Goal: Task Accomplishment & Management: Use online tool/utility

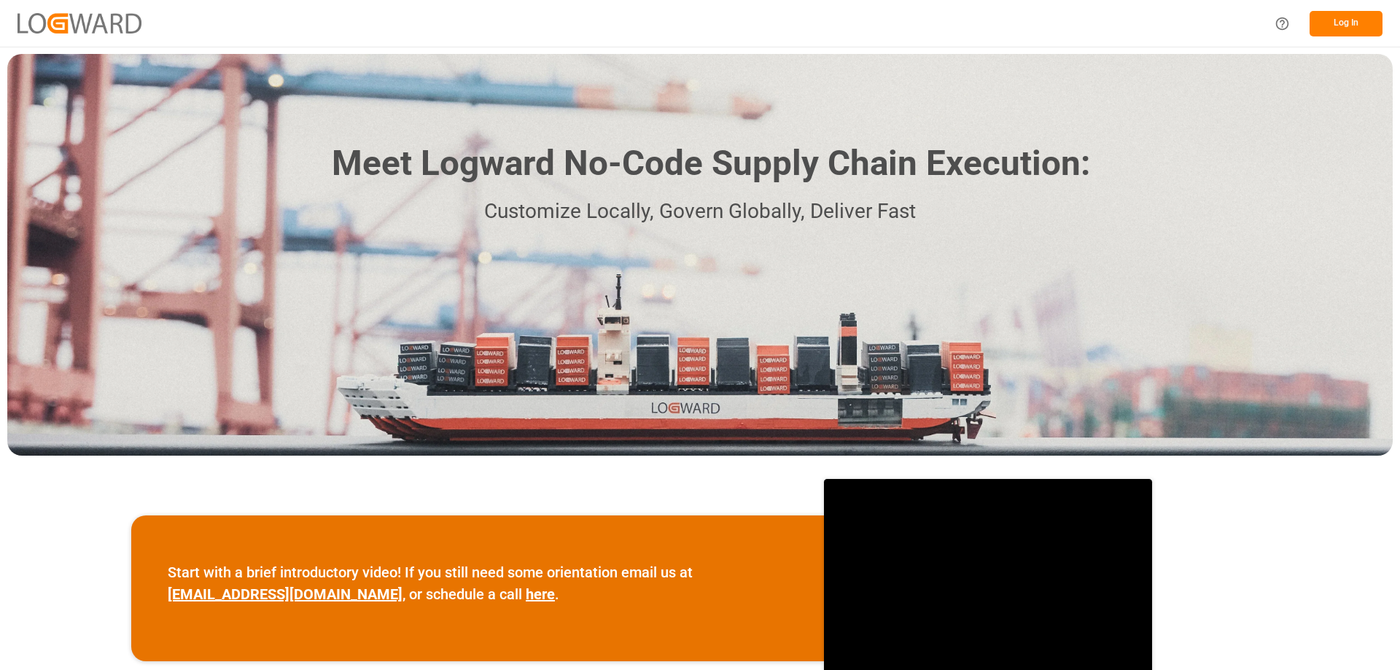
click at [1346, 17] on button "Log In" at bounding box center [1346, 24] width 73 height 26
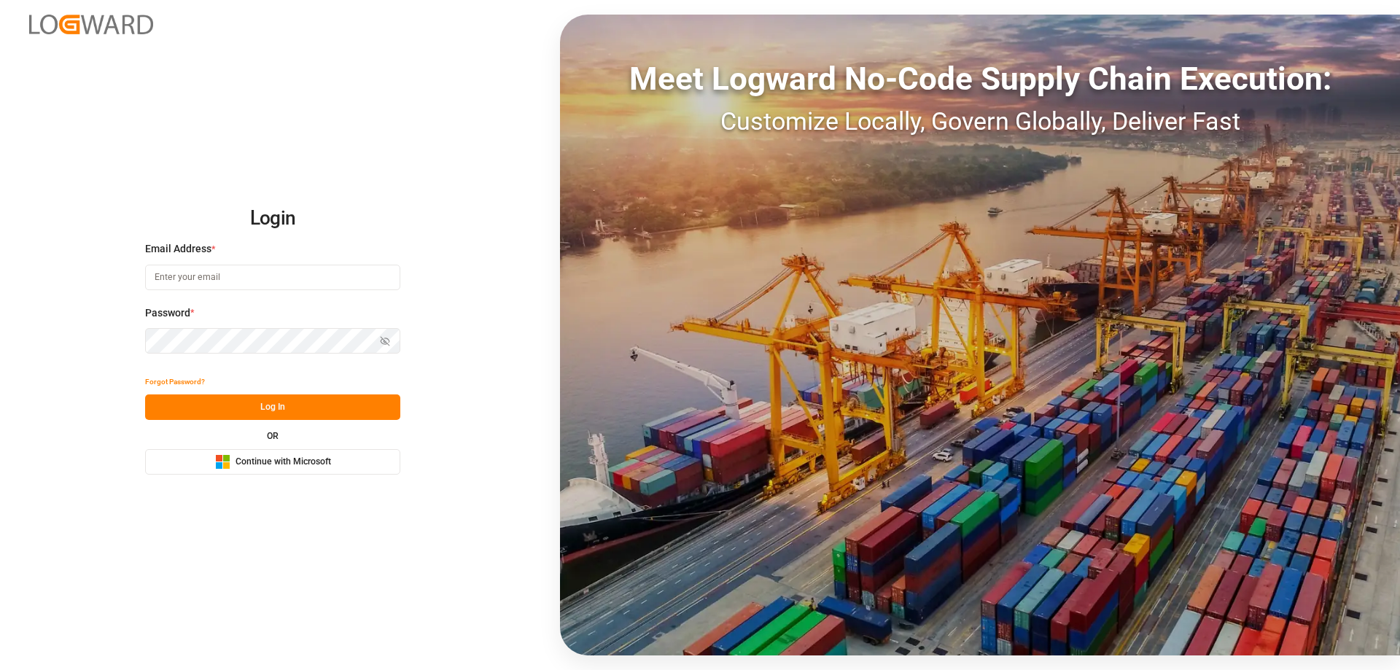
click at [204, 293] on div "Email Address *" at bounding box center [272, 273] width 255 height 64
click at [204, 282] on input at bounding box center [272, 278] width 255 height 26
type input "Zachary.Glick@leschaco.com"
click at [385, 340] on icon "button" at bounding box center [385, 341] width 10 height 10
click at [385, 340] on circle "button" at bounding box center [385, 341] width 3 height 3
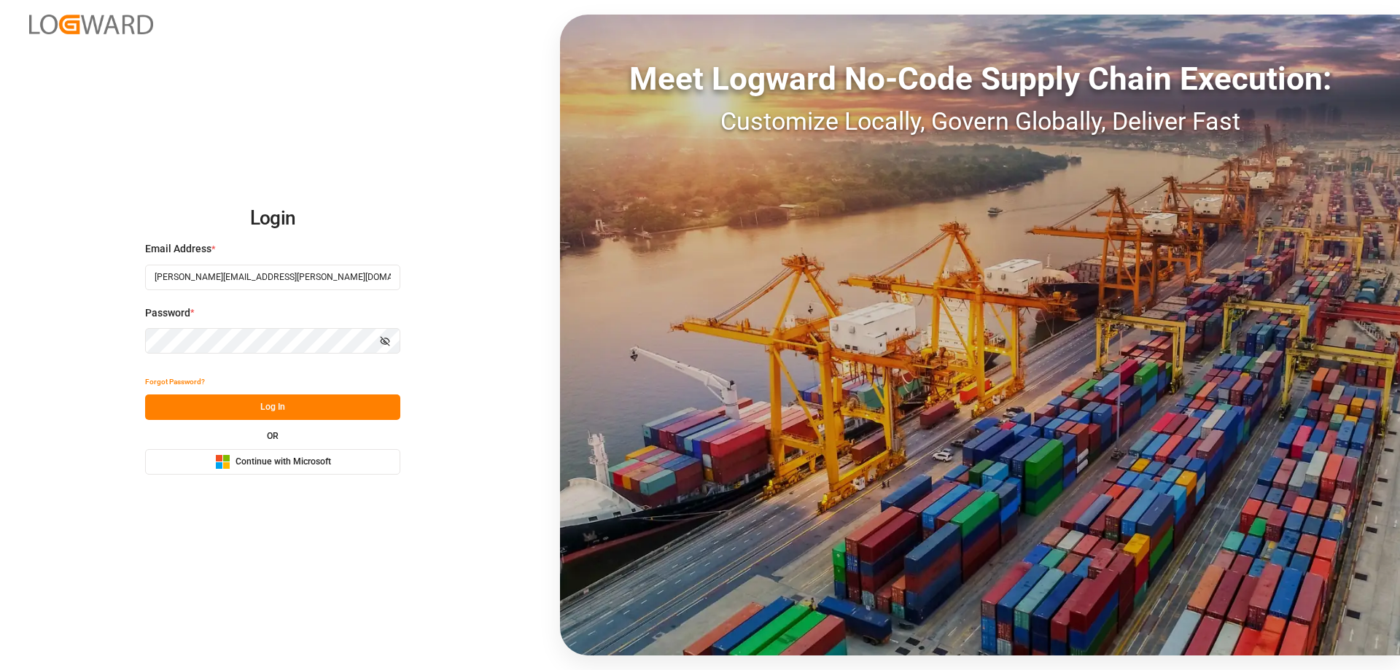
click at [297, 406] on button "Log In" at bounding box center [272, 408] width 255 height 26
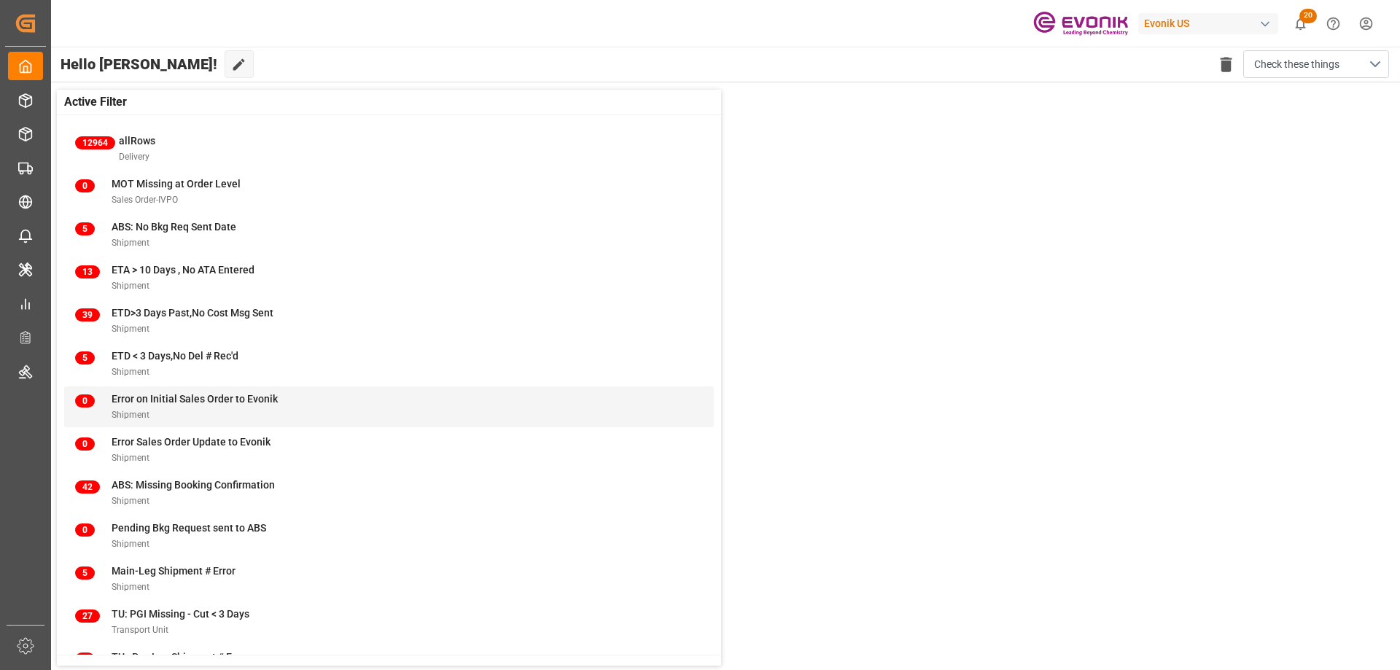
scroll to position [56, 0]
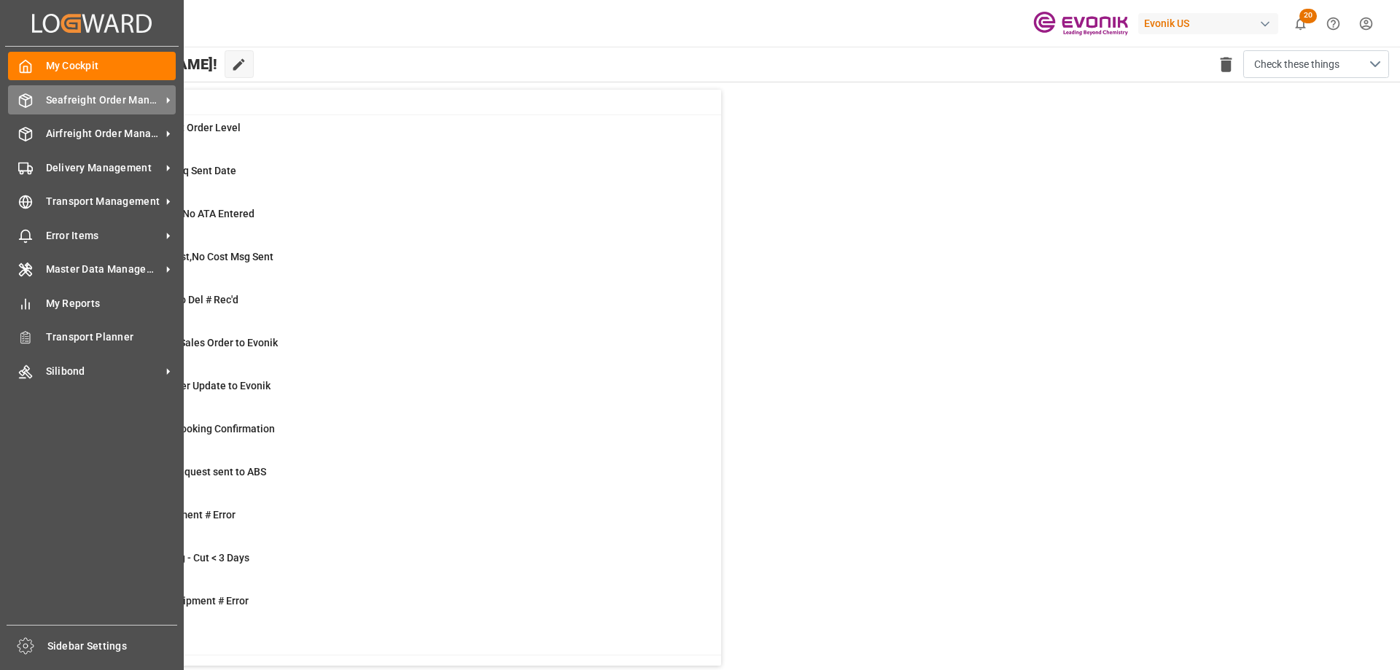
click at [55, 100] on span "Seafreight Order Management" at bounding box center [103, 100] width 115 height 15
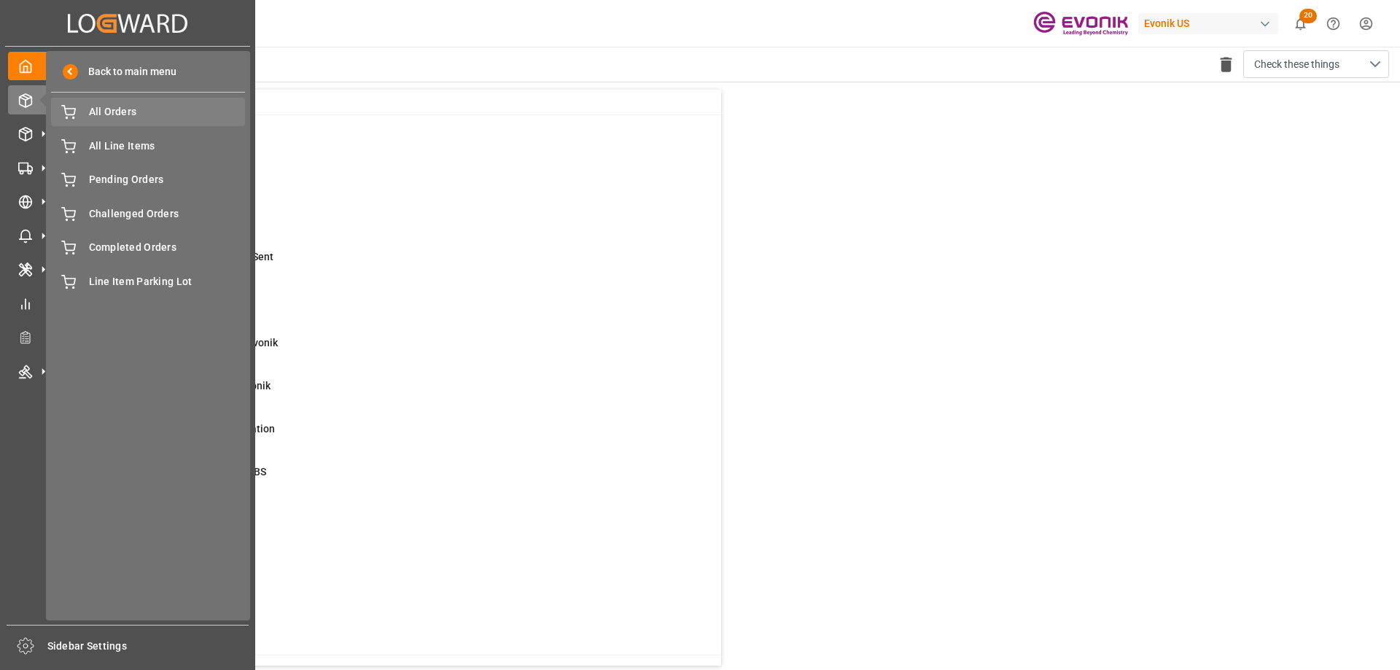
click at [127, 116] on span "All Orders" at bounding box center [167, 111] width 157 height 15
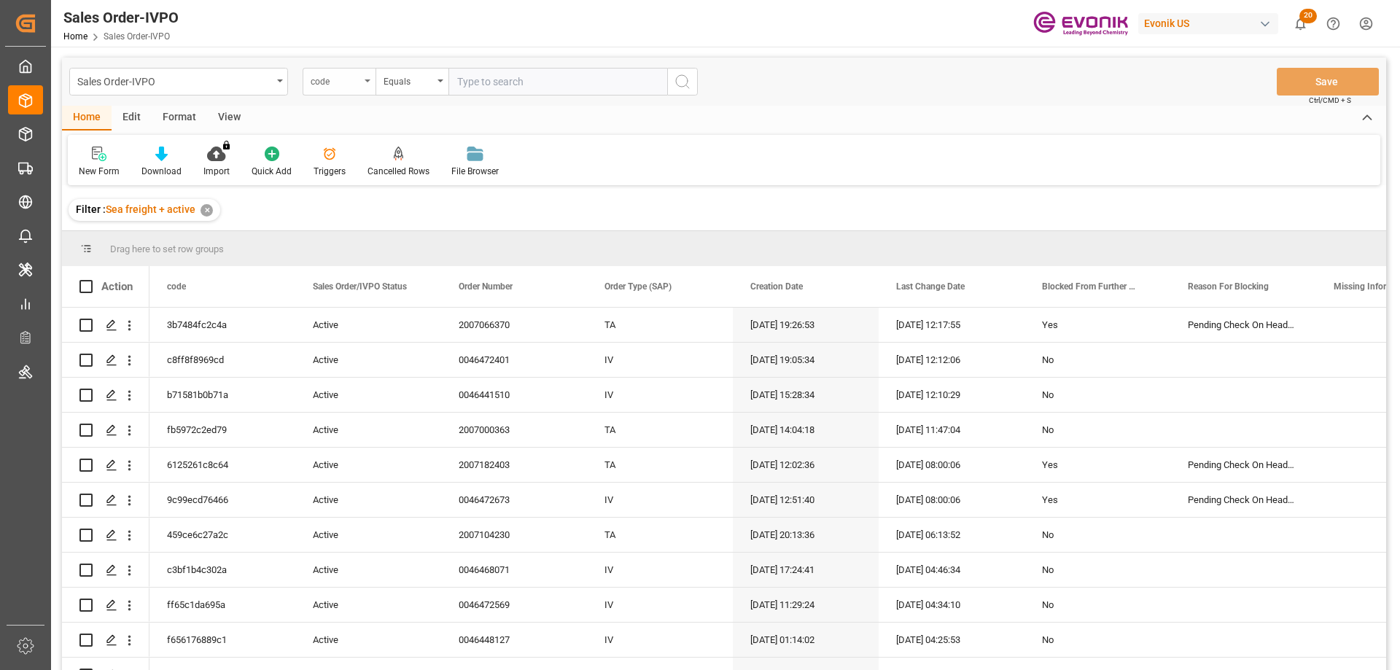
click at [368, 82] on icon "open menu" at bounding box center [368, 81] width 6 height 3
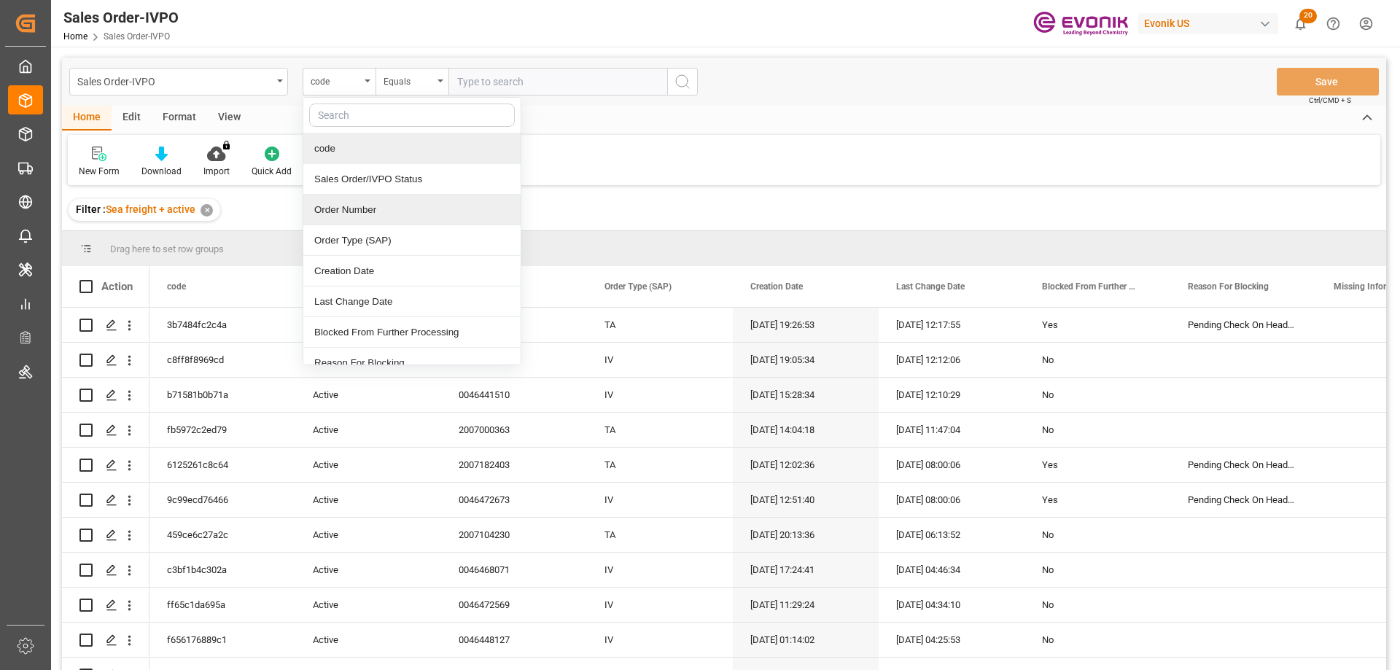
click at [360, 212] on div "Order Number" at bounding box center [411, 210] width 217 height 31
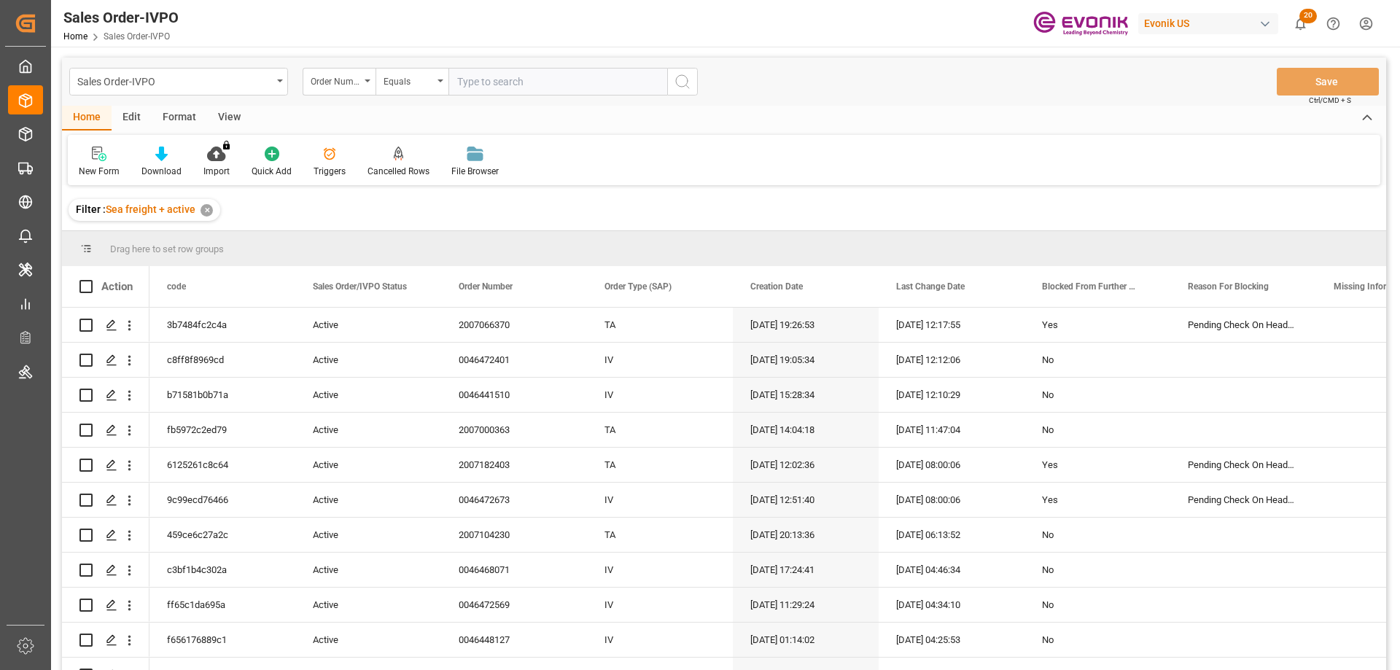
click at [479, 72] on input "text" at bounding box center [558, 82] width 219 height 28
paste input "2007089218"
type input "2007089218"
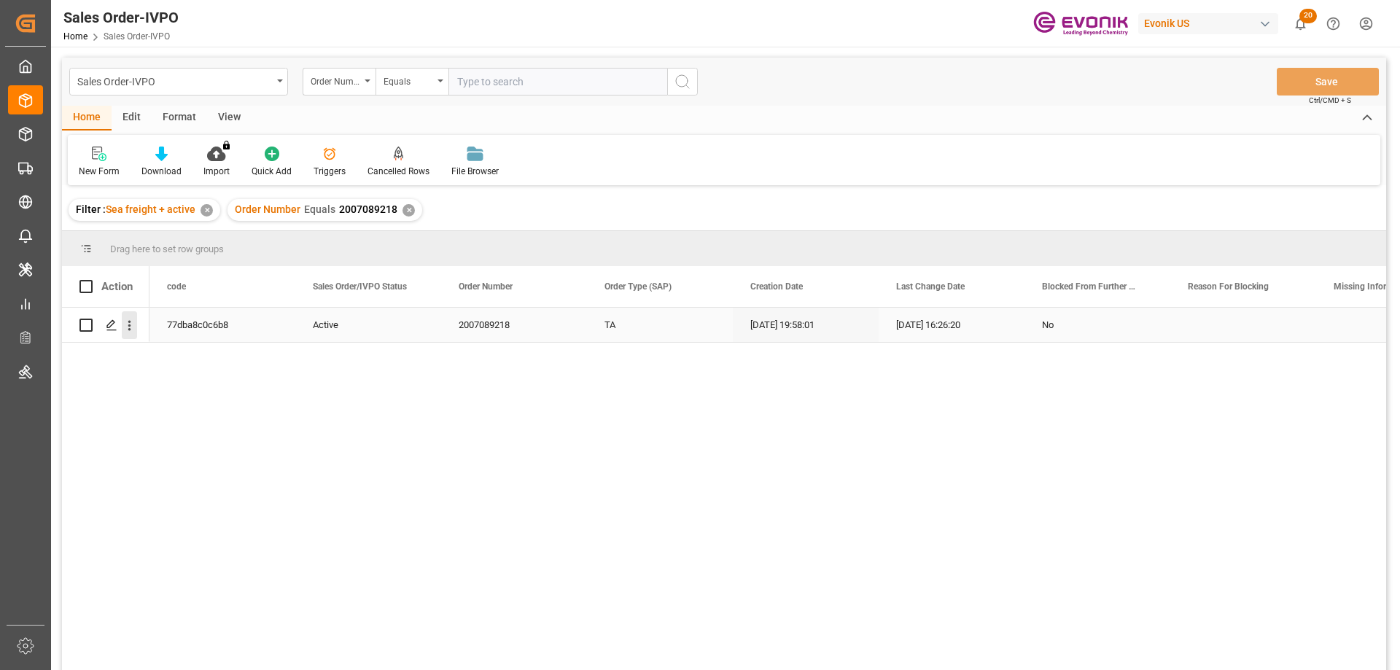
click at [130, 330] on icon "open menu" at bounding box center [129, 326] width 3 height 10
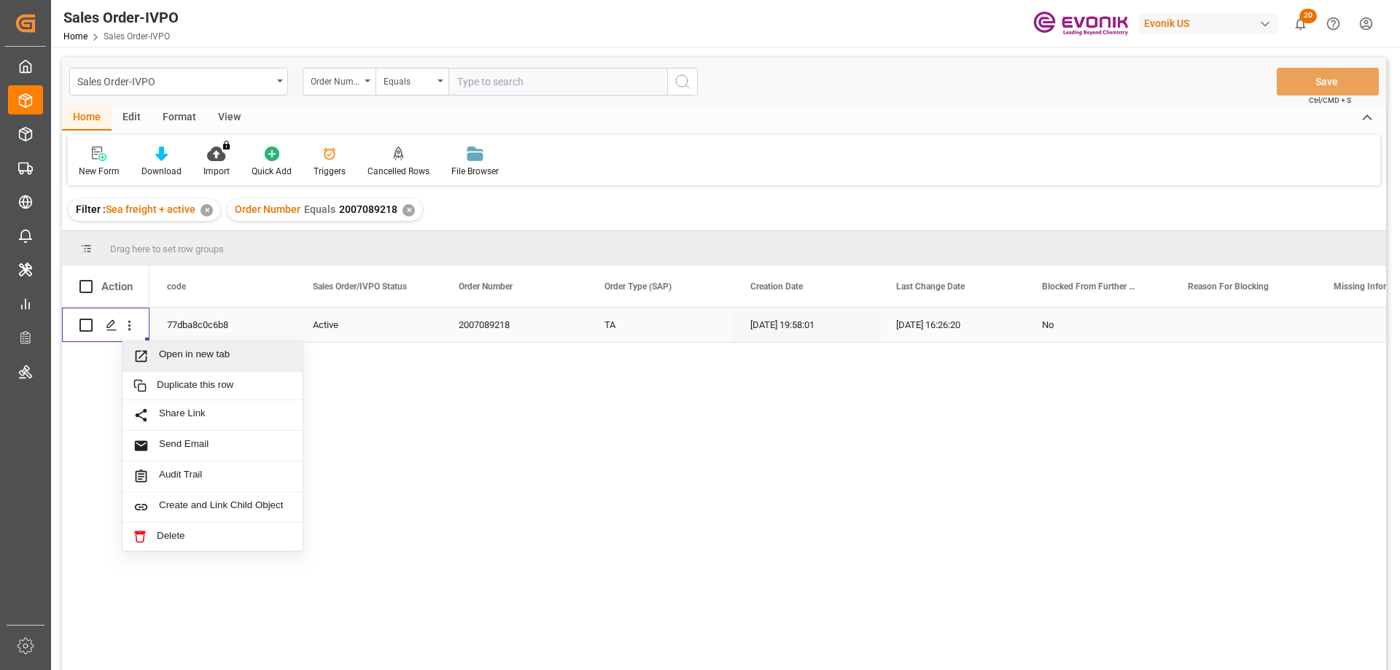
click at [166, 350] on span "Open in new tab" at bounding box center [225, 356] width 133 height 15
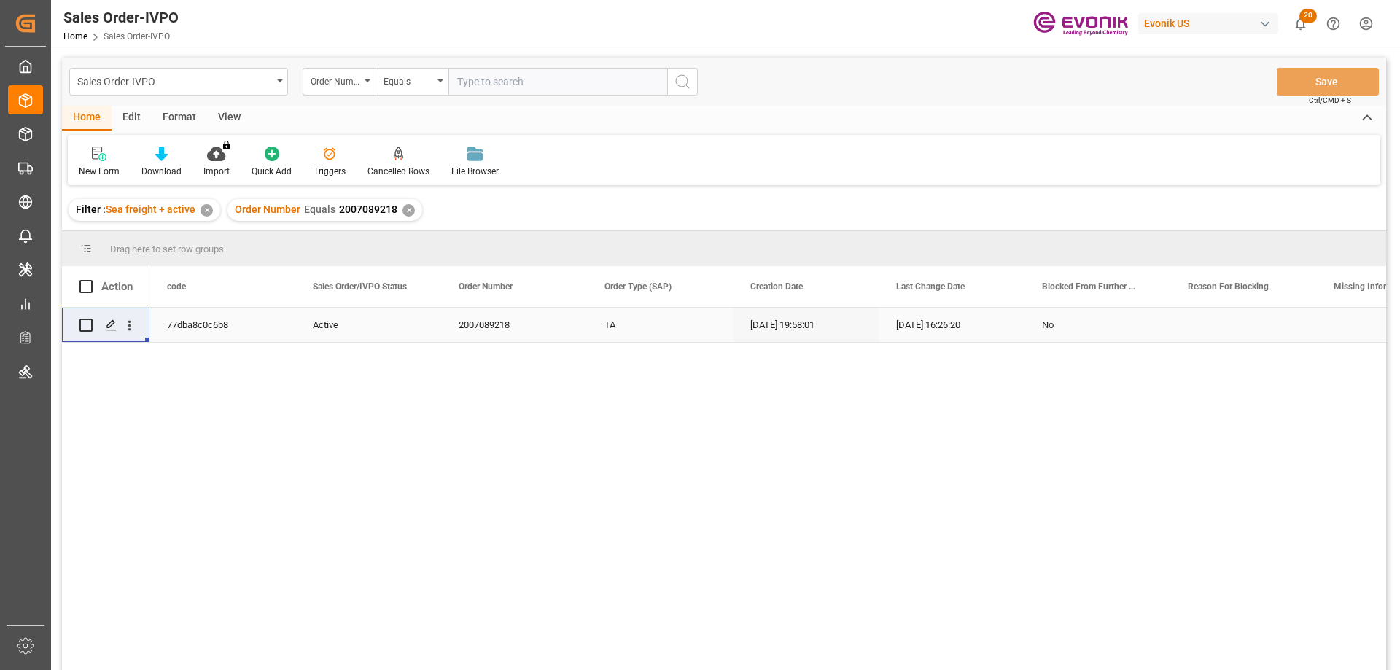
click at [482, 72] on input "text" at bounding box center [558, 82] width 219 height 28
paste input "0046461728"
type input "0046461728"
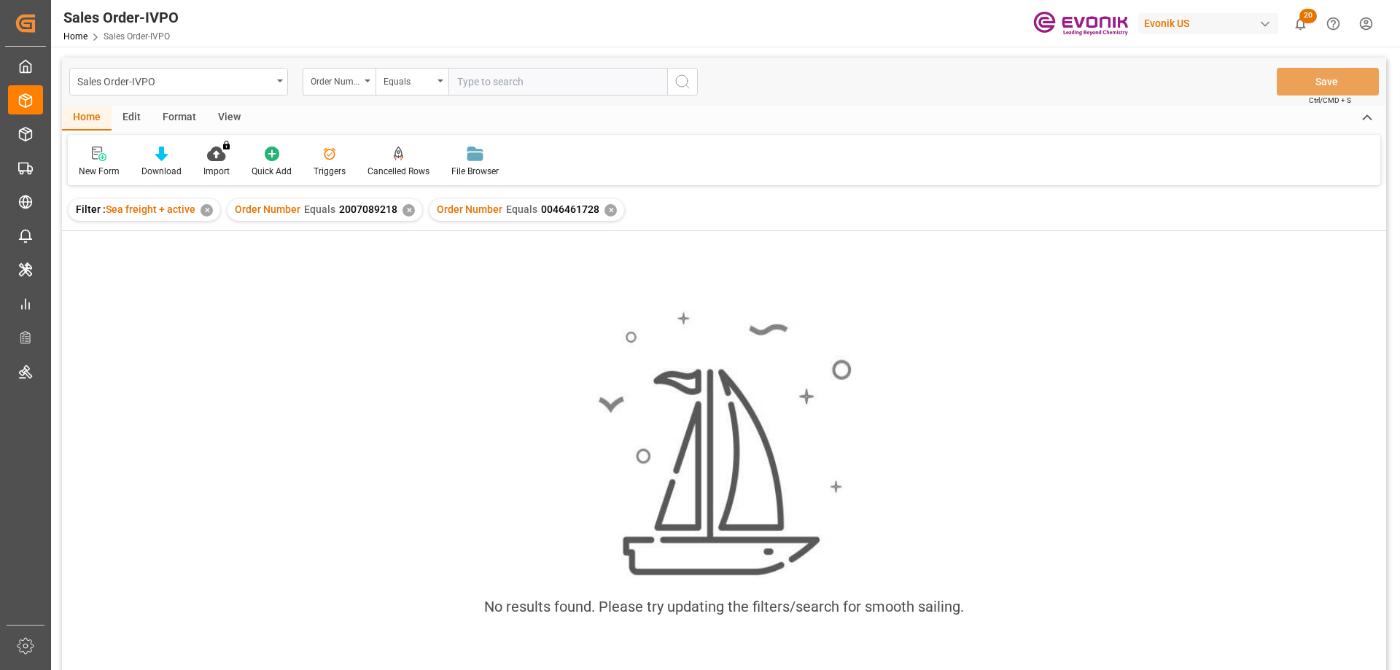
click at [411, 210] on div "✕" at bounding box center [409, 210] width 12 height 12
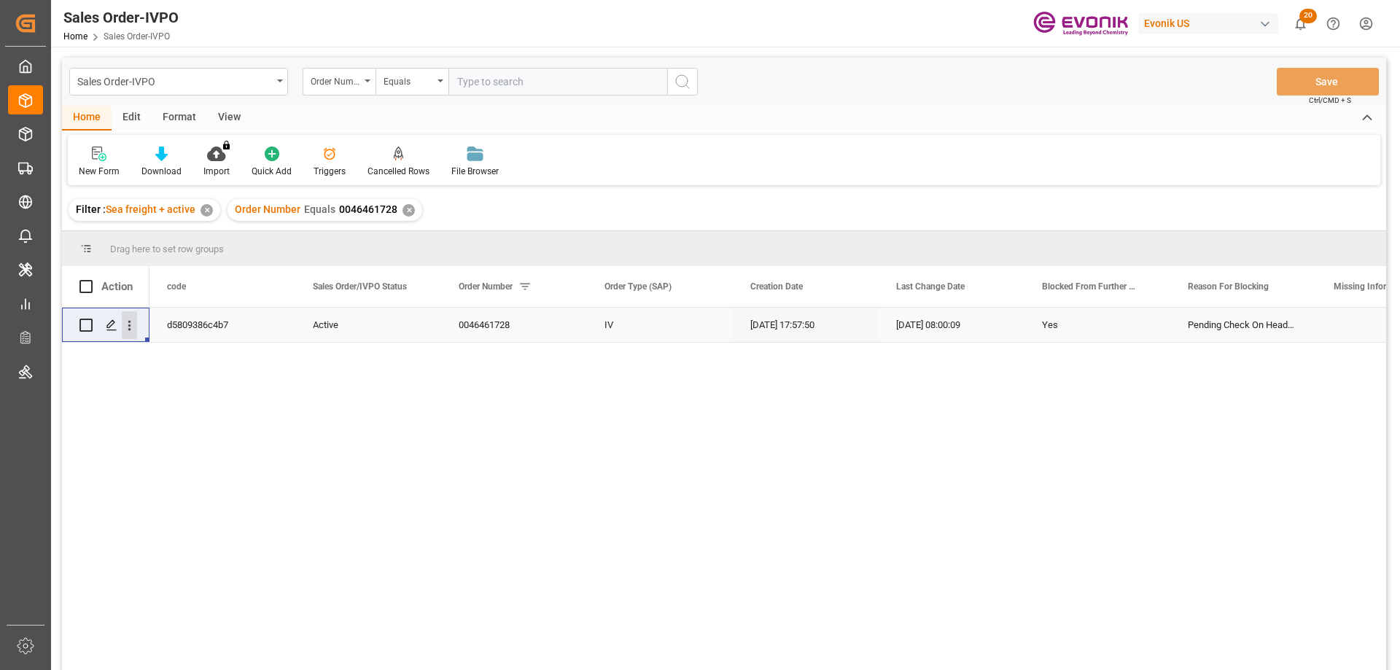
click at [133, 328] on icon "open menu" at bounding box center [129, 325] width 15 height 15
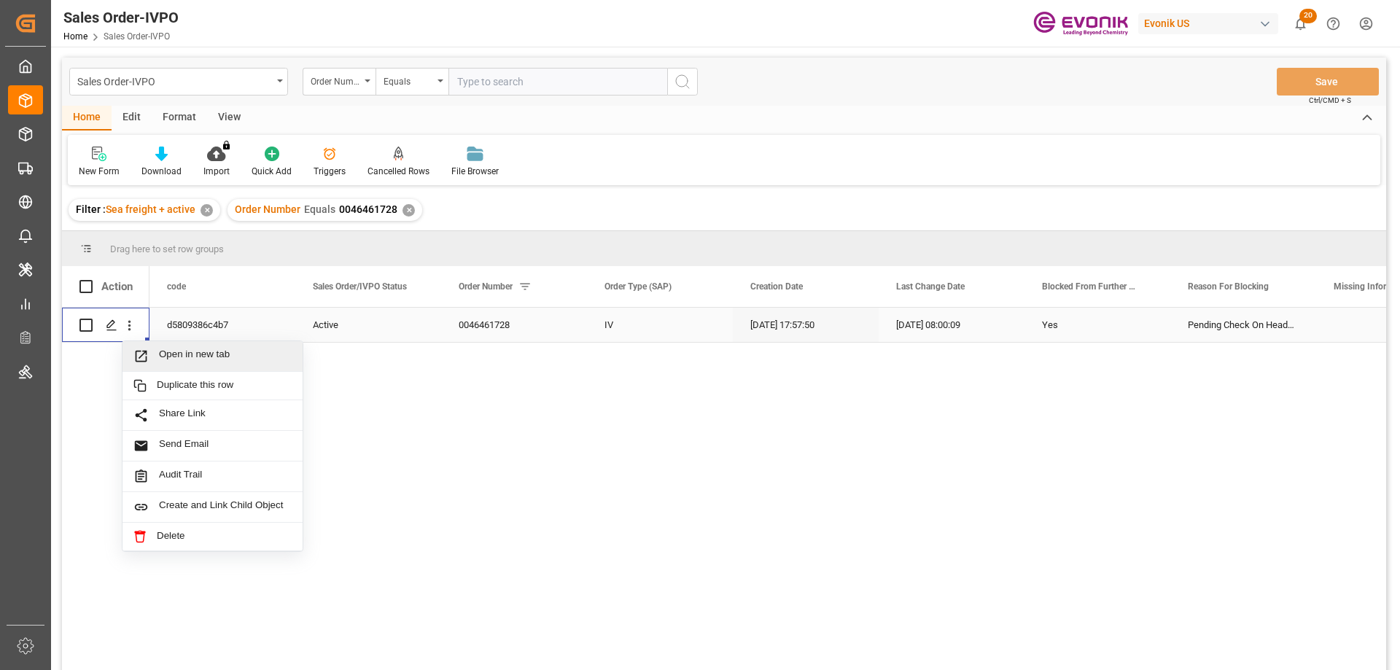
click at [168, 358] on span "Open in new tab" at bounding box center [225, 356] width 133 height 15
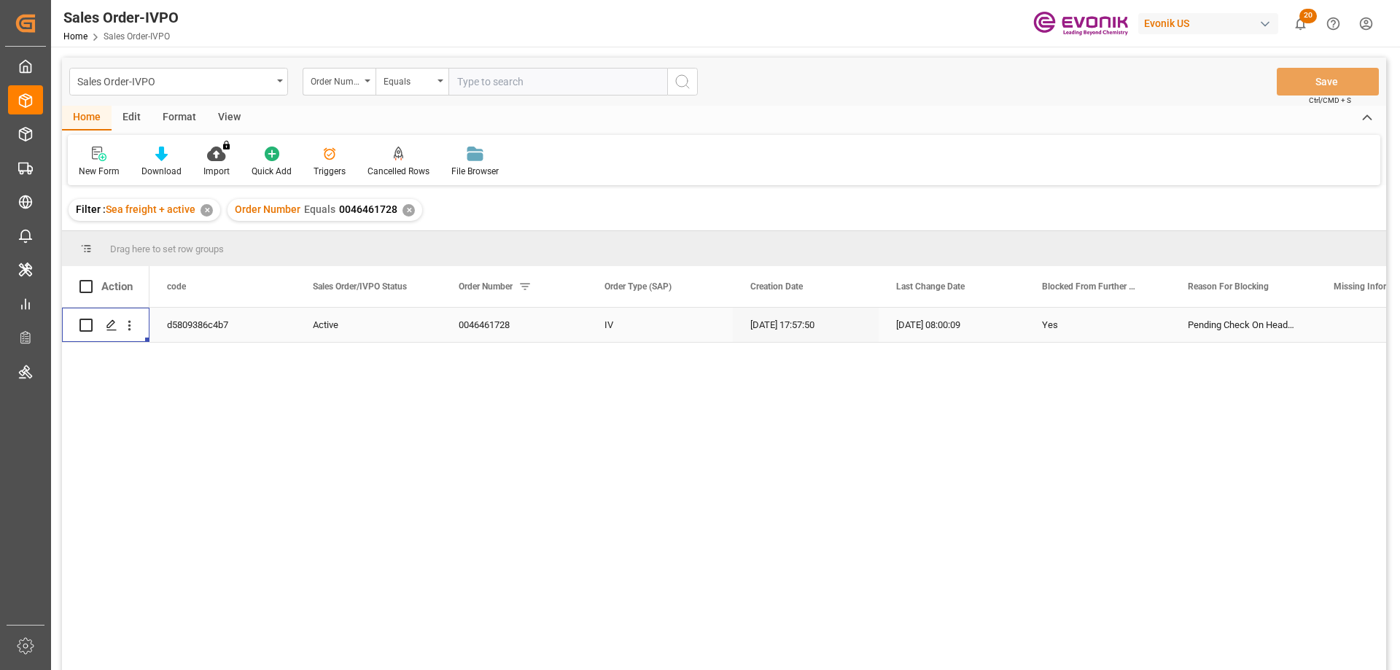
click at [498, 82] on input "text" at bounding box center [558, 82] width 219 height 28
paste input "0046467326"
type input "0046467326"
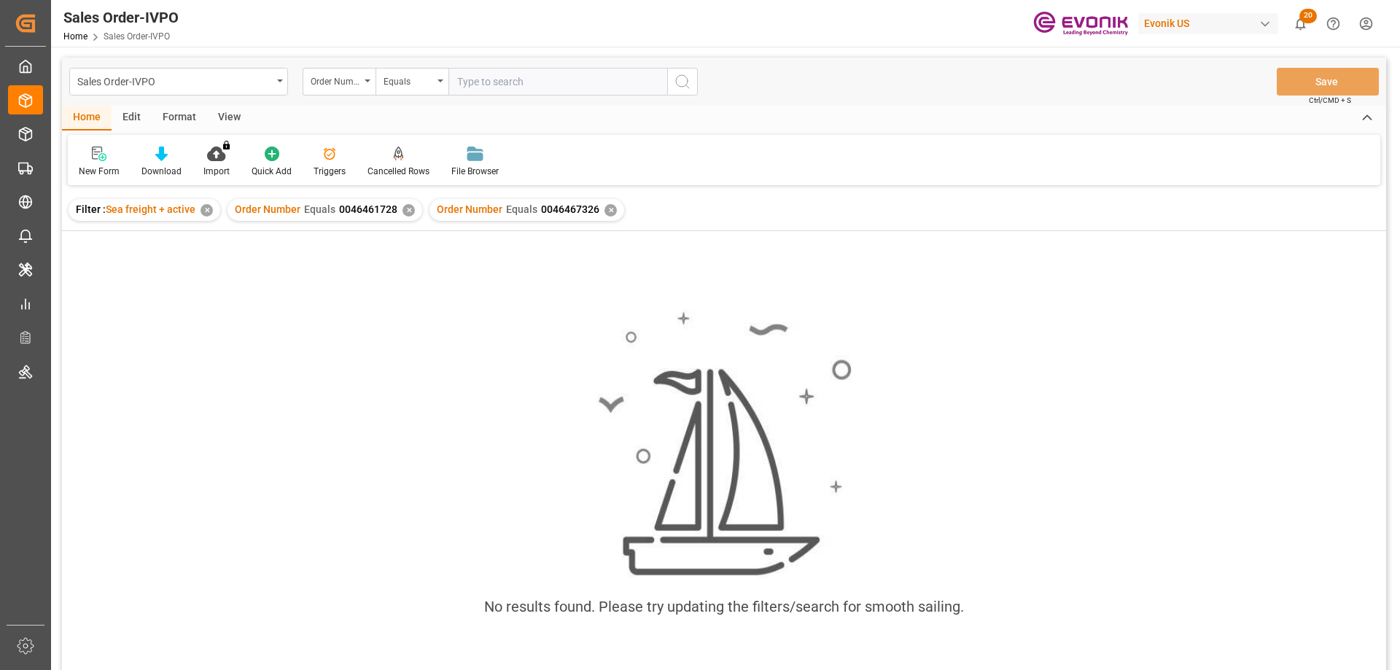
click at [406, 201] on div "Order Number Equals 0046461728 ✕" at bounding box center [325, 210] width 195 height 22
click at [406, 208] on div "✕" at bounding box center [409, 210] width 12 height 12
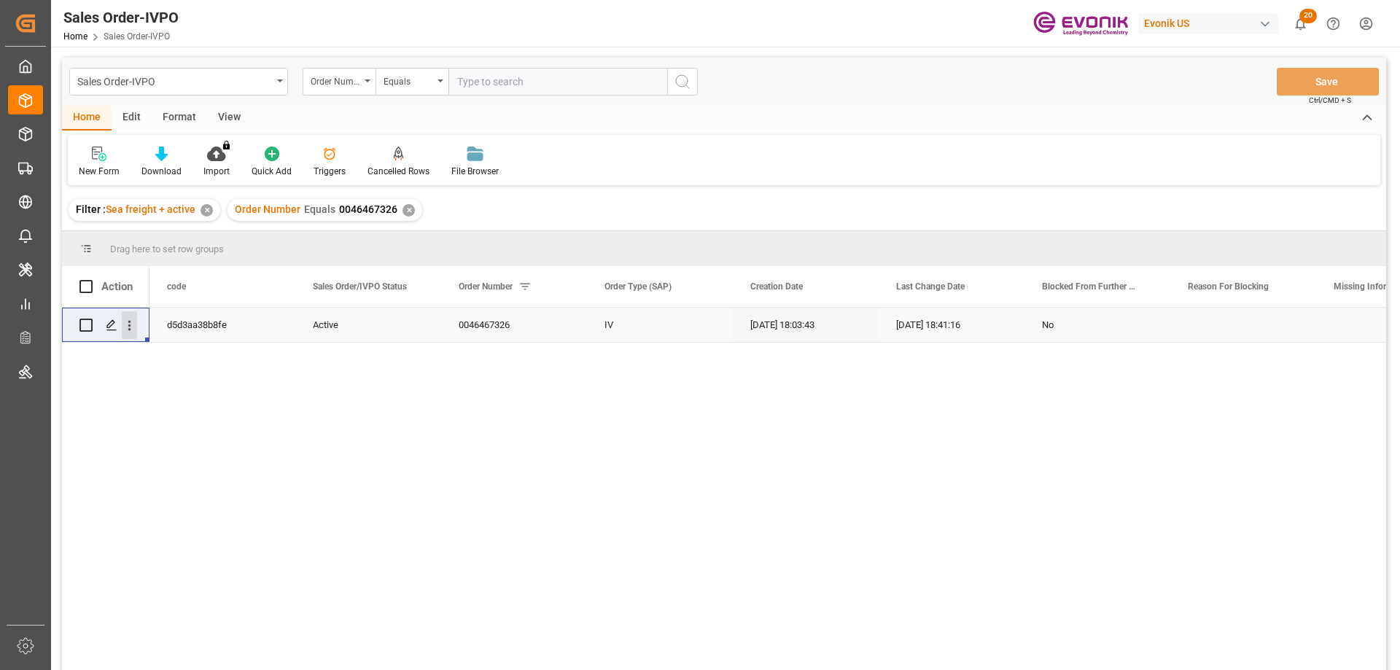
click at [125, 328] on icon "open menu" at bounding box center [129, 325] width 15 height 15
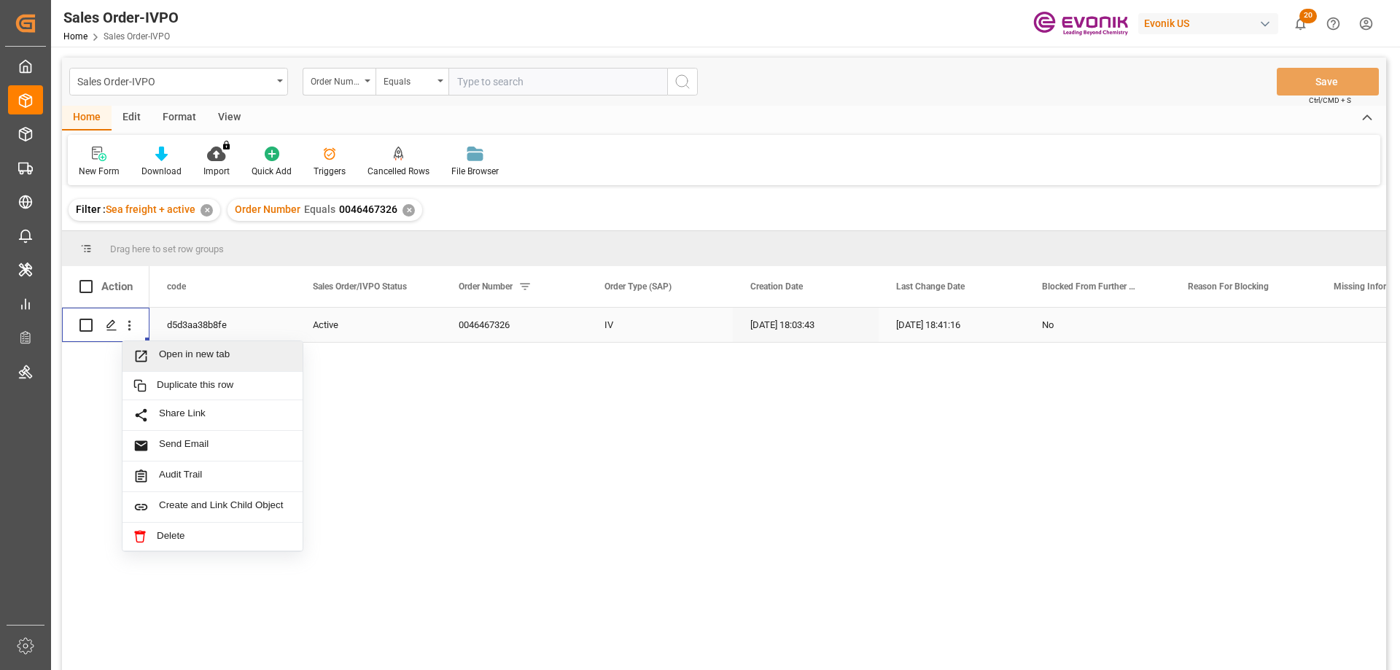
click at [158, 355] on span "Press SPACE to select this row." at bounding box center [146, 356] width 26 height 15
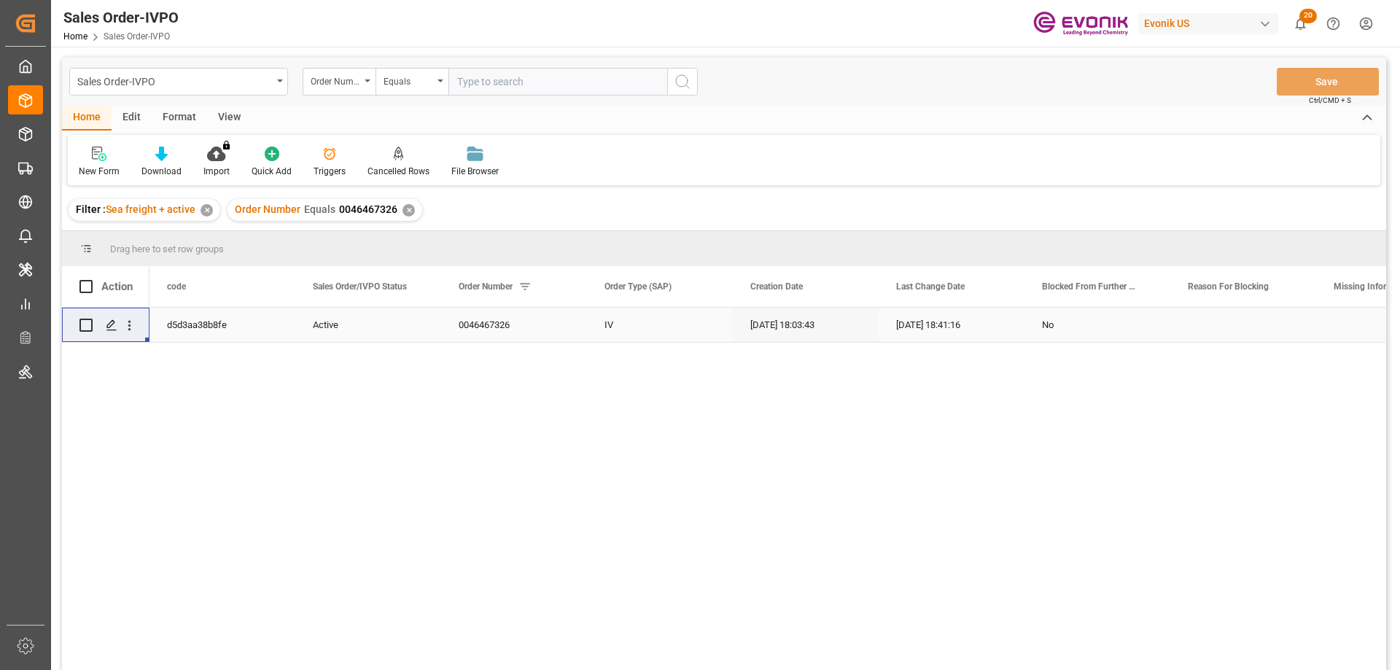
click at [501, 85] on input "text" at bounding box center [558, 82] width 219 height 28
paste input "0046462785"
type input "0046462785"
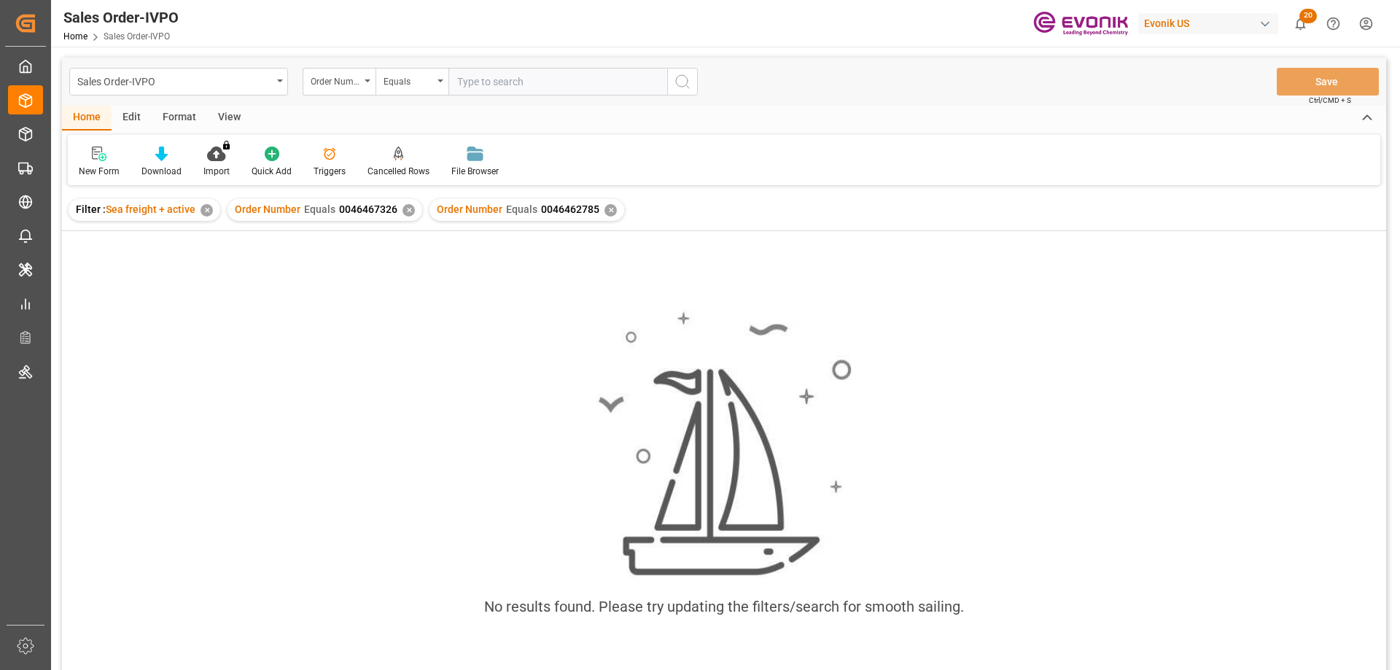
click at [408, 208] on div "✕" at bounding box center [409, 210] width 12 height 12
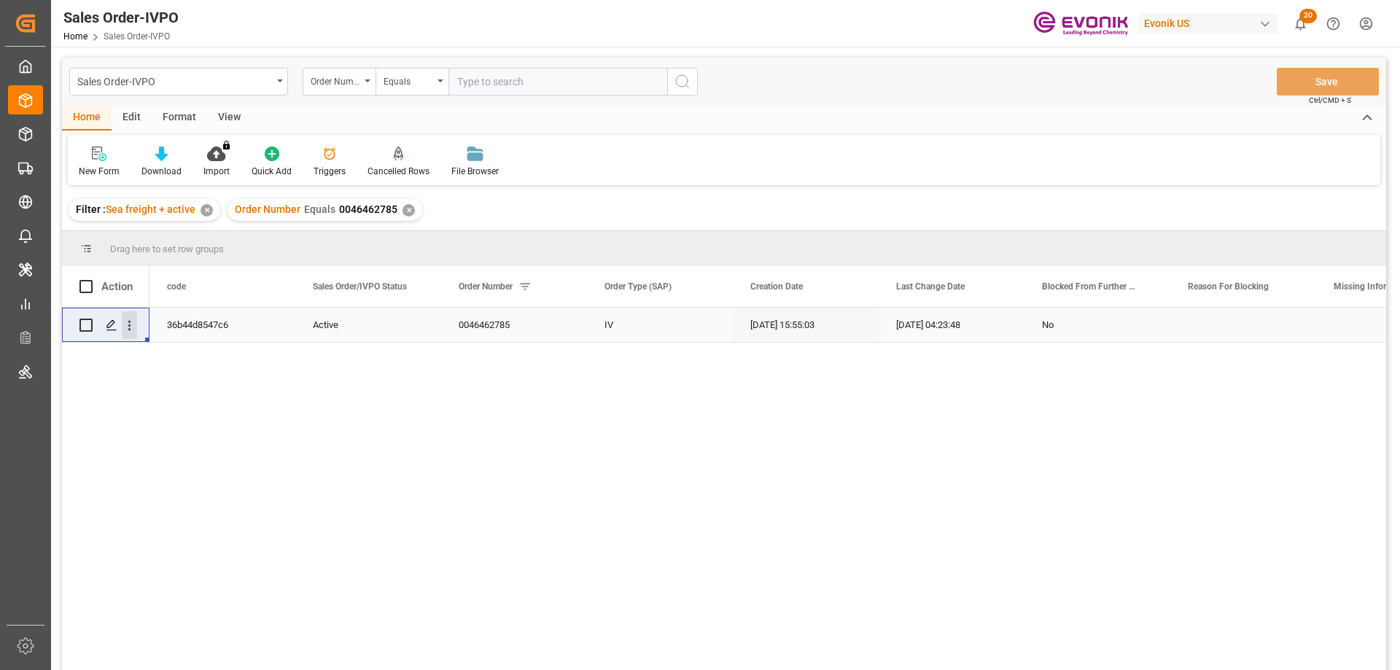
click at [128, 325] on icon "open menu" at bounding box center [129, 325] width 15 height 15
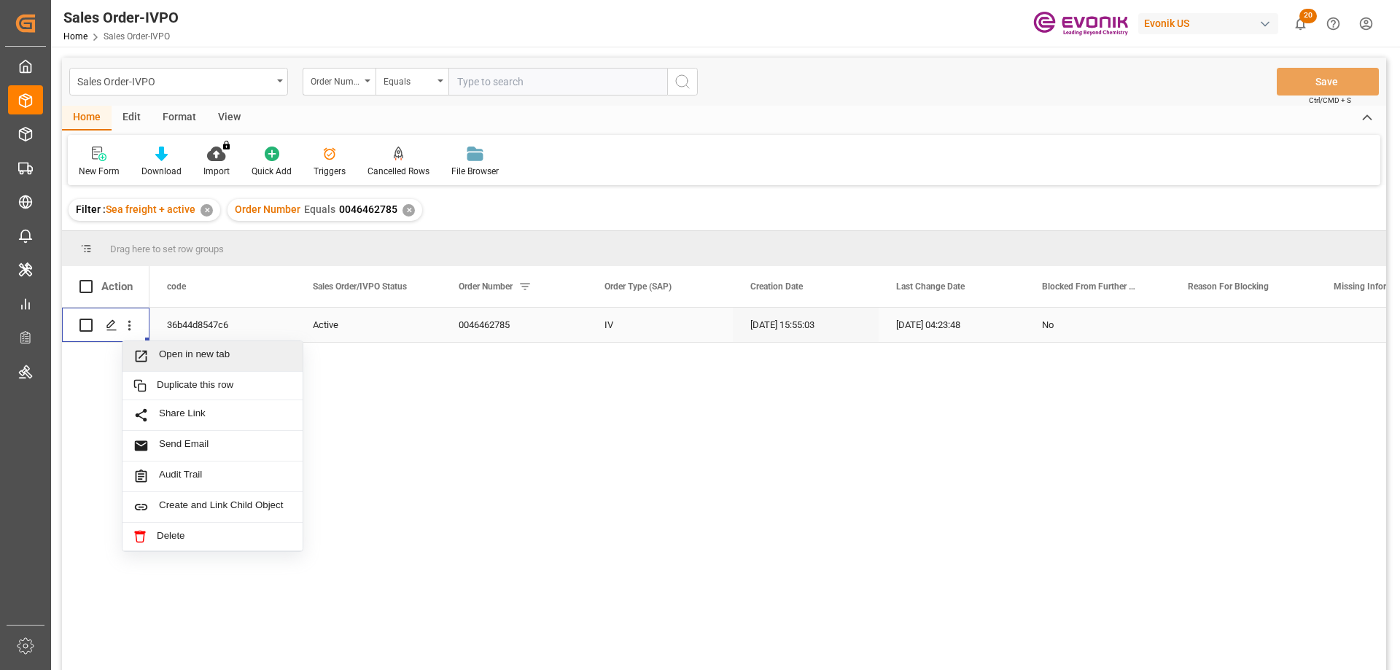
click at [151, 355] on span "Press SPACE to select this row." at bounding box center [146, 356] width 26 height 15
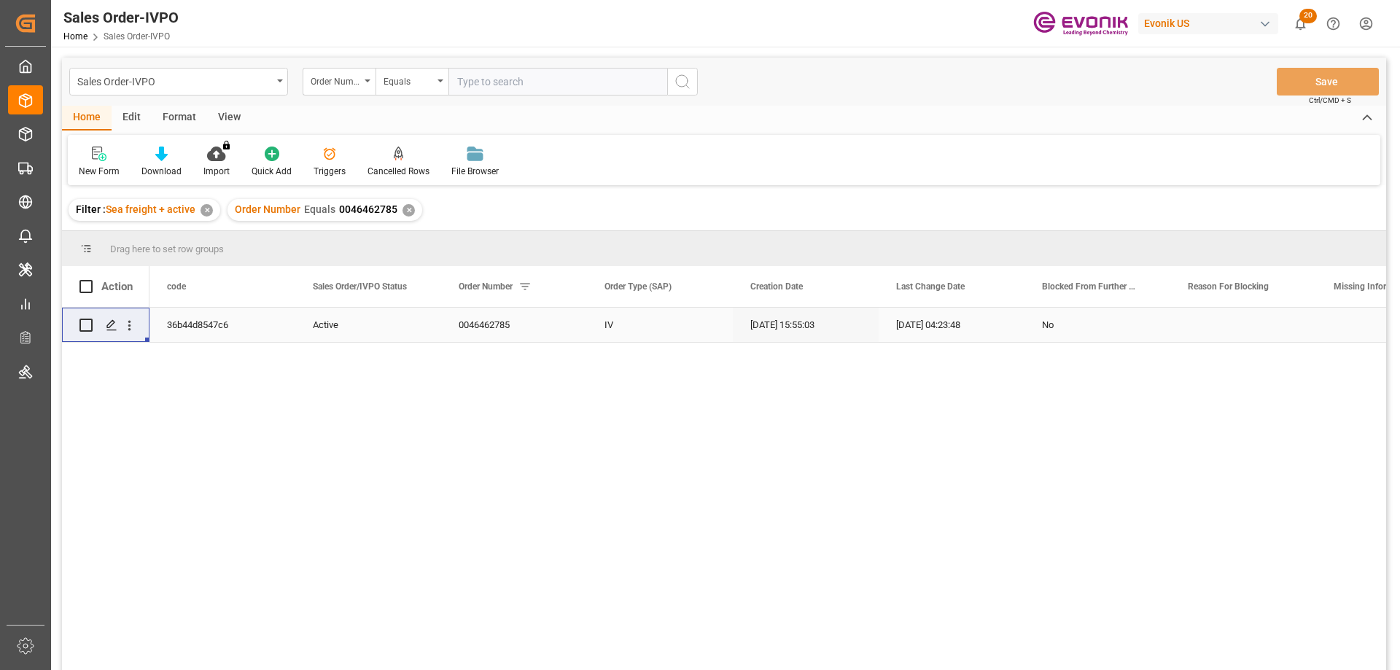
click at [536, 75] on input "text" at bounding box center [558, 82] width 219 height 28
paste input "0046473674"
type input "0046473674"
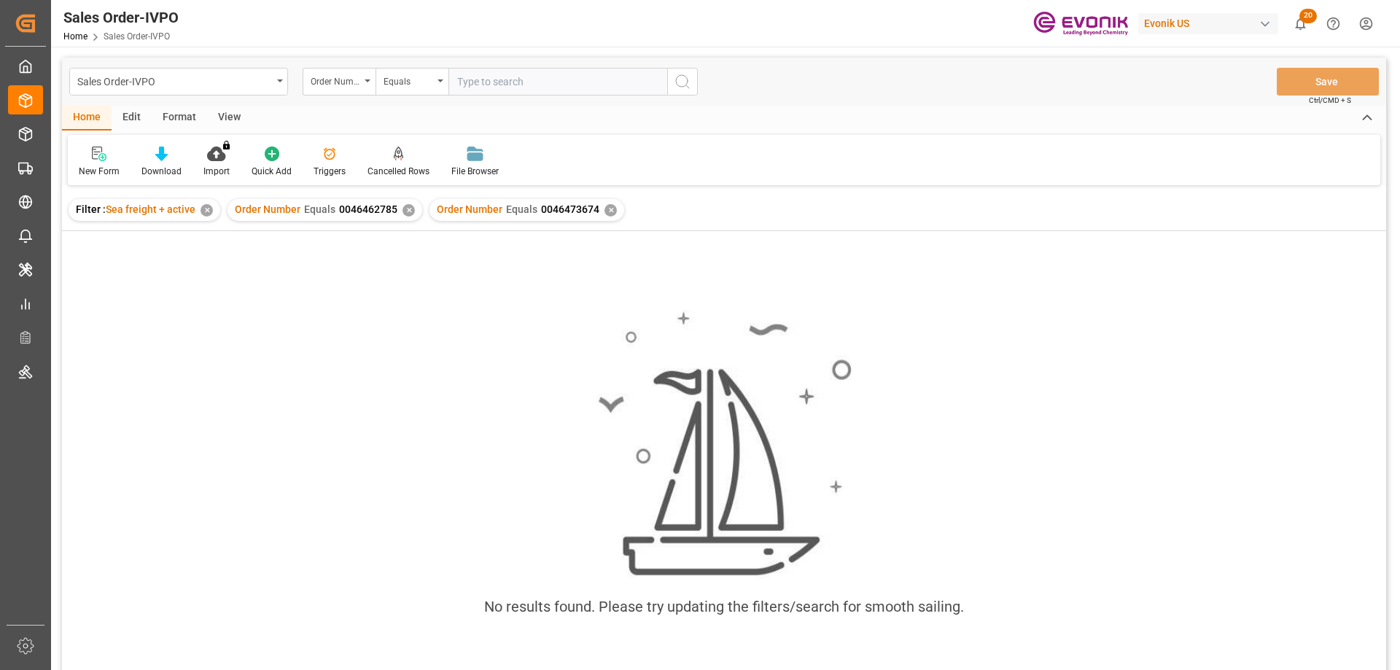
click at [403, 206] on div "✕" at bounding box center [409, 210] width 12 height 12
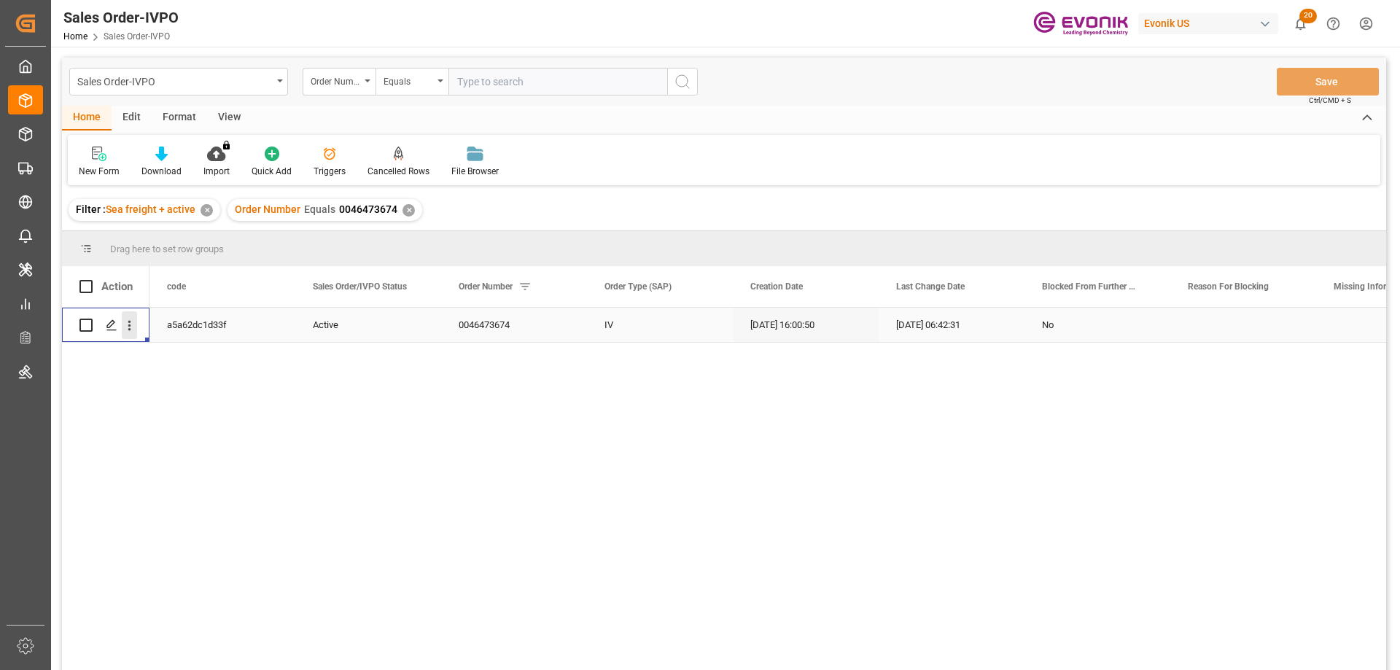
click at [130, 320] on icon "open menu" at bounding box center [129, 325] width 15 height 15
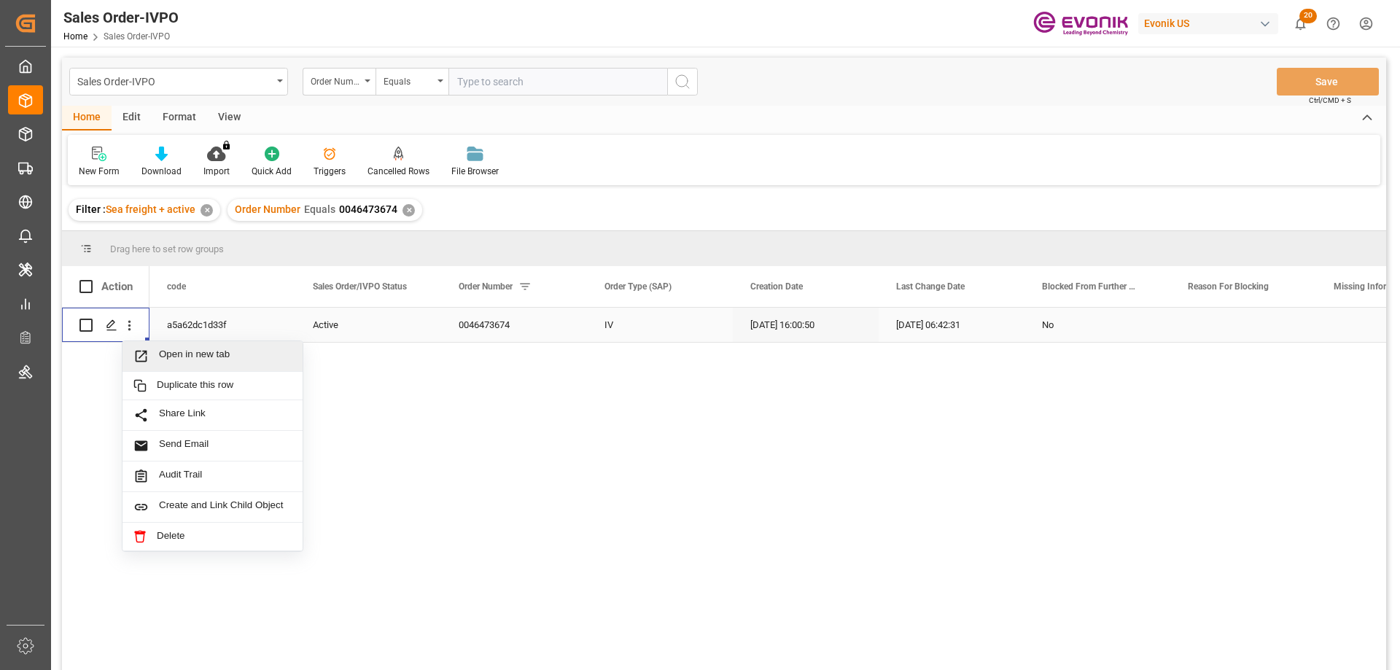
click at [172, 345] on div "Open in new tab" at bounding box center [213, 356] width 180 height 31
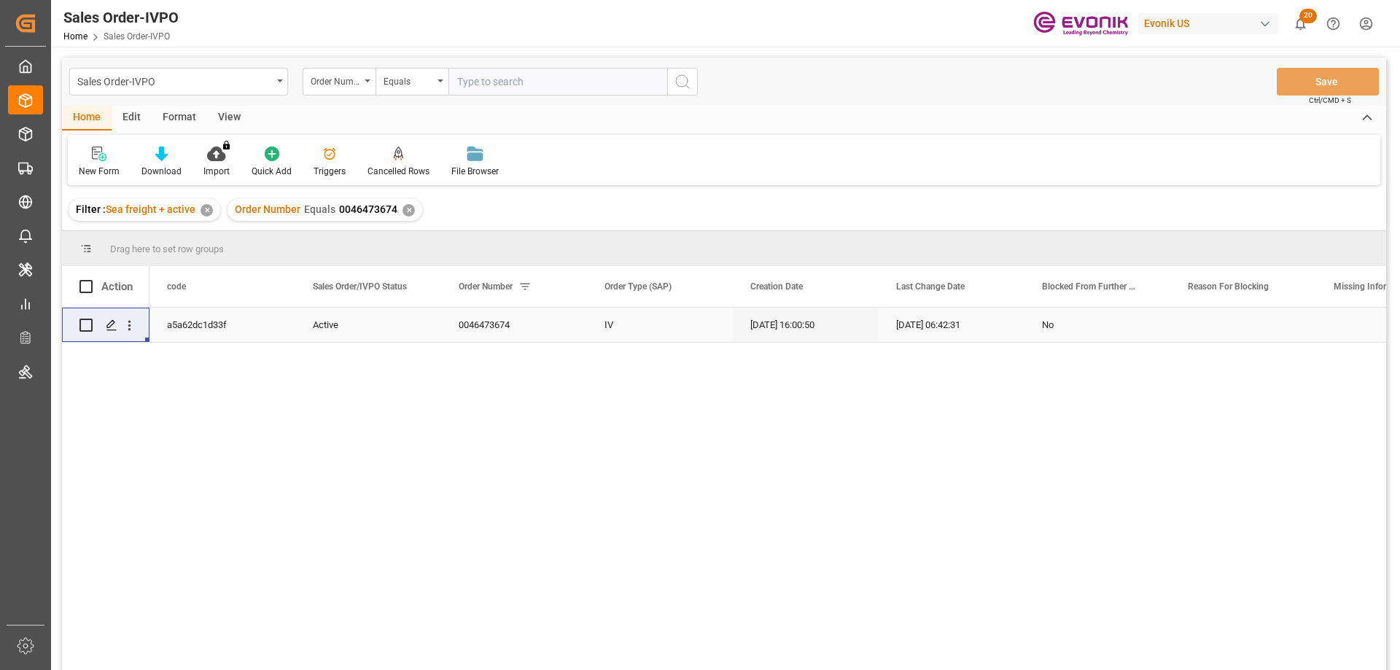
click at [508, 75] on input "text" at bounding box center [558, 82] width 219 height 28
paste input "0046467328"
type input "0046467328"
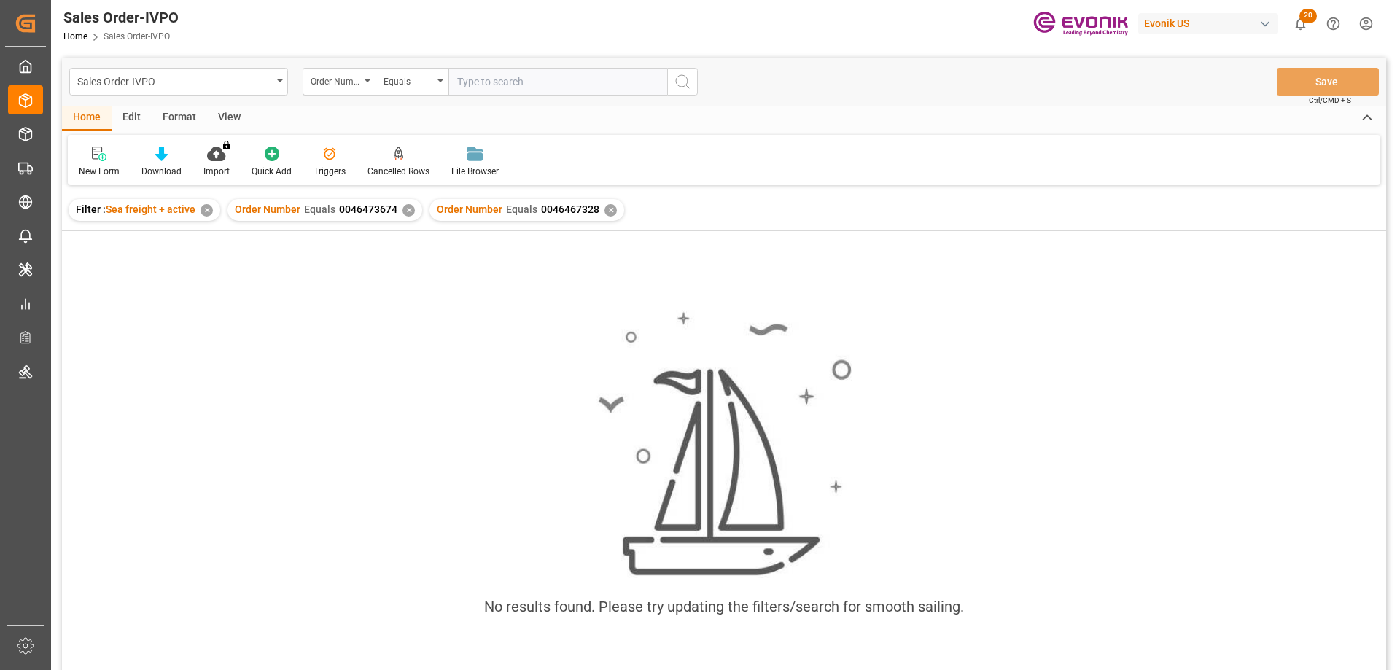
click at [409, 207] on div "✕" at bounding box center [409, 210] width 12 height 12
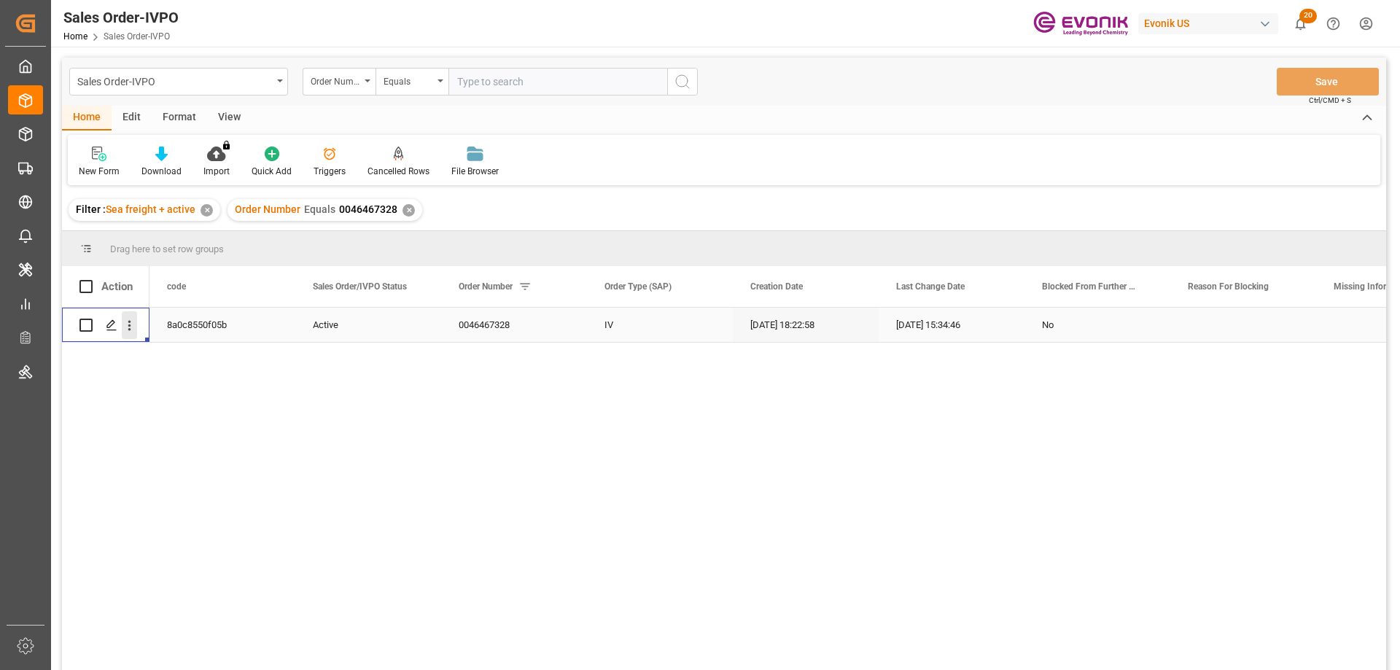
click at [131, 325] on icon "open menu" at bounding box center [129, 326] width 3 height 10
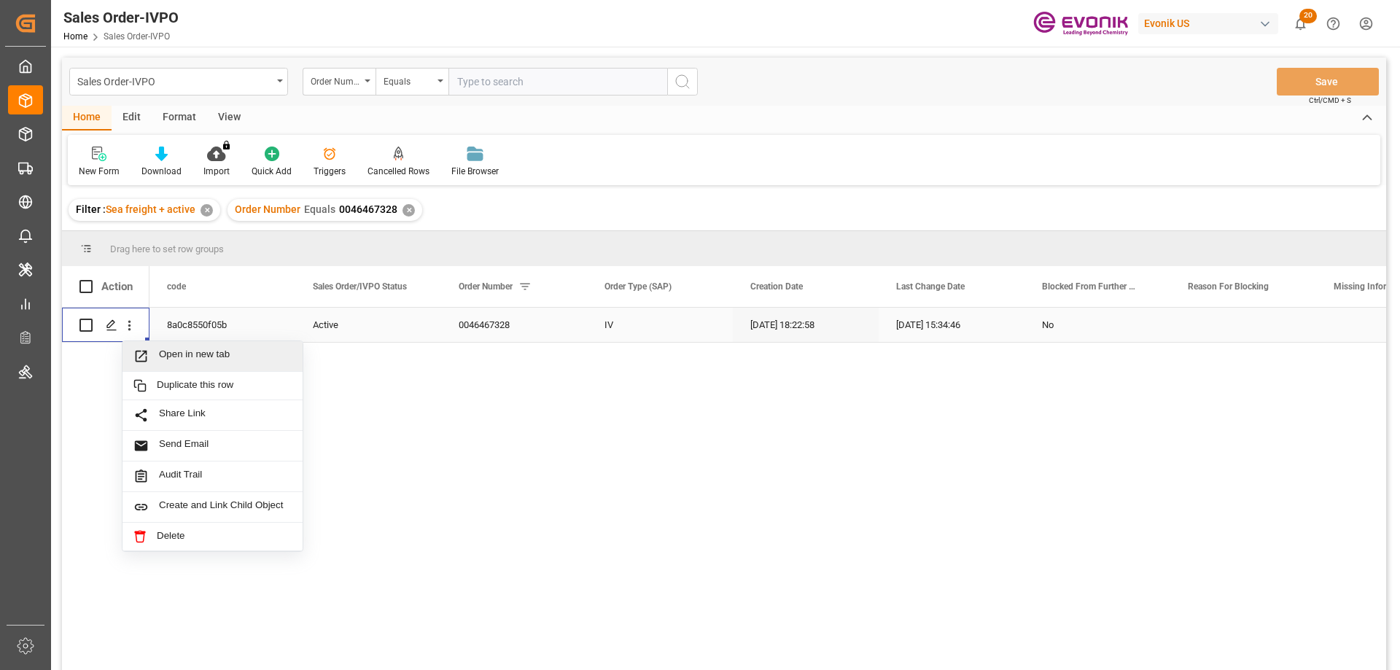
click at [168, 354] on span "Open in new tab" at bounding box center [225, 356] width 133 height 15
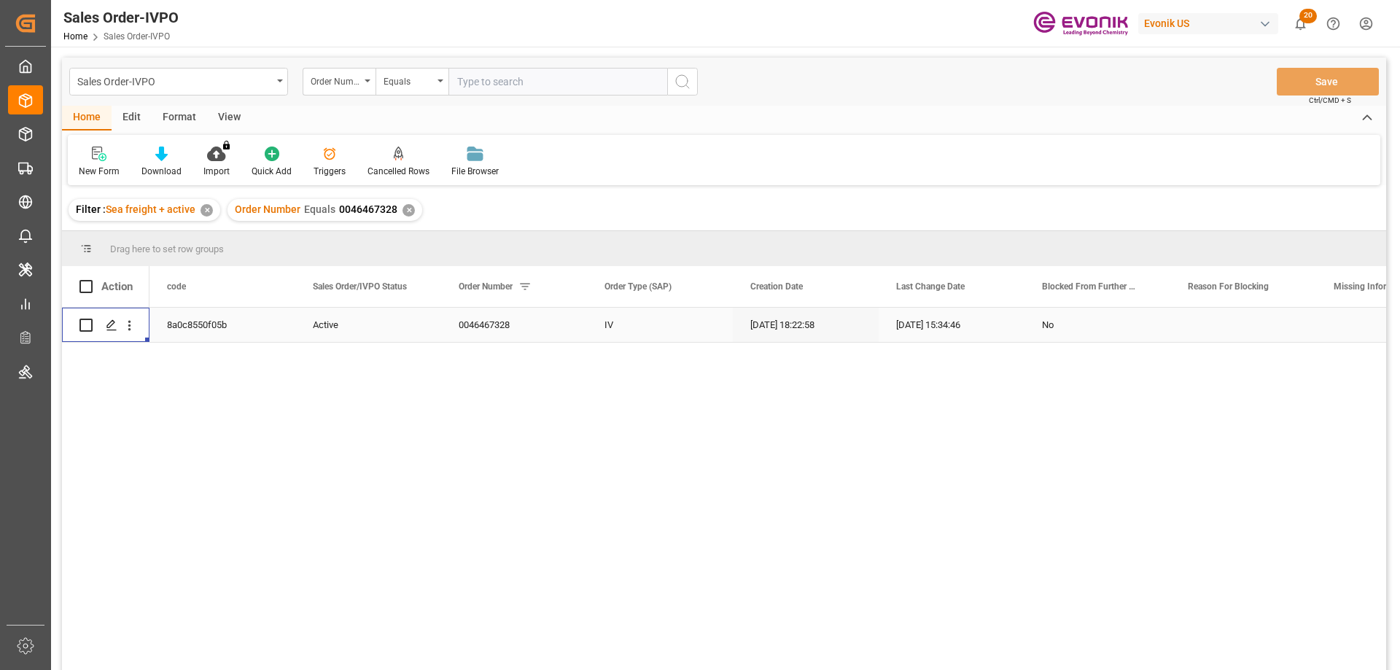
click at [459, 88] on input "text" at bounding box center [558, 82] width 219 height 28
paste input "0046466979"
type input "0046466979"
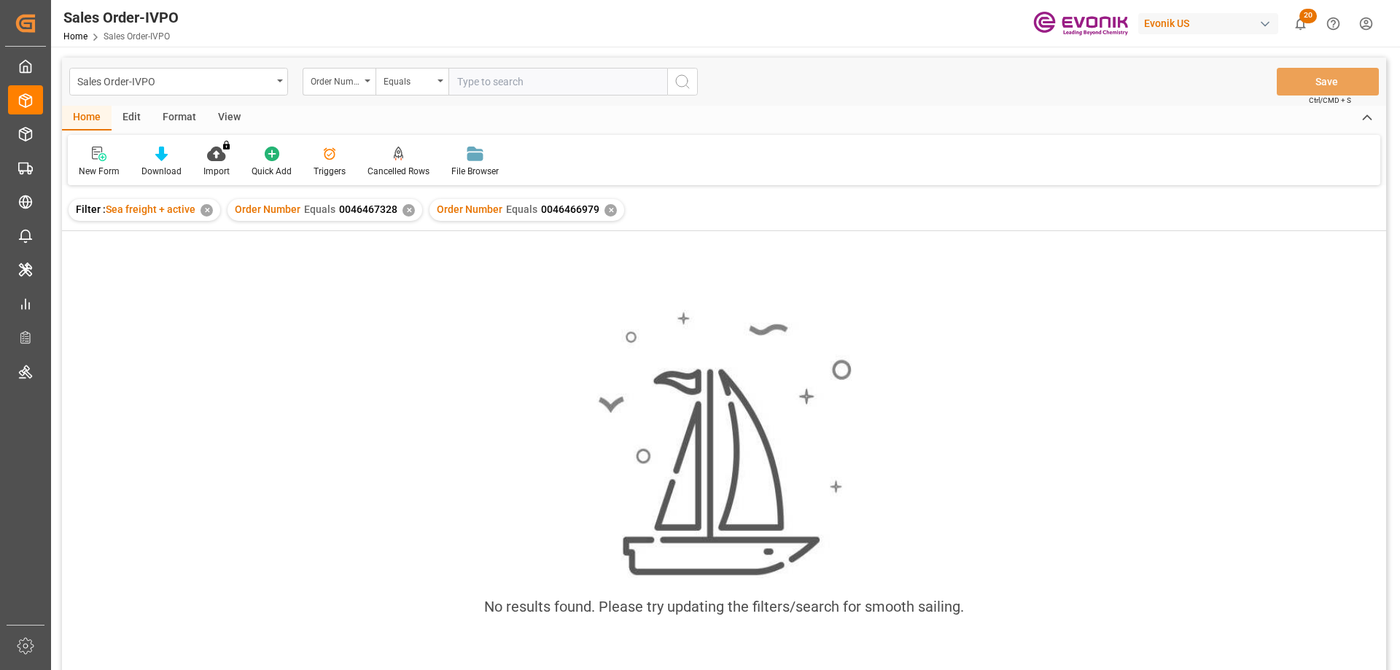
click at [408, 206] on div "✕" at bounding box center [409, 210] width 12 height 12
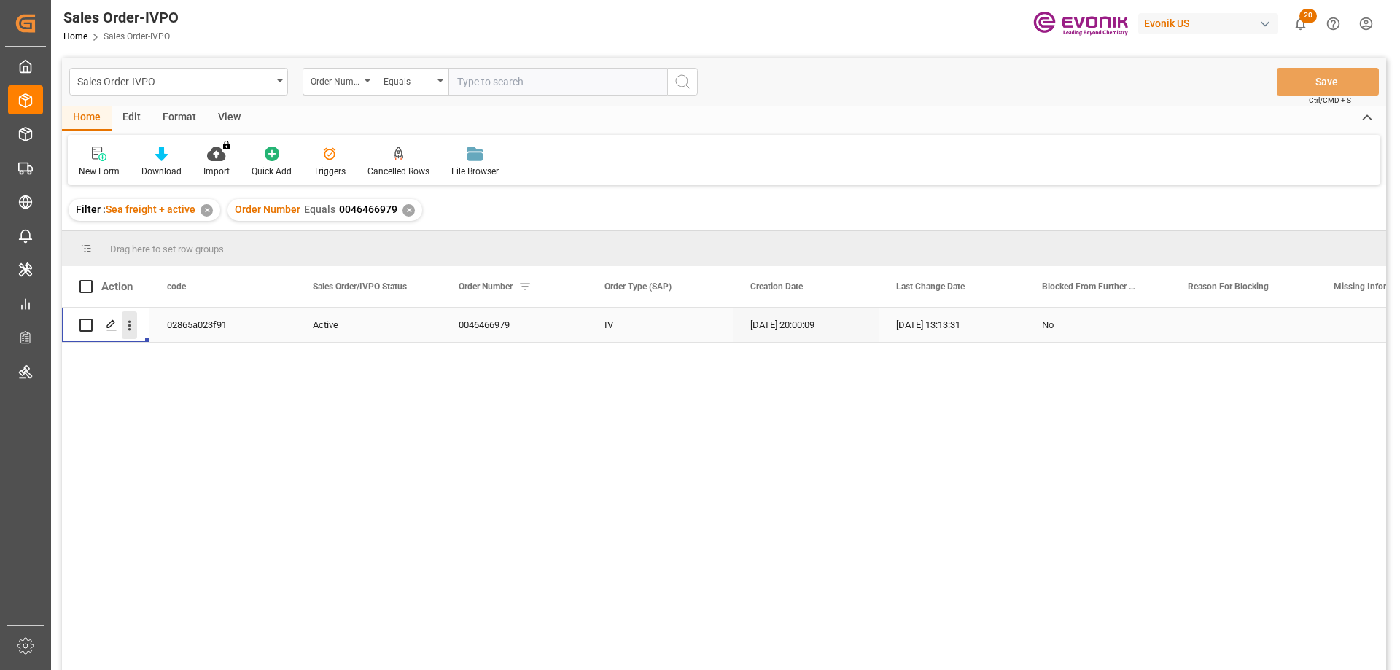
click at [128, 324] on icon "open menu" at bounding box center [129, 325] width 15 height 15
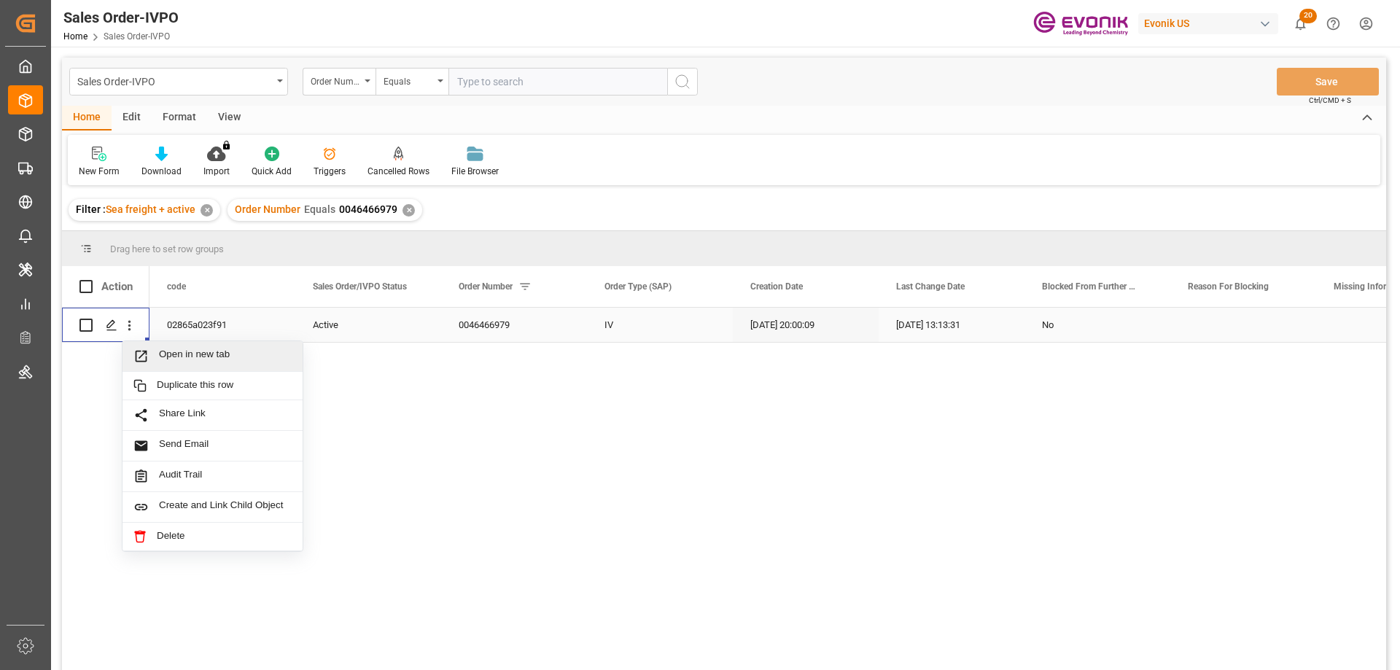
click at [176, 357] on span "Open in new tab" at bounding box center [225, 356] width 133 height 15
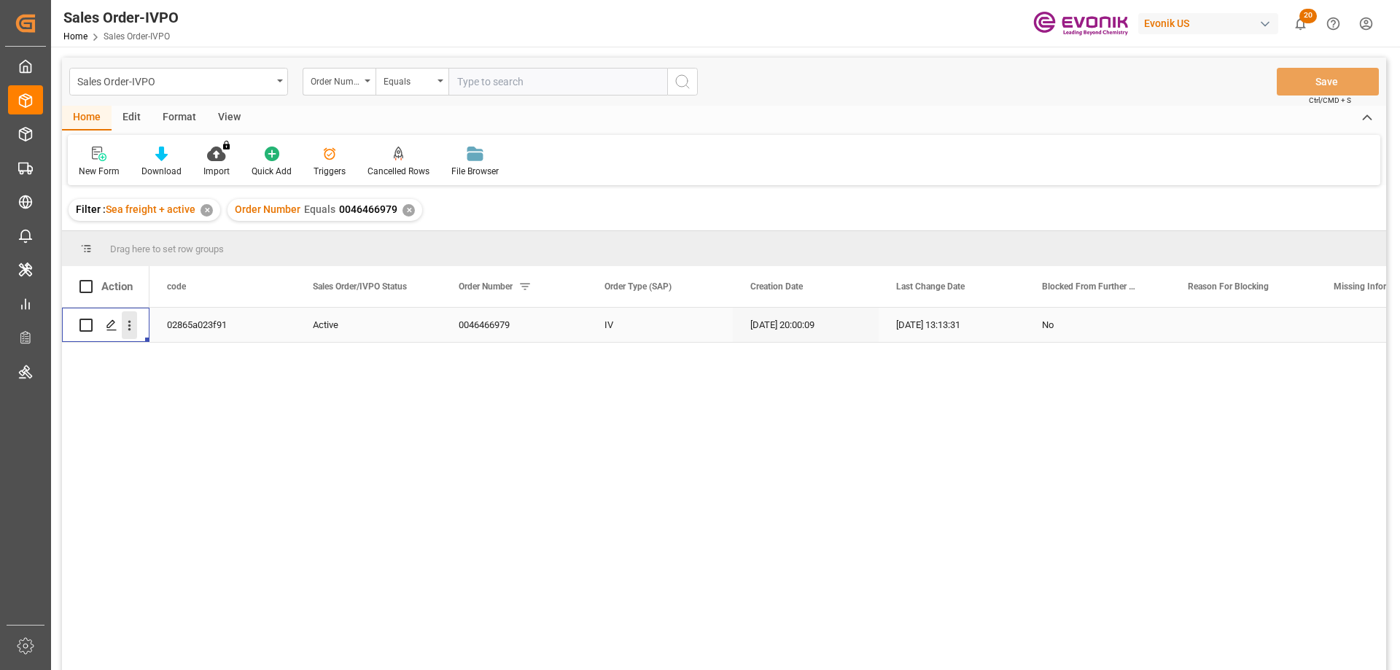
click at [136, 326] on icon "open menu" at bounding box center [129, 325] width 15 height 15
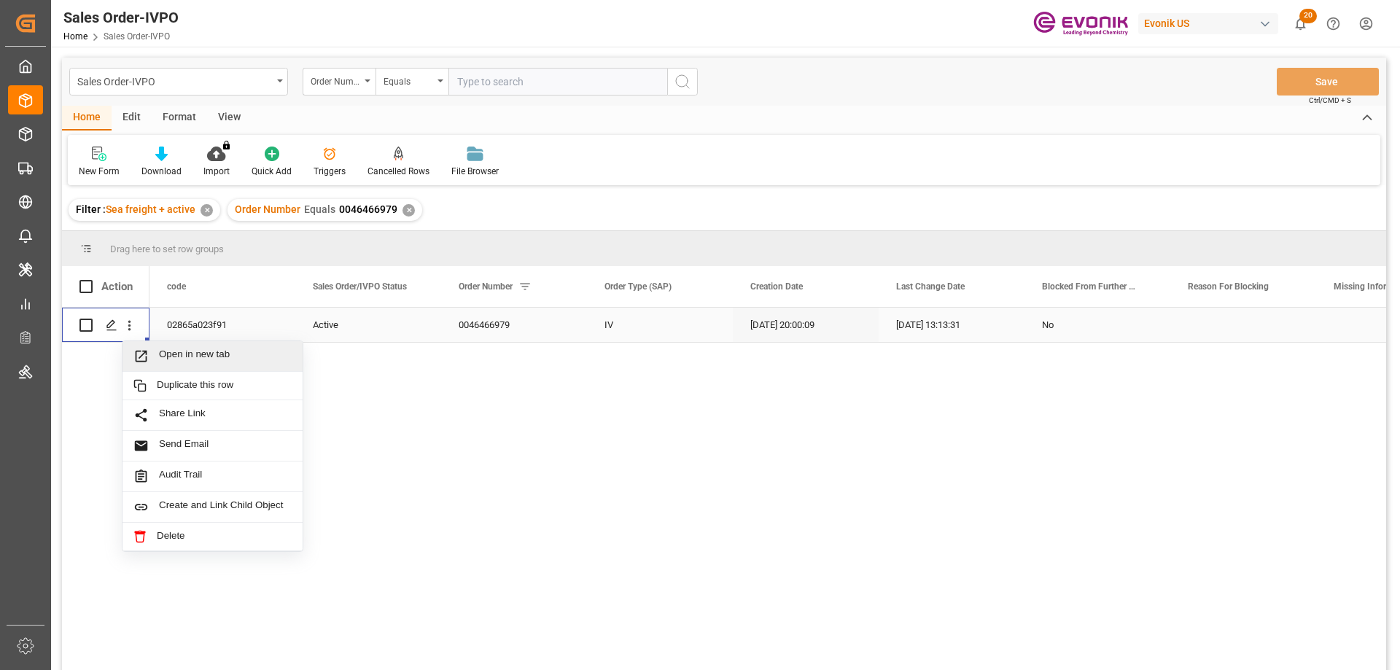
click at [172, 353] on span "Open in new tab" at bounding box center [225, 356] width 133 height 15
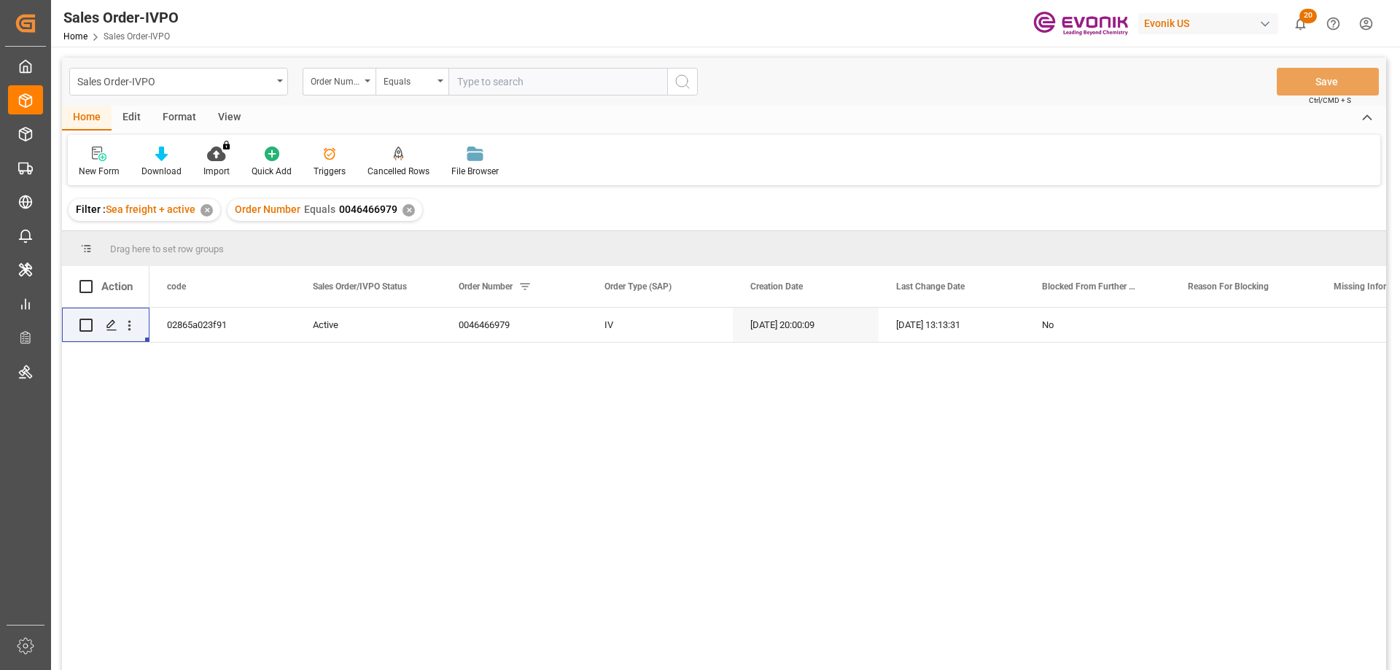
click at [592, 85] on input "text" at bounding box center [558, 82] width 219 height 28
paste input "0046467181"
type input "0046467181"
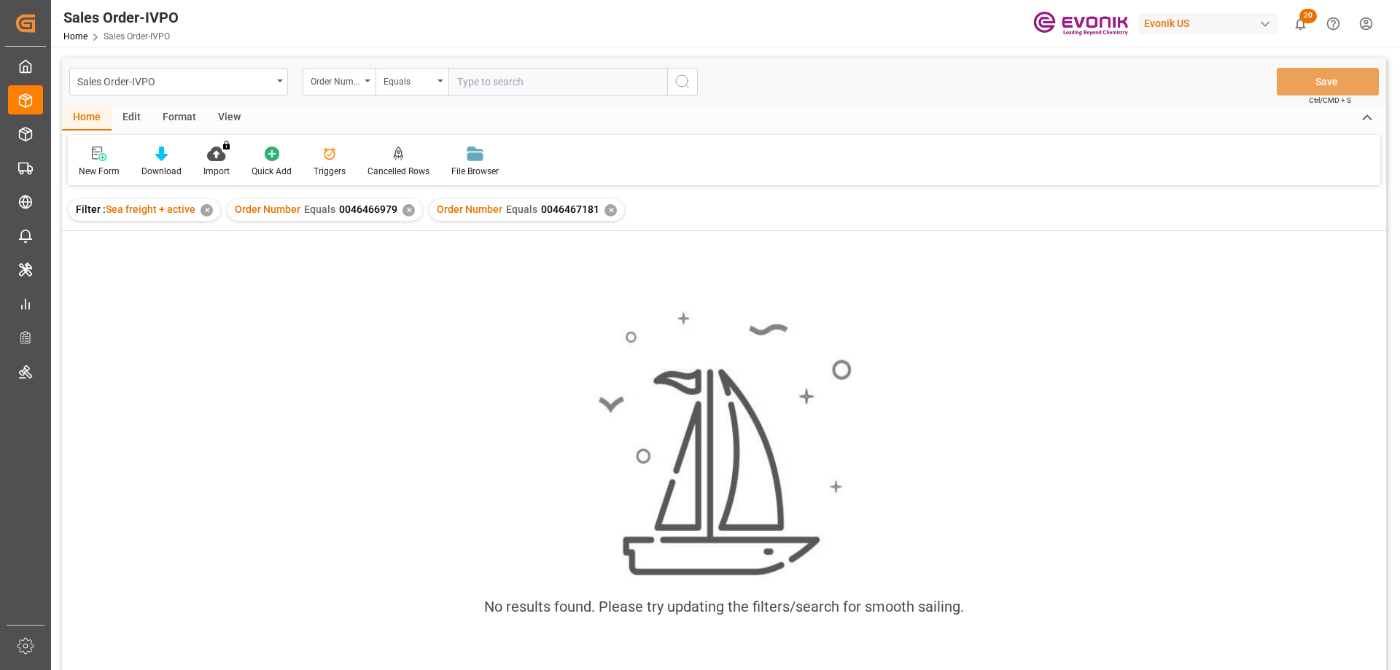
click at [406, 213] on div "✕" at bounding box center [409, 210] width 12 height 12
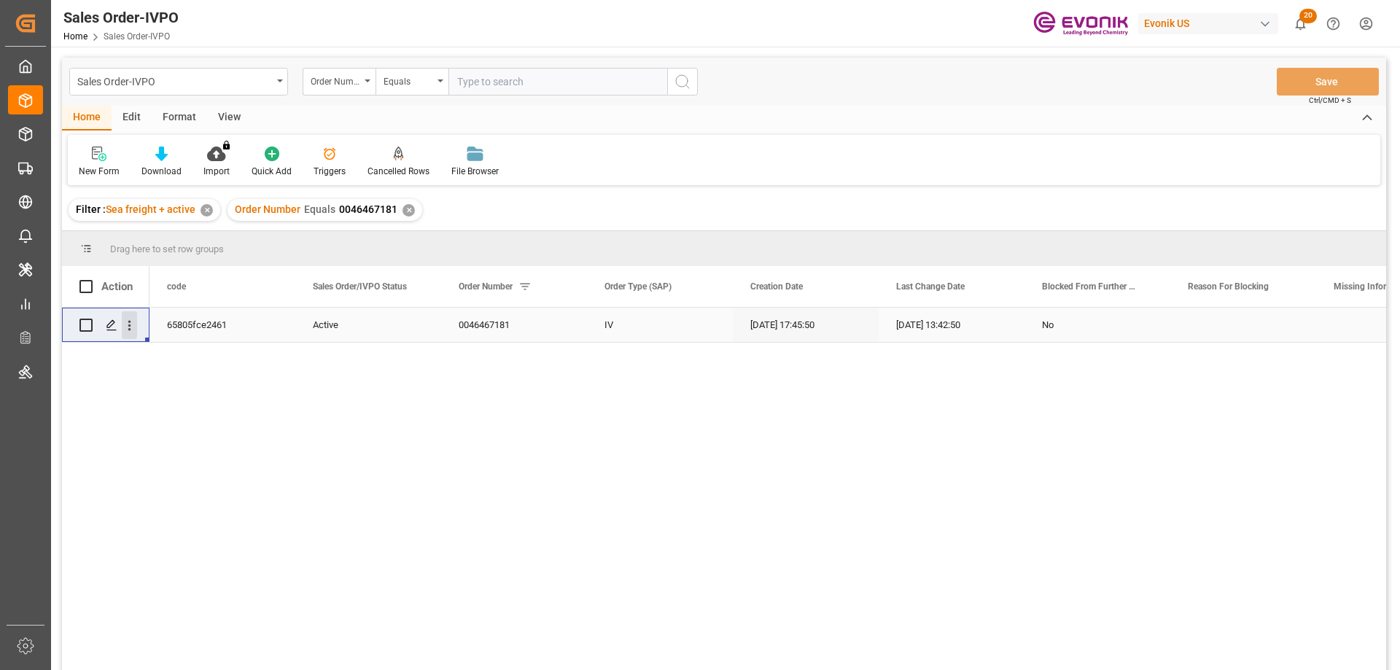
click at [133, 328] on icon "open menu" at bounding box center [129, 325] width 15 height 15
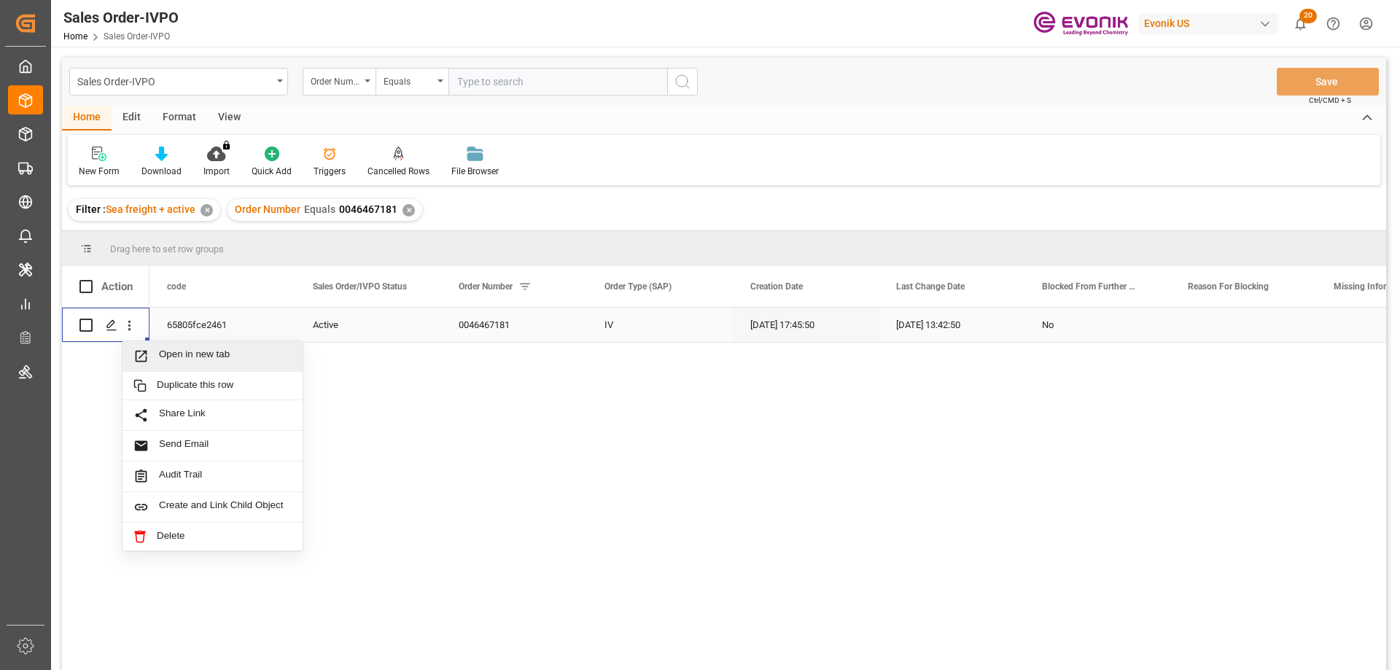
click at [169, 350] on span "Open in new tab" at bounding box center [225, 356] width 133 height 15
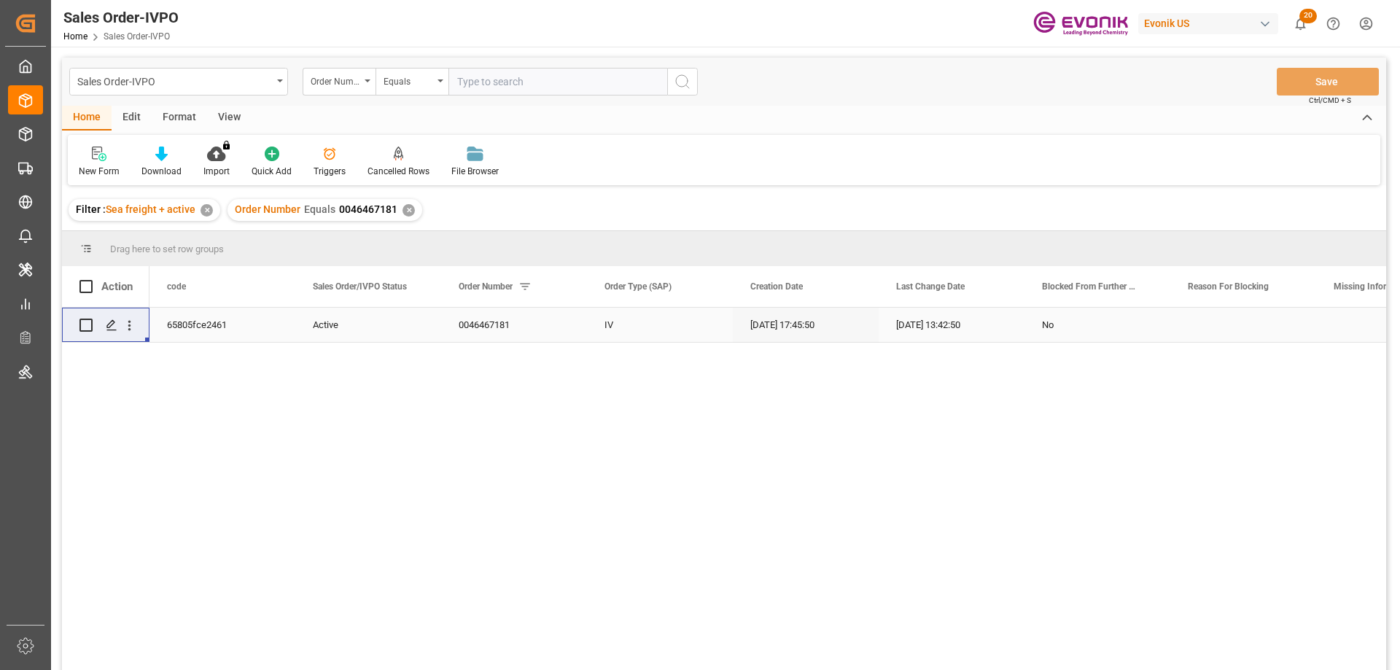
click at [527, 92] on input "text" at bounding box center [558, 82] width 219 height 28
paste input "0046467182"
type input "0046467182"
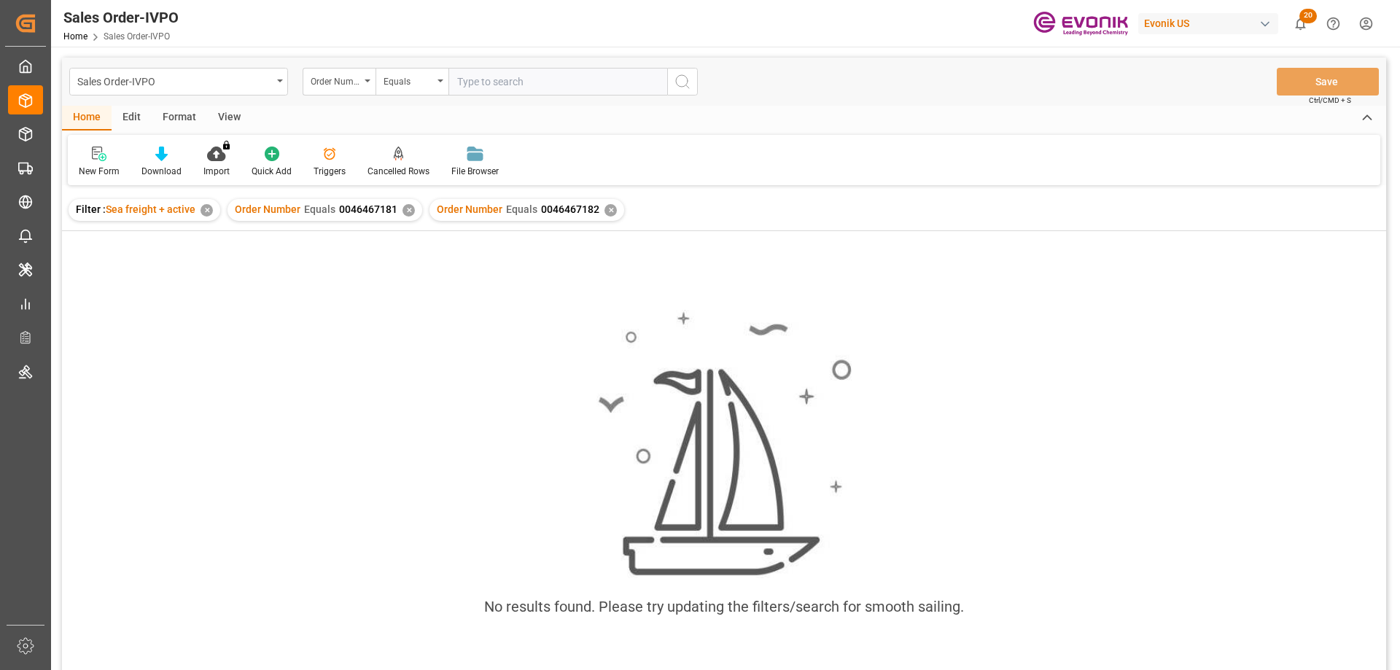
click at [407, 206] on div "✕" at bounding box center [409, 210] width 12 height 12
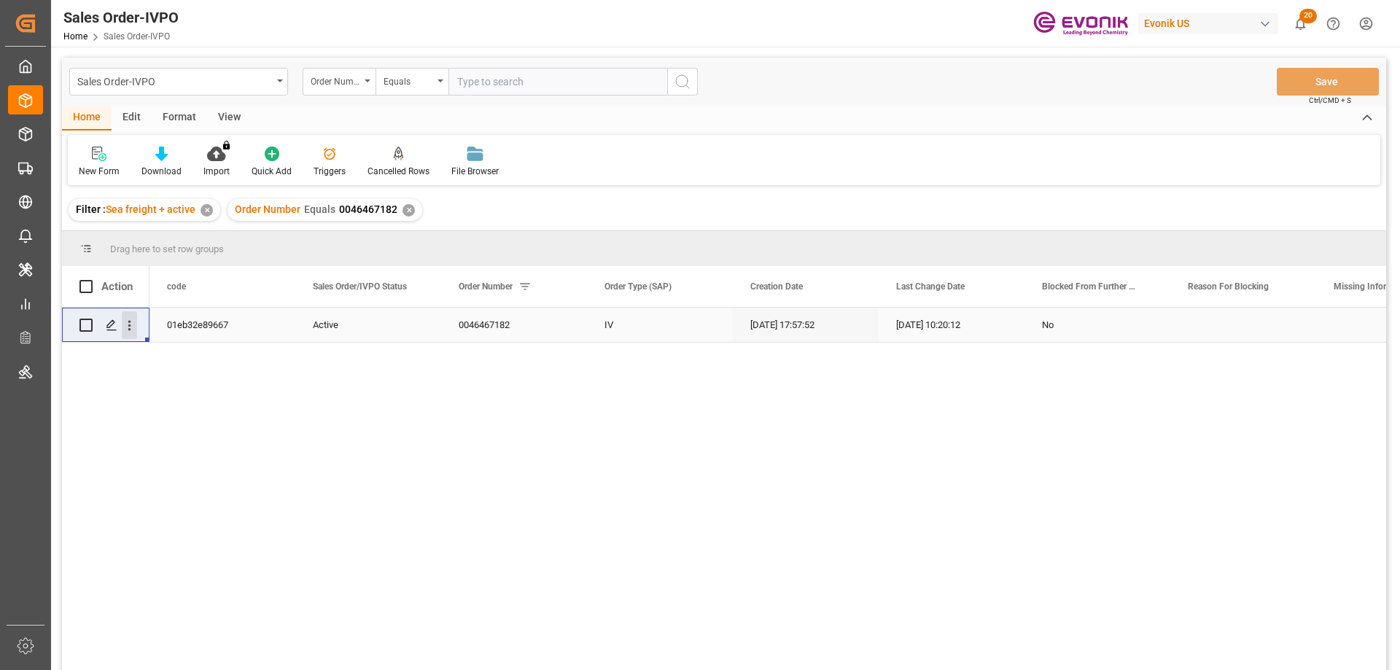
click at [128, 323] on icon "open menu" at bounding box center [129, 325] width 15 height 15
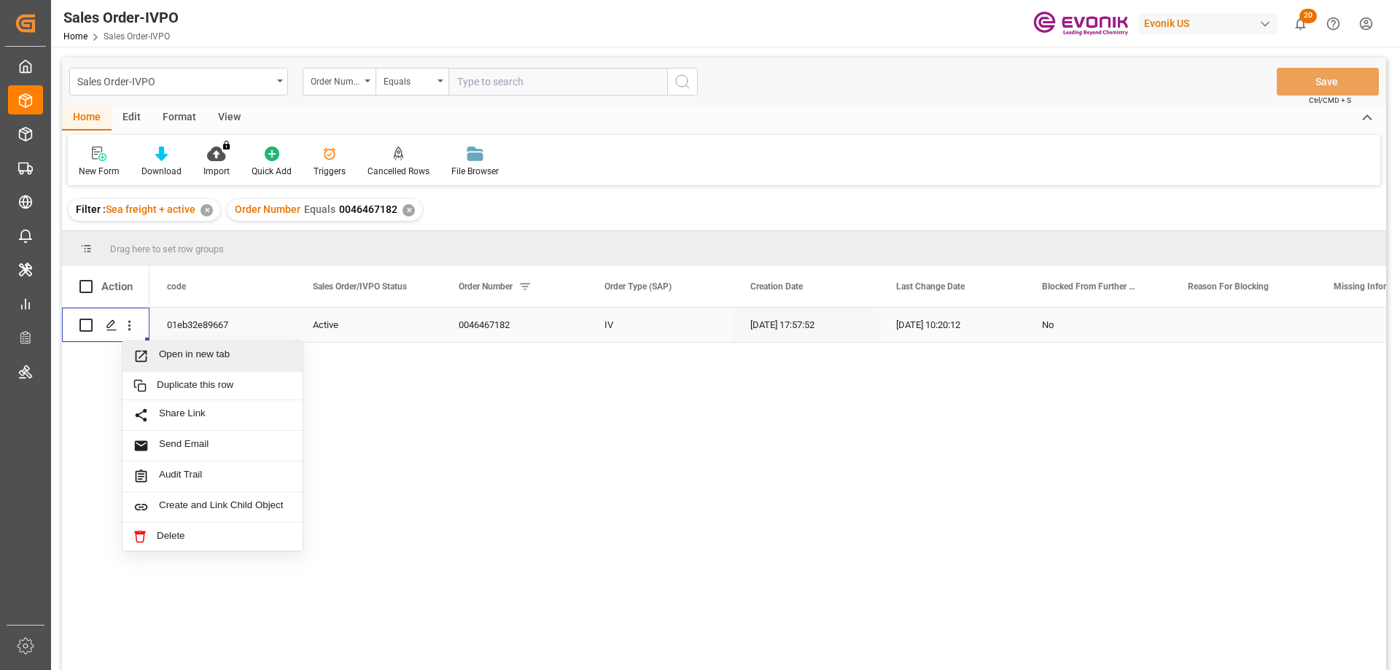
click at [191, 356] on span "Open in new tab" at bounding box center [225, 356] width 133 height 15
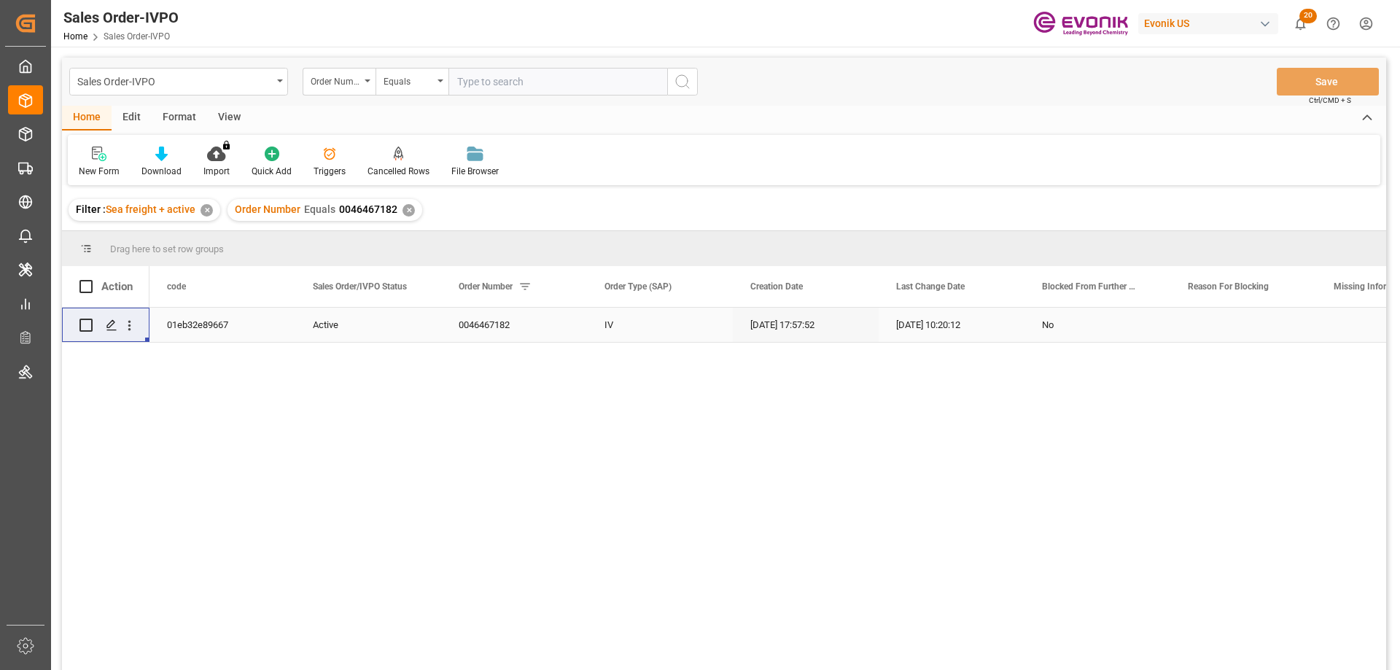
click at [529, 90] on input "text" at bounding box center [558, 82] width 219 height 28
paste input "0046473549"
type input "0046473549"
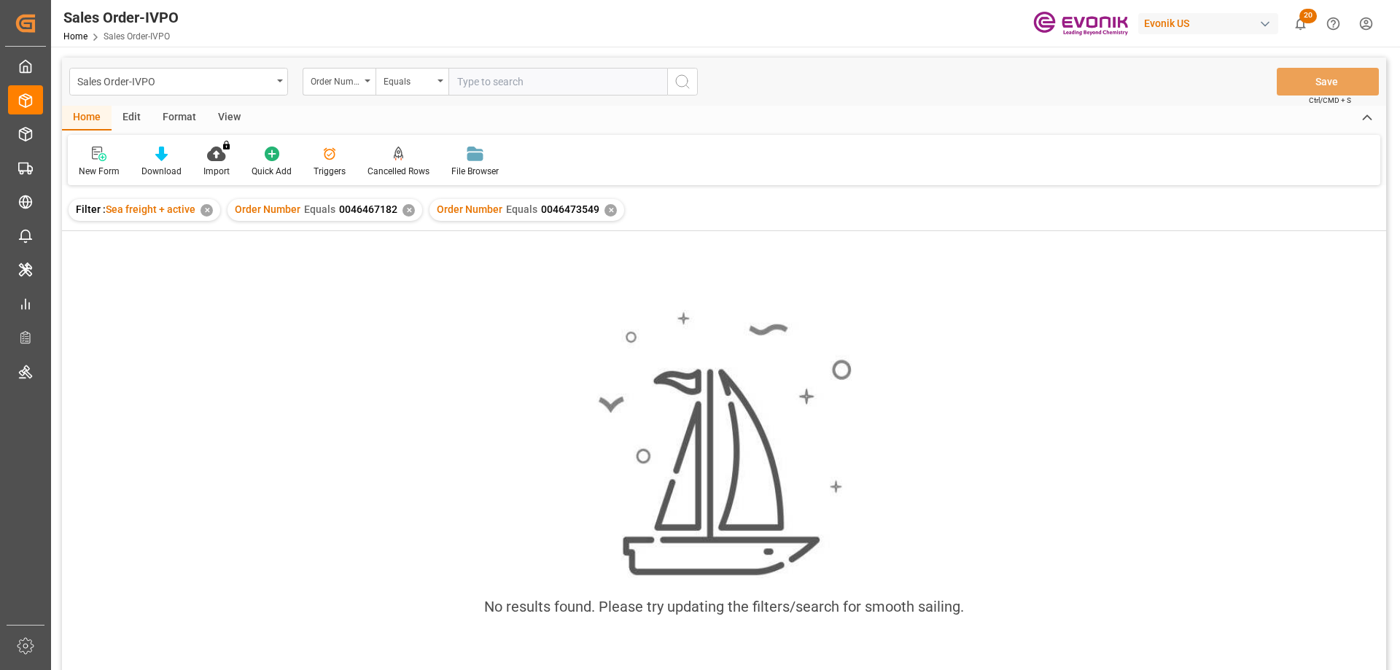
click at [408, 208] on div "✕" at bounding box center [409, 210] width 12 height 12
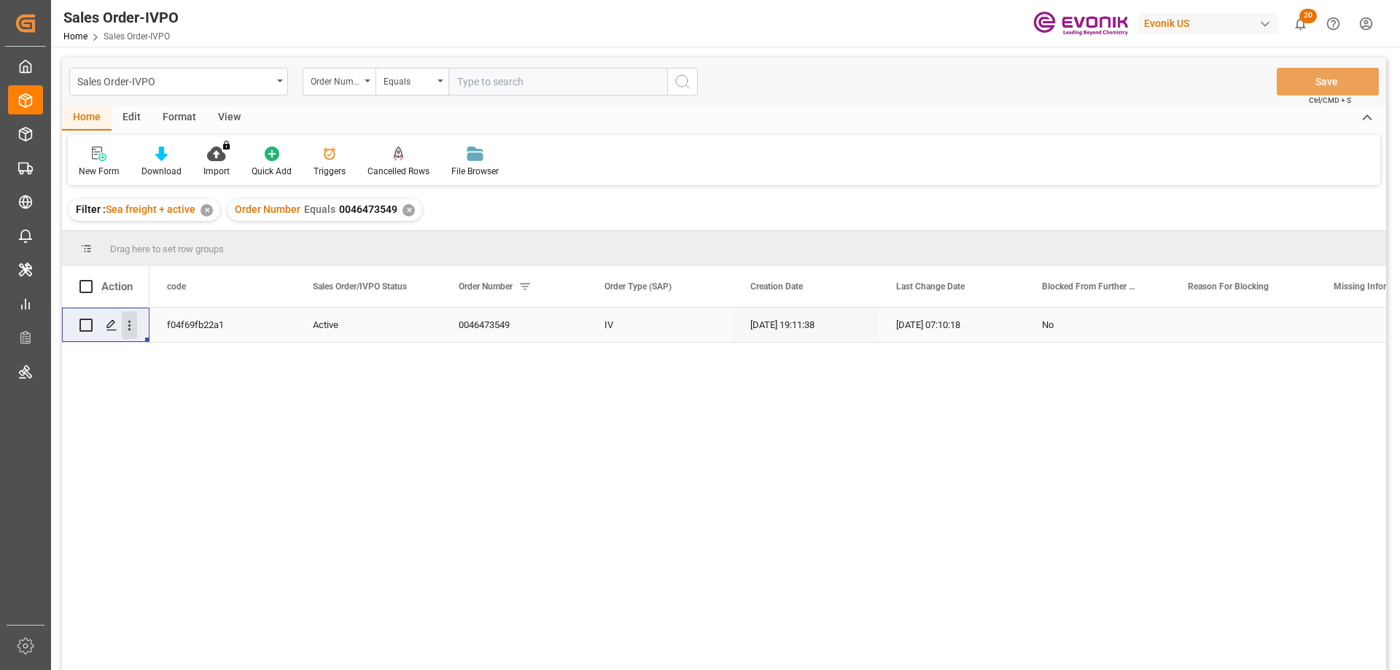
click at [125, 325] on icon "open menu" at bounding box center [129, 325] width 15 height 15
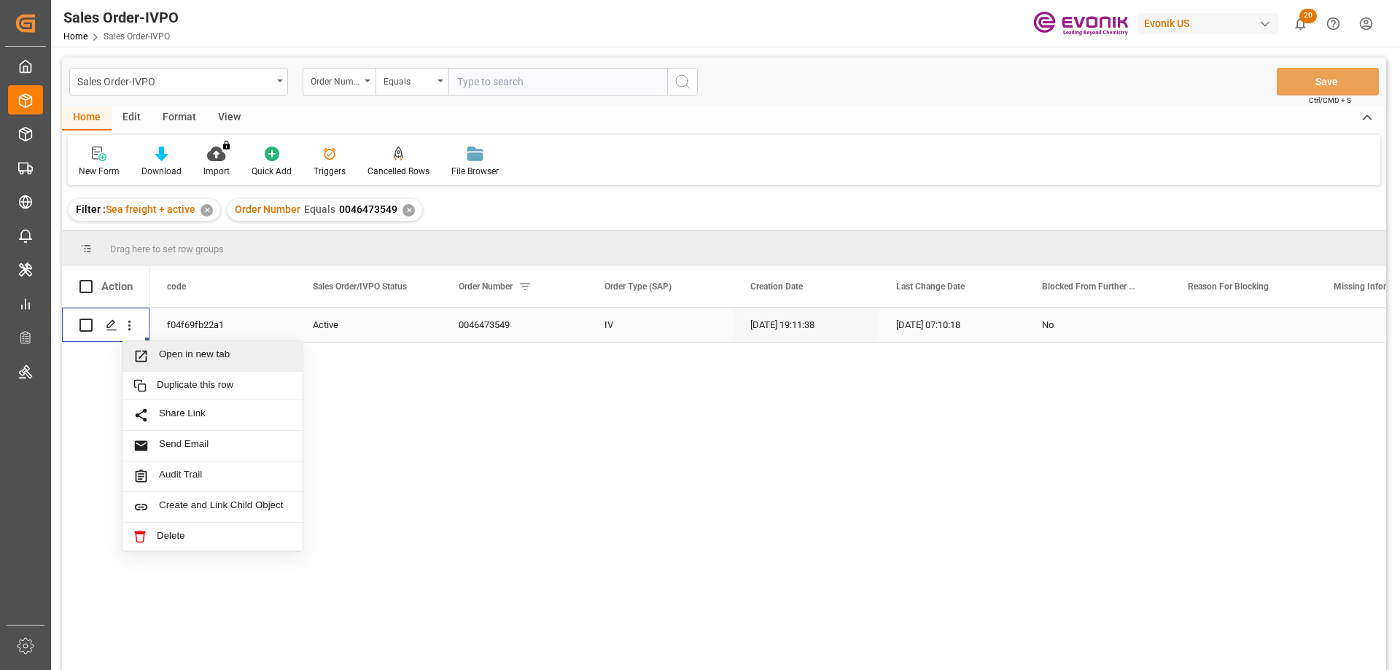
click at [197, 362] on span "Open in new tab" at bounding box center [225, 356] width 133 height 15
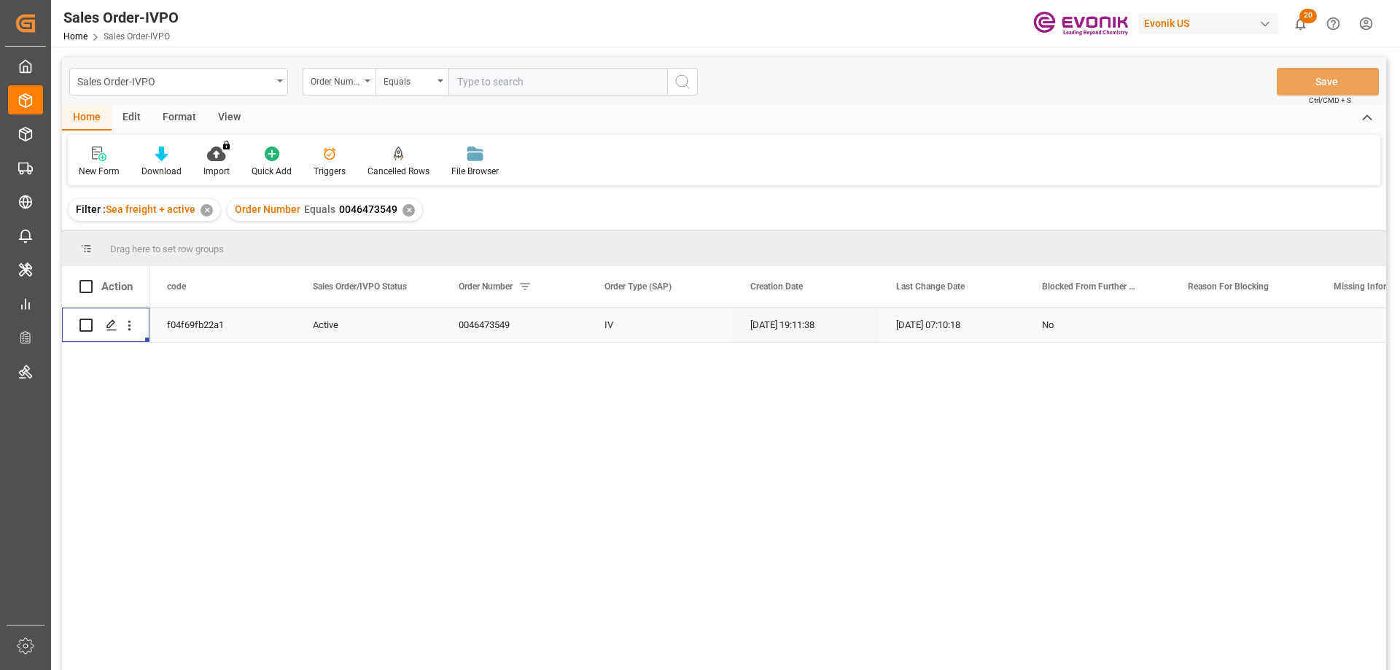
click at [551, 78] on input "text" at bounding box center [558, 82] width 219 height 28
paste input "0046473700"
type input "0046473700"
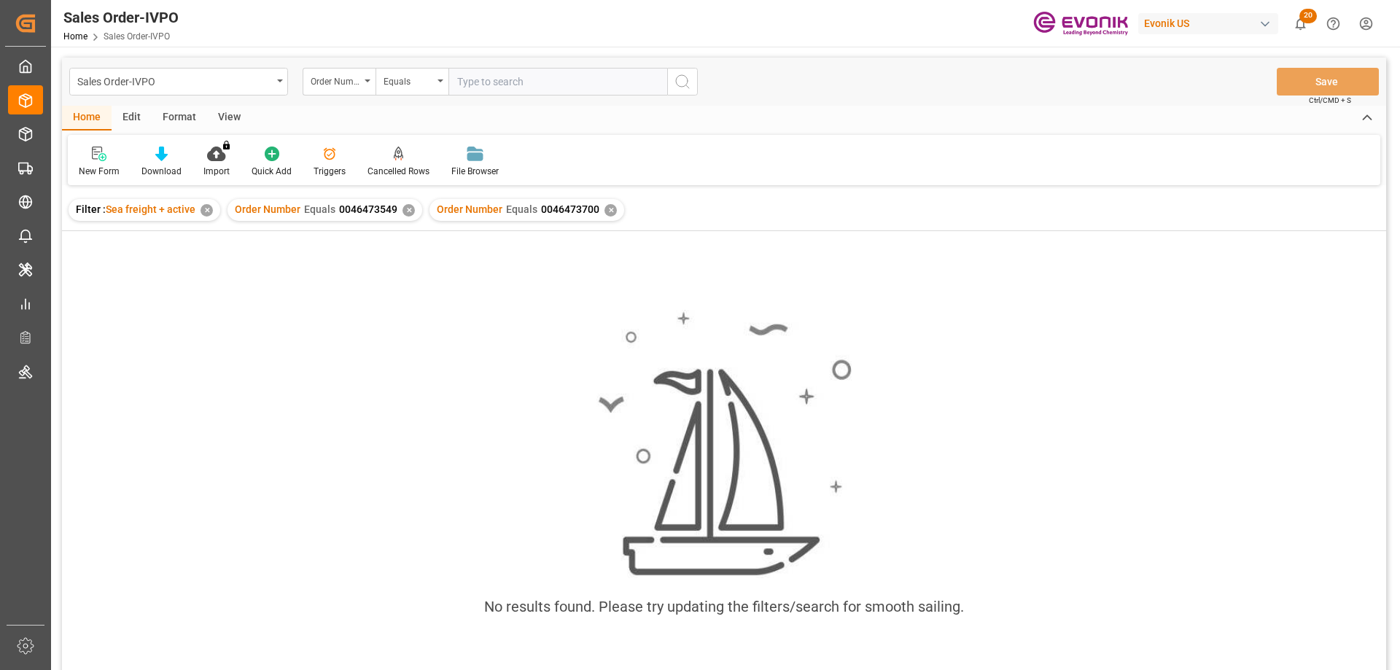
click at [412, 209] on div "Order Number Equals 0046473549 ✕" at bounding box center [325, 210] width 195 height 22
click at [403, 211] on div "✕" at bounding box center [409, 210] width 12 height 12
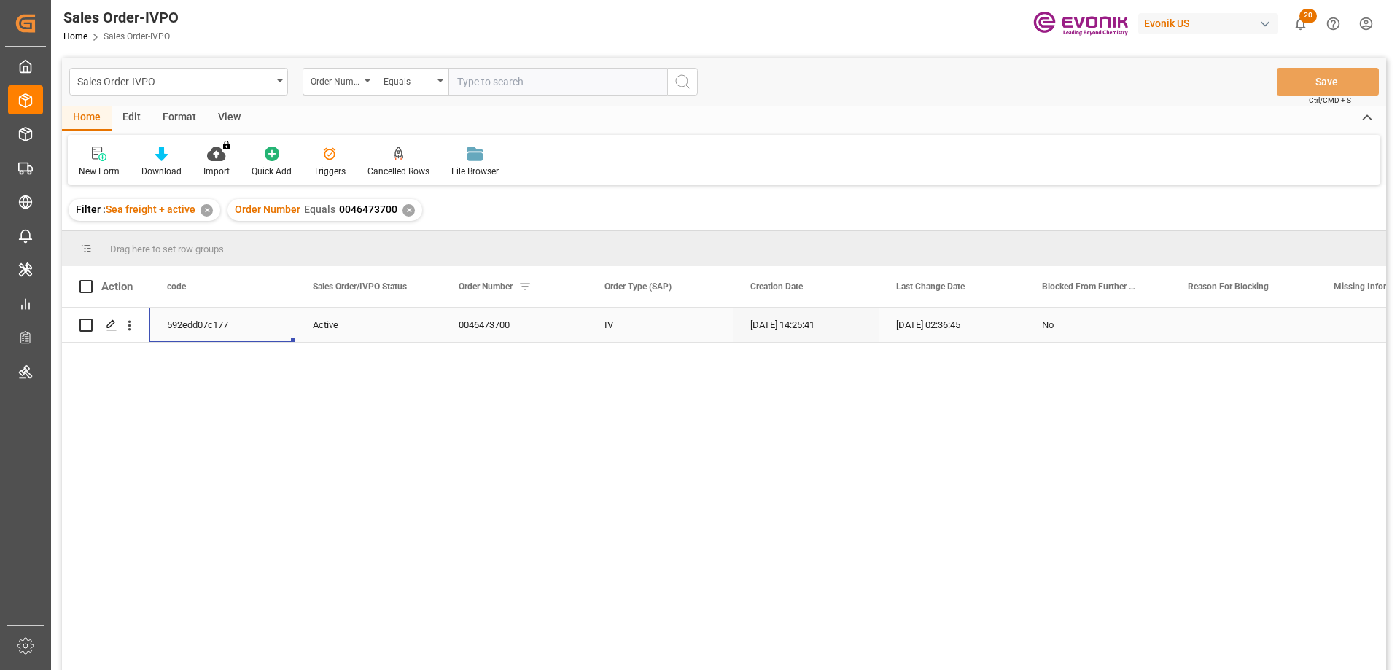
click at [200, 320] on div "592edd07c177" at bounding box center [223, 325] width 146 height 34
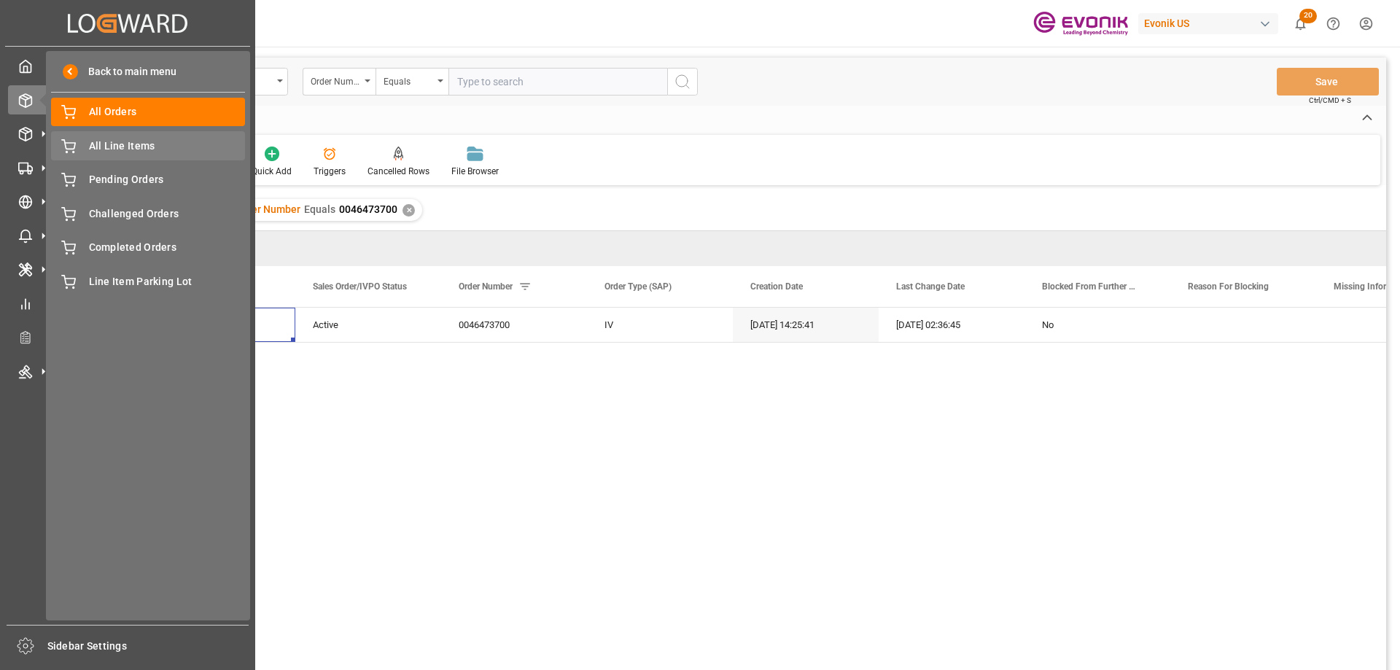
click at [120, 150] on span "All Line Items" at bounding box center [167, 146] width 157 height 15
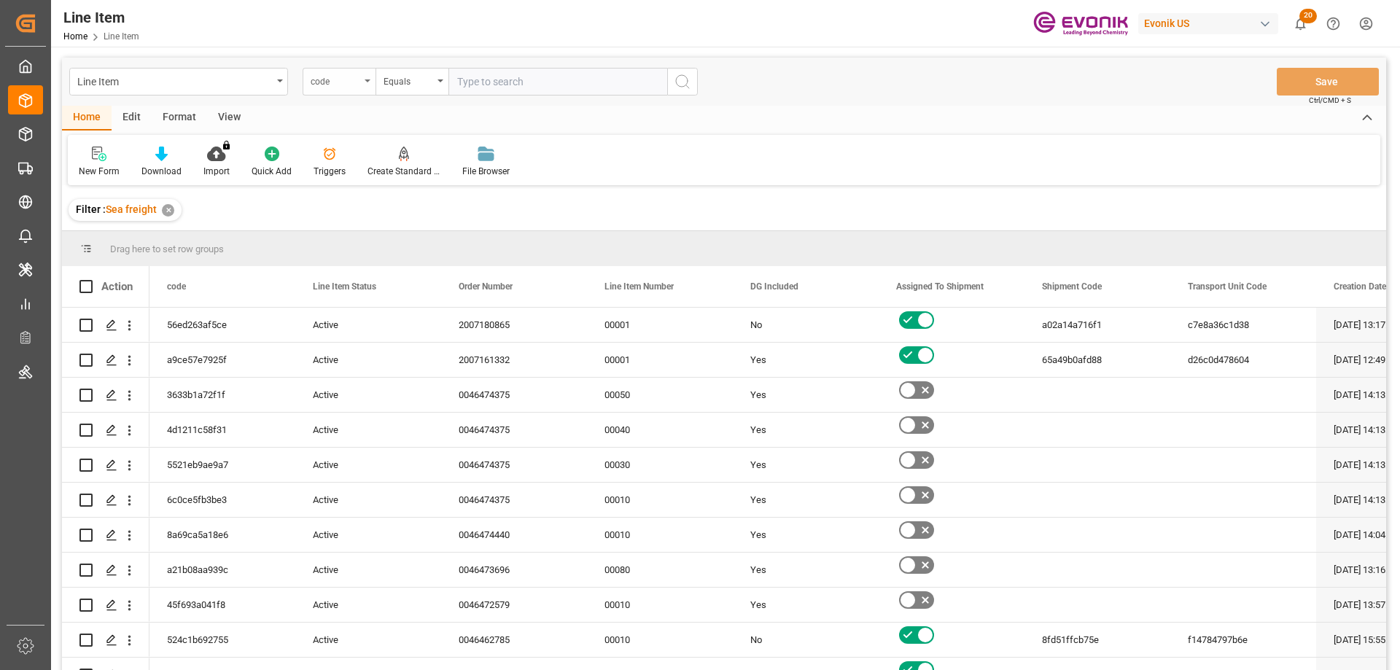
click at [355, 84] on div "code" at bounding box center [336, 79] width 50 height 17
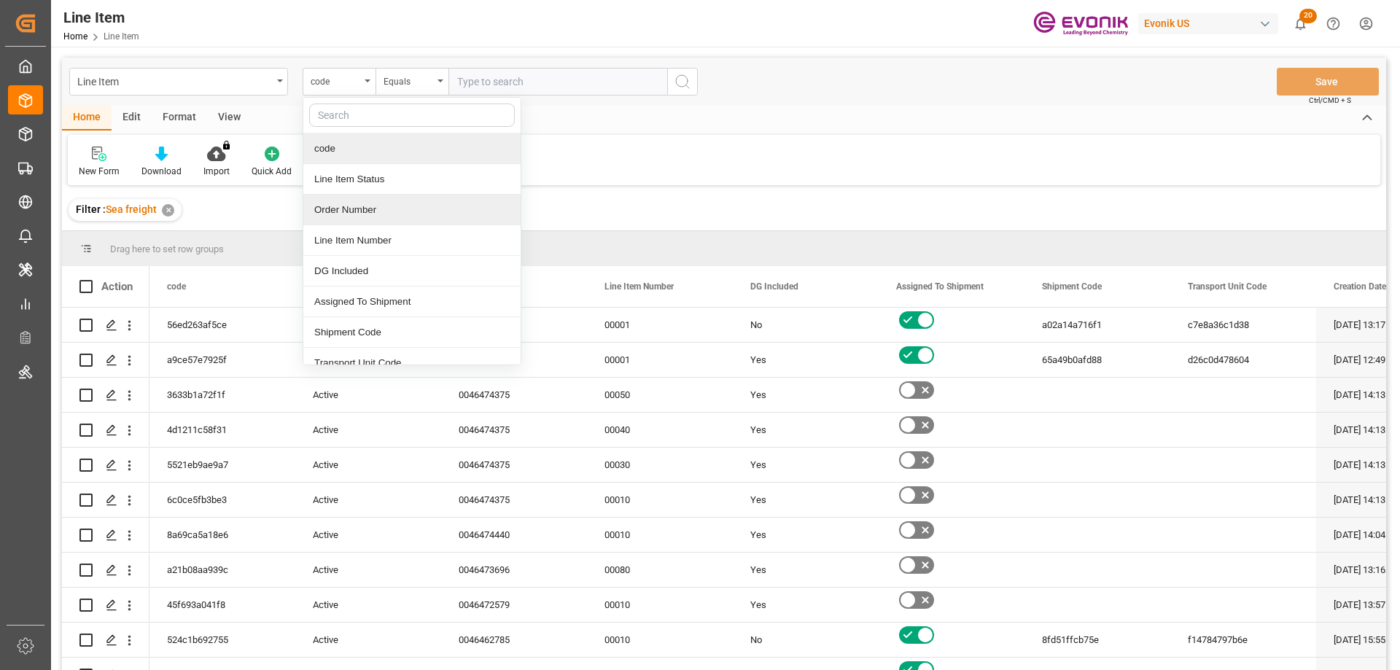
click at [368, 208] on div "Order Number" at bounding box center [411, 210] width 217 height 31
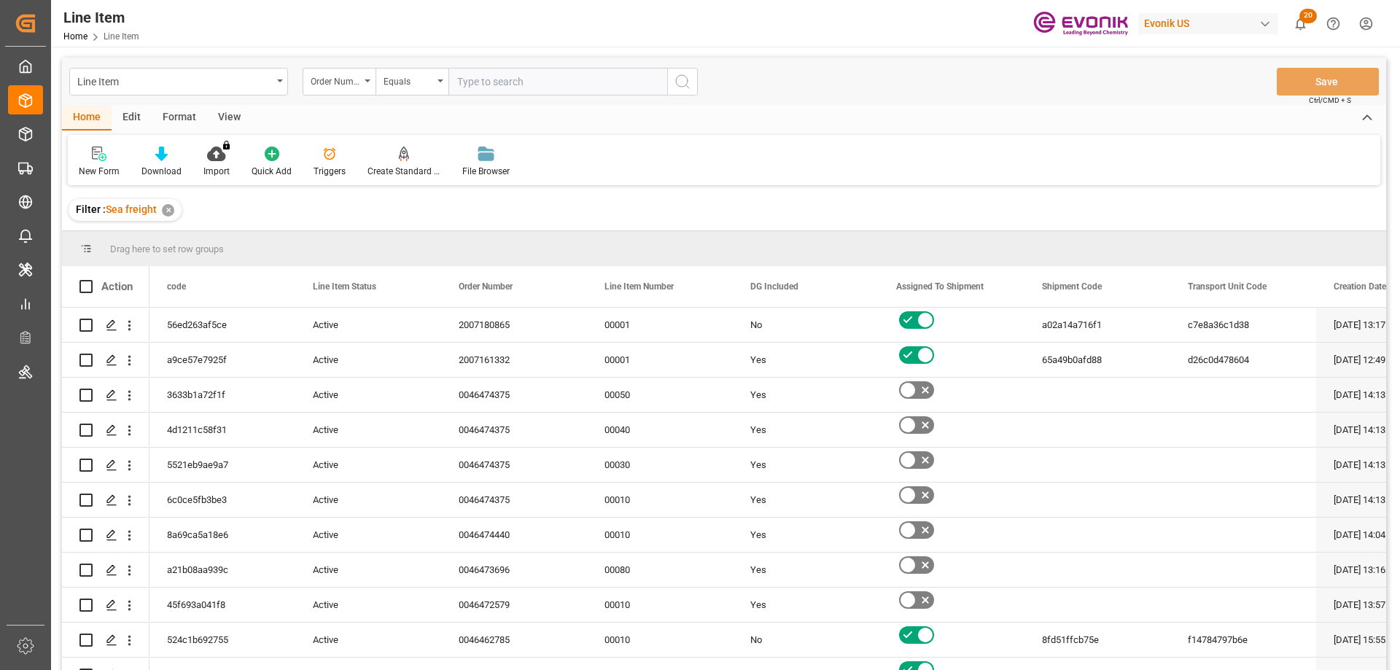
click at [218, 116] on div "View" at bounding box center [229, 118] width 44 height 25
click at [169, 167] on div "Standard Templates" at bounding box center [165, 171] width 73 height 13
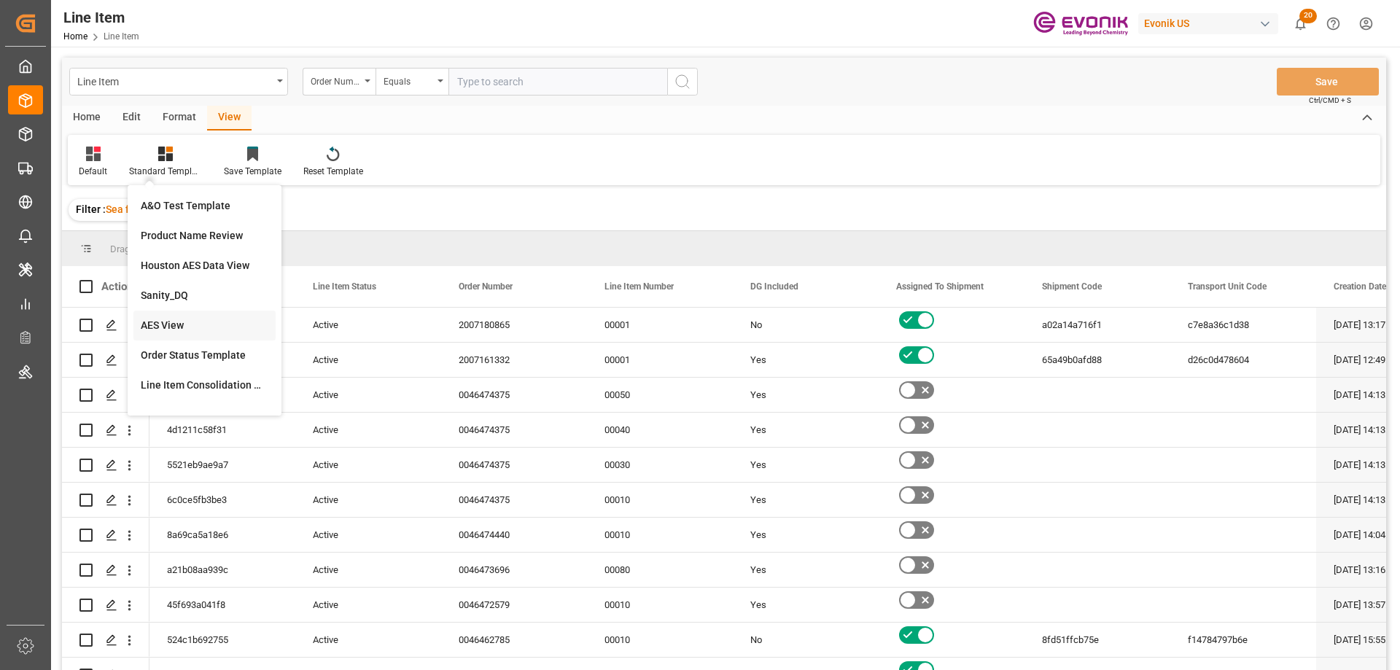
click at [188, 317] on div "AES View" at bounding box center [204, 326] width 142 height 30
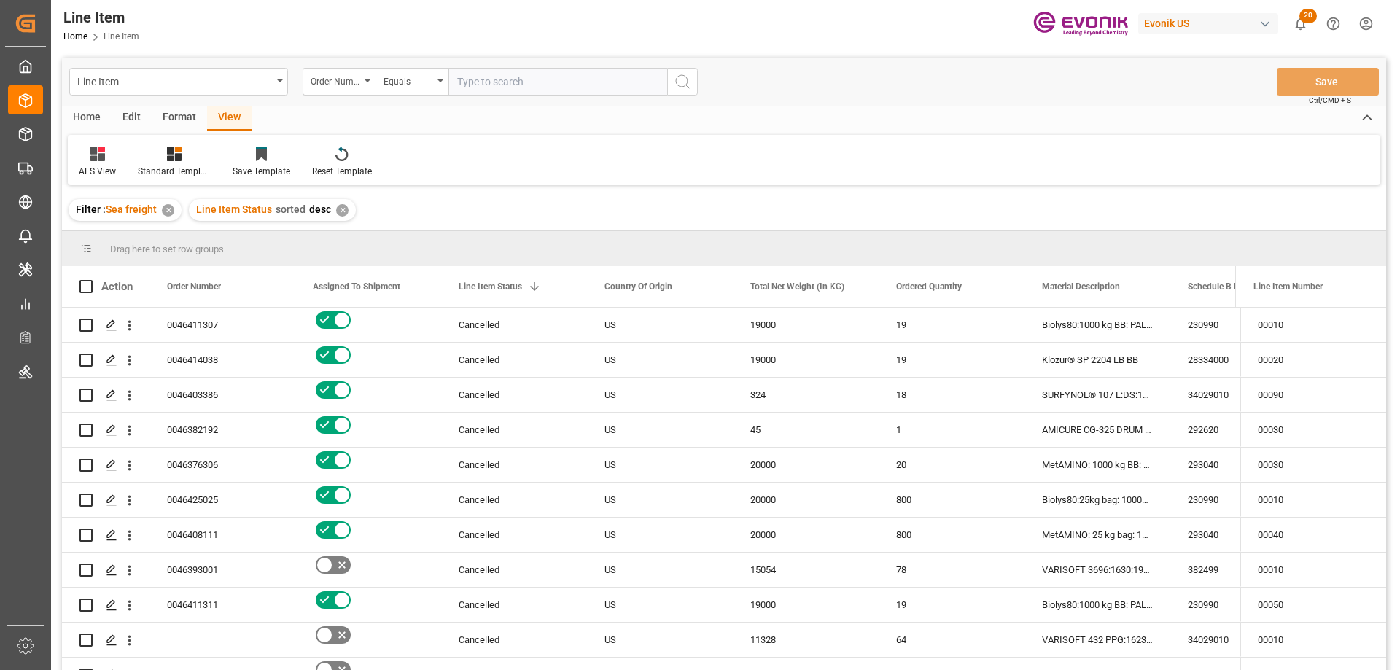
click at [492, 92] on input "text" at bounding box center [558, 82] width 219 height 28
paste input "0046473700"
type input "0046473700"
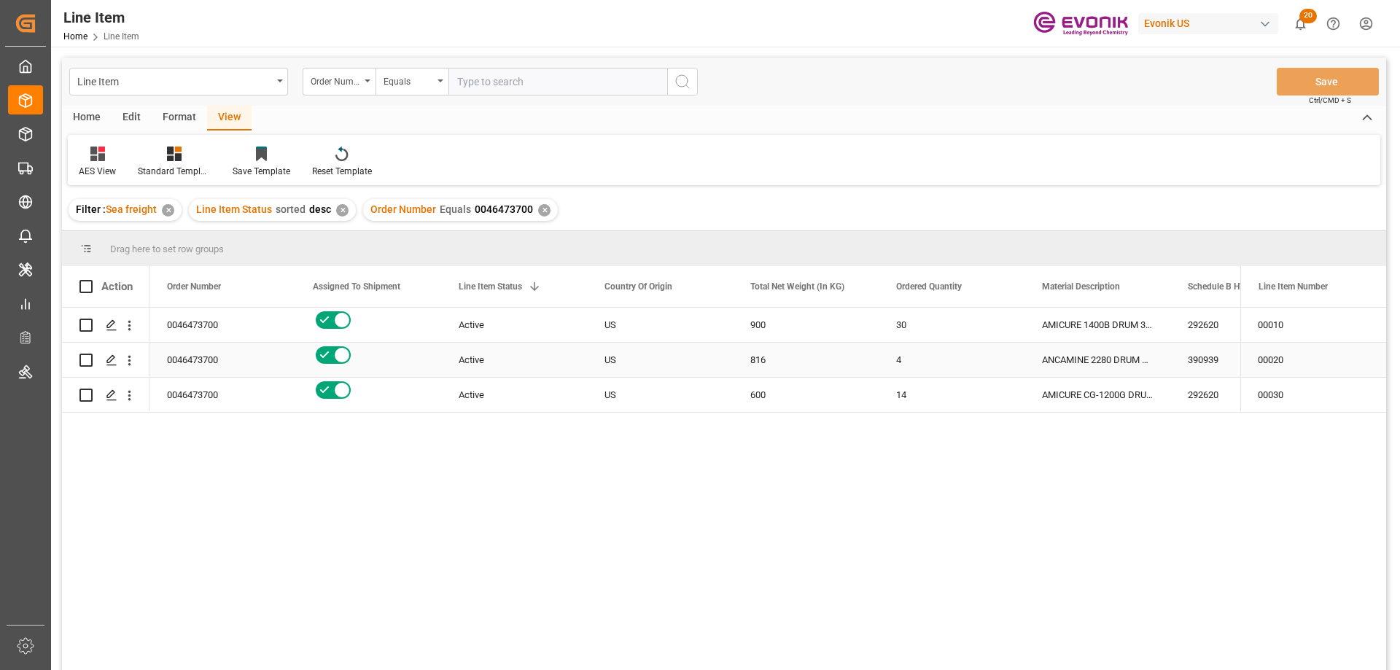
click at [235, 350] on div "0046473700" at bounding box center [223, 360] width 146 height 34
click at [1073, 335] on div "AMICURE 1400B DRUM 30KG US" at bounding box center [1098, 325] width 146 height 34
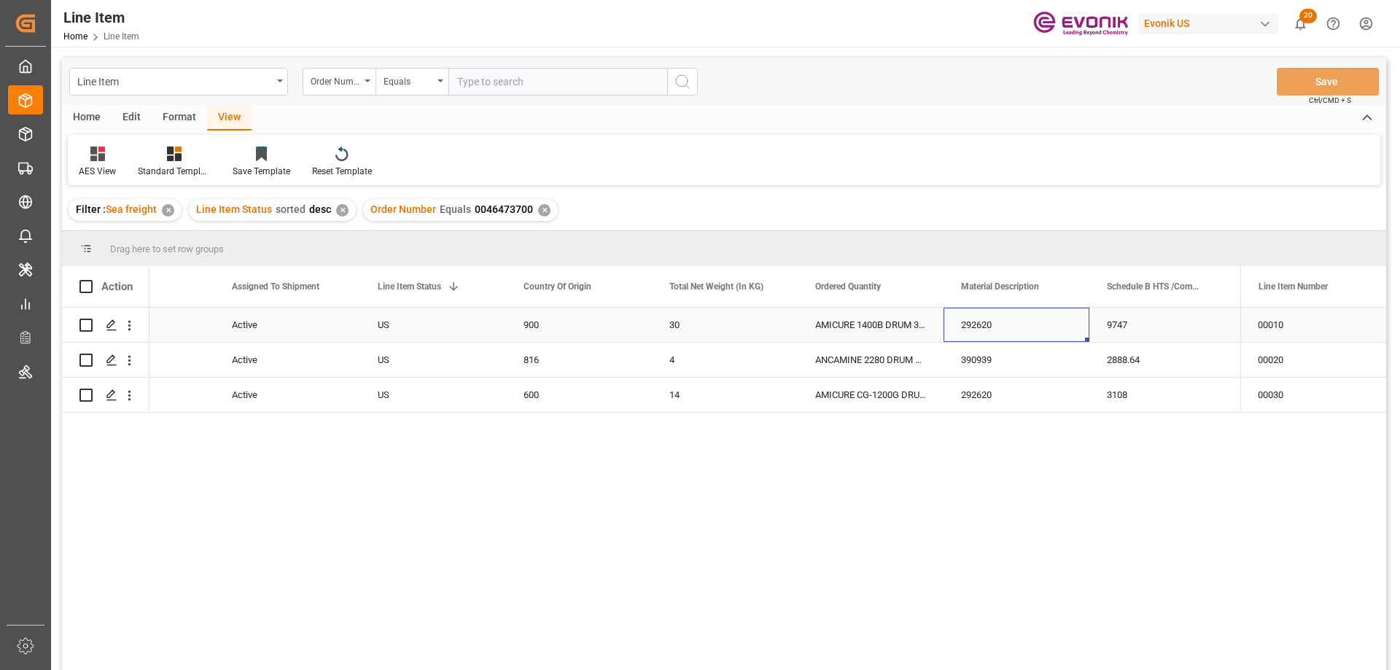
scroll to position [0, 227]
click at [1140, 375] on div "2888.64" at bounding box center [1163, 360] width 146 height 34
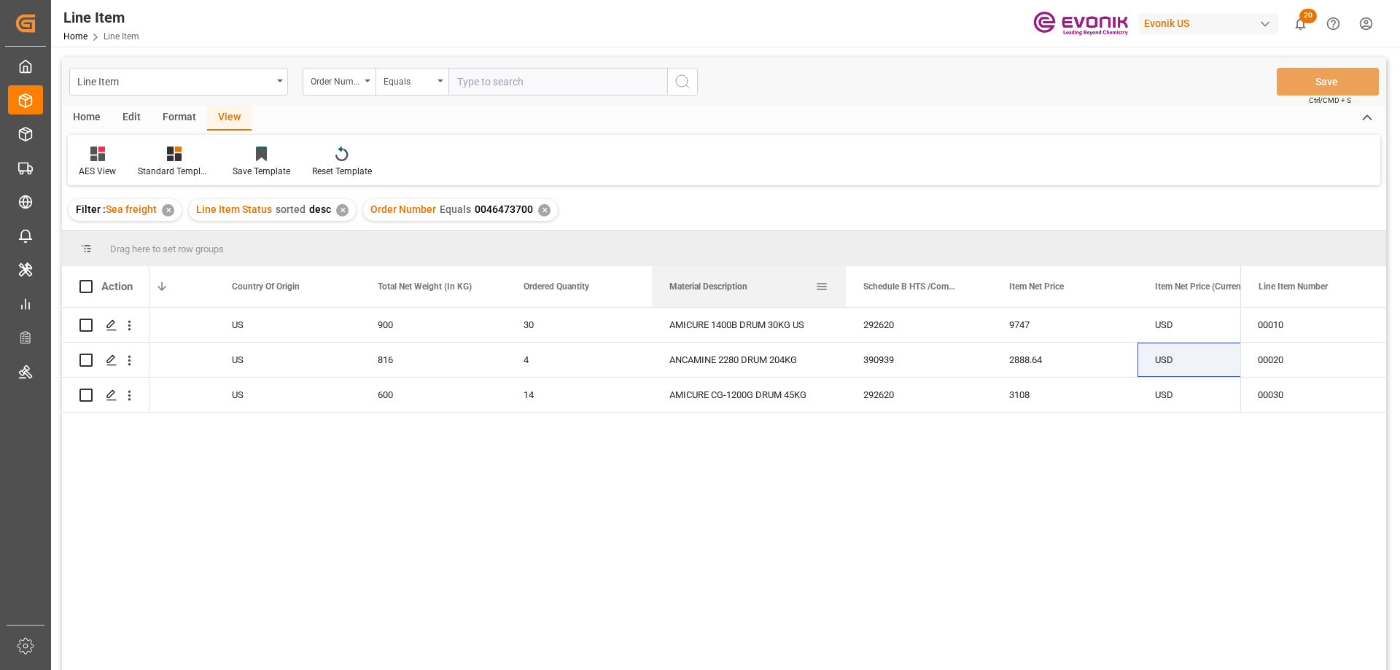
drag, startPoint x: 796, startPoint y: 284, endPoint x: 844, endPoint y: 288, distance: 48.3
click at [844, 288] on div at bounding box center [846, 286] width 6 height 41
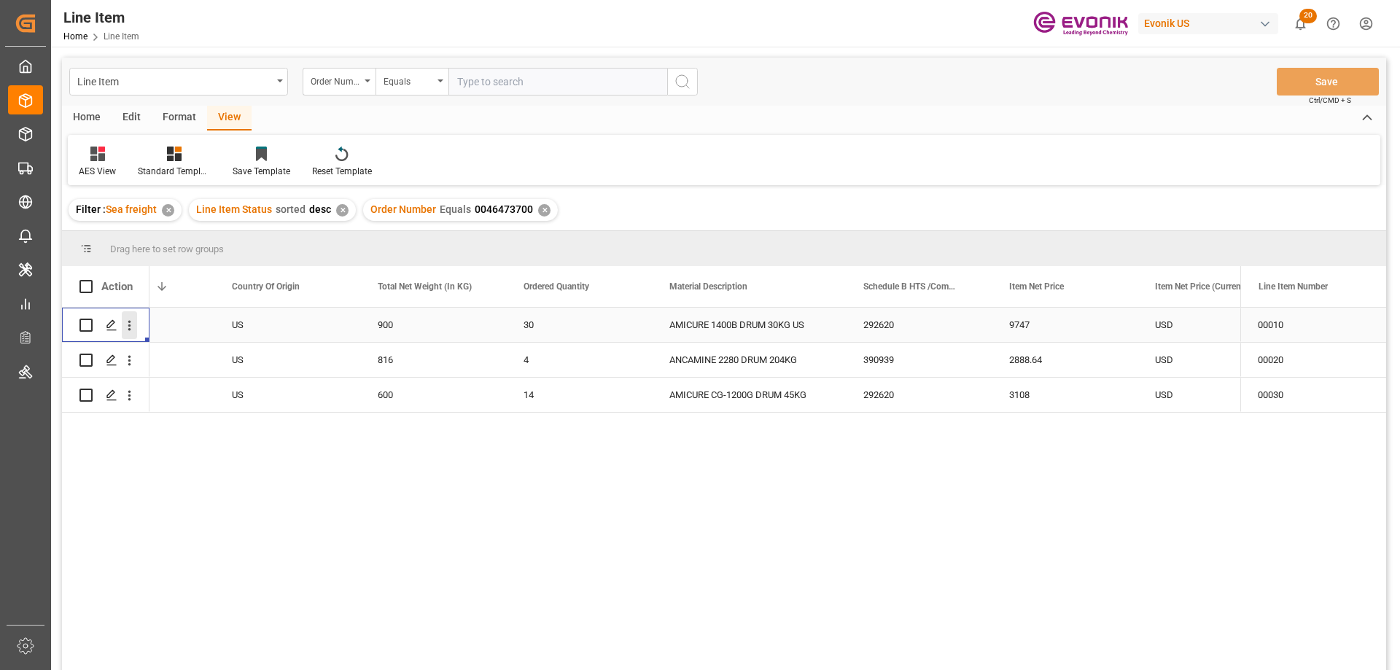
click at [126, 323] on icon "open menu" at bounding box center [129, 325] width 15 height 15
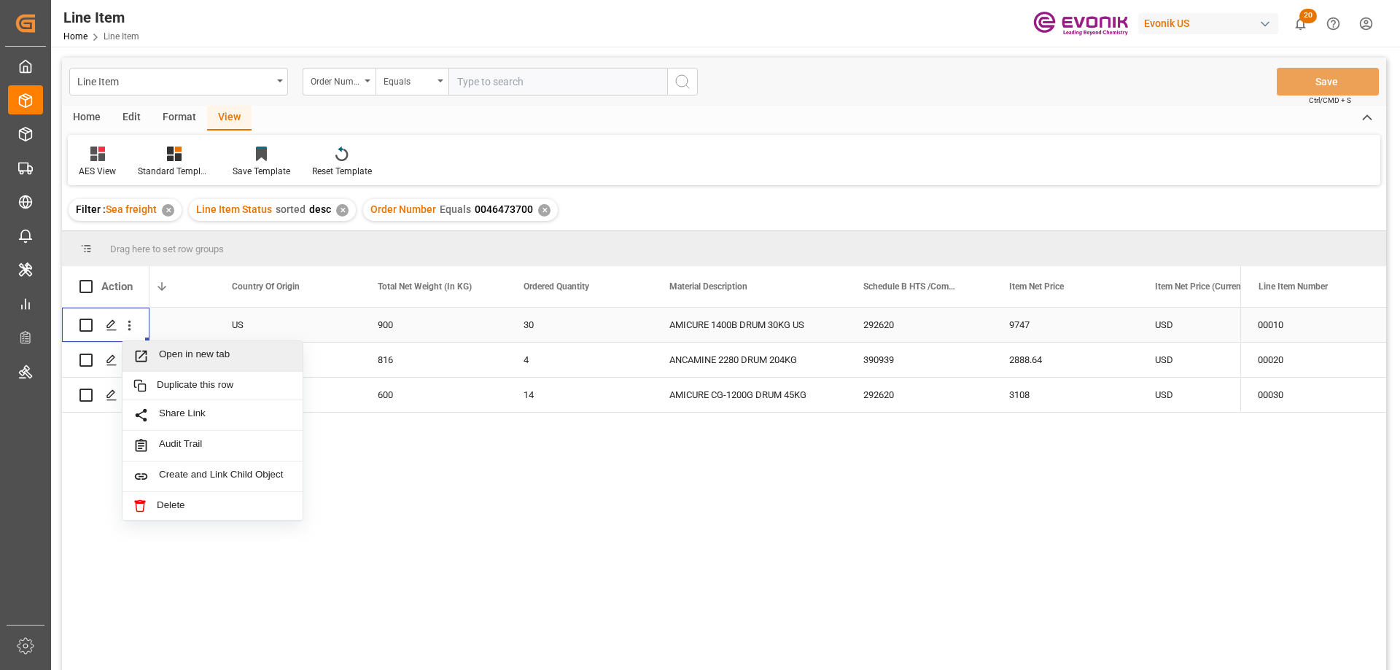
click at [184, 352] on span "Open in new tab" at bounding box center [225, 356] width 133 height 15
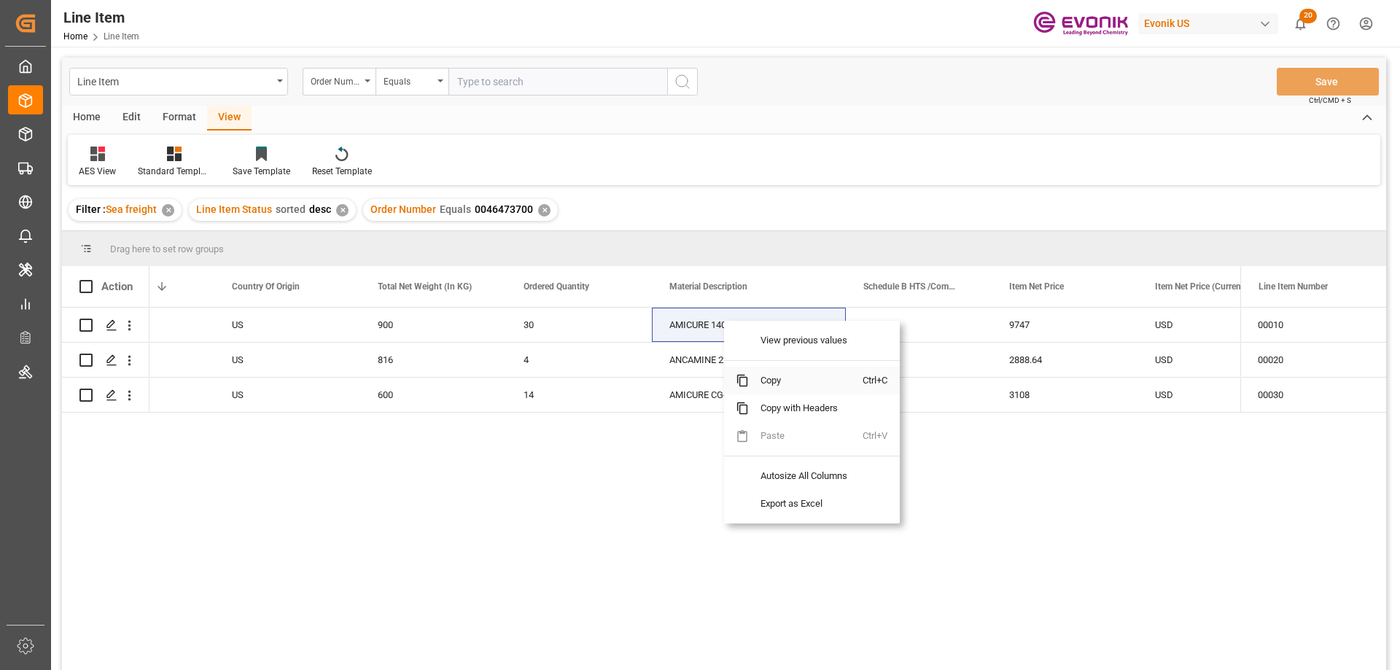
click at [772, 379] on span "Copy" at bounding box center [806, 381] width 114 height 28
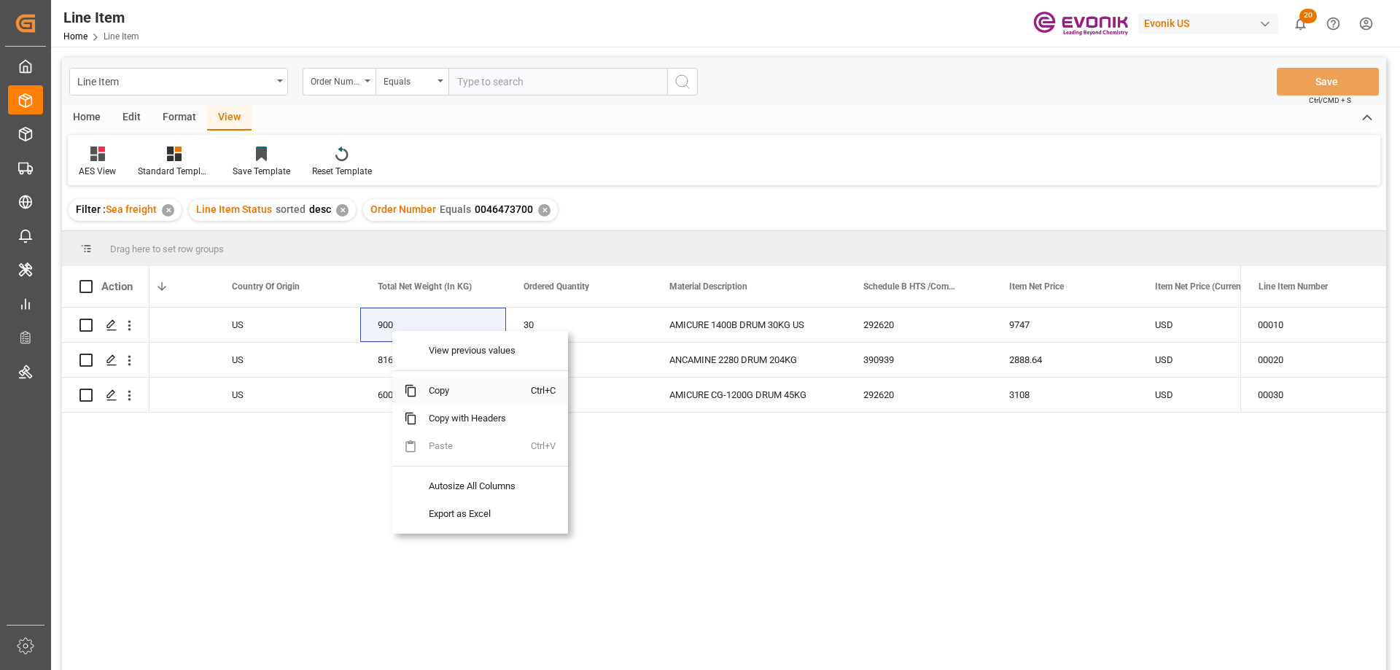
click at [451, 399] on span "Copy" at bounding box center [474, 391] width 114 height 28
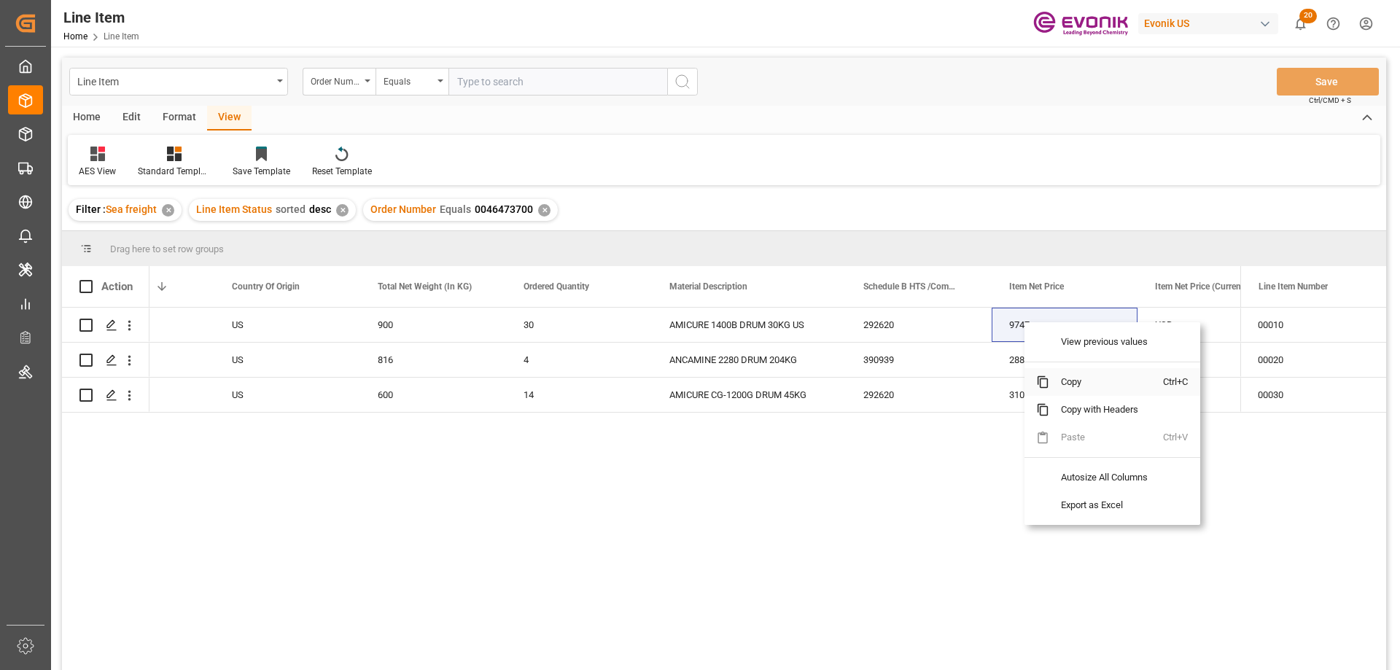
click at [1068, 387] on span "Copy" at bounding box center [1107, 382] width 114 height 28
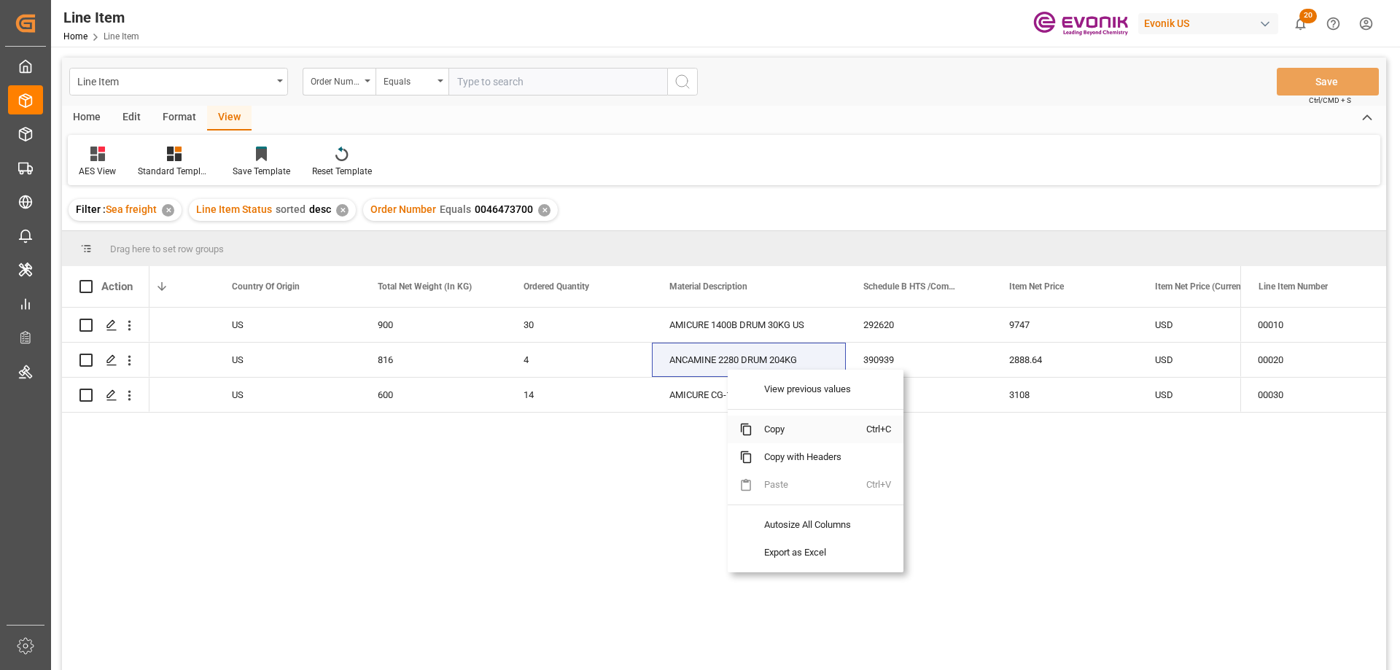
click at [778, 429] on span "Copy" at bounding box center [810, 430] width 114 height 28
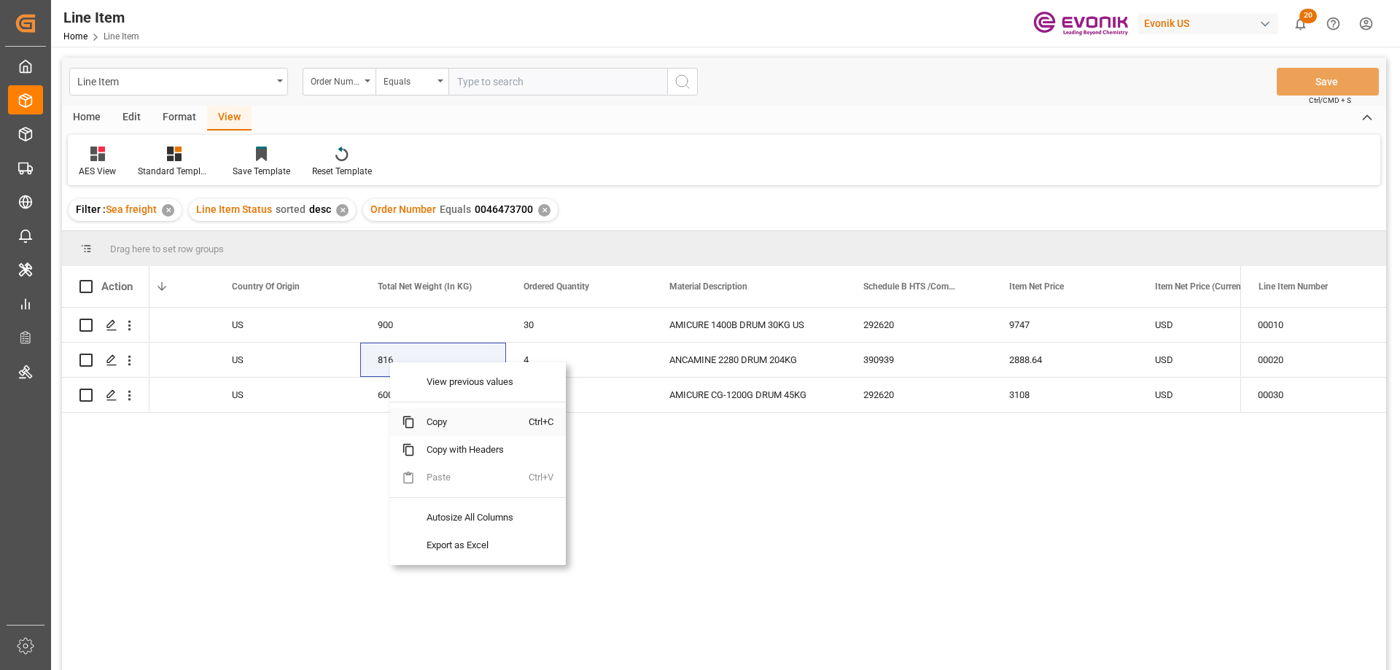
click at [453, 421] on span "Copy" at bounding box center [472, 422] width 114 height 28
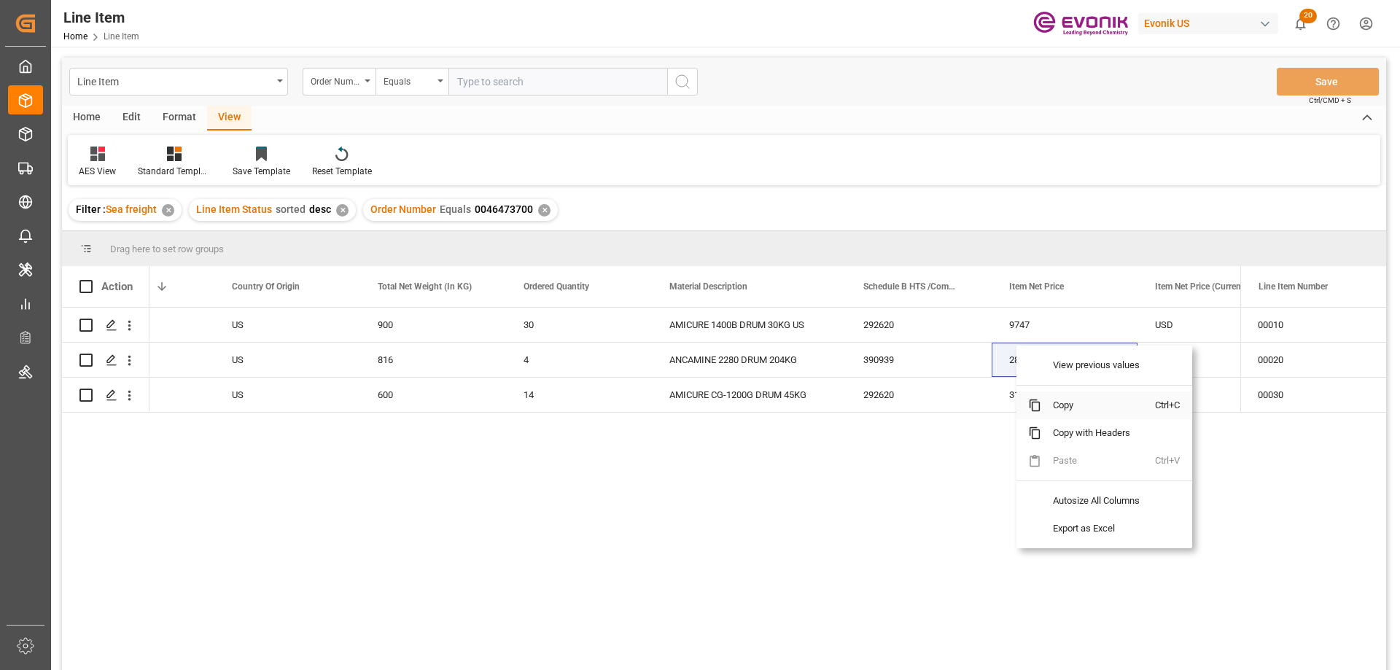
click at [1052, 398] on span "Copy" at bounding box center [1099, 406] width 114 height 28
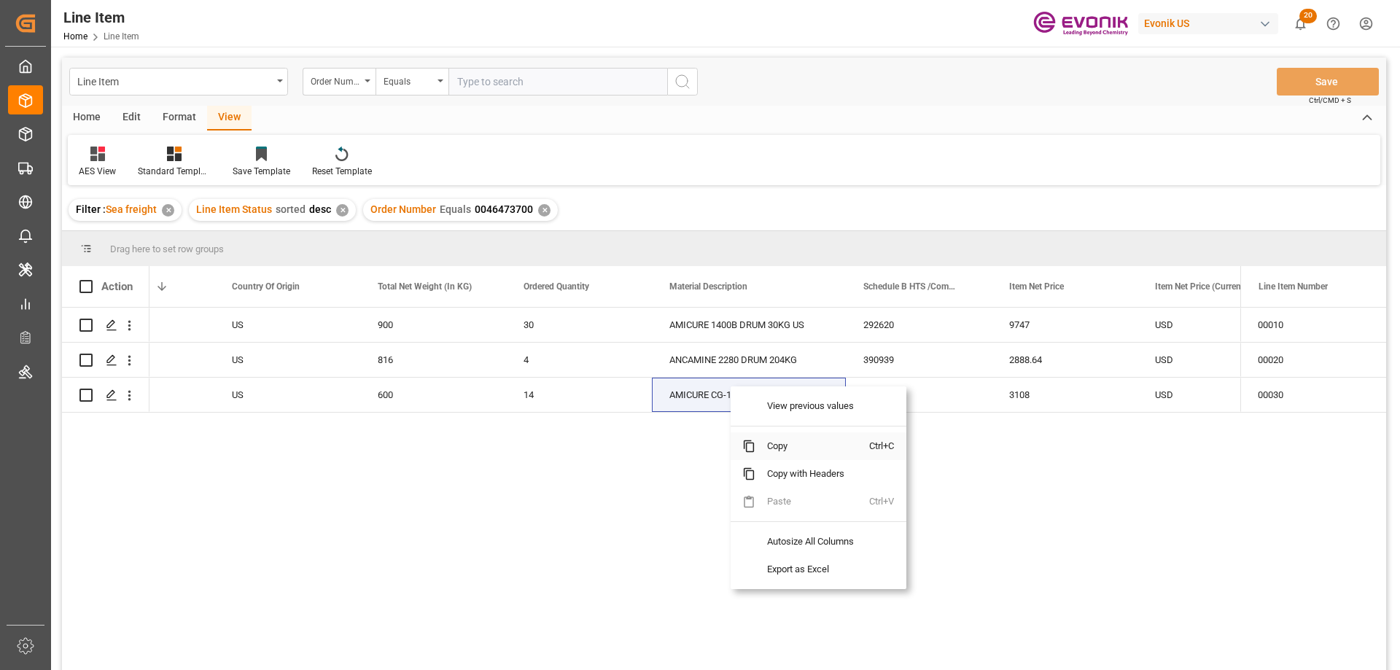
click at [762, 443] on span "Copy" at bounding box center [813, 447] width 114 height 28
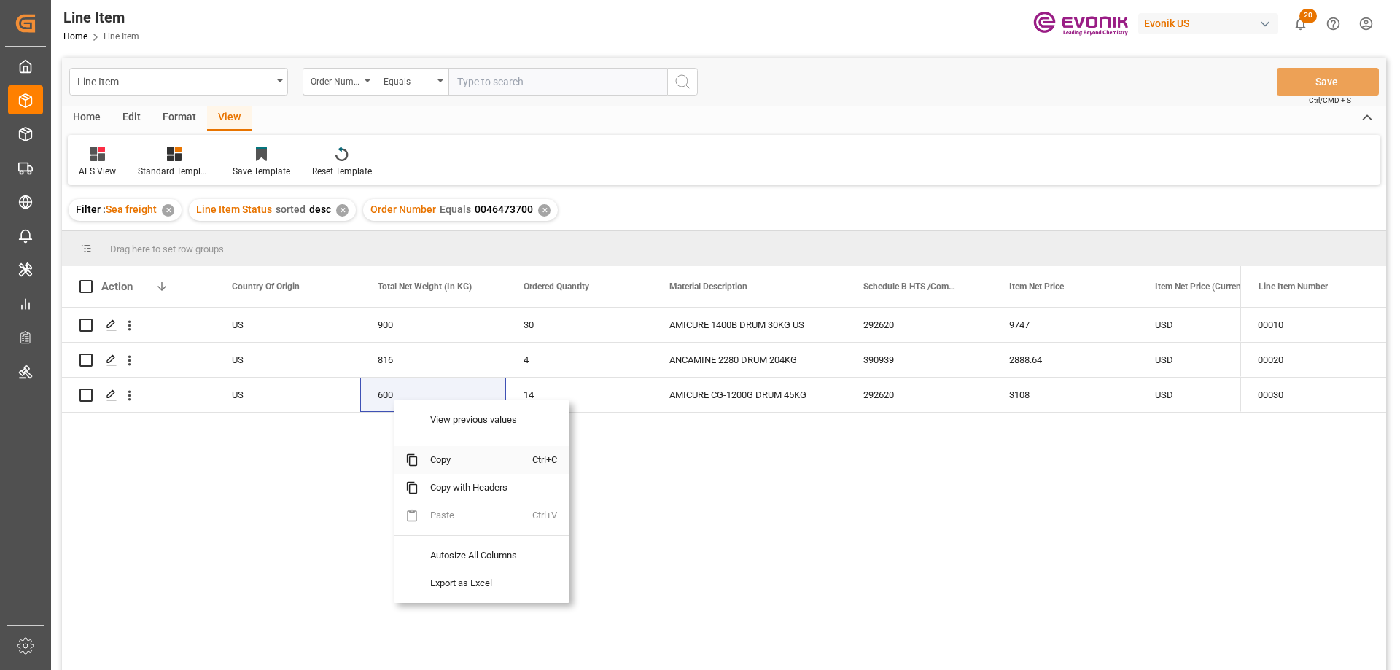
click at [441, 464] on span "Copy" at bounding box center [476, 460] width 114 height 28
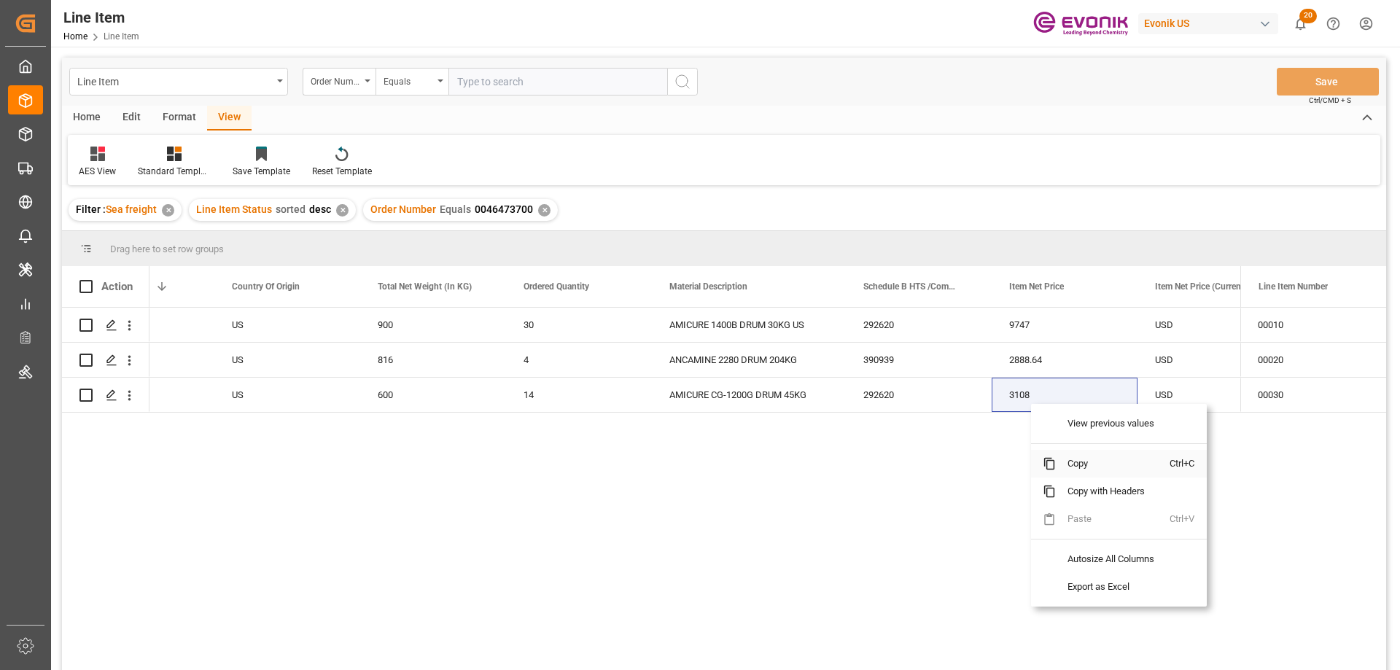
click at [1083, 459] on span "Copy" at bounding box center [1113, 464] width 114 height 28
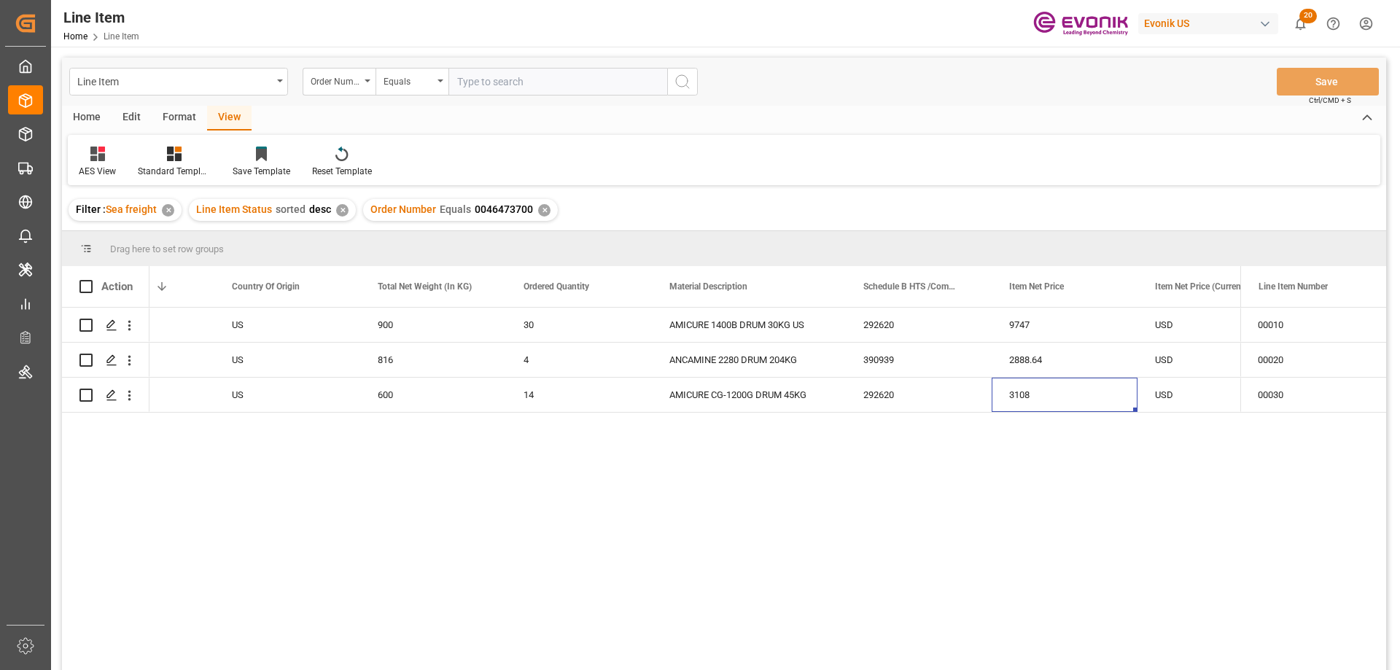
click at [599, 88] on input "text" at bounding box center [558, 82] width 219 height 28
paste input "2007182598"
type input "2007182598"
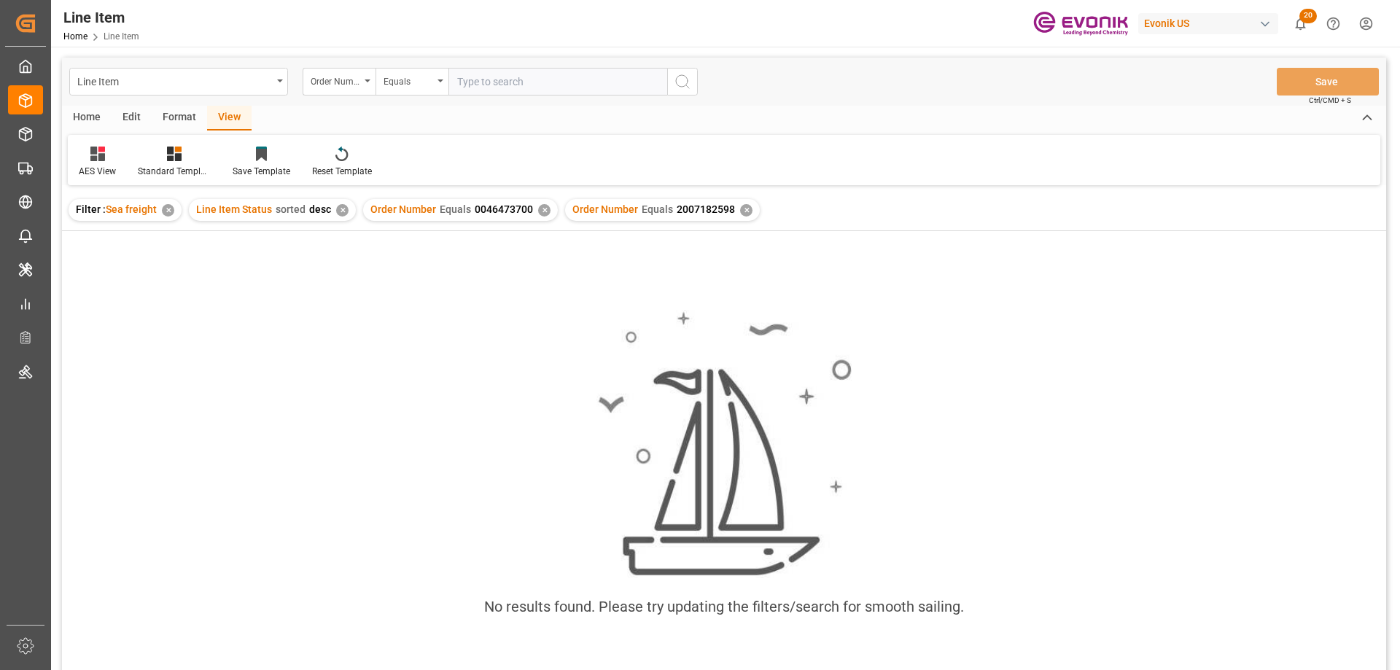
click at [540, 204] on div "✕" at bounding box center [544, 210] width 12 height 12
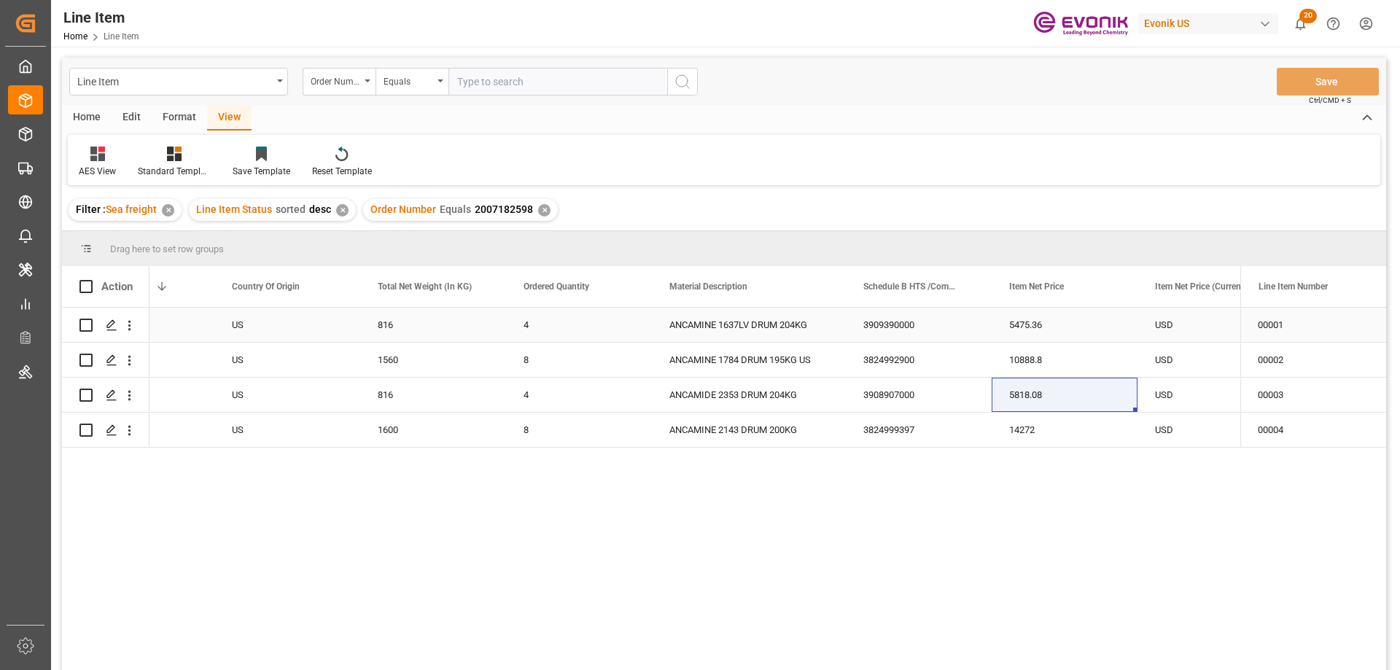
click at [217, 322] on div "US" at bounding box center [287, 325] width 146 height 34
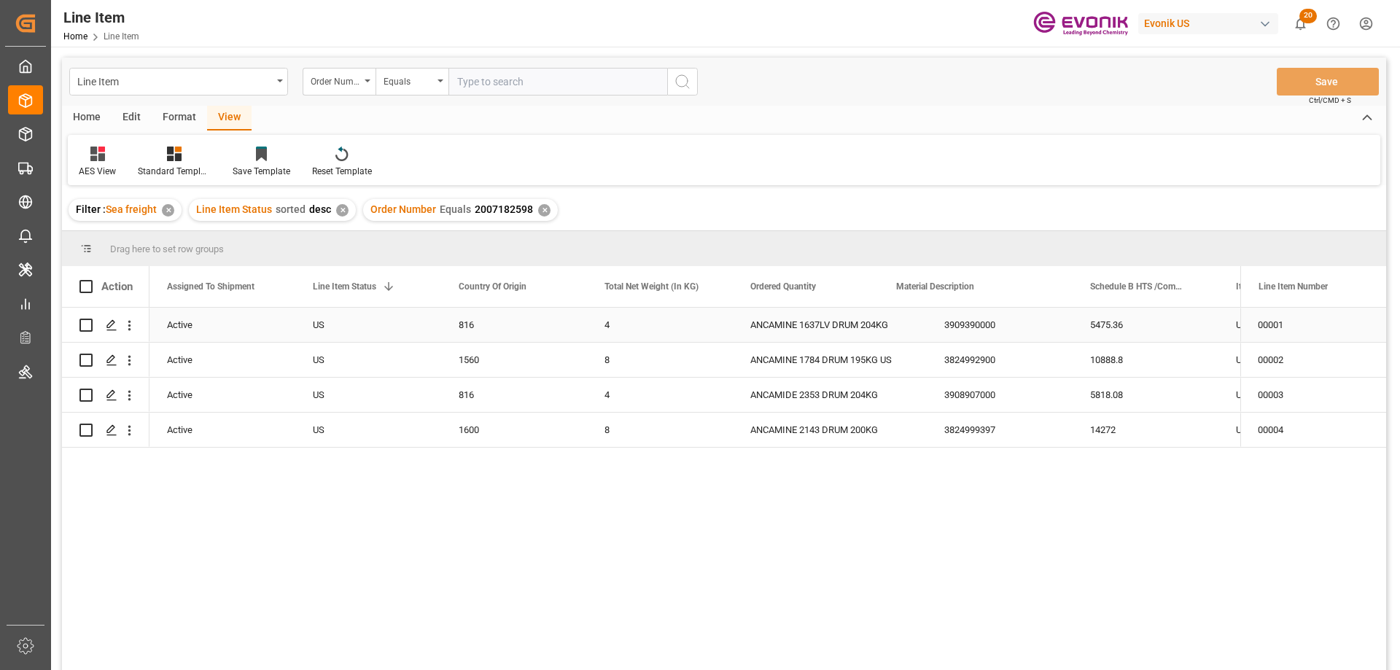
scroll to position [0, 146]
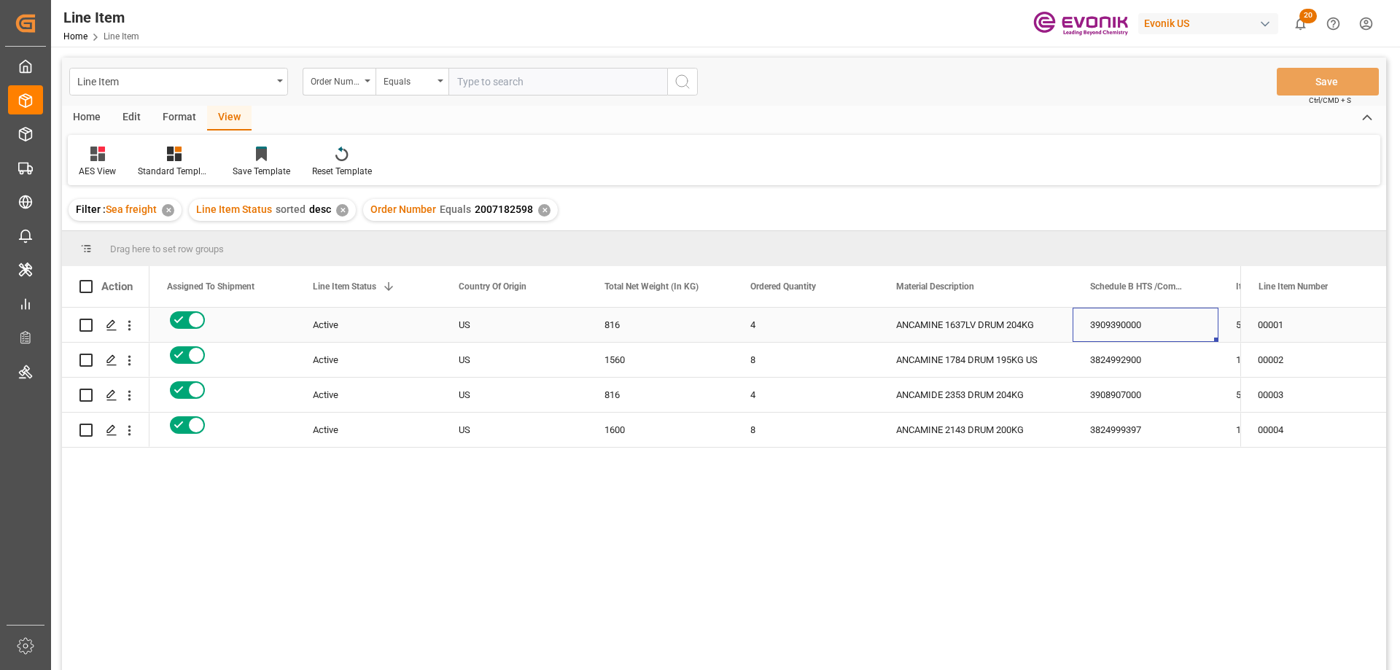
click at [1084, 322] on div "3909390000" at bounding box center [1146, 325] width 146 height 34
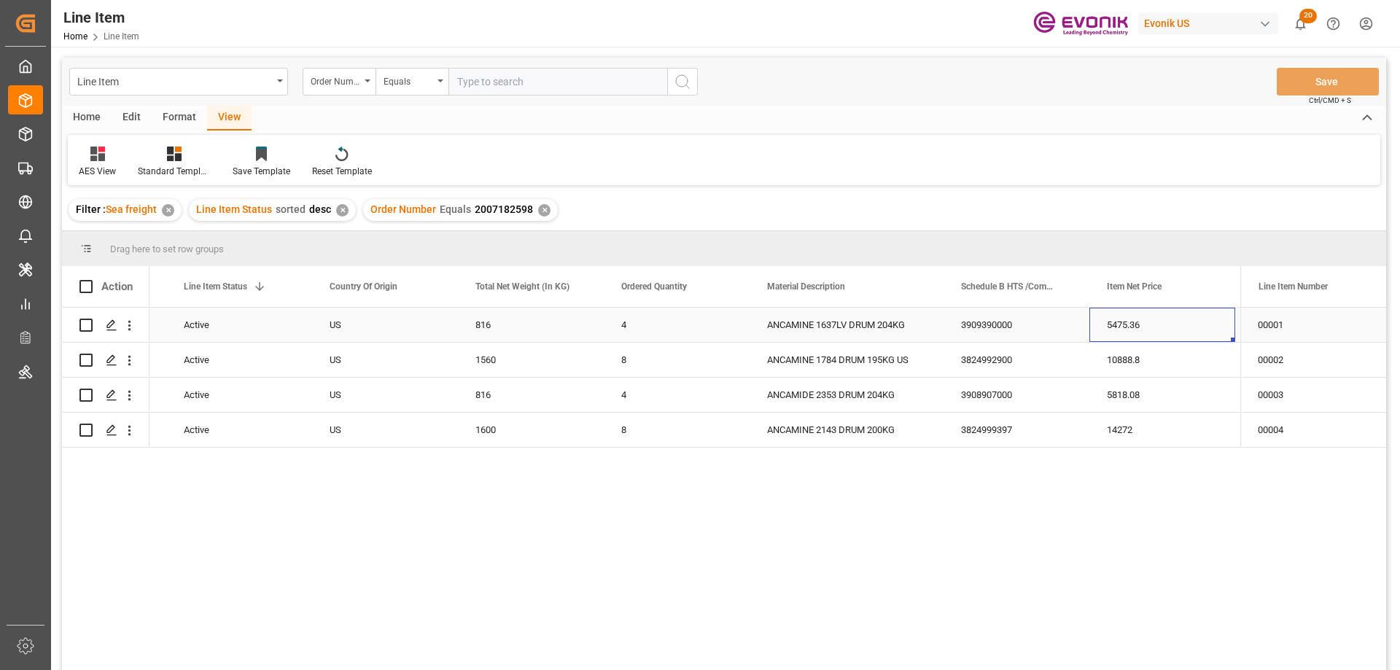
scroll to position [0, 421]
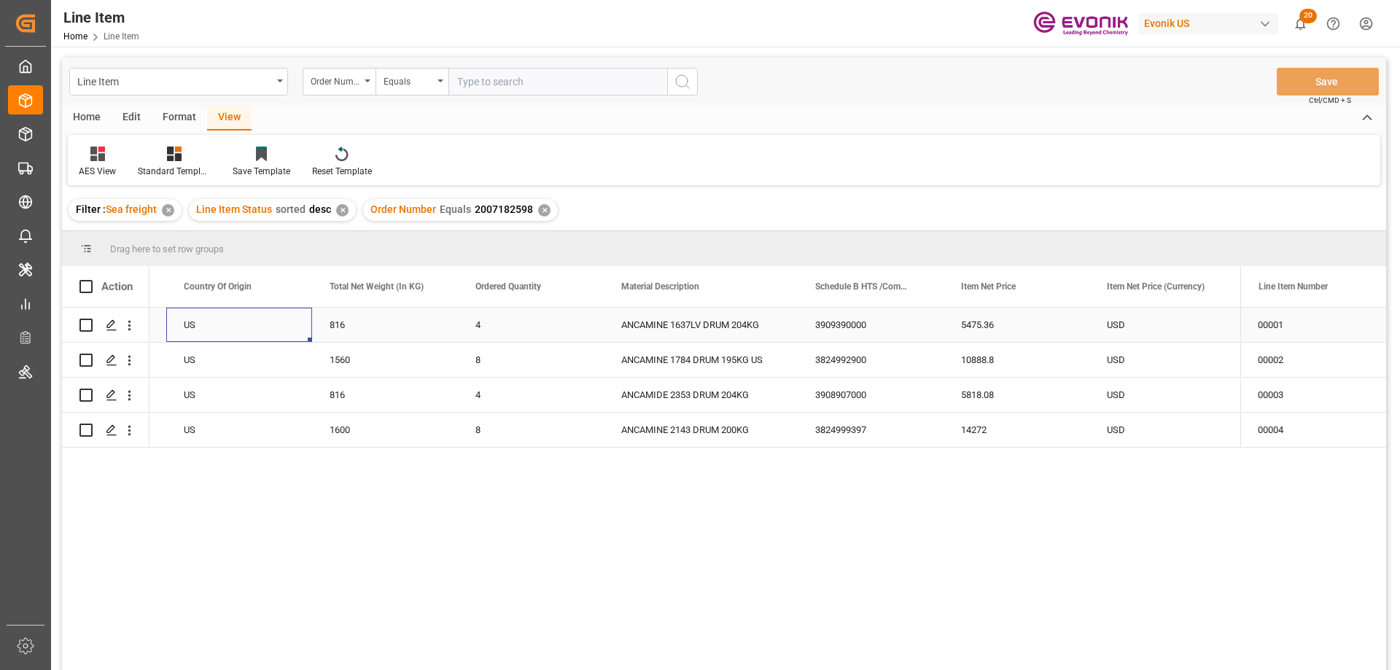
click at [199, 334] on div "US" at bounding box center [239, 325] width 146 height 34
click at [131, 321] on icon "open menu" at bounding box center [129, 325] width 15 height 15
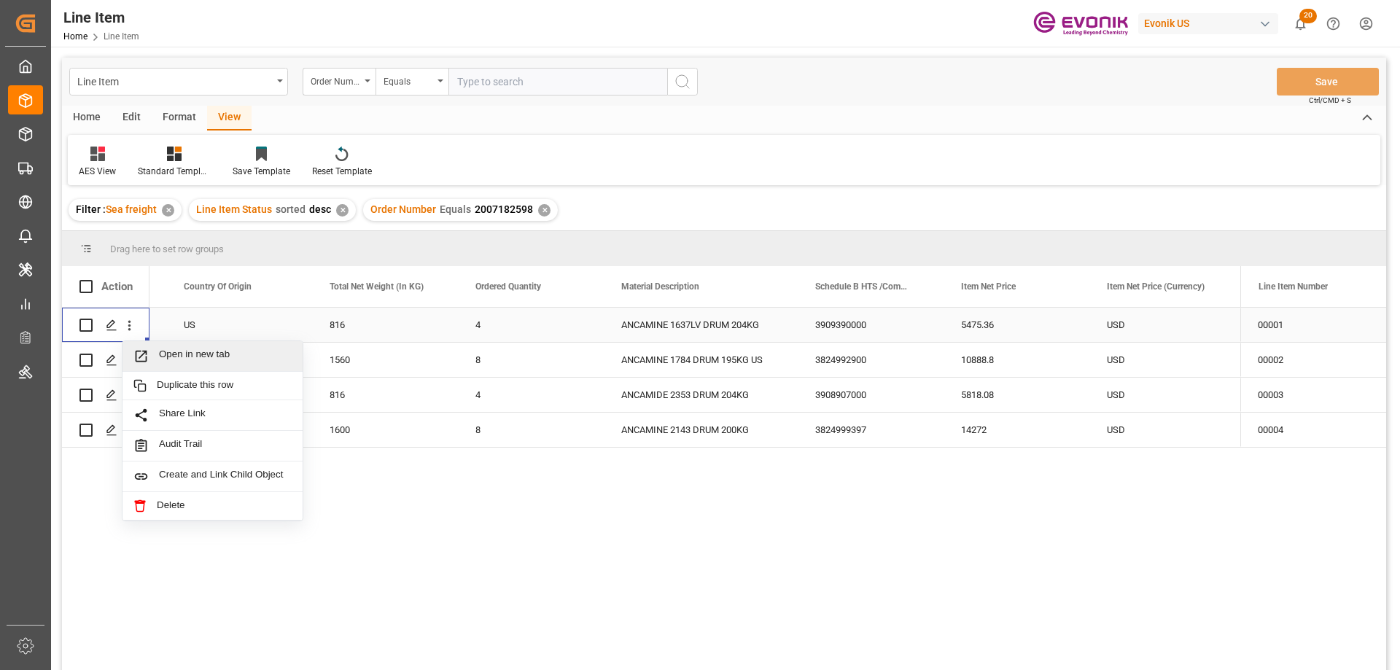
click at [197, 346] on div "Open in new tab" at bounding box center [213, 356] width 180 height 31
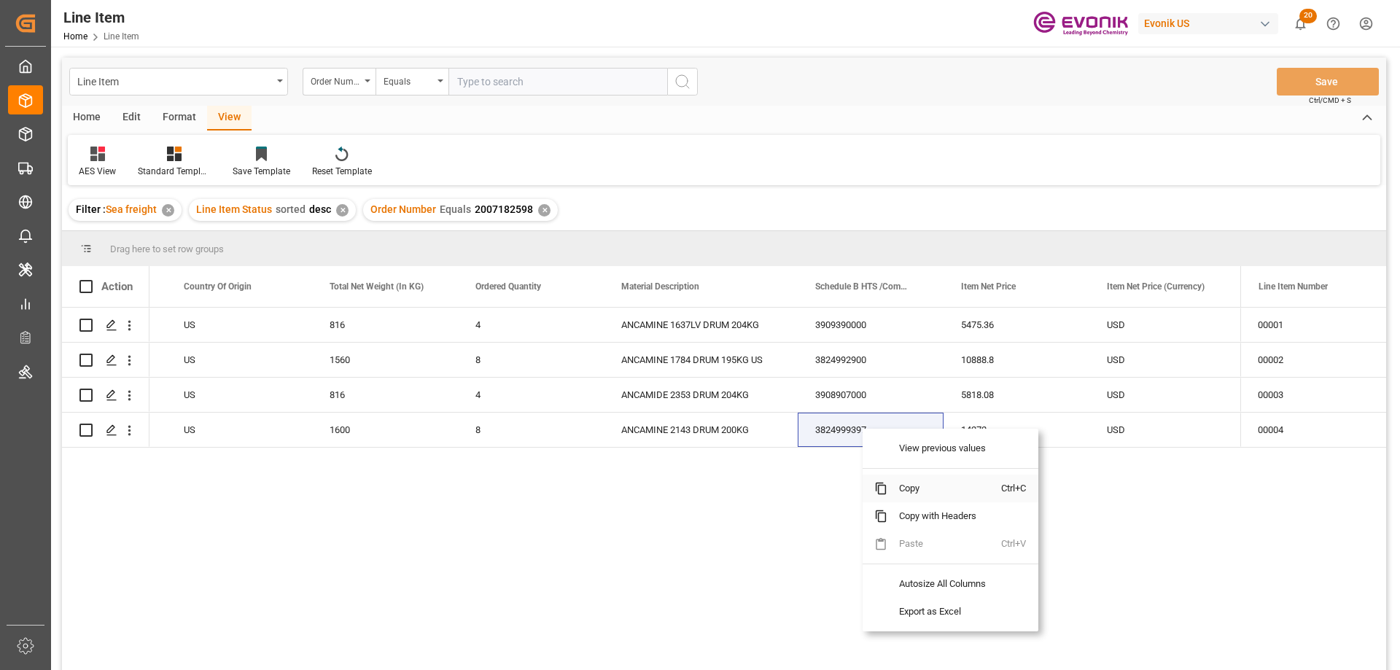
click at [913, 482] on span "Copy" at bounding box center [945, 489] width 114 height 28
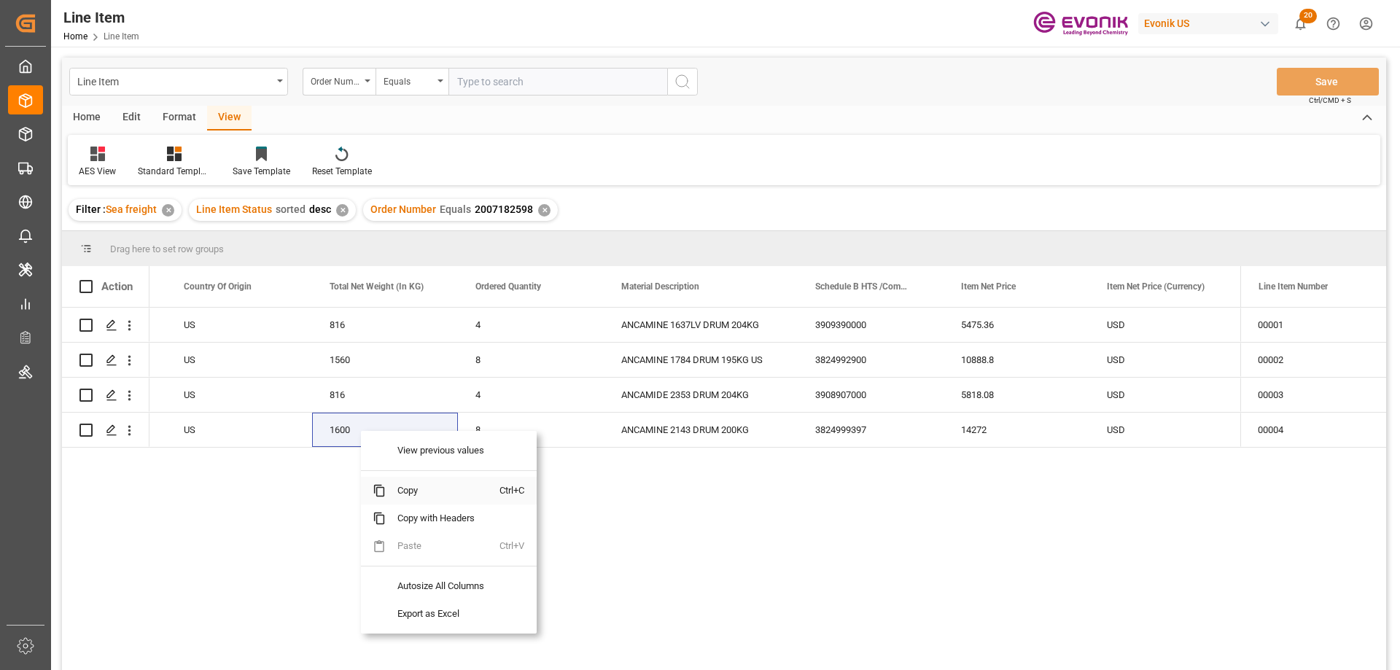
click at [430, 488] on span "Copy" at bounding box center [443, 491] width 114 height 28
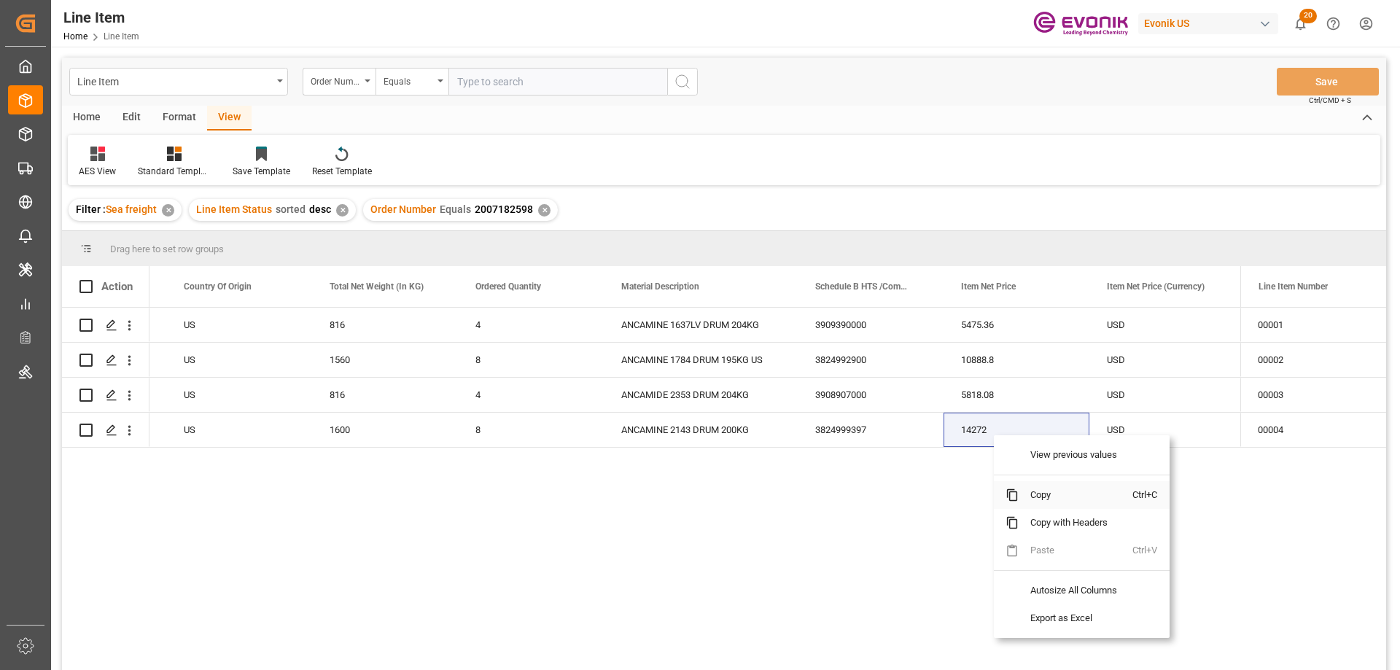
click at [1056, 494] on span "Copy" at bounding box center [1076, 495] width 114 height 28
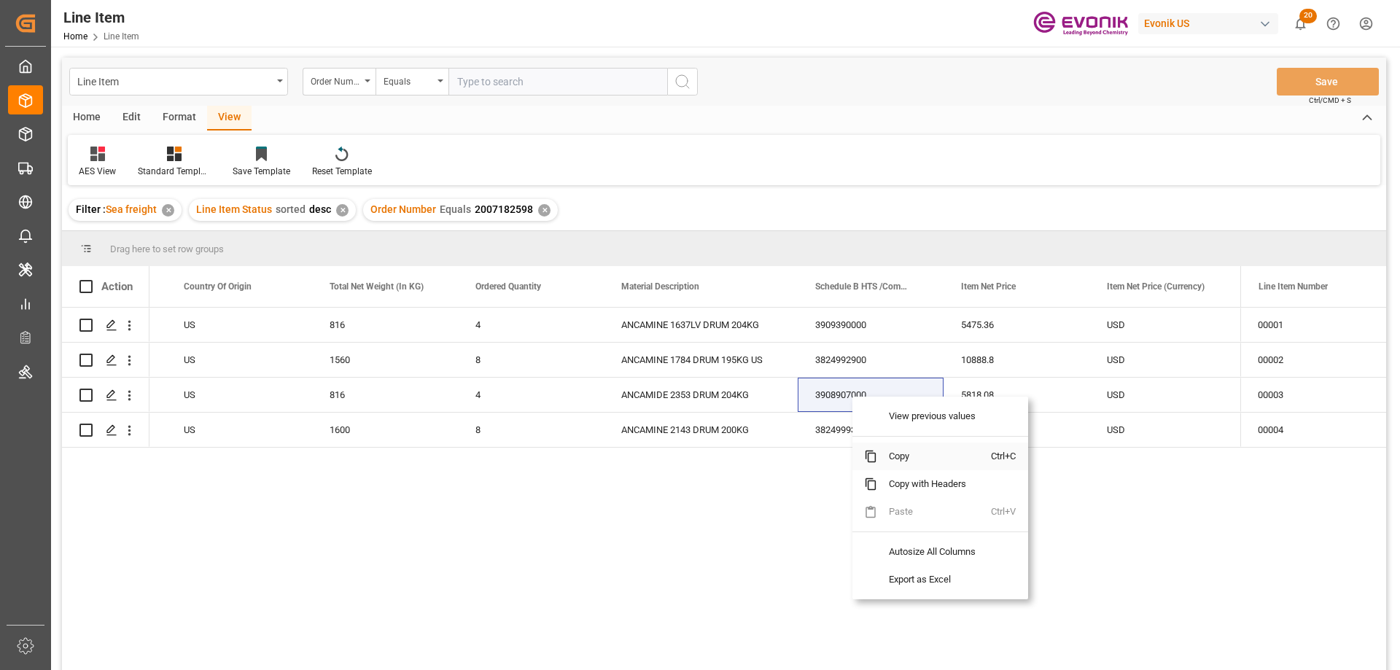
click at [903, 451] on span "Copy" at bounding box center [934, 457] width 114 height 28
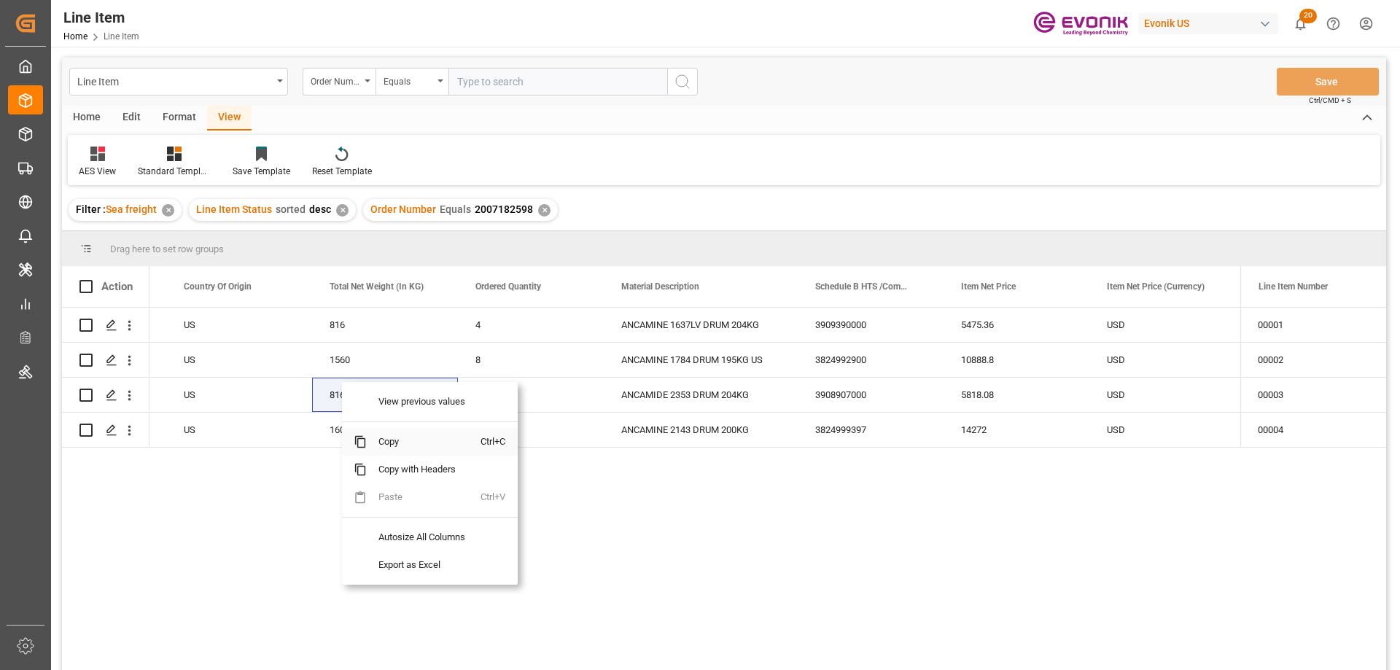
click at [384, 440] on span "Copy" at bounding box center [424, 442] width 114 height 28
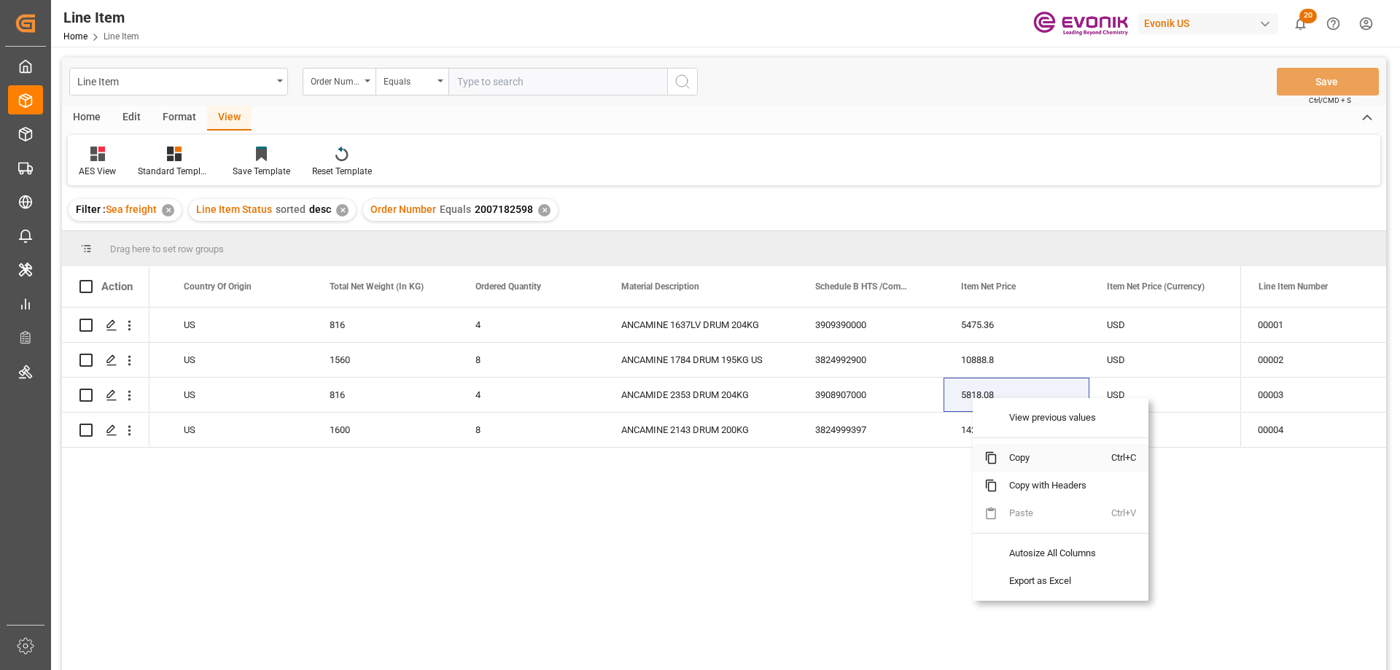
click at [1026, 457] on span "Copy" at bounding box center [1055, 458] width 114 height 28
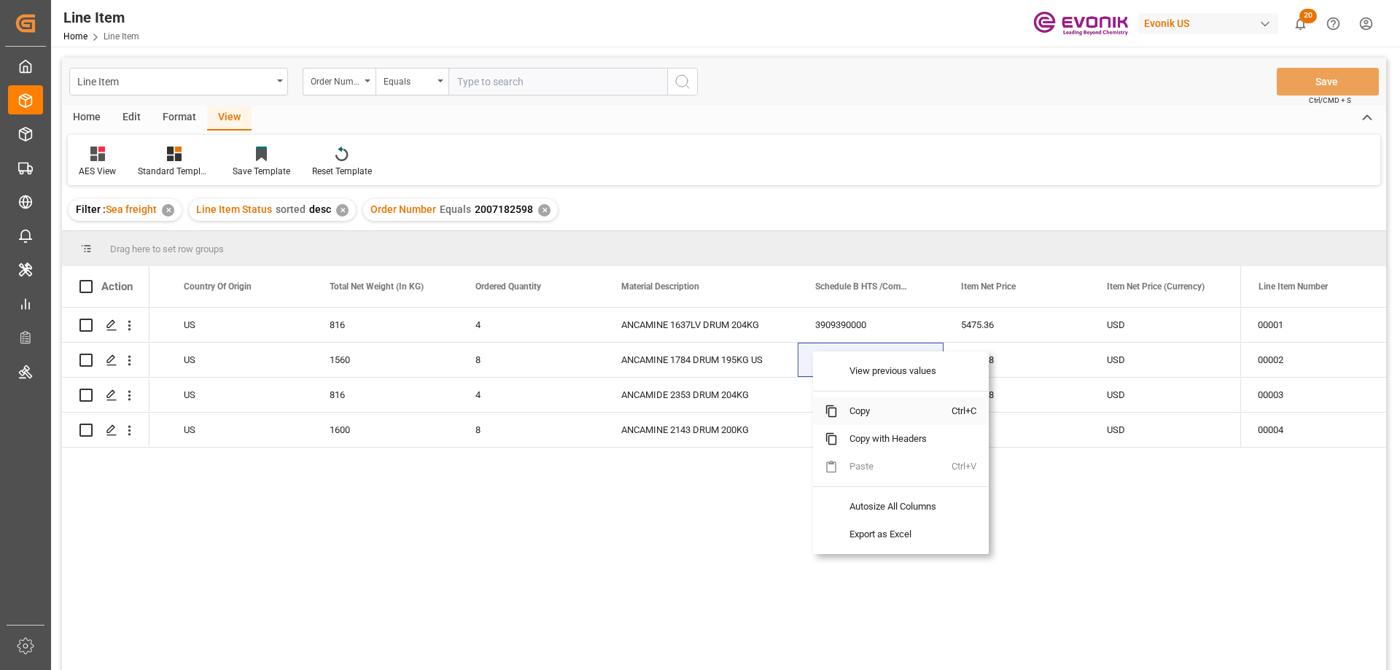
click at [872, 411] on span "Copy" at bounding box center [895, 412] width 114 height 28
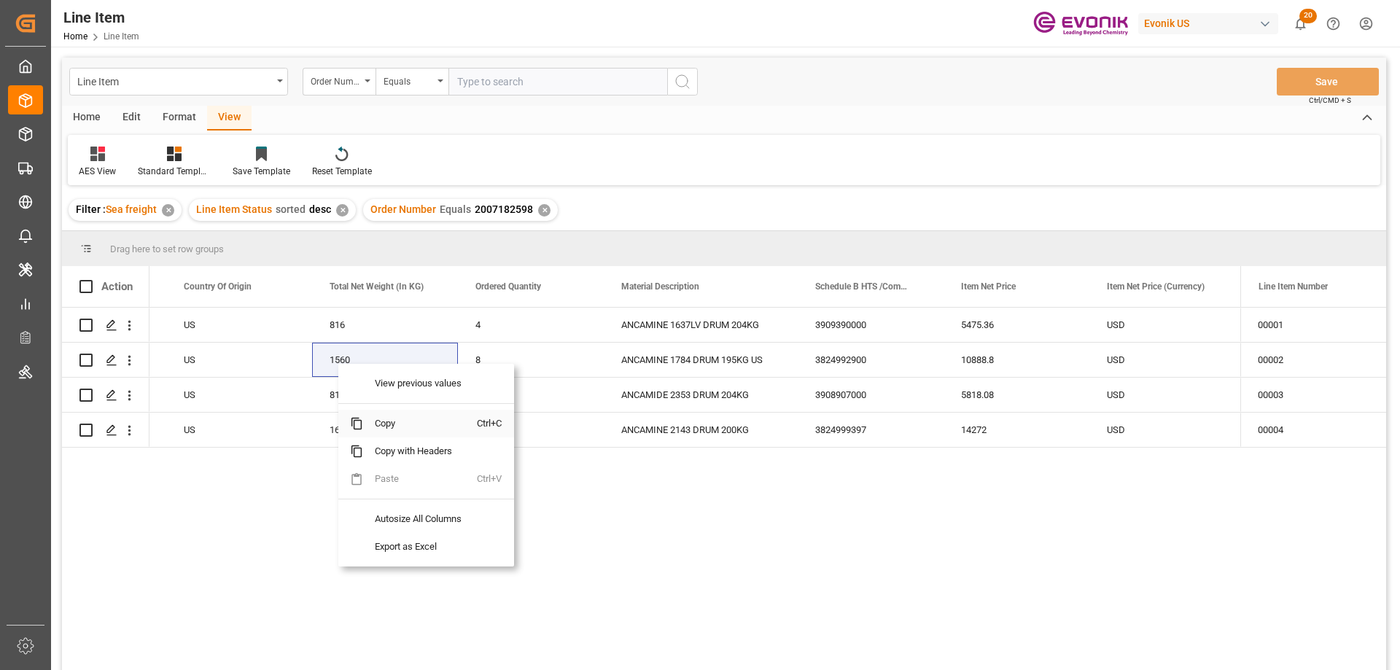
click at [391, 427] on span "Copy" at bounding box center [420, 424] width 114 height 28
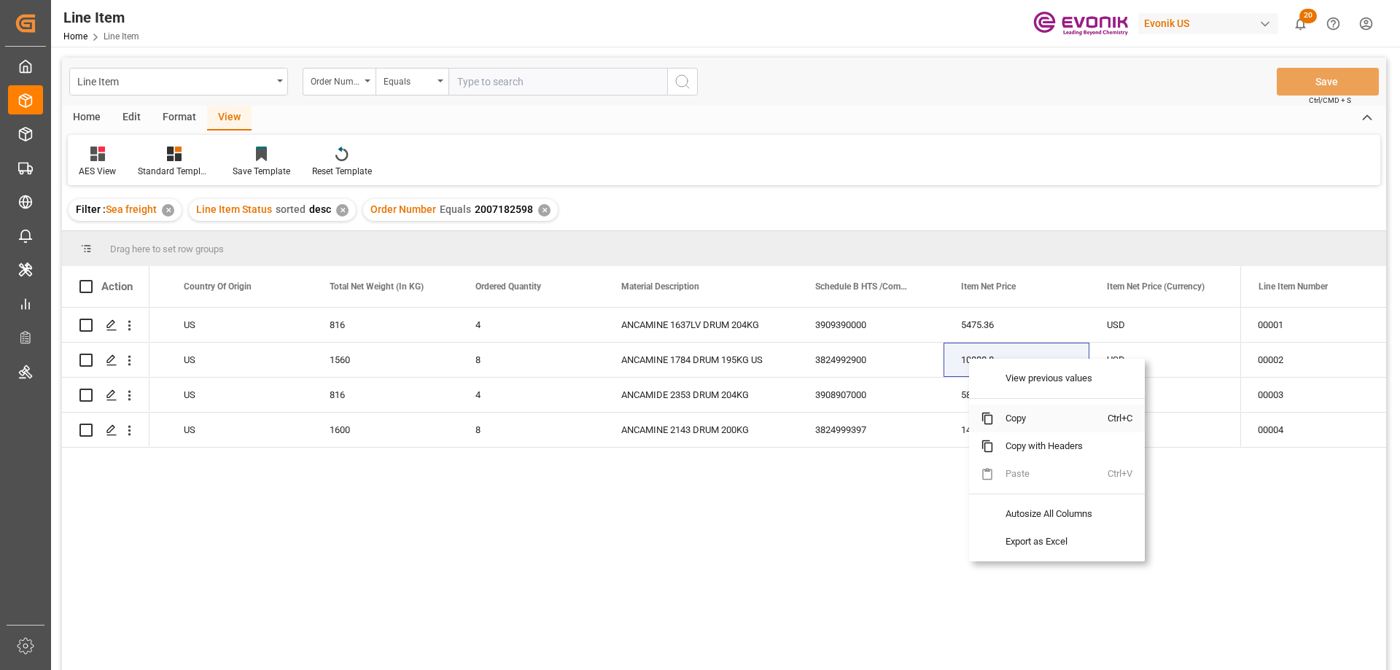
click at [1005, 418] on span "Copy" at bounding box center [1051, 419] width 114 height 28
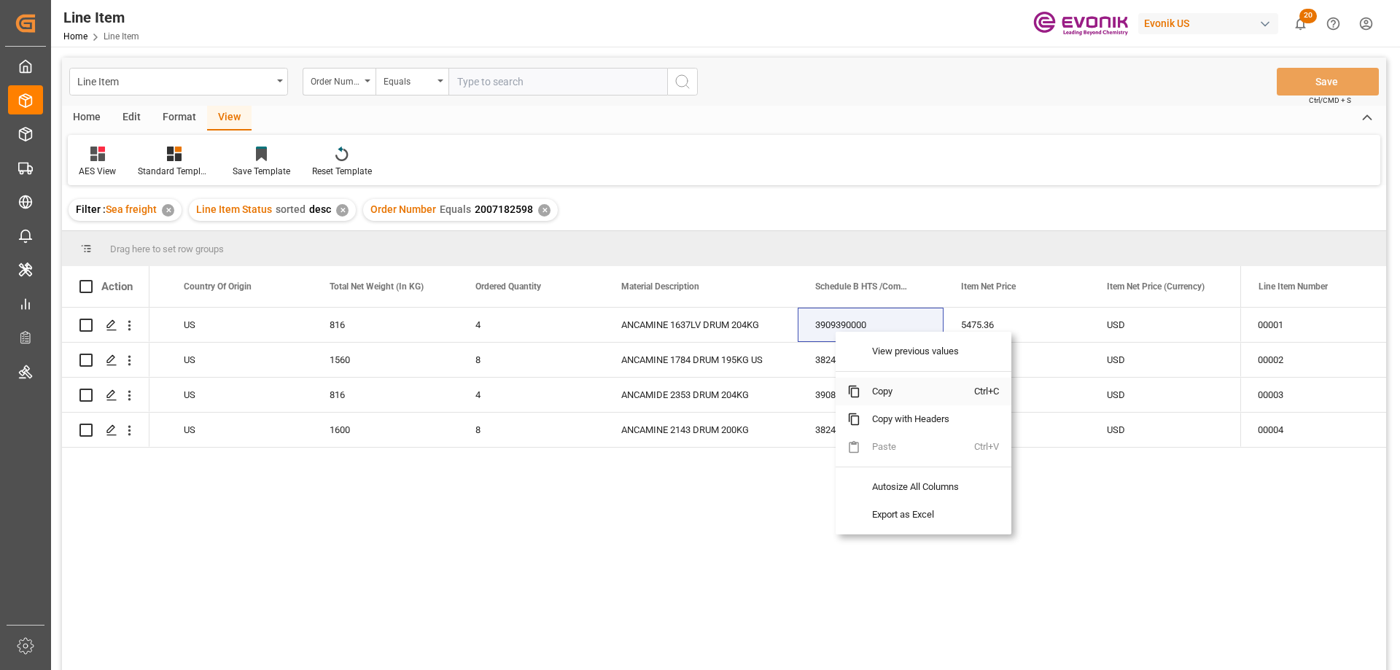
click at [877, 398] on span "Copy" at bounding box center [918, 392] width 114 height 28
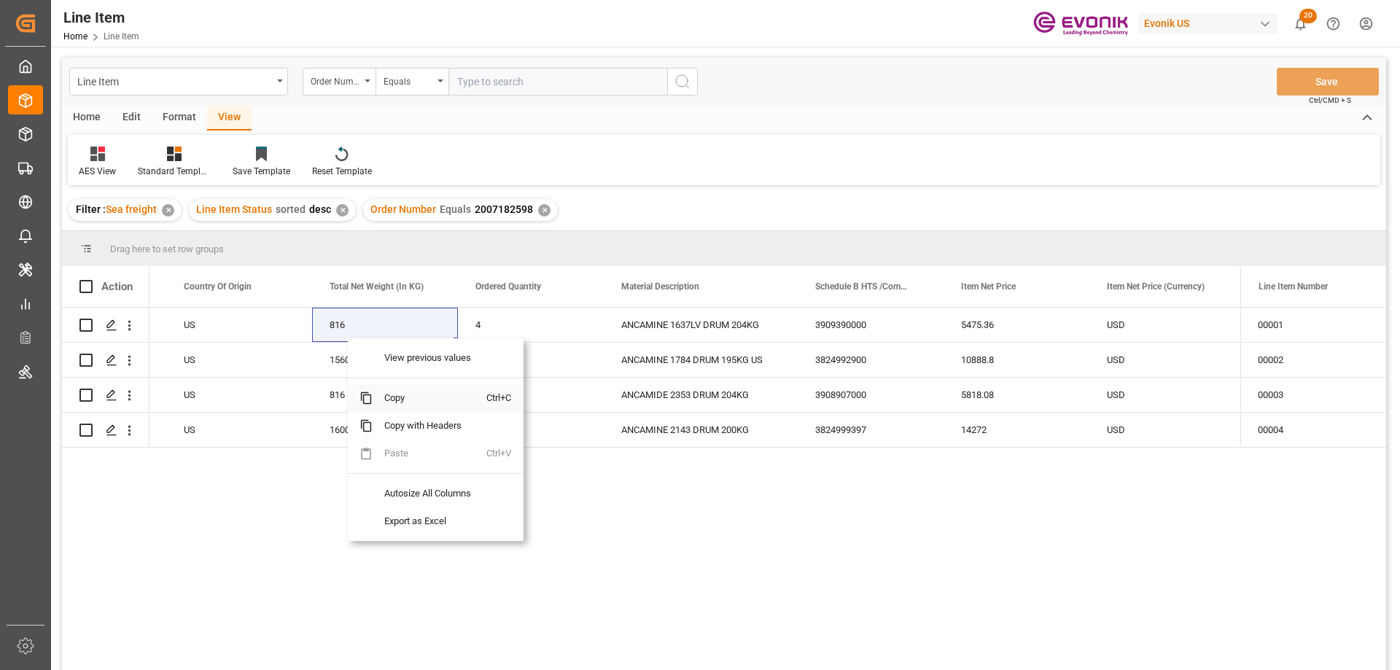
click at [391, 387] on span "Copy" at bounding box center [430, 398] width 114 height 28
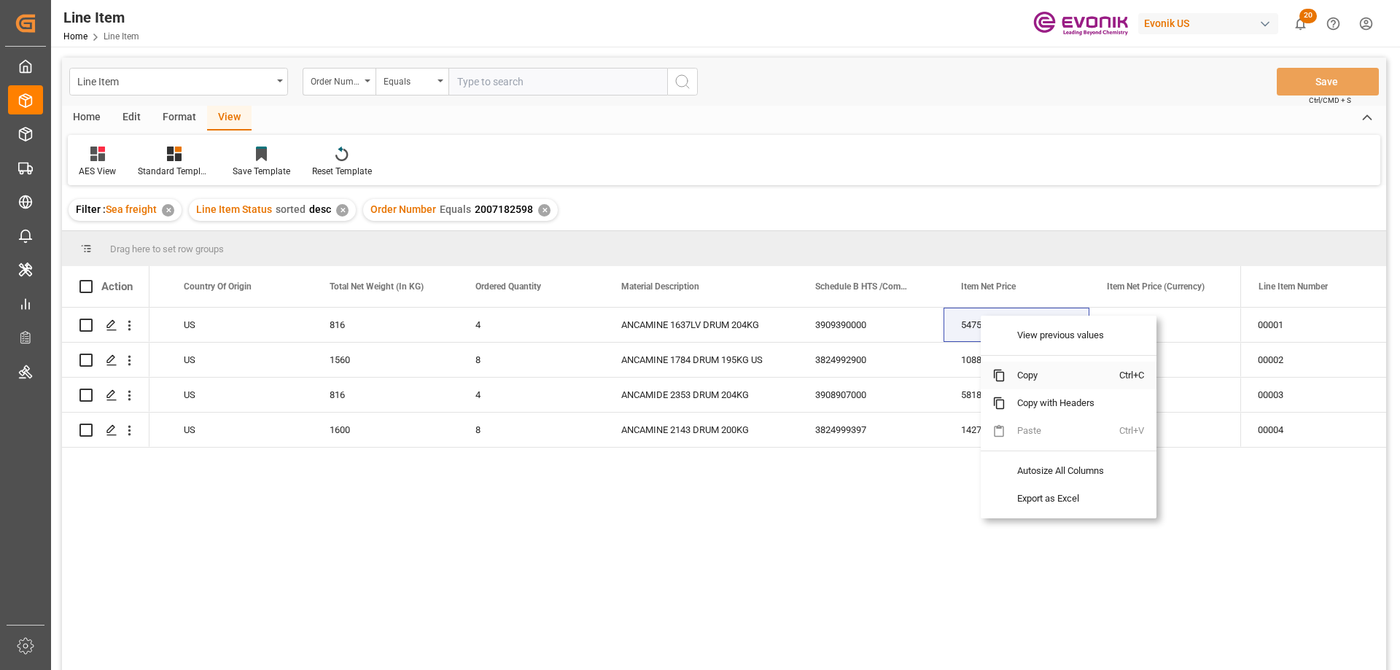
click at [1048, 376] on span "Copy" at bounding box center [1063, 376] width 114 height 28
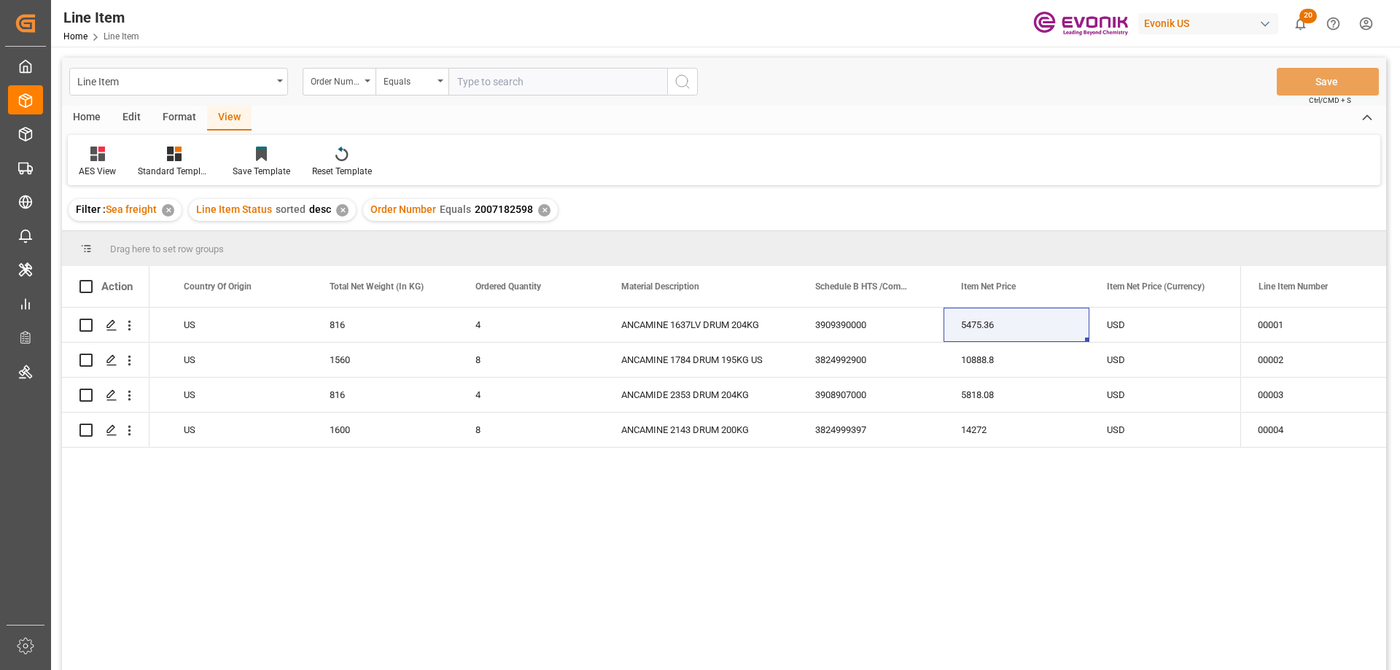
click at [519, 68] on input "text" at bounding box center [558, 82] width 219 height 28
paste input "0046467671"
type input "0046467671"
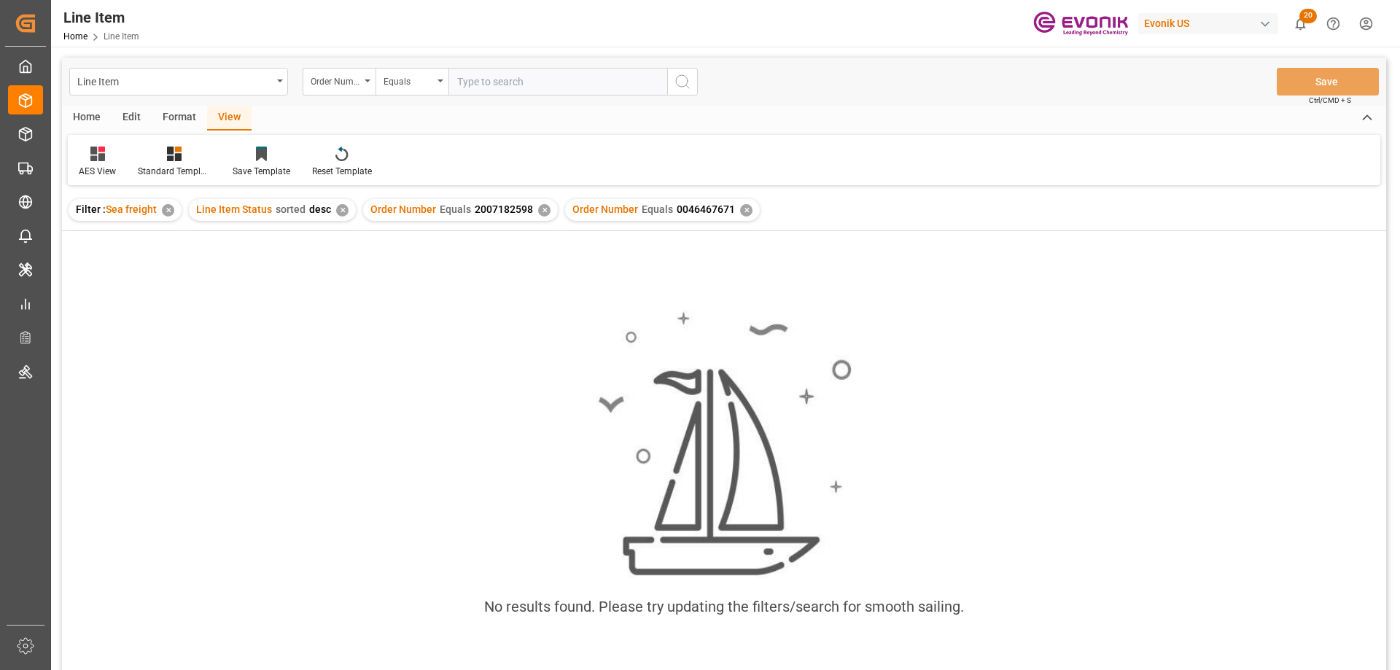
click at [546, 209] on div "✕" at bounding box center [544, 210] width 12 height 12
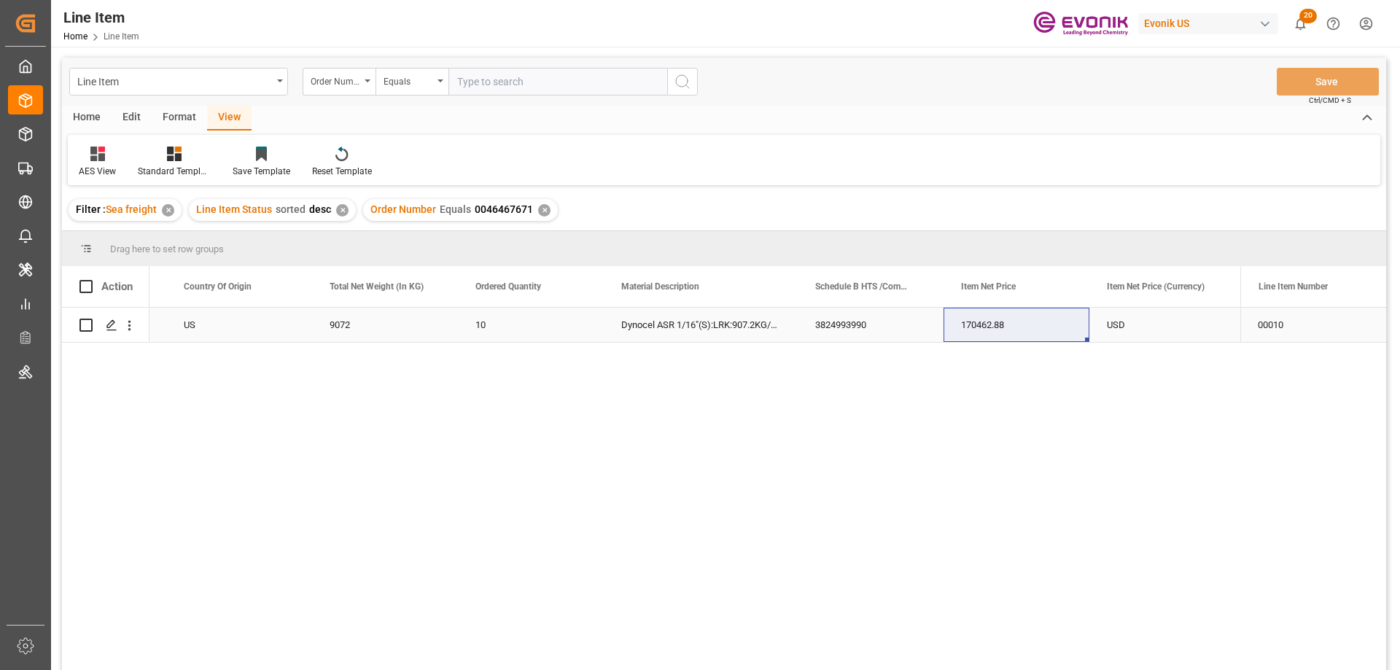
click at [201, 327] on div "US" at bounding box center [239, 325] width 146 height 34
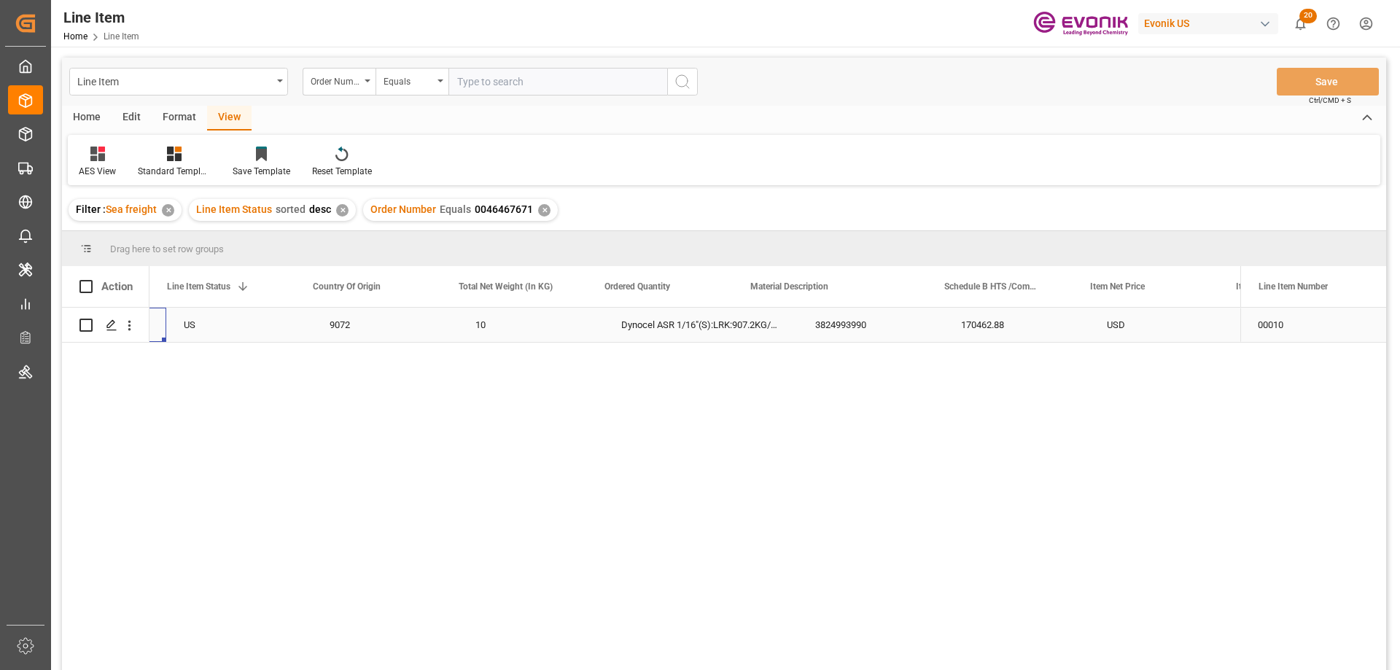
scroll to position [0, 292]
click at [1145, 328] on div "170462.88" at bounding box center [1146, 325] width 146 height 34
click at [133, 322] on icon "open menu" at bounding box center [129, 325] width 15 height 15
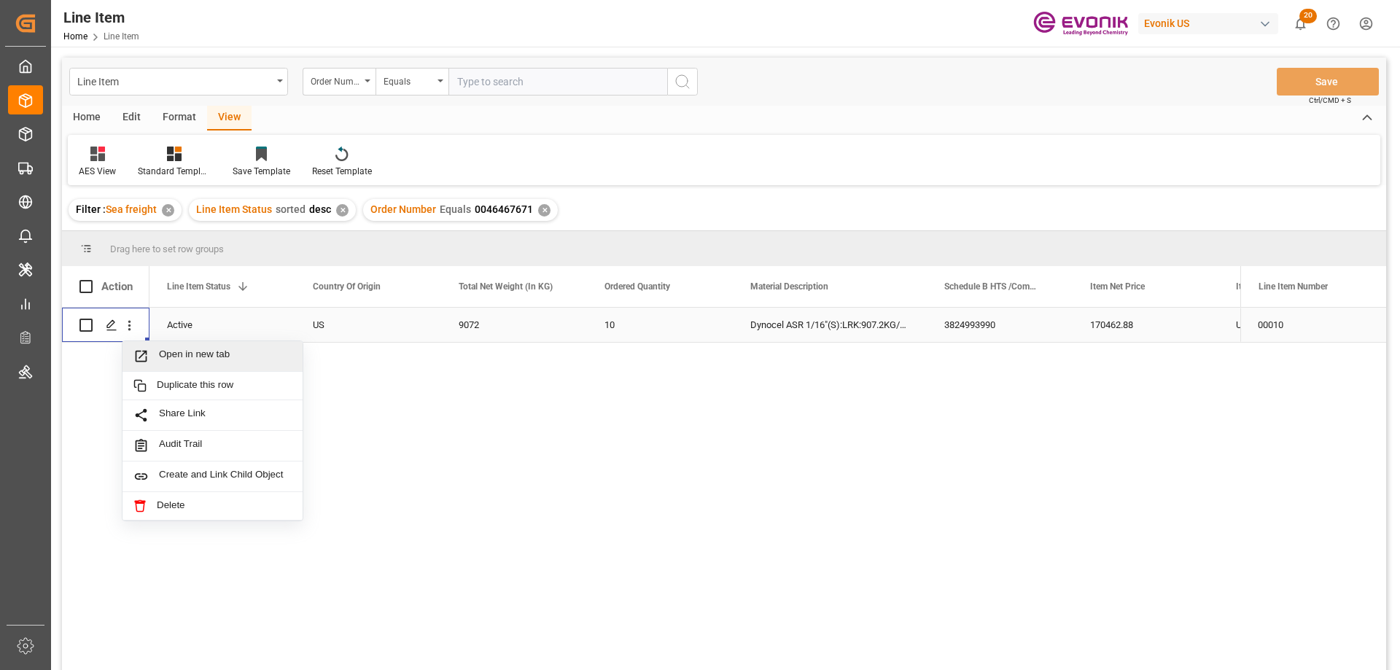
click at [179, 350] on span "Open in new tab" at bounding box center [225, 356] width 133 height 15
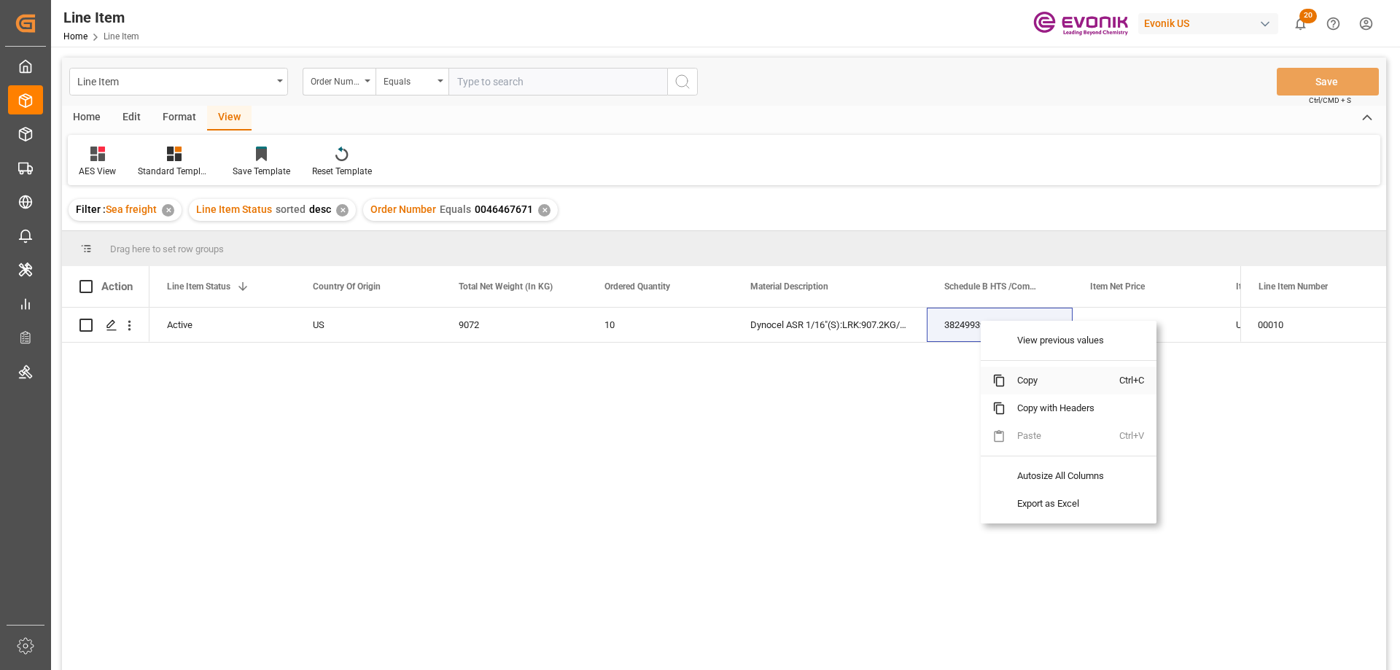
click at [1012, 373] on span "Copy" at bounding box center [1063, 381] width 114 height 28
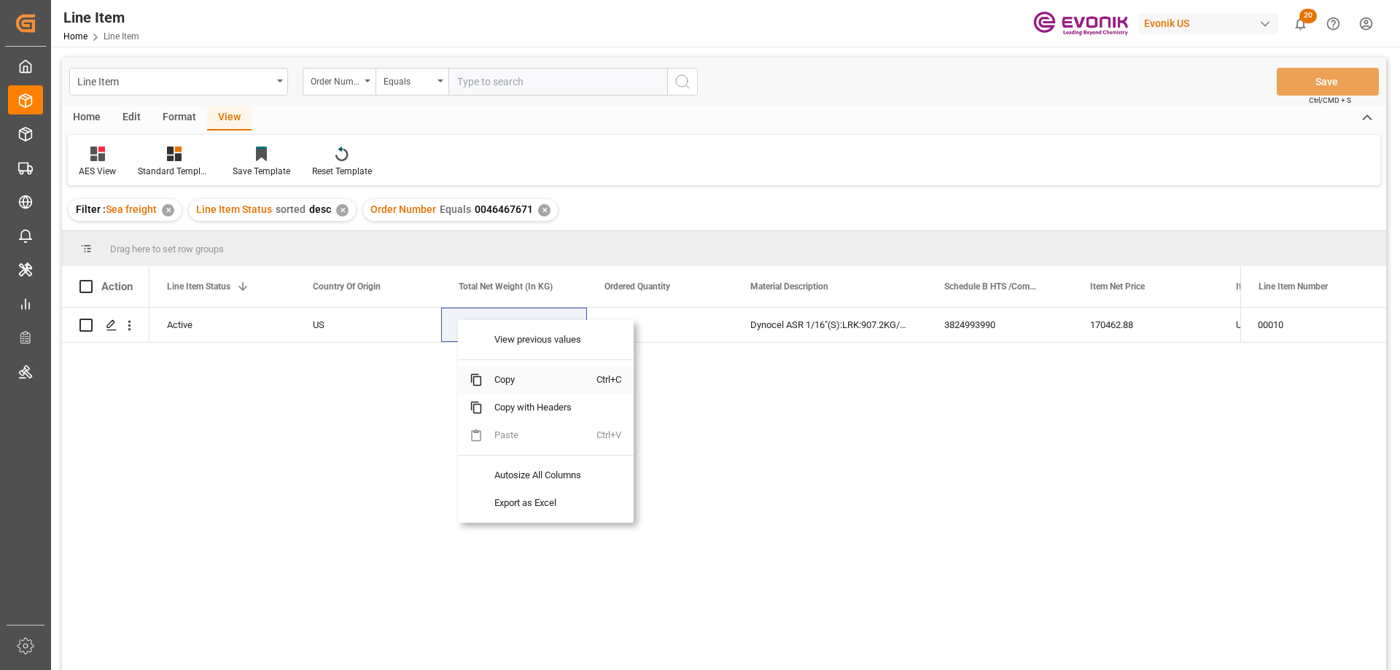
click at [519, 386] on span "Copy" at bounding box center [540, 380] width 114 height 28
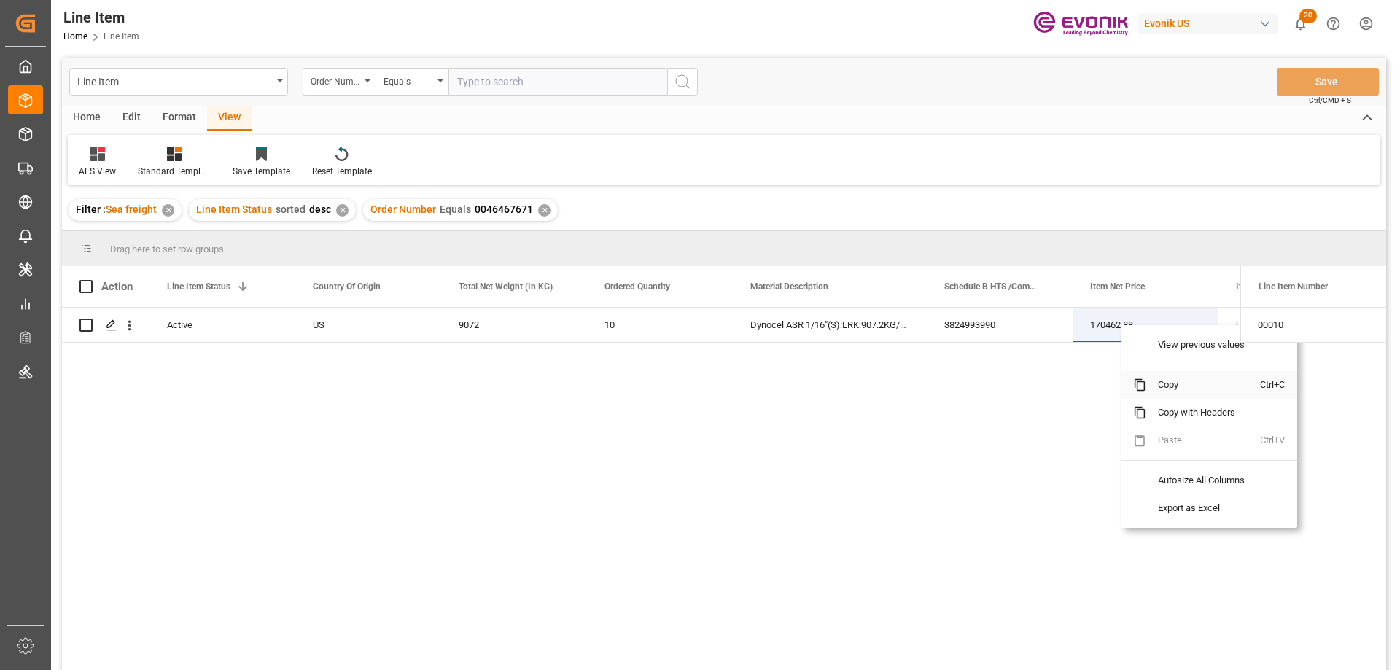
click at [1161, 385] on span "Copy" at bounding box center [1204, 385] width 114 height 28
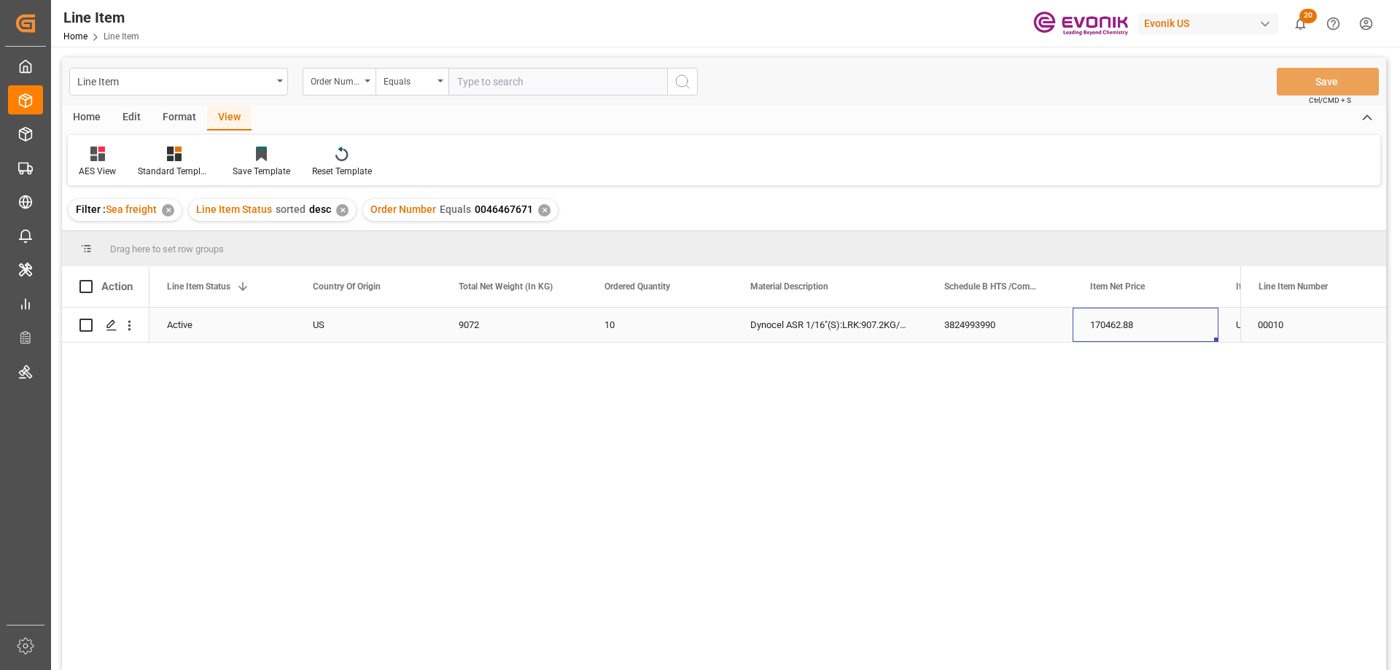
click at [1145, 330] on div "170462.88" at bounding box center [1146, 325] width 146 height 34
click at [203, 340] on div "US" at bounding box center [239, 325] width 146 height 34
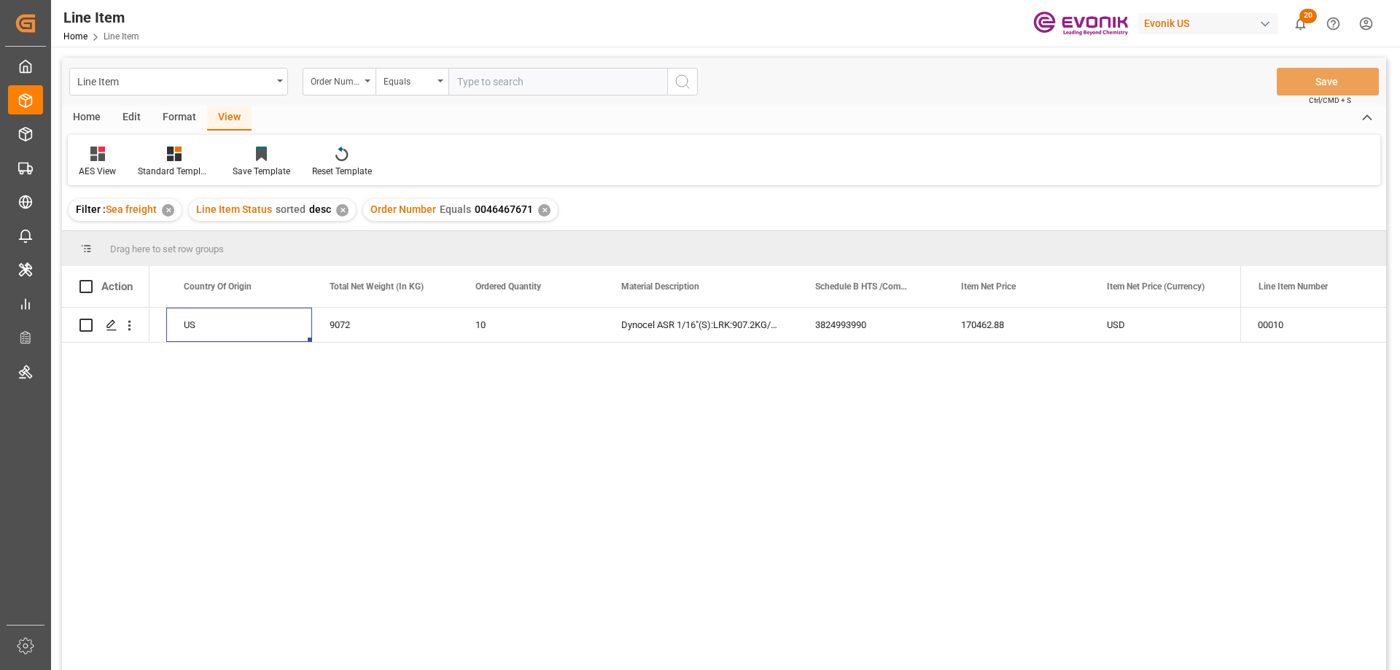
click at [517, 74] on input "text" at bounding box center [558, 82] width 219 height 28
paste input "2006812129"
type input "2006812129"
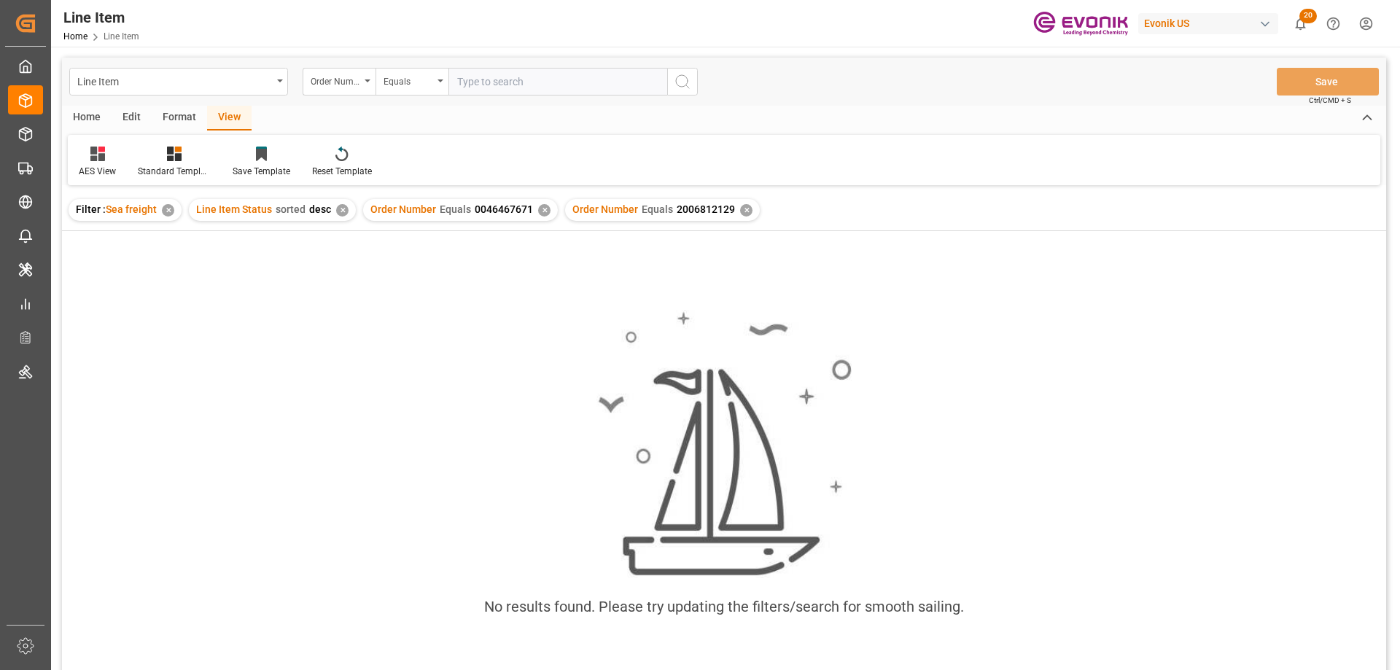
click at [541, 209] on div "✕" at bounding box center [544, 210] width 12 height 12
click at [509, 79] on input "text" at bounding box center [558, 82] width 219 height 28
paste input "0046462761"
type input "0046462761"
click at [538, 213] on div "✕" at bounding box center [544, 210] width 12 height 12
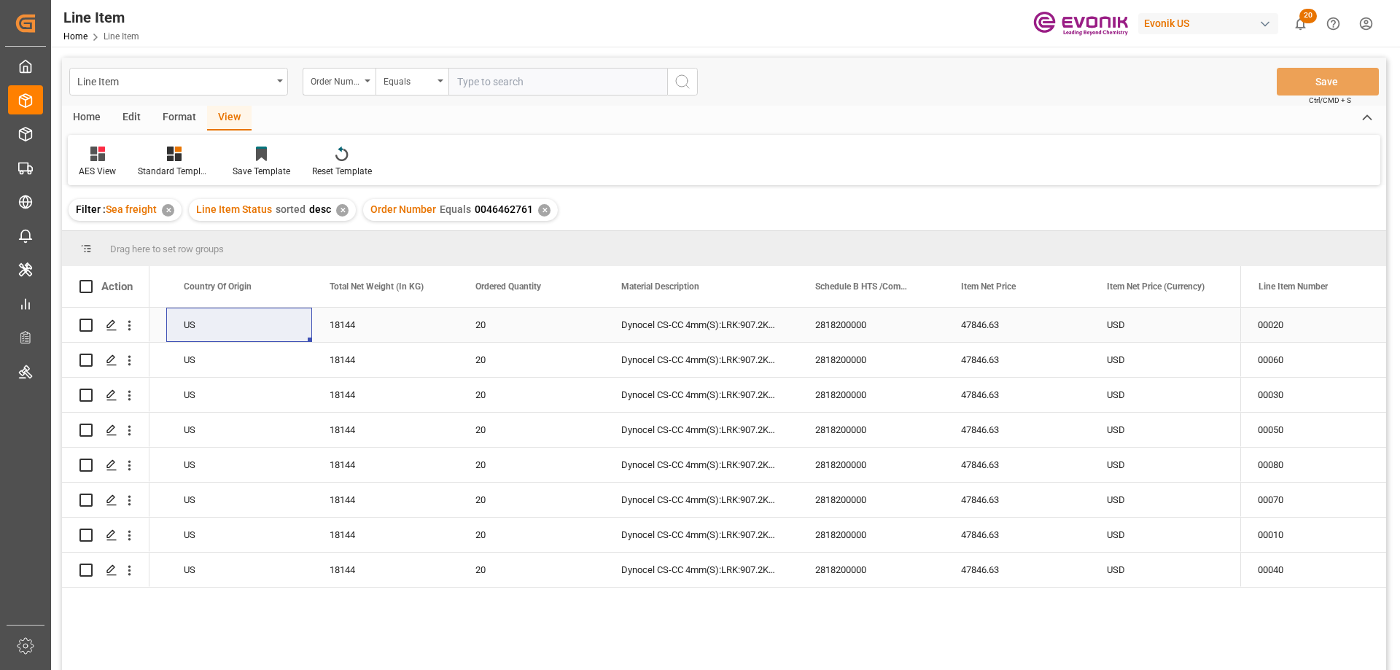
click at [180, 328] on div "US" at bounding box center [239, 325] width 146 height 34
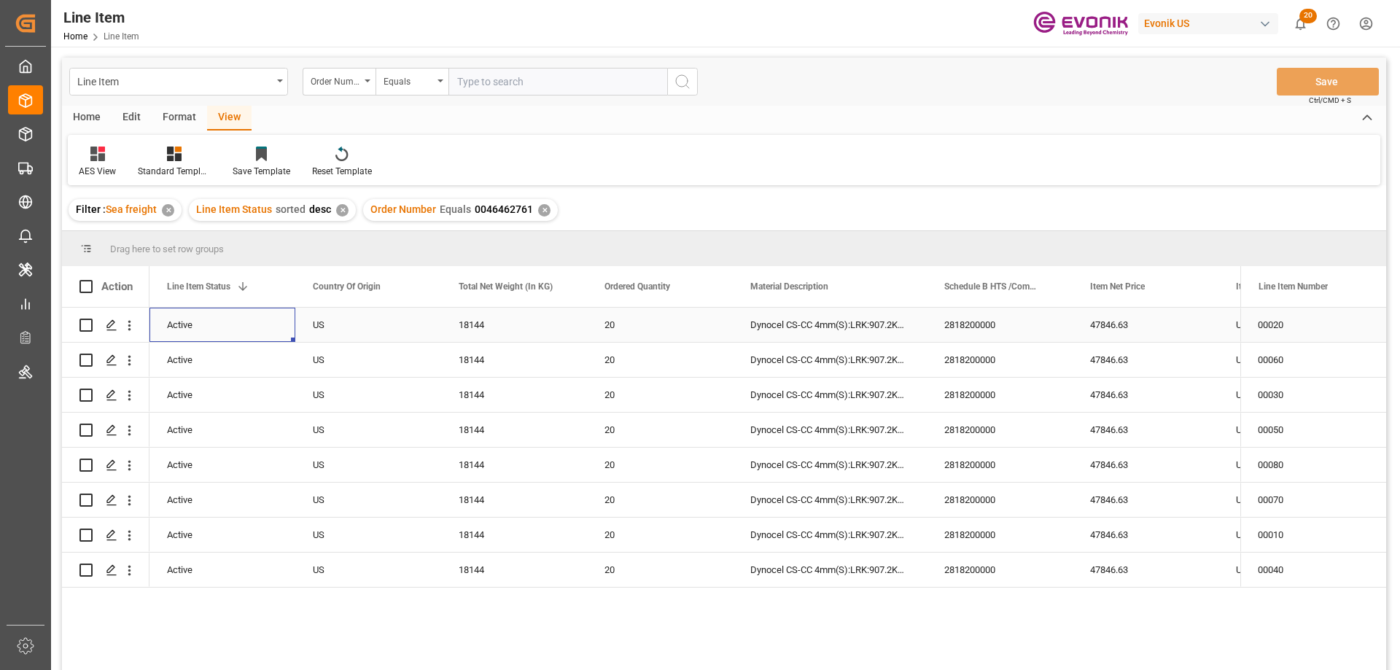
scroll to position [0, 292]
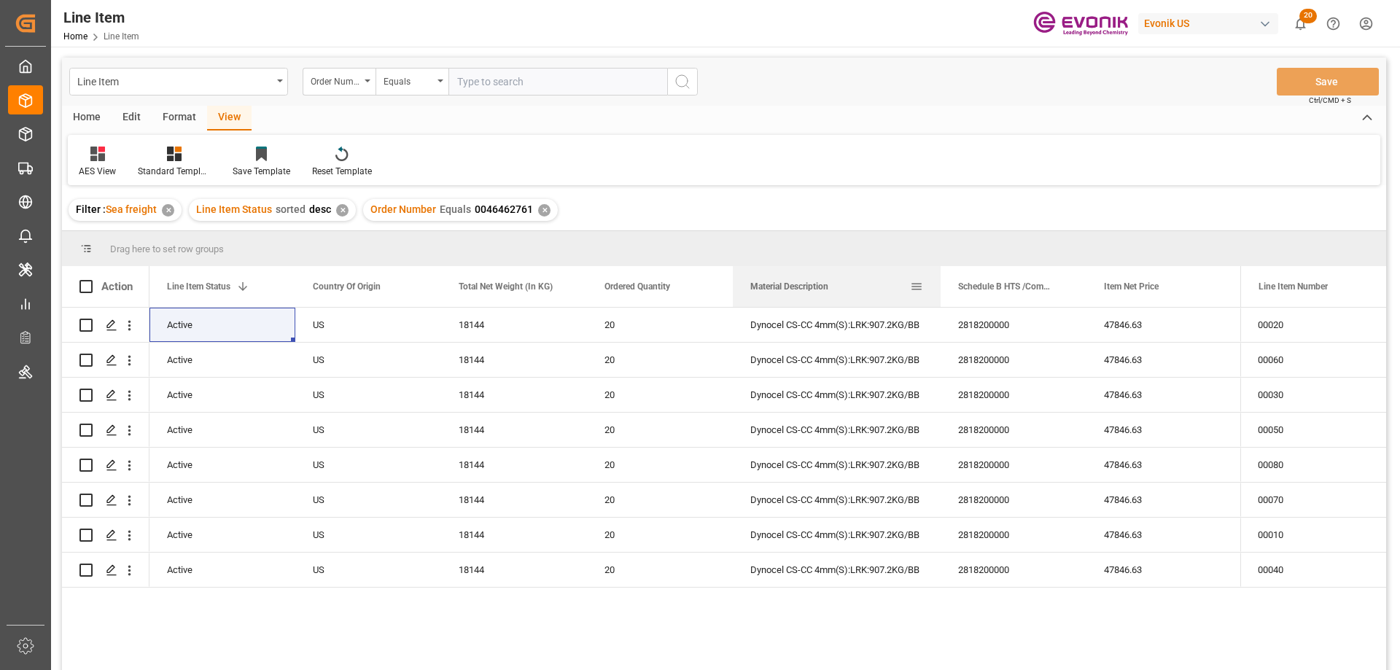
drag, startPoint x: 926, startPoint y: 290, endPoint x: 939, endPoint y: 290, distance: 13.9
click at [939, 290] on div at bounding box center [941, 286] width 6 height 41
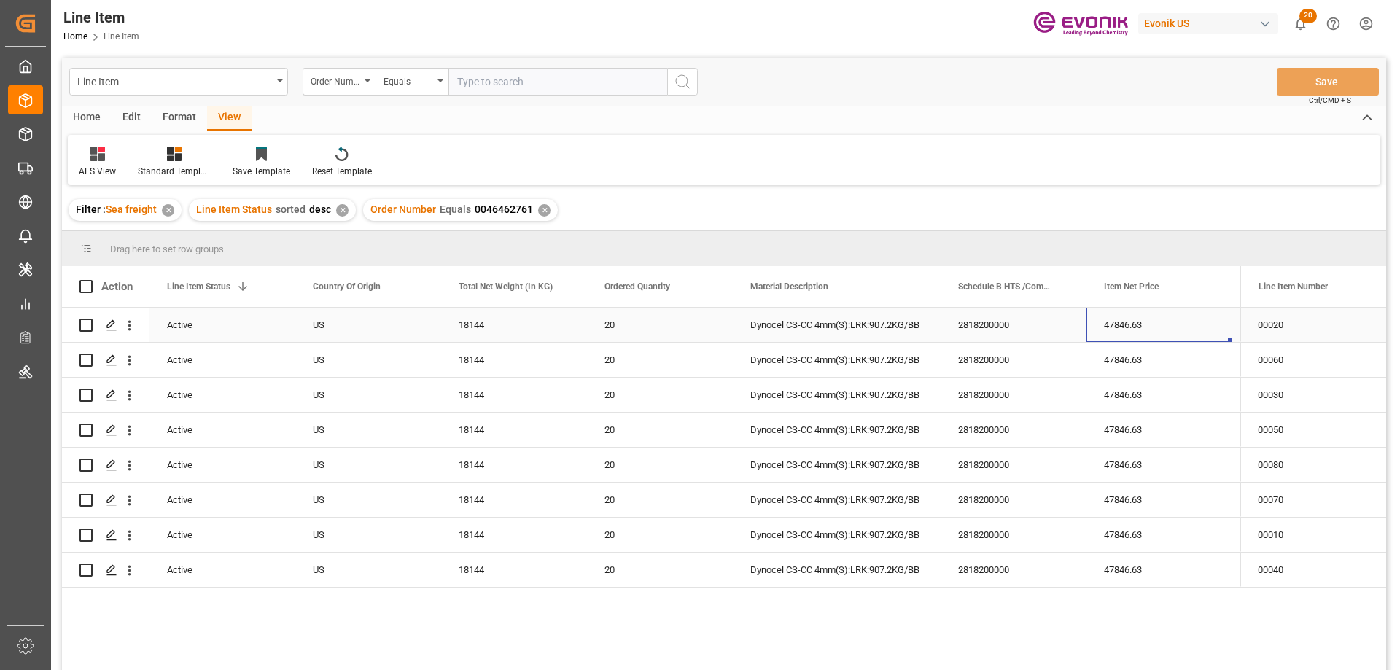
click at [1144, 319] on div "47846.63" at bounding box center [1160, 325] width 146 height 34
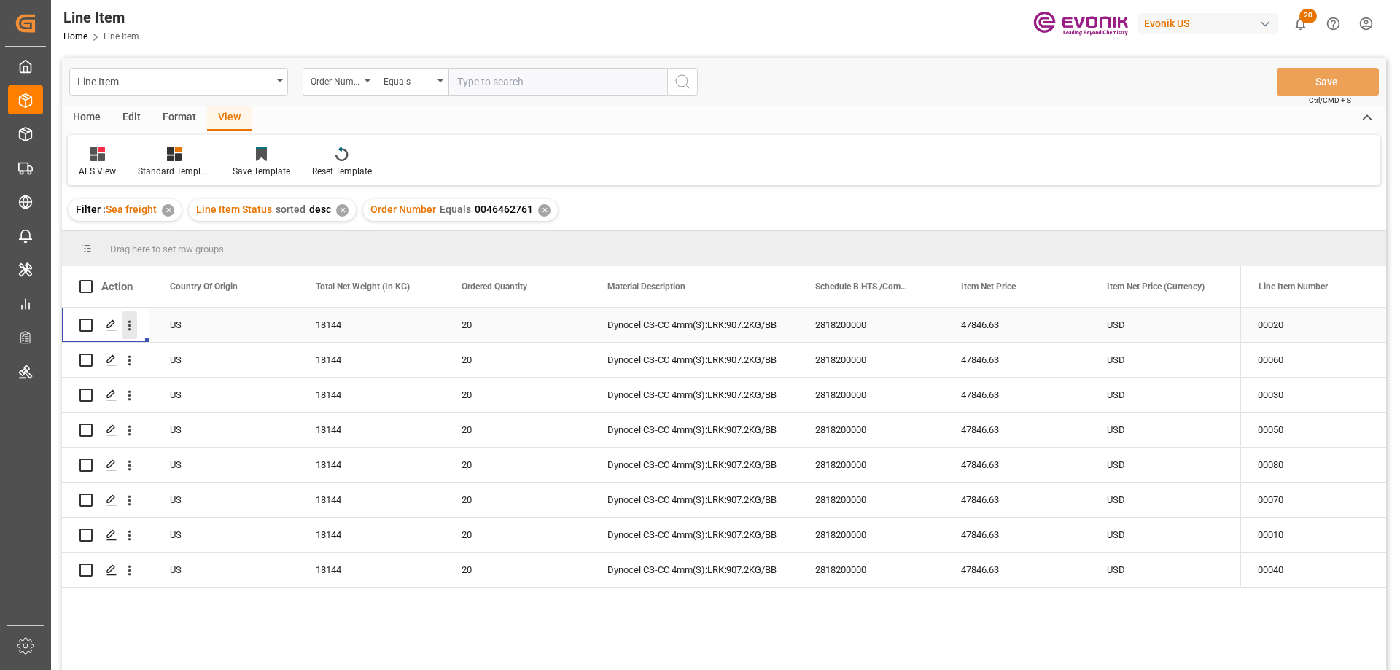
click at [132, 325] on icon "open menu" at bounding box center [129, 325] width 15 height 15
click at [181, 356] on span "Open in new tab" at bounding box center [225, 356] width 133 height 15
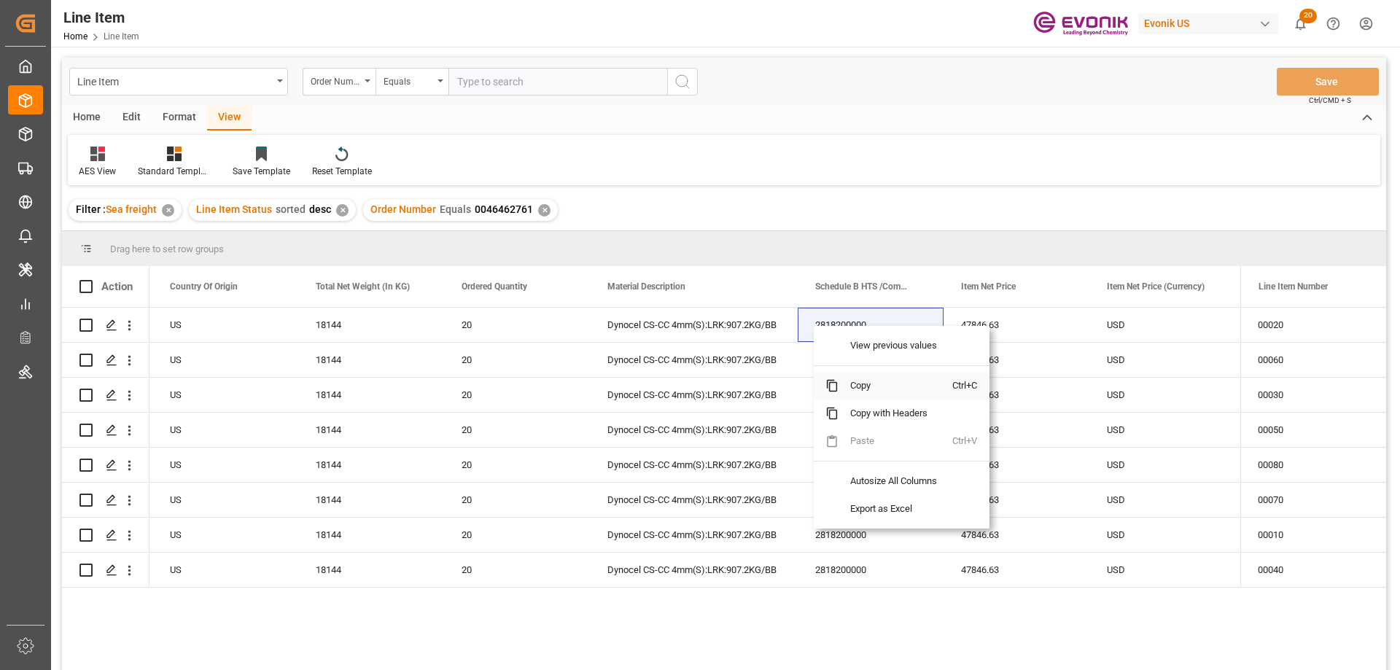
click at [855, 384] on span "Copy" at bounding box center [896, 386] width 114 height 28
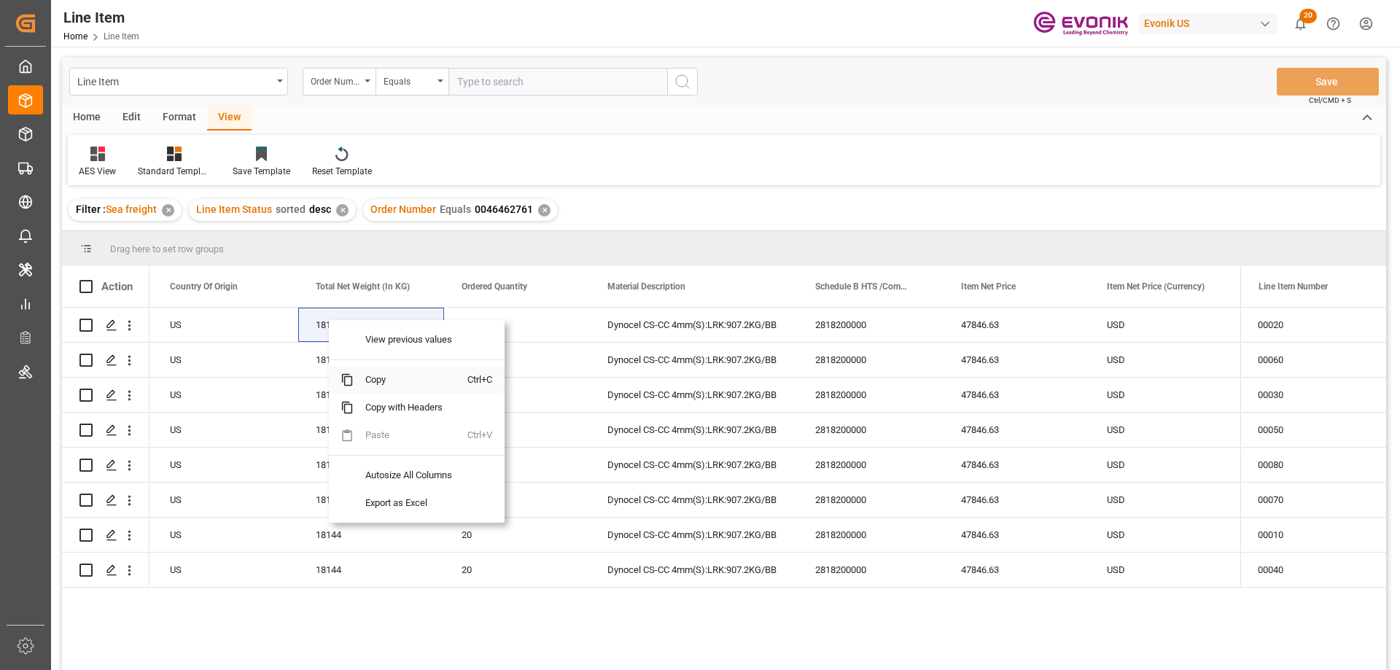
click at [373, 374] on span "Copy" at bounding box center [411, 380] width 114 height 28
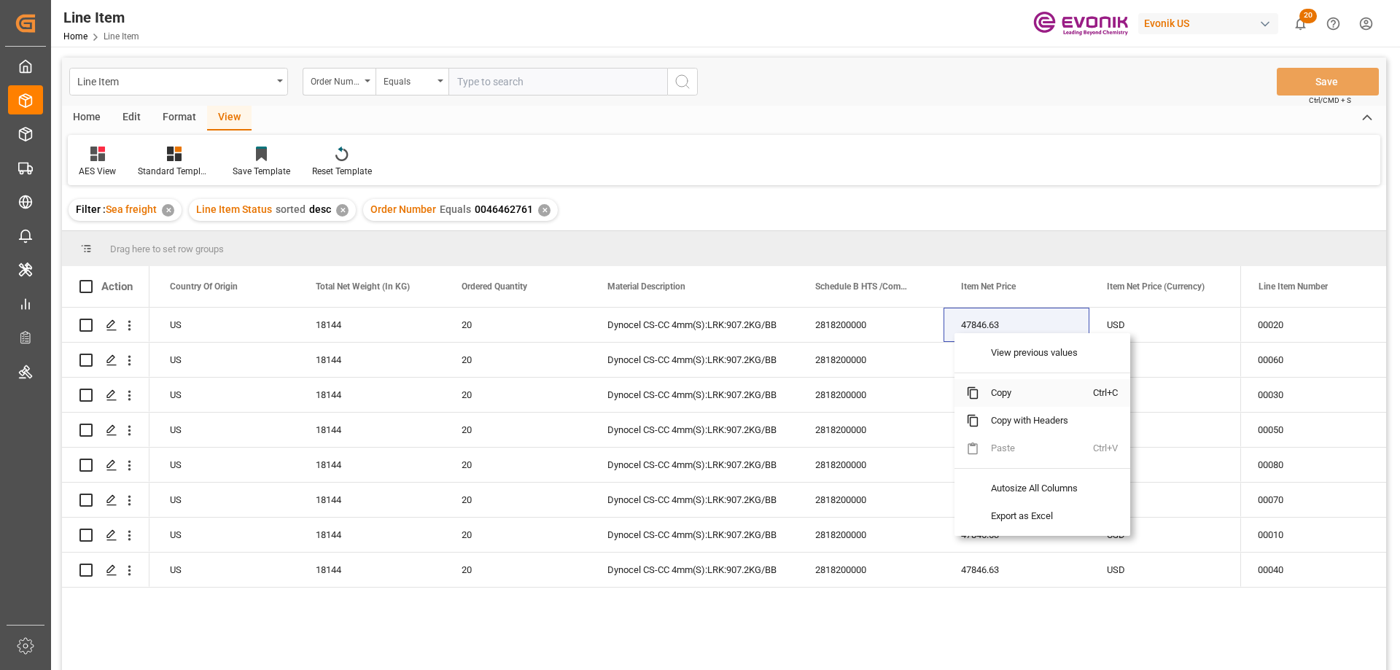
click at [1001, 398] on span "Copy" at bounding box center [1037, 393] width 114 height 28
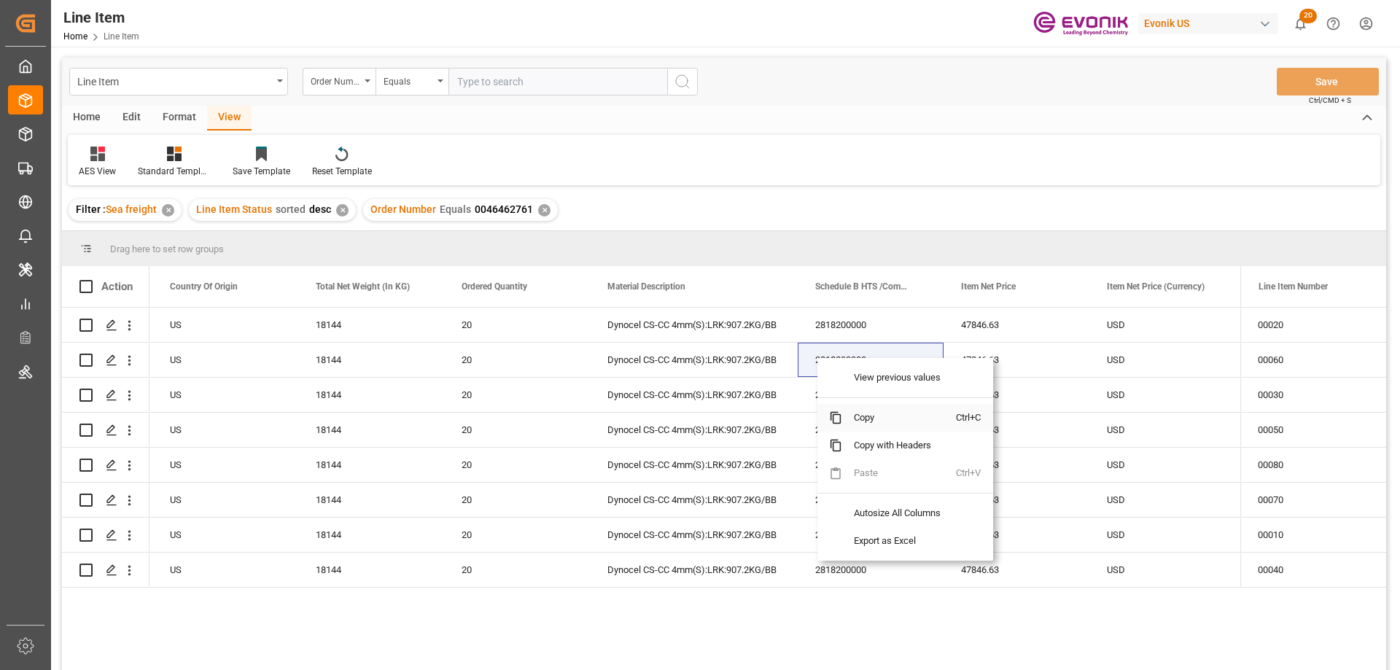
click at [864, 411] on span "Copy" at bounding box center [899, 418] width 114 height 28
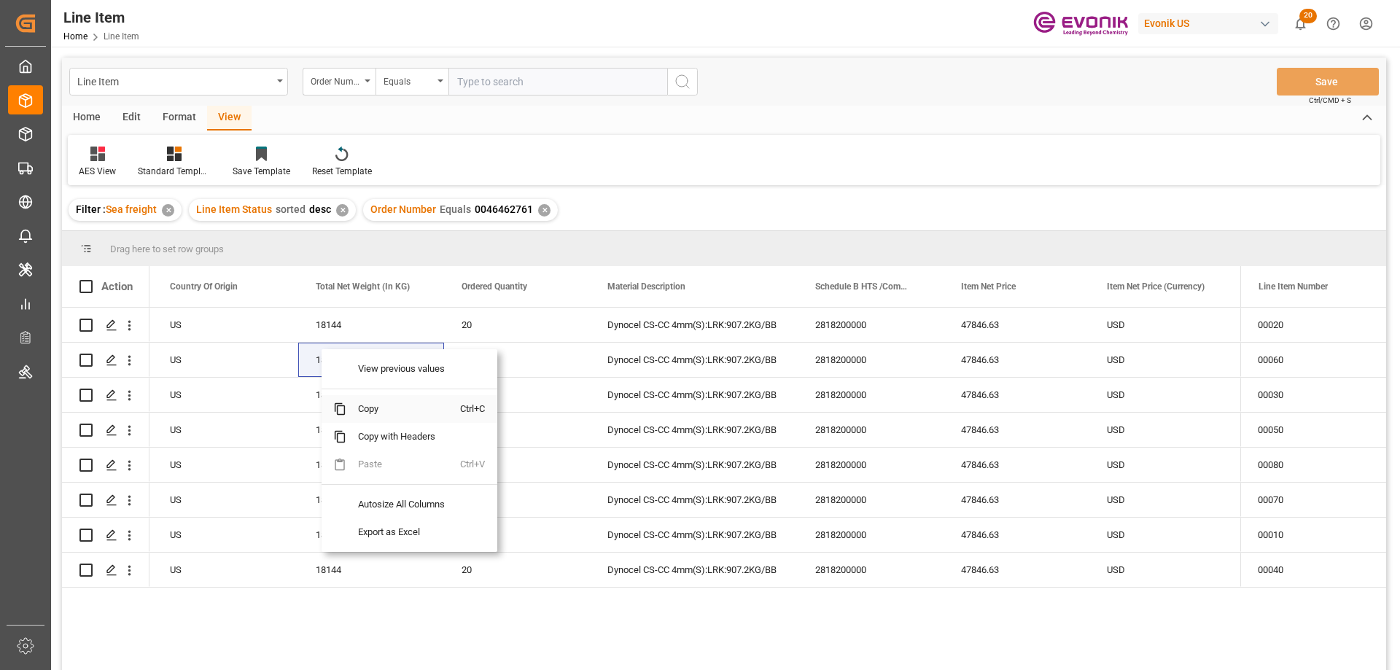
click at [374, 406] on span "Copy" at bounding box center [403, 409] width 114 height 28
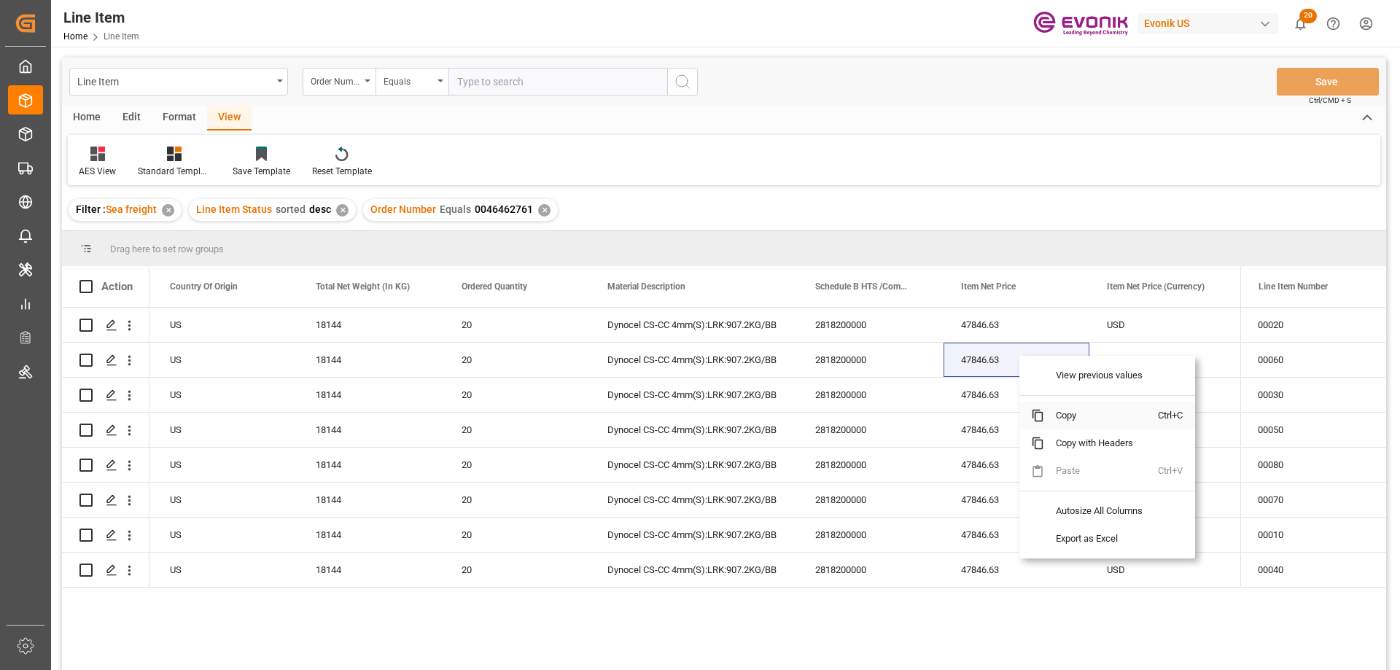
click at [1065, 415] on span "Copy" at bounding box center [1102, 416] width 114 height 28
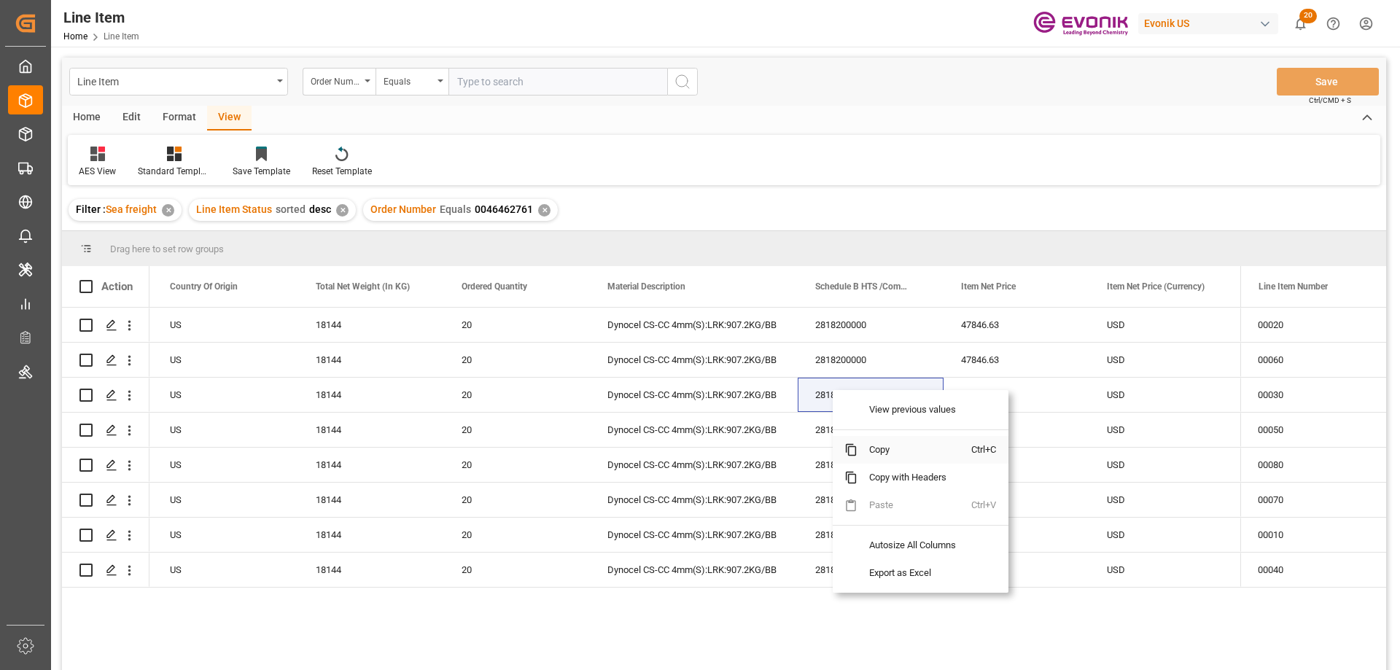
click at [884, 453] on span "Copy" at bounding box center [915, 450] width 114 height 28
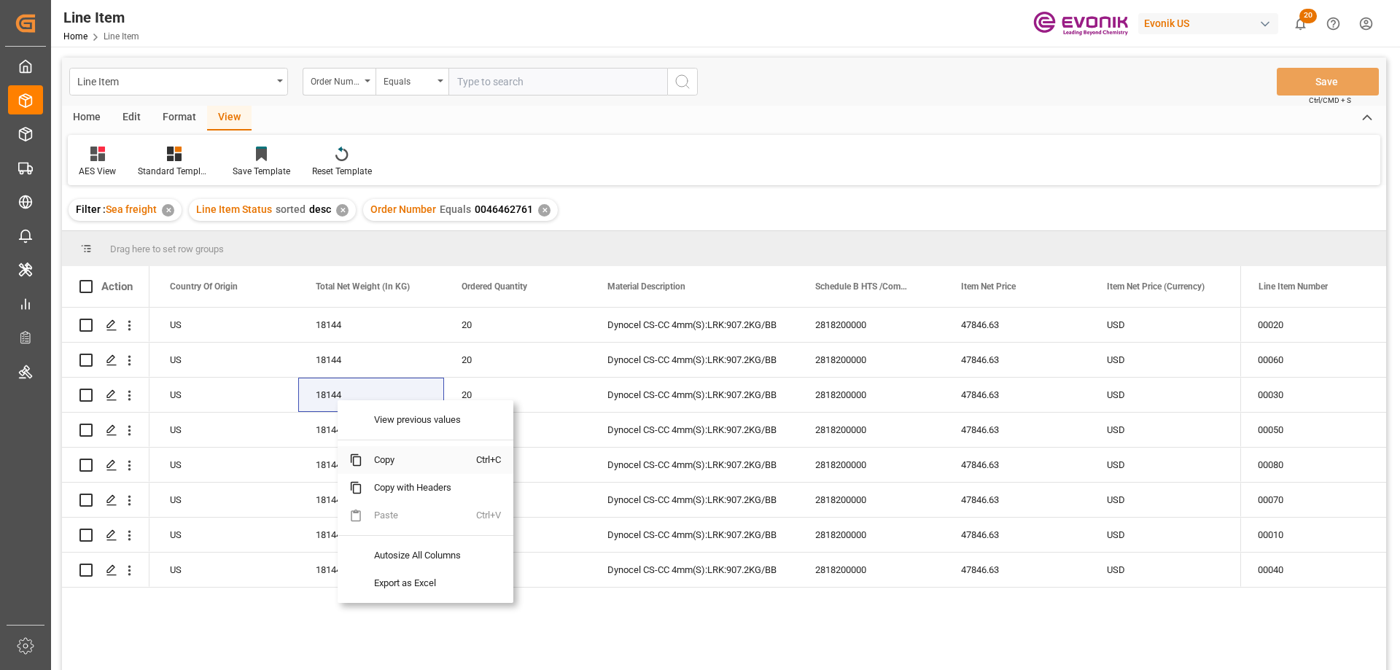
click at [392, 461] on span "Copy" at bounding box center [420, 460] width 114 height 28
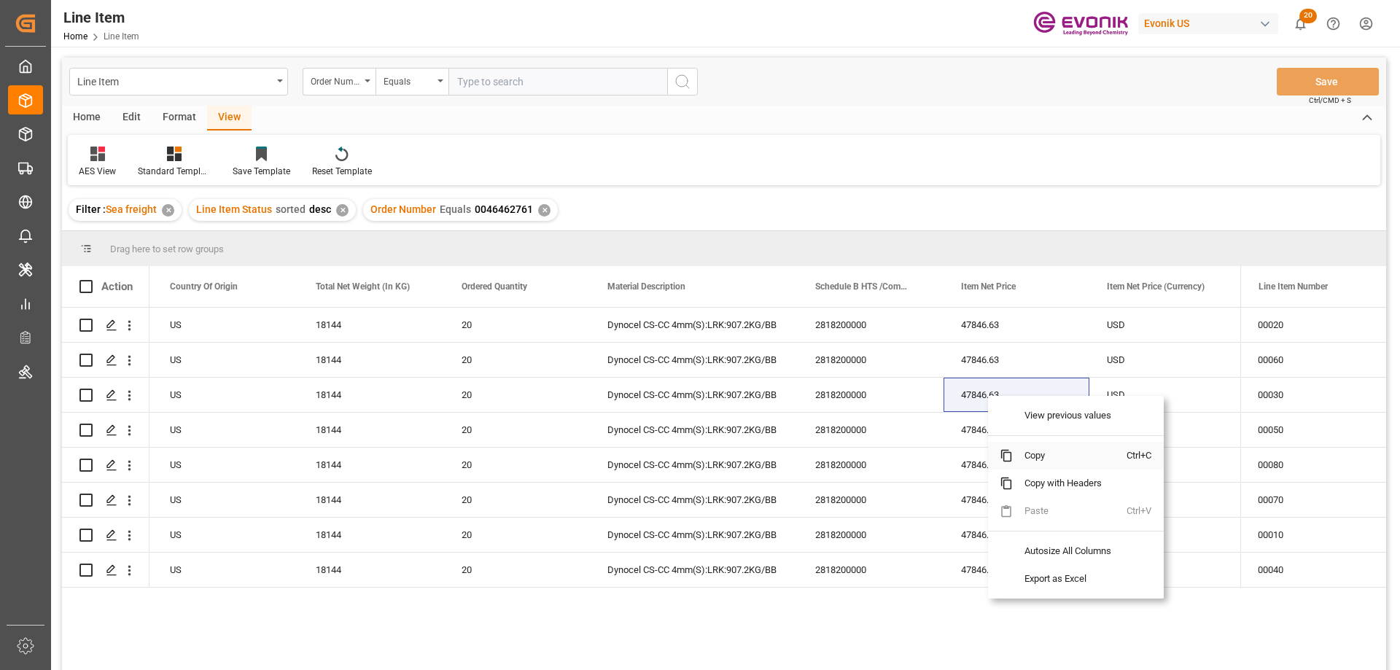
click at [1033, 450] on span "Copy" at bounding box center [1070, 456] width 114 height 28
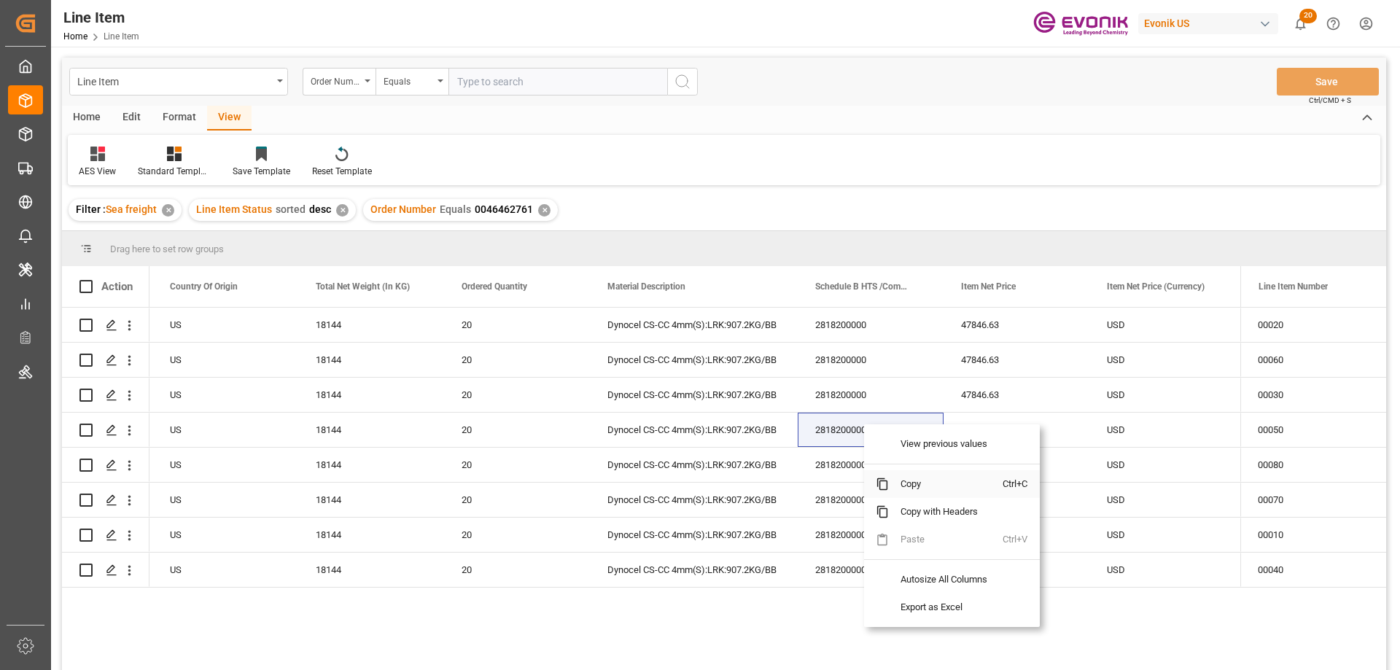
click at [912, 480] on span "Copy" at bounding box center [946, 484] width 114 height 28
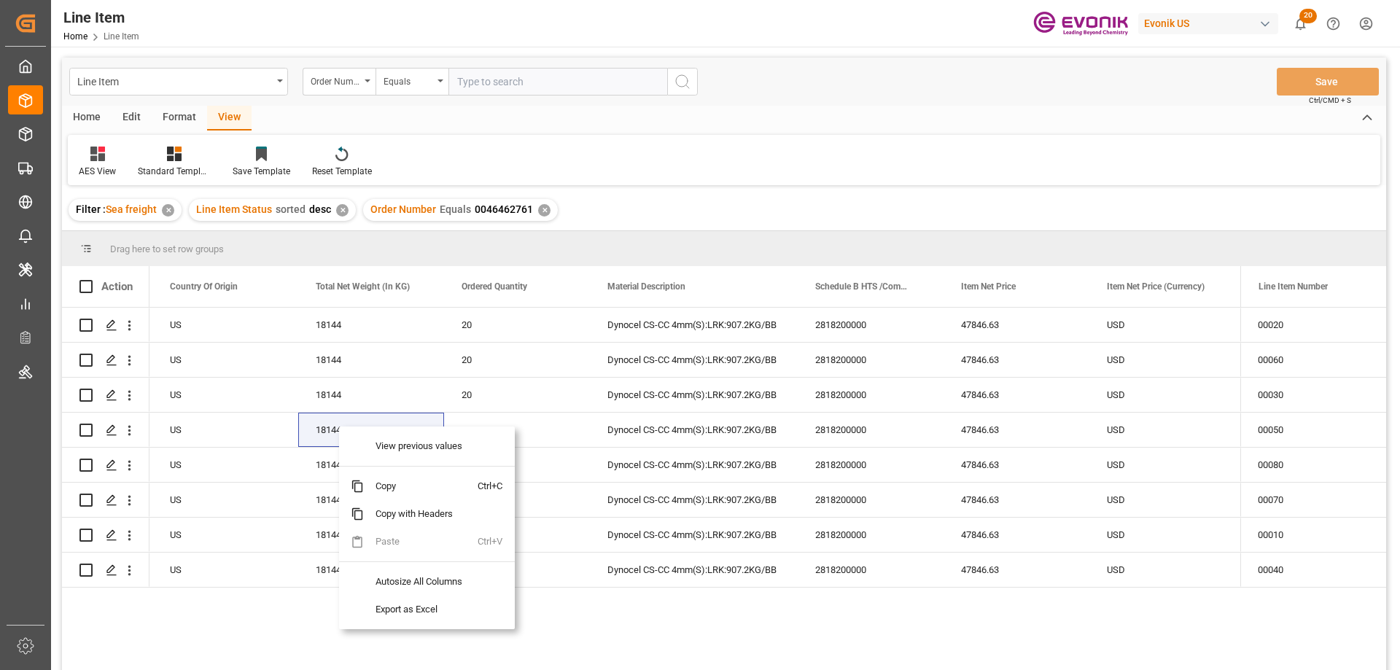
click at [385, 478] on span "Copy" at bounding box center [421, 487] width 114 height 28
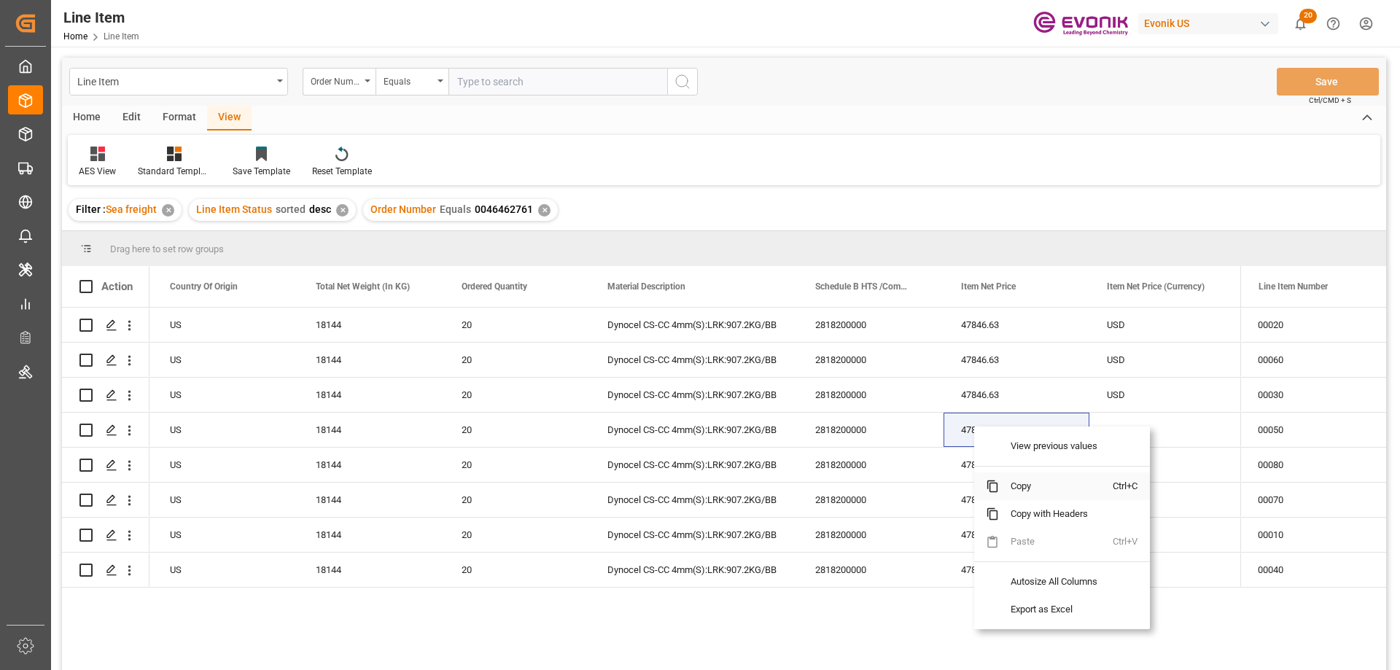
click at [1015, 487] on span "Copy" at bounding box center [1056, 487] width 114 height 28
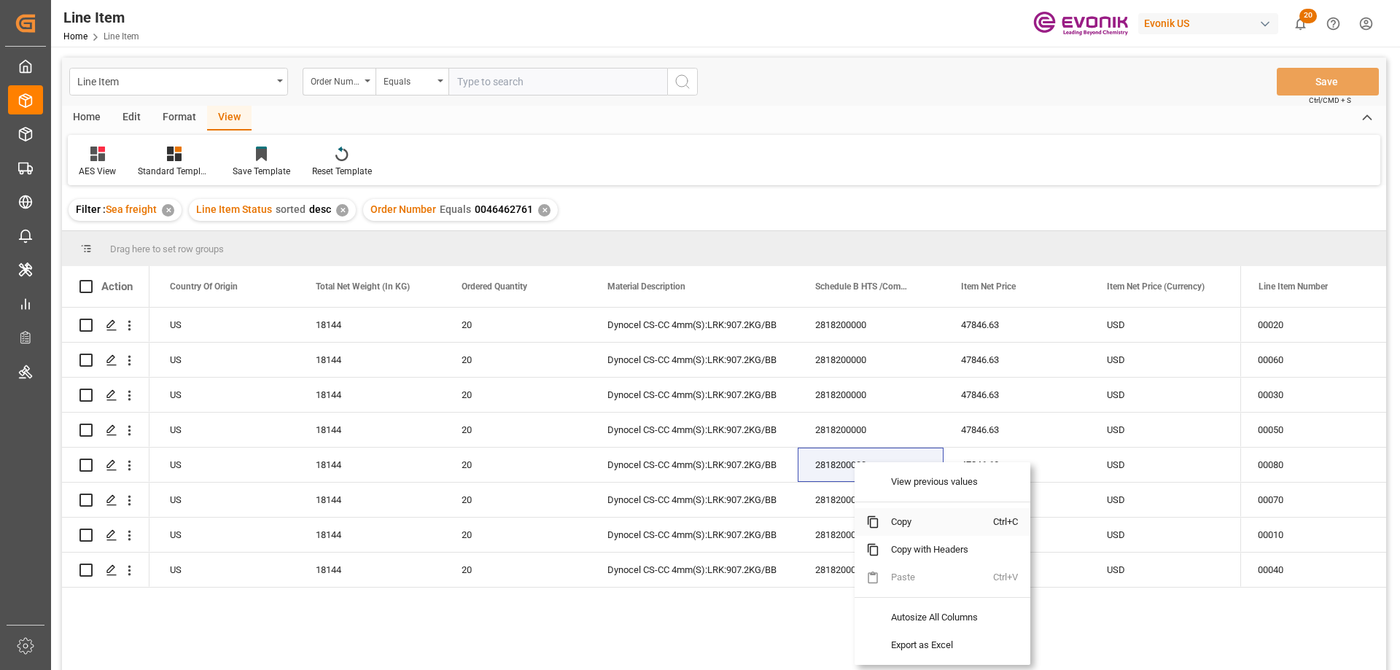
click at [899, 525] on span "Copy" at bounding box center [937, 522] width 114 height 28
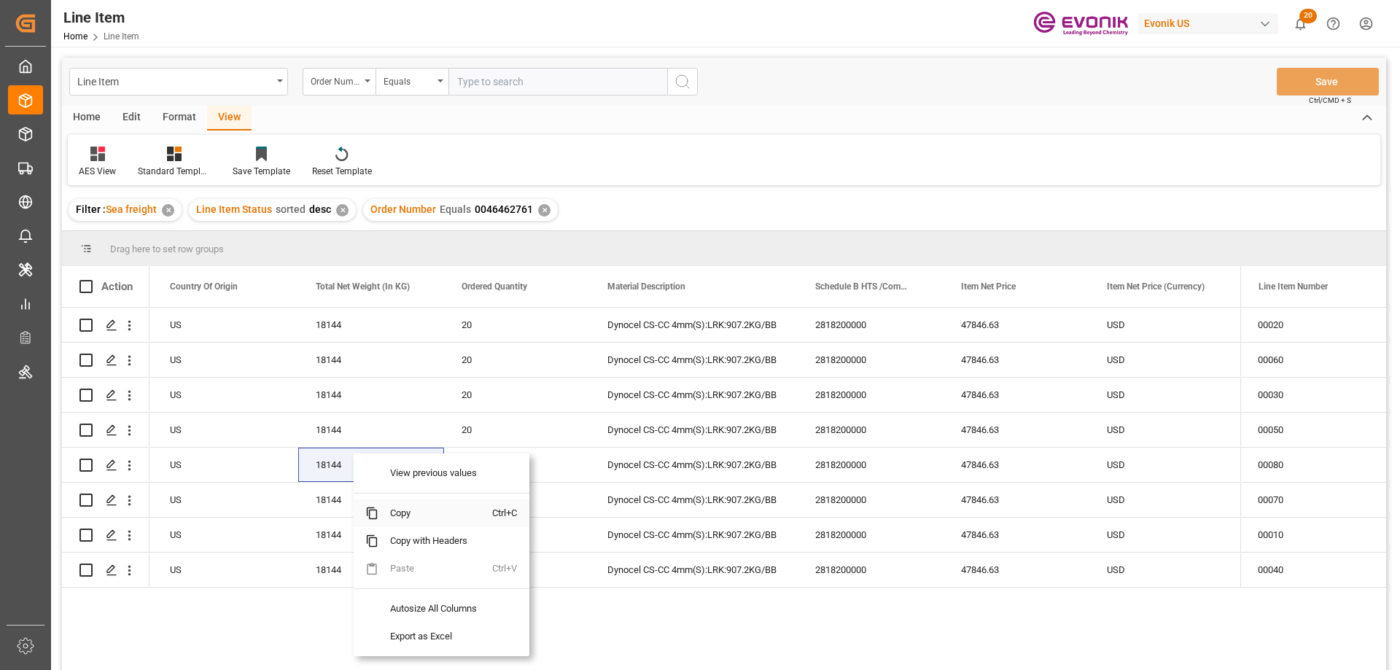
click at [400, 505] on span "Copy" at bounding box center [436, 514] width 114 height 28
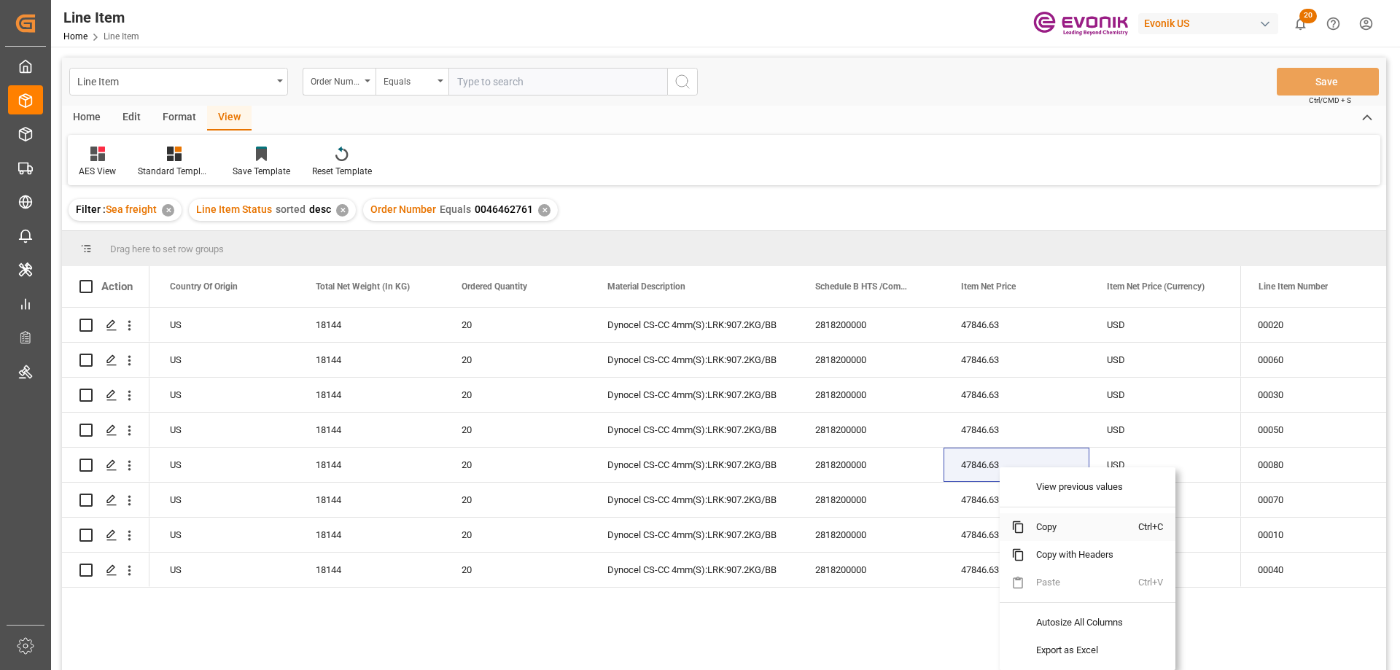
click at [1048, 522] on span "Copy" at bounding box center [1082, 528] width 114 height 28
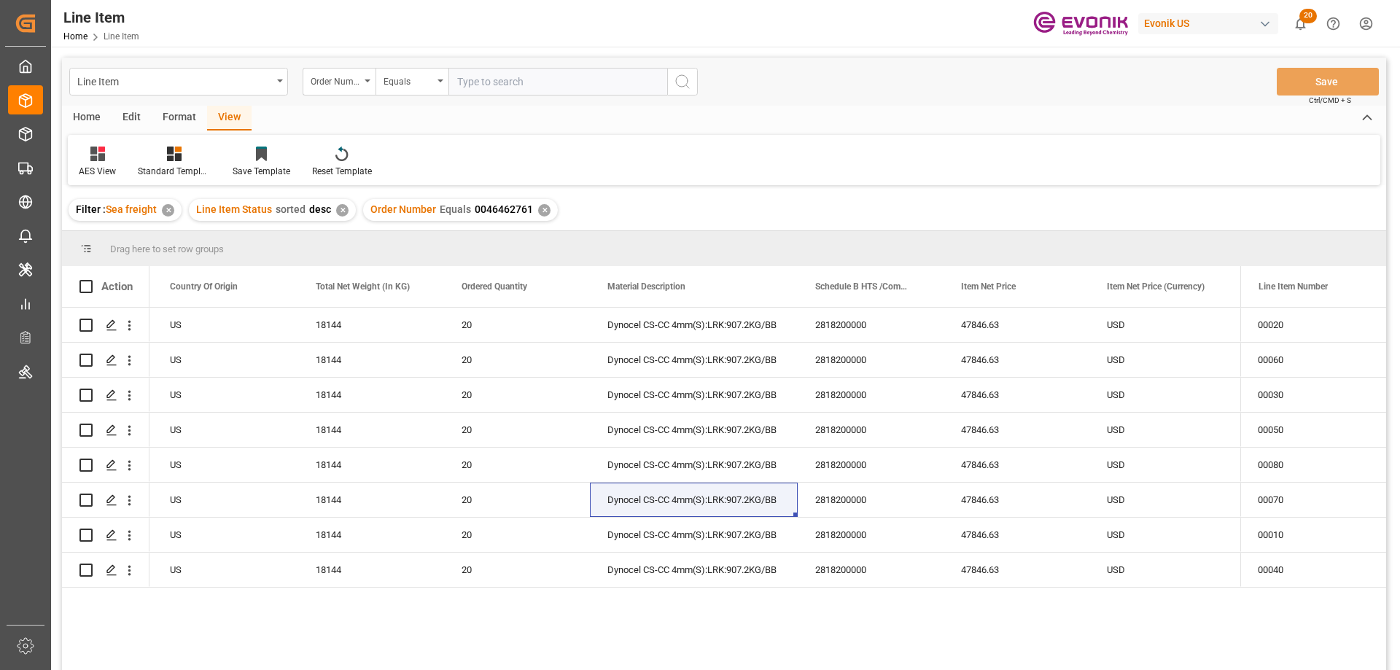
click at [783, 209] on div "Filter : Sea freight ✕ Line Item Status sorted desc ✕ Order Number Equals 00464…" at bounding box center [724, 210] width 1325 height 41
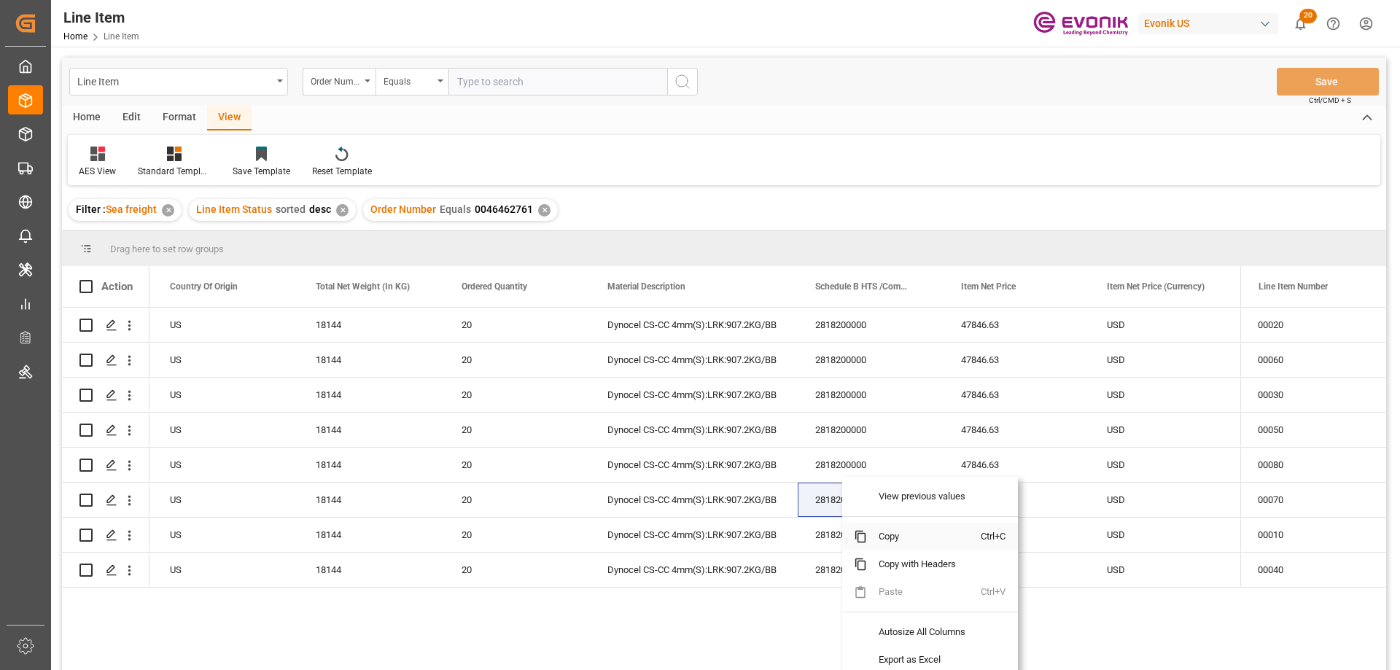
click at [899, 538] on span "Copy" at bounding box center [924, 537] width 114 height 28
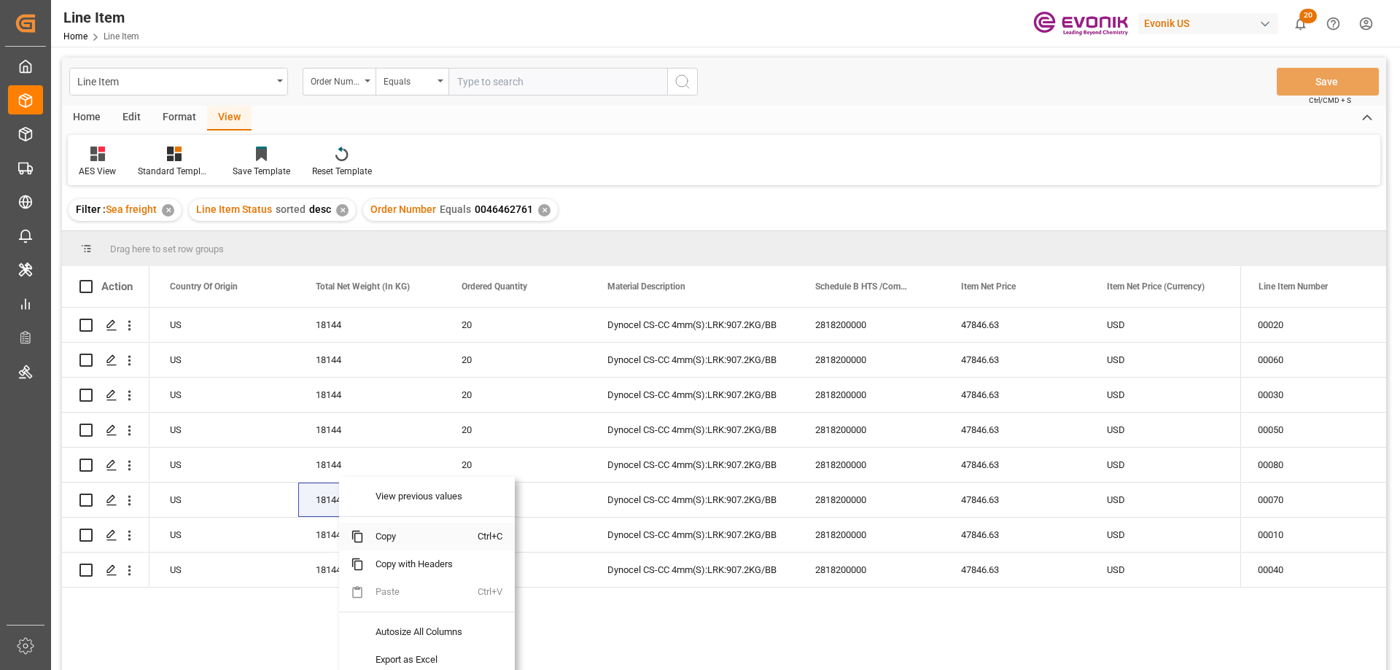
click at [378, 544] on span "Copy" at bounding box center [421, 537] width 114 height 28
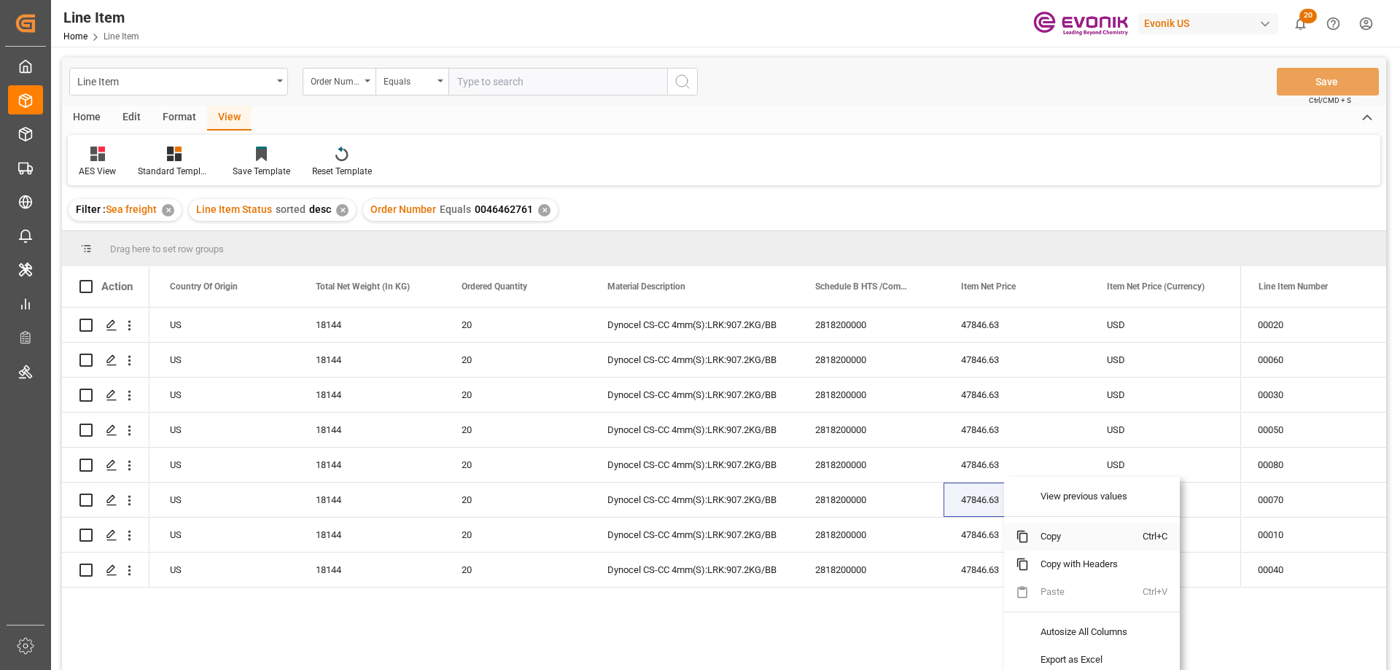
click at [1060, 535] on span "Copy" at bounding box center [1086, 537] width 114 height 28
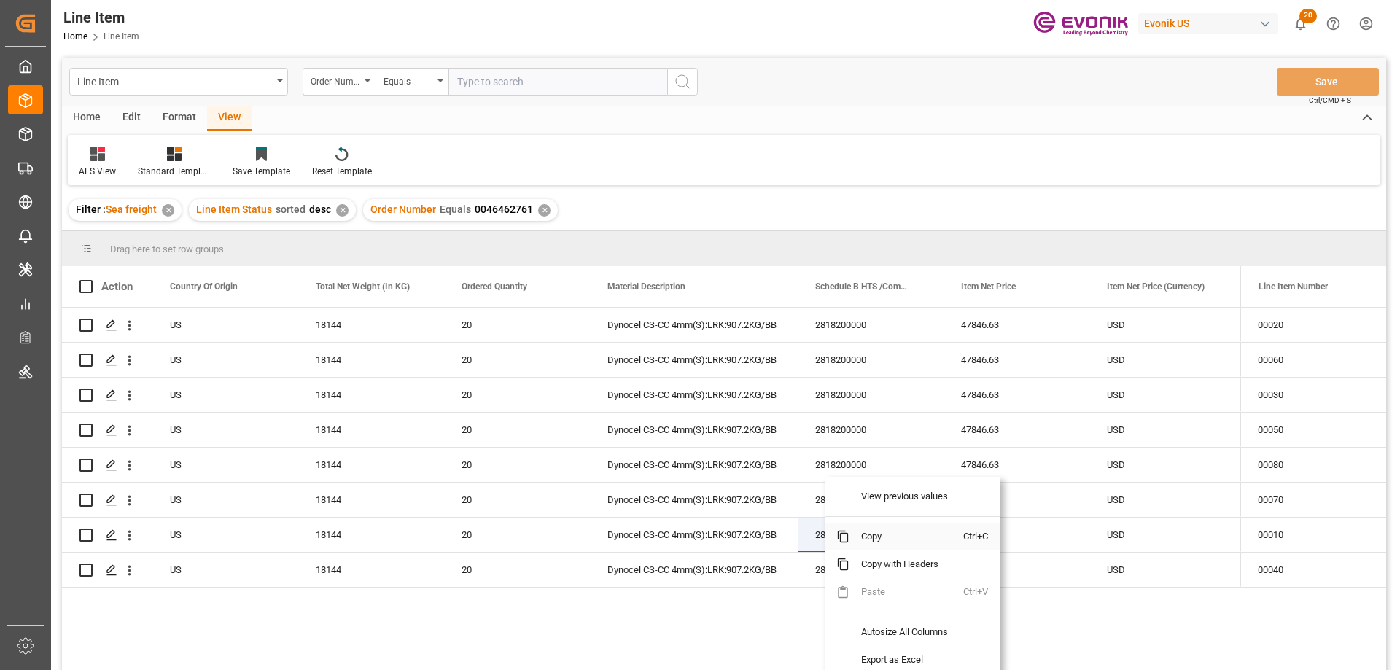
click at [887, 533] on span "Copy" at bounding box center [907, 537] width 114 height 28
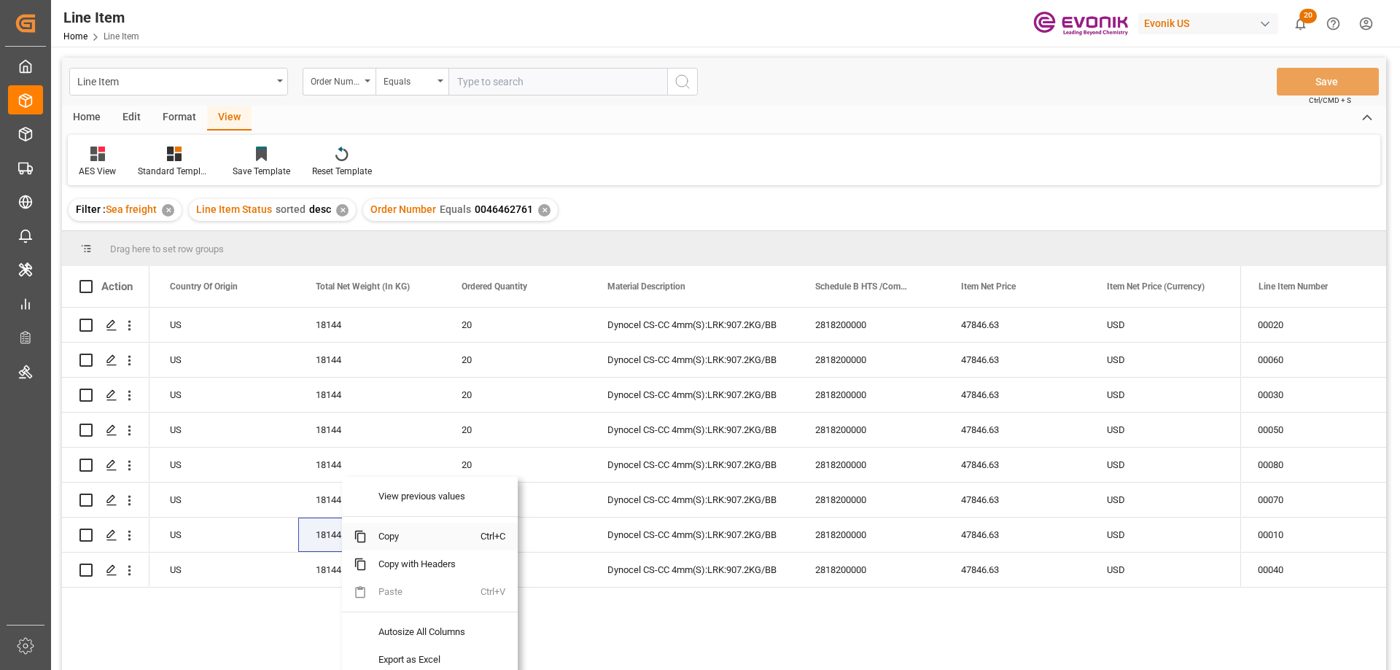
click at [377, 541] on span "Copy" at bounding box center [424, 537] width 114 height 28
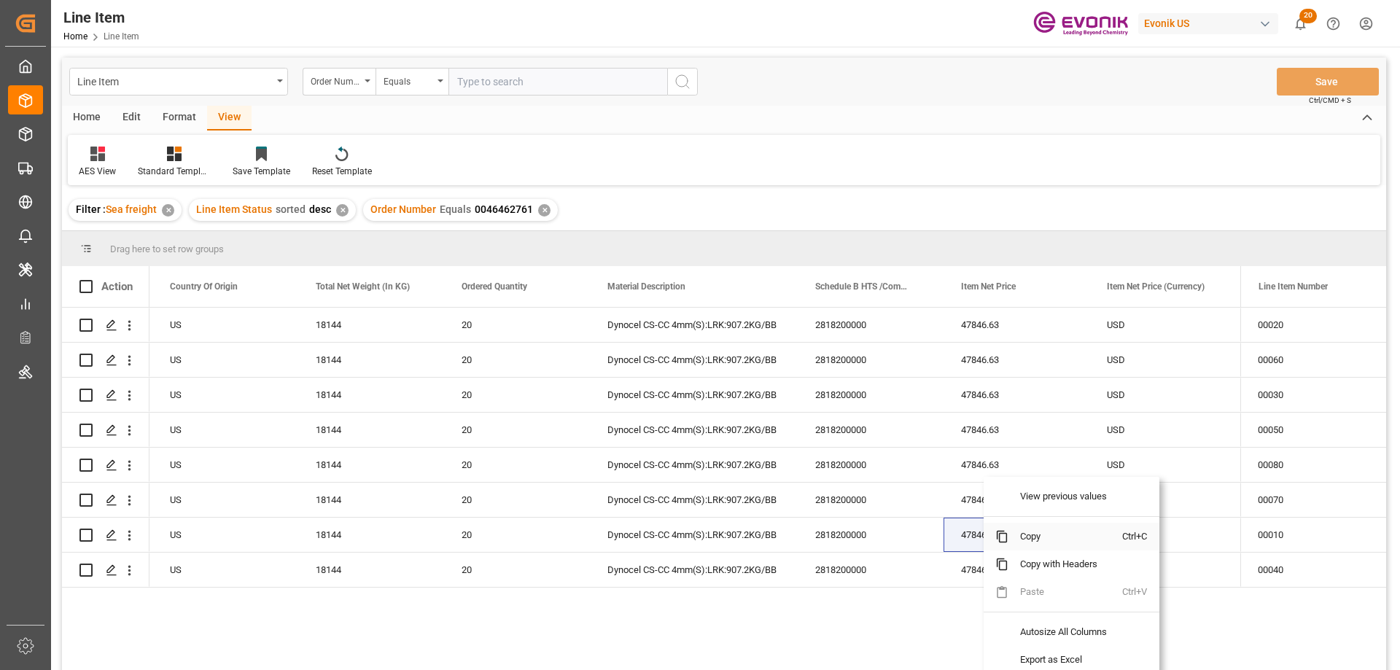
click at [1018, 539] on span "Copy" at bounding box center [1066, 537] width 114 height 28
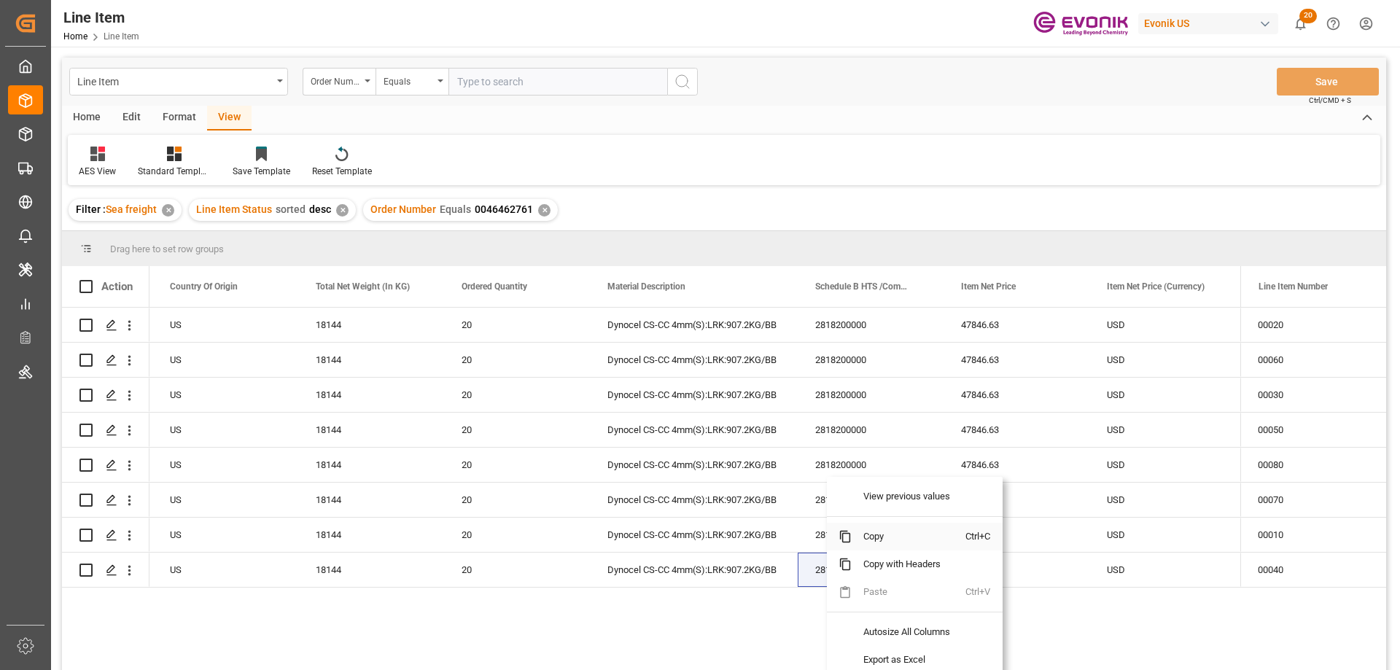
click at [886, 541] on span "Copy" at bounding box center [909, 537] width 114 height 28
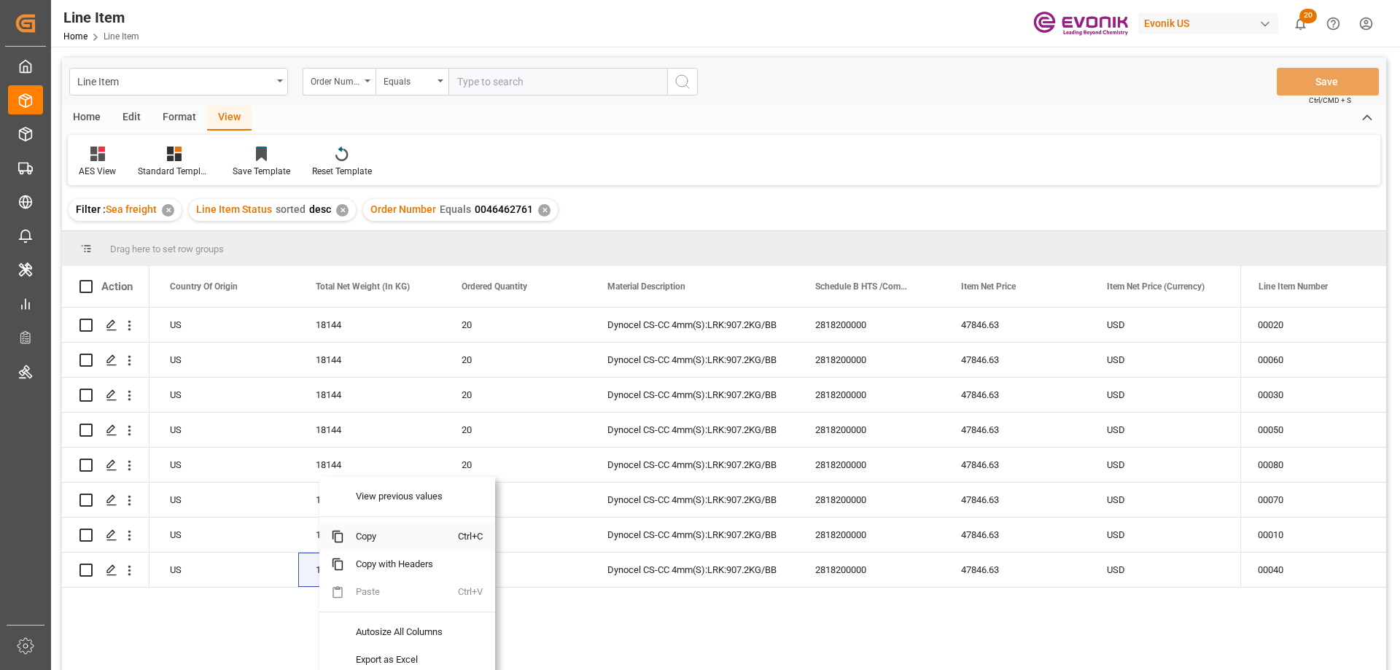
click at [379, 539] on span "Copy" at bounding box center [401, 537] width 114 height 28
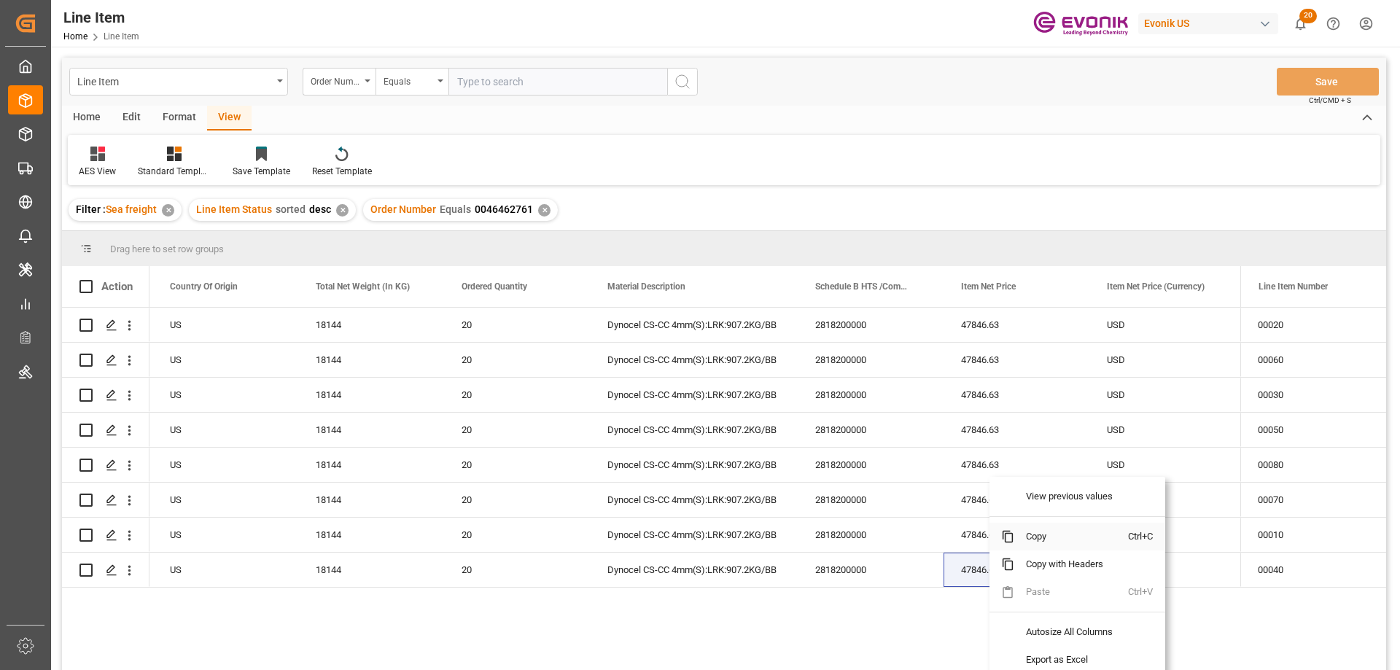
click at [1031, 540] on span "Copy" at bounding box center [1072, 537] width 114 height 28
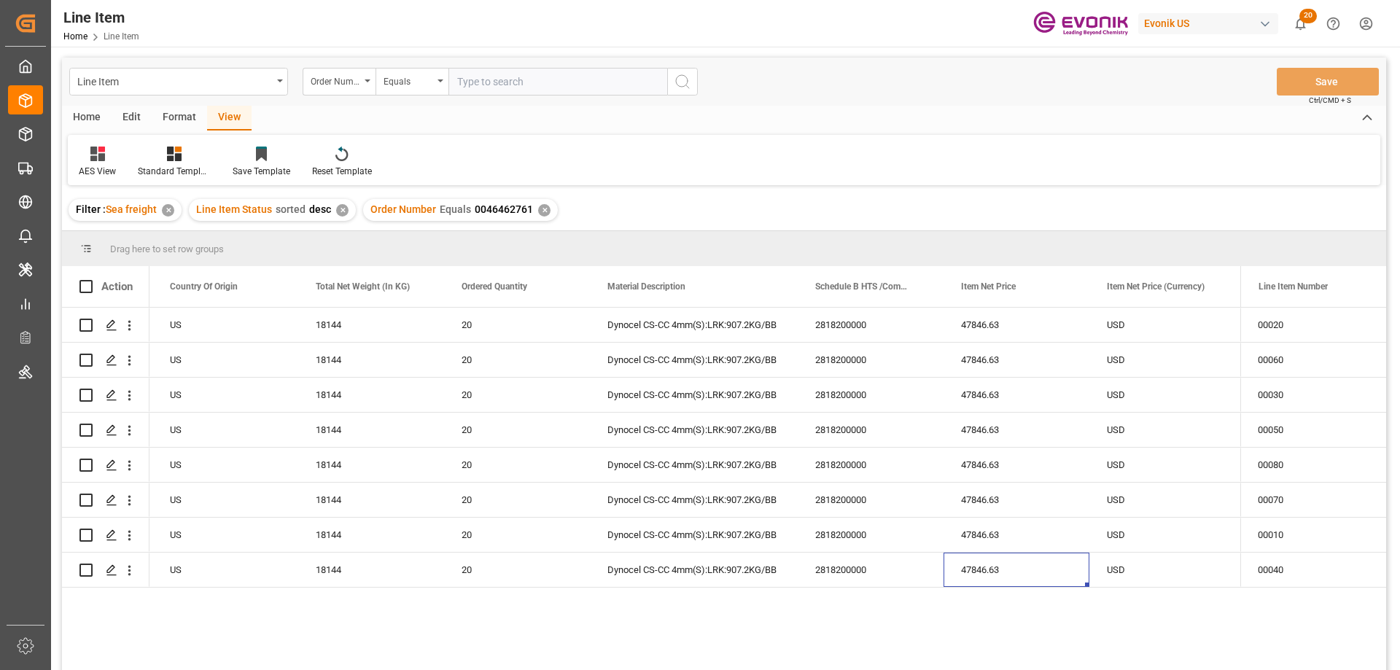
click at [508, 74] on input "text" at bounding box center [558, 82] width 219 height 28
paste input "0046464563"
type input "0046464563"
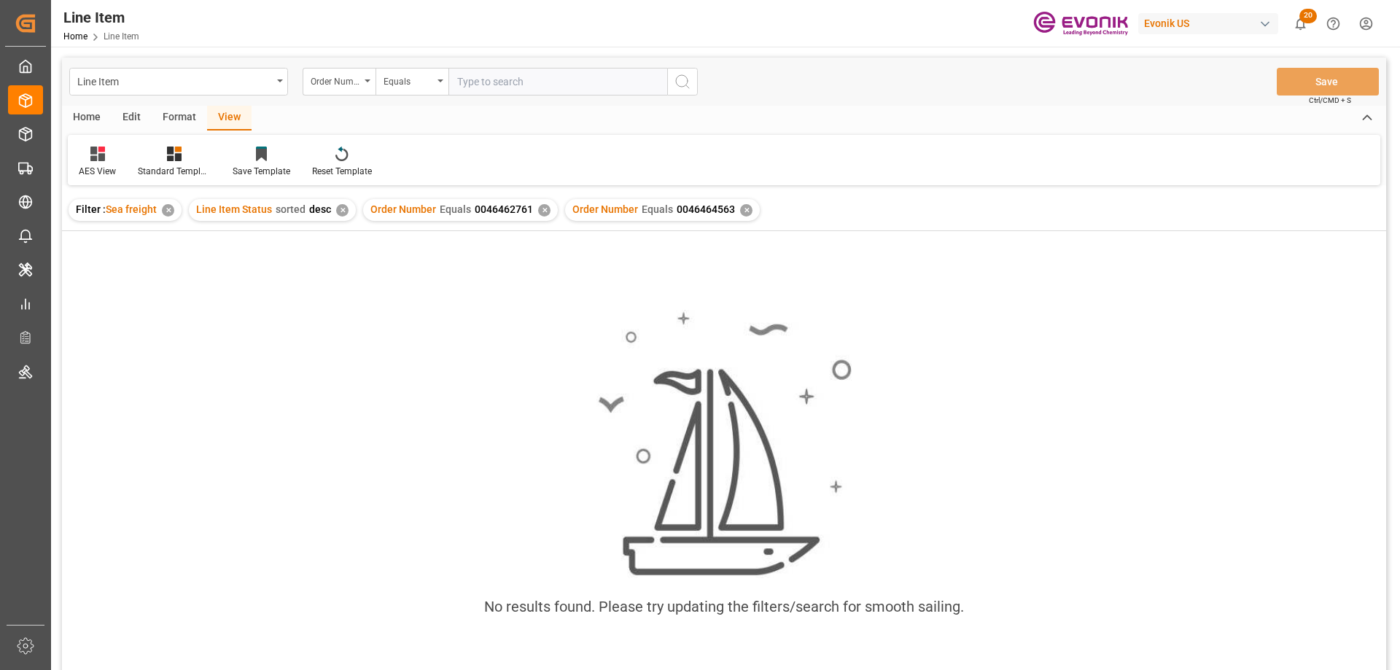
click at [539, 208] on div "✕" at bounding box center [544, 210] width 12 height 12
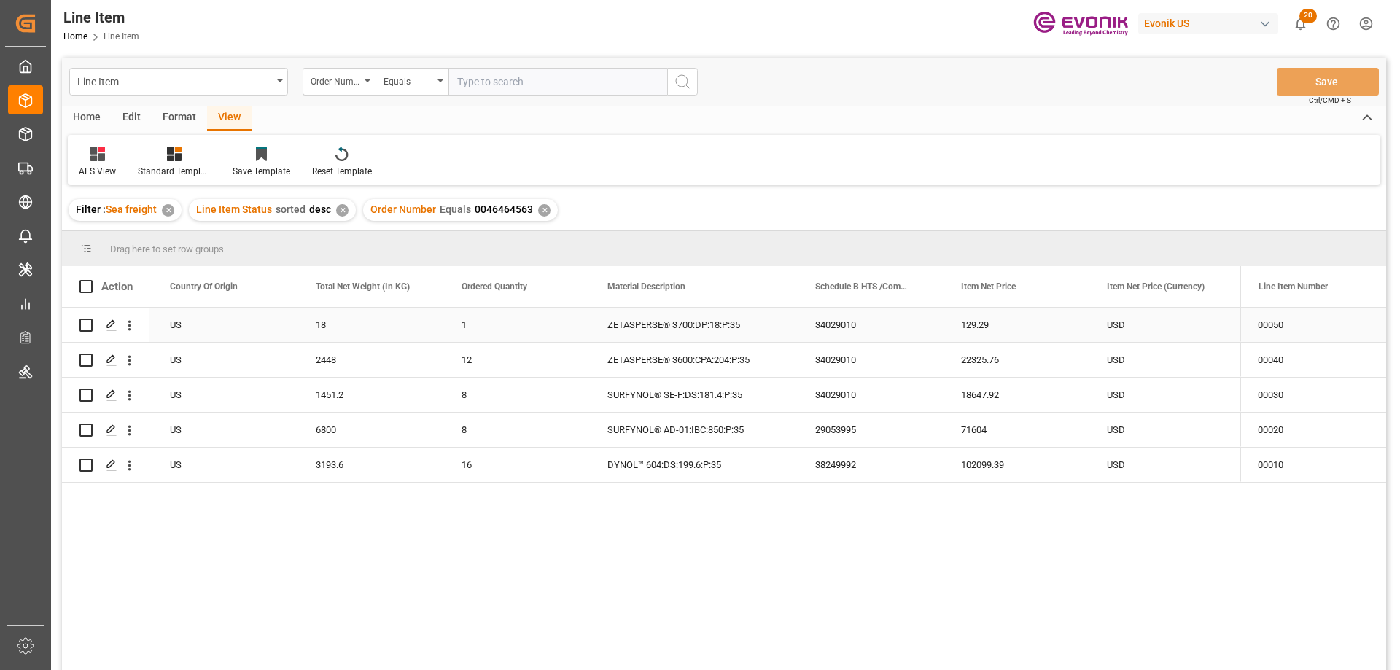
click at [195, 325] on div "US" at bounding box center [225, 325] width 146 height 34
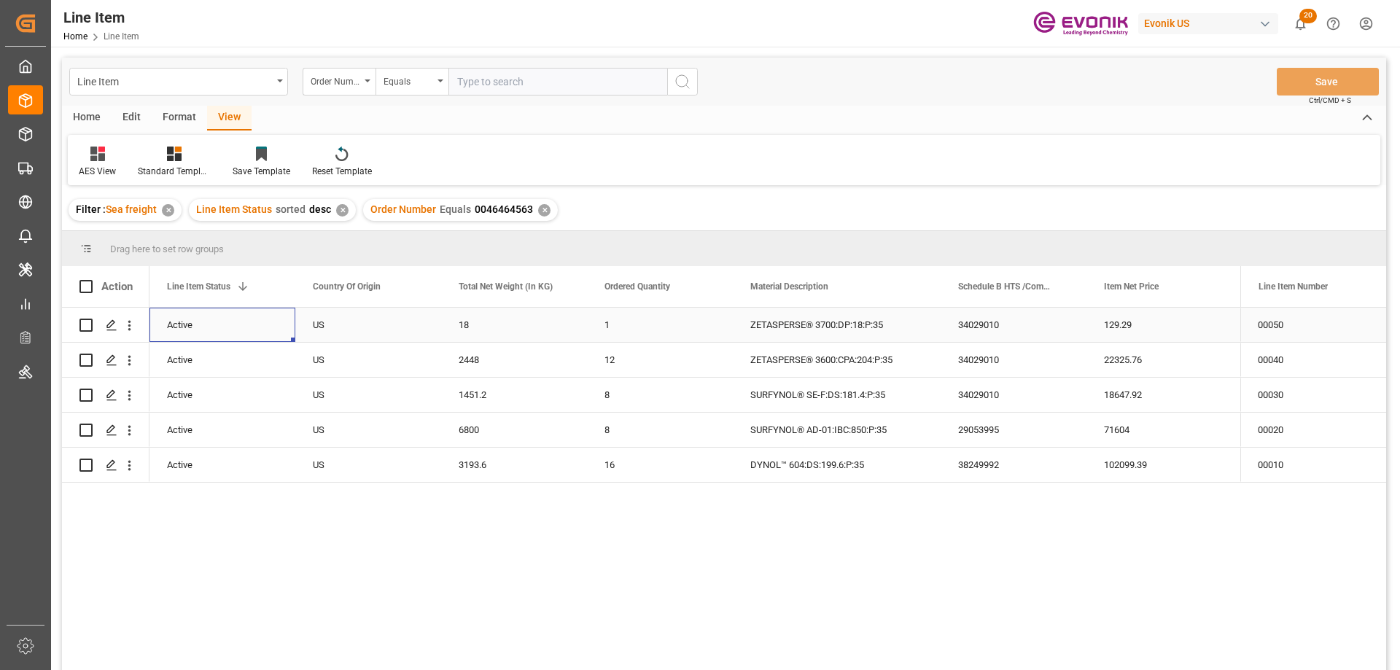
click at [1133, 334] on div "129.29" at bounding box center [1160, 325] width 146 height 34
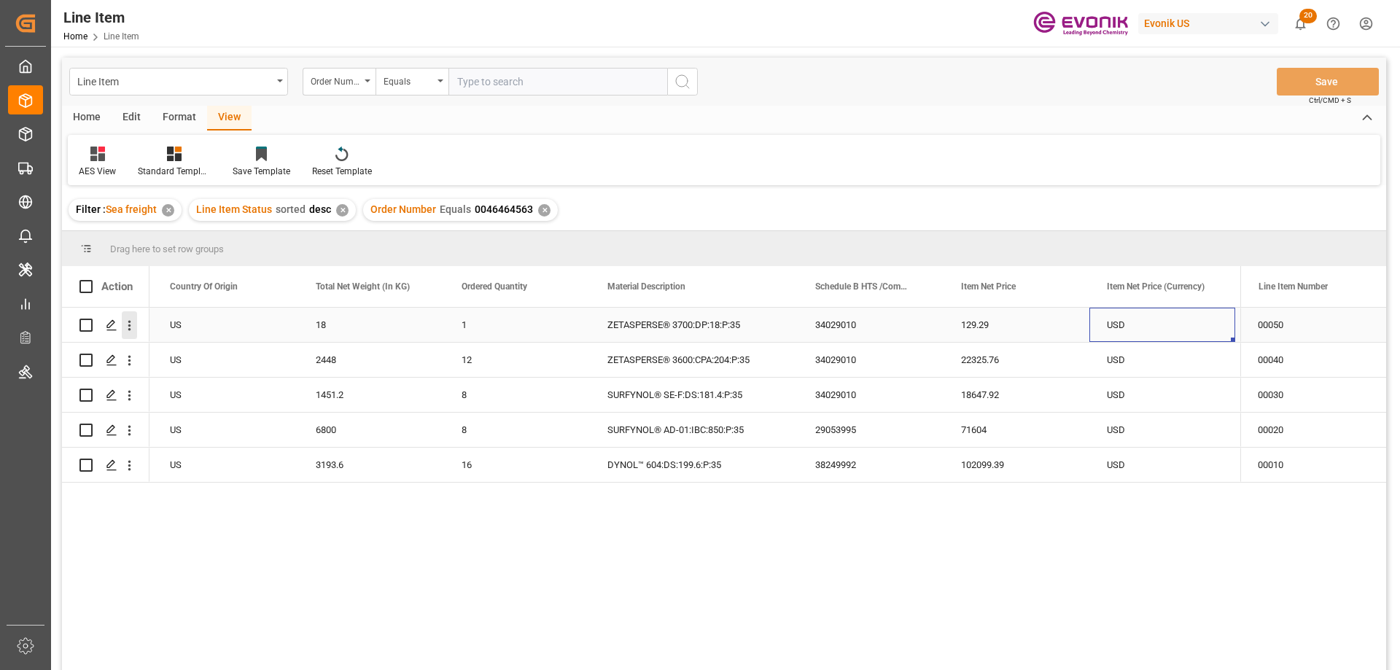
click at [128, 325] on icon "open menu" at bounding box center [129, 325] width 15 height 15
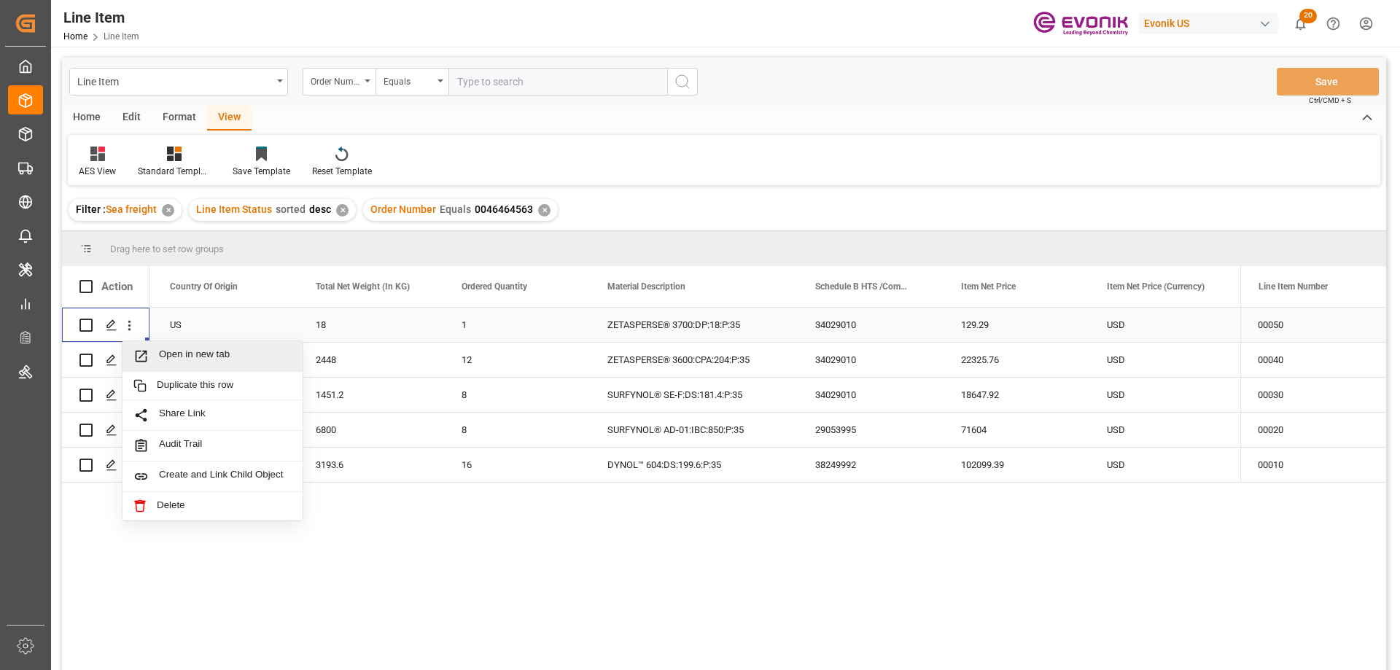
click at [164, 354] on span "Open in new tab" at bounding box center [225, 356] width 133 height 15
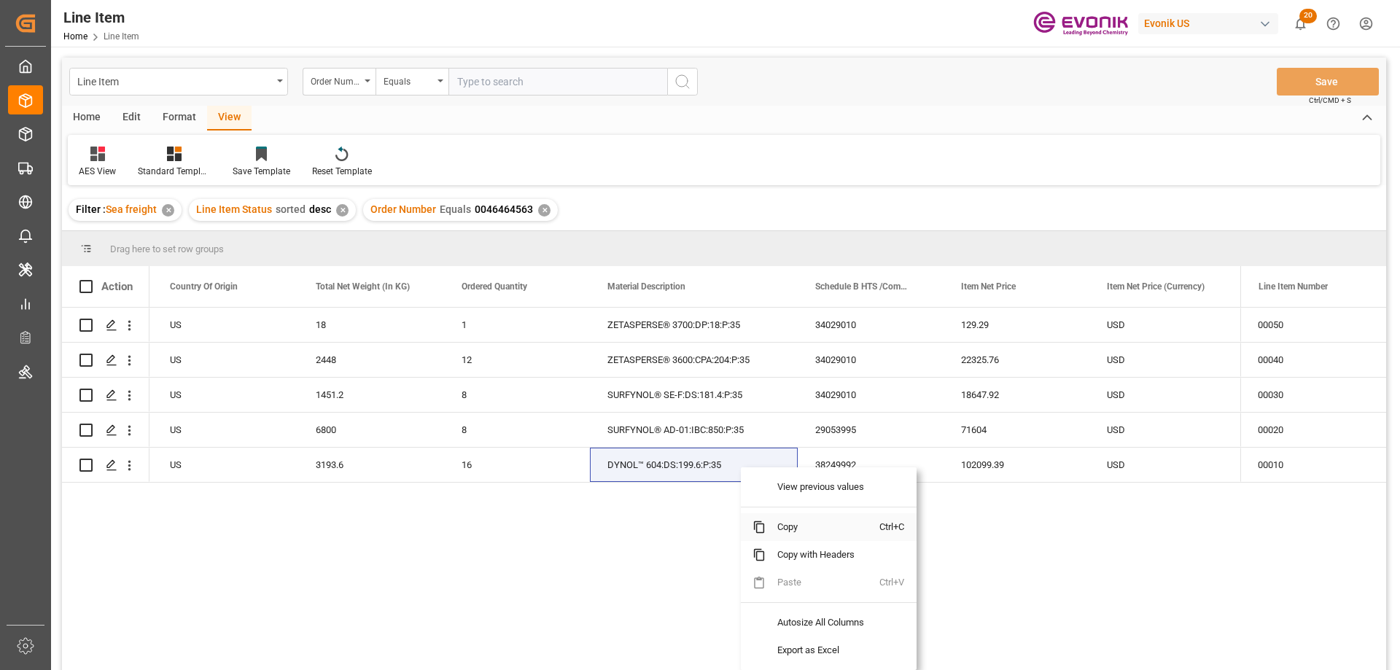
click at [792, 519] on span "Copy" at bounding box center [823, 528] width 114 height 28
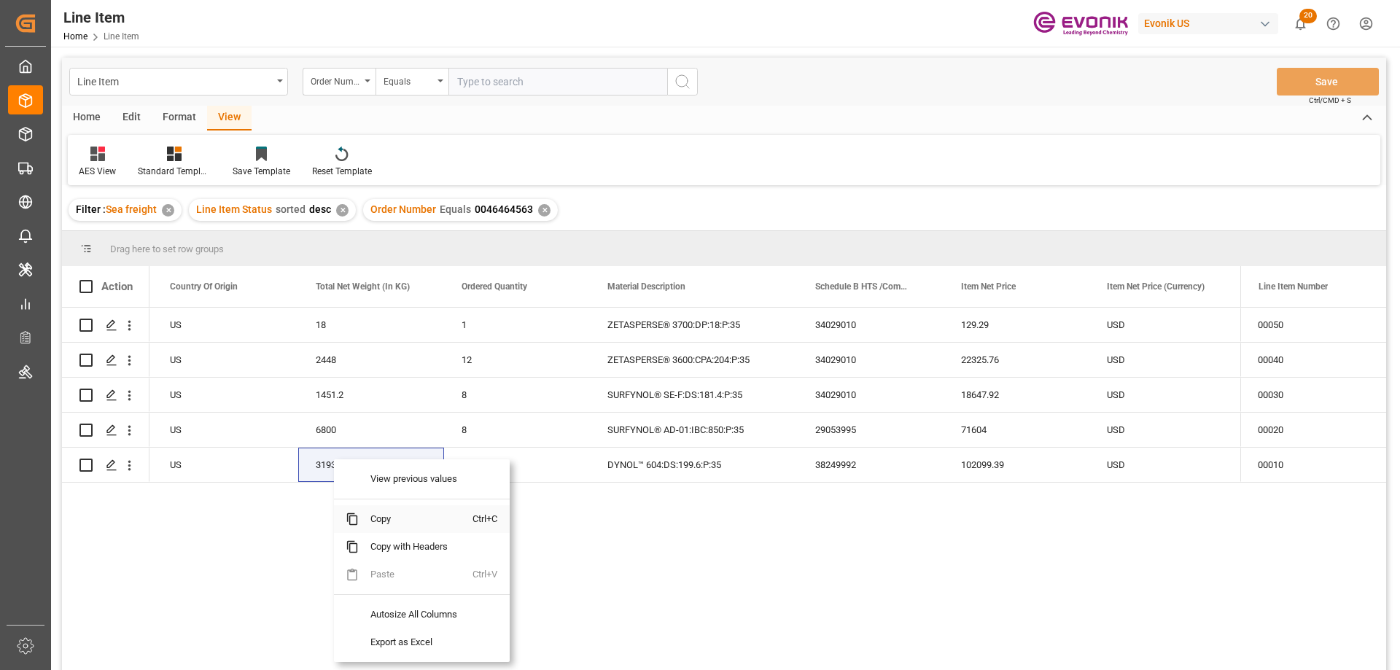
click at [380, 521] on span "Copy" at bounding box center [416, 519] width 114 height 28
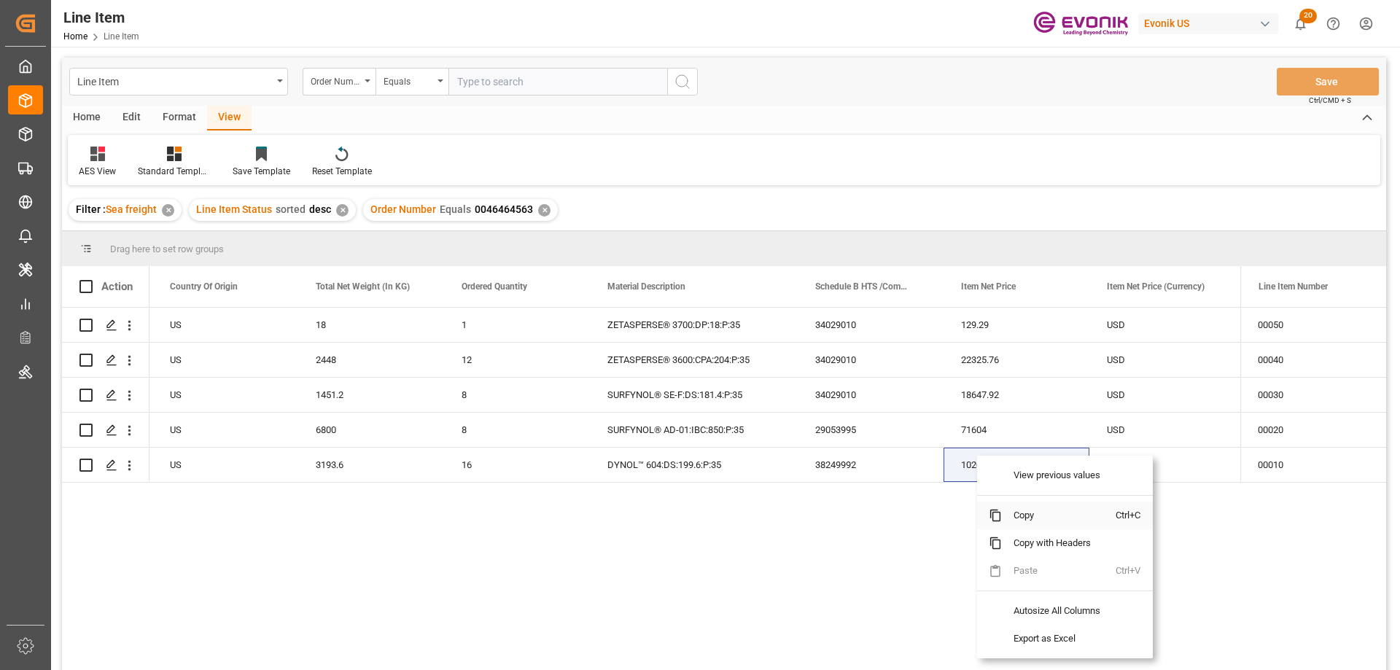
click at [1020, 519] on span "Copy" at bounding box center [1059, 516] width 114 height 28
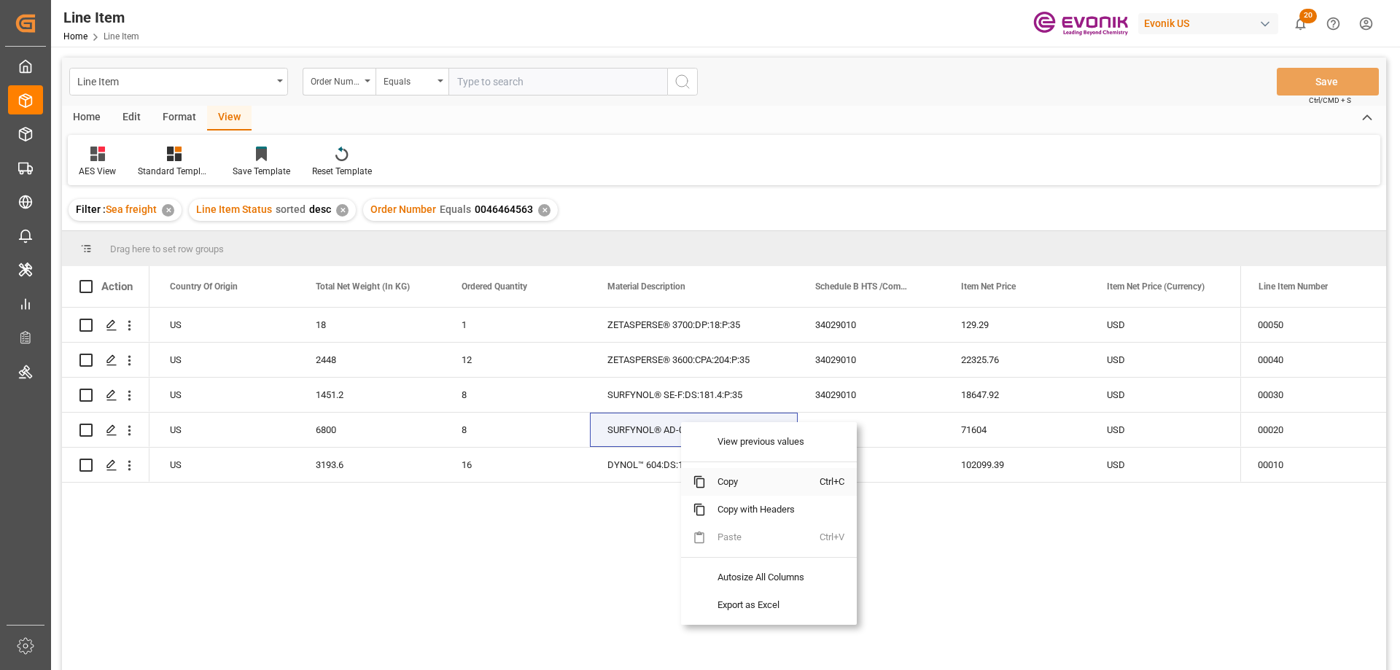
click at [733, 480] on span "Copy" at bounding box center [763, 482] width 114 height 28
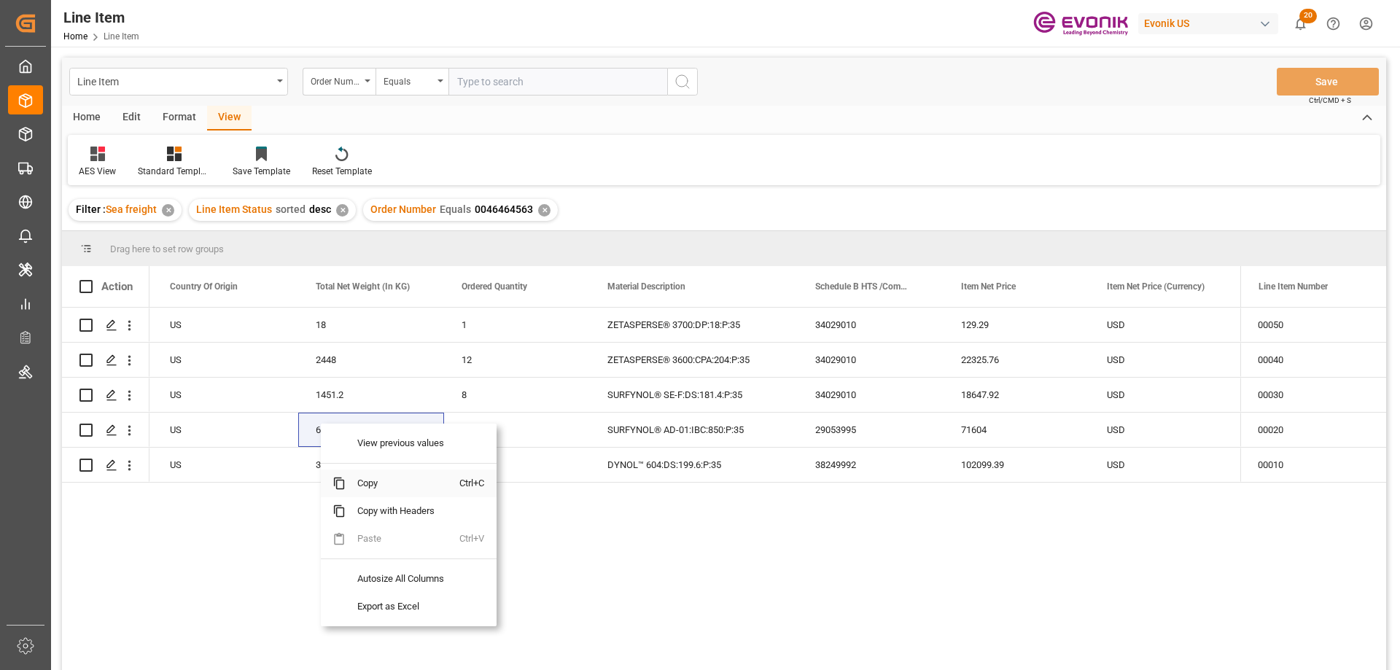
click at [376, 478] on span "Copy" at bounding box center [403, 484] width 114 height 28
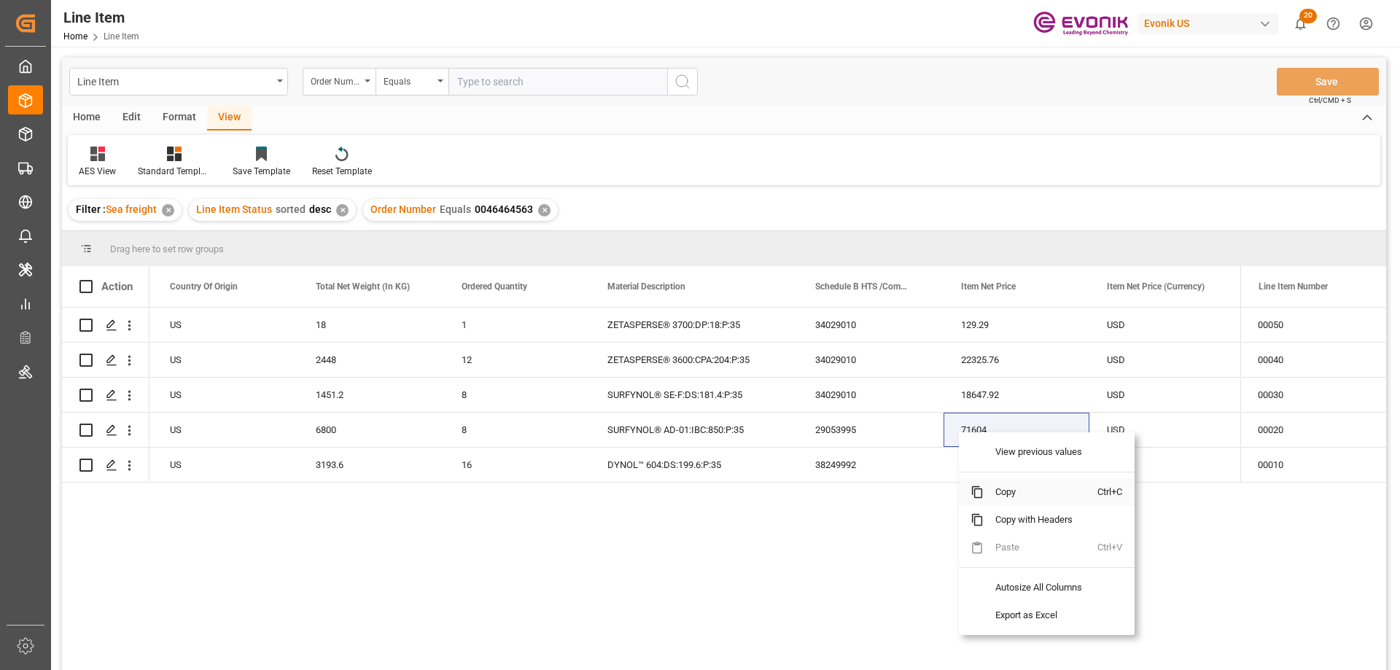
click at [1012, 497] on span "Copy" at bounding box center [1041, 492] width 114 height 28
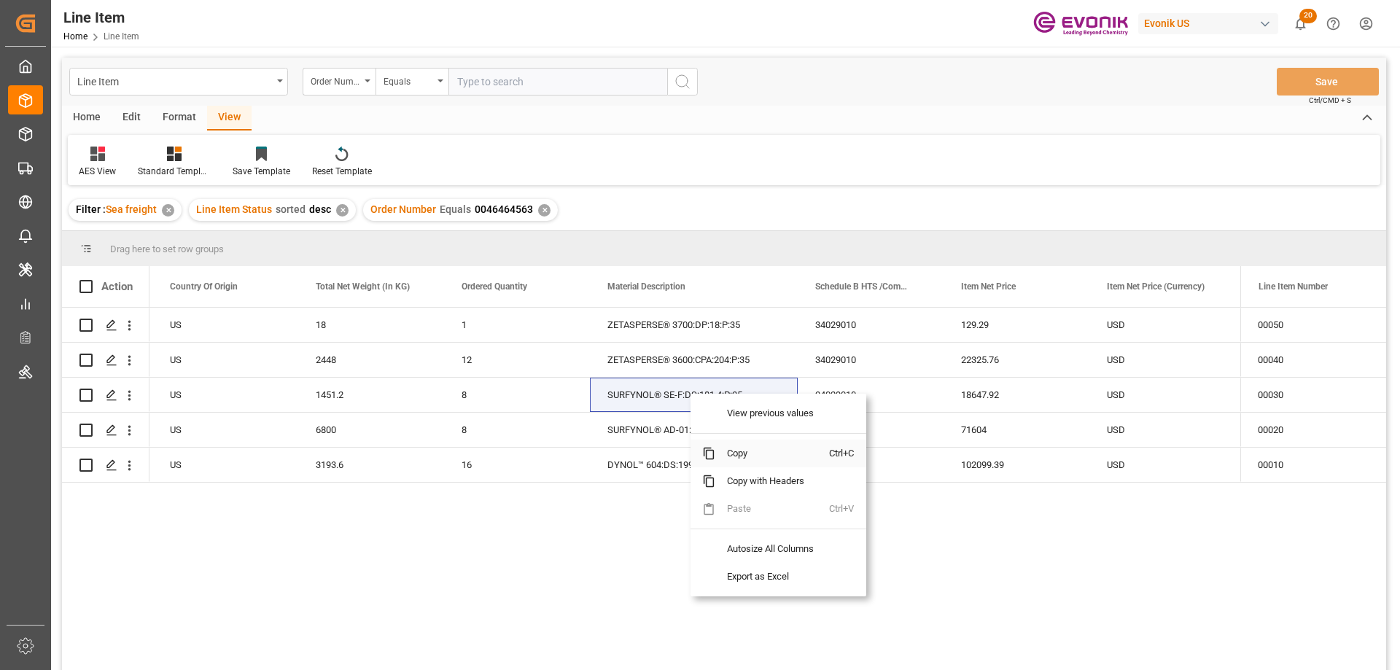
click at [730, 456] on span "Copy" at bounding box center [773, 454] width 114 height 28
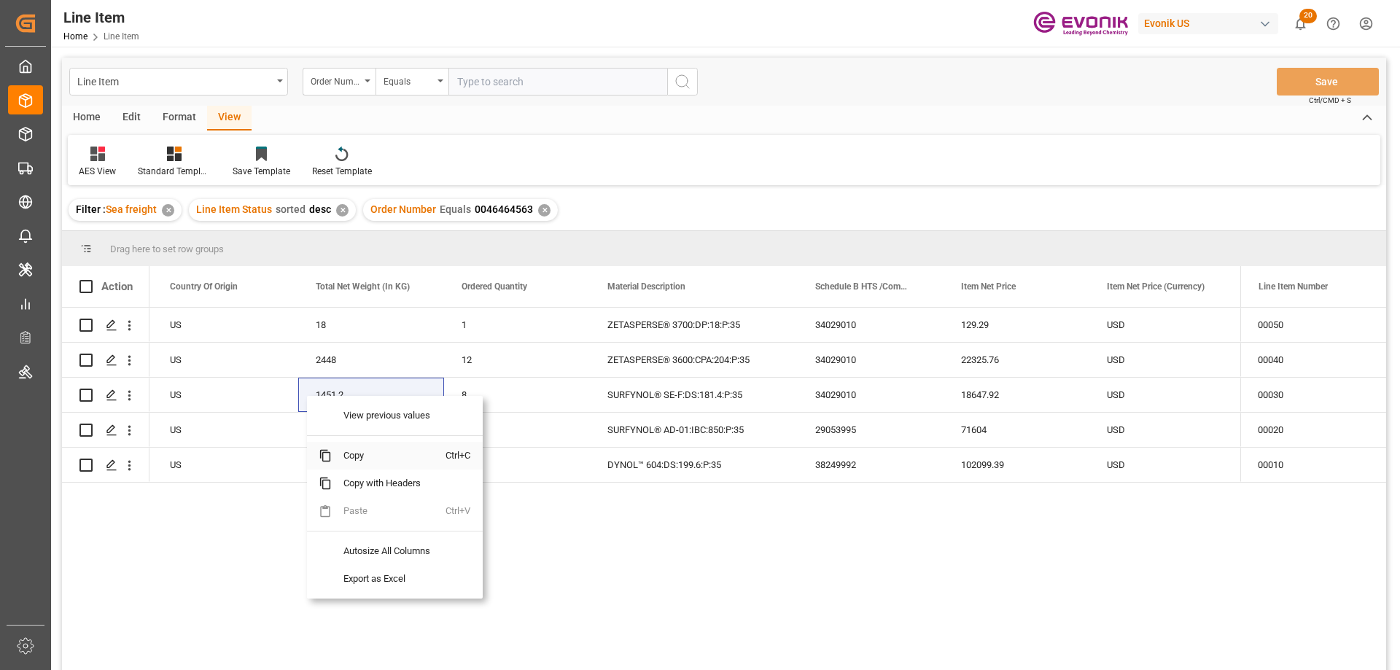
click at [365, 449] on span "Copy" at bounding box center [389, 456] width 114 height 28
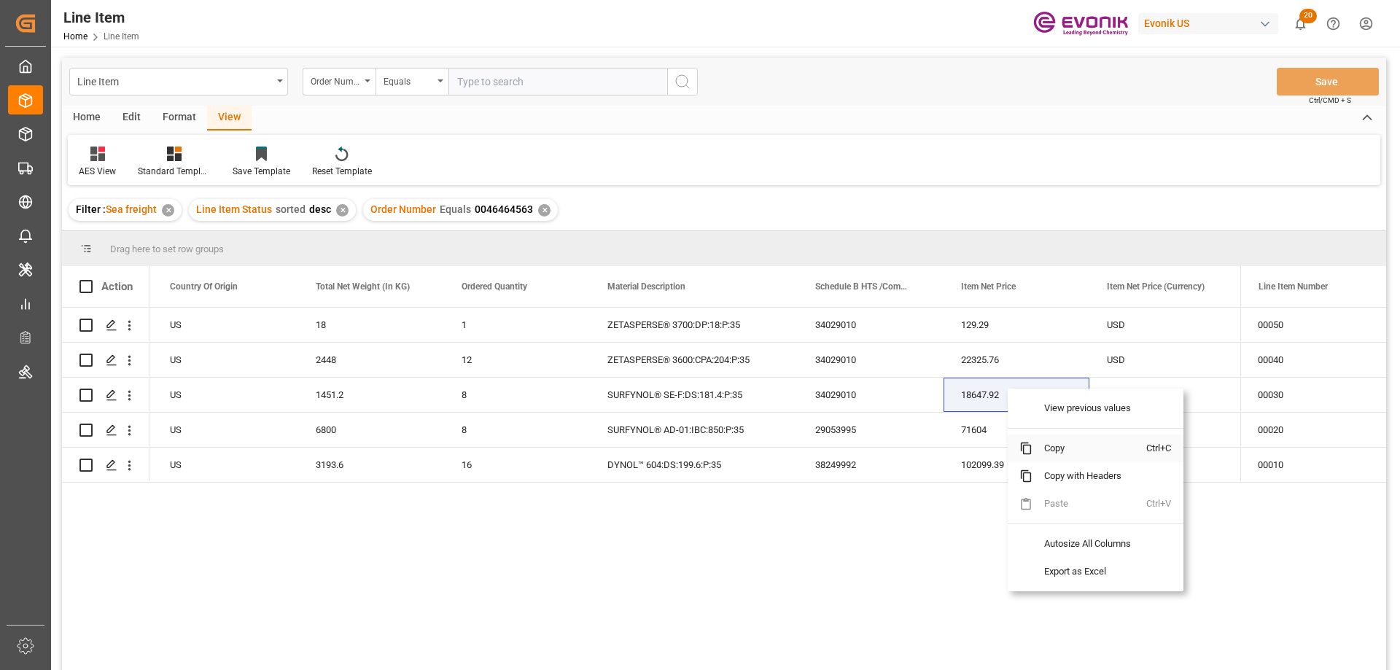
click at [1051, 447] on span "Copy" at bounding box center [1090, 449] width 114 height 28
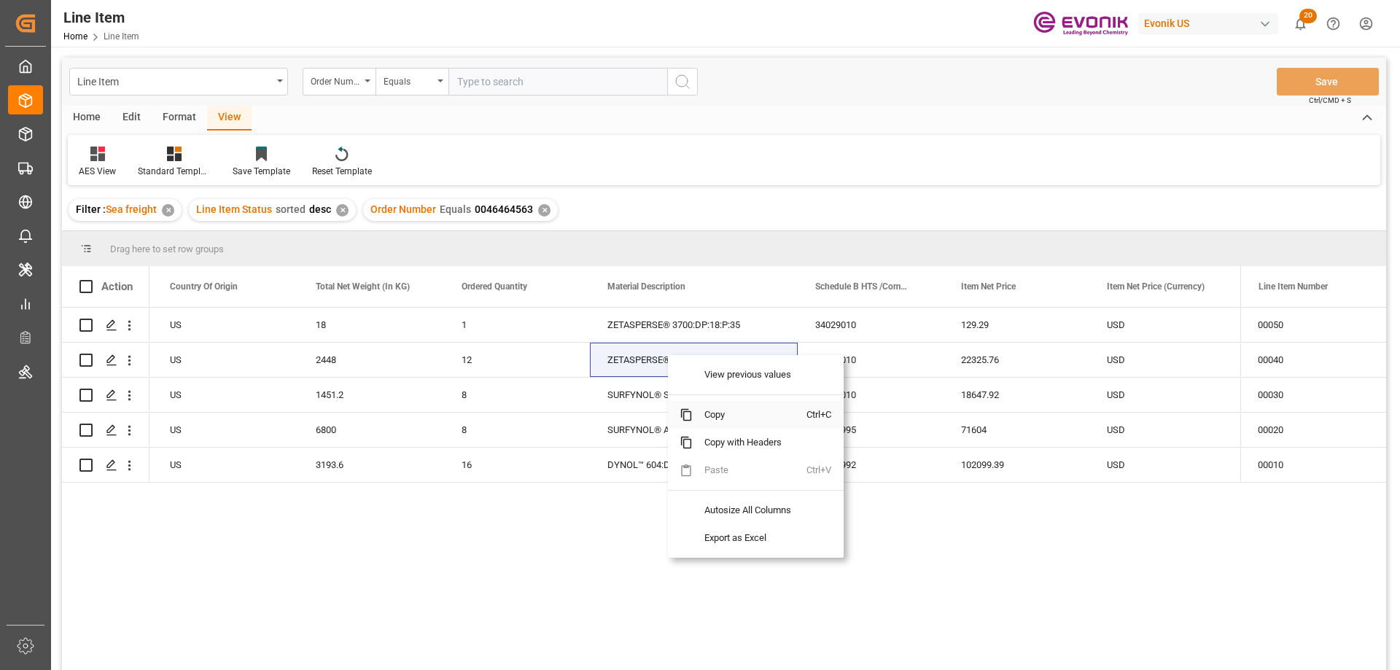
click at [725, 416] on span "Copy" at bounding box center [750, 415] width 114 height 28
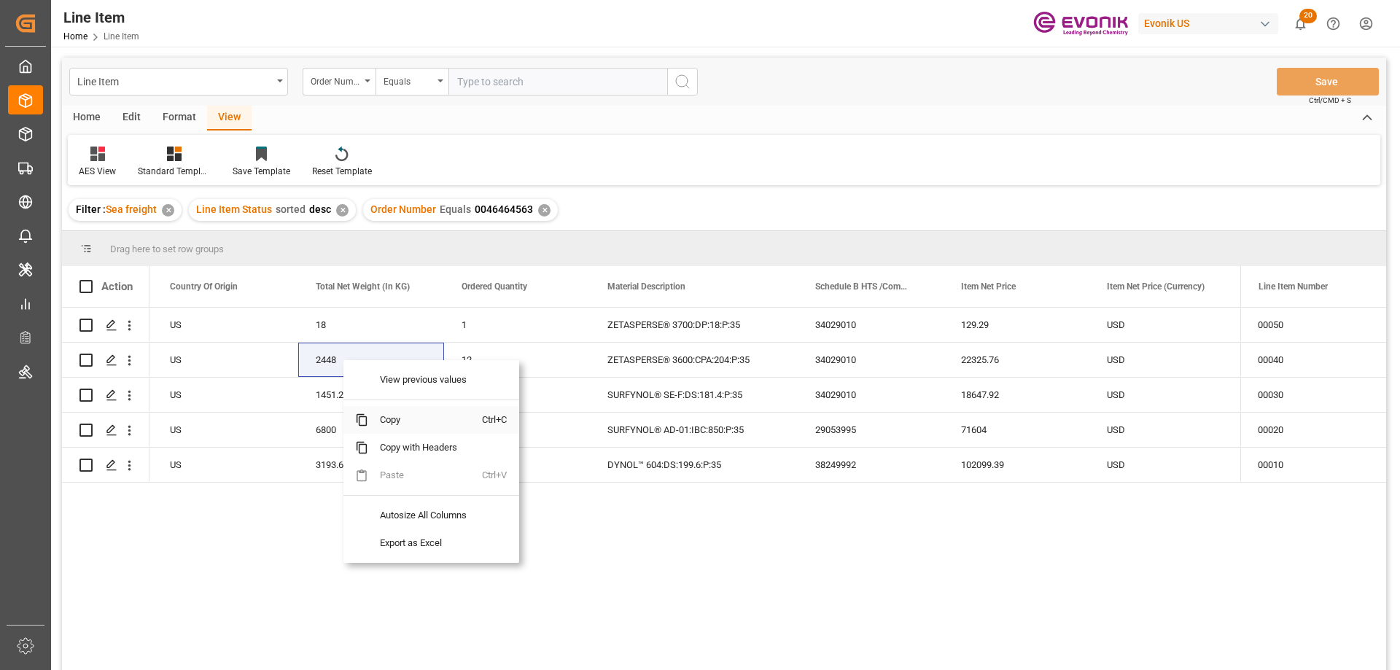
click at [387, 422] on span "Copy" at bounding box center [425, 420] width 114 height 28
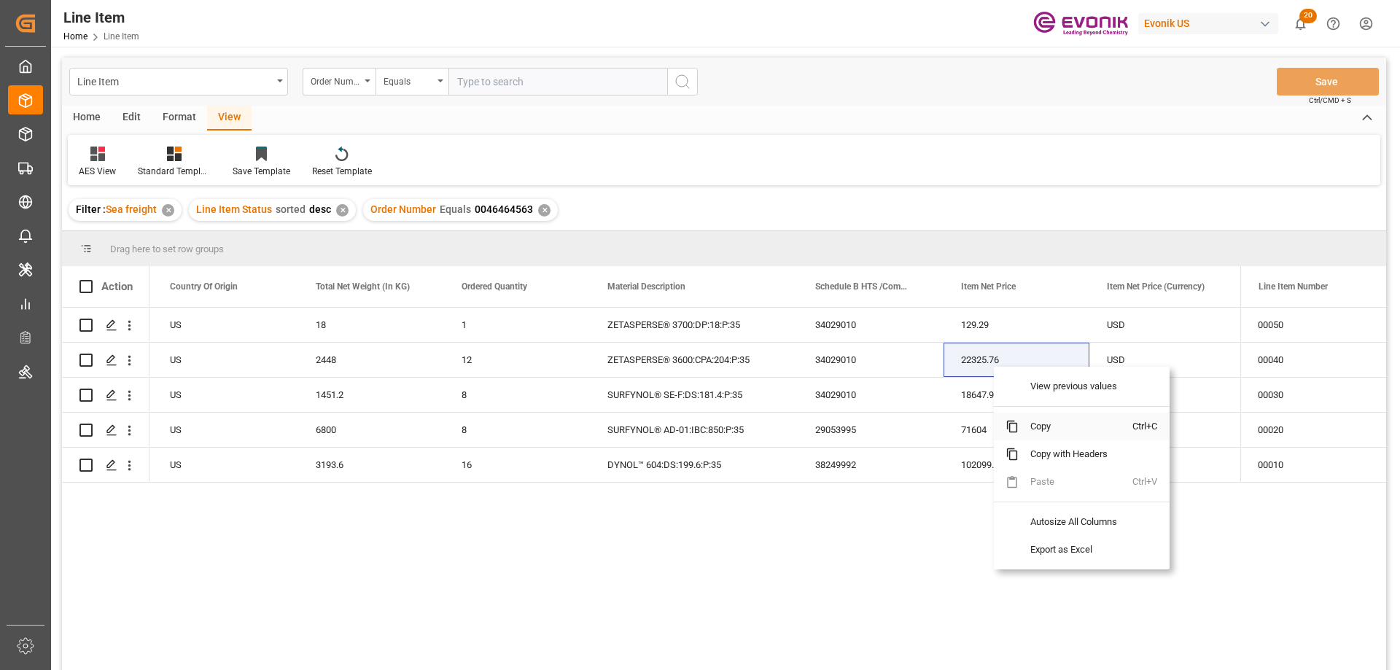
click at [1052, 432] on span "Copy" at bounding box center [1076, 427] width 114 height 28
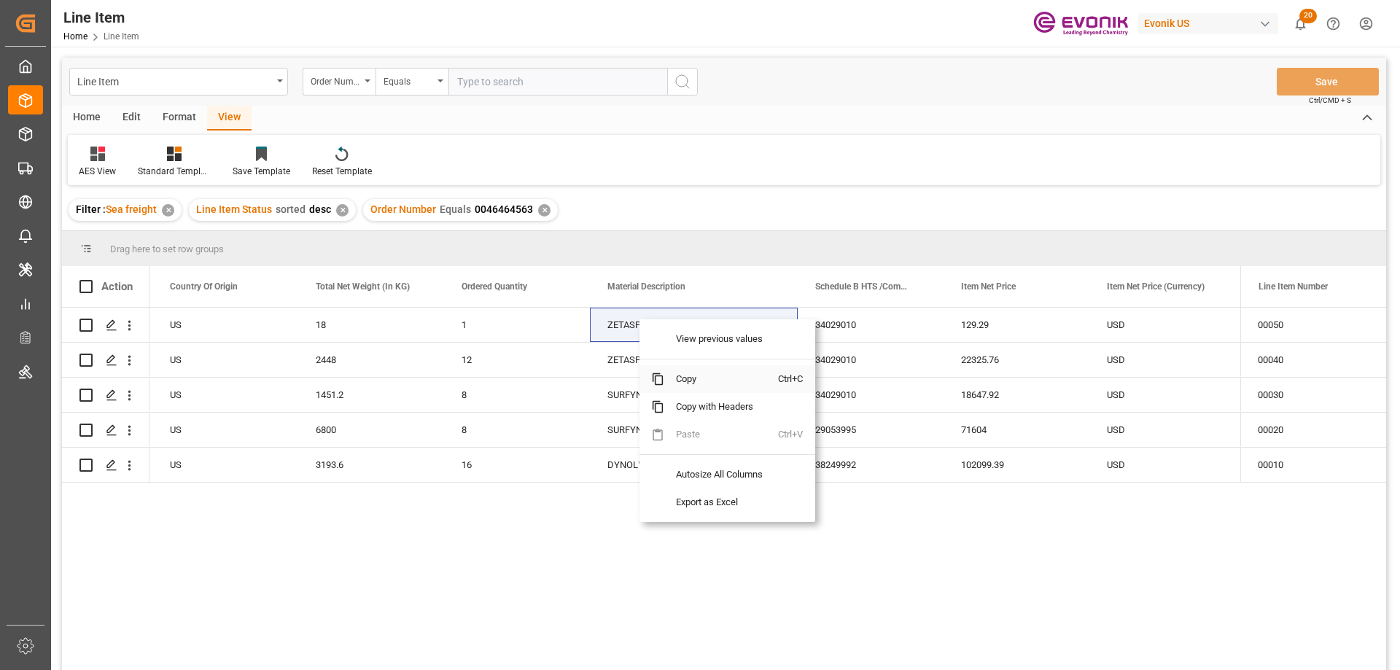
click at [683, 381] on span "Copy" at bounding box center [721, 379] width 114 height 28
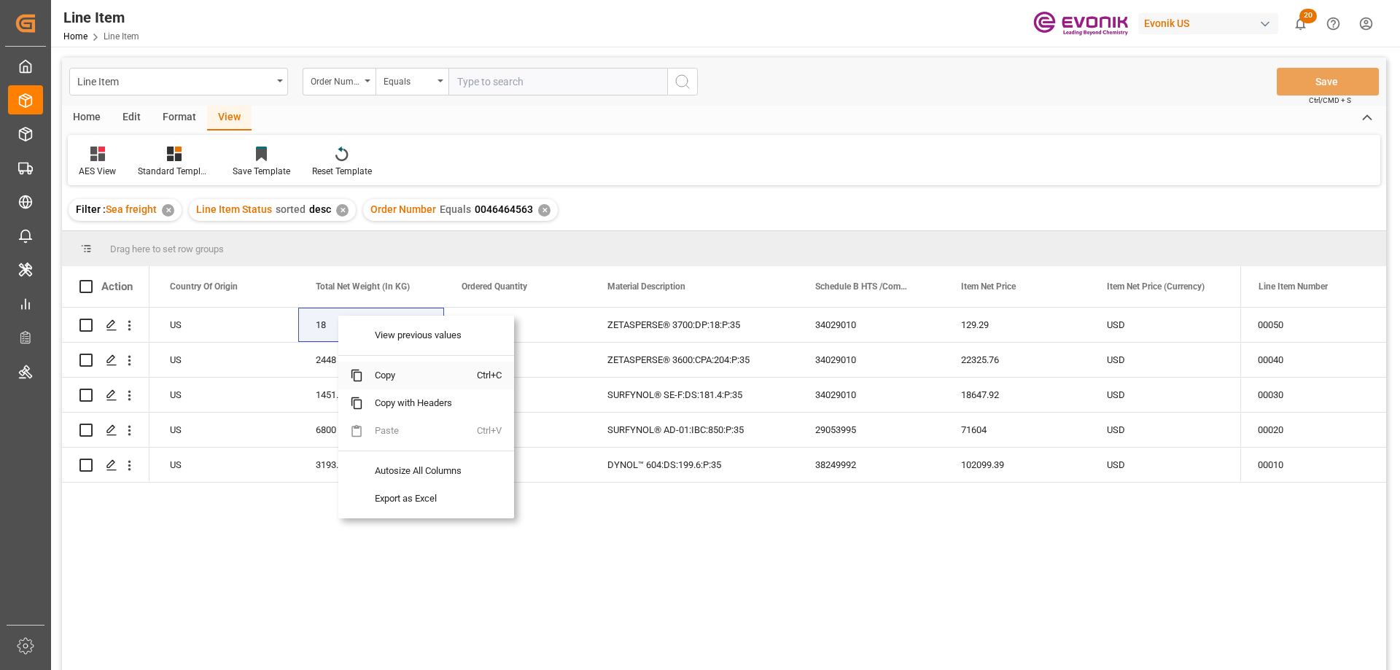
click at [371, 379] on span "Copy" at bounding box center [420, 376] width 114 height 28
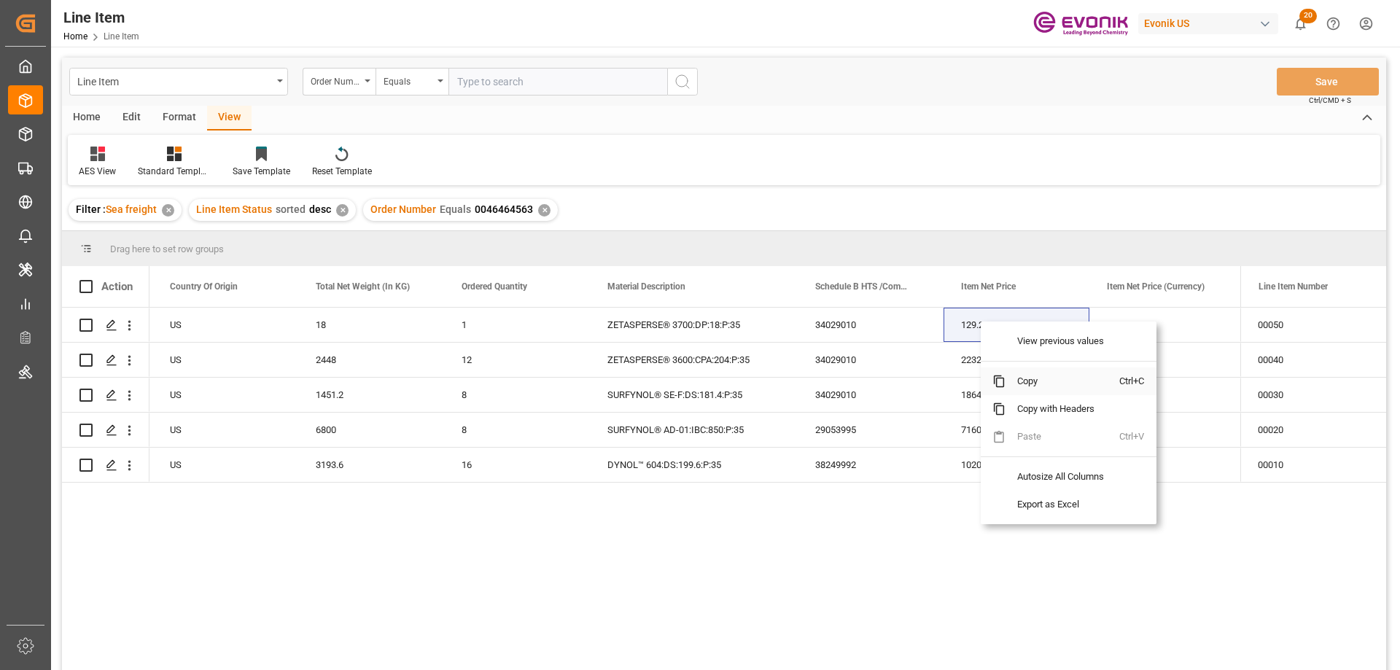
click at [1035, 377] on span "Copy" at bounding box center [1063, 382] width 114 height 28
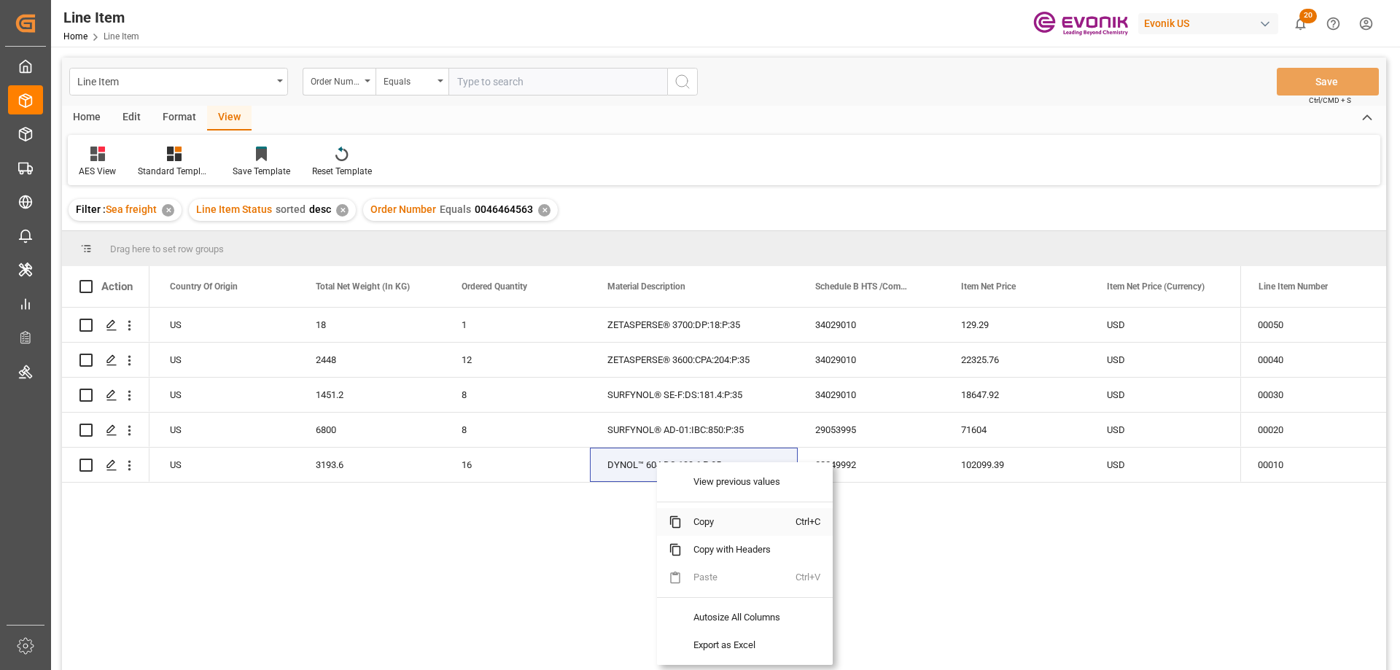
click at [705, 522] on span "Copy" at bounding box center [739, 522] width 114 height 28
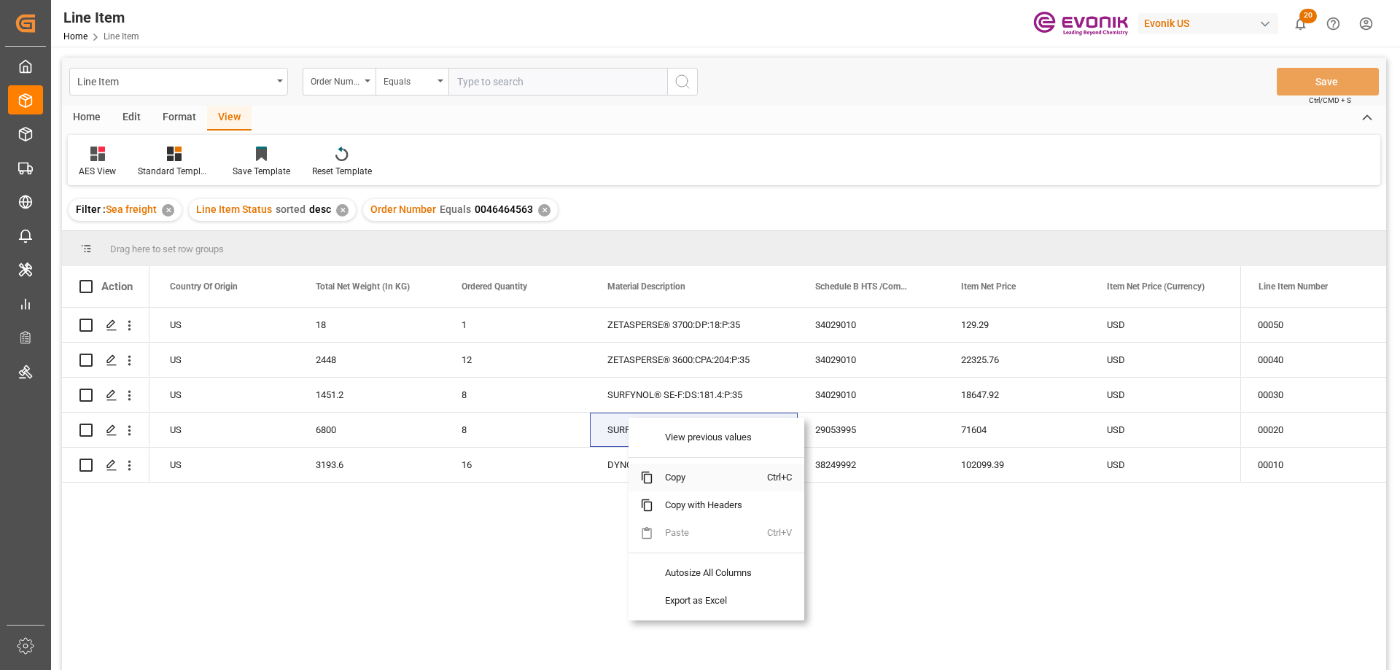
click at [689, 477] on span "Copy" at bounding box center [711, 478] width 114 height 28
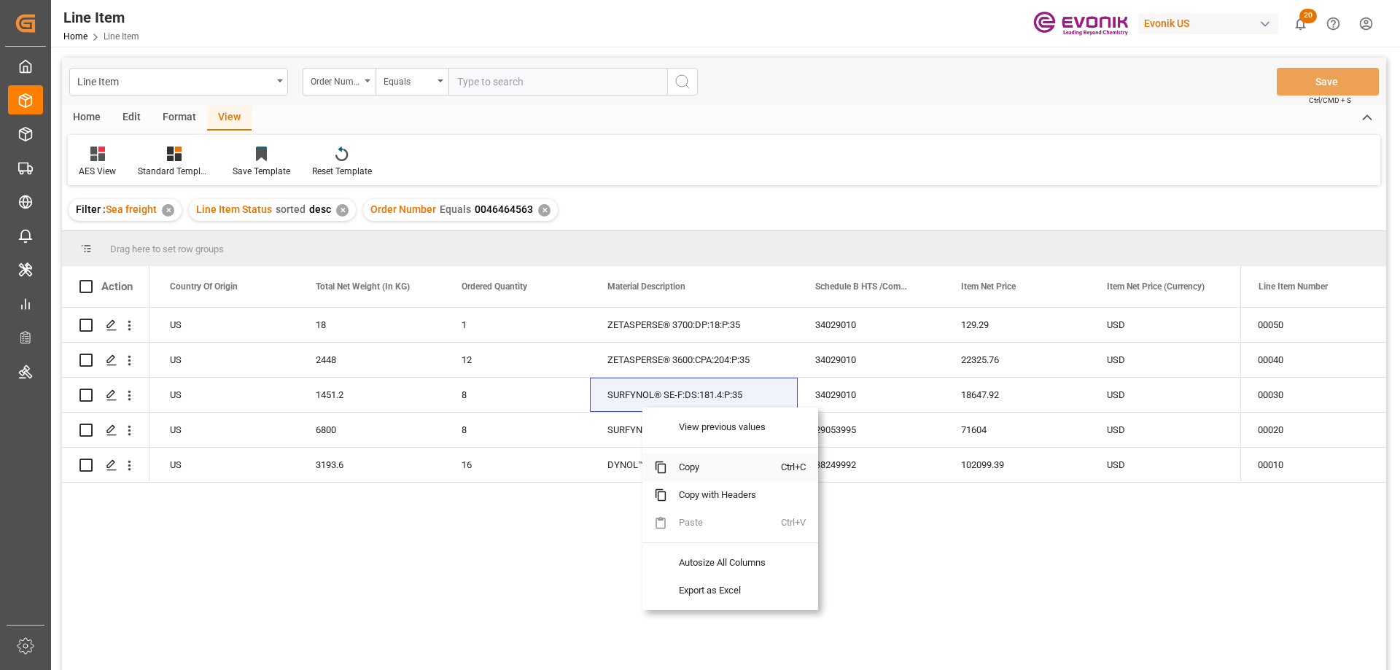
click at [702, 467] on span "Copy" at bounding box center [724, 468] width 114 height 28
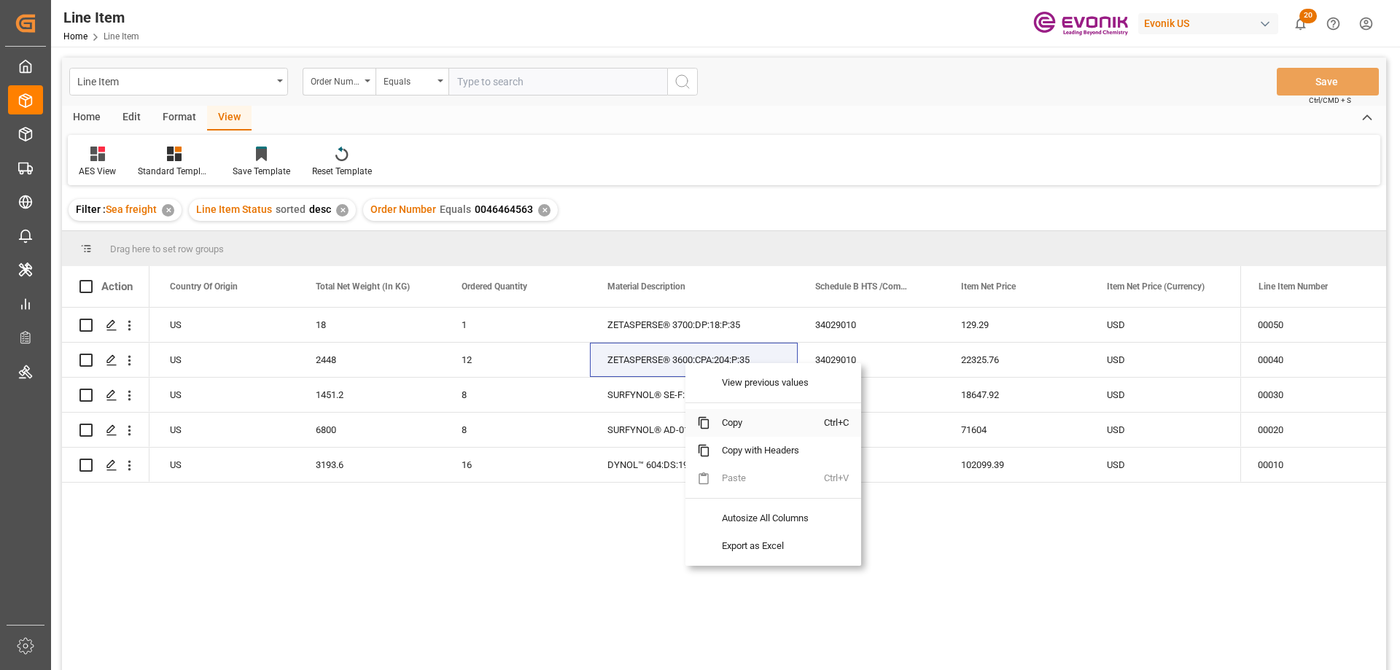
click at [738, 422] on span "Copy" at bounding box center [767, 423] width 114 height 28
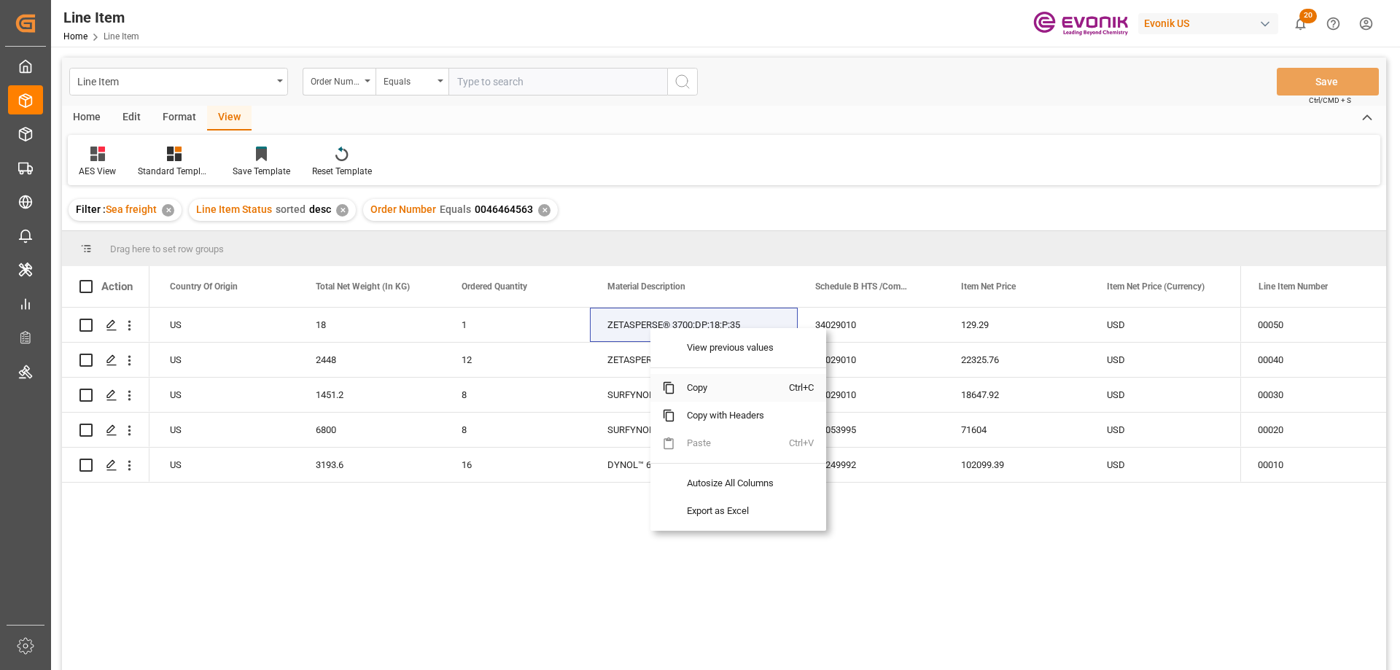
click at [697, 393] on span "Copy" at bounding box center [732, 388] width 114 height 28
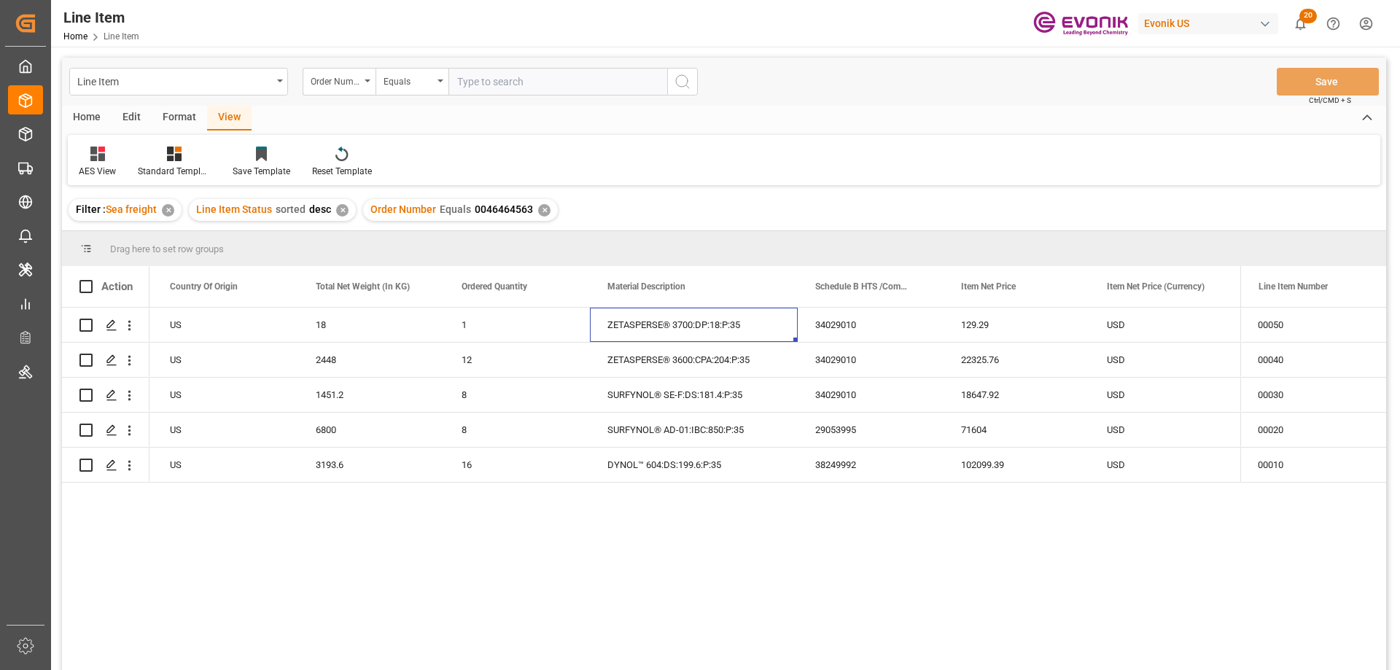
click at [501, 97] on div "Line Item Order Number Equals Save Ctrl/CMD + S" at bounding box center [724, 82] width 1325 height 48
click at [500, 84] on input "text" at bounding box center [558, 82] width 219 height 28
paste input "0046469367"
type input "0046469367"
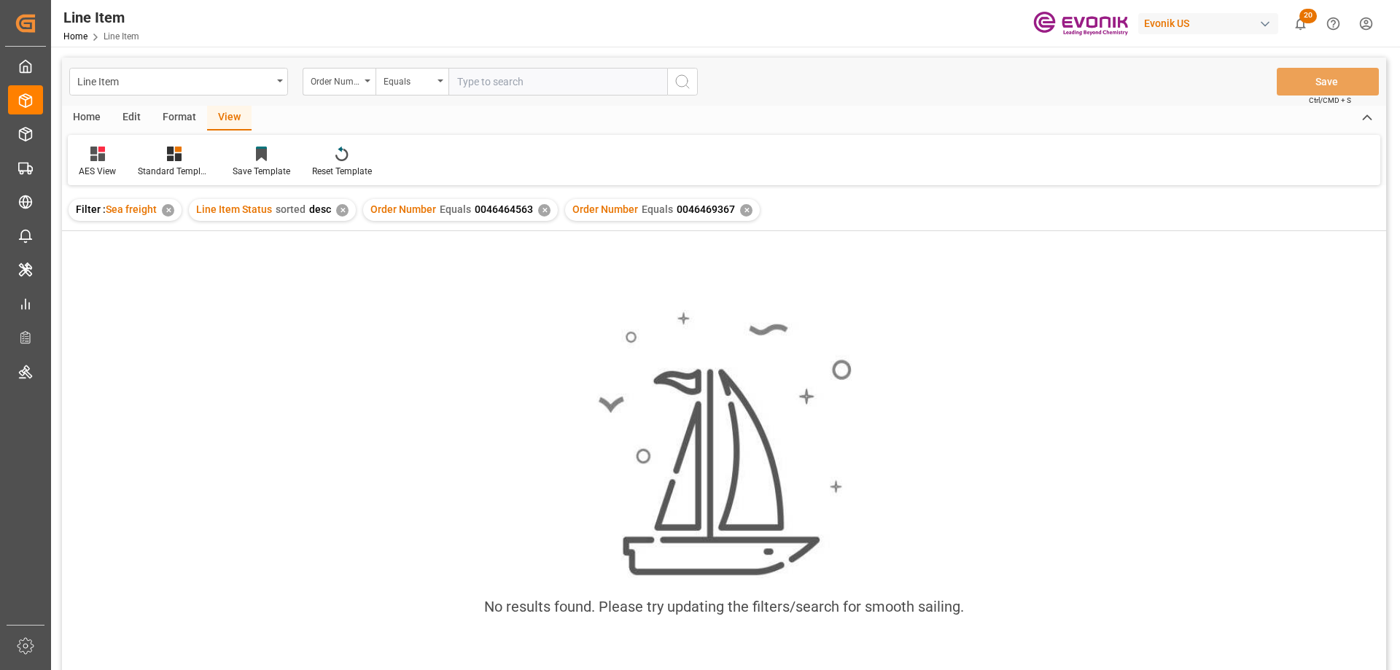
click at [540, 211] on div "✕" at bounding box center [544, 210] width 12 height 12
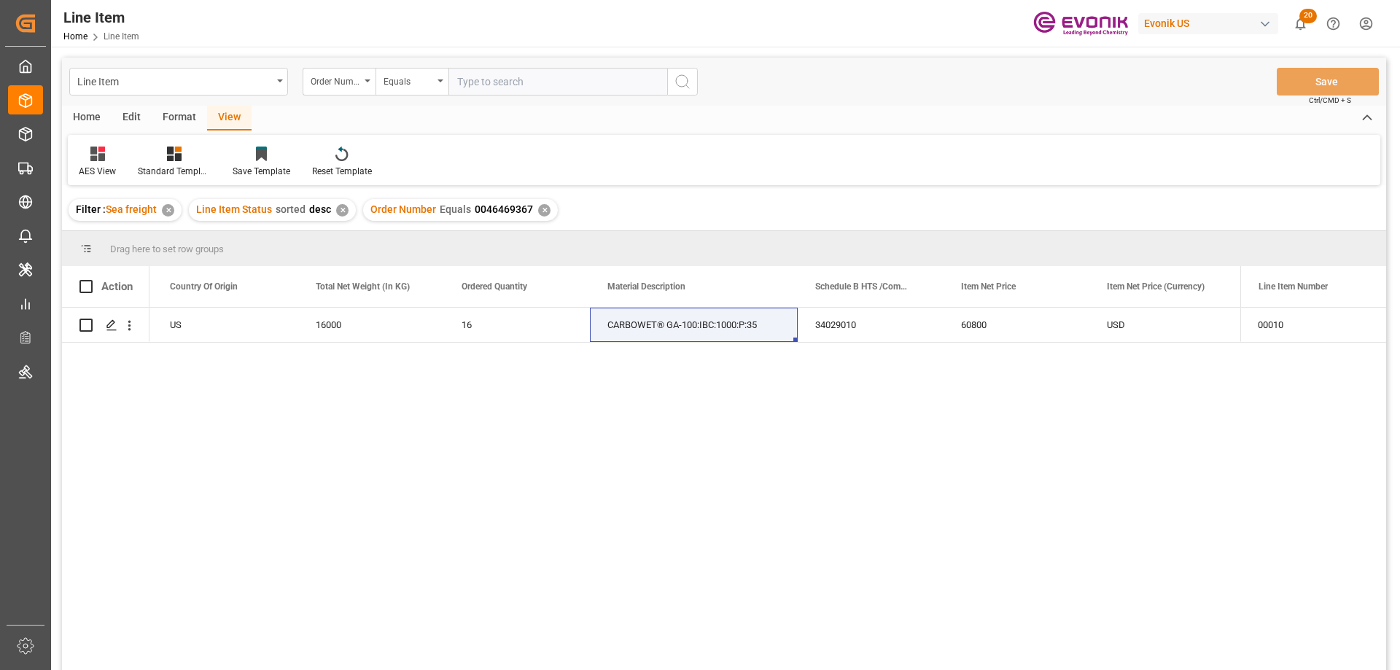
click at [195, 341] on div "US" at bounding box center [225, 325] width 146 height 34
click at [195, 329] on div "US" at bounding box center [225, 325] width 146 height 34
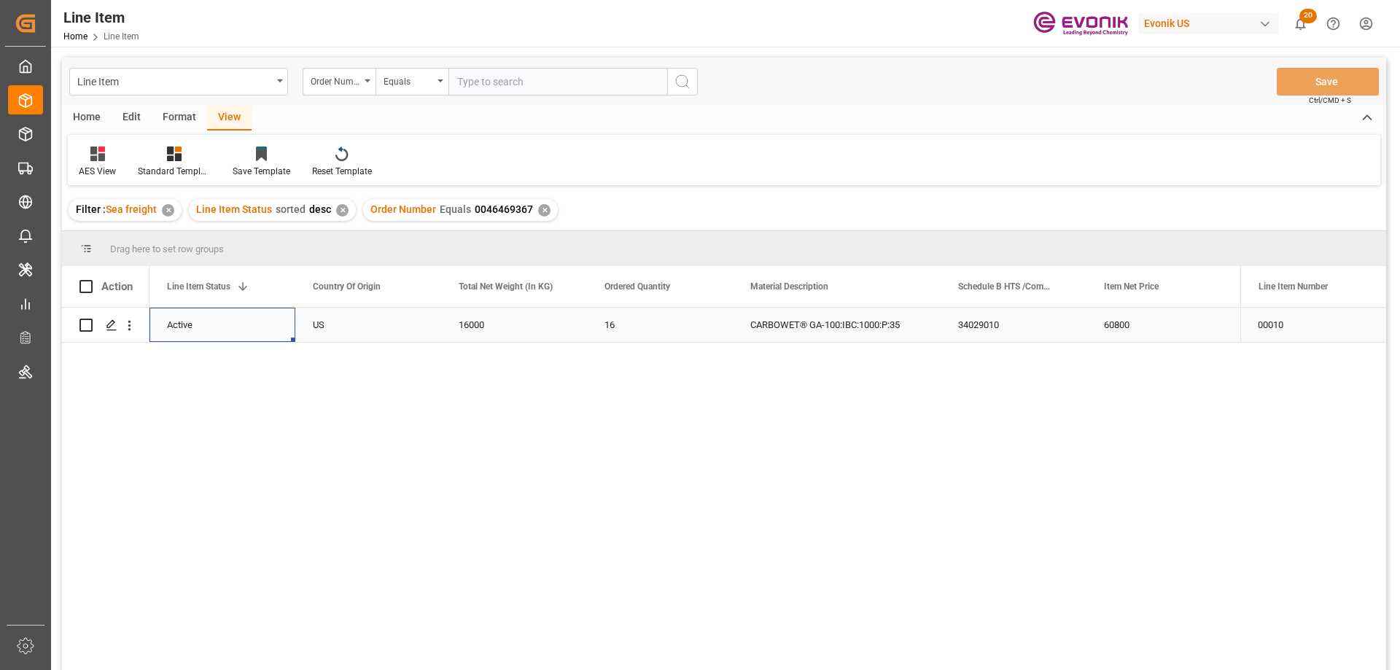
click at [1142, 325] on div "60800" at bounding box center [1160, 325] width 146 height 34
click at [135, 325] on icon "open menu" at bounding box center [129, 325] width 15 height 15
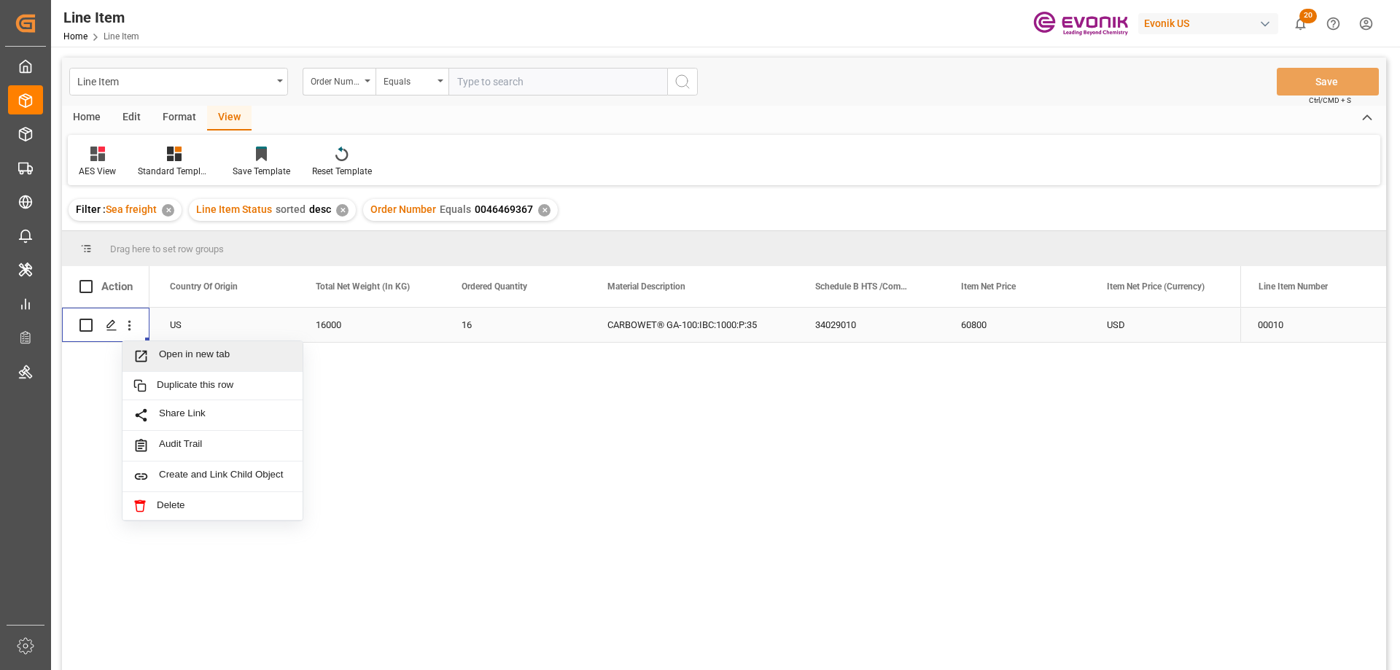
click at [164, 355] on span "Open in new tab" at bounding box center [225, 356] width 133 height 15
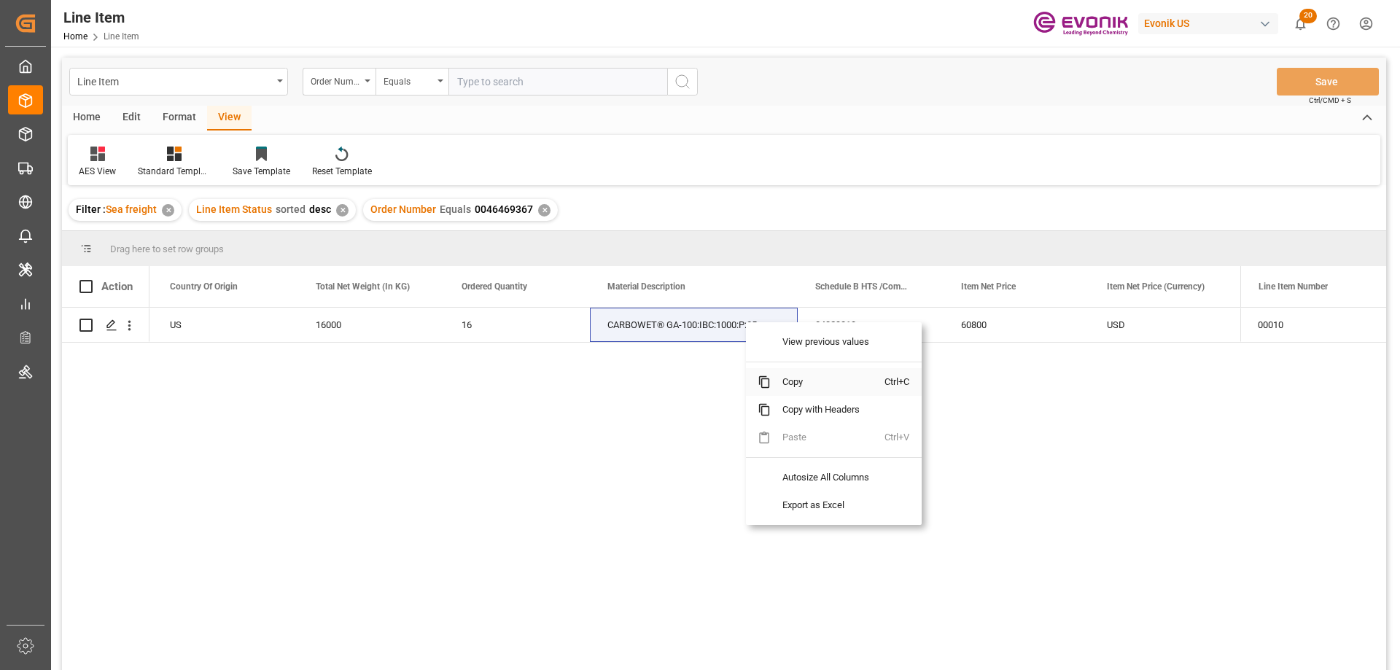
click at [800, 377] on span "Copy" at bounding box center [828, 382] width 114 height 28
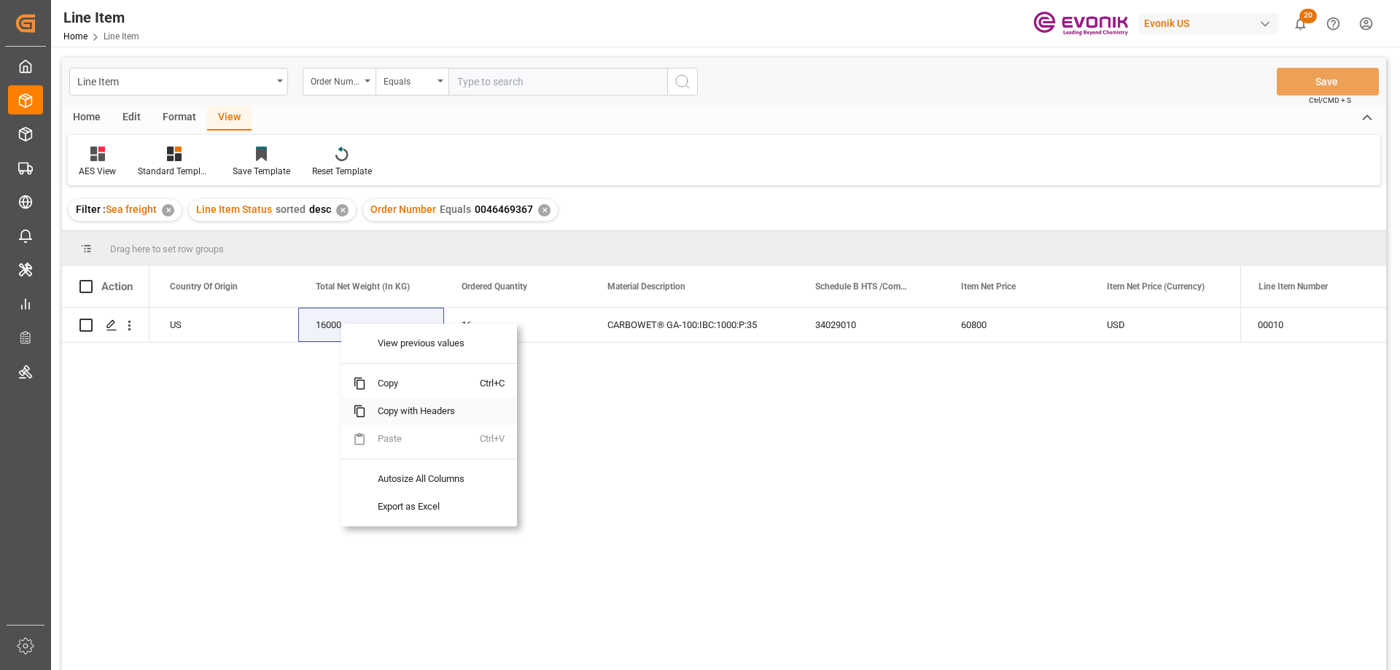
drag, startPoint x: 403, startPoint y: 399, endPoint x: 397, endPoint y: 387, distance: 13.7
click at [402, 395] on div "View previous values Copy Ctrl+C Copy with Headers Paste Ctrl+V Autosize All Co…" at bounding box center [429, 425] width 176 height 203
click at [397, 387] on span "Copy" at bounding box center [423, 384] width 114 height 28
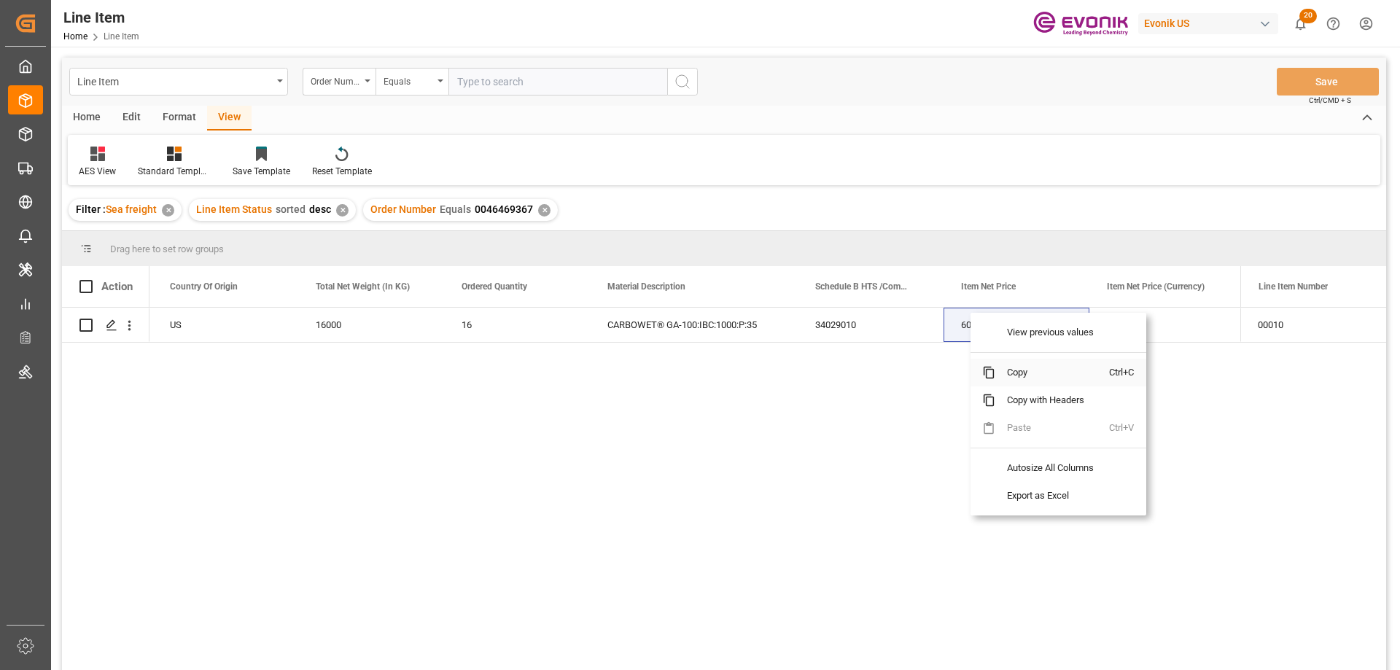
drag, startPoint x: 1011, startPoint y: 373, endPoint x: 1392, endPoint y: 271, distance: 394.9
click at [1012, 374] on span "Copy" at bounding box center [1053, 373] width 114 height 28
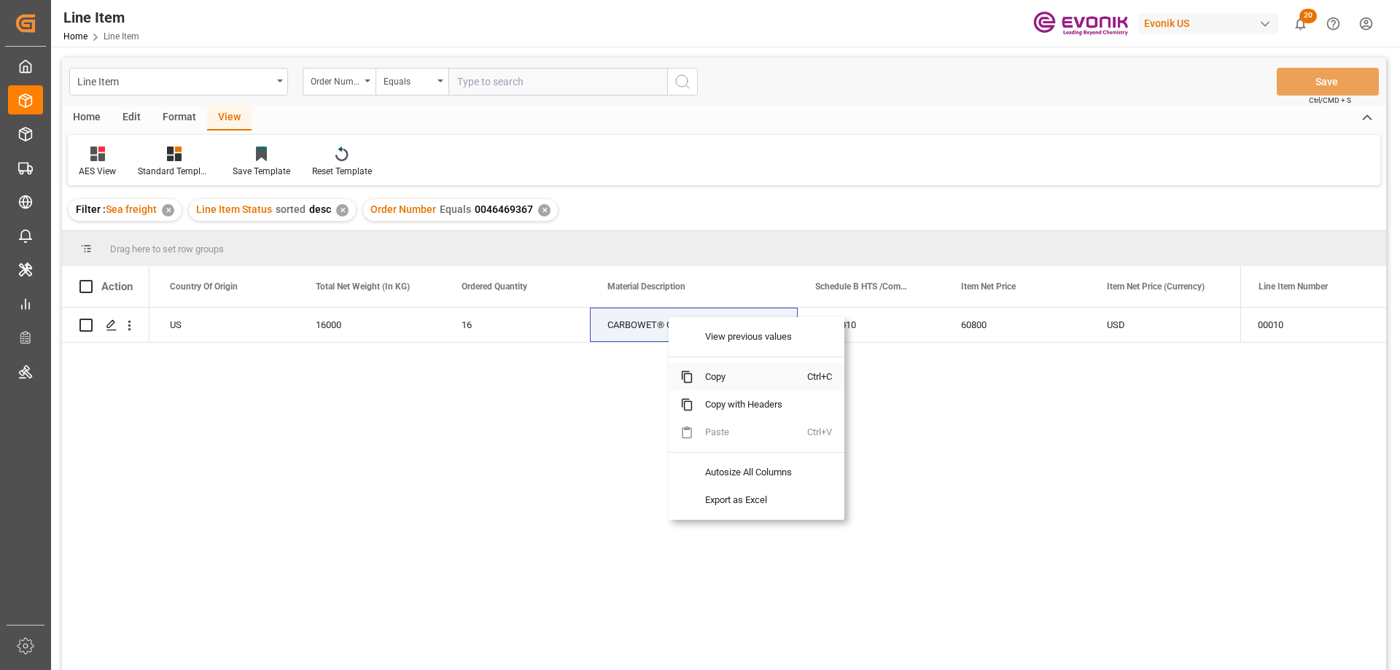
click at [703, 373] on span "Copy" at bounding box center [751, 377] width 114 height 28
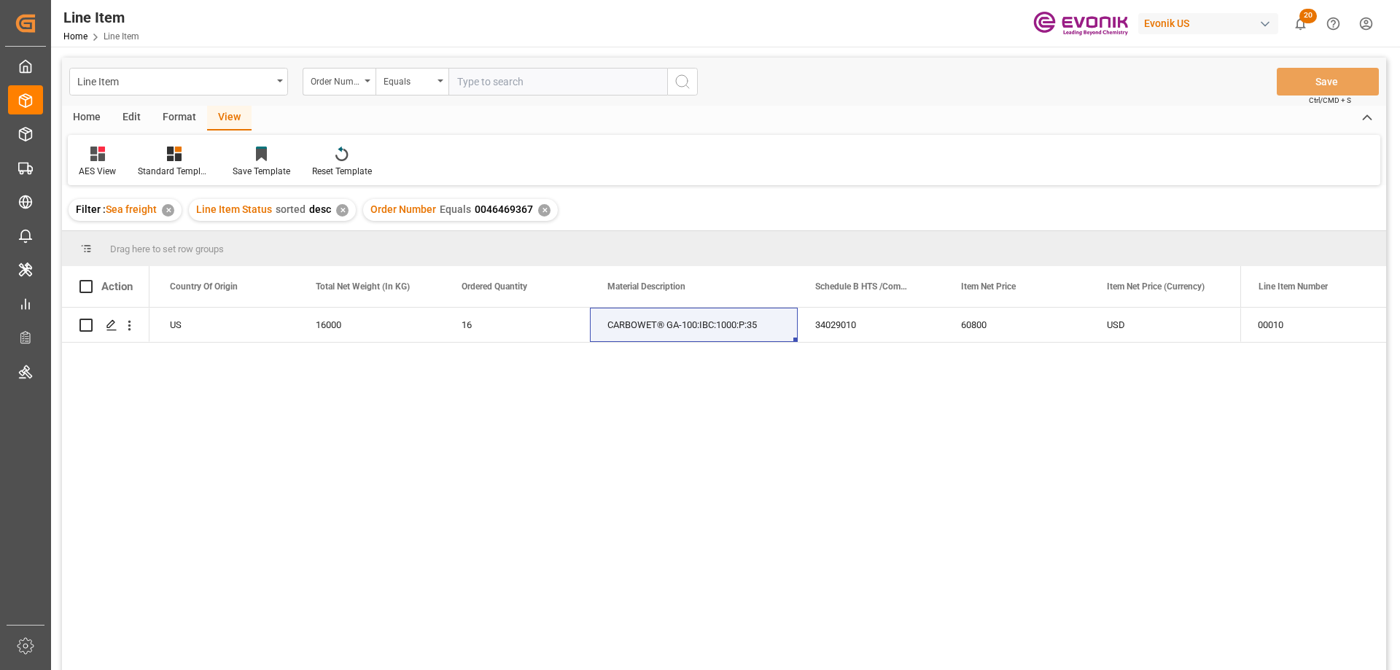
click at [524, 98] on div "Line Item Order Number Equals Save Ctrl/CMD + S" at bounding box center [724, 82] width 1325 height 48
click at [522, 89] on input "text" at bounding box center [558, 82] width 219 height 28
paste input "2007131109"
type input "2007131109"
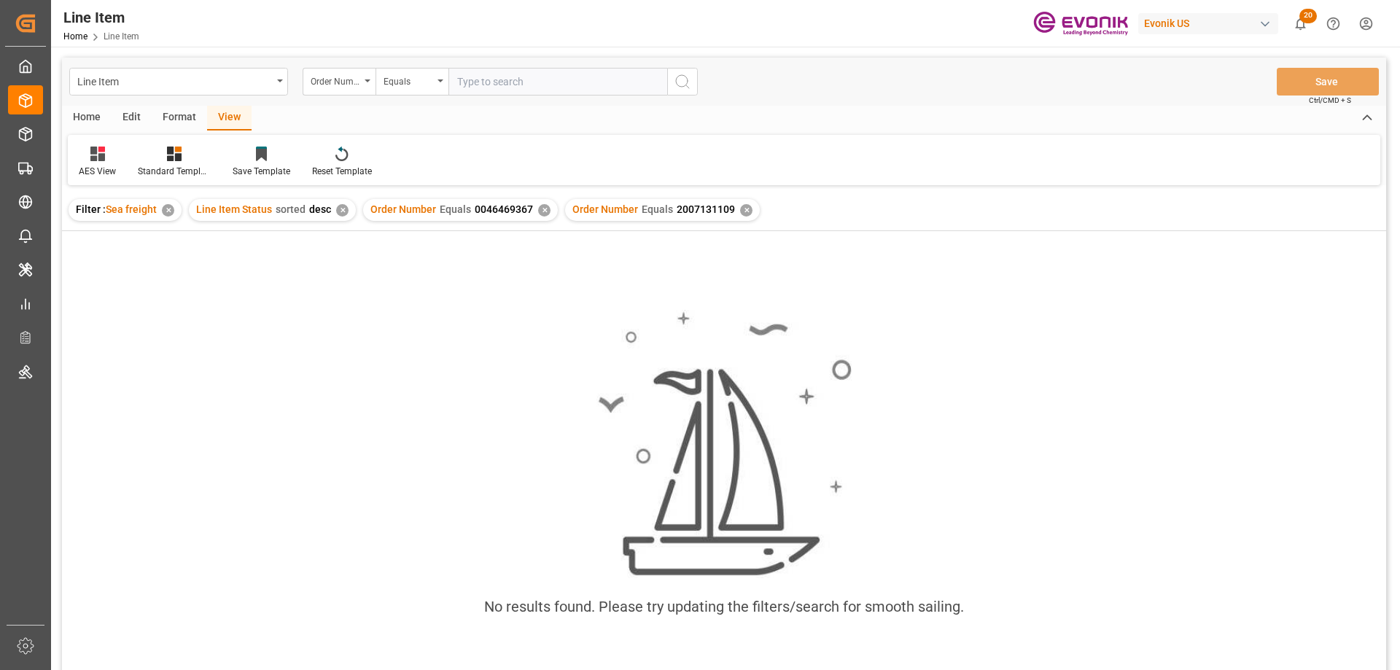
click at [538, 210] on div "✕" at bounding box center [544, 210] width 12 height 12
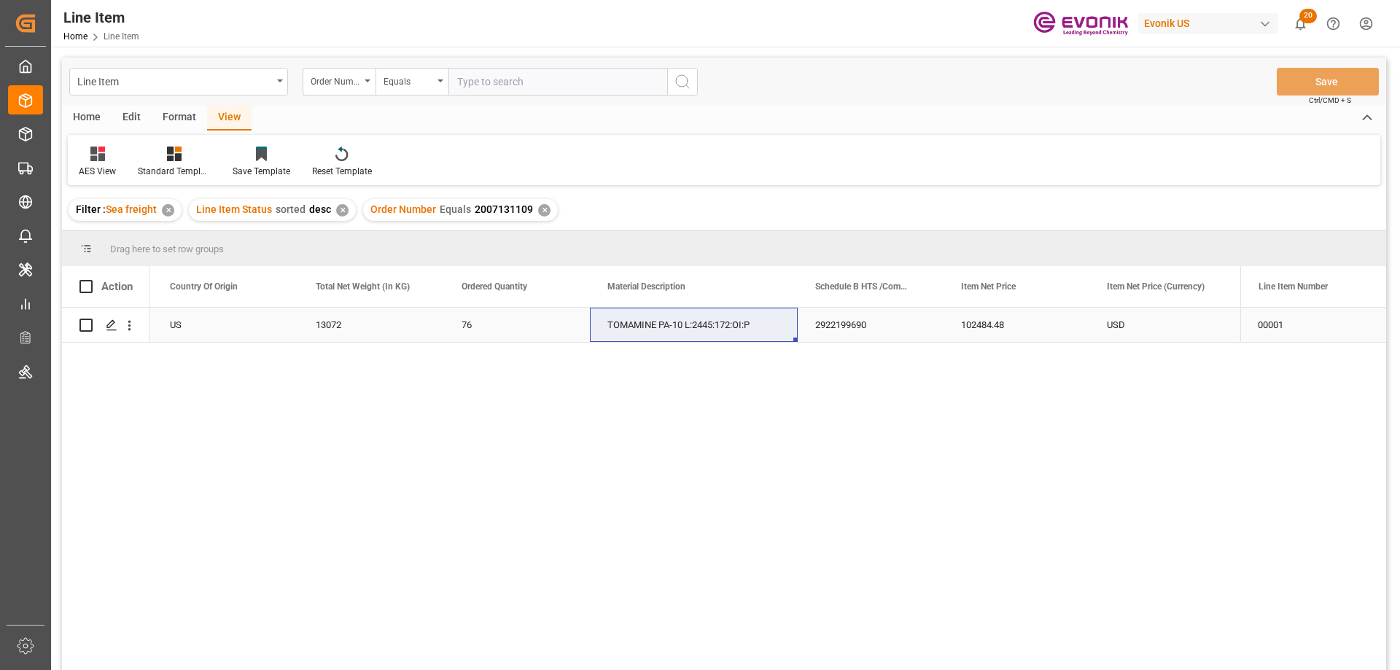
click at [187, 314] on div "US" at bounding box center [225, 325] width 146 height 34
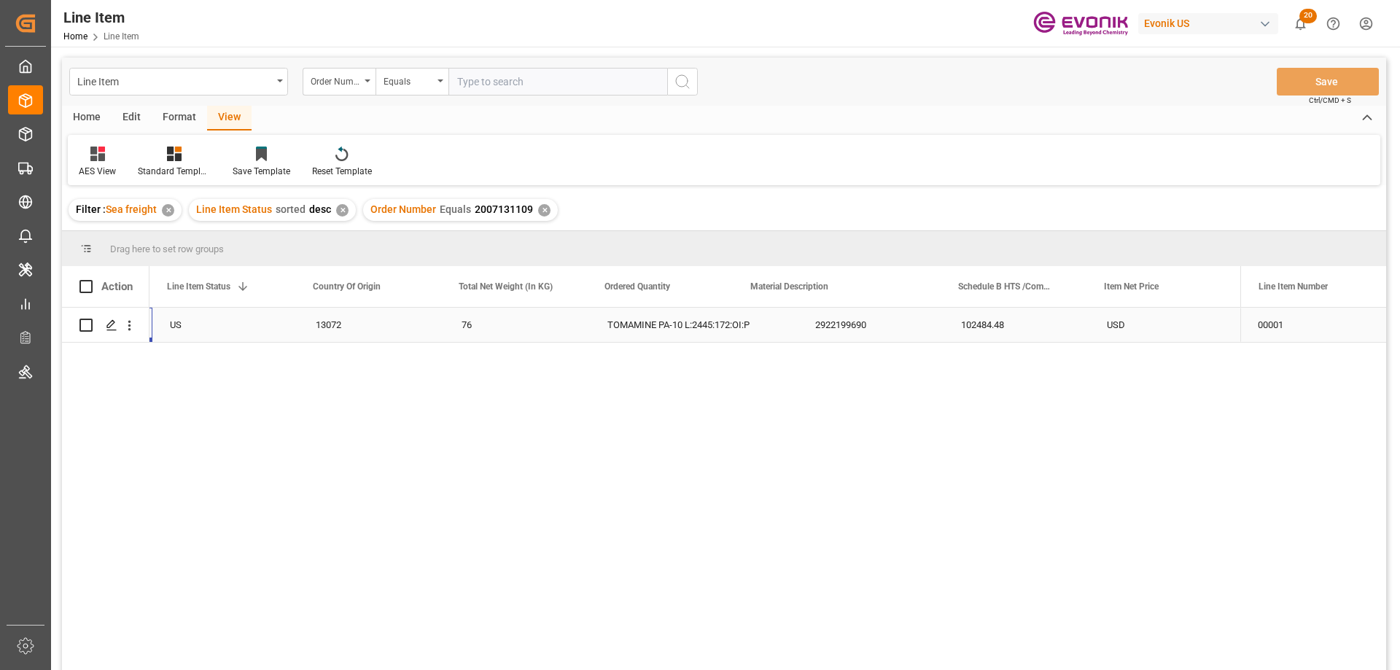
scroll to position [0, 292]
click at [1129, 318] on div "102484.48" at bounding box center [1160, 325] width 146 height 34
click at [128, 324] on icon "open menu" at bounding box center [129, 325] width 15 height 15
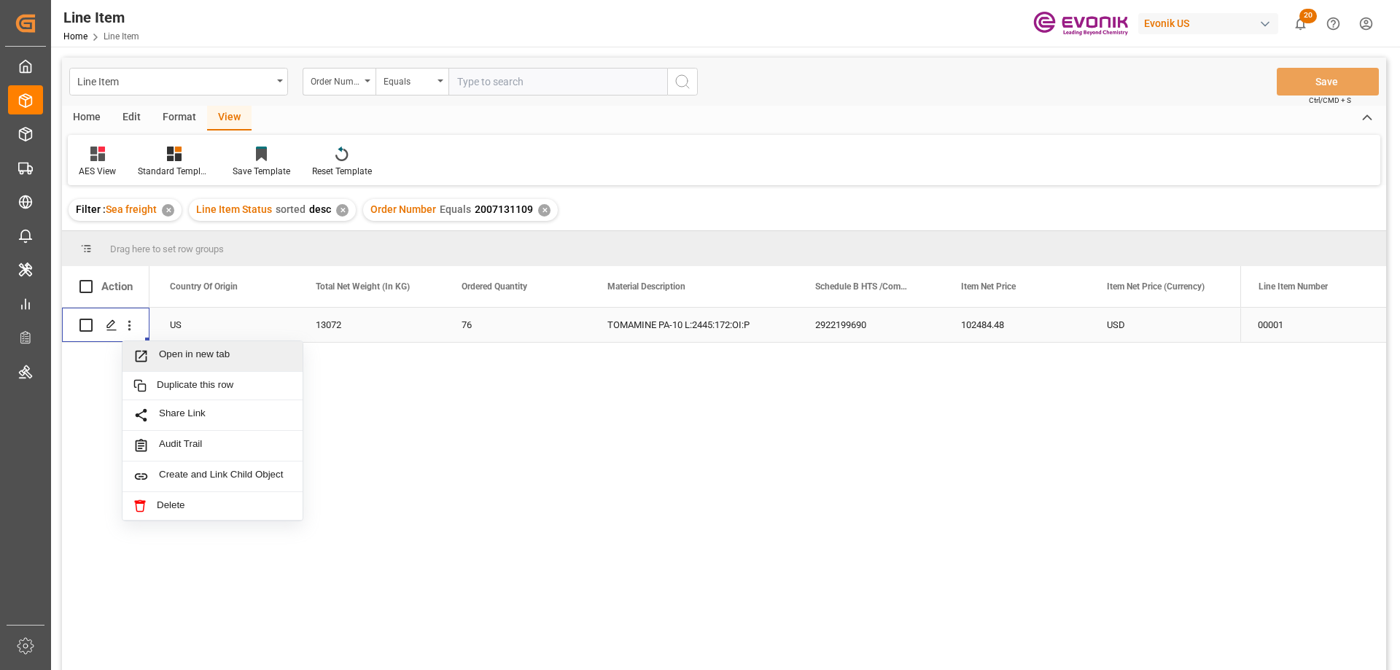
click at [183, 349] on span "Open in new tab" at bounding box center [225, 356] width 133 height 15
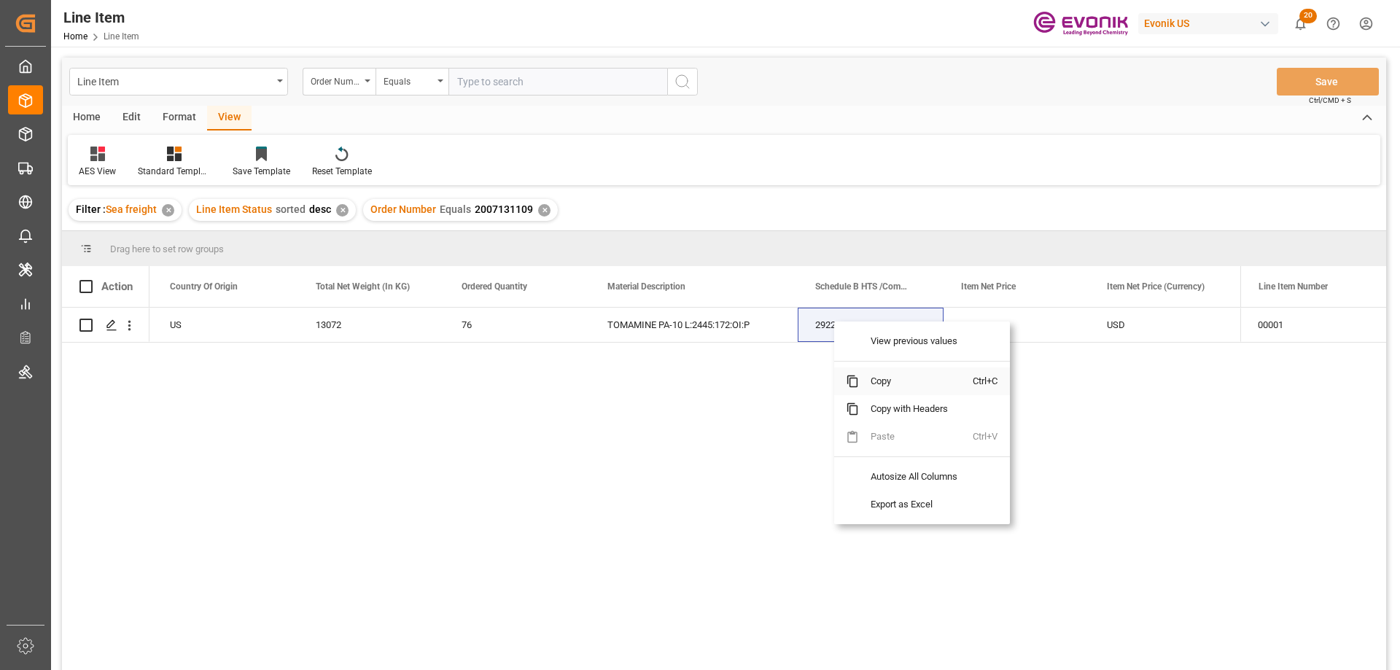
click at [889, 376] on span "Copy" at bounding box center [916, 382] width 114 height 28
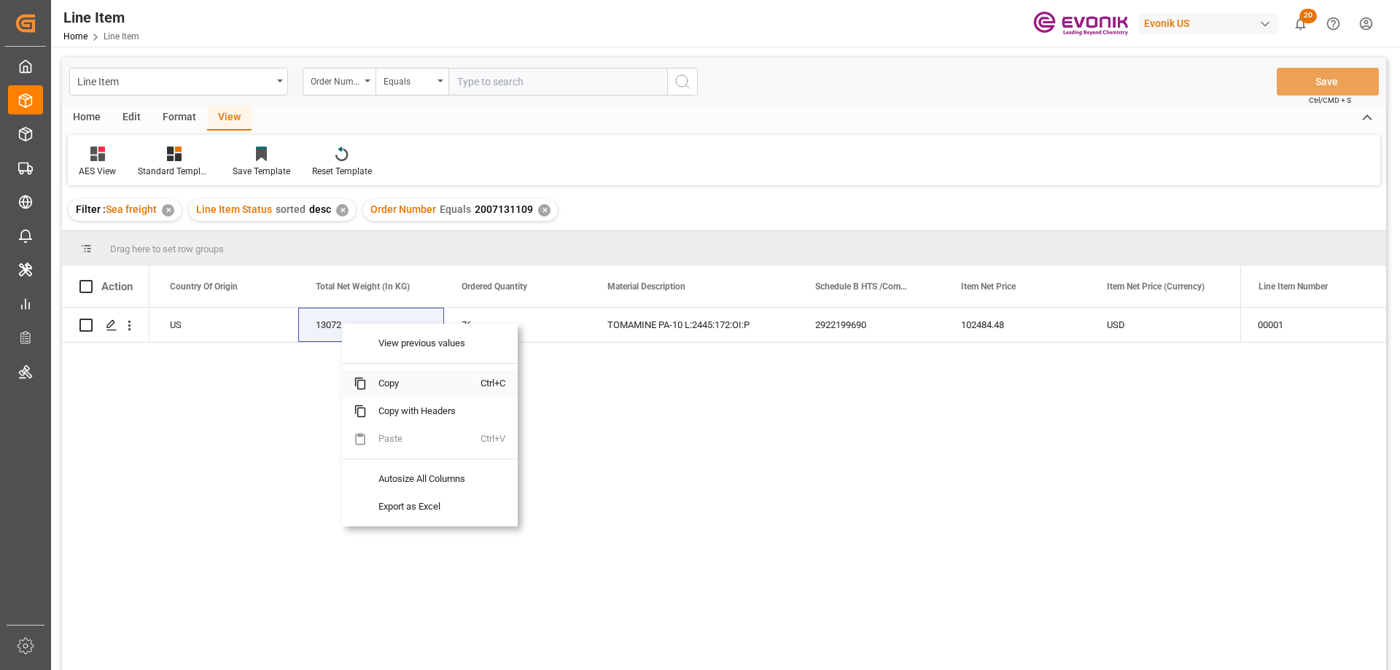
click at [386, 382] on span "Copy" at bounding box center [424, 384] width 114 height 28
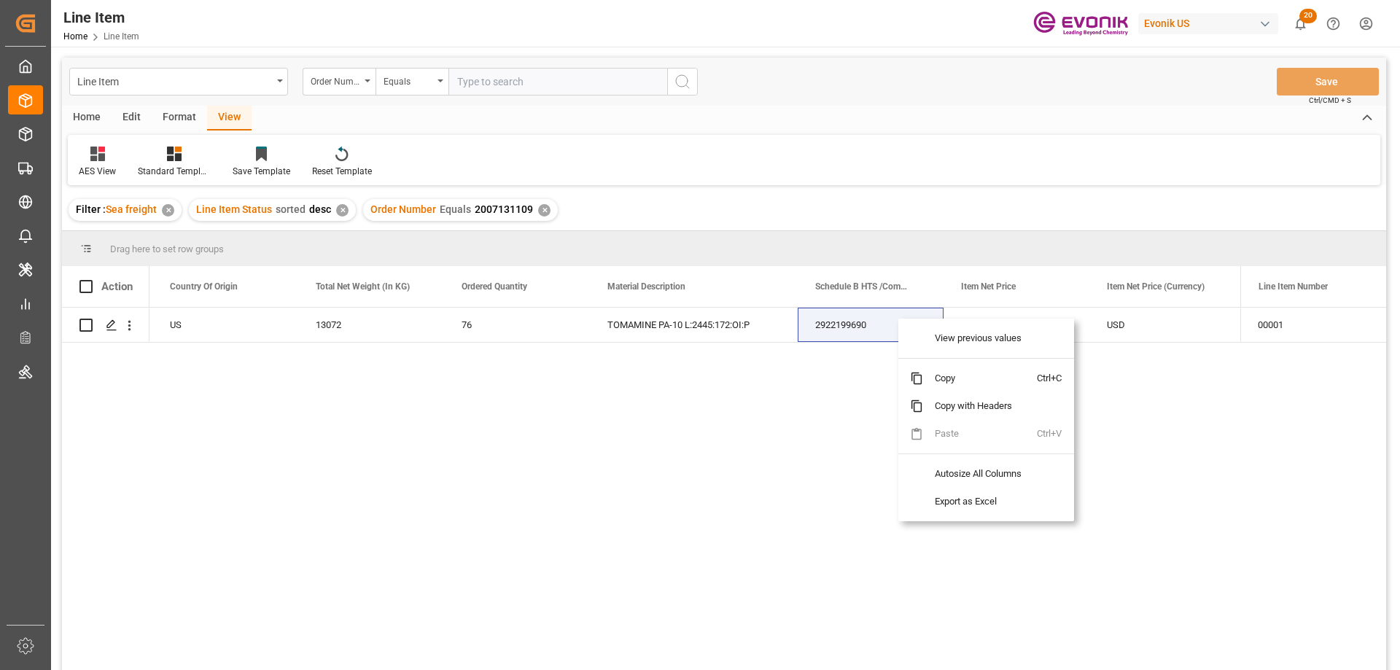
drag, startPoint x: 988, startPoint y: 321, endPoint x: 978, endPoint y: 316, distance: 11.4
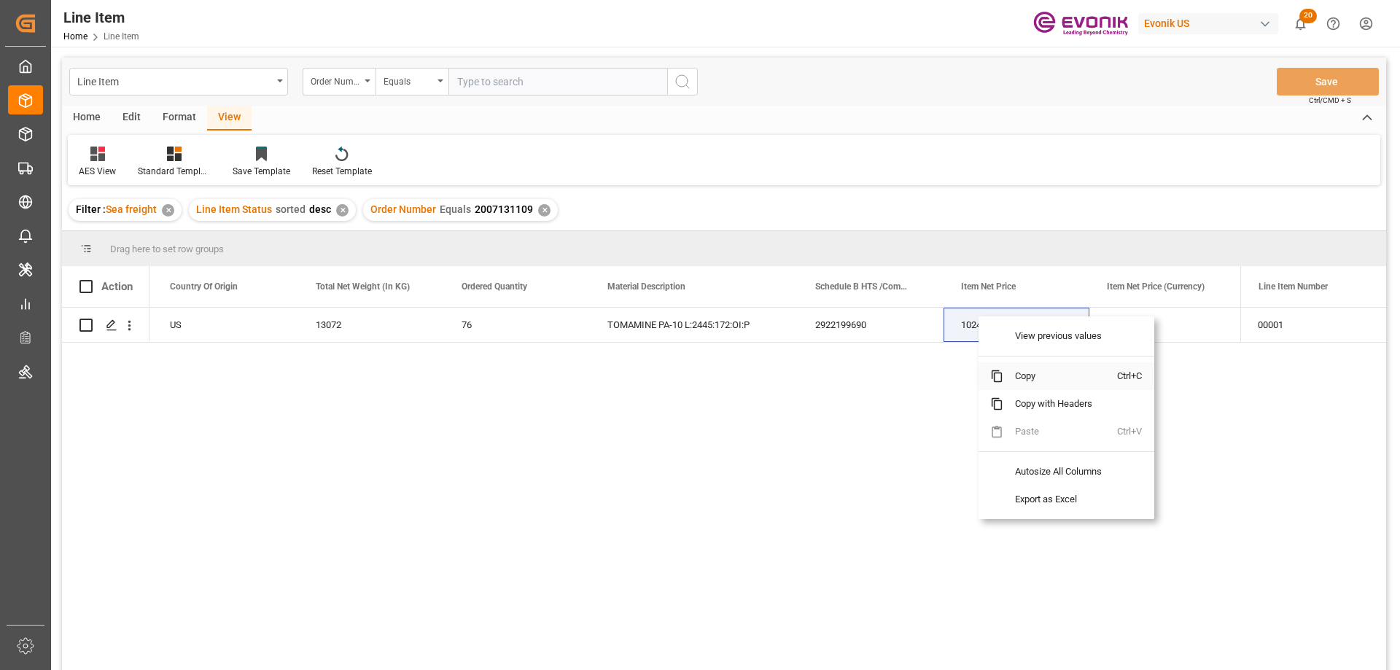
click at [1031, 376] on span "Copy" at bounding box center [1061, 377] width 114 height 28
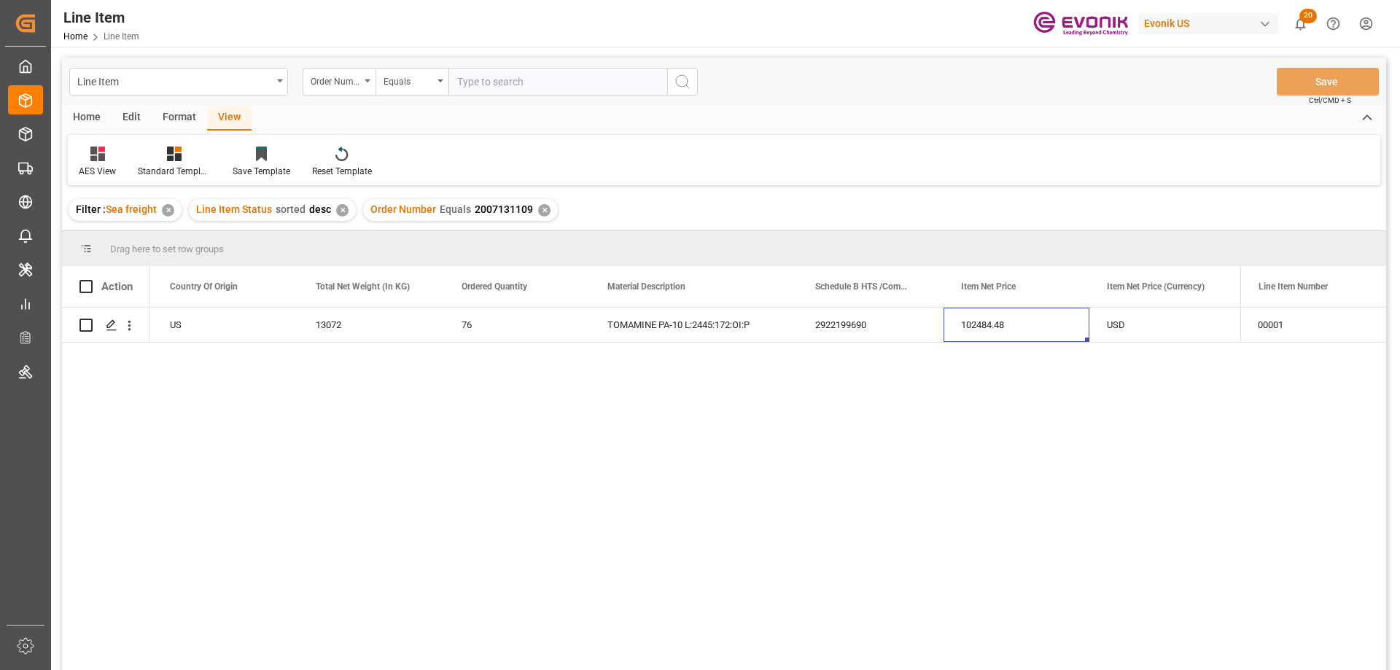
click at [508, 80] on input "text" at bounding box center [558, 82] width 219 height 28
paste input "2007150034"
type input "2007150034"
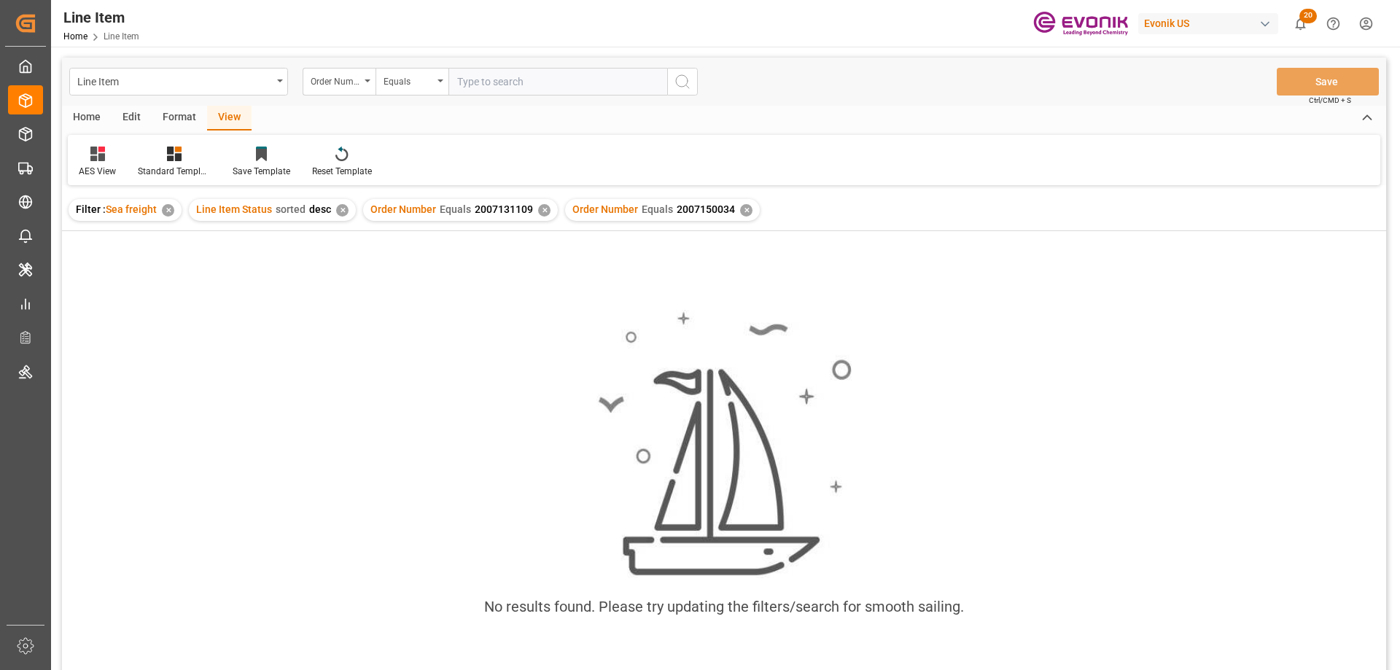
click at [535, 209] on div "Order Number Equals 2007131109 ✕" at bounding box center [460, 210] width 195 height 22
click at [538, 209] on div "✕" at bounding box center [544, 210] width 12 height 12
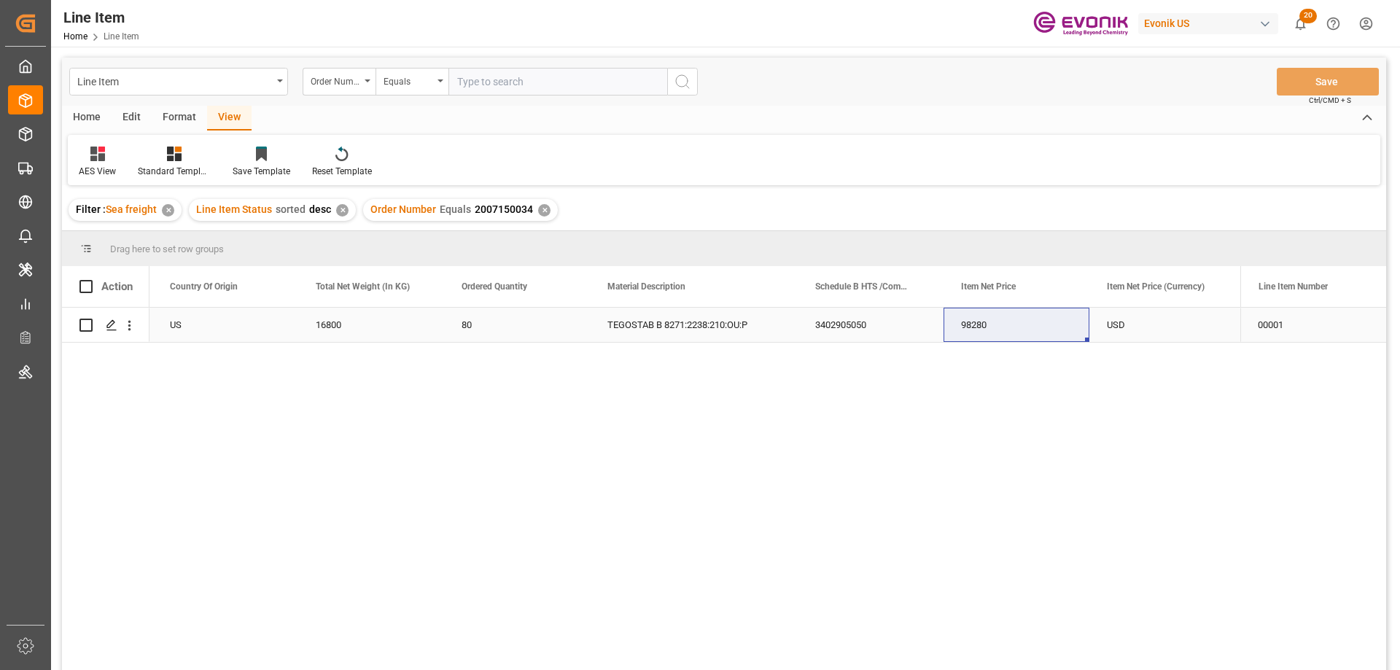
click at [209, 316] on div "US" at bounding box center [225, 325] width 146 height 34
click at [1163, 326] on div "USD" at bounding box center [1163, 325] width 146 height 34
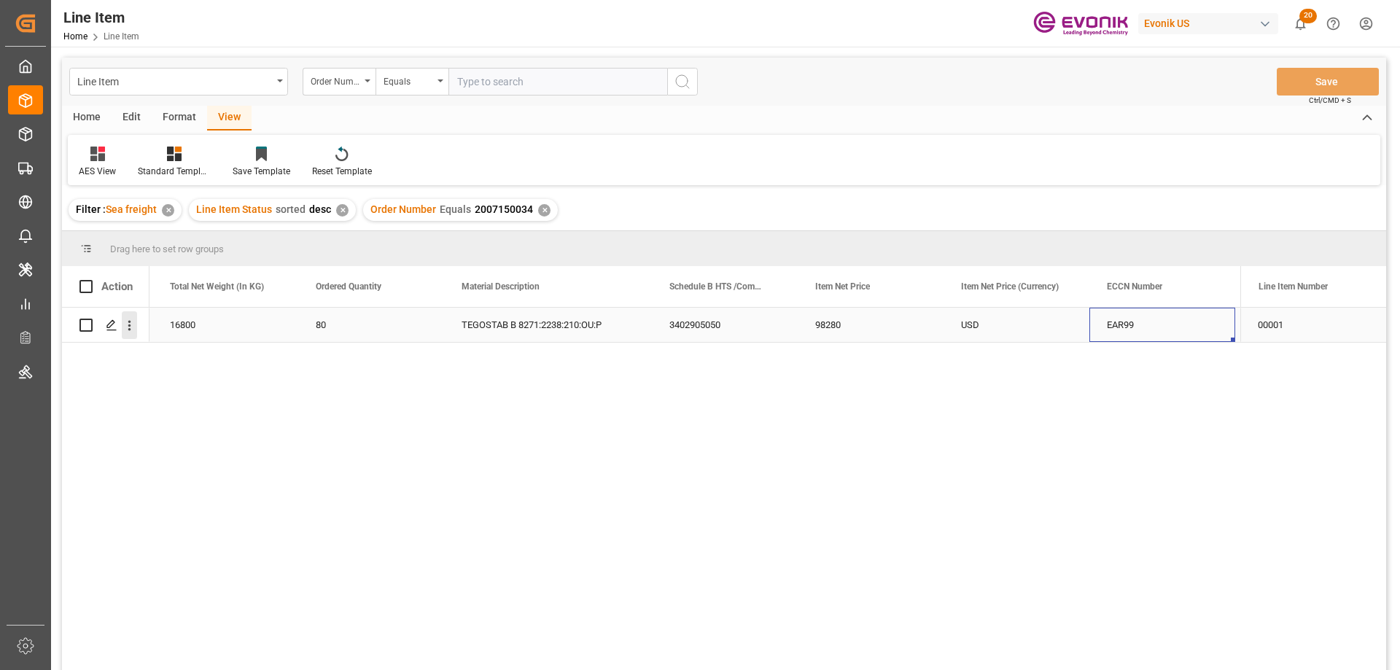
click at [128, 325] on icon "open menu" at bounding box center [129, 325] width 15 height 15
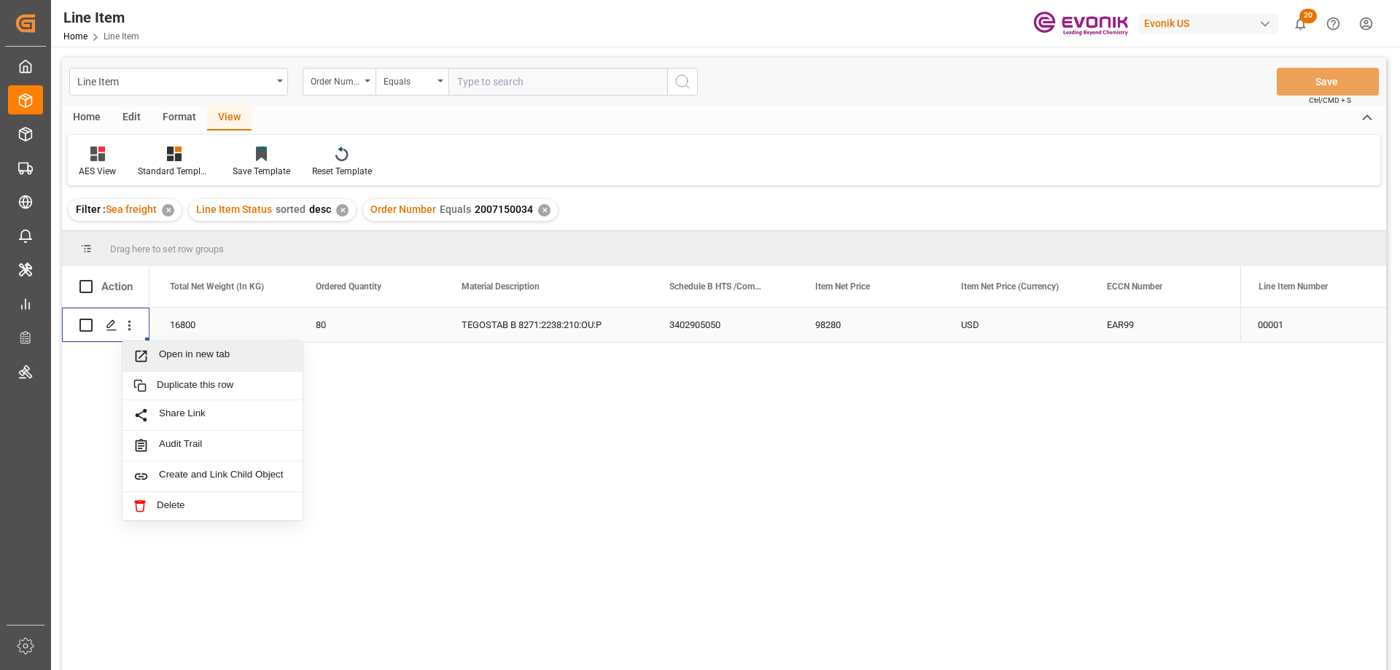
click at [190, 356] on span "Open in new tab" at bounding box center [225, 356] width 133 height 15
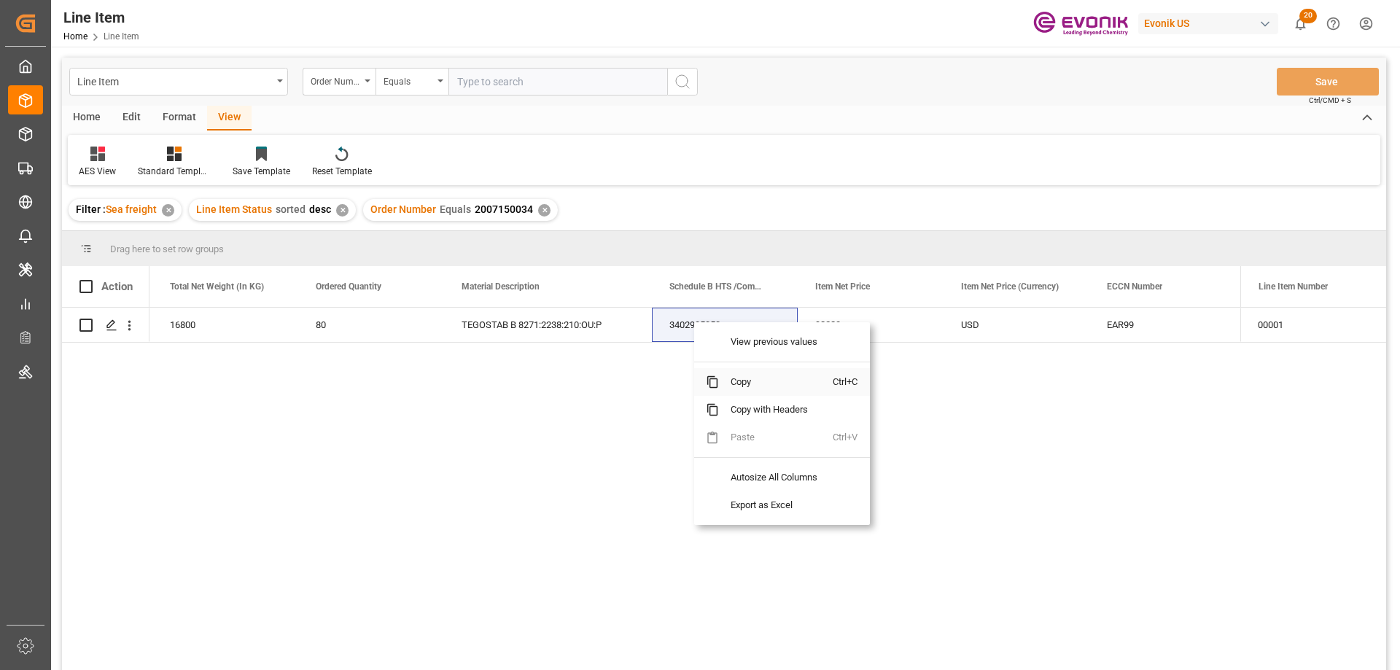
click at [759, 374] on span "Copy" at bounding box center [776, 382] width 114 height 28
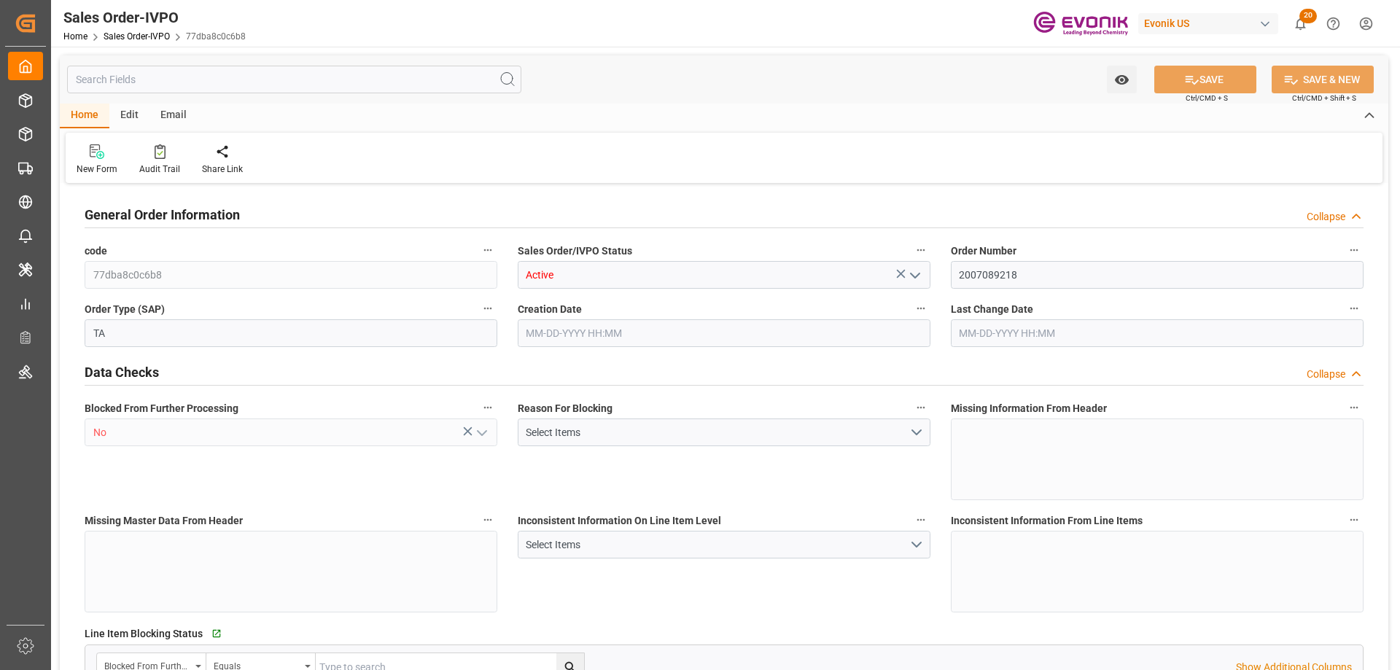
type input "PKKHI"
type input "0"
type input "1"
type input "834.02"
type input "08-18-2025 19:58"
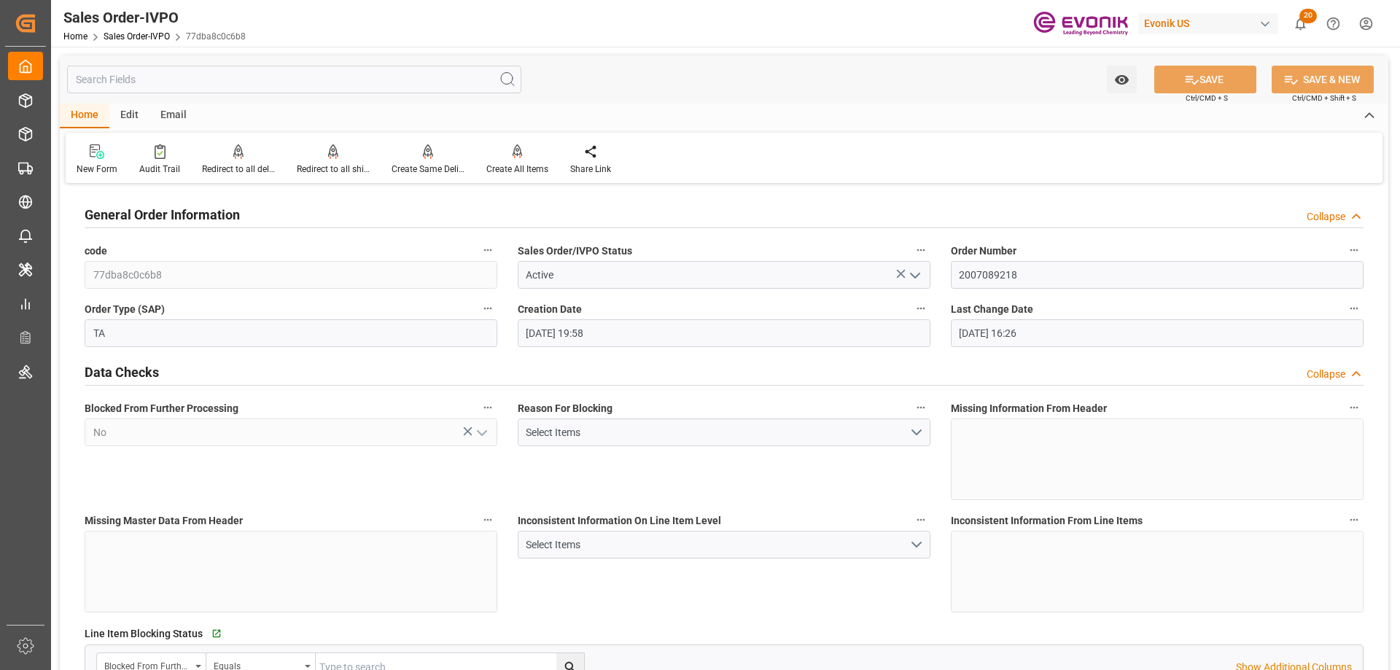
type input "08-21-2025 16:26"
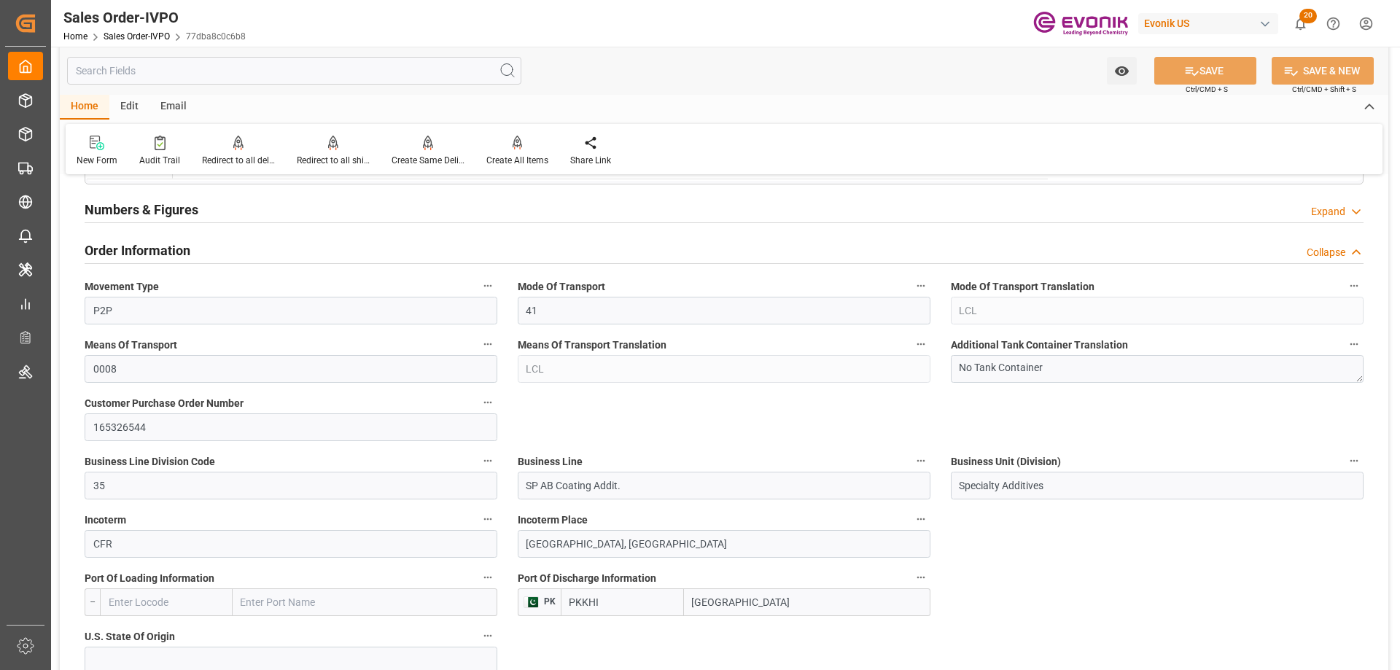
scroll to position [875, 0]
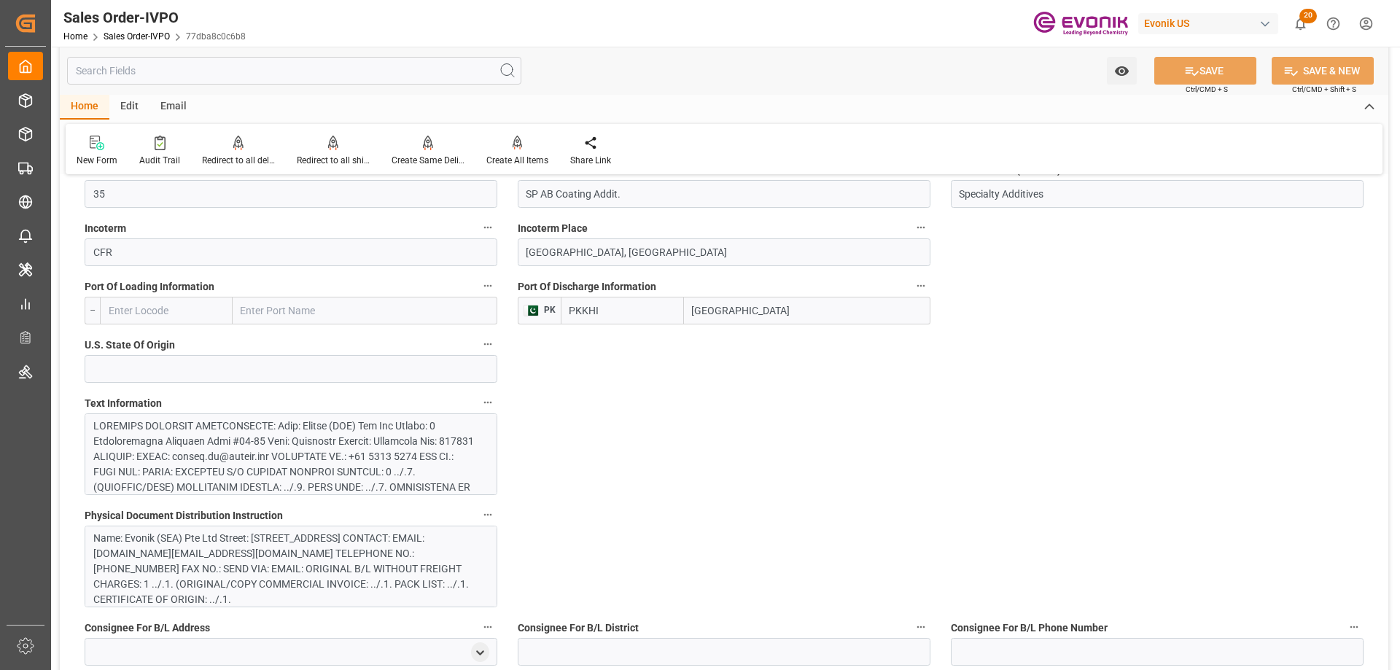
click at [329, 437] on div at bounding box center [285, 603] width 384 height 368
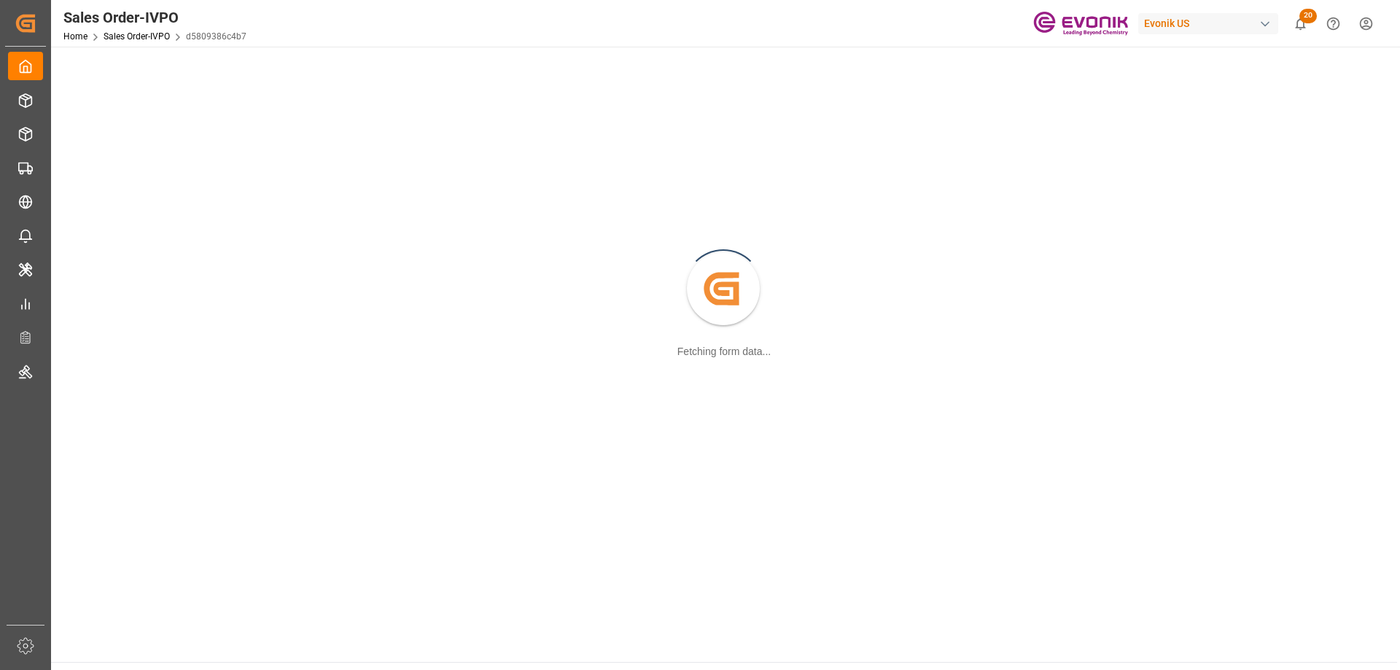
drag, startPoint x: 0, startPoint y: 0, endPoint x: 589, endPoint y: 12, distance: 588.8
click at [589, 12] on div "Sales Order-IVPO Home Sales Order-IVPO d5809386c4b7 Evonik US 20 Notifications …" at bounding box center [721, 23] width 1360 height 47
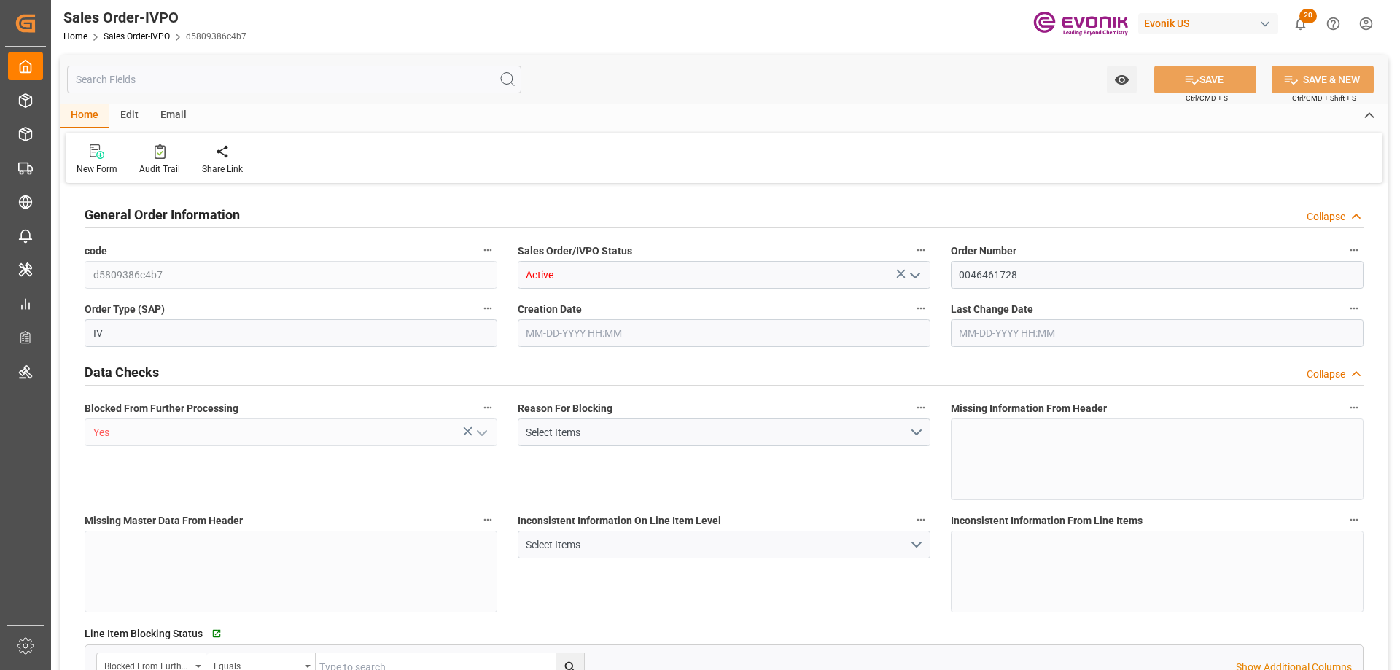
type input "JPYKK"
type input "0"
type input "1"
type input "2"
type input "19000"
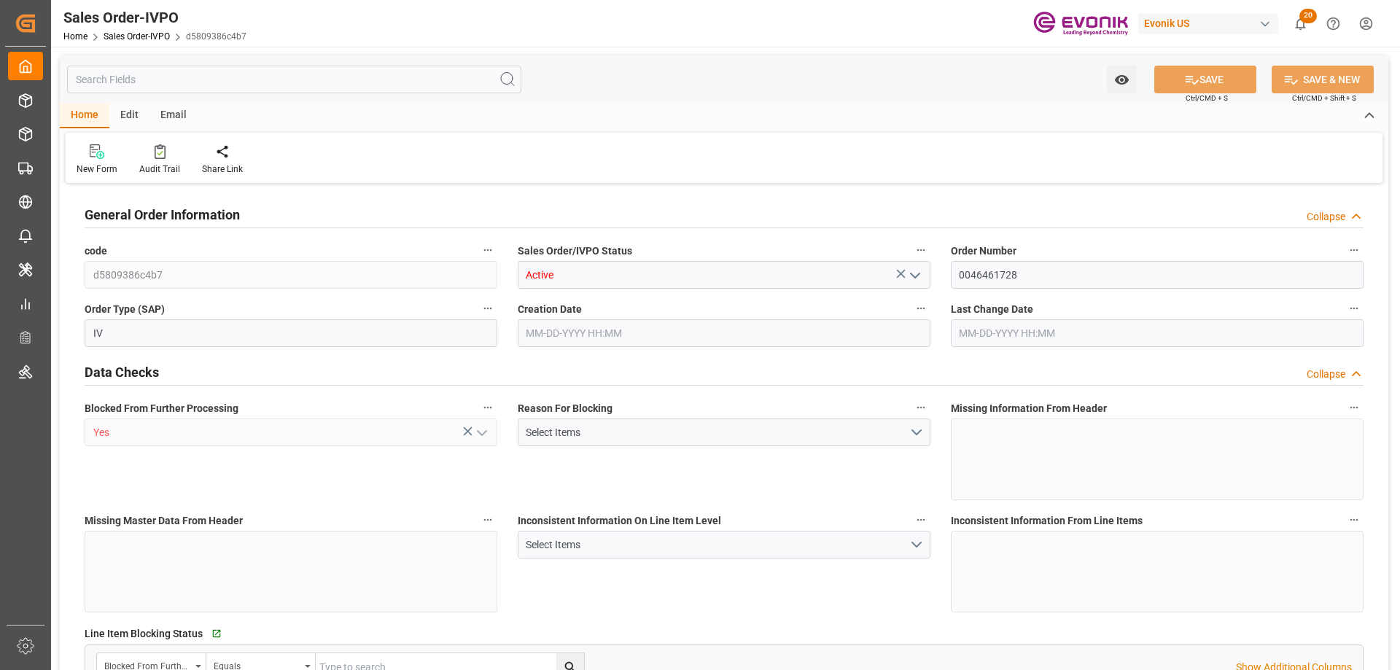
type input "0"
type input "17000"
type input "30"
type input "07-01-2025 17:57"
type input "09-19-2025 08:00"
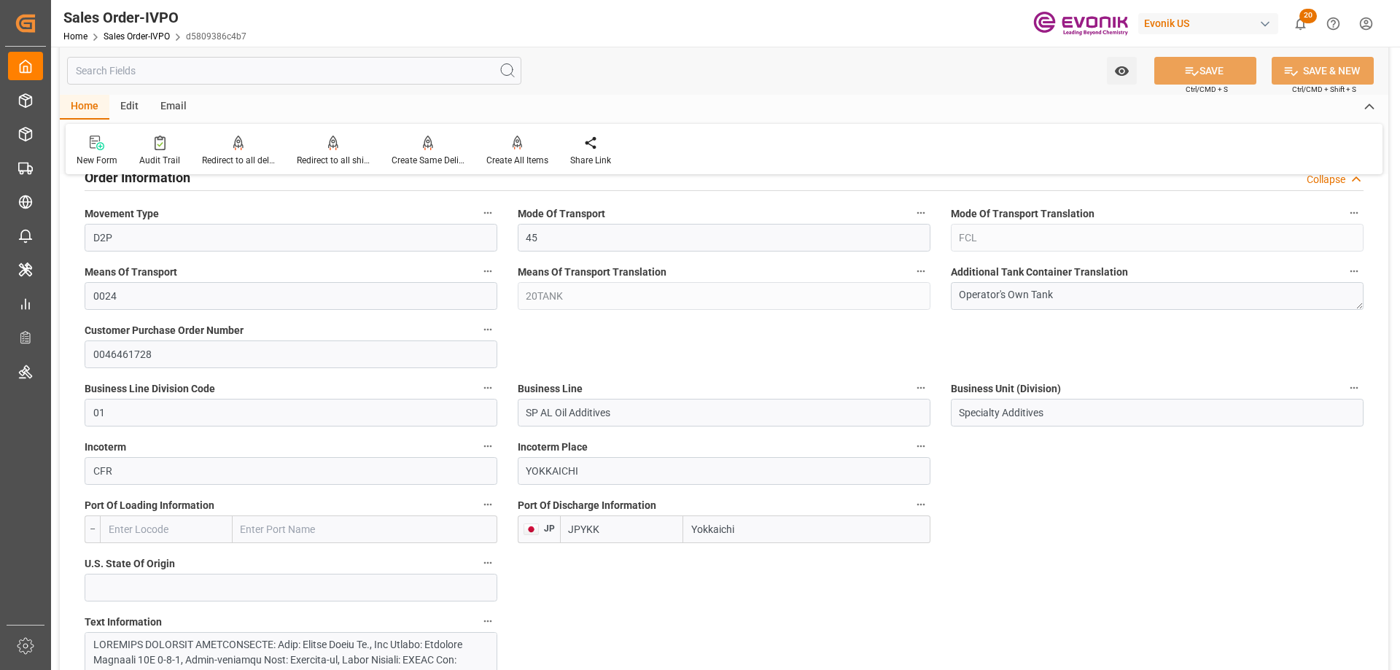
scroll to position [584, 0]
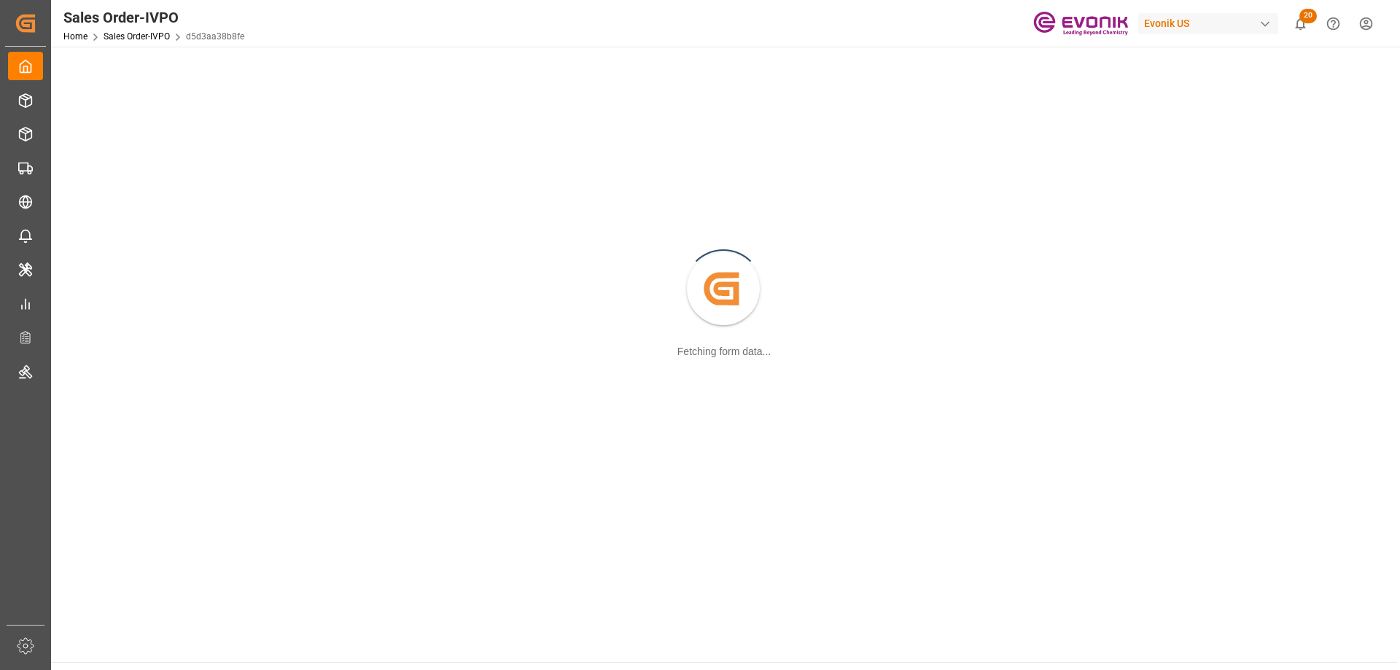
drag, startPoint x: 158, startPoint y: 348, endPoint x: 334, endPoint y: 5, distance: 385.3
click at [334, 5] on div "Sales Order-IVPO Home Sales Order-IVPO d5d3aa38b8fe Evonik US 20 Notifications …" at bounding box center [721, 23] width 1360 height 47
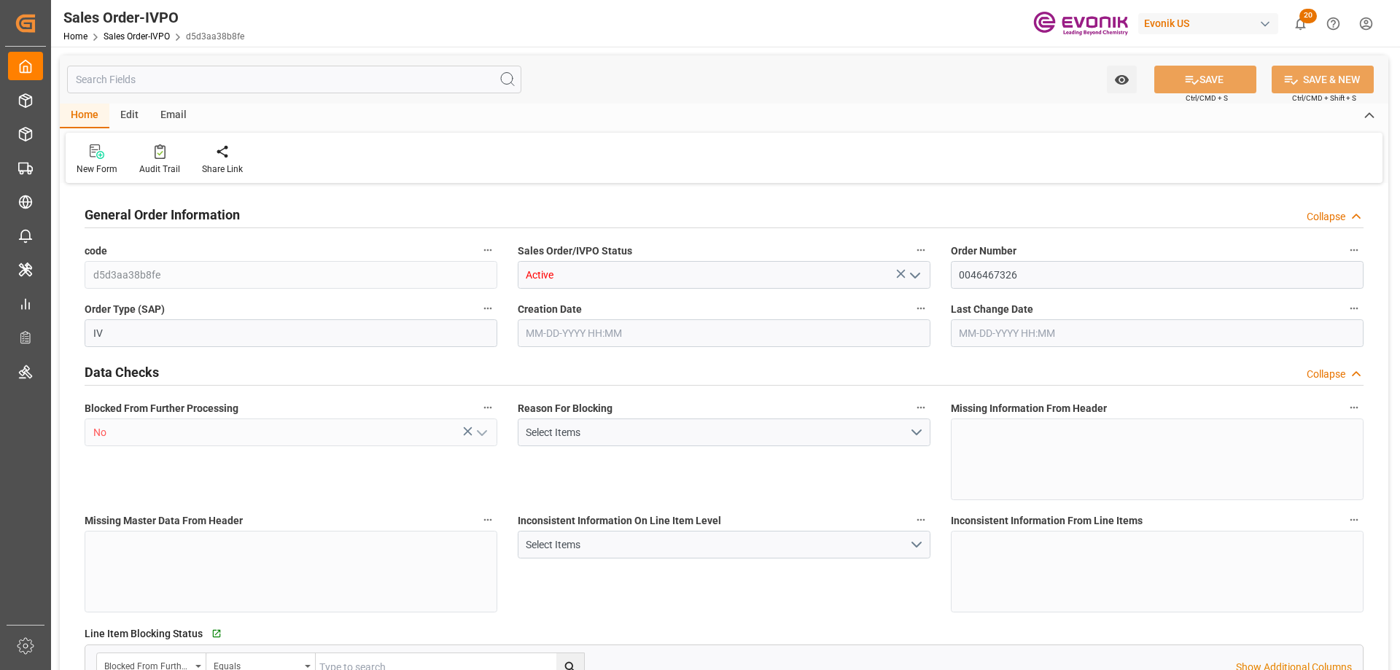
type input "KRPUS"
type input "0"
type input "1"
type input "1917"
type input "09-04-2025 18:03"
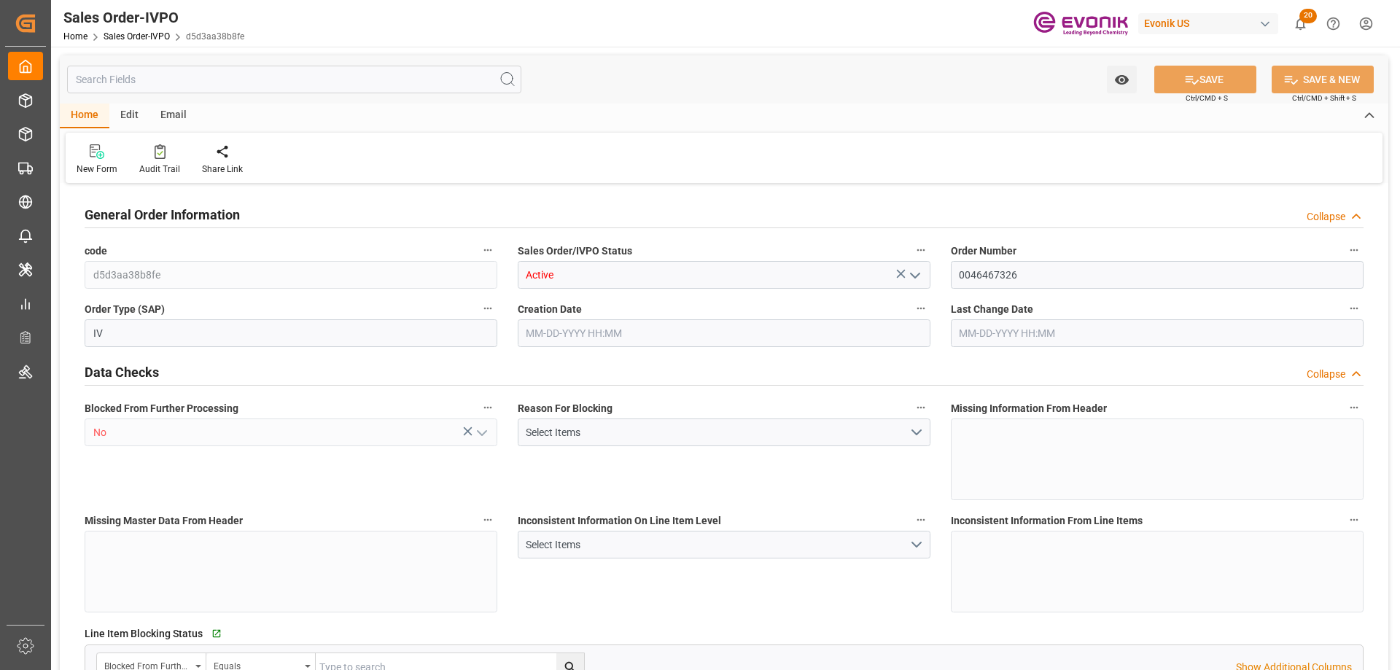
type input "09-09-2025 18:41"
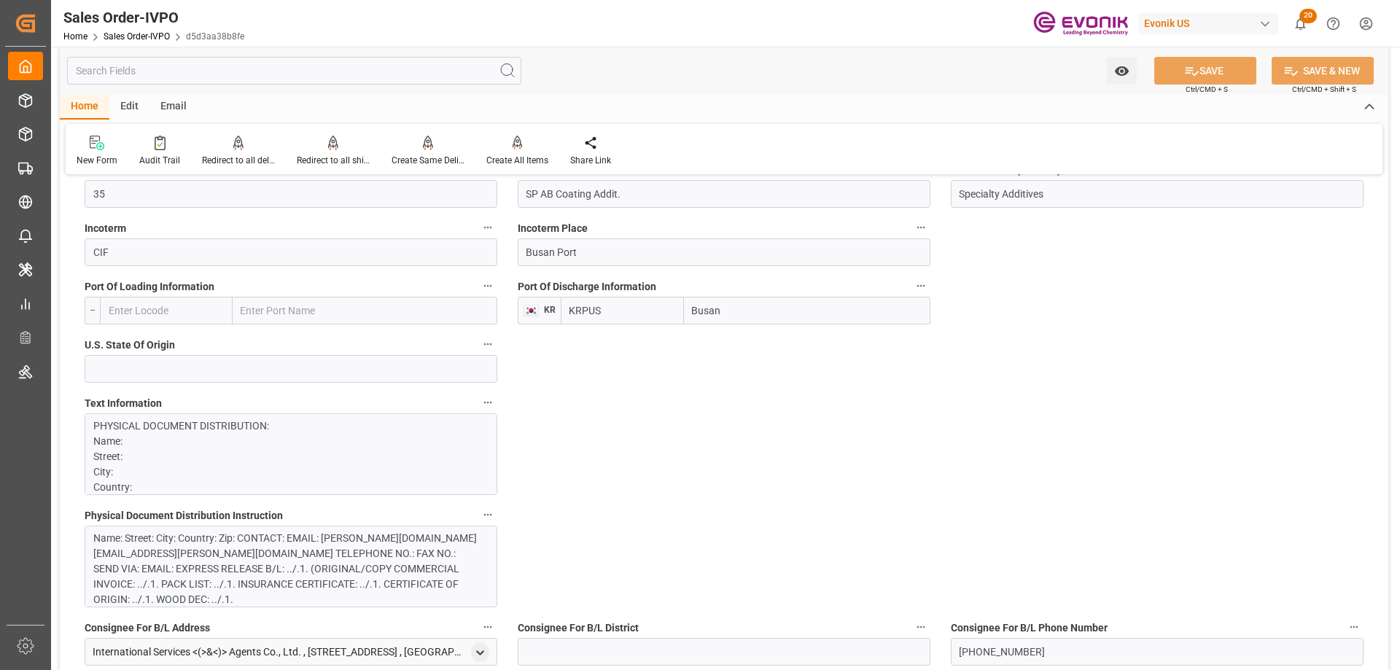
scroll to position [948, 0]
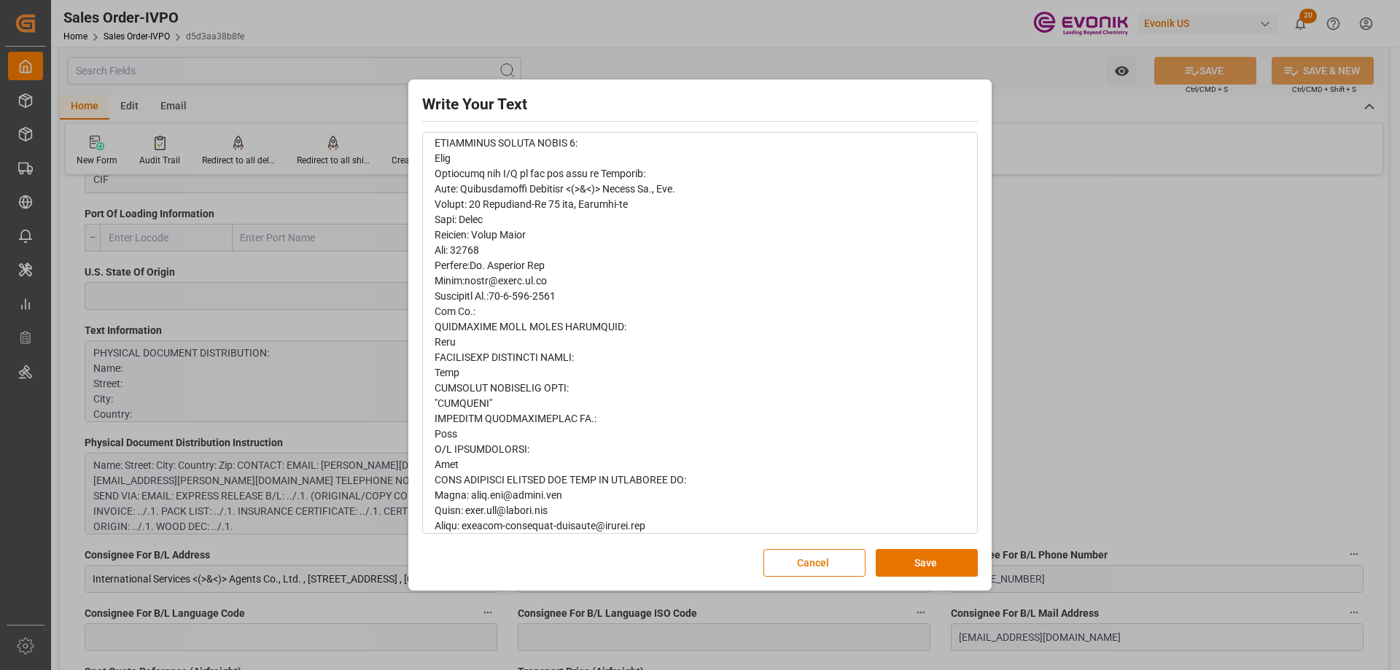
scroll to position [177, 0]
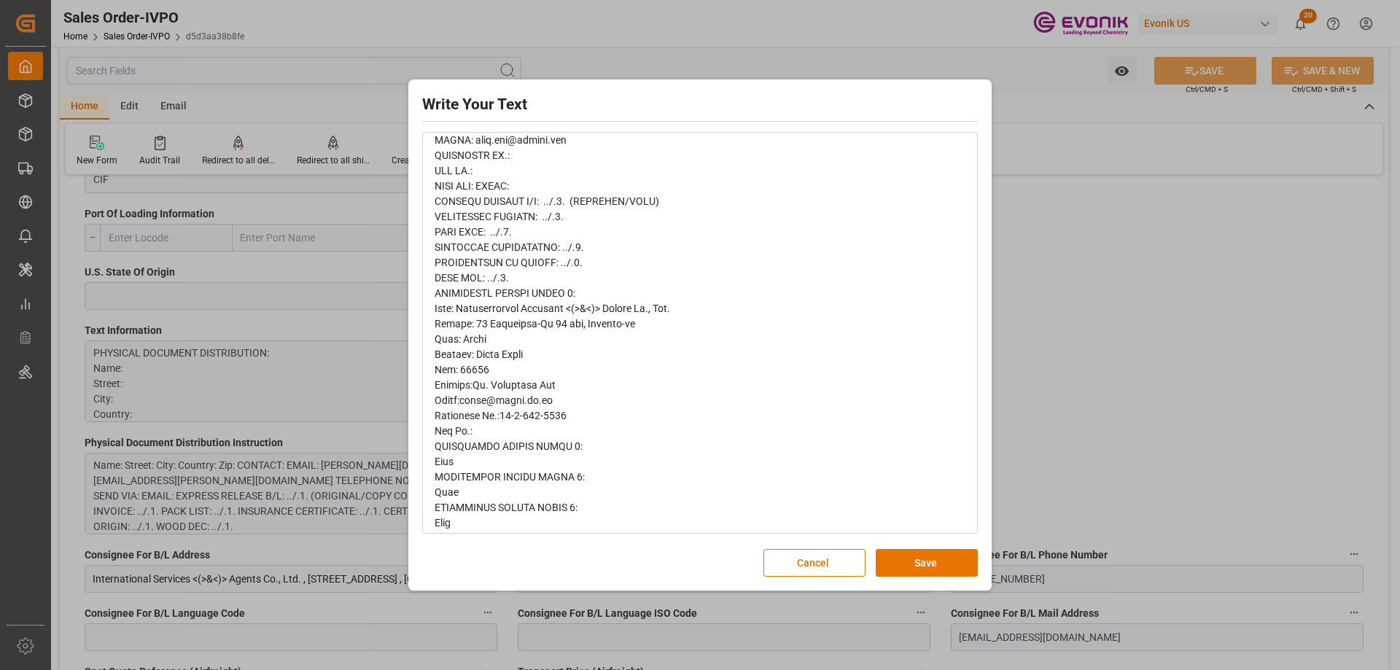
click at [1093, 382] on div "Write Your Text Normal 14 Font Cancel Save" at bounding box center [700, 335] width 1400 height 670
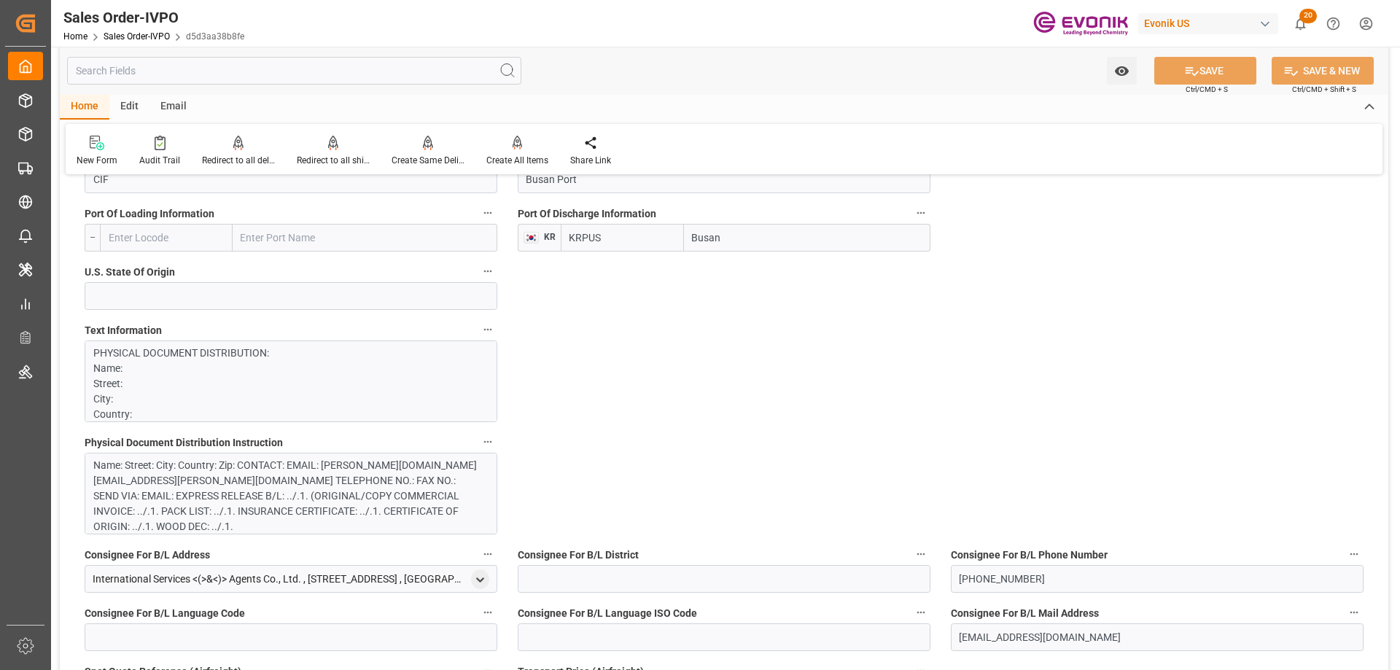
click at [354, 505] on div "Name: Street: City: Country: Zip: CONTACT: EMAIL: emma.kim@evonik.com TELEPHONE…" at bounding box center [285, 496] width 384 height 77
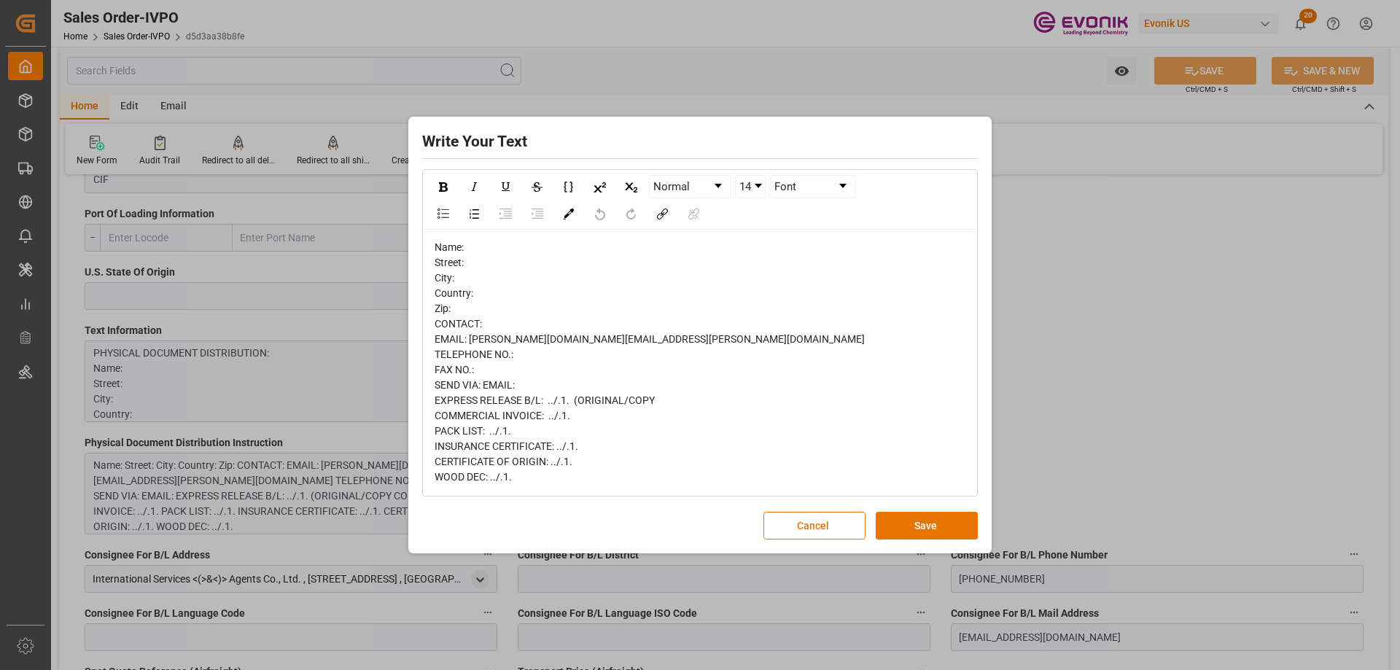
click at [1112, 399] on div "Write Your Text Normal 14 Font Name: Street: City: Country: Zip: CONTACT: EMAIL…" at bounding box center [700, 335] width 1400 height 670
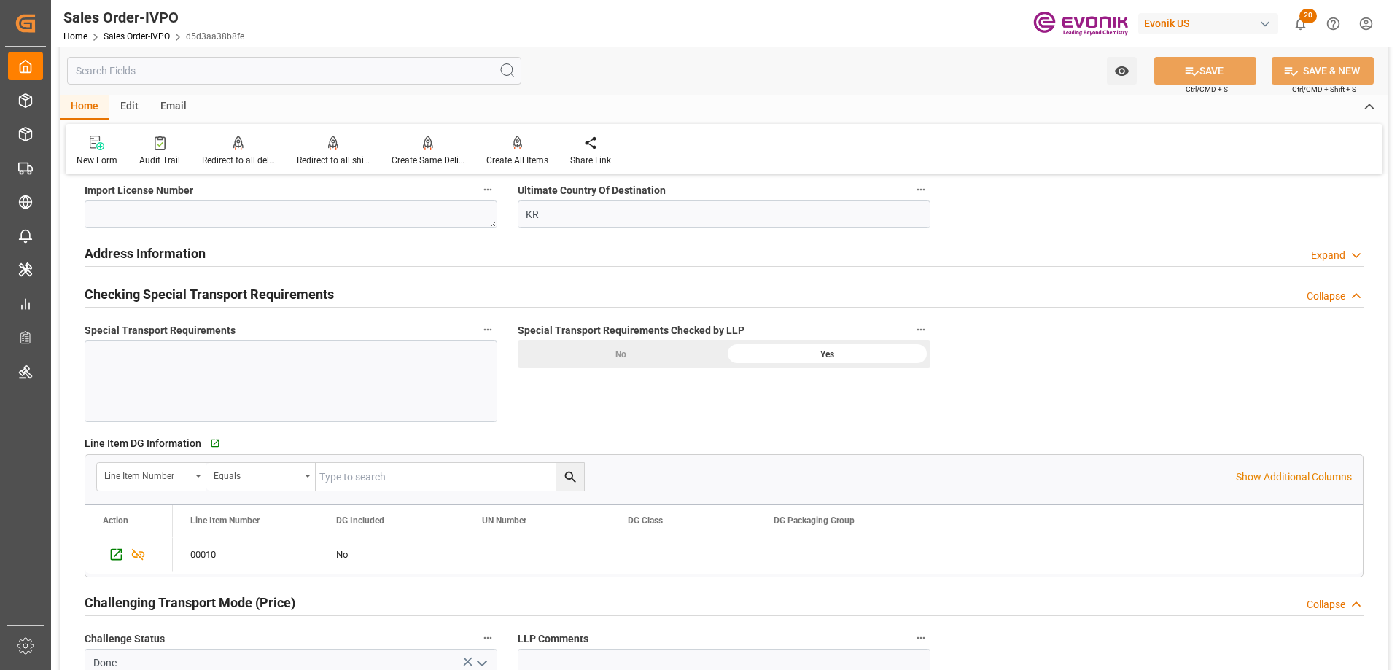
scroll to position [1386, 0]
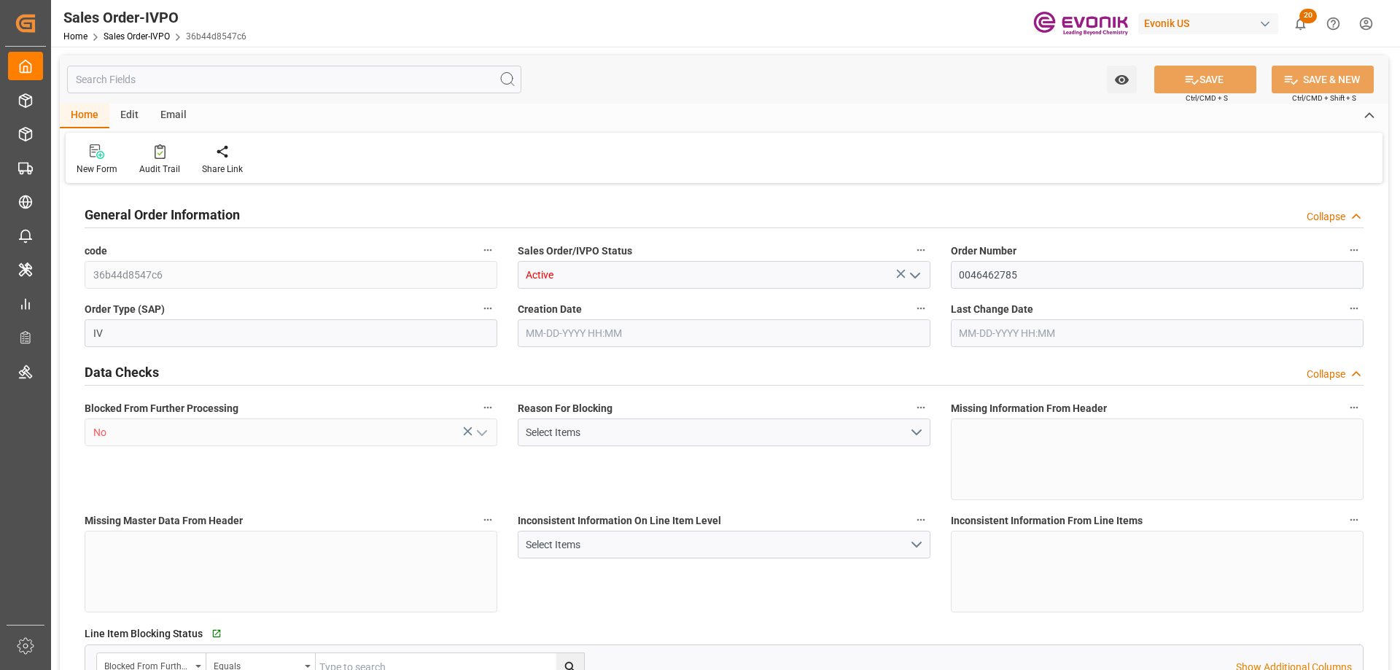
type input "NLRTM"
type input "0"
type input "1"
type input "2"
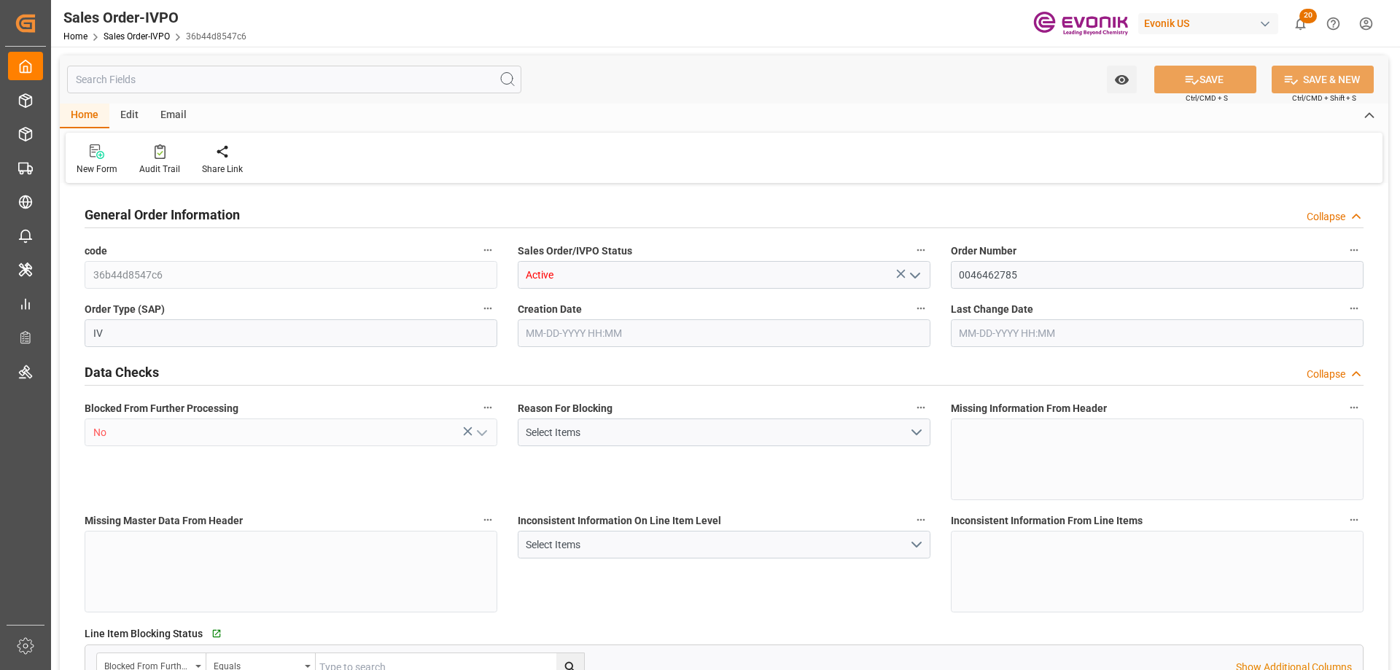
type input "18106.2"
type input "50.112"
type input "17000"
type input "30"
type input "[DATE] 15:55"
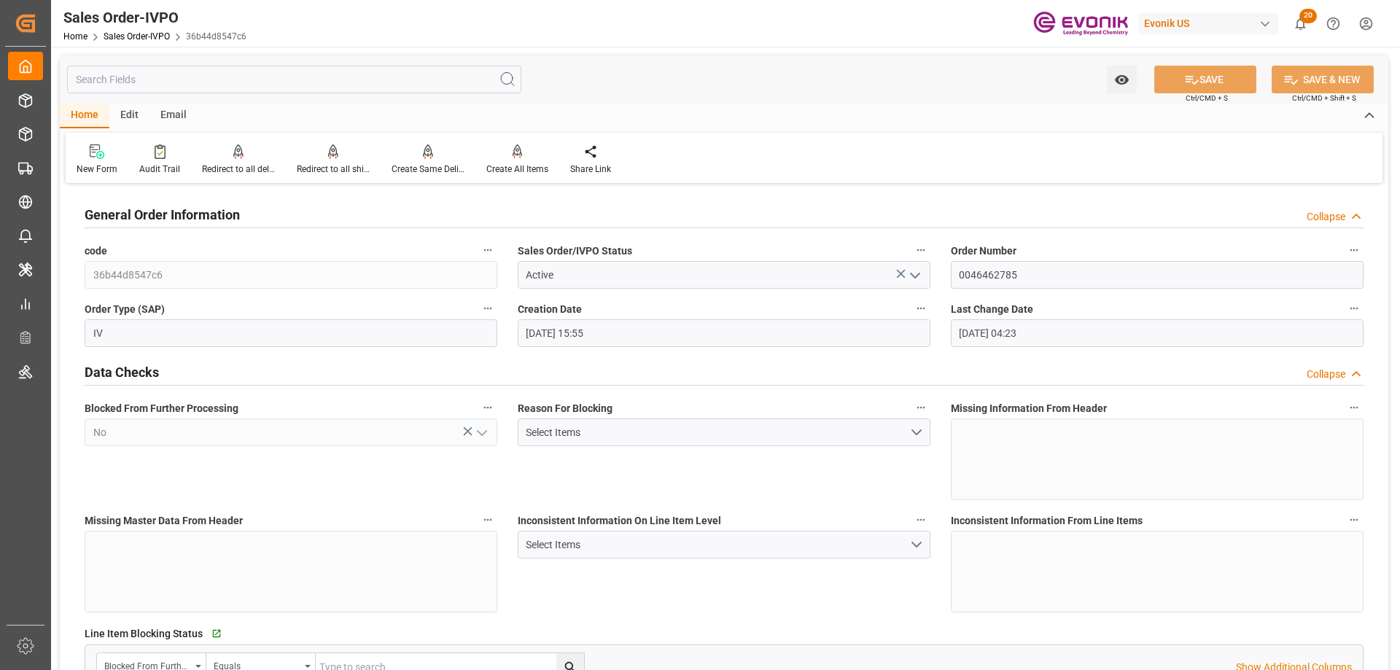
type input "[DATE] 04:23"
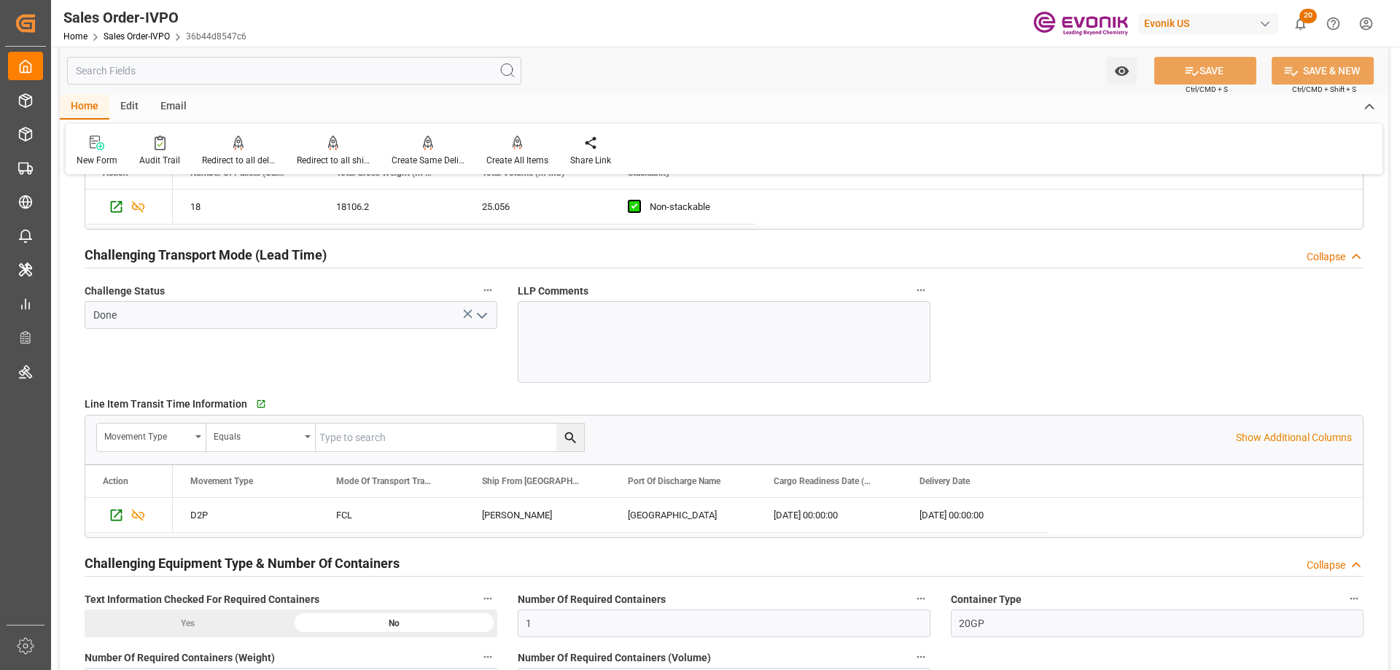
scroll to position [2188, 0]
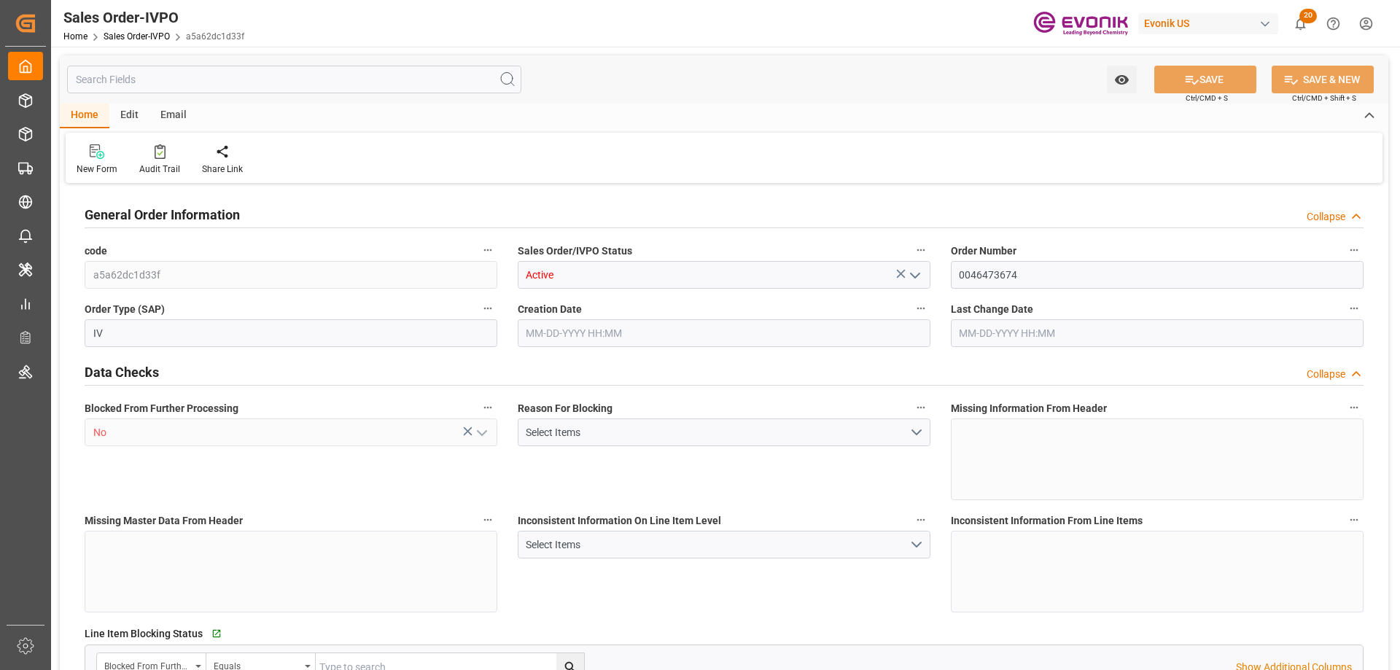
type input "NLRTM"
type input "0"
type input "1"
type input "2"
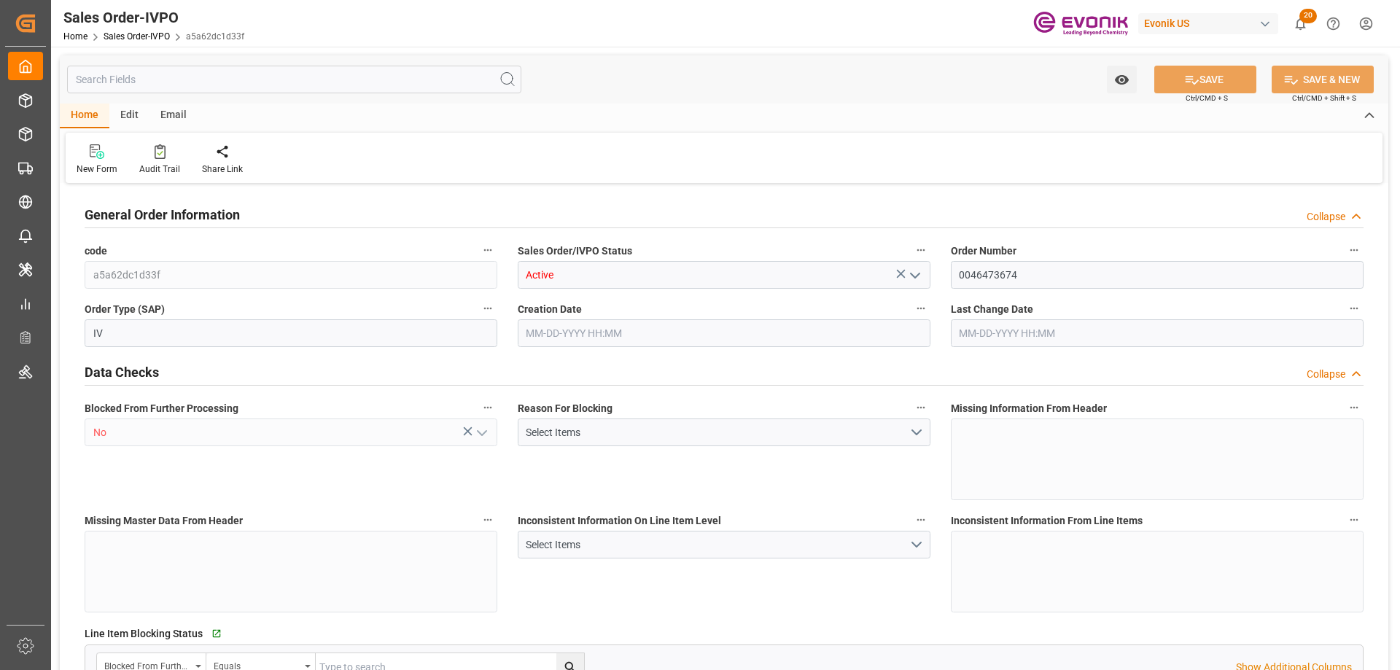
type input "18106.2"
type input "50.112"
type input "17000"
type input "30"
type input "[DATE] 16:00"
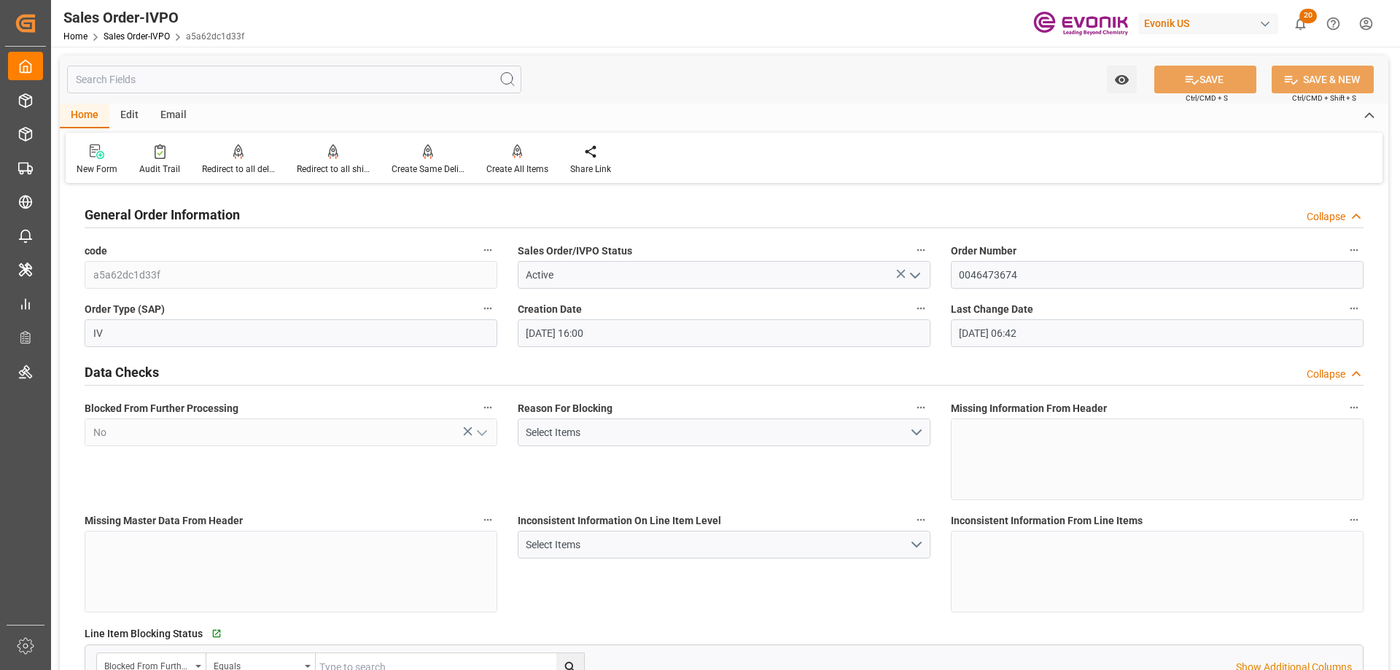
type input "[DATE] 06:42"
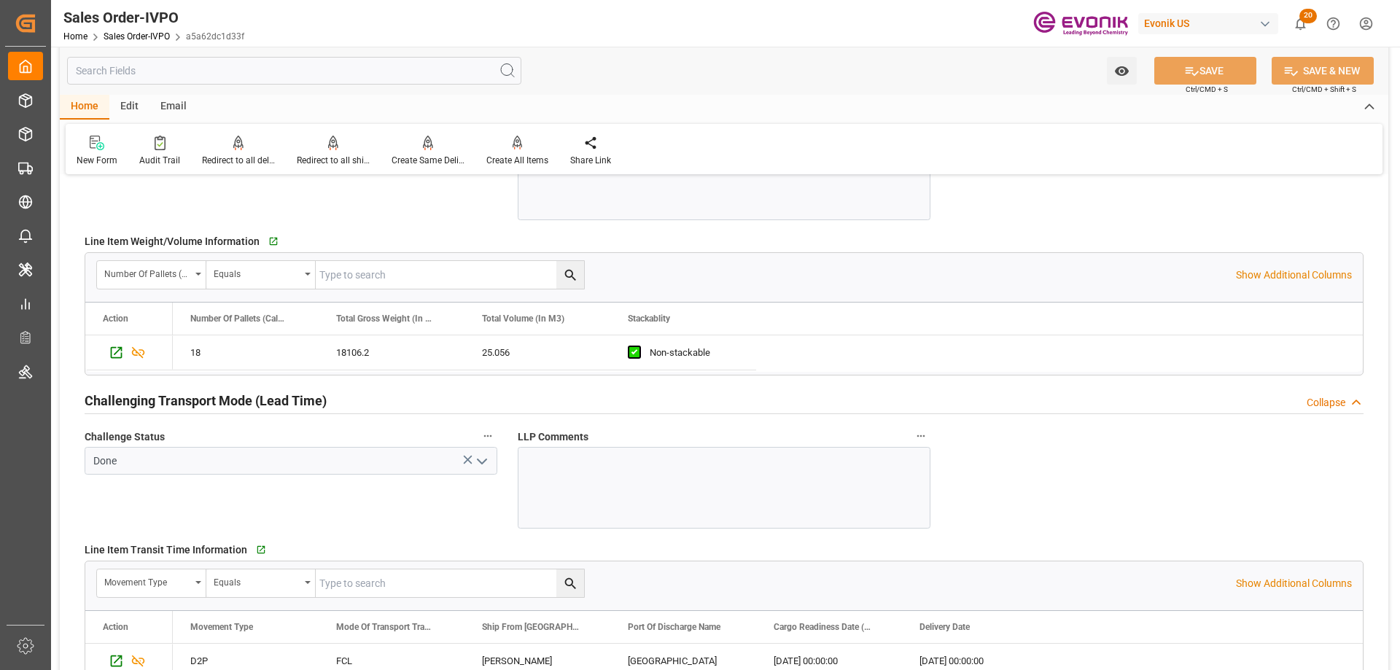
scroll to position [2407, 0]
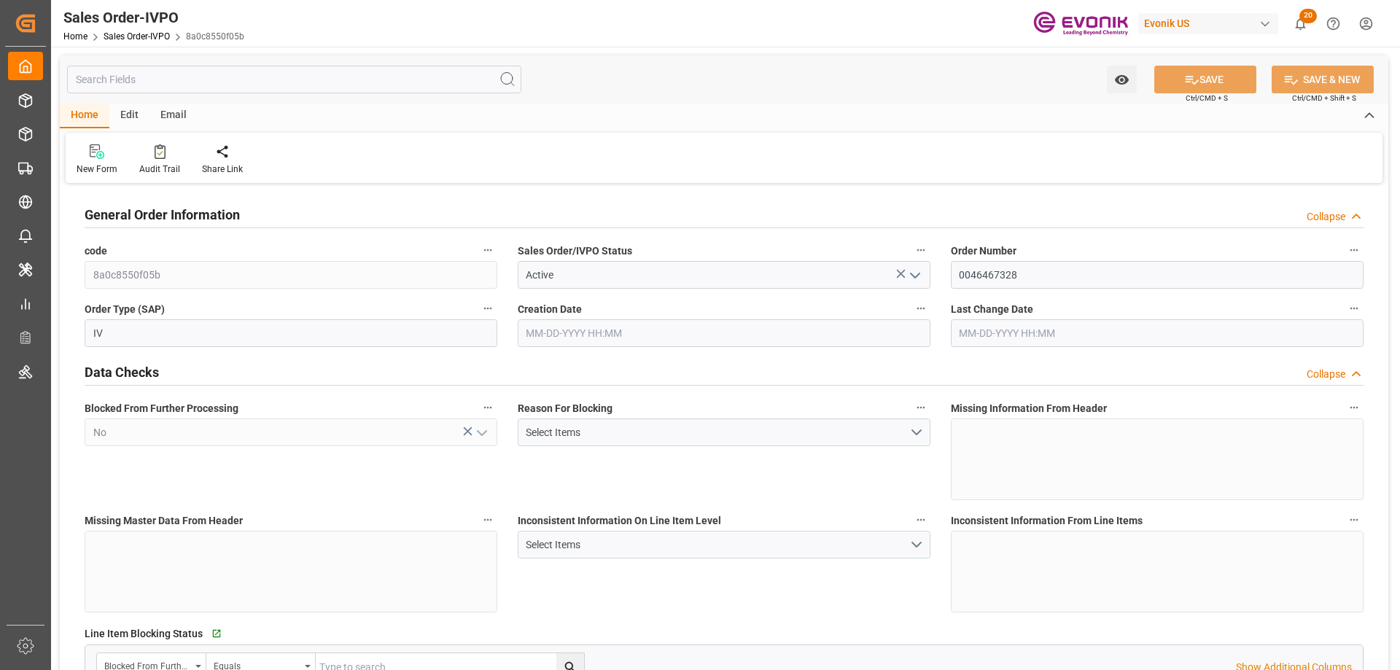
type input "KRPUS"
type input "0"
type input "1"
type input "3403.32"
type input "[DATE] 18:22"
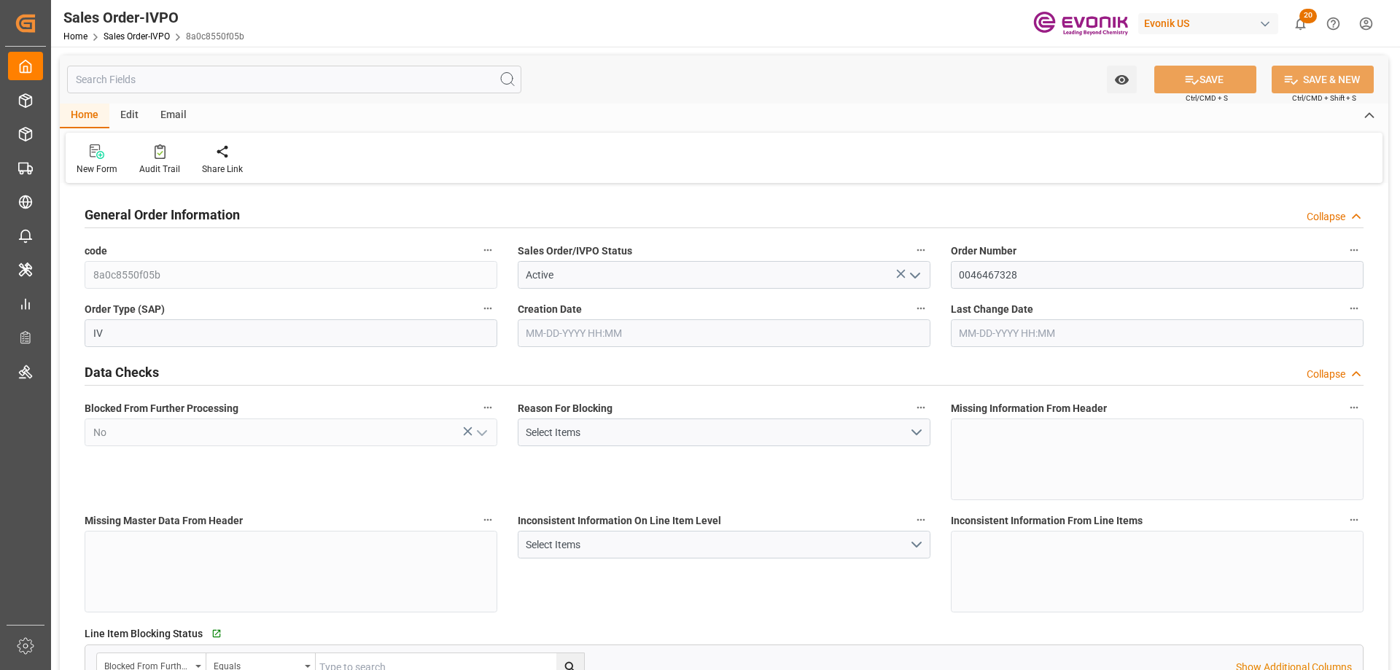
type input "[DATE] 15:34"
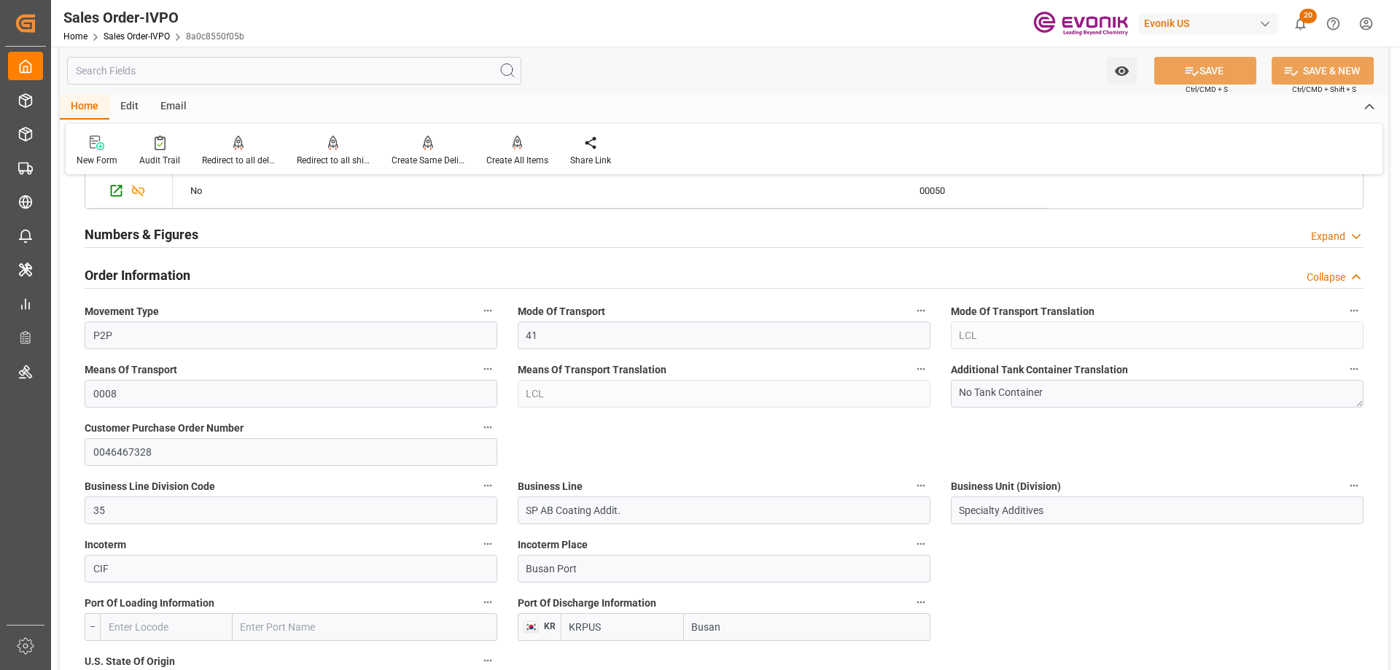
scroll to position [1021, 0]
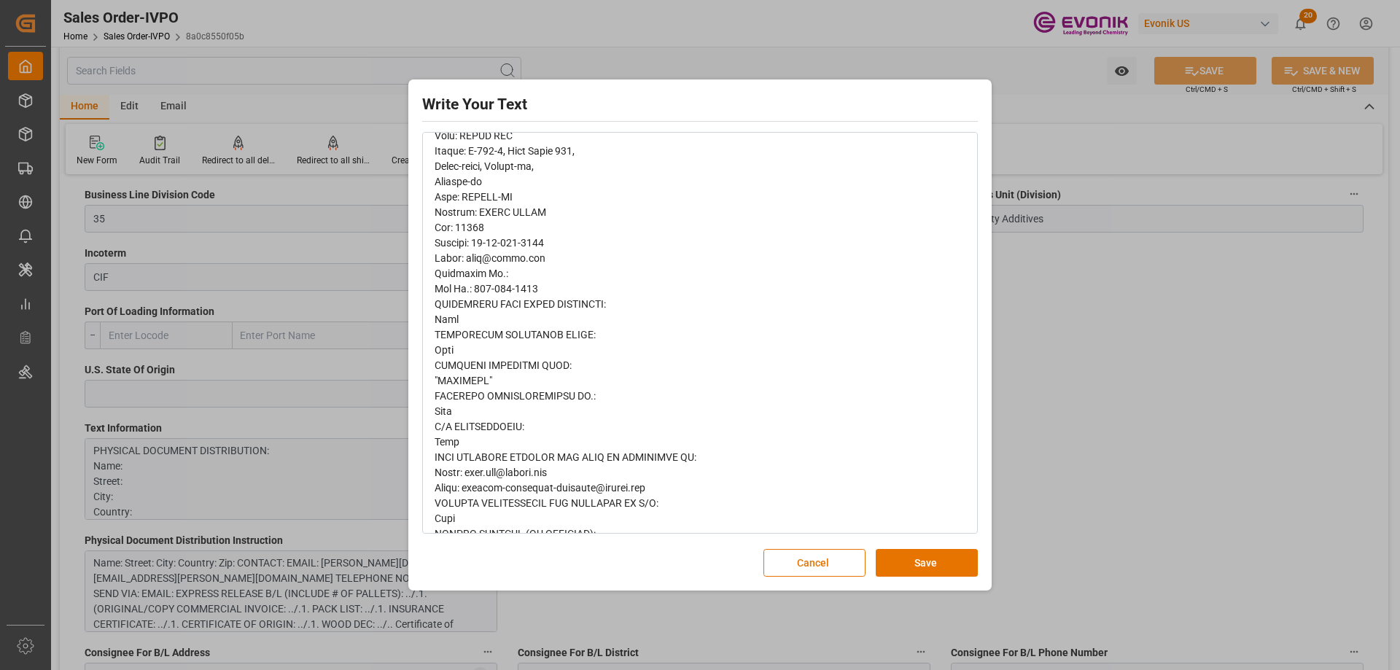
scroll to position [691, 0]
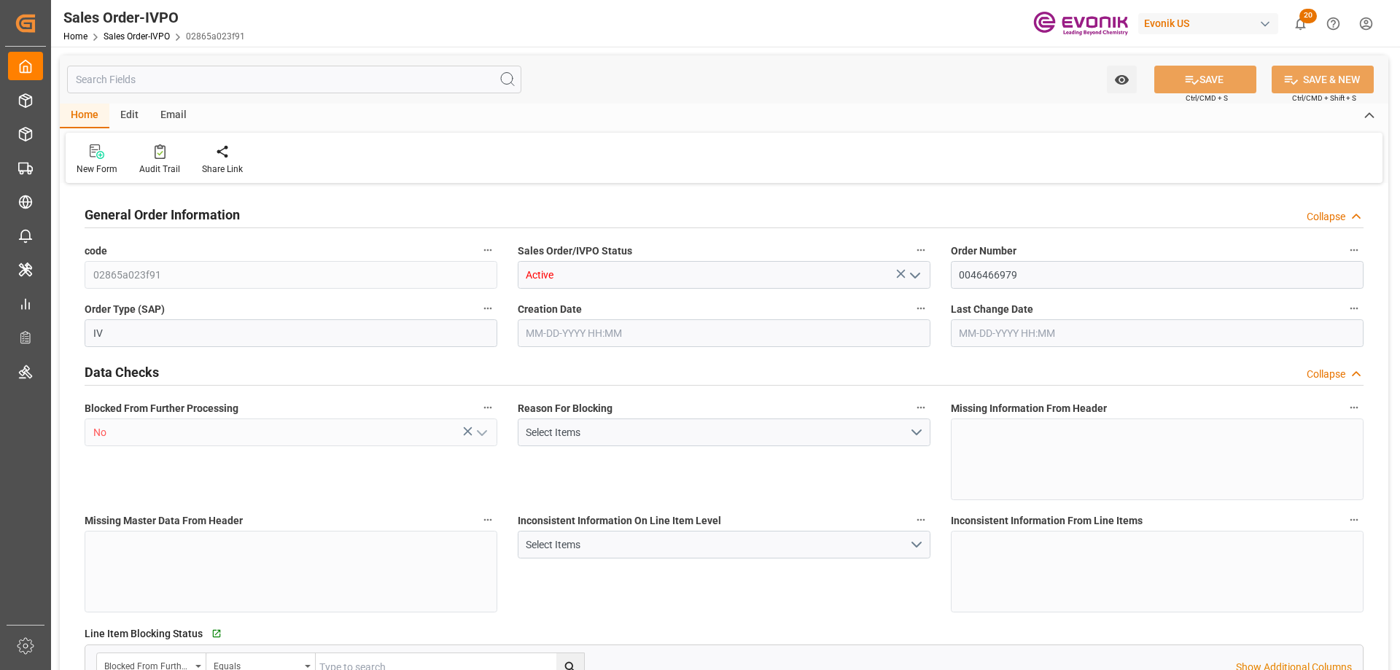
type input "NLRTM"
type input "0"
type input "1"
type input "2"
type input "17252"
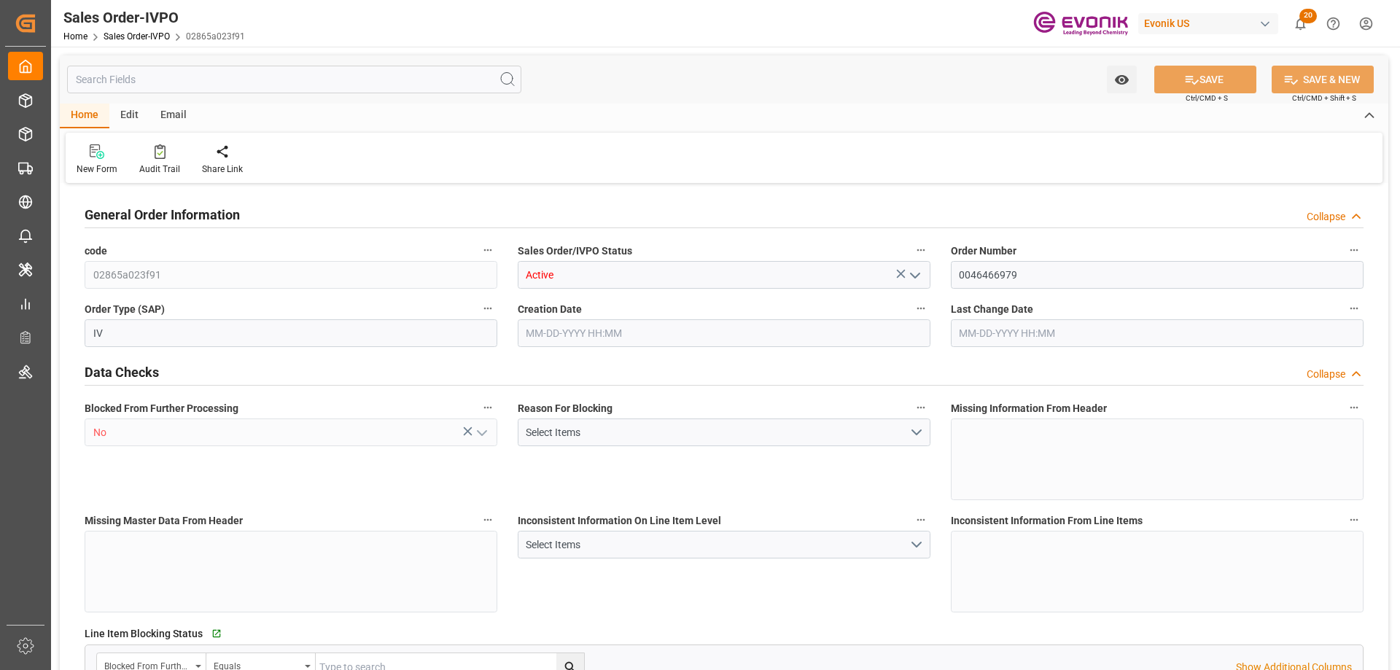
type input "0"
type input "17000"
type input "30"
type input "[DATE] 20:00"
type input "[DATE] 13:13"
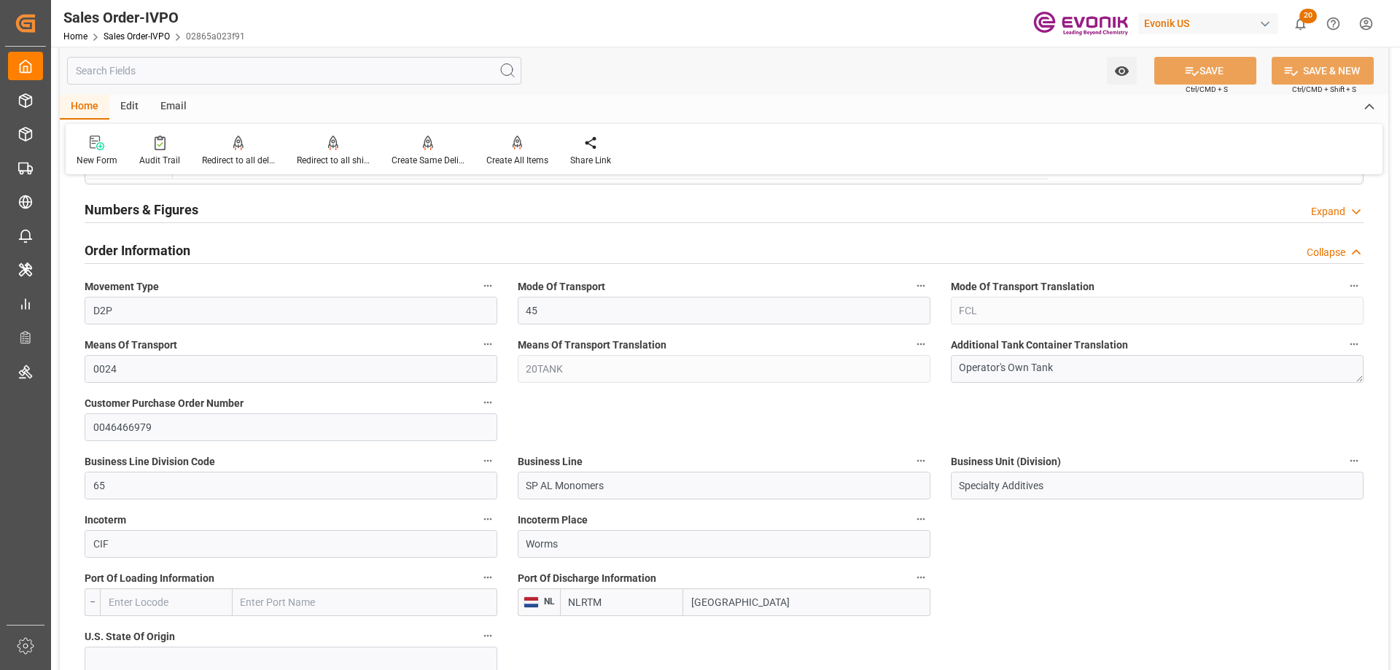
scroll to position [875, 0]
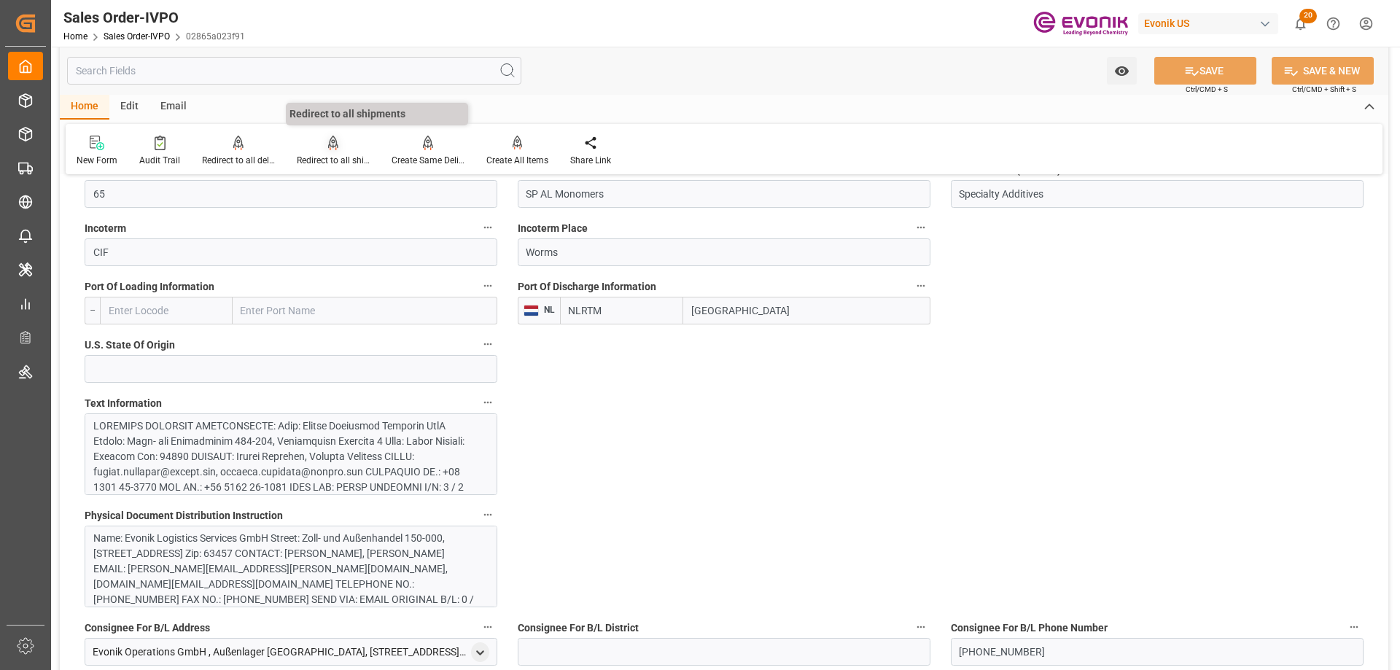
click at [336, 159] on div "Redirect to all shipments" at bounding box center [333, 160] width 73 height 13
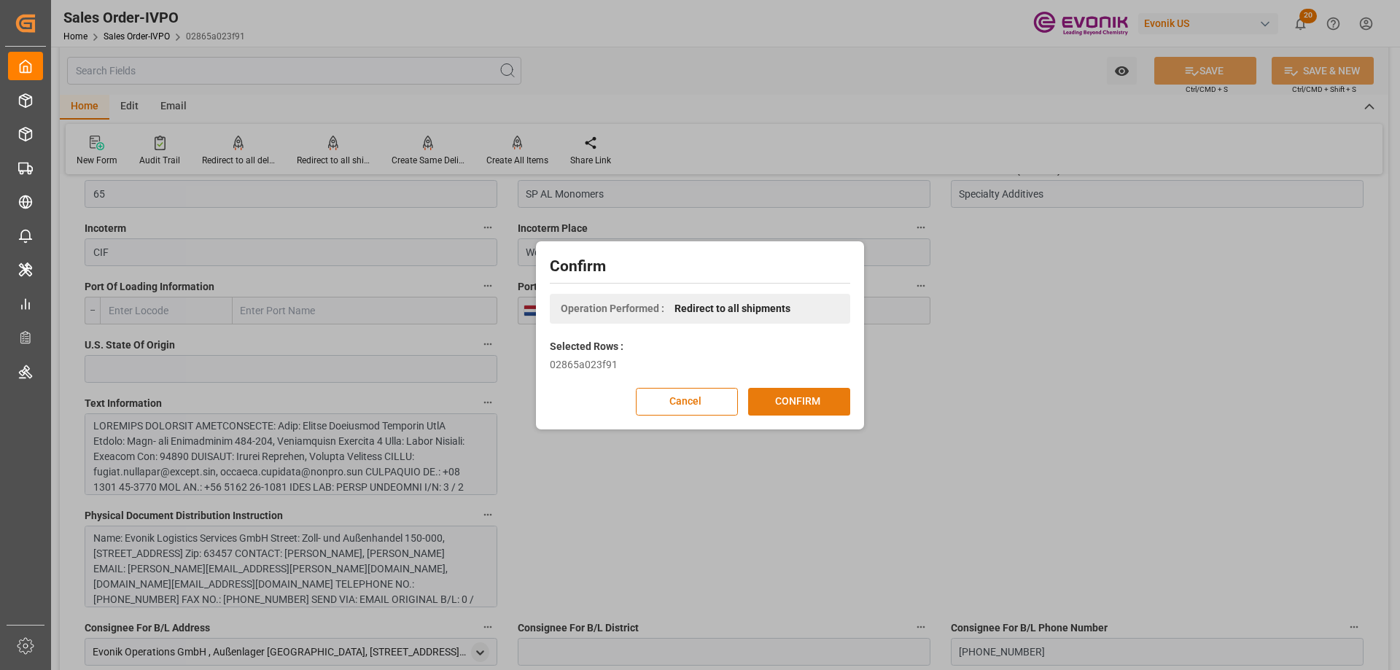
click at [799, 411] on button "CONFIRM" at bounding box center [799, 402] width 102 height 28
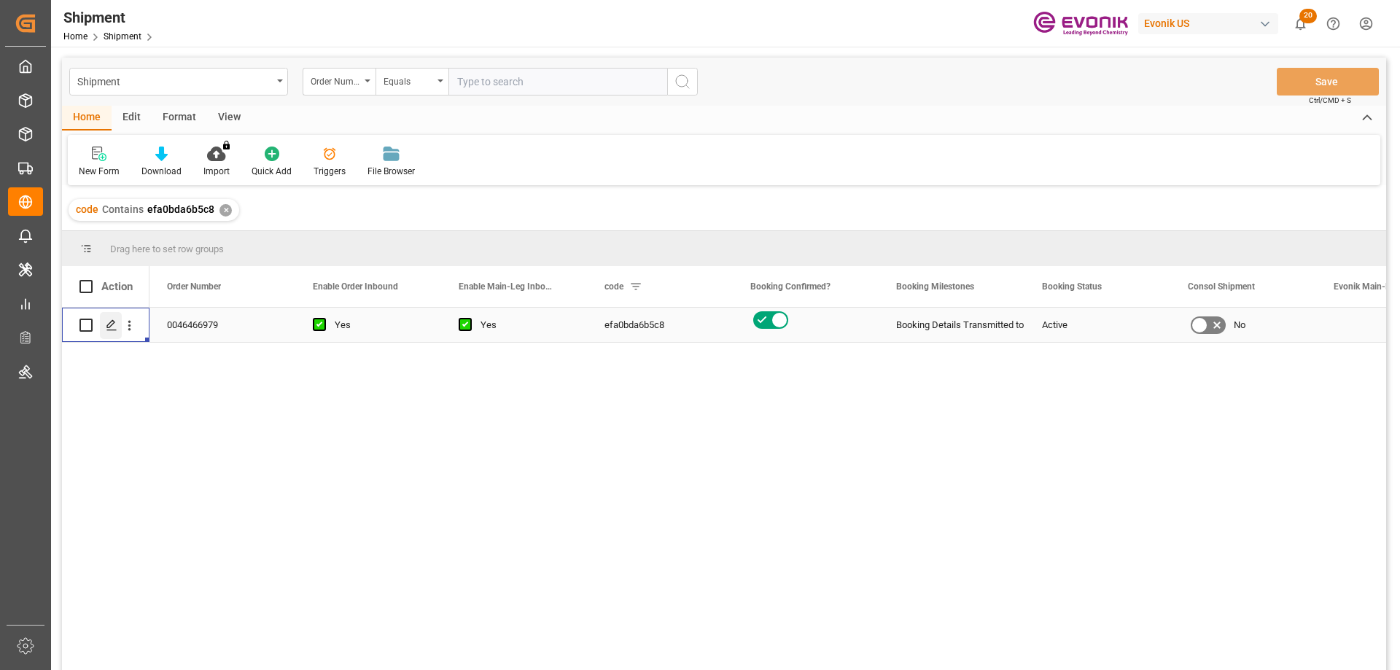
click at [111, 331] on icon "Press SPACE to select this row." at bounding box center [112, 325] width 12 height 12
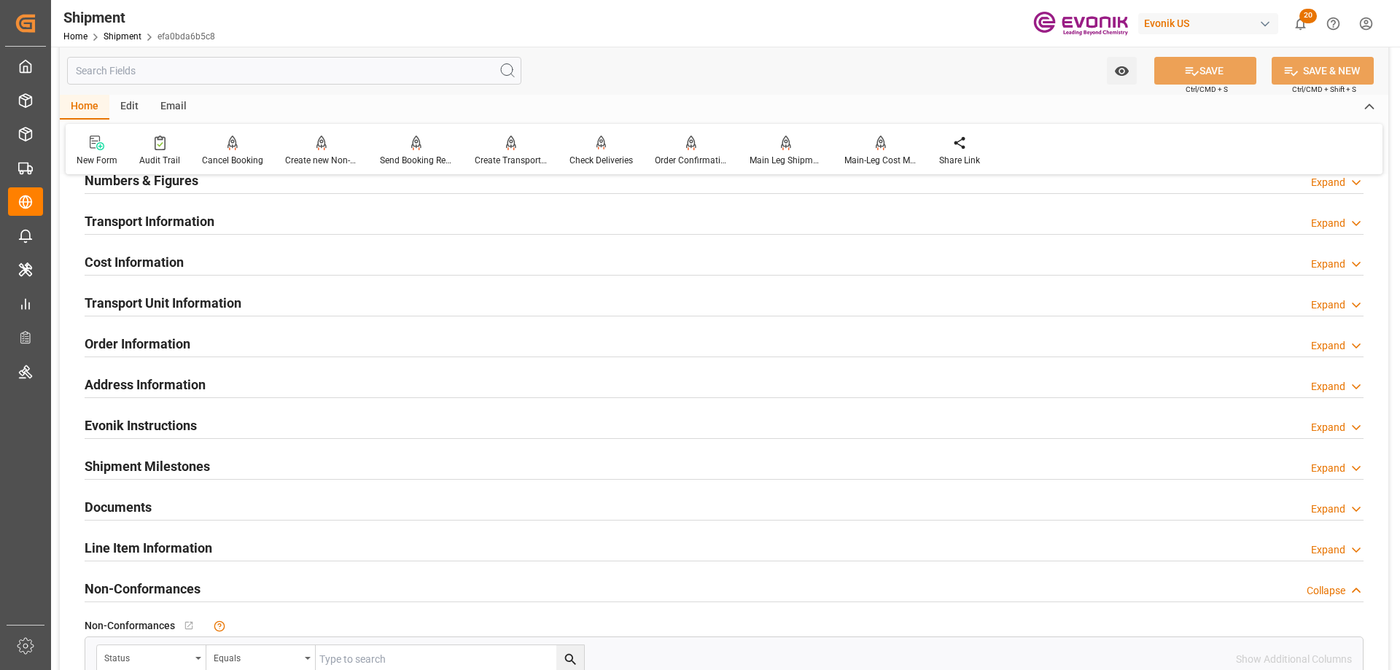
scroll to position [948, 0]
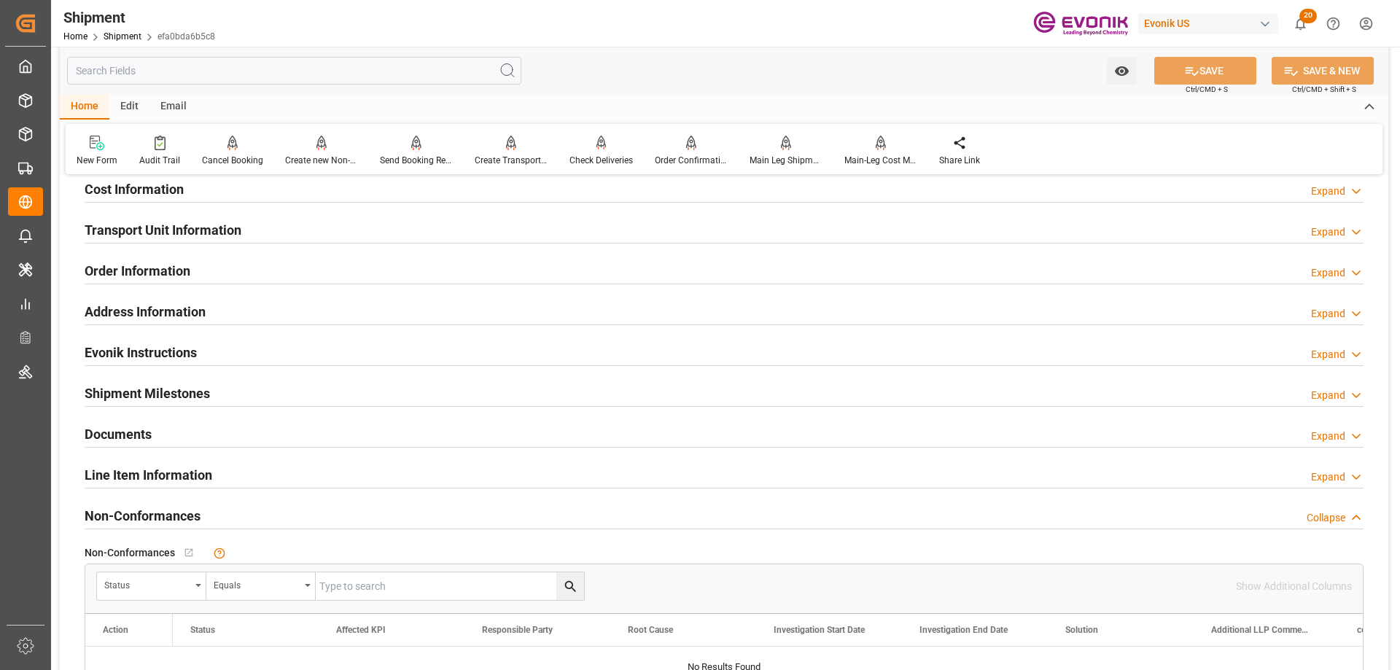
click at [185, 482] on h2 "Line Item Information" at bounding box center [149, 475] width 128 height 20
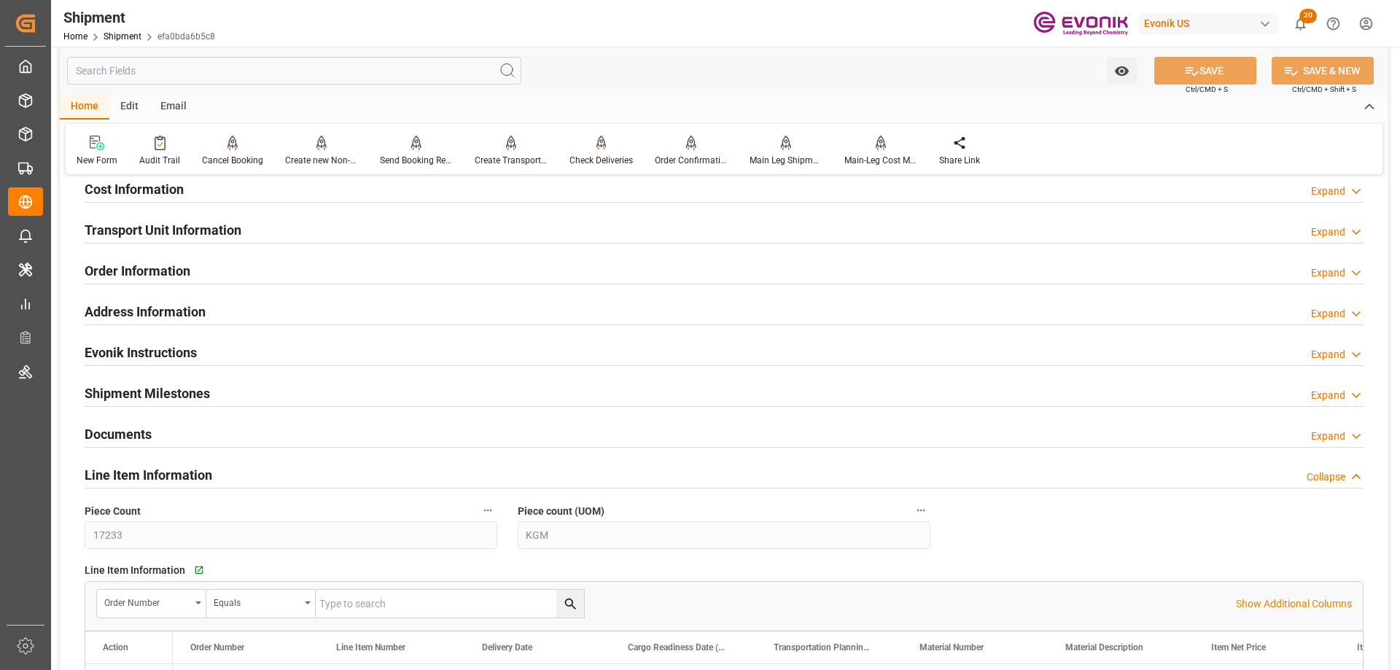
scroll to position [1094, 0]
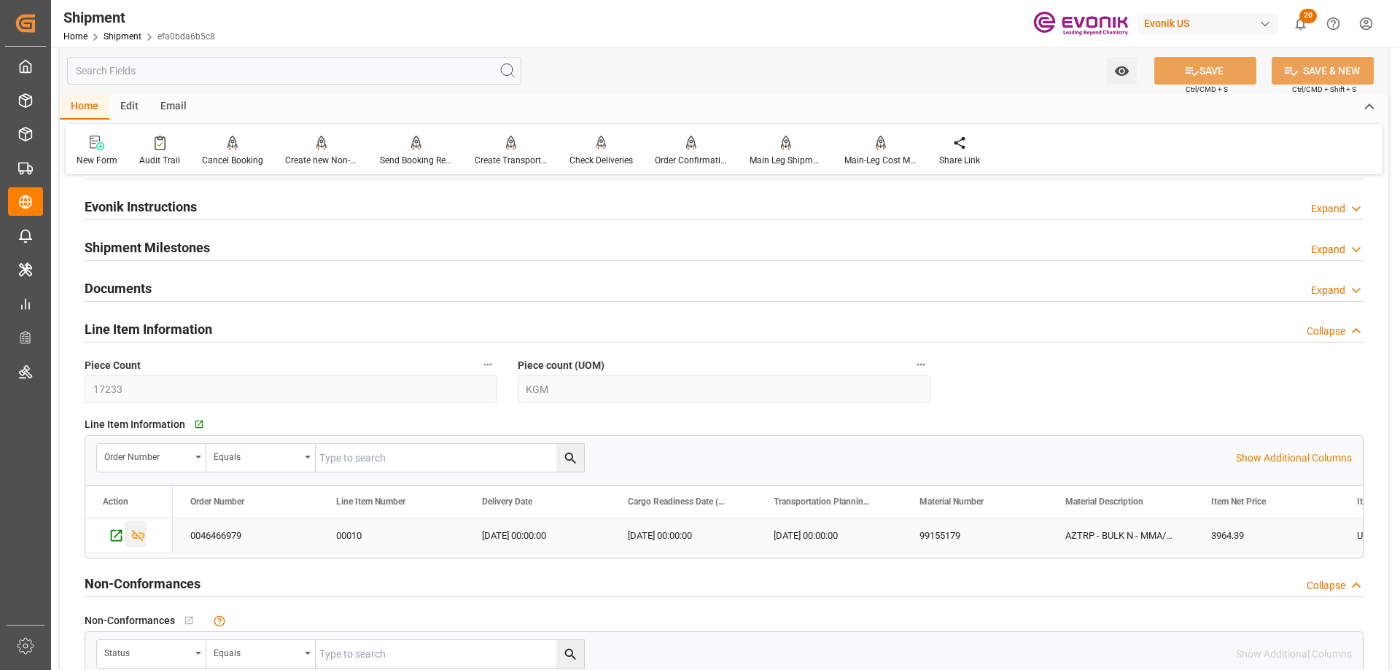
click at [141, 533] on icon "Press SPACE to select this row." at bounding box center [138, 536] width 13 height 12
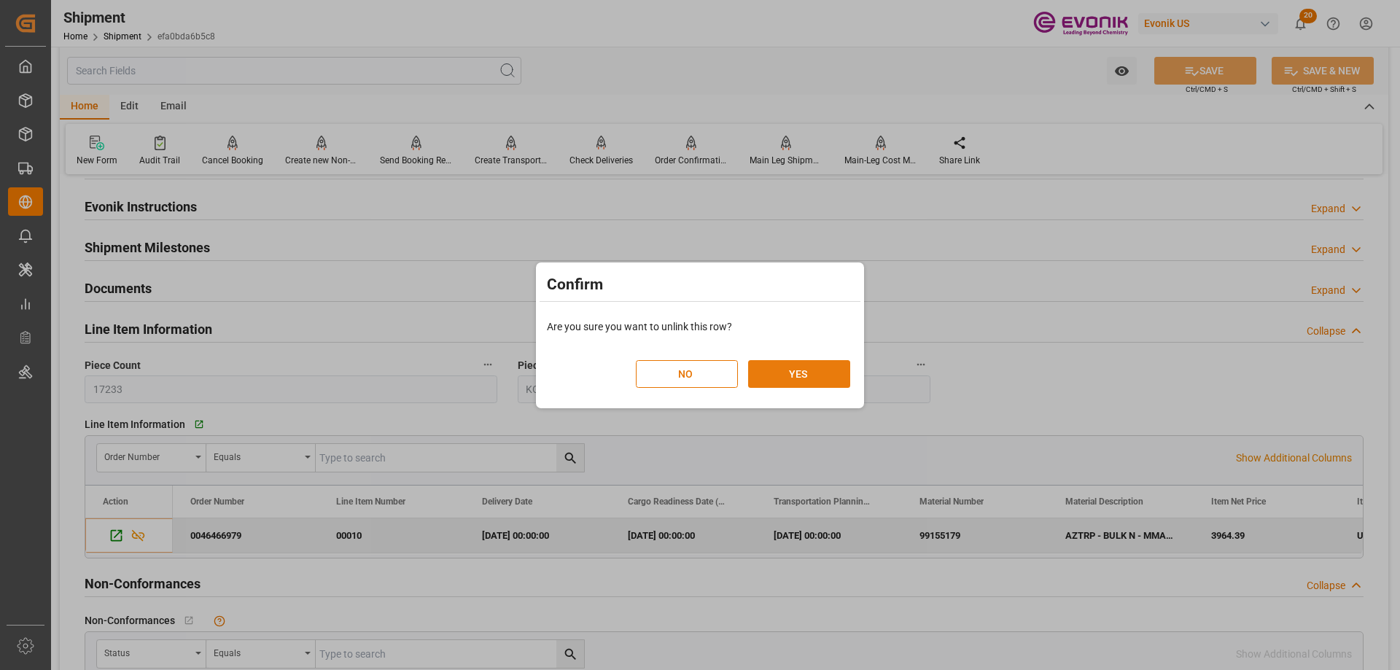
click at [779, 375] on button "YES" at bounding box center [799, 374] width 102 height 28
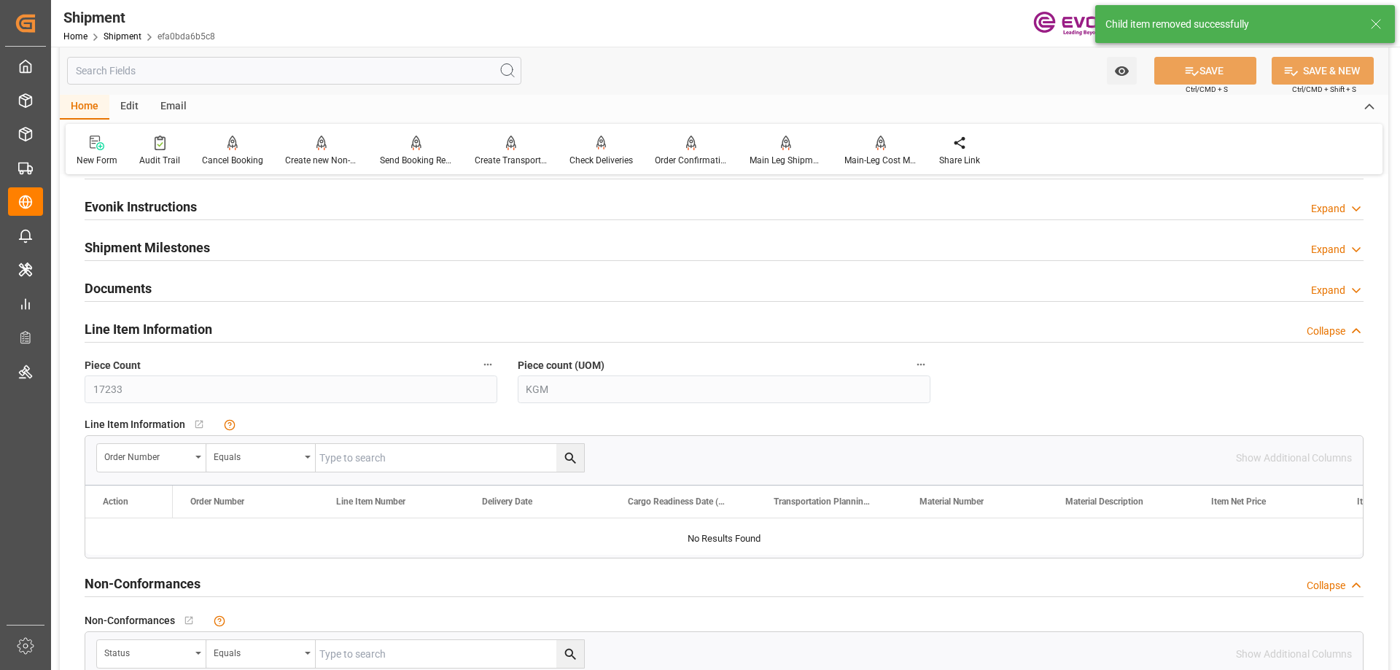
scroll to position [875, 0]
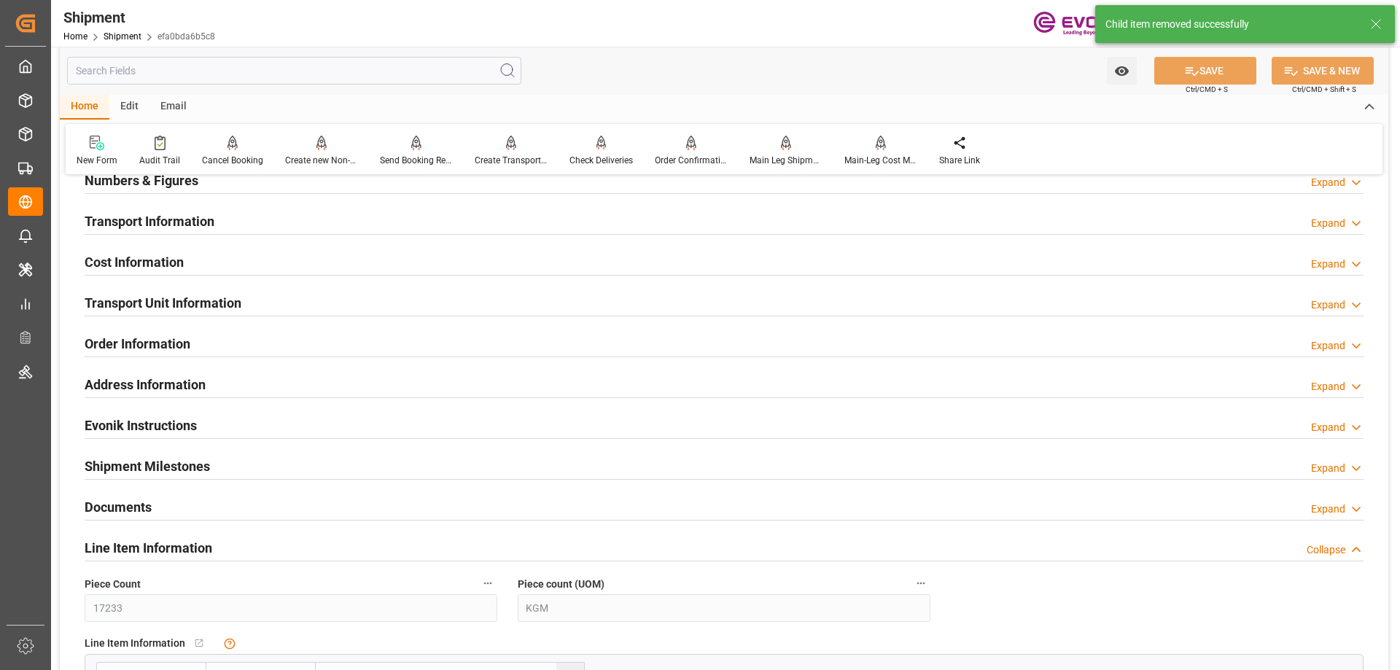
click at [159, 305] on h2 "Transport Unit Information" at bounding box center [163, 303] width 157 height 20
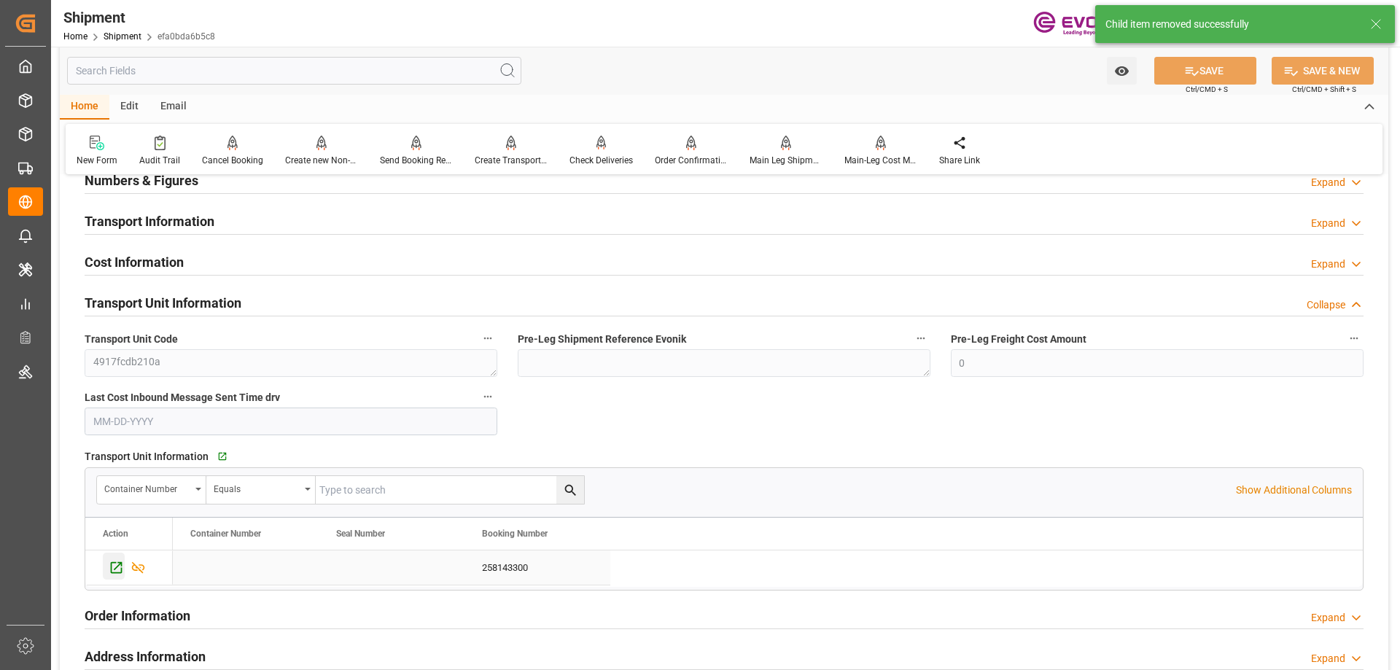
click at [117, 567] on icon "Press SPACE to select this row." at bounding box center [117, 568] width 12 height 12
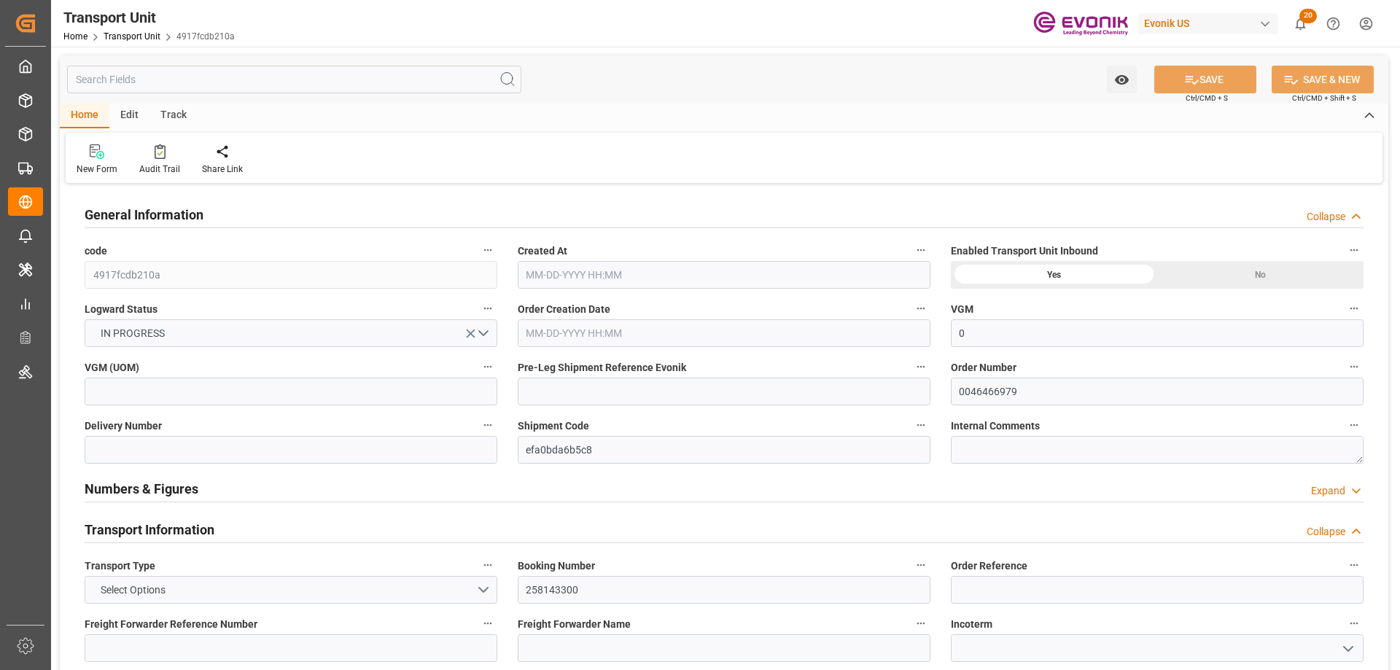
type input "0"
type input "Maersk"
type input "Maersk Line AS"
type input "USMSY"
type input "NLRTM"
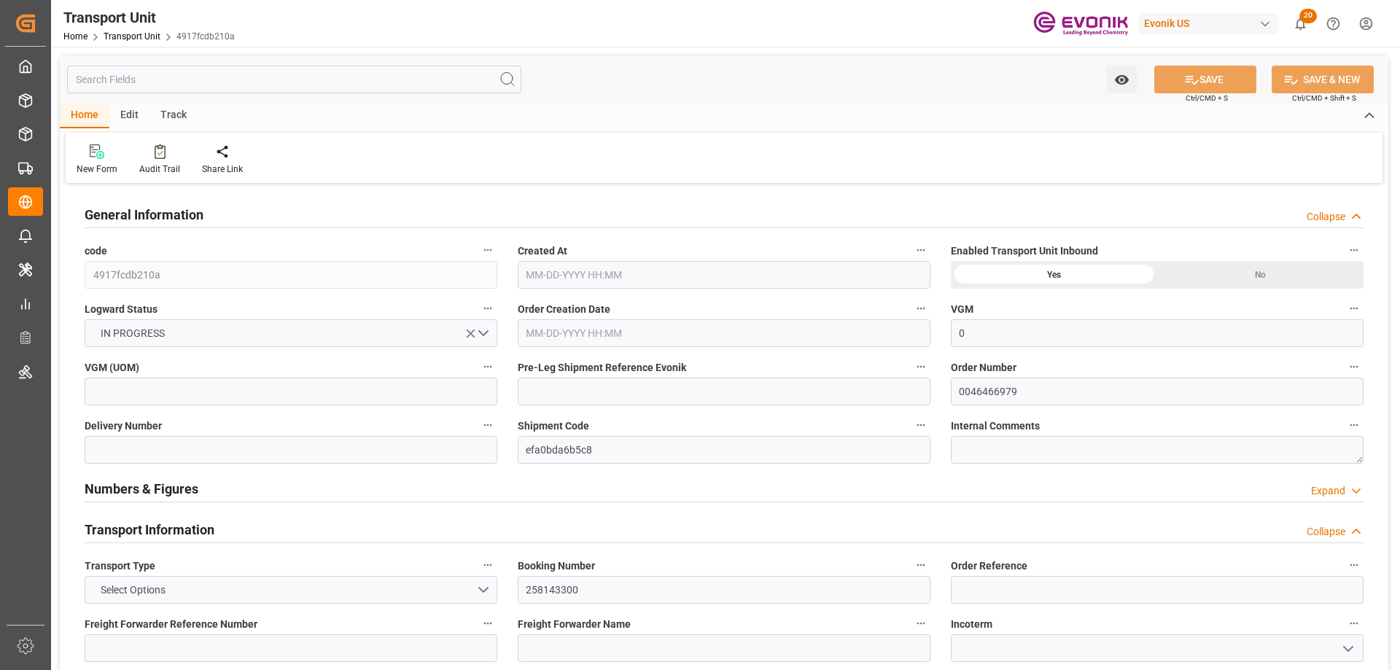
type input "9356103"
type input "USMSY"
type input "NLRTM"
type input "9355288"
type input "17252"
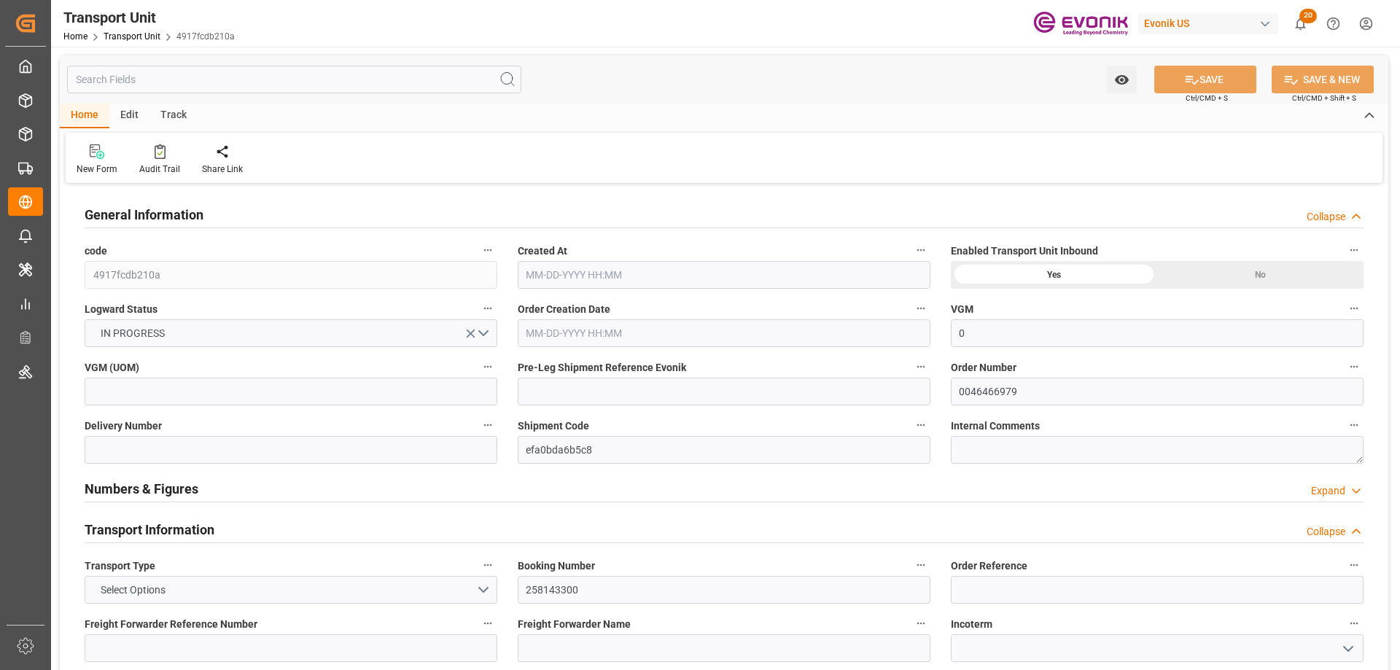
click at [268, 84] on input "text" at bounding box center [294, 80] width 454 height 28
type input "[DATE] 18:02"
type input "[DATE]"
type input "[DATE] 22:00"
type input "[DATE] 00:00"
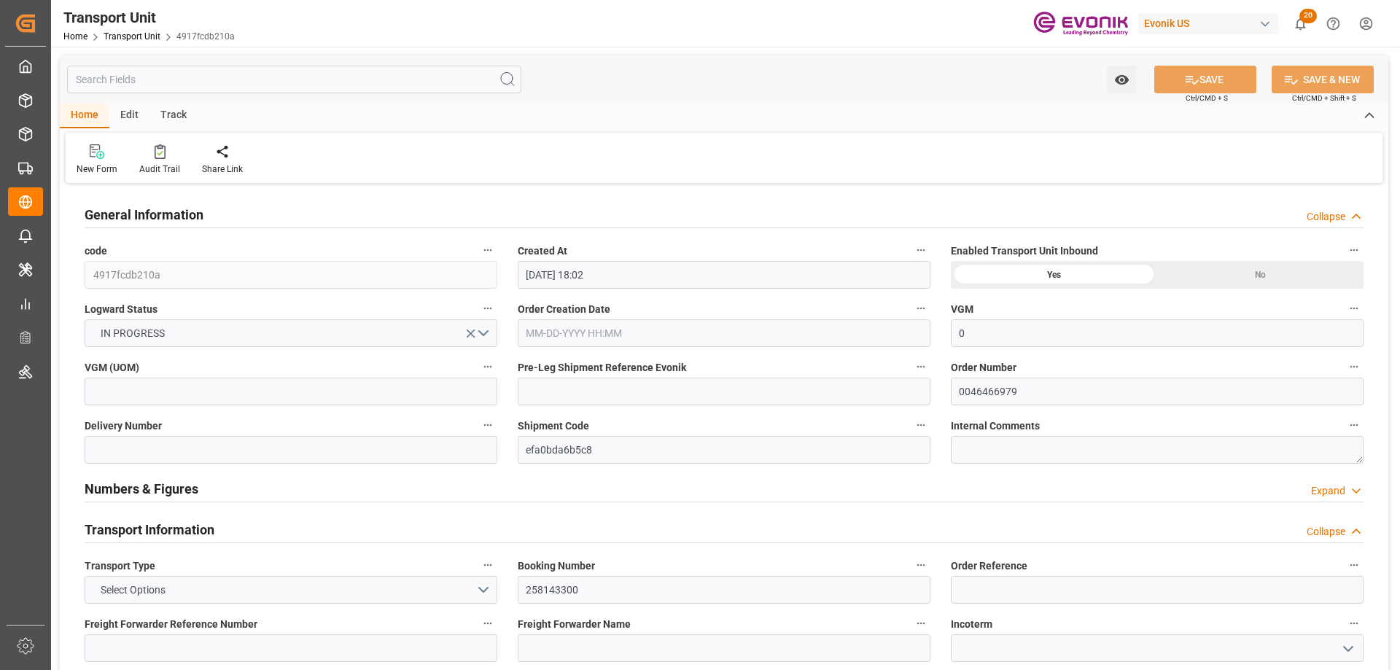
type input "[DATE] 07:00"
type input "[DATE] 00:00"
type input "[DATE] 10:00"
type input "[DATE] 22:00"
type input "[DATE] 08:00"
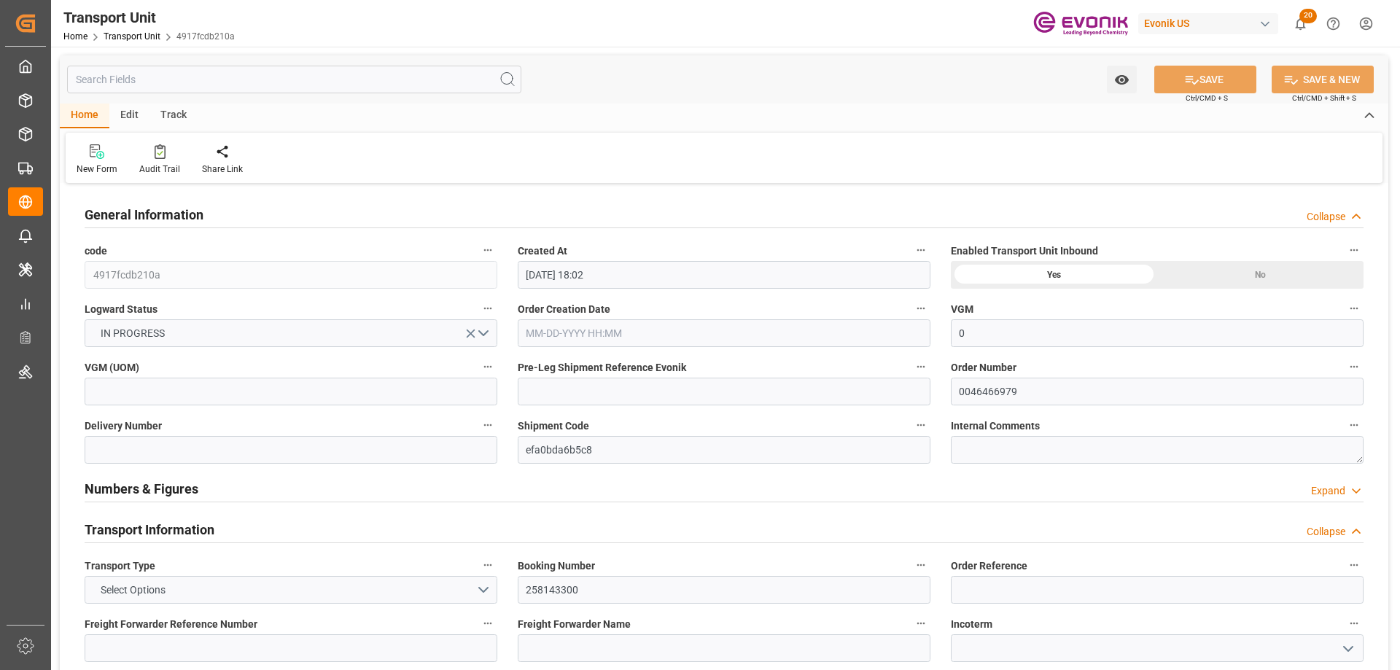
type input "[DATE] 18:00"
type input "[DATE] 19:00"
type input "[DATE] 15:00"
type input "[DATE] 07:00"
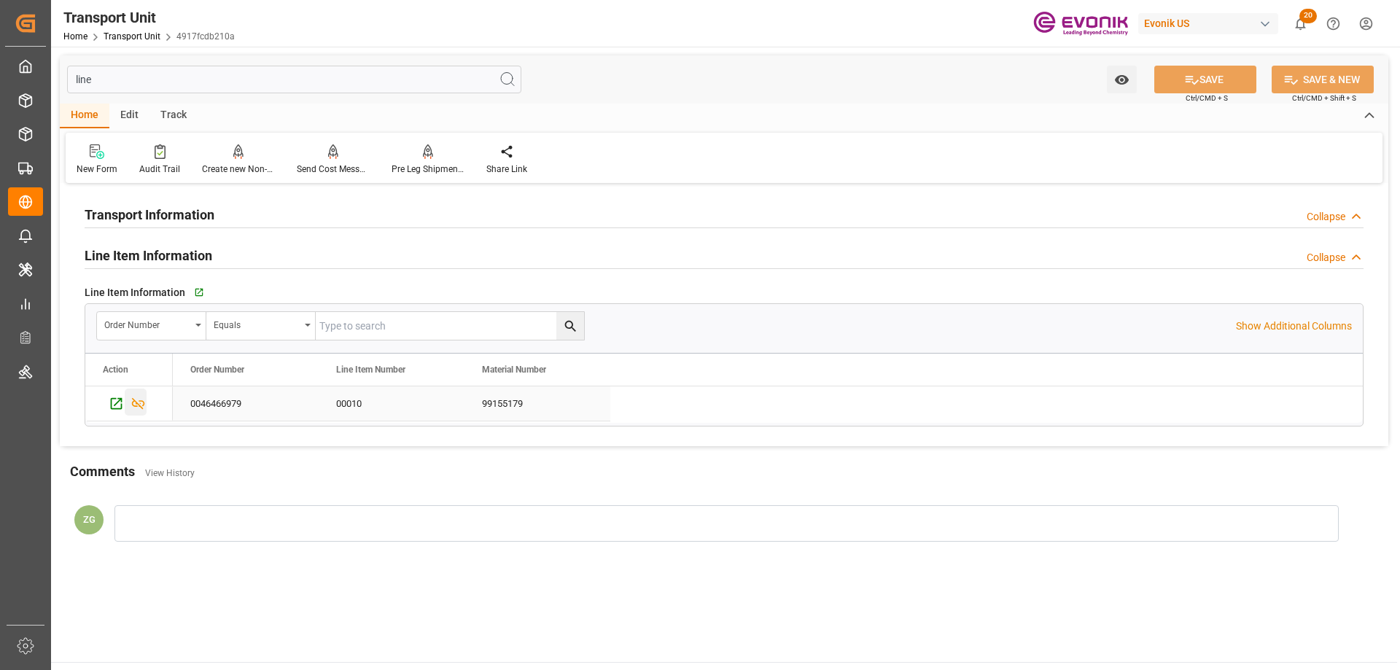
type input "line"
click at [142, 406] on icon "Press SPACE to select this row." at bounding box center [138, 403] width 15 height 15
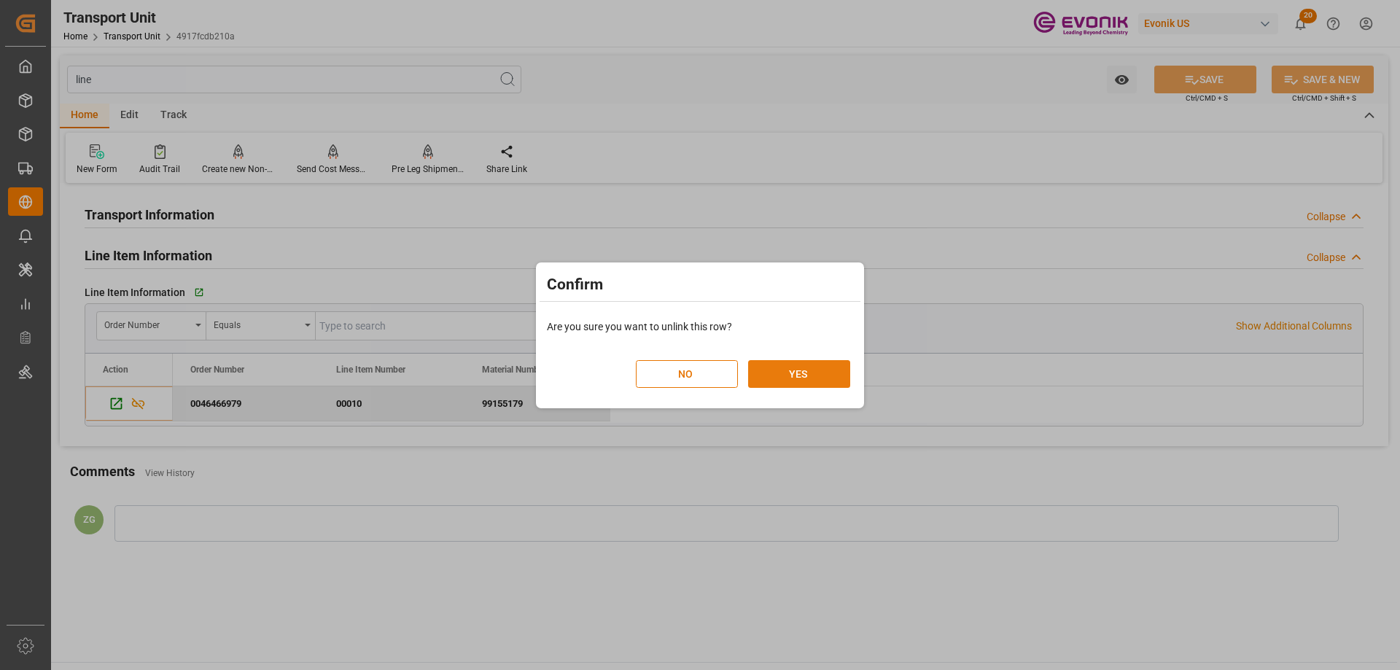
click at [823, 366] on button "YES" at bounding box center [799, 374] width 102 height 28
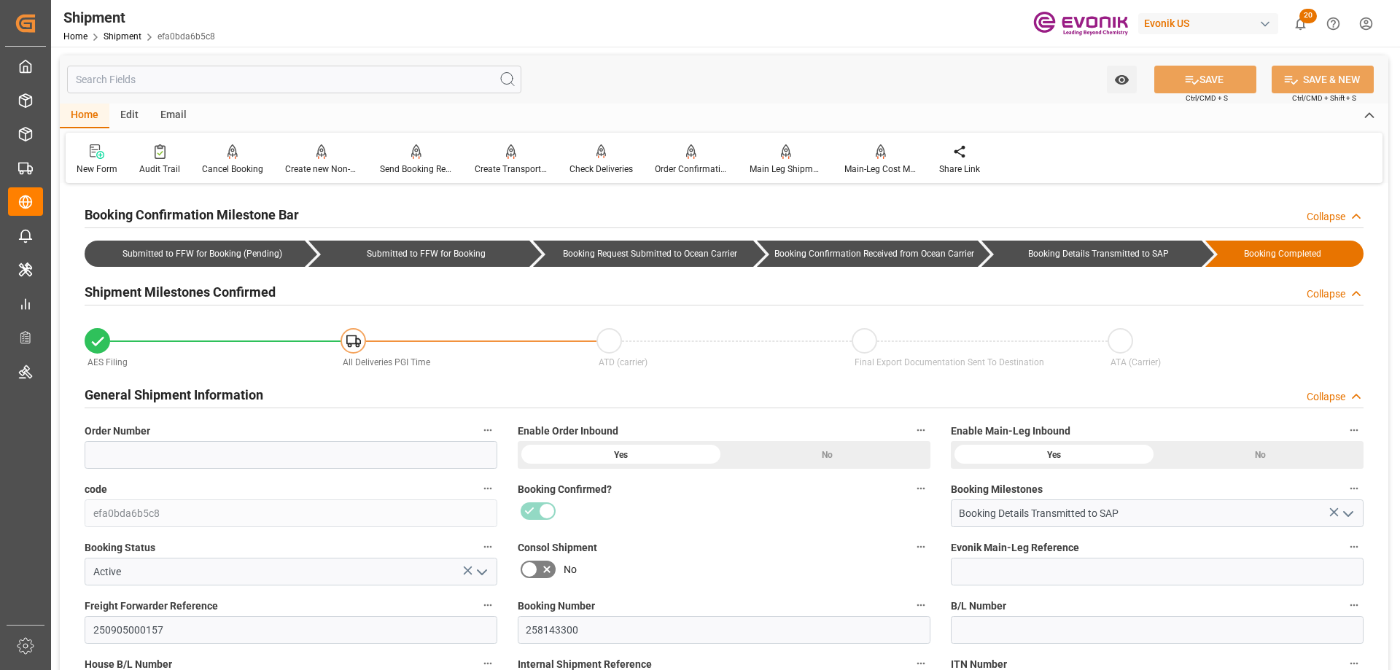
scroll to position [438, 0]
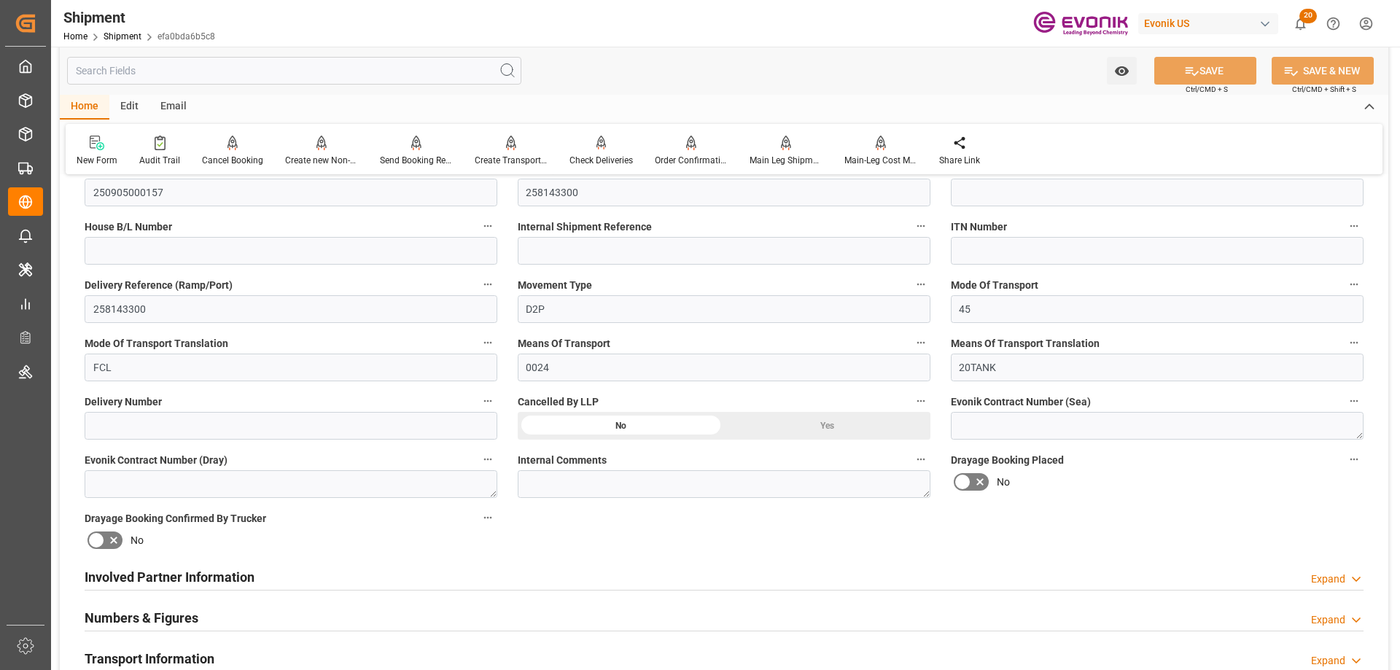
click at [781, 431] on div "Yes" at bounding box center [827, 426] width 206 height 28
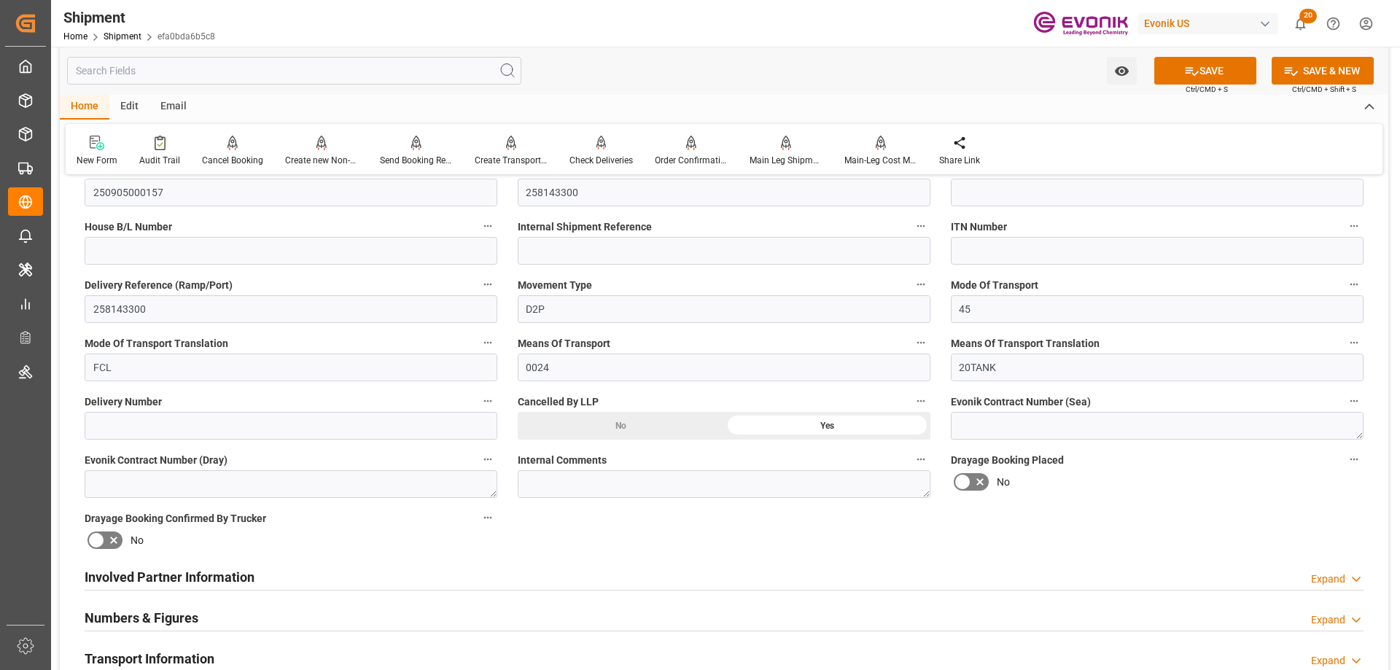
scroll to position [292, 0]
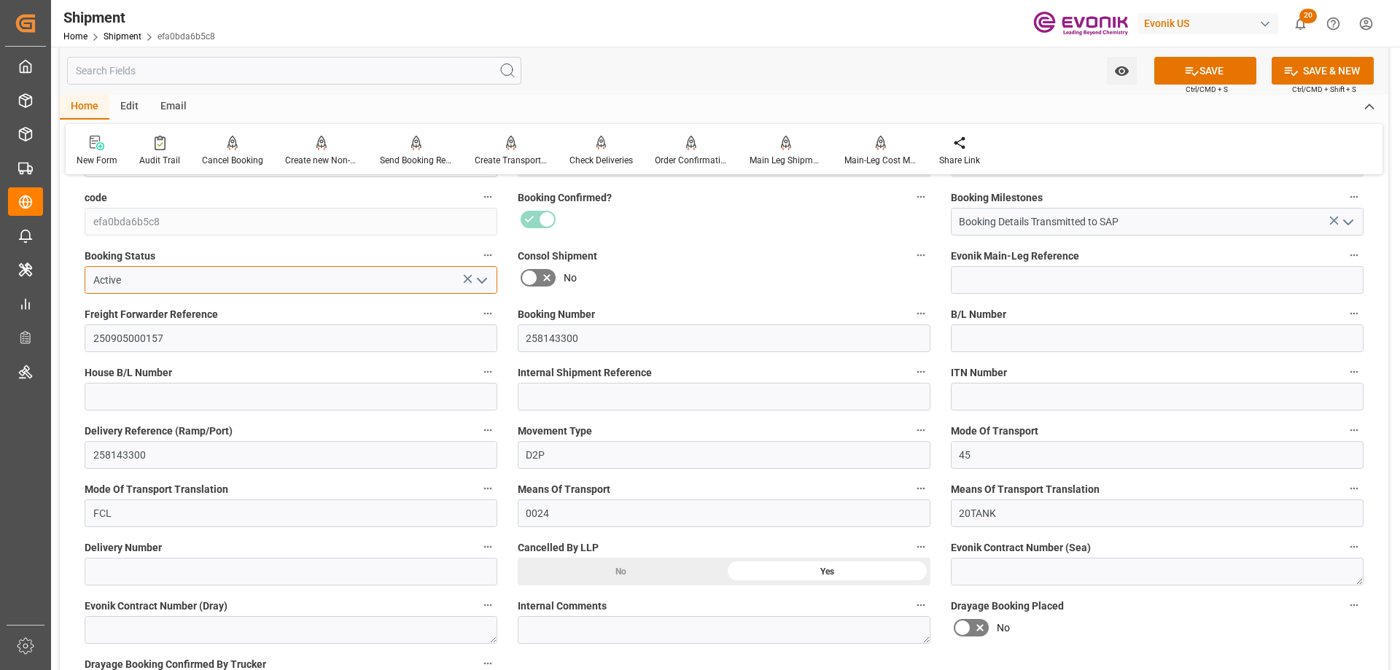
click at [301, 288] on input "Active" at bounding box center [291, 280] width 413 height 28
click at [481, 283] on icon "open menu" at bounding box center [482, 281] width 18 height 18
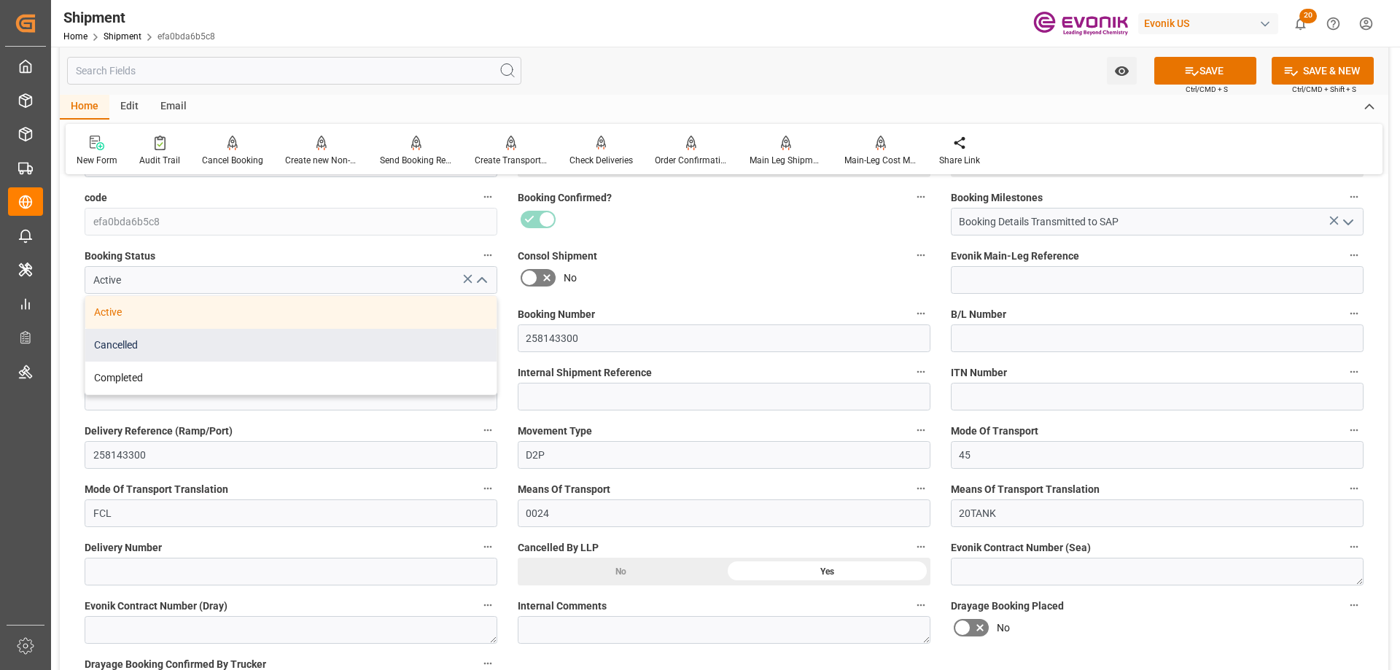
click at [169, 356] on div "Cancelled" at bounding box center [290, 345] width 411 height 33
type input "Cancelled"
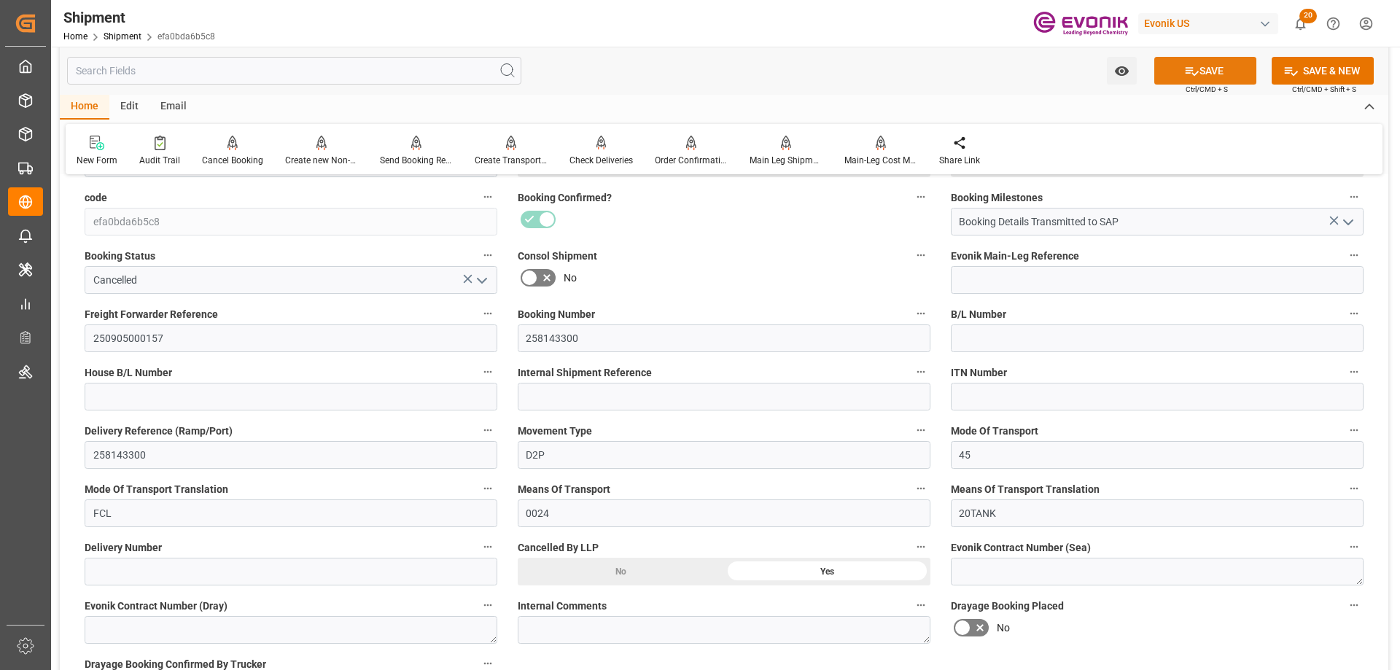
click at [1195, 67] on icon at bounding box center [1192, 70] width 15 height 15
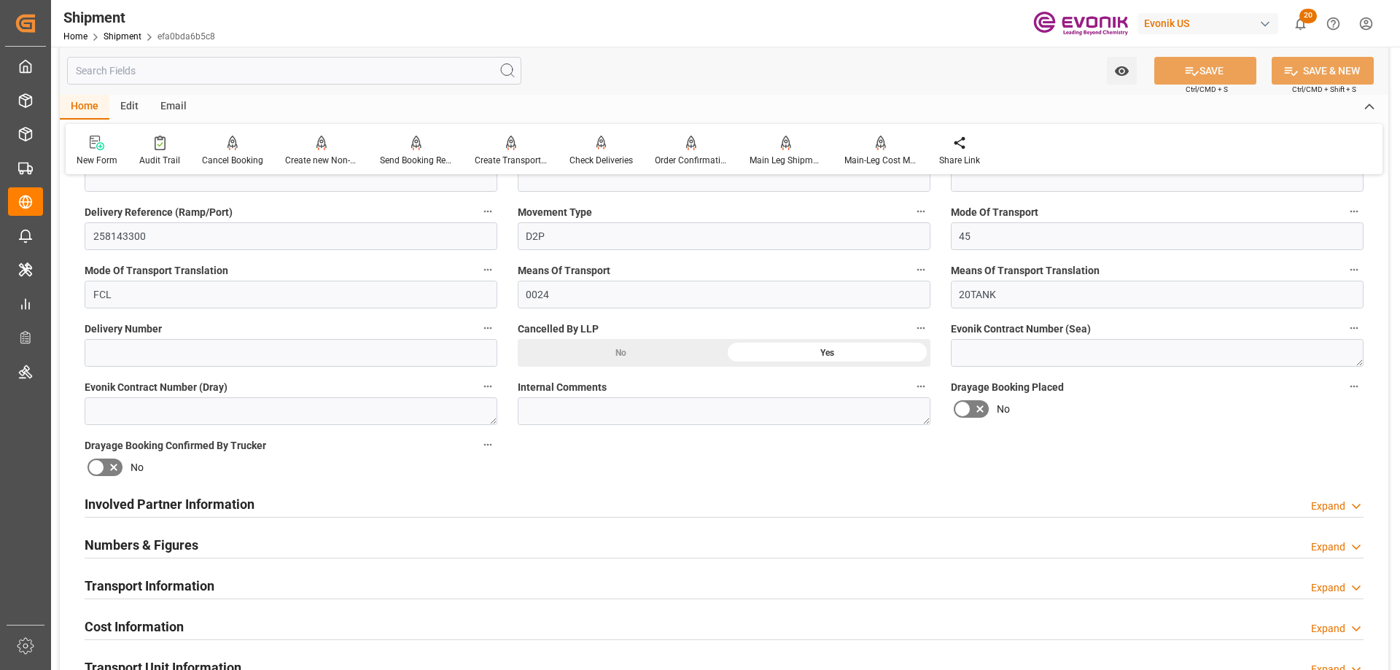
scroll to position [656, 0]
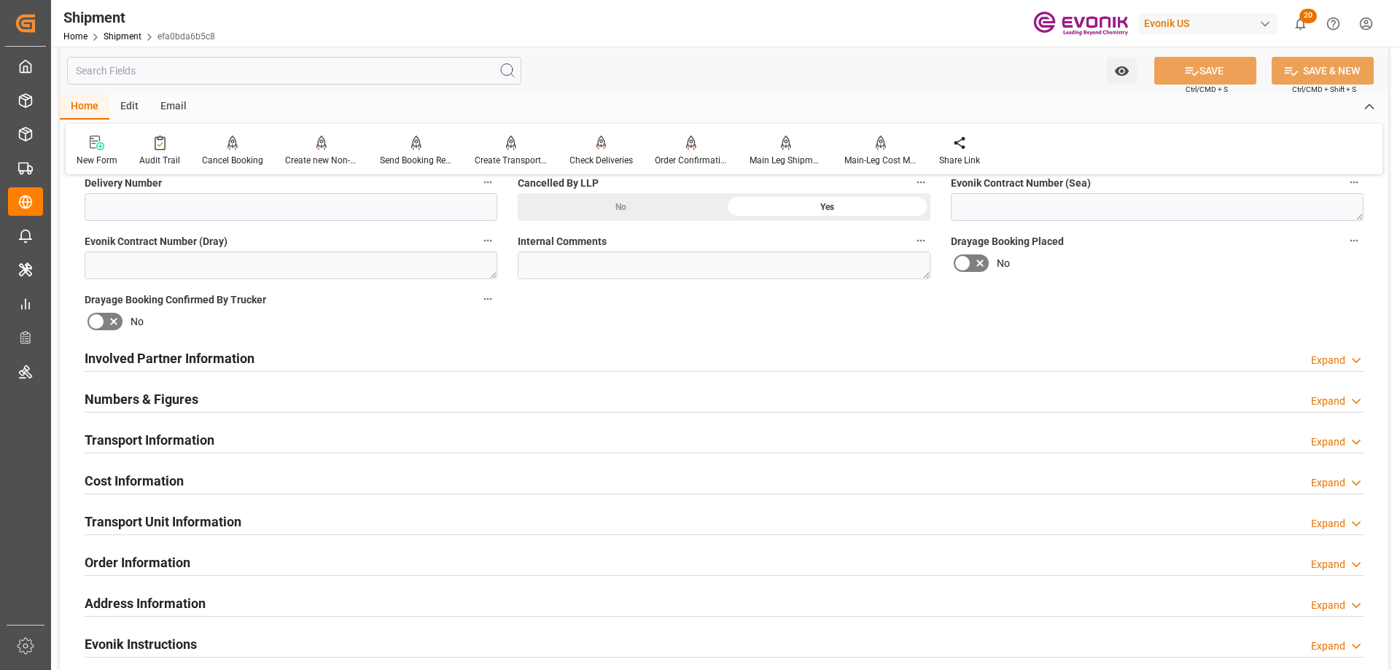
click at [346, 366] on div "Involved Partner Information Expand" at bounding box center [724, 358] width 1279 height 28
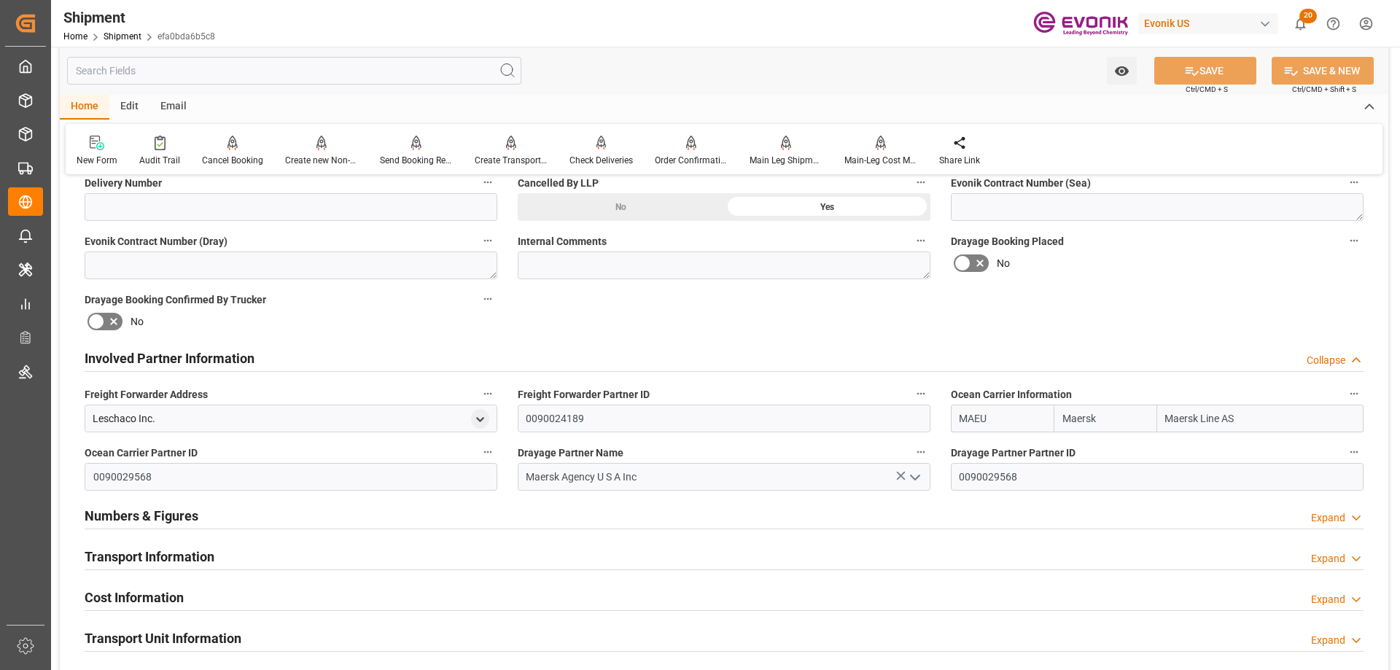
click at [292, 560] on div "Transport Information Expand" at bounding box center [724, 556] width 1279 height 28
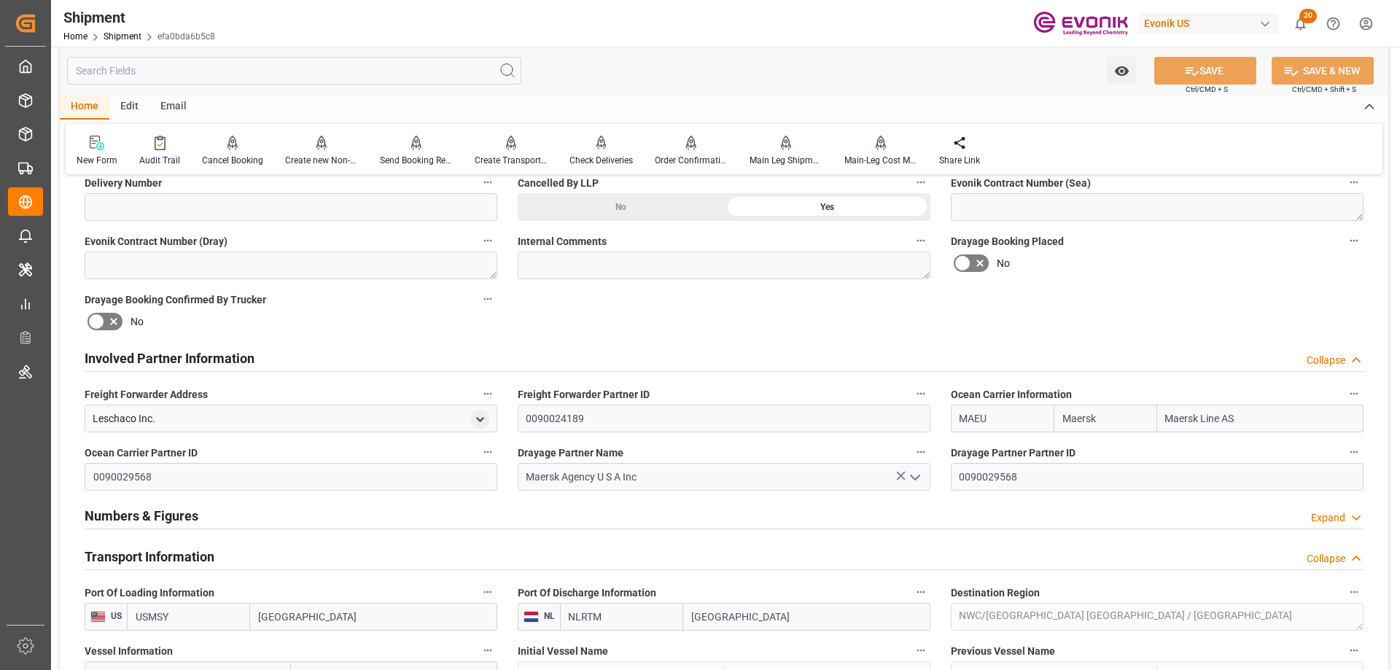
scroll to position [875, 0]
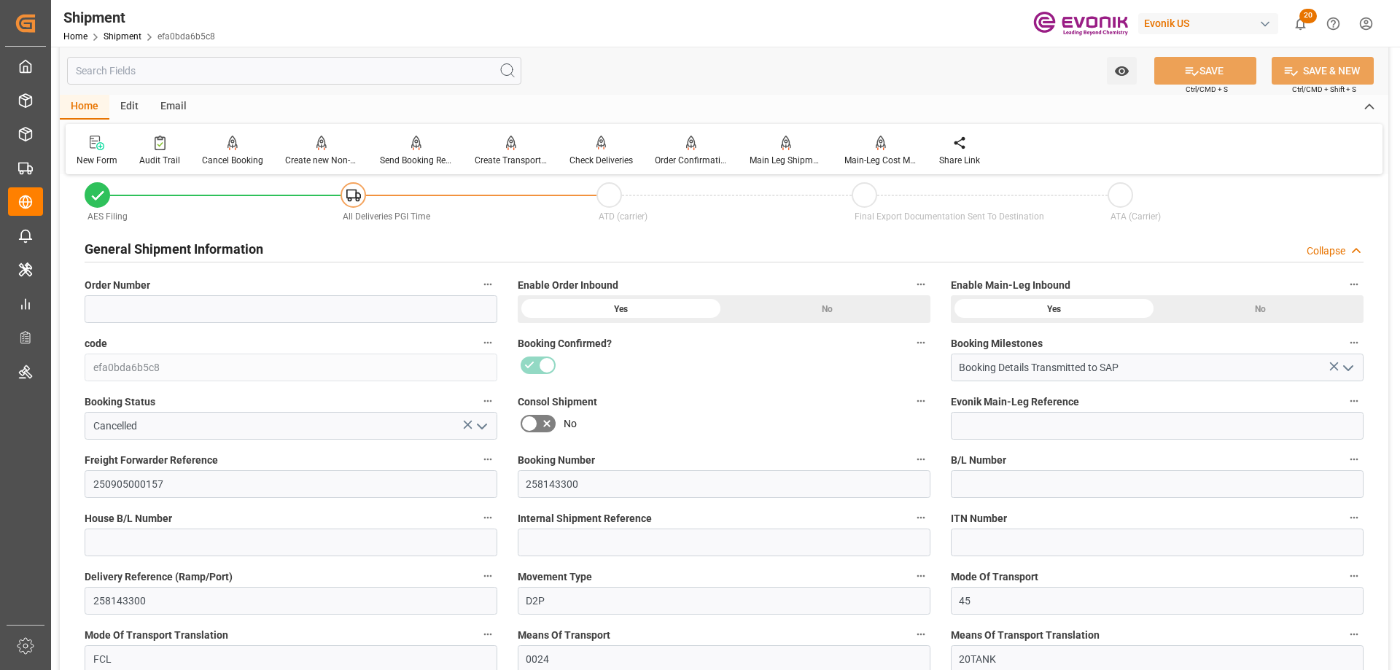
scroll to position [365, 0]
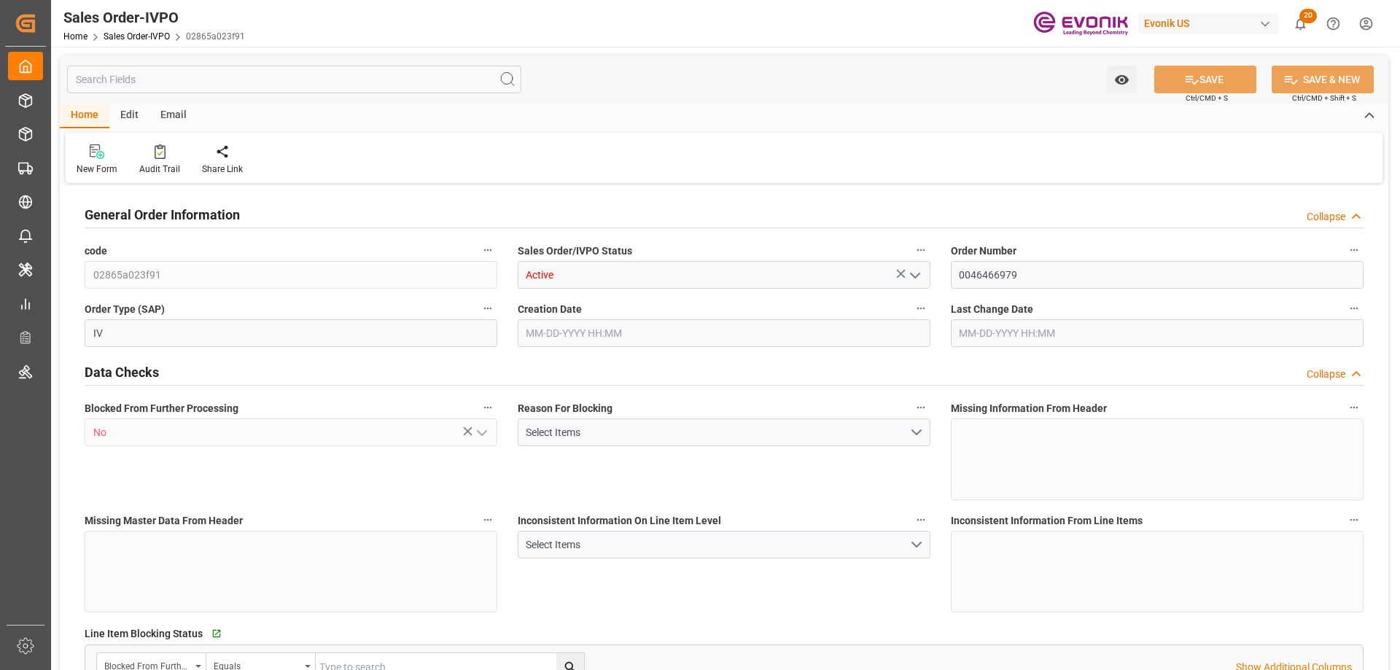
type input "NLRTM"
type input "0"
type input "1"
type input "2"
type input "17252"
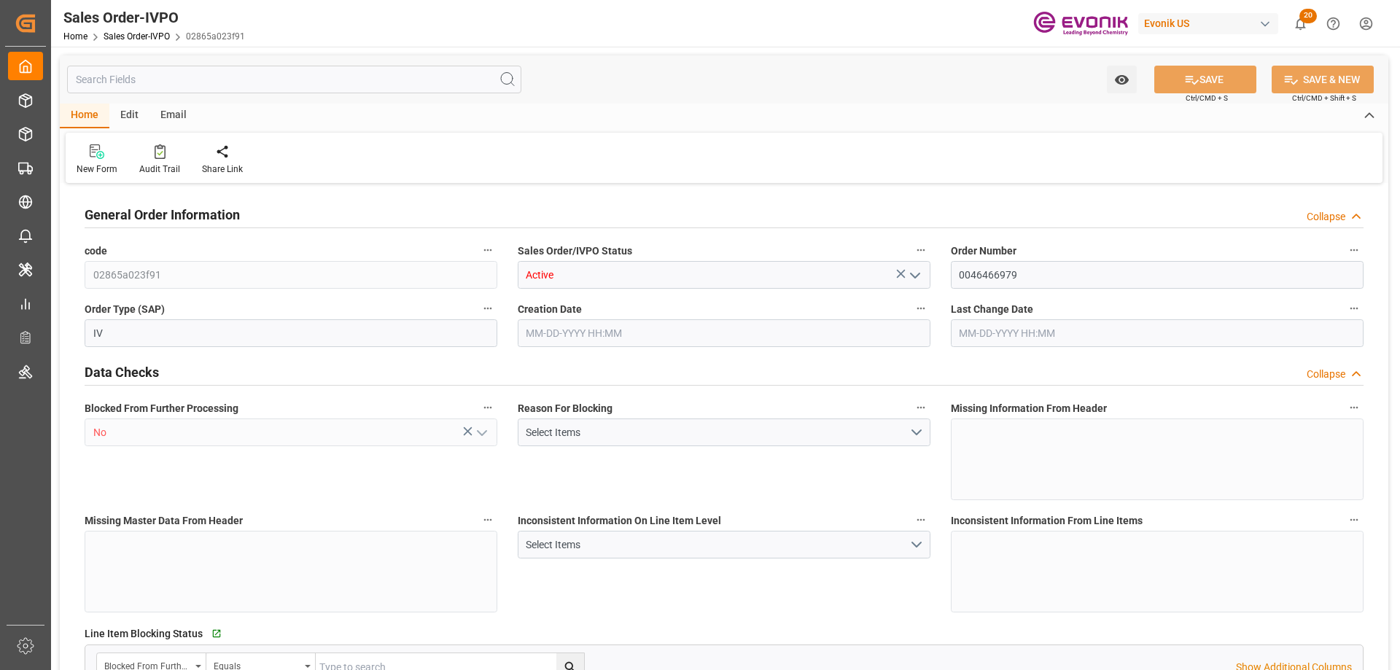
type input "0"
type input "17000"
type input "30"
type input "[DATE] 20:00"
type input "[DATE] 13:16"
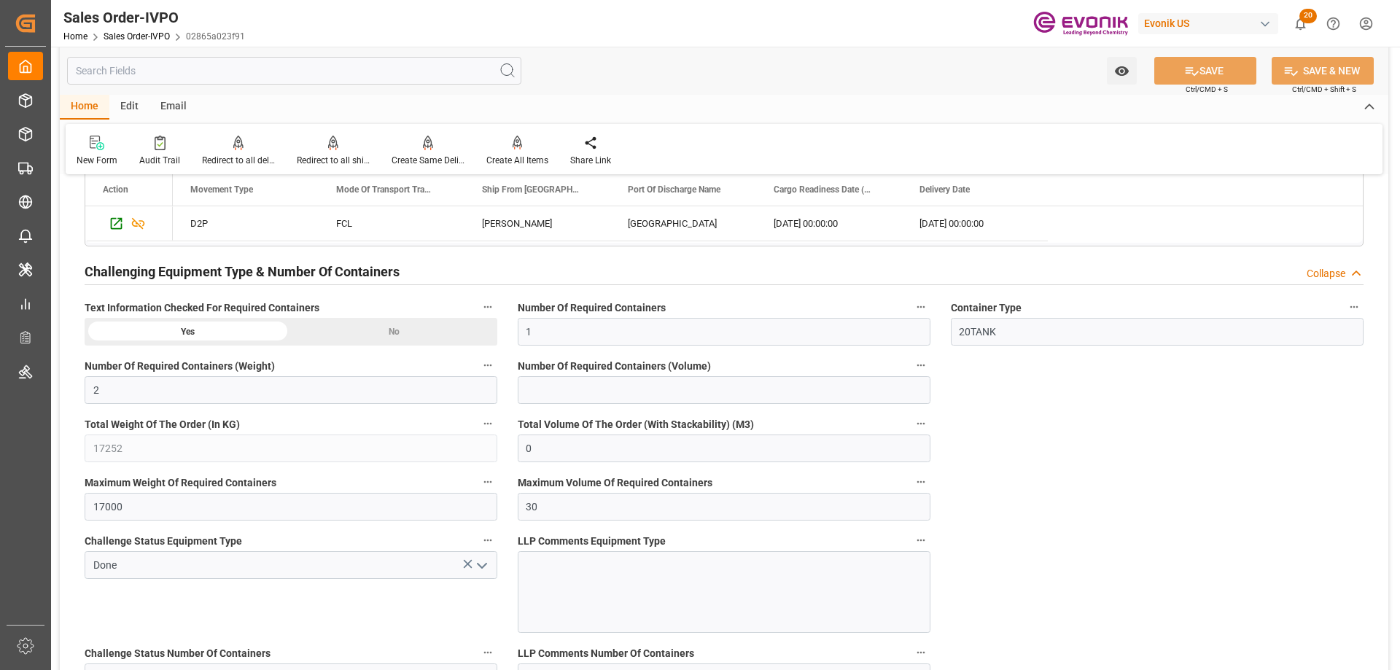
scroll to position [2991, 0]
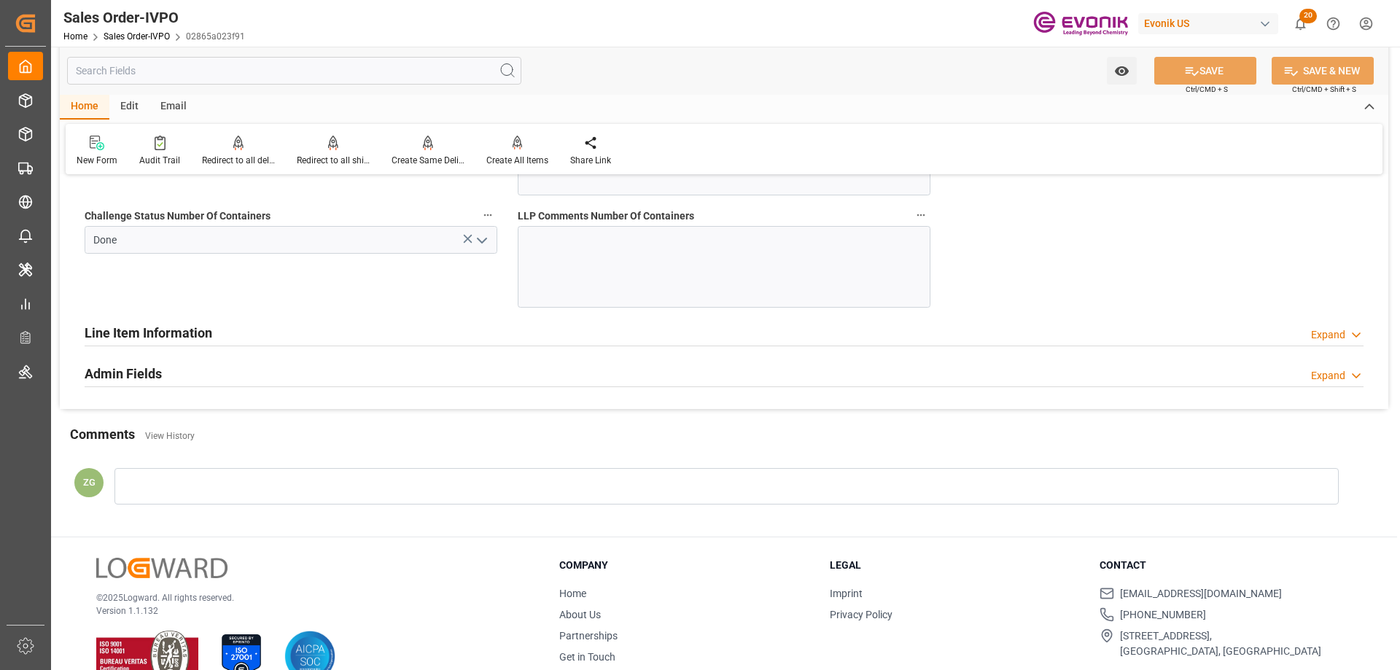
click at [484, 239] on icon "open menu" at bounding box center [482, 241] width 18 height 18
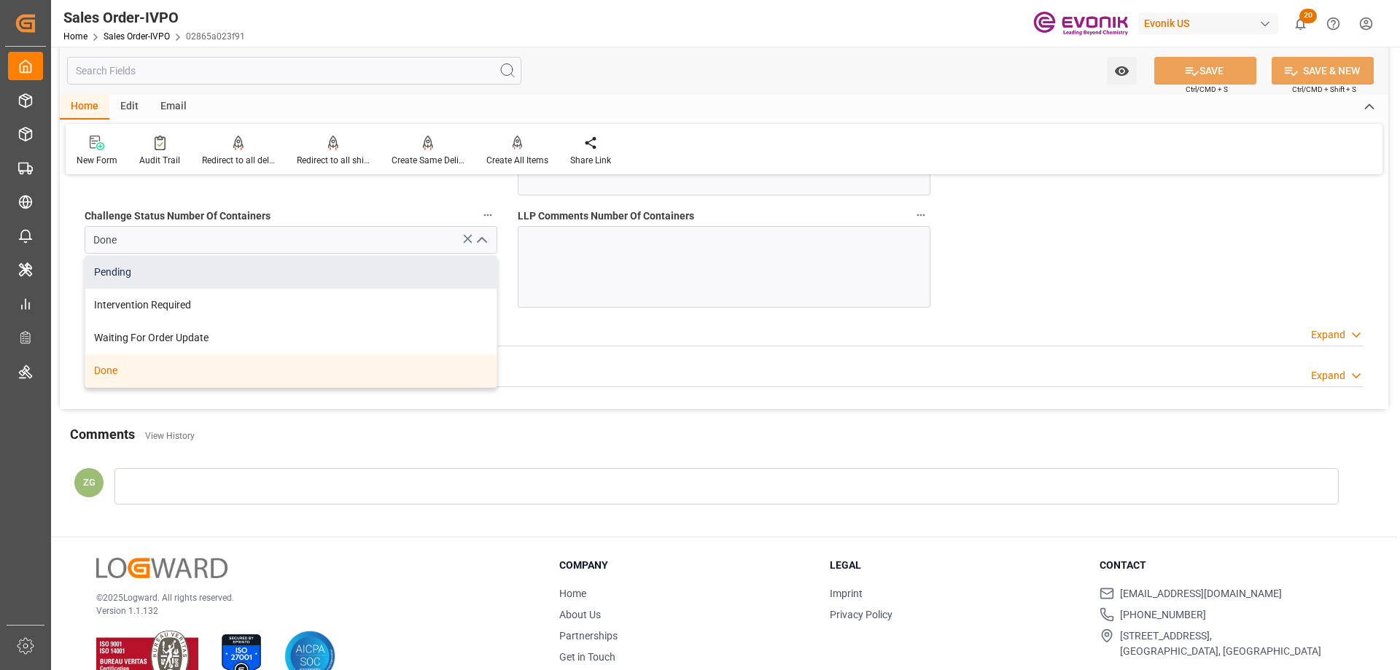
click at [249, 268] on div "Pending" at bounding box center [290, 272] width 411 height 33
type input "Pending"
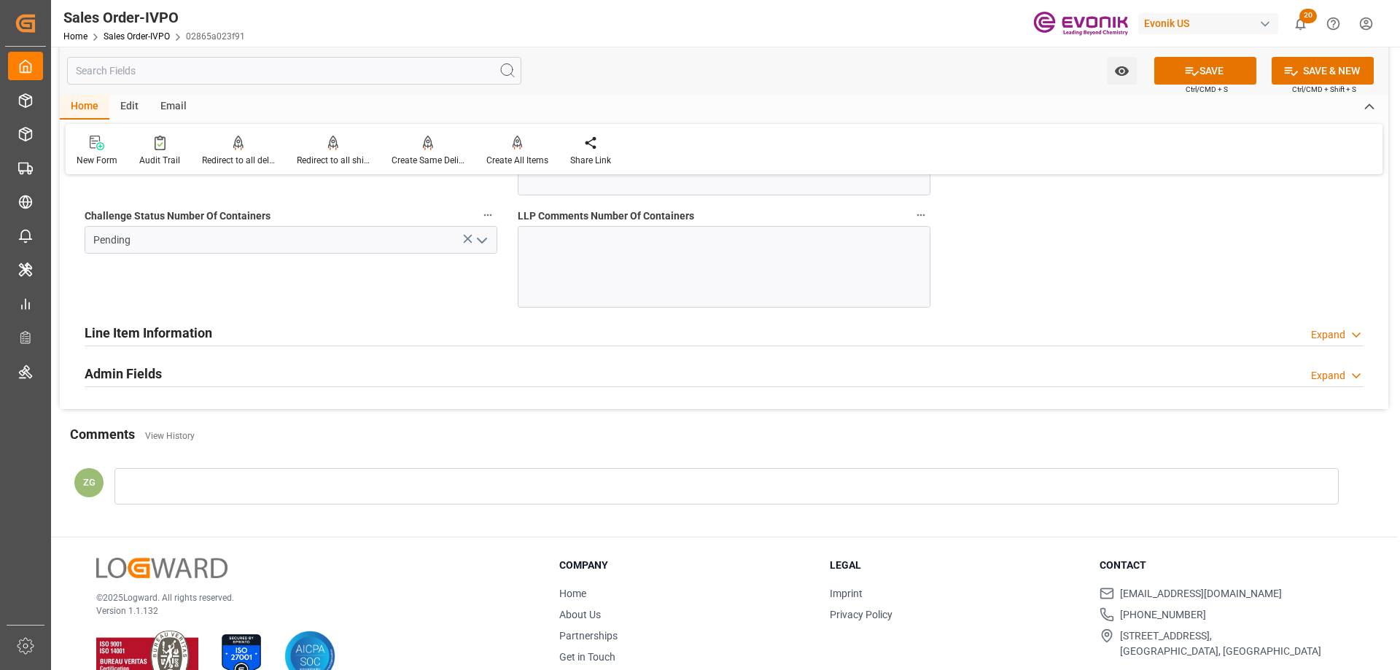
scroll to position [2699, 0]
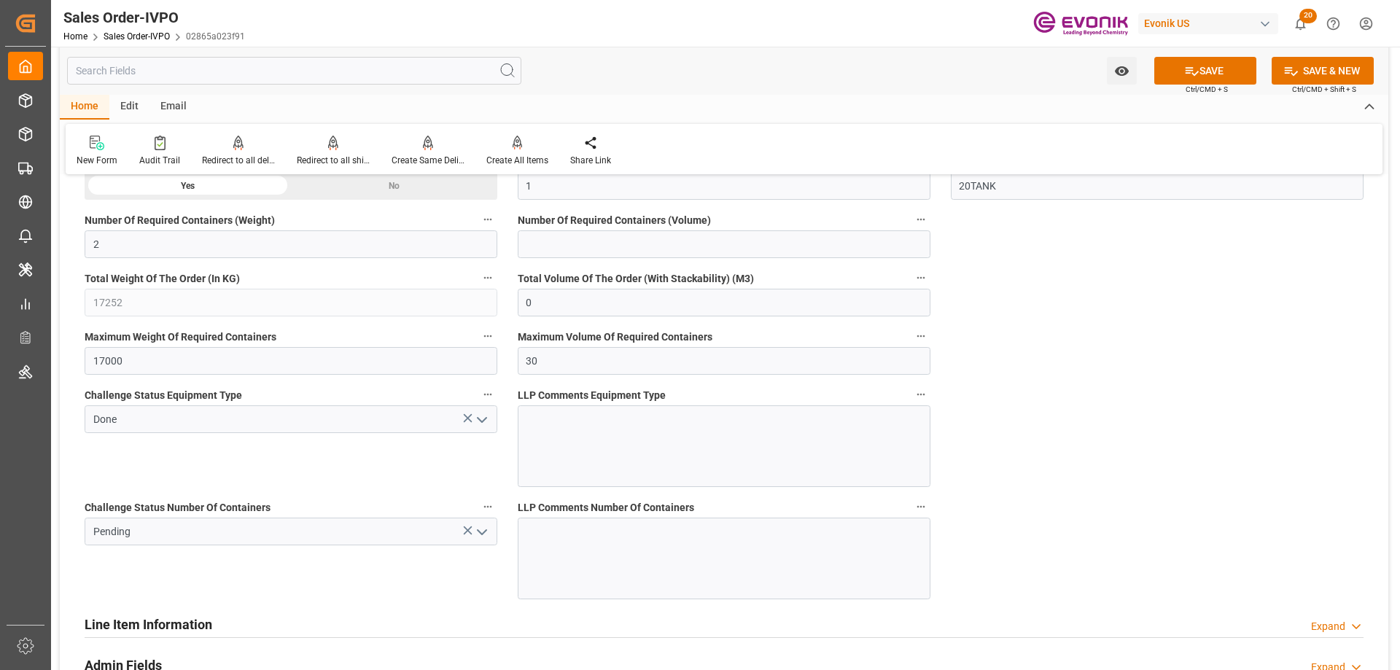
click at [486, 416] on icon "open menu" at bounding box center [482, 420] width 18 height 18
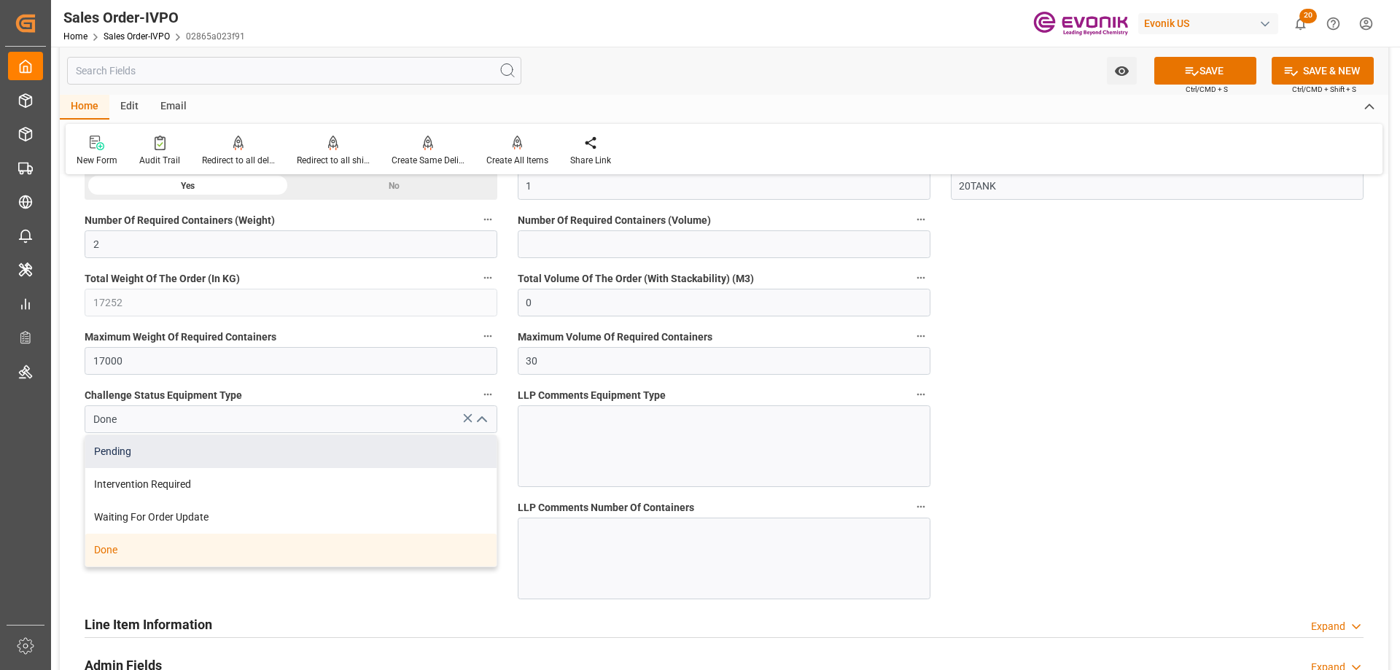
click at [160, 459] on div "Pending" at bounding box center [290, 451] width 411 height 33
type input "Pending"
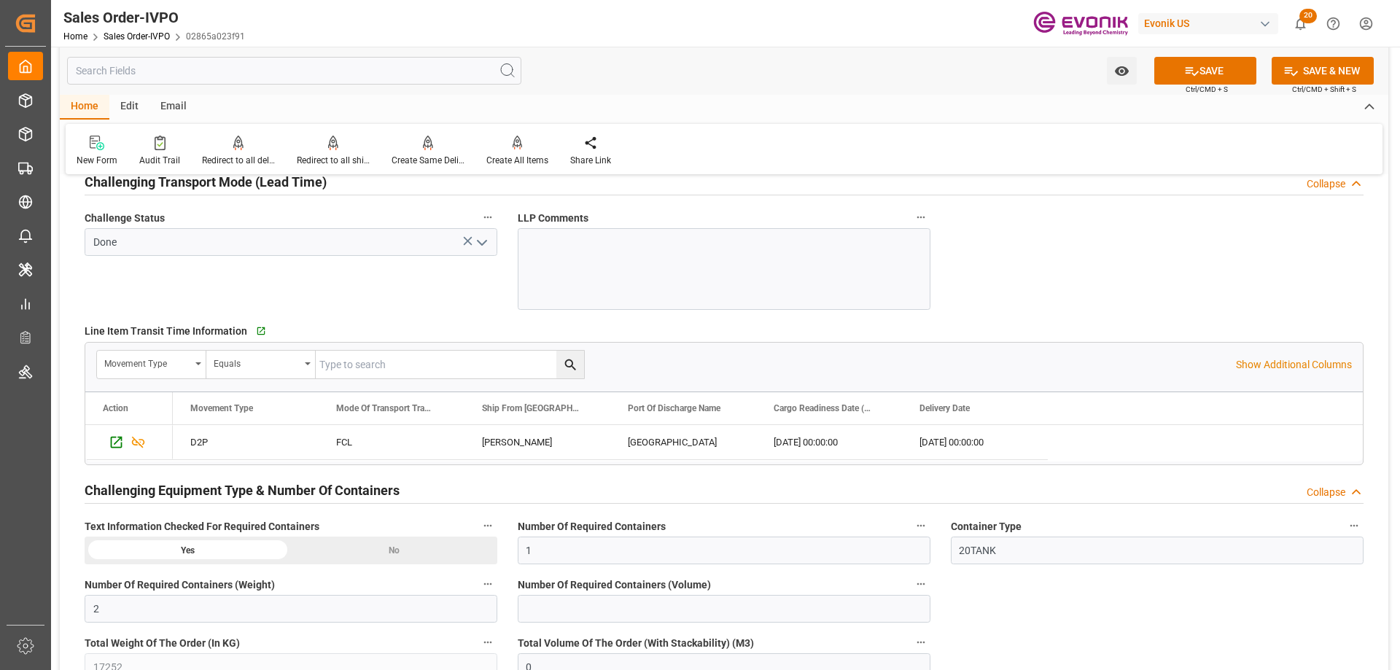
scroll to position [2188, 0]
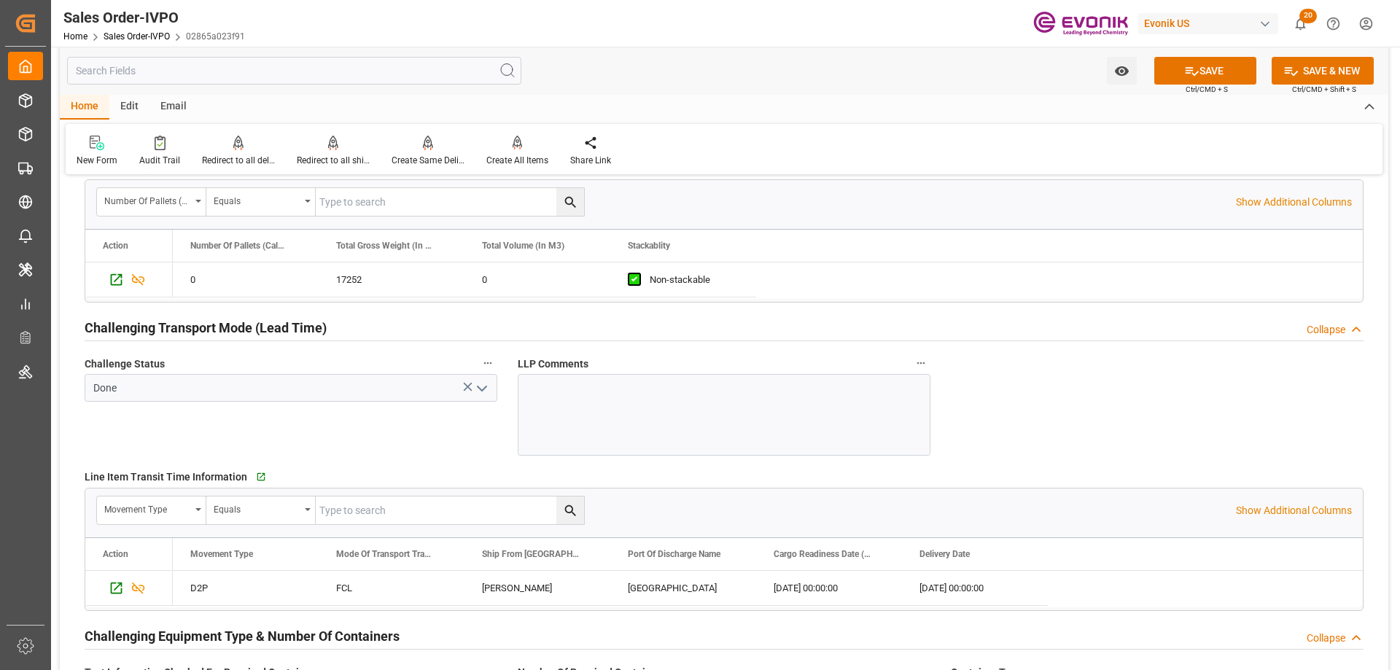
click at [484, 381] on icon "open menu" at bounding box center [482, 389] width 18 height 18
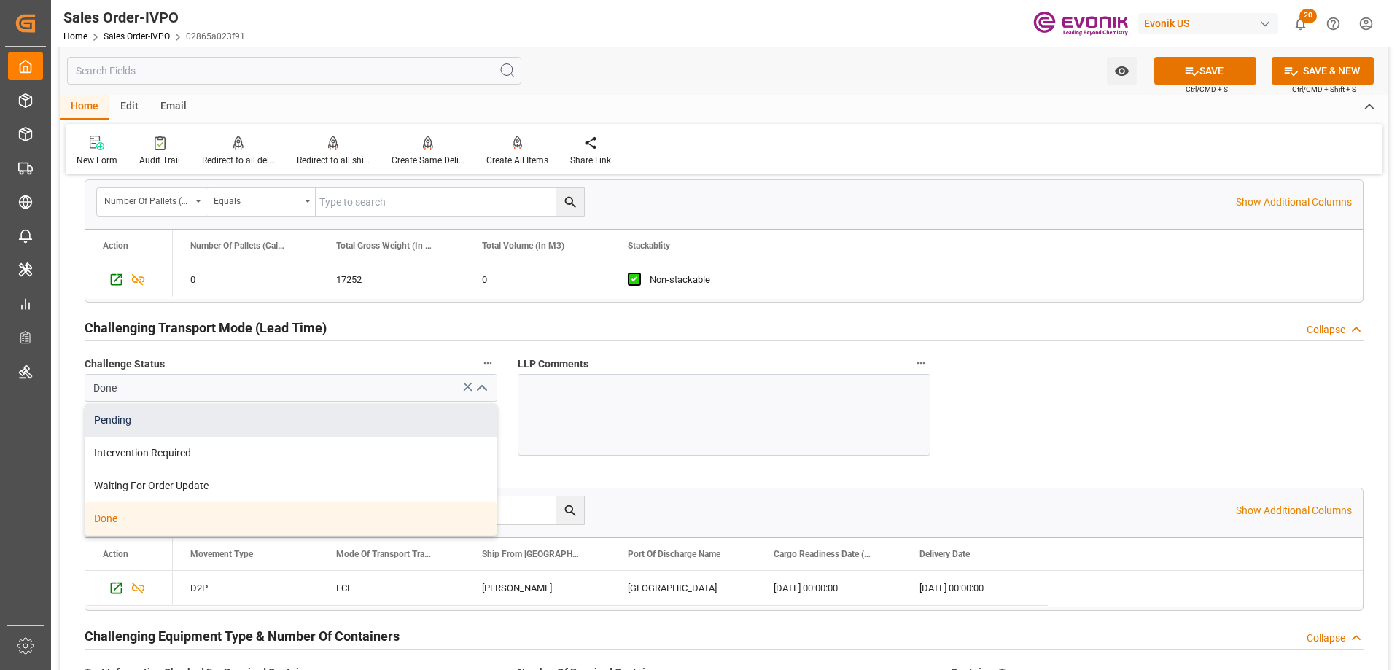
click at [196, 422] on div "Pending" at bounding box center [290, 420] width 411 height 33
type input "Pending"
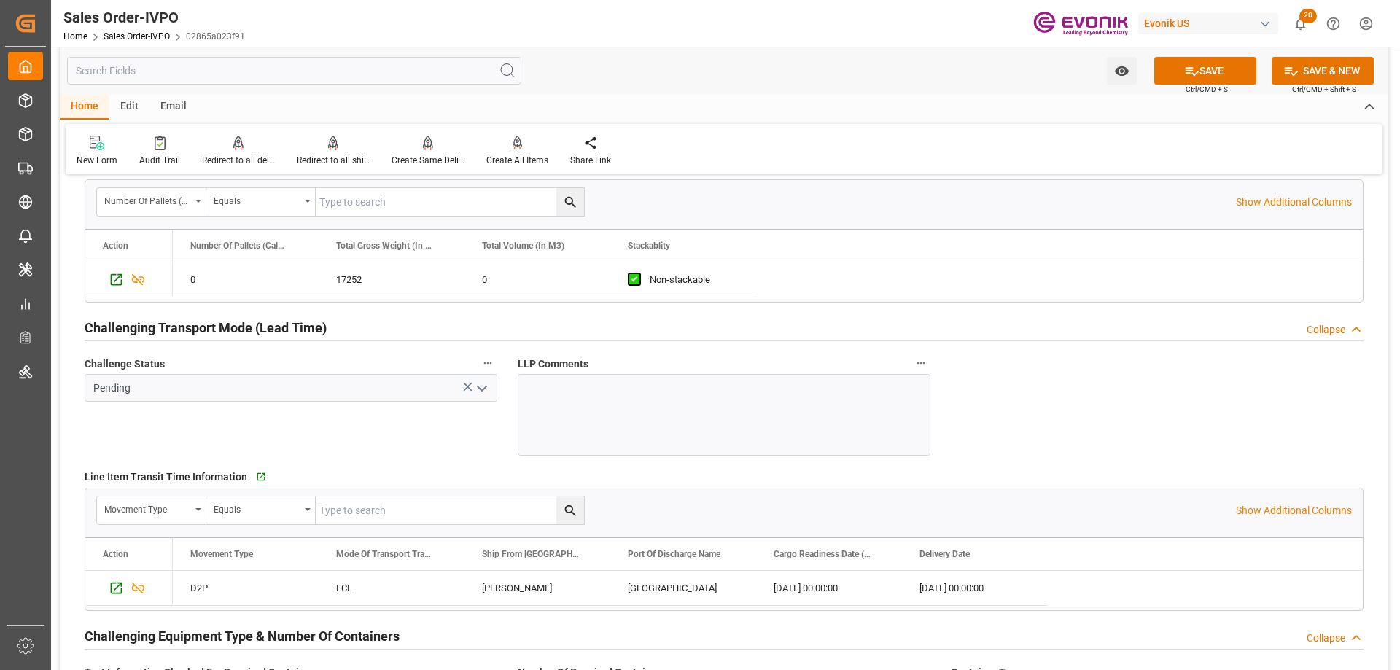
scroll to position [1824, 0]
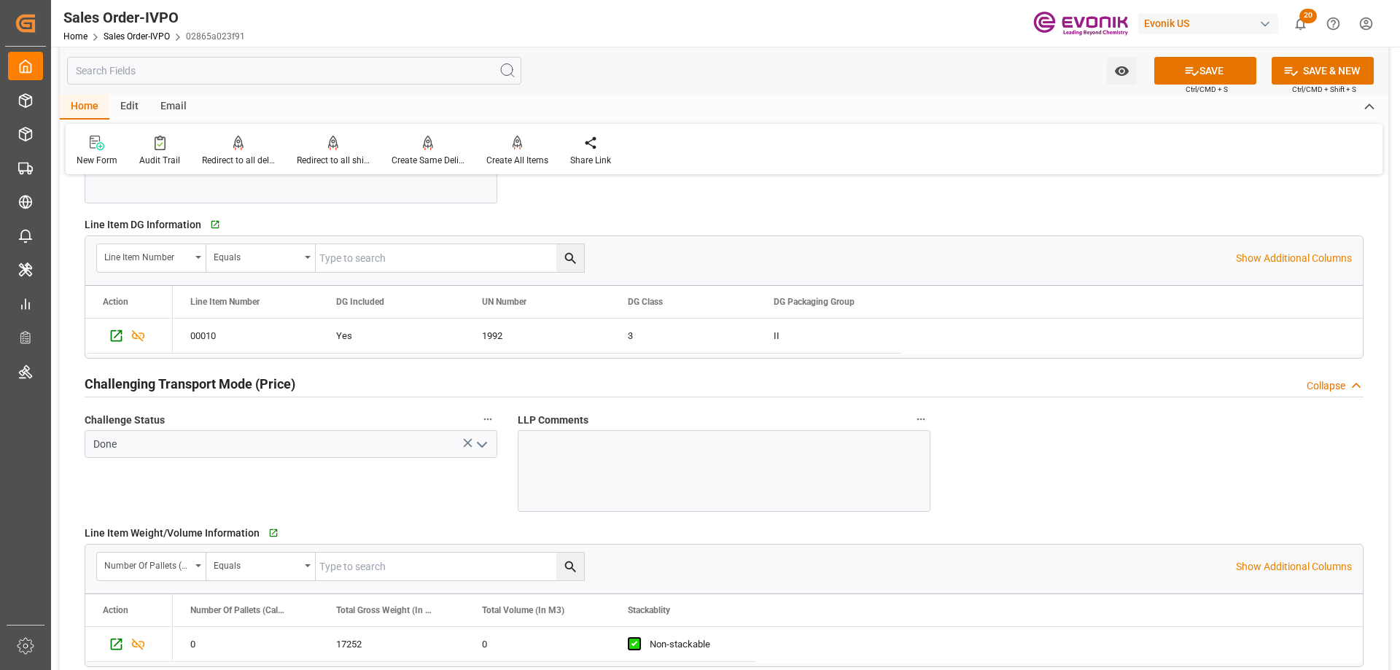
click at [482, 439] on icon "open menu" at bounding box center [482, 445] width 18 height 18
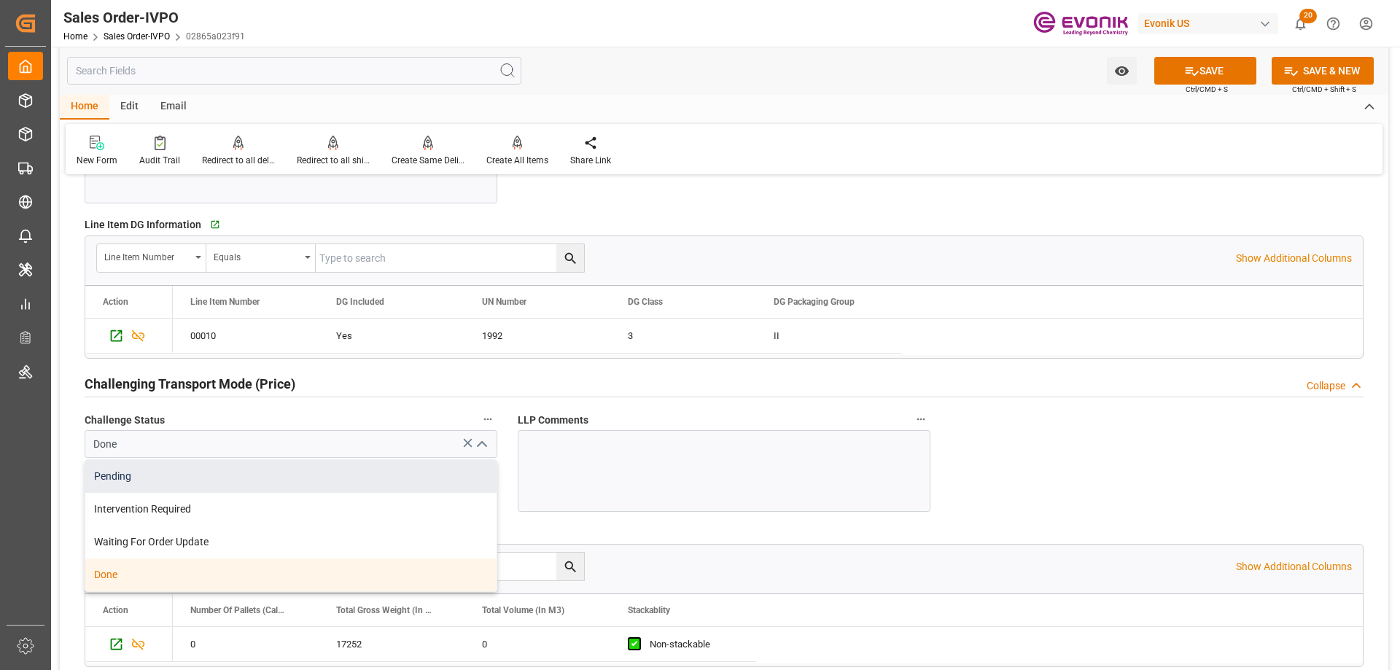
click at [174, 481] on div "Pending" at bounding box center [290, 476] width 411 height 33
type input "Pending"
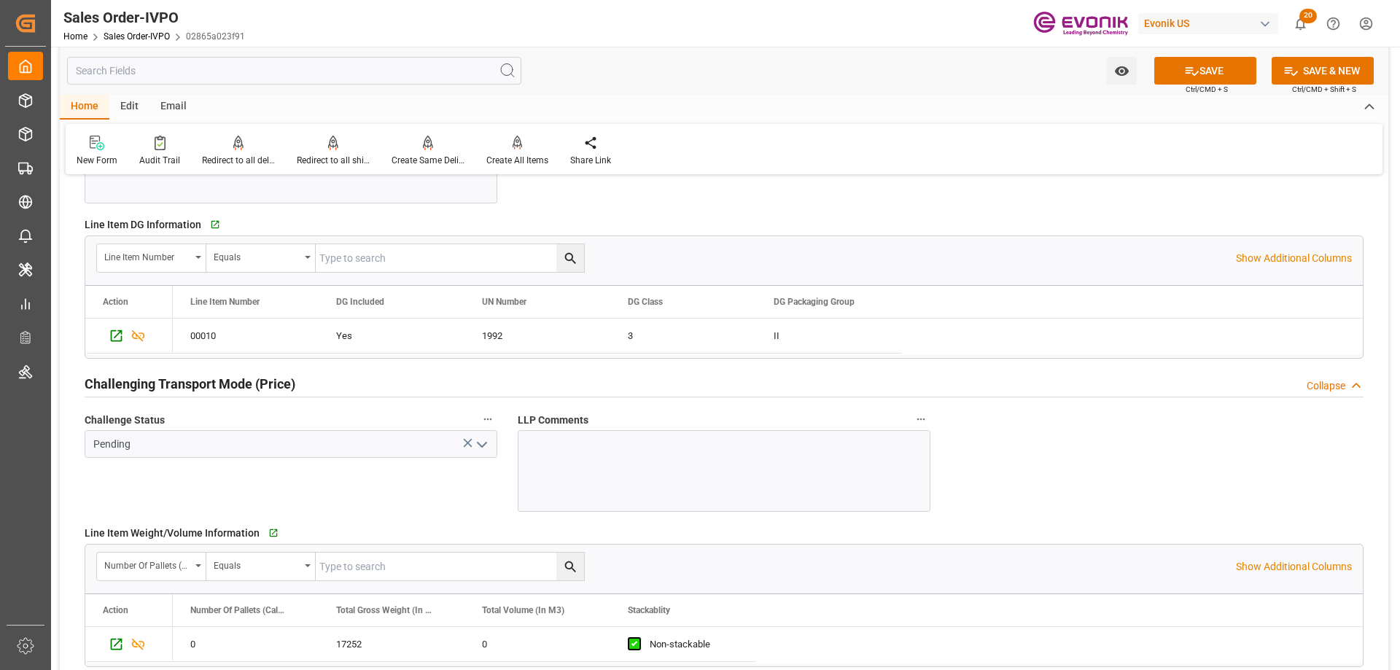
scroll to position [1532, 0]
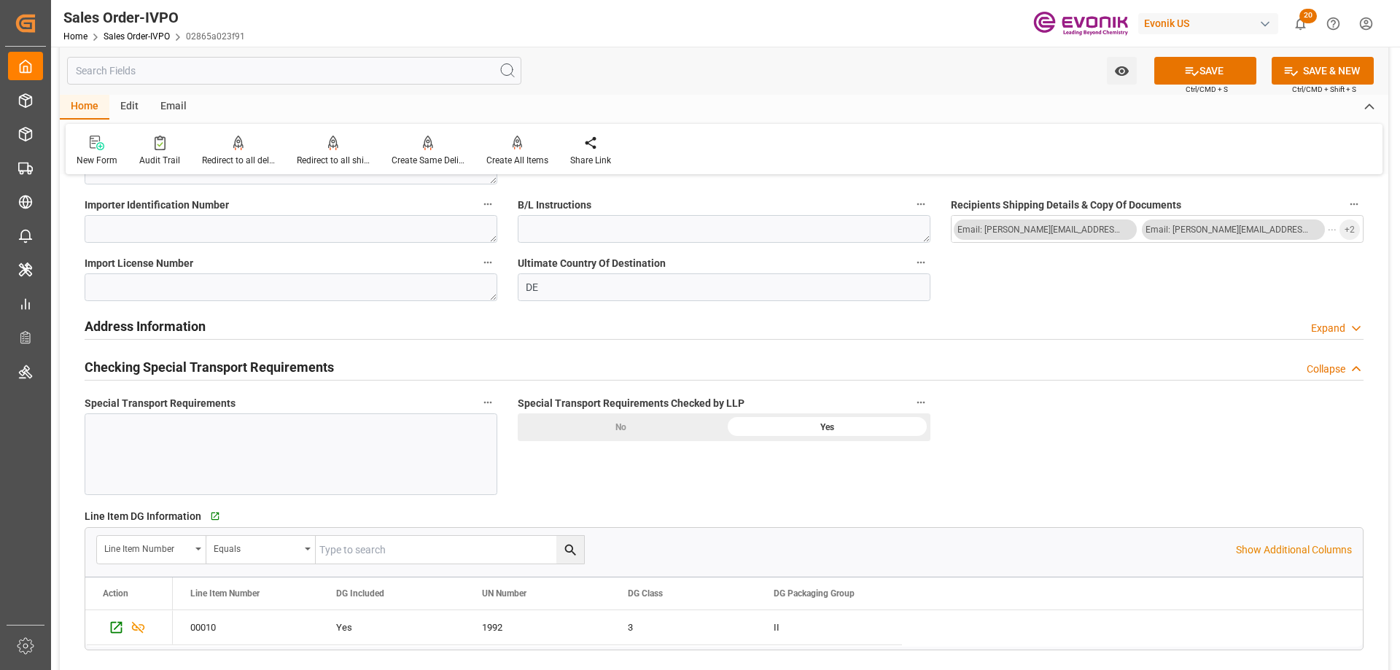
click at [728, 422] on div "Yes" at bounding box center [827, 428] width 206 height 28
click at [645, 428] on div "No" at bounding box center [621, 428] width 206 height 28
click at [1177, 71] on button "SAVE" at bounding box center [1206, 71] width 102 height 28
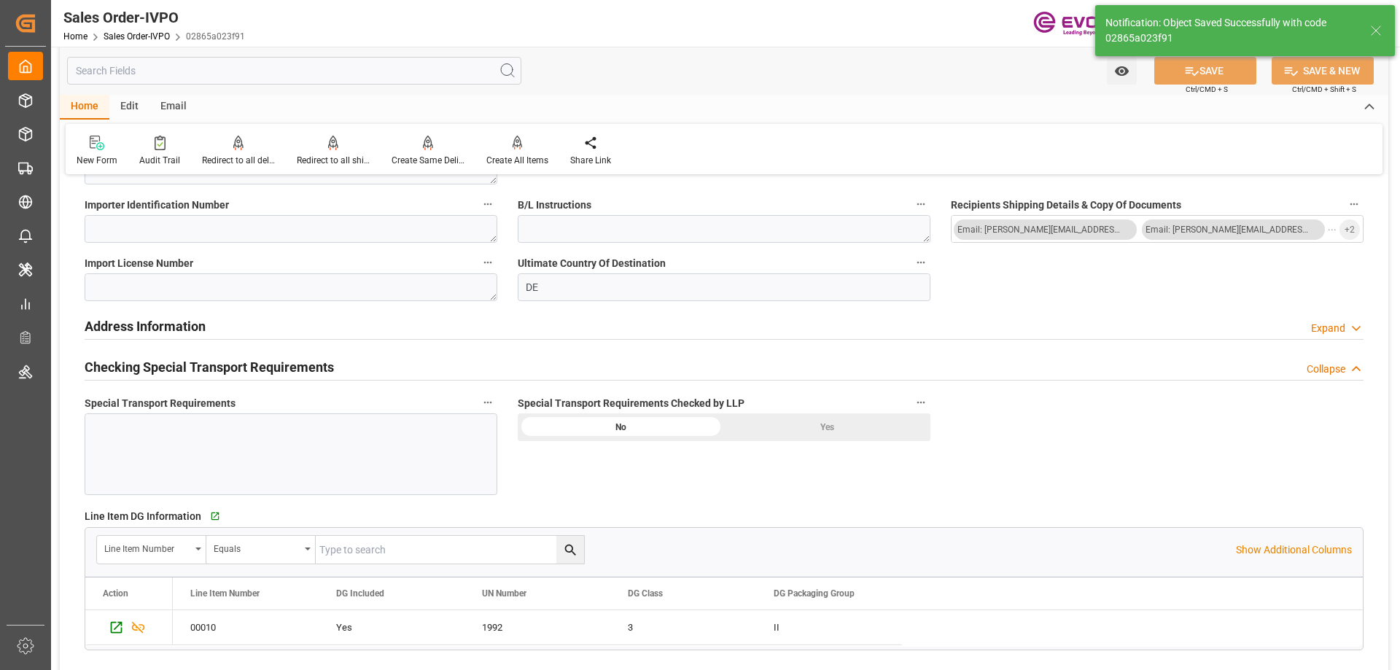
type input "[DATE] 13:17"
type input "Yes"
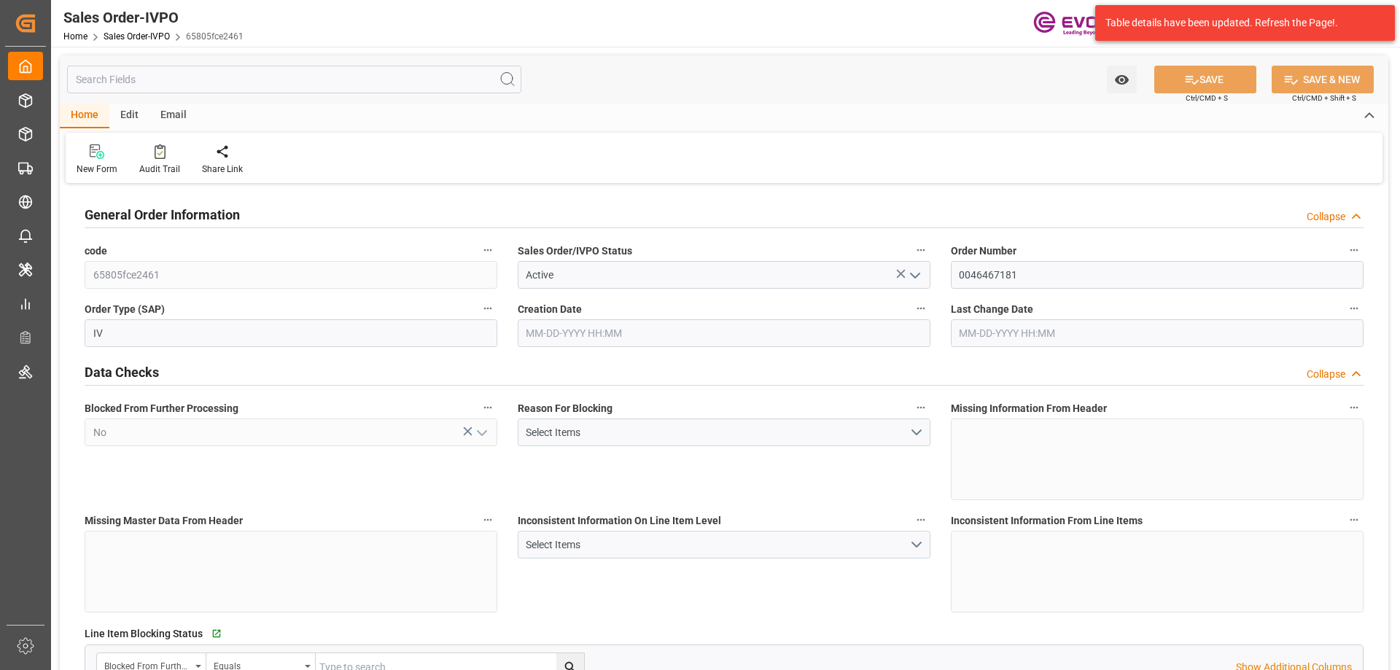
type input "NLRTM"
type input "0"
type input "1"
type input "2"
type input "17252"
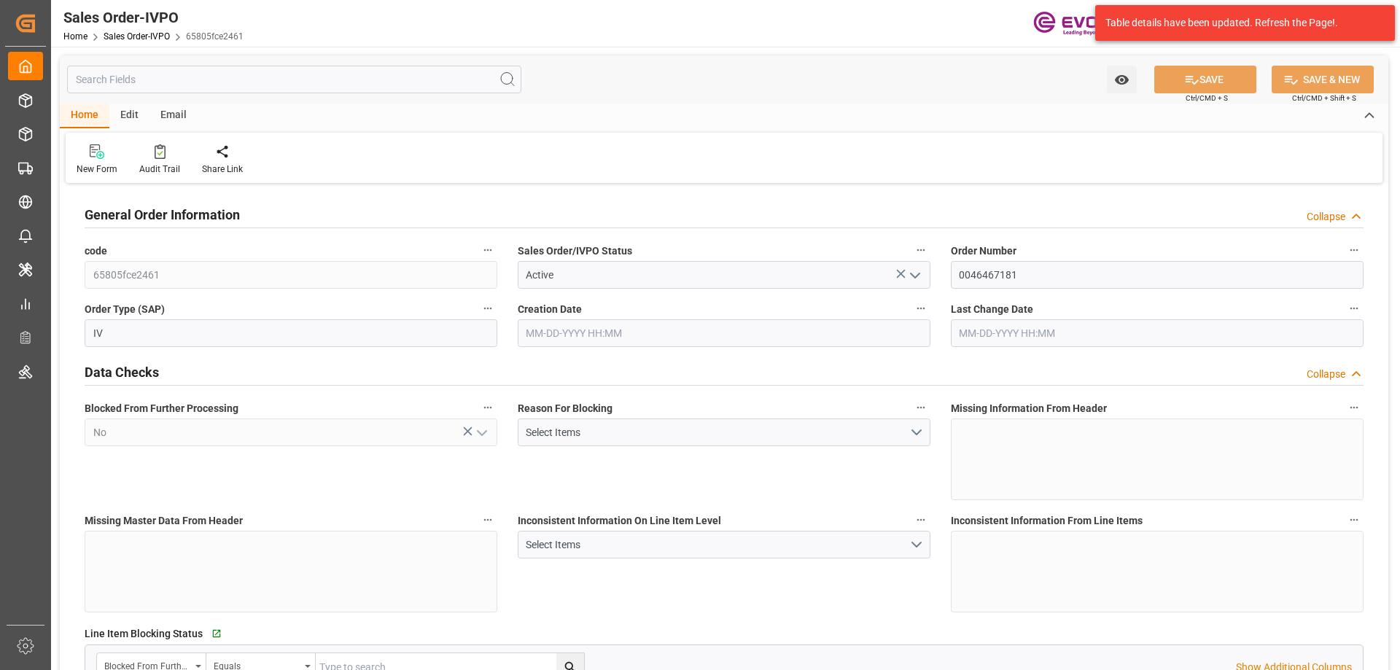
type input "0"
type input "17000"
type input "30"
type input "[DATE] 17:45"
type input "[DATE] 13:42"
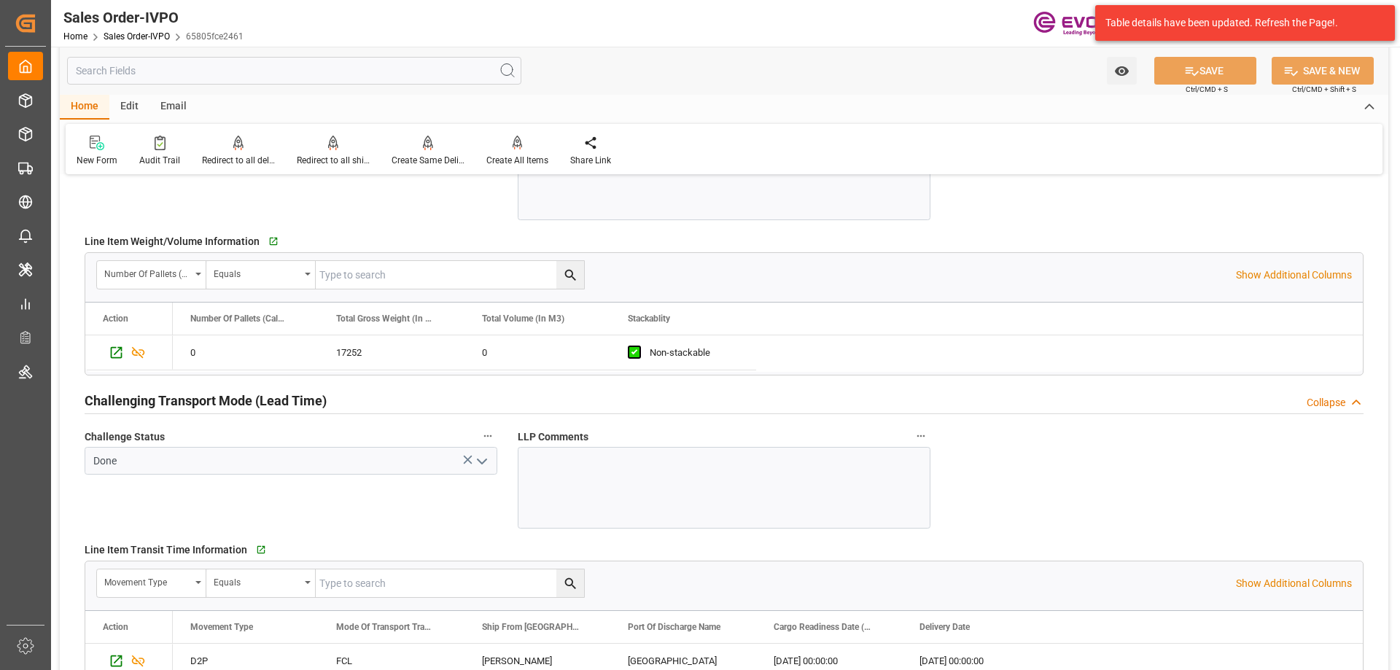
scroll to position [2261, 0]
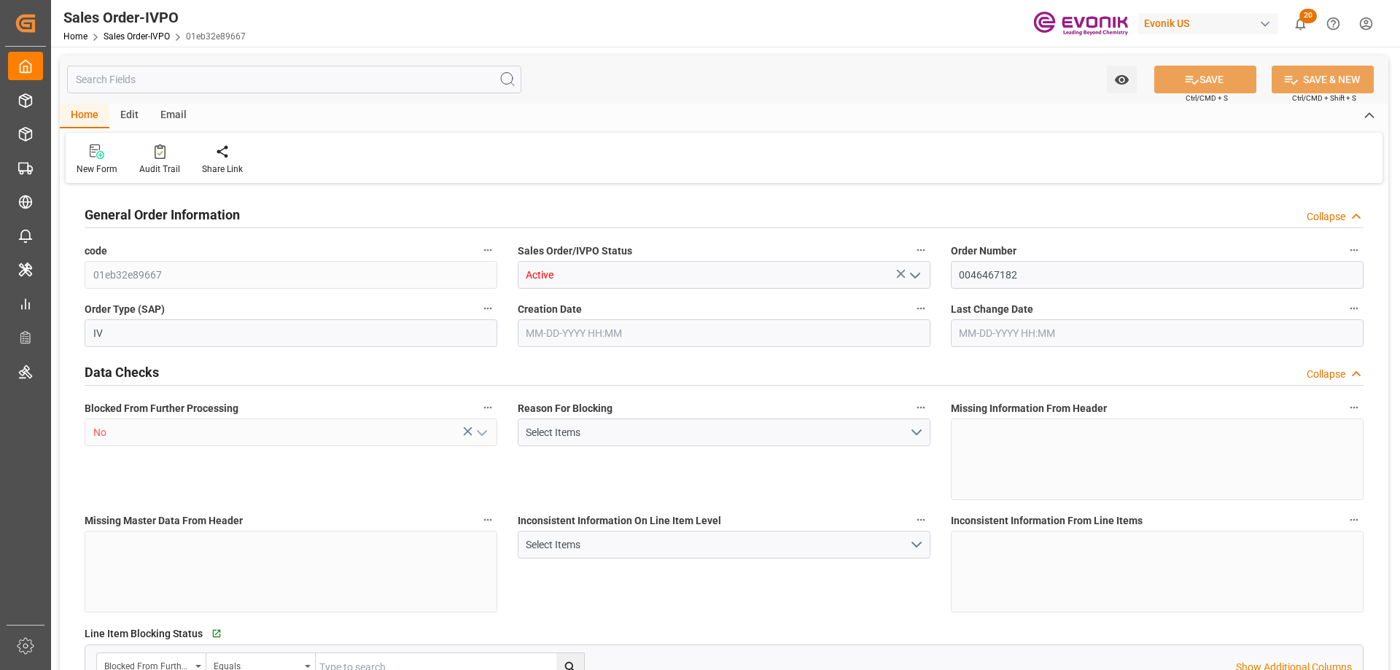
type input "01eb32e89667"
type input "Active"
type input "0046467182"
type input "IV"
type input "No"
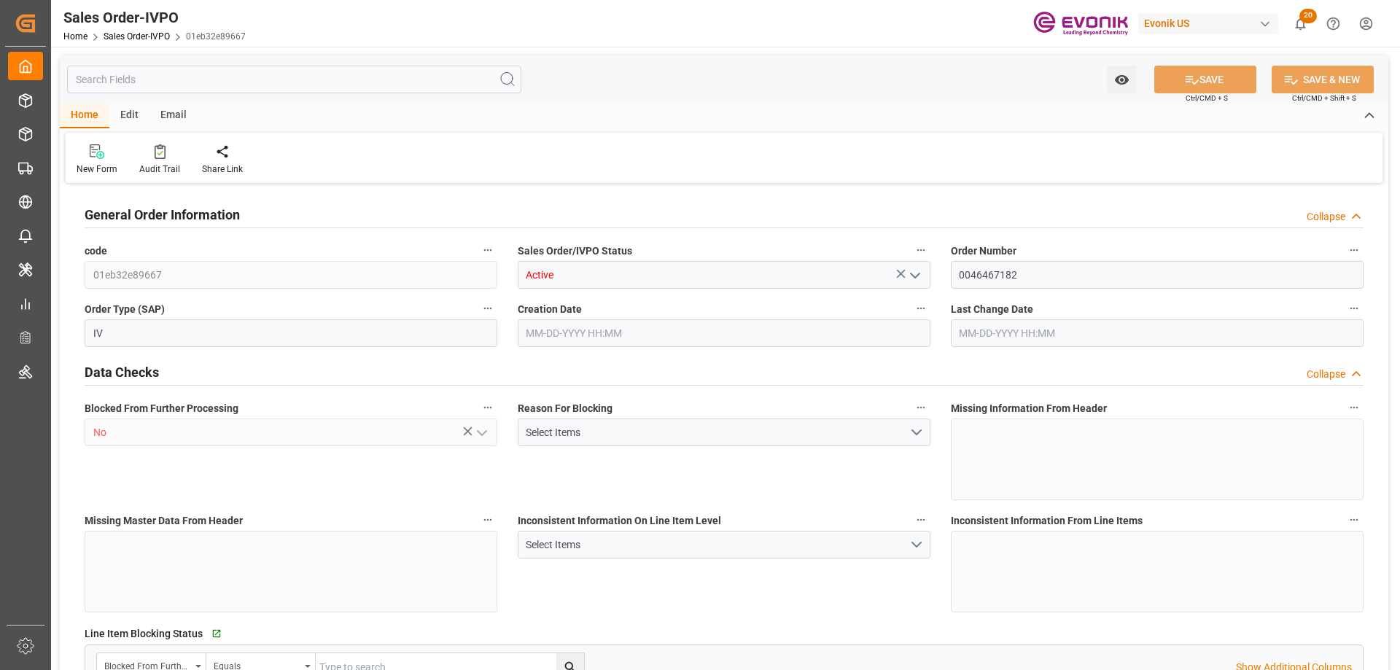
type input "D2P"
type input "45"
type input "FCL"
type input "0024"
type input "20TANK"
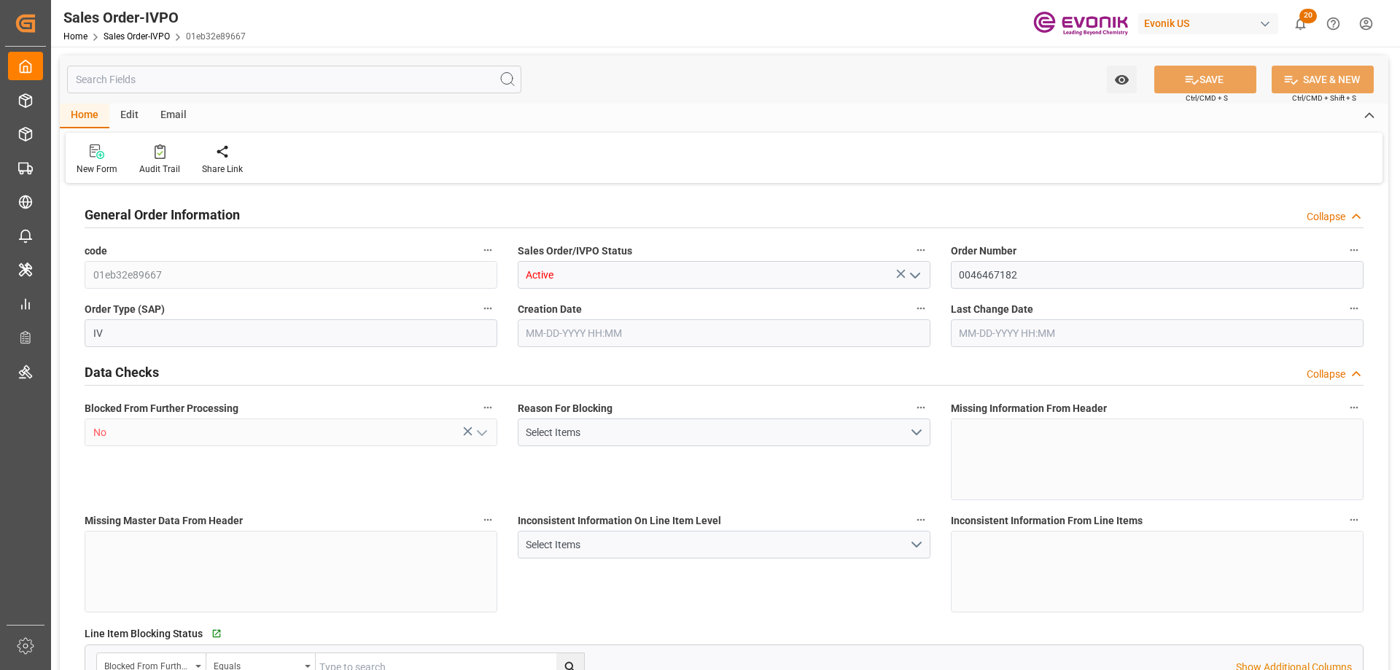
type textarea "Operator's Own Tank"
type input "0046467182"
type input "65"
type input "SP AL Monomers"
type input "Specialty Additives"
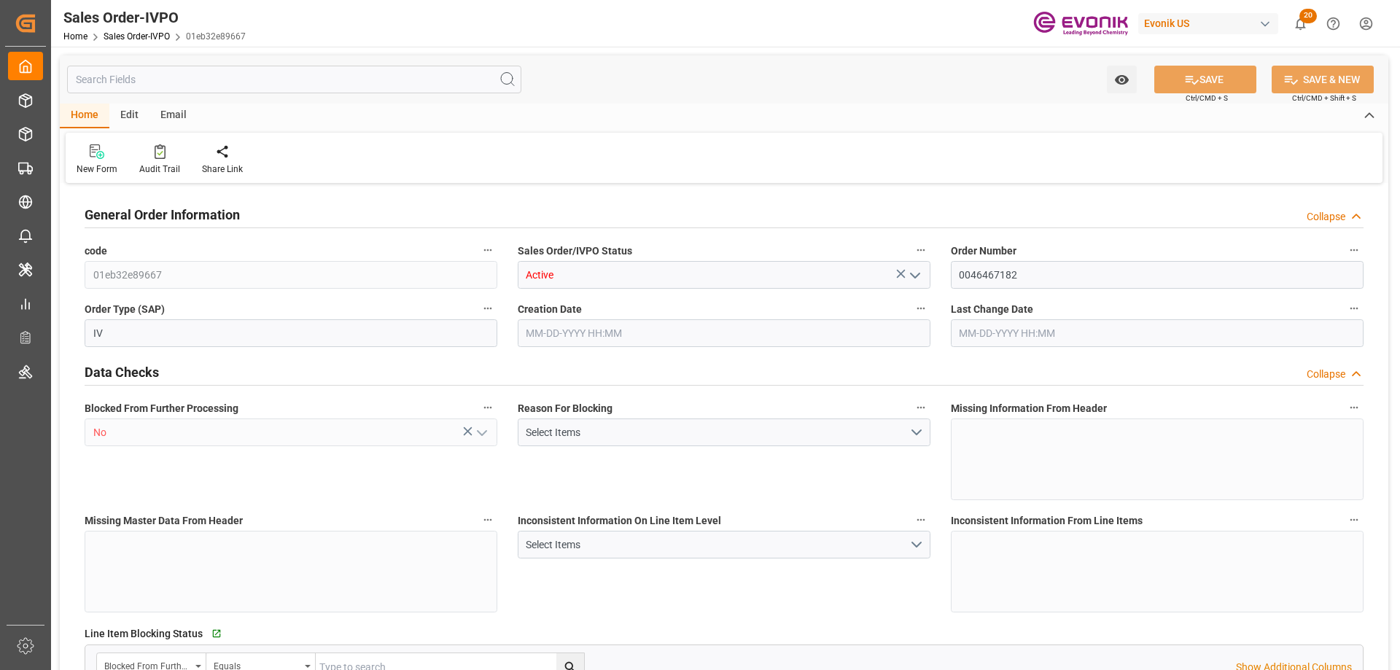
type input "CIF"
type input "[GEOGRAPHIC_DATA]"
type input "+49 6181 59-2757"
type input "sophia.bleifuss@evonik.com, andreas.bachmann@evonik.com"
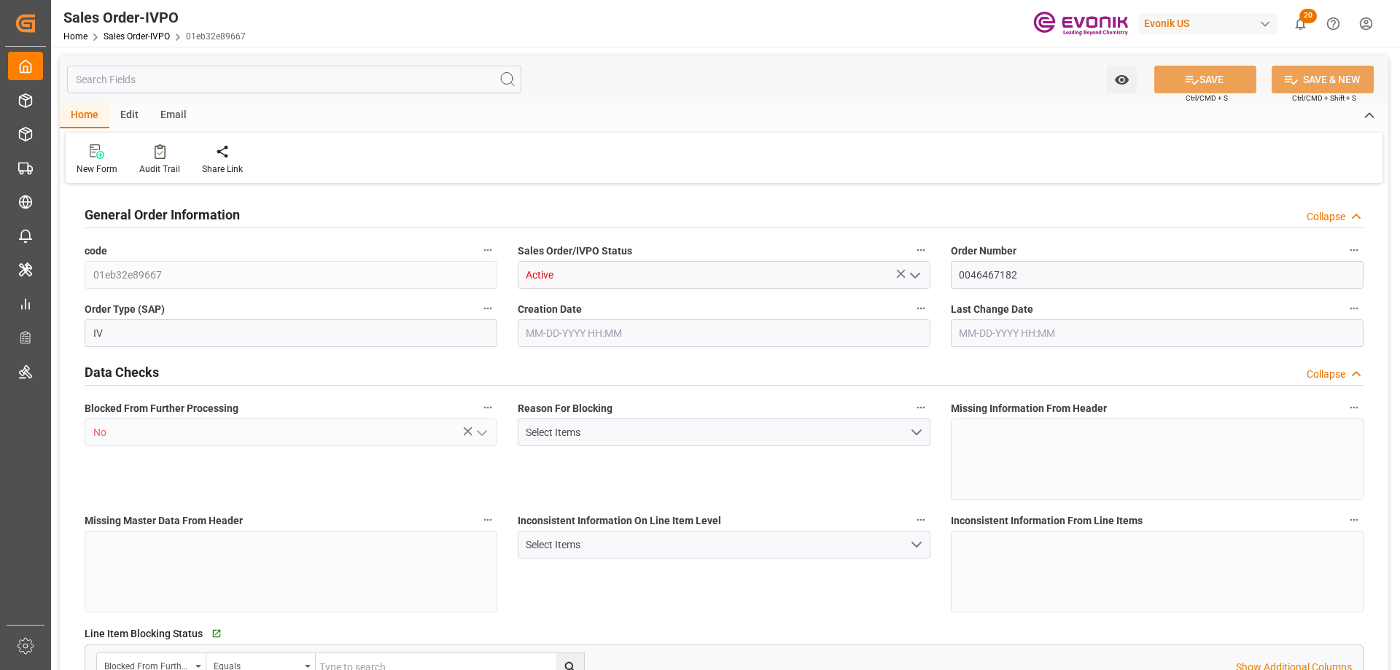
type textarea "Not required"
type textarea "Reseller"
type input "DE"
type input "Done"
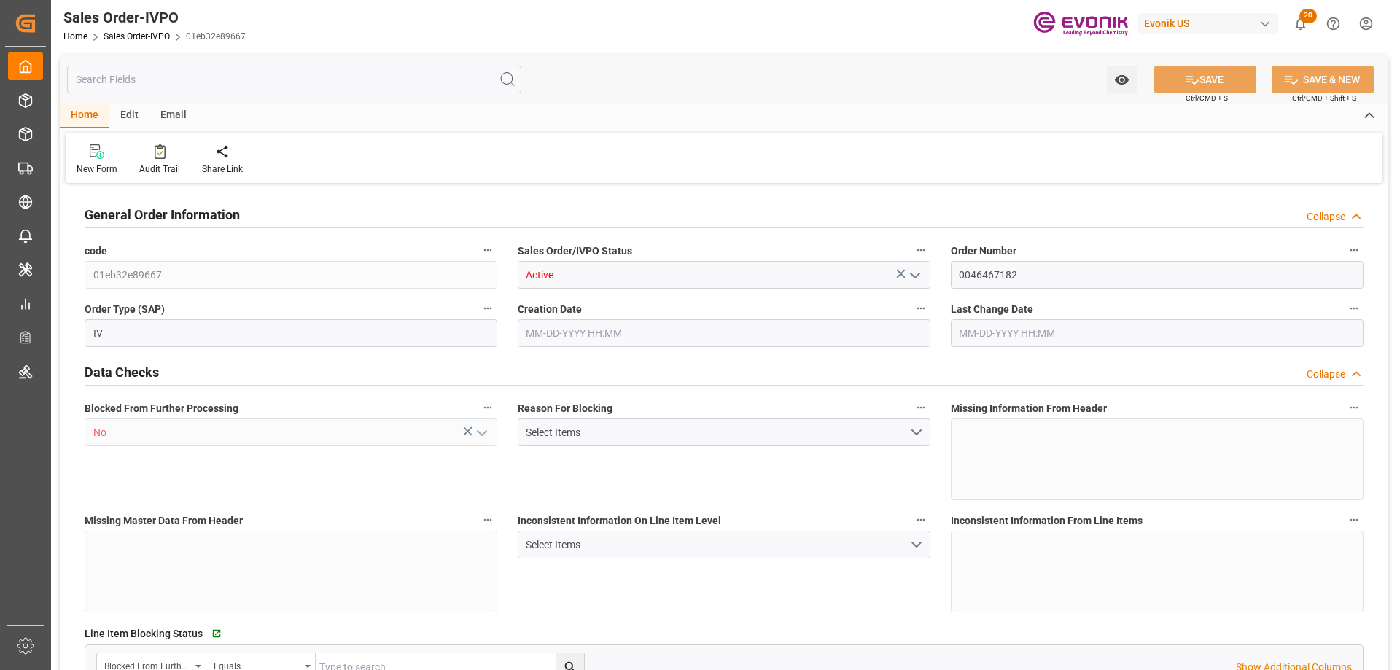
type input "20TANK"
type input "Done"
type input "NLRTM"
type input "0"
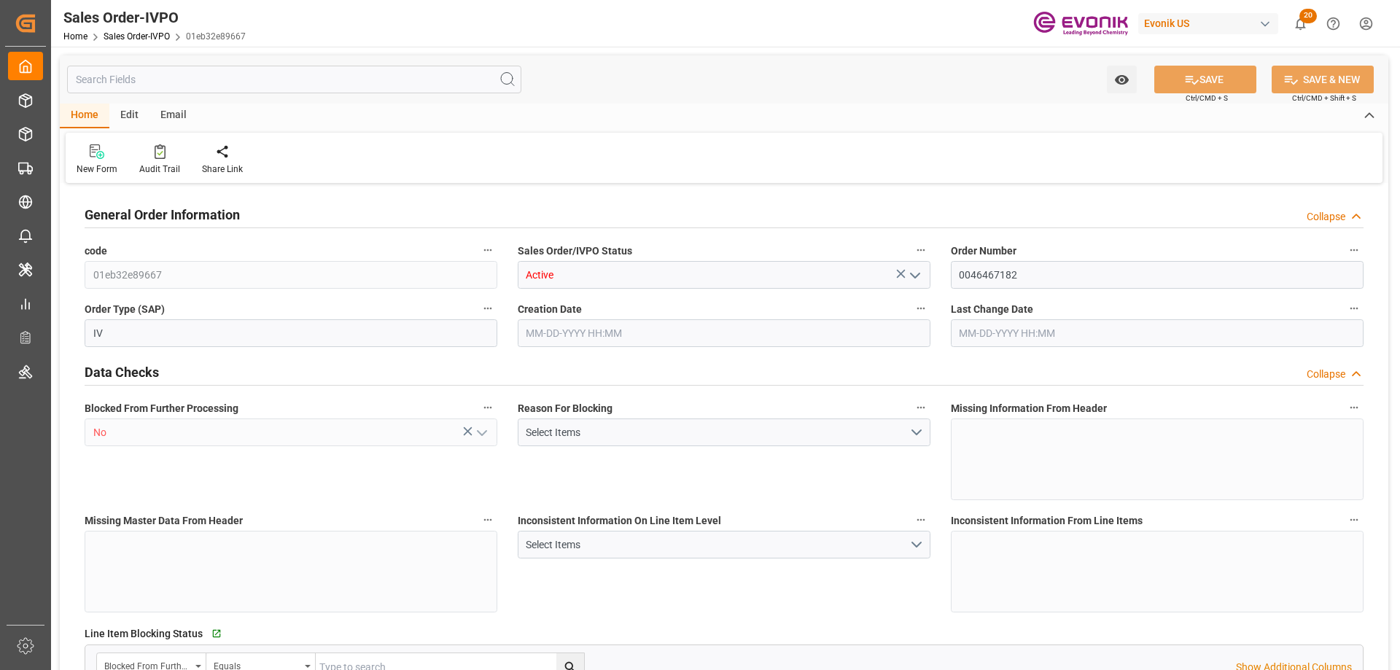
type input "1"
type input "2"
type input "17252"
type input "0"
type input "17000"
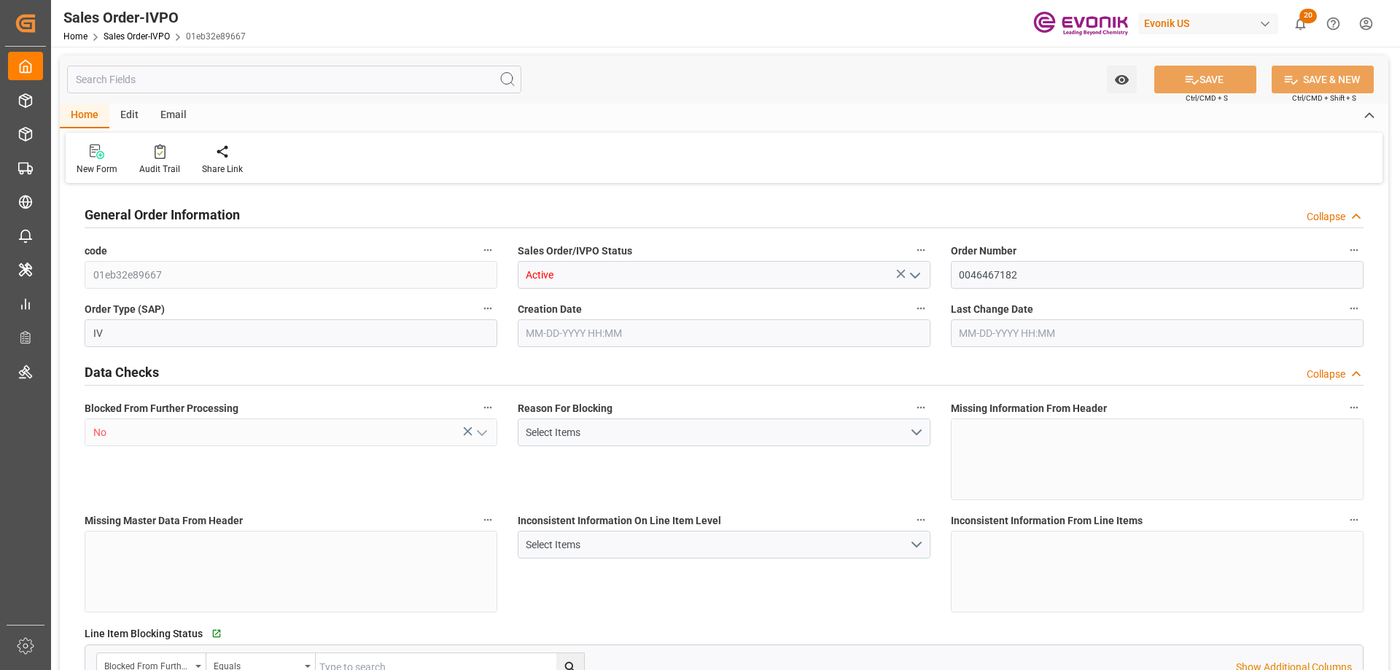
type input "30"
type input "08-06-2025 17:57"
type input "09-01-2025 10:20"
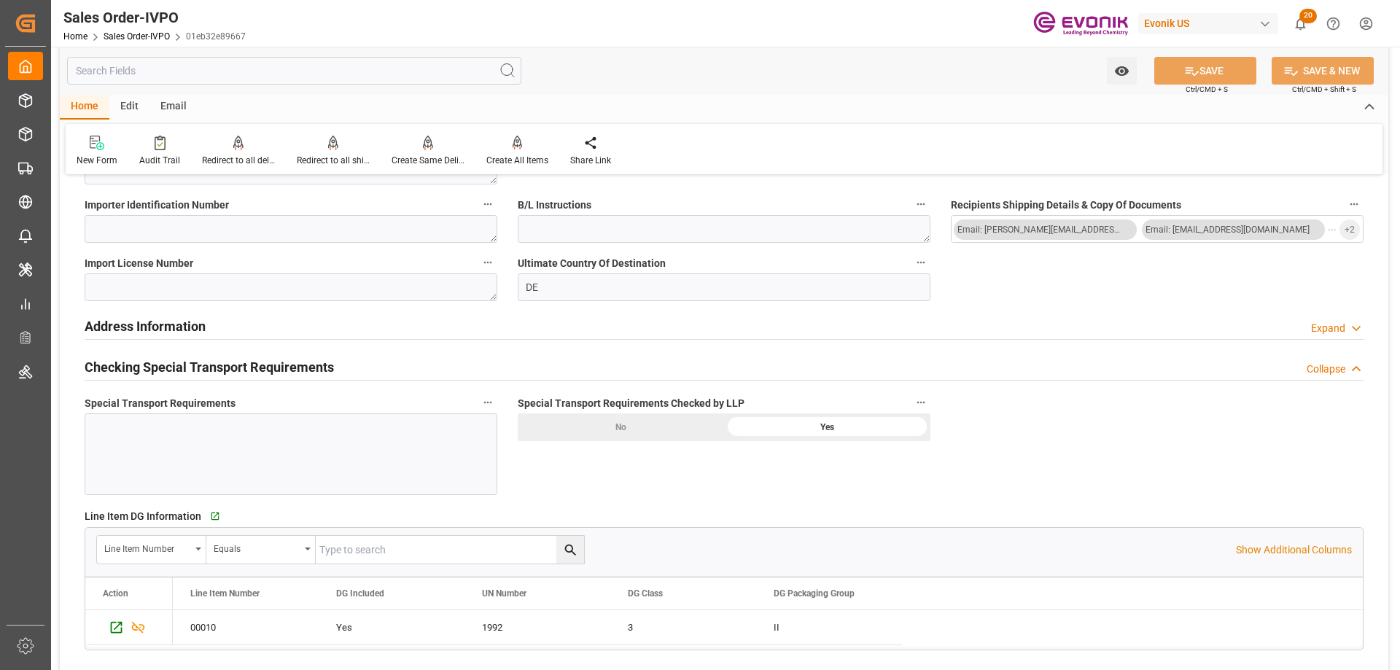
scroll to position [1824, 0]
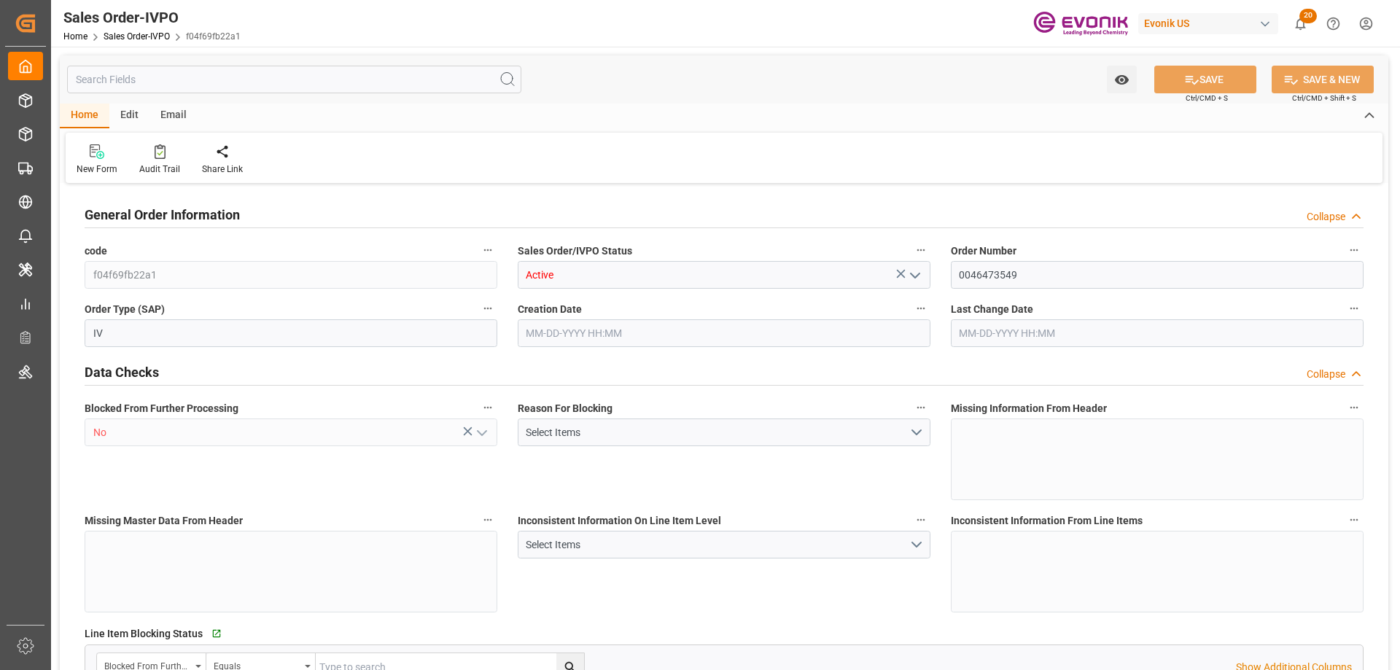
type input "CNSHA"
type input "0"
type input "1"
type input "2"
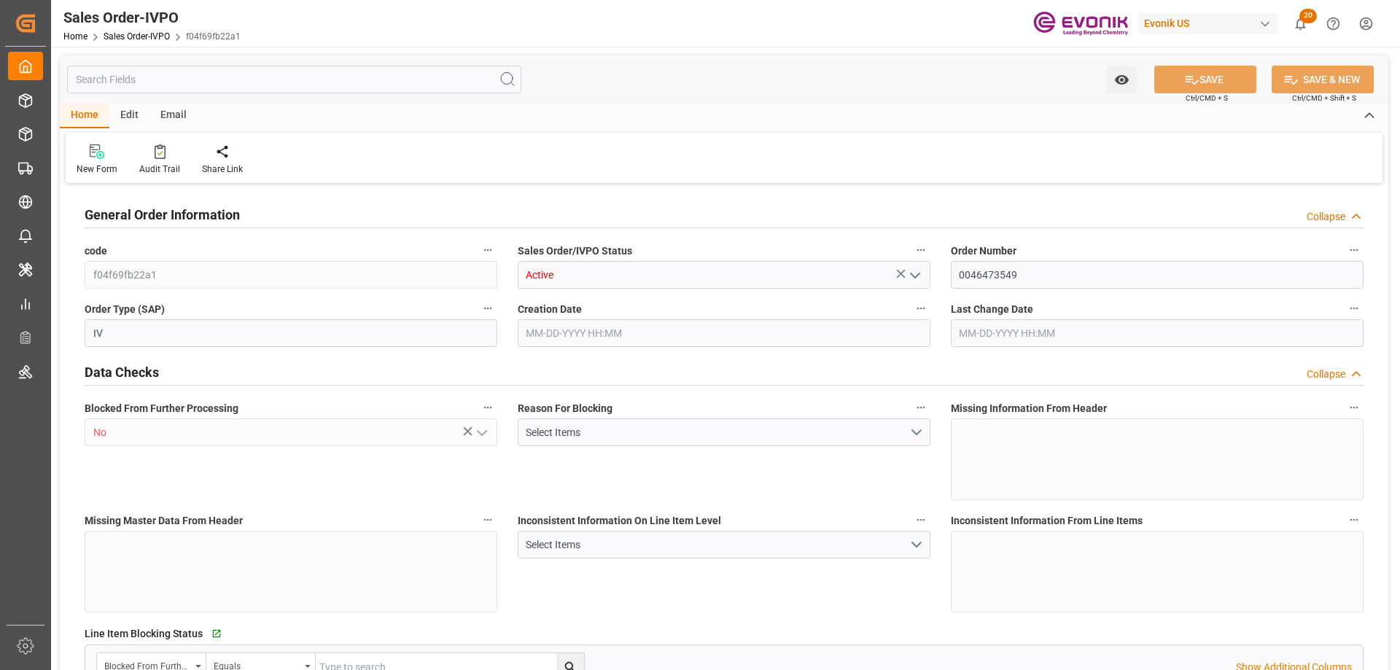
type input "16326.4"
type input "46.1088"
type input "17000"
type input "30"
type input "09-16-2025 19:11"
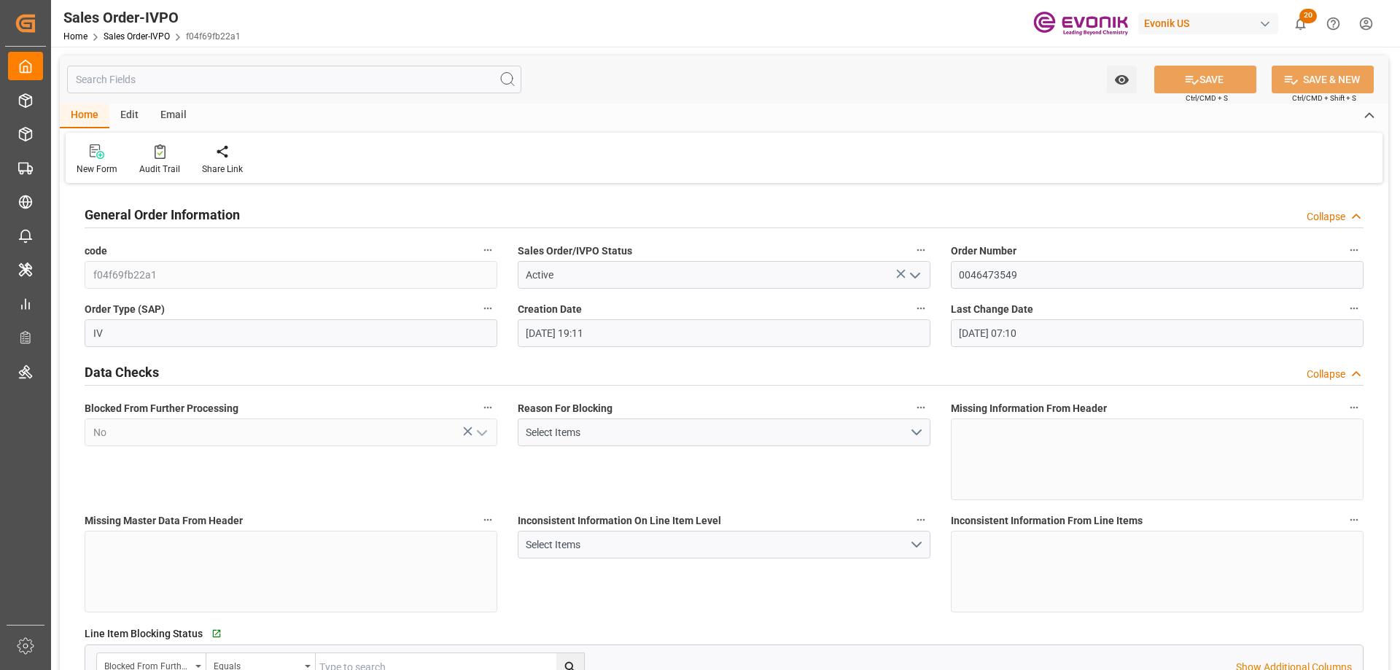
type input "09-17-2025 07:10"
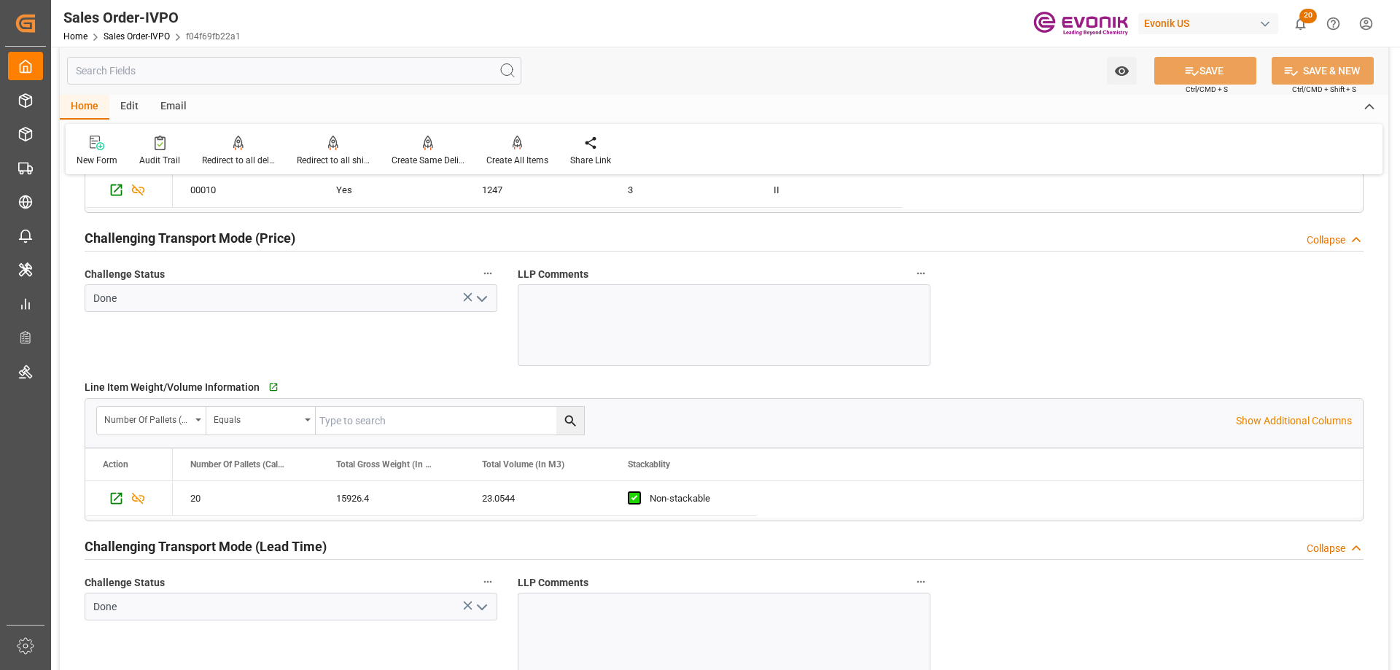
scroll to position [2261, 0]
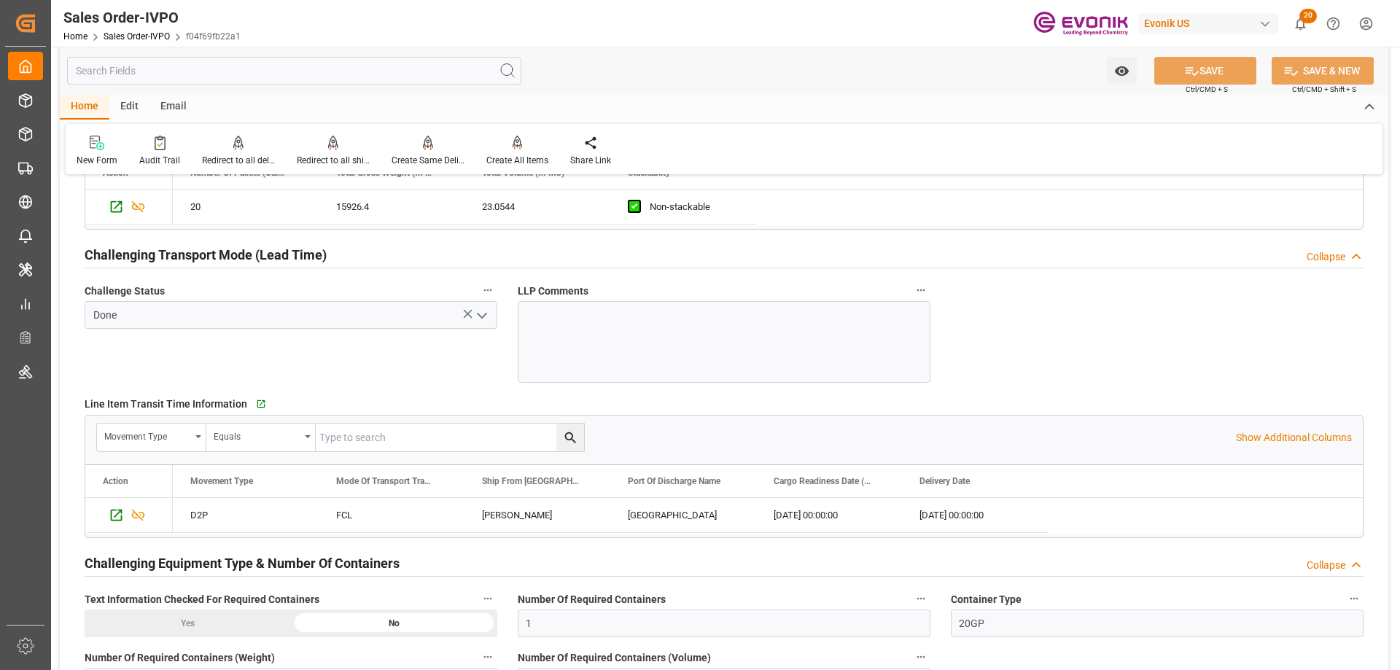
click at [234, 77] on input "text" at bounding box center [294, 71] width 454 height 28
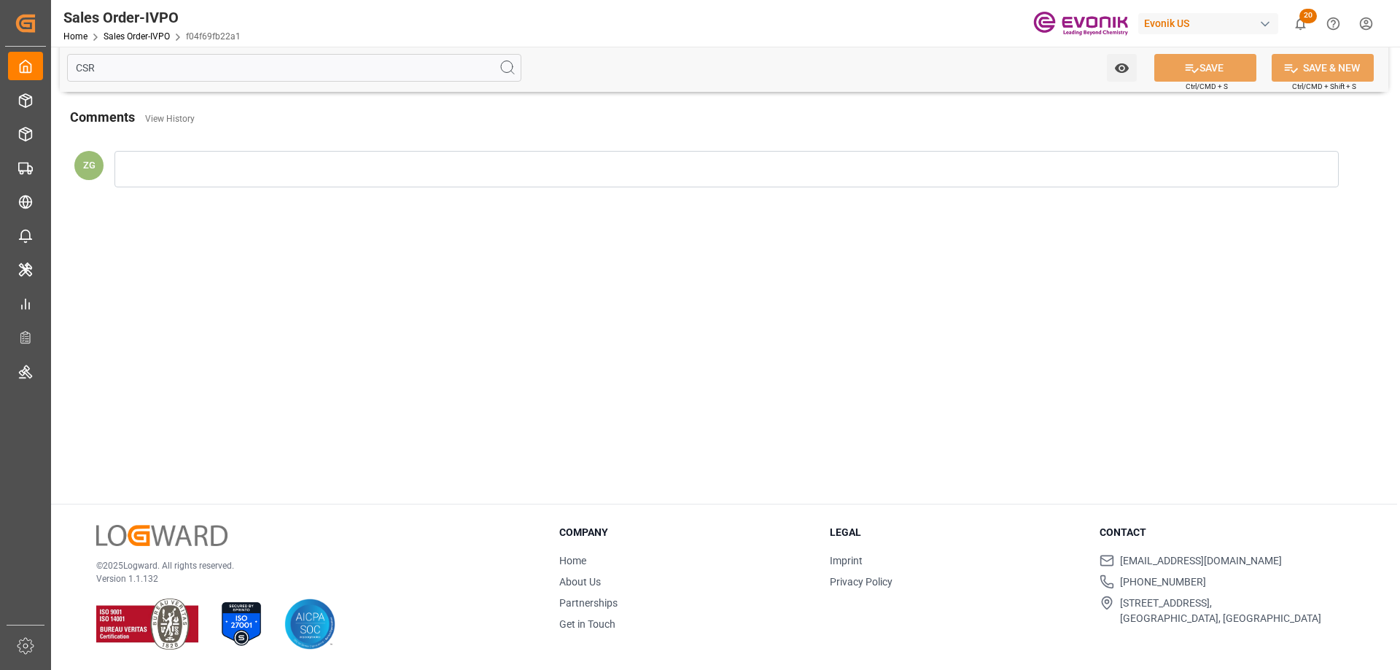
scroll to position [0, 0]
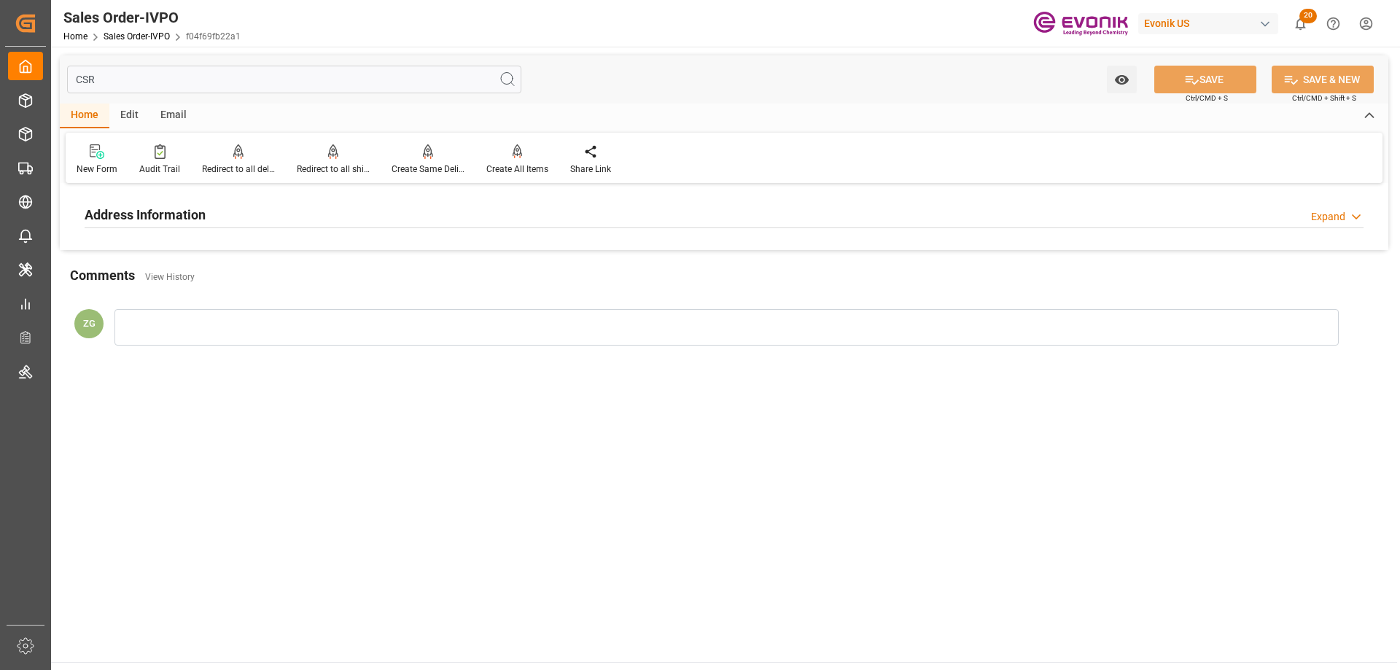
type input "CSR"
click at [175, 228] on div at bounding box center [724, 228] width 1279 height 1
click at [170, 222] on h2 "Address Information" at bounding box center [145, 215] width 121 height 20
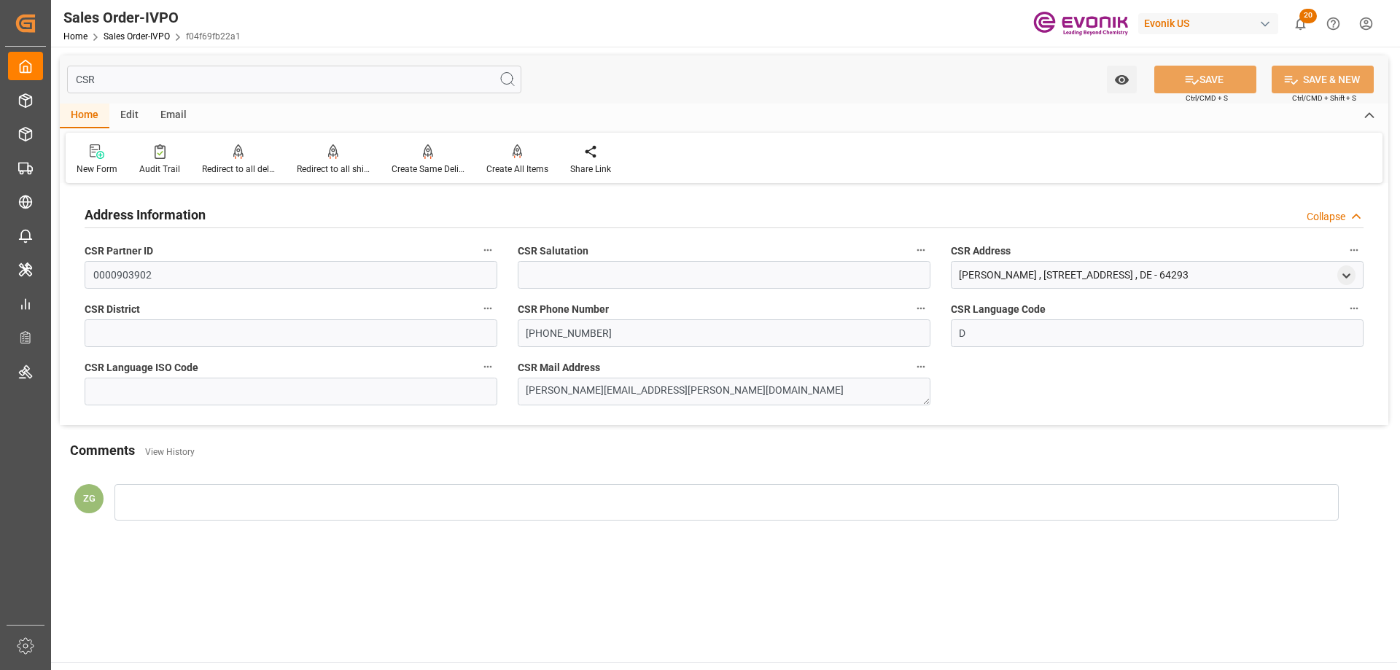
click at [99, 77] on input "CSR" at bounding box center [294, 80] width 454 height 28
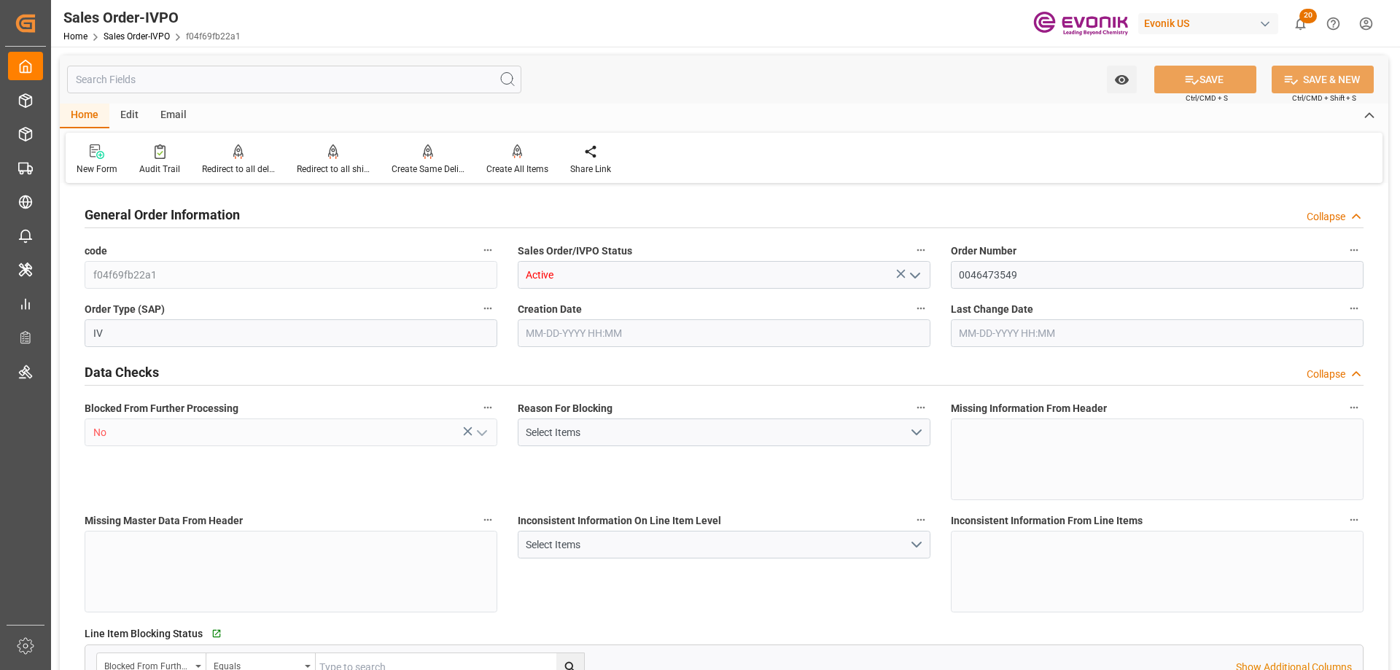
type input "CNSHA"
type input "0"
type input "1"
type input "2"
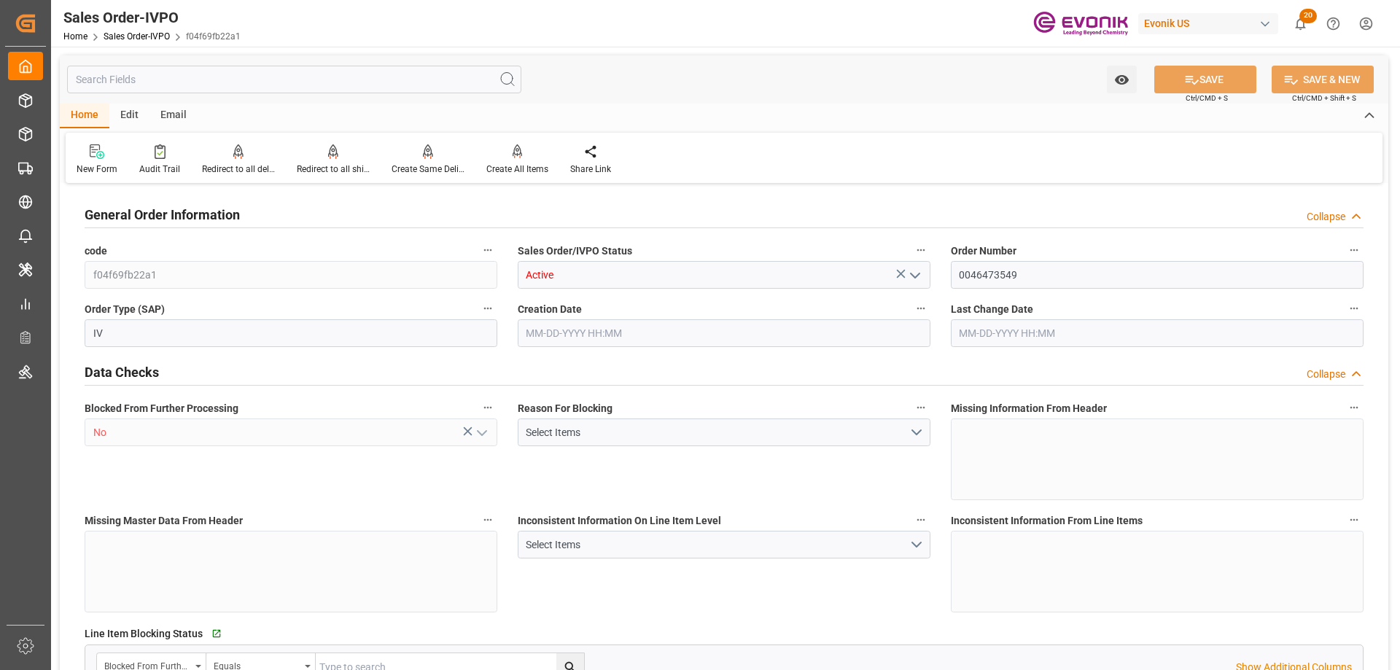
type input "16326.4"
type input "46.1088"
type input "17000"
type input "30"
type input "09-16-2025 19:11"
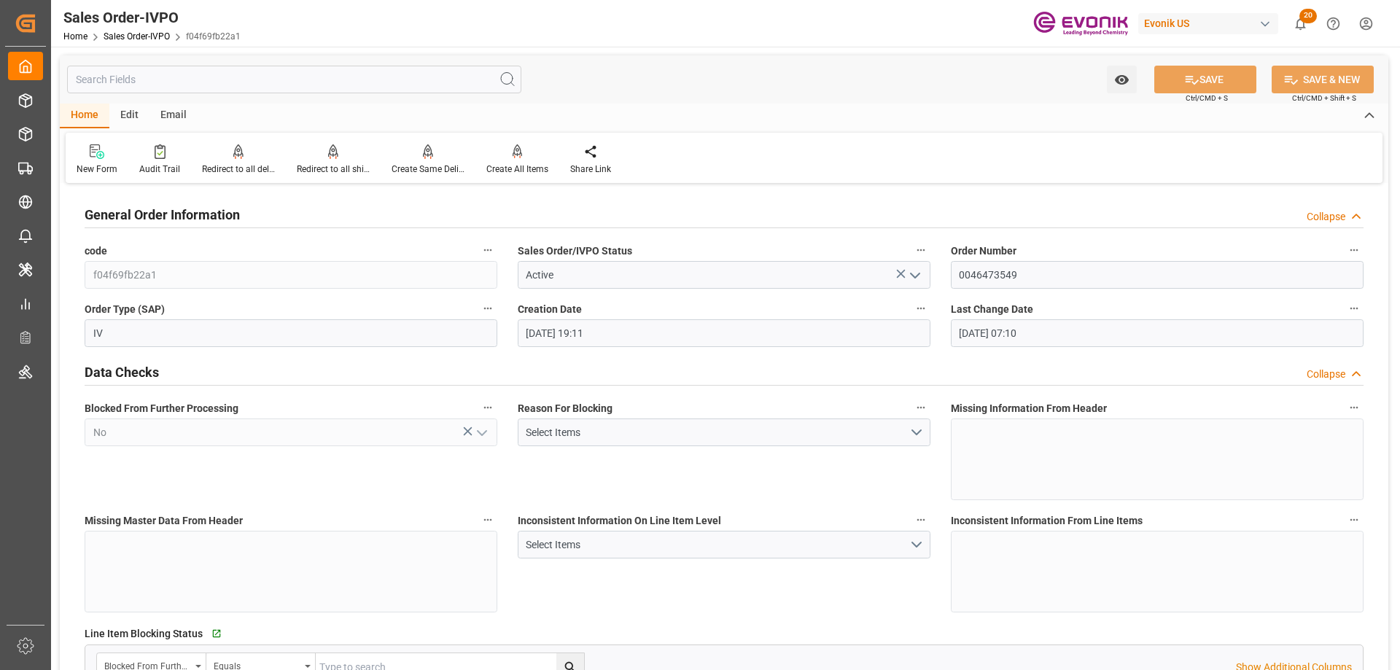
type input "09-17-2025 07:10"
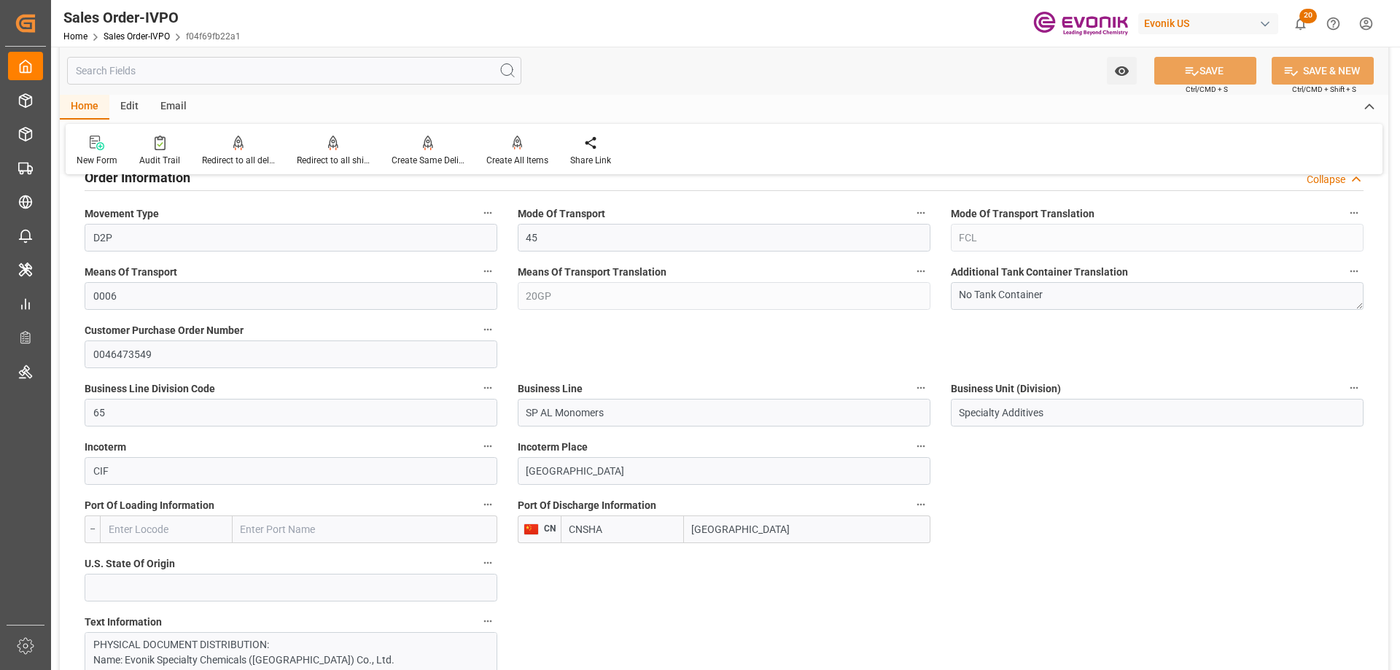
scroll to position [1167, 0]
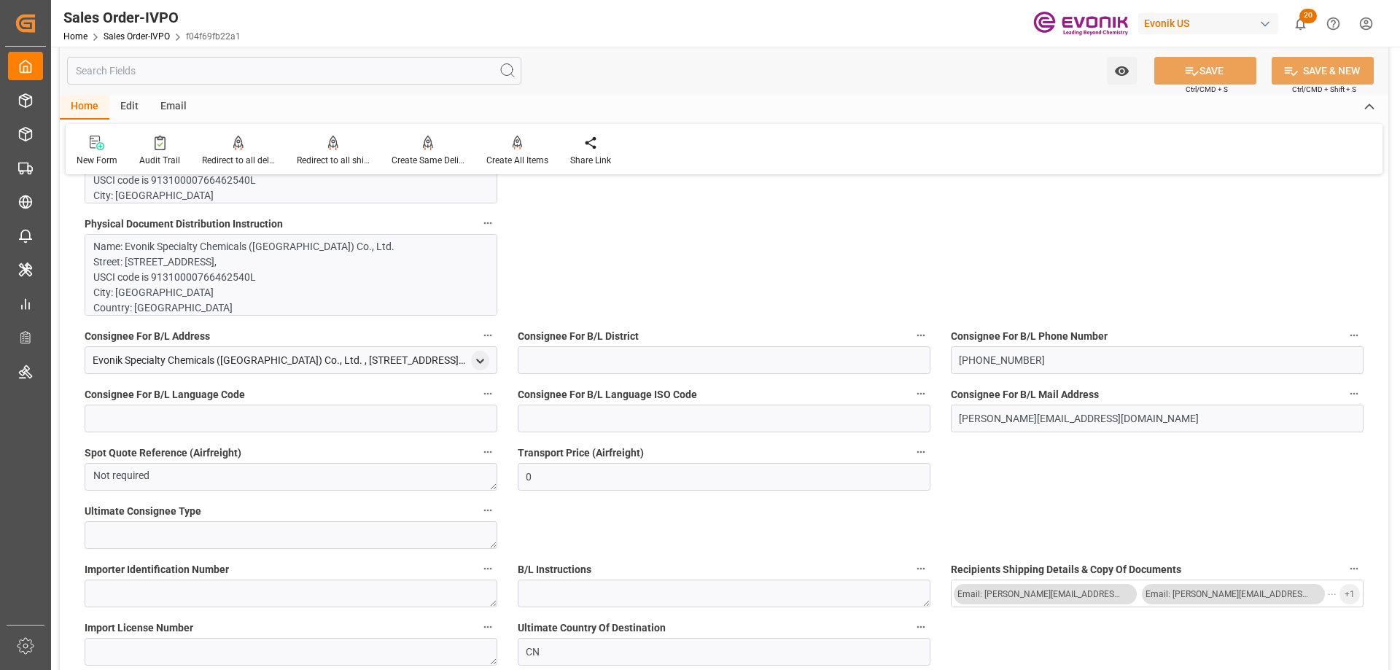
click at [216, 196] on p "PHYSICAL DOCUMENT DISTRIBUTION: Name: Evonik Specialty Chemicals (Shanghai) Co.…" at bounding box center [285, 418] width 384 height 582
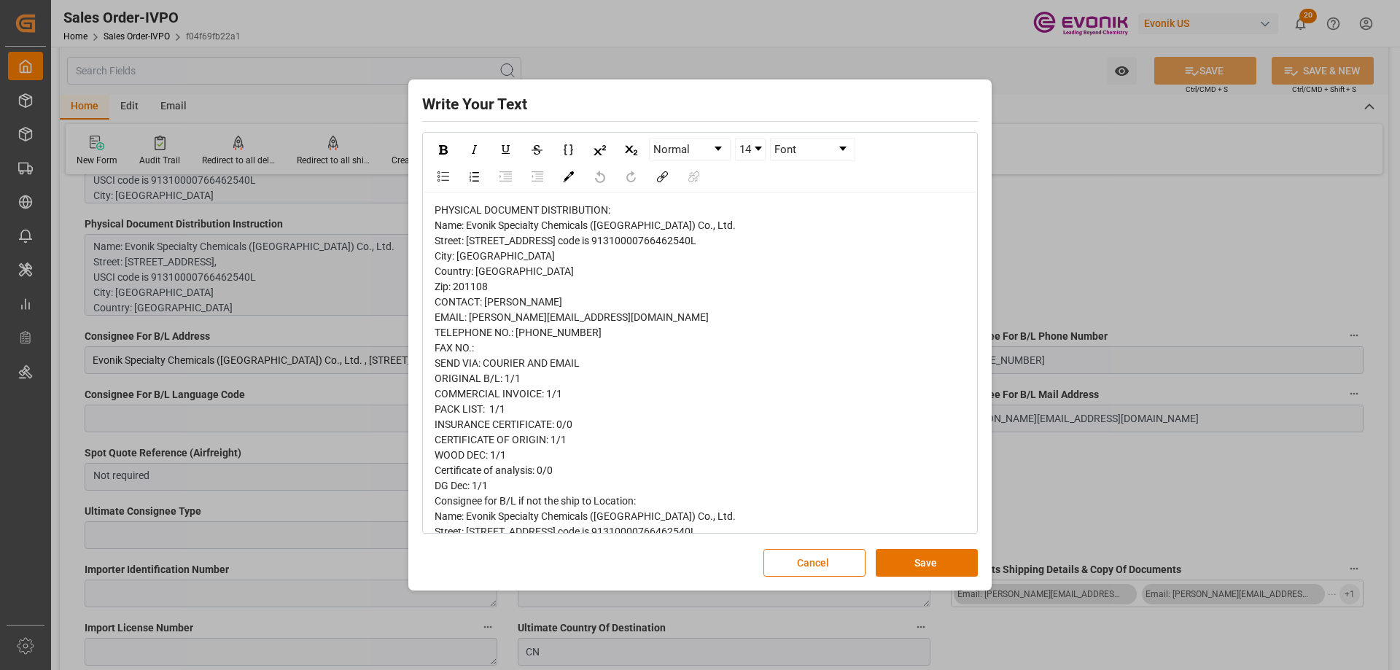
scroll to position [263, 0]
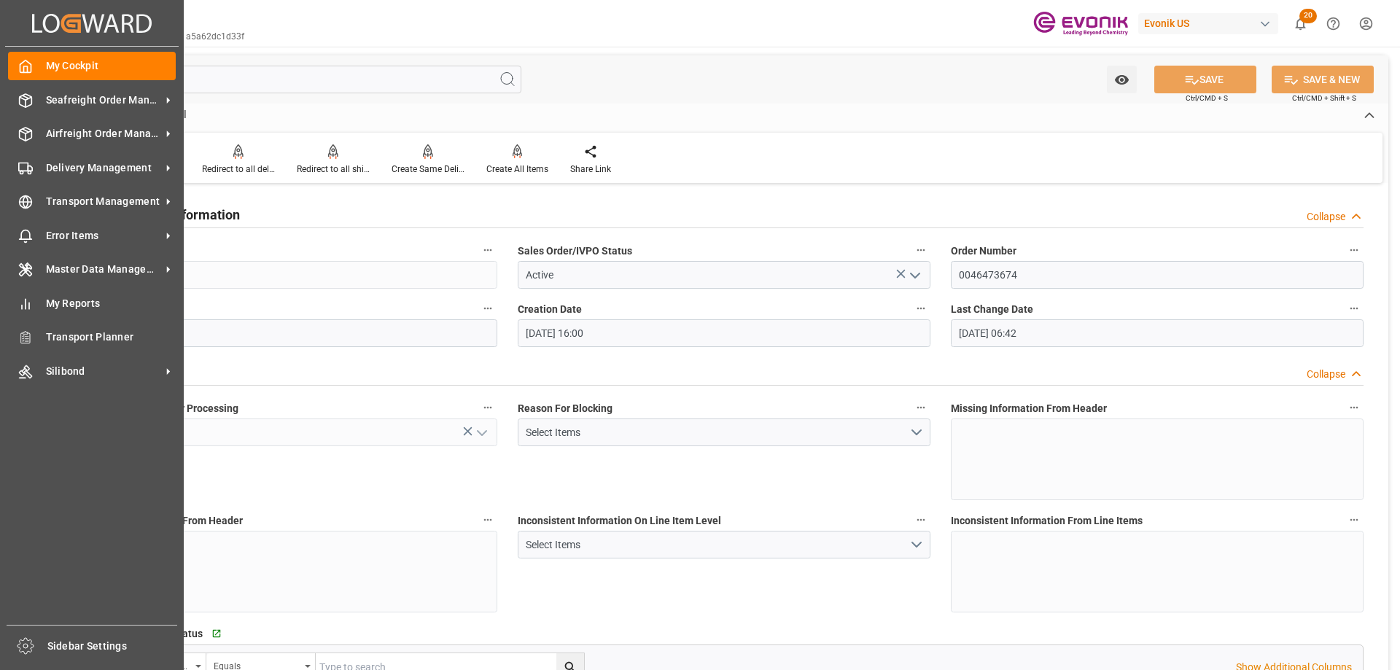
scroll to position [2407, 0]
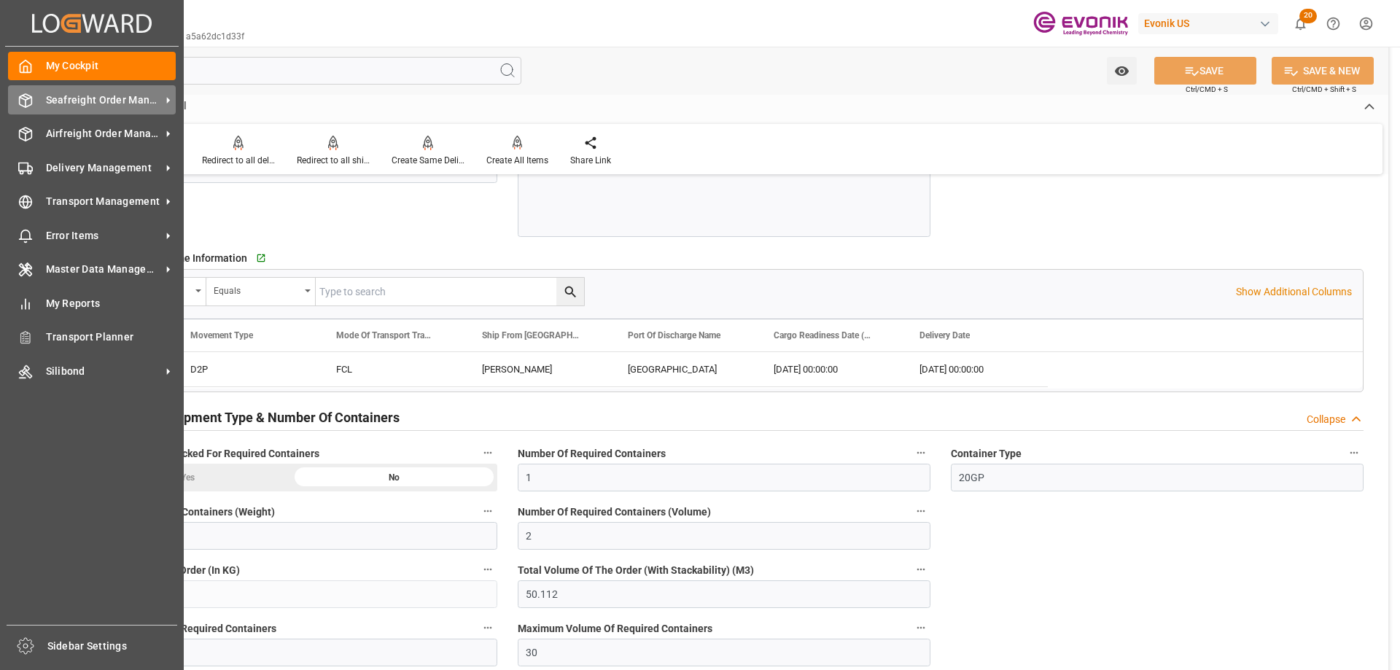
click at [106, 102] on span "Seafreight Order Management" at bounding box center [103, 100] width 115 height 15
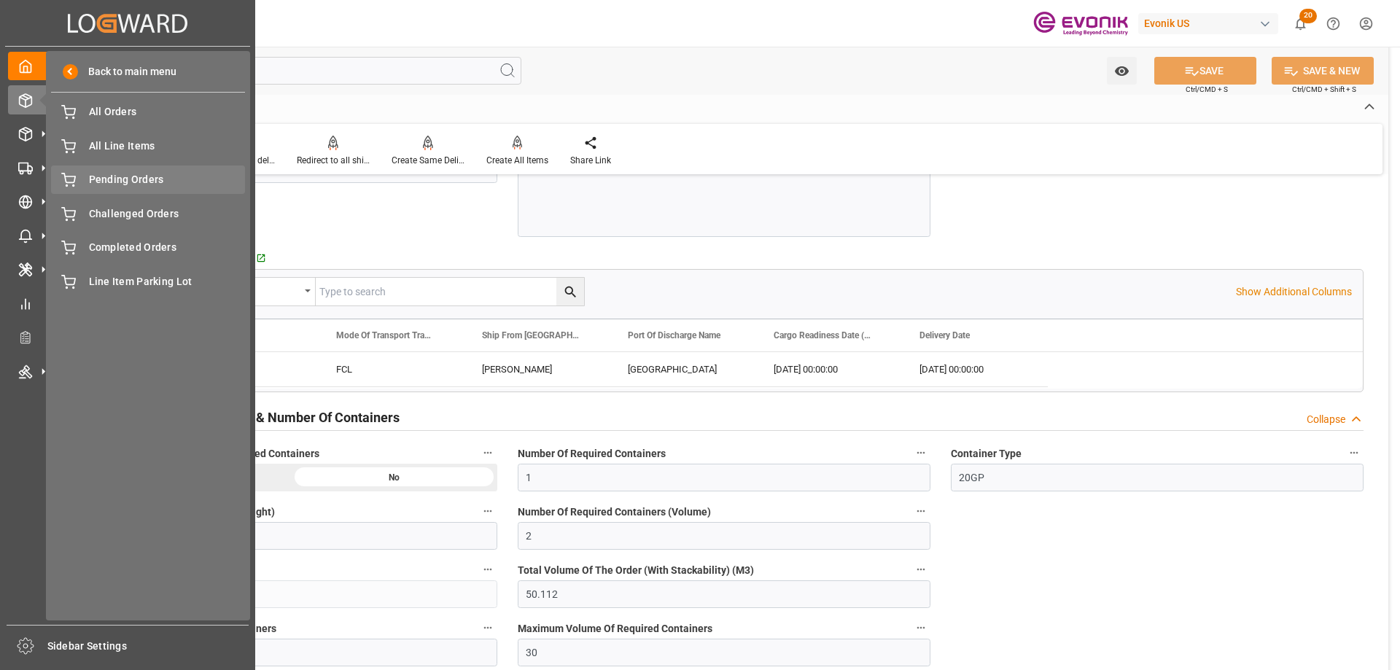
click at [108, 177] on span "Pending Orders" at bounding box center [167, 179] width 157 height 15
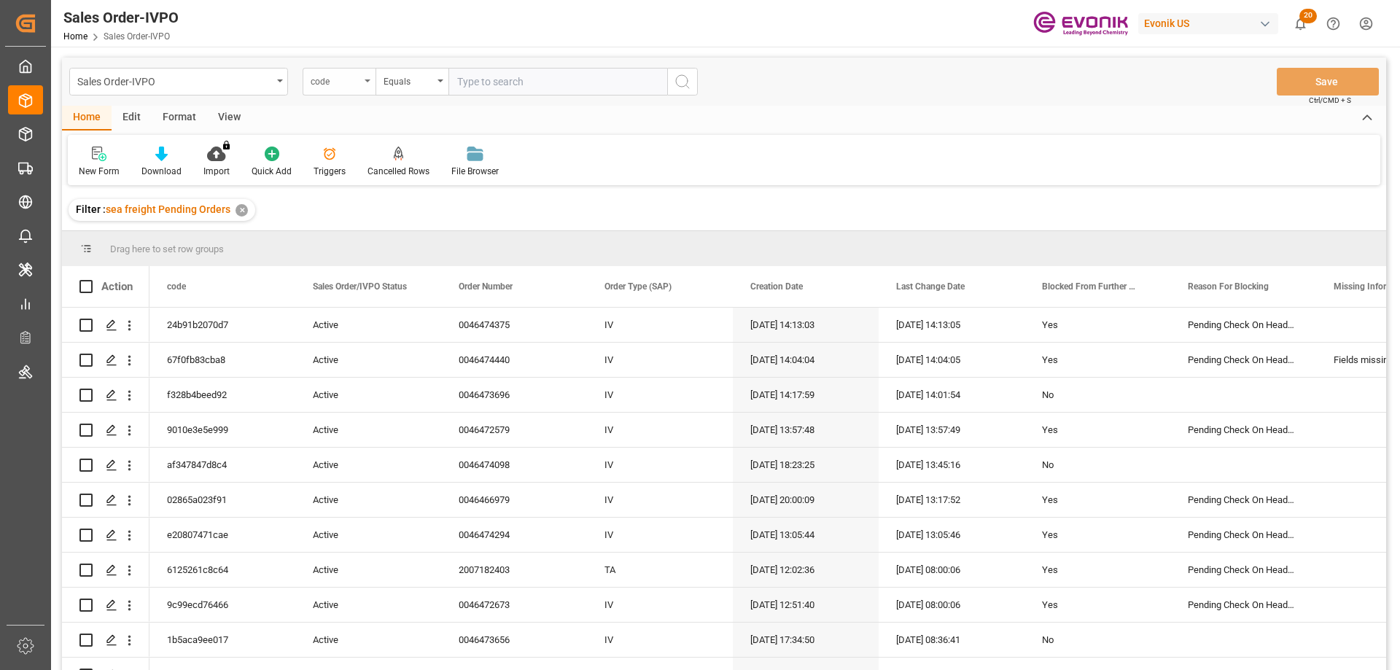
click at [374, 82] on div "code" at bounding box center [339, 82] width 73 height 28
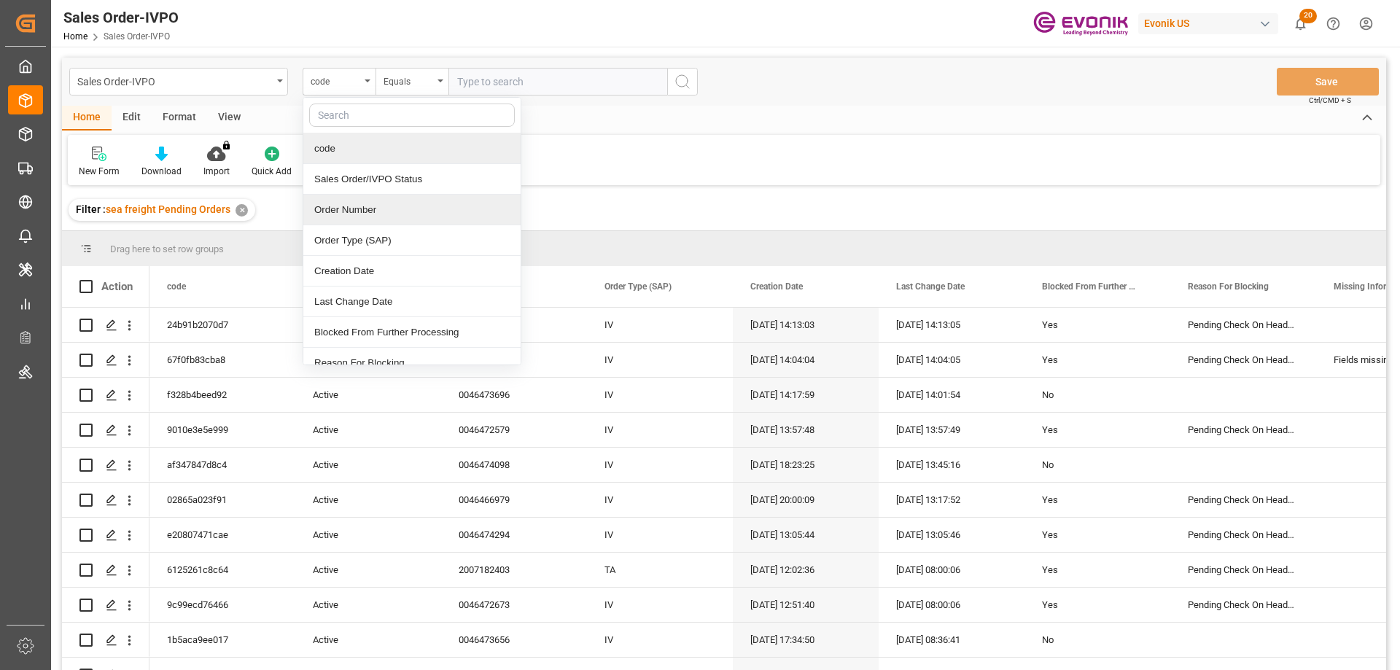
click at [357, 207] on div "Order Number" at bounding box center [411, 210] width 217 height 31
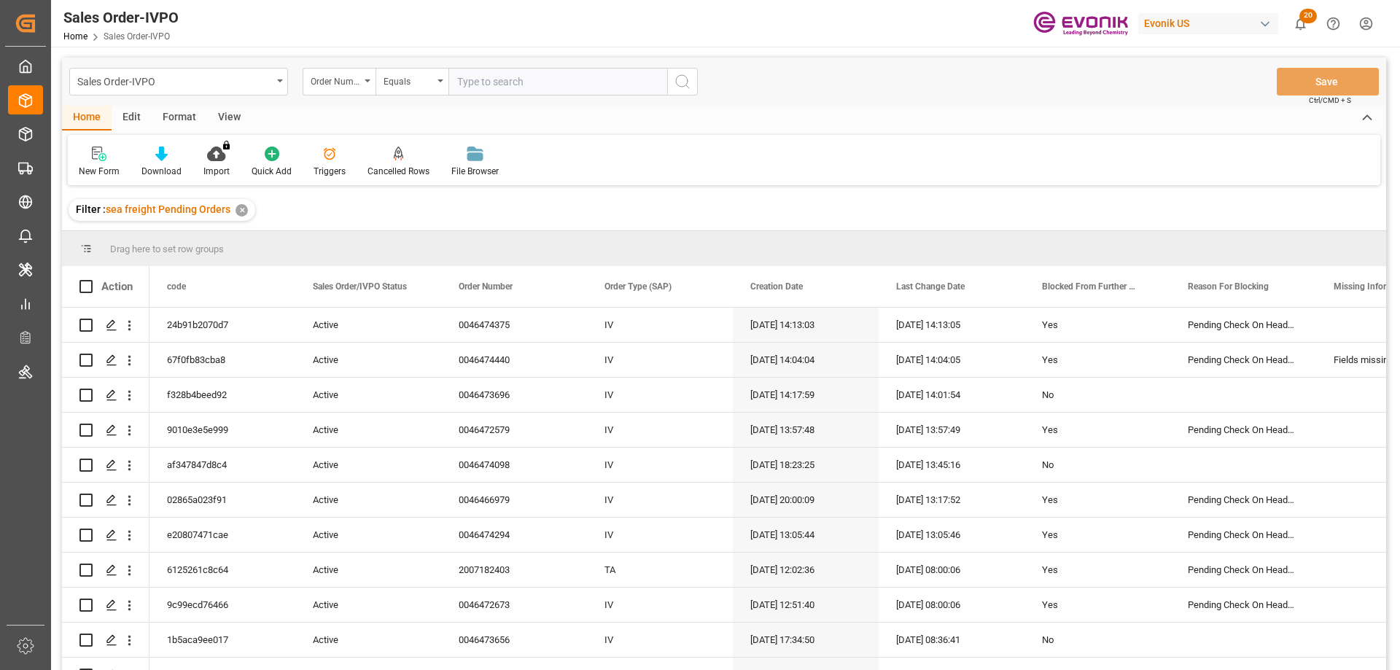
click at [227, 120] on div "View" at bounding box center [229, 118] width 44 height 25
click at [163, 175] on div "Standard Templates" at bounding box center [165, 171] width 73 height 13
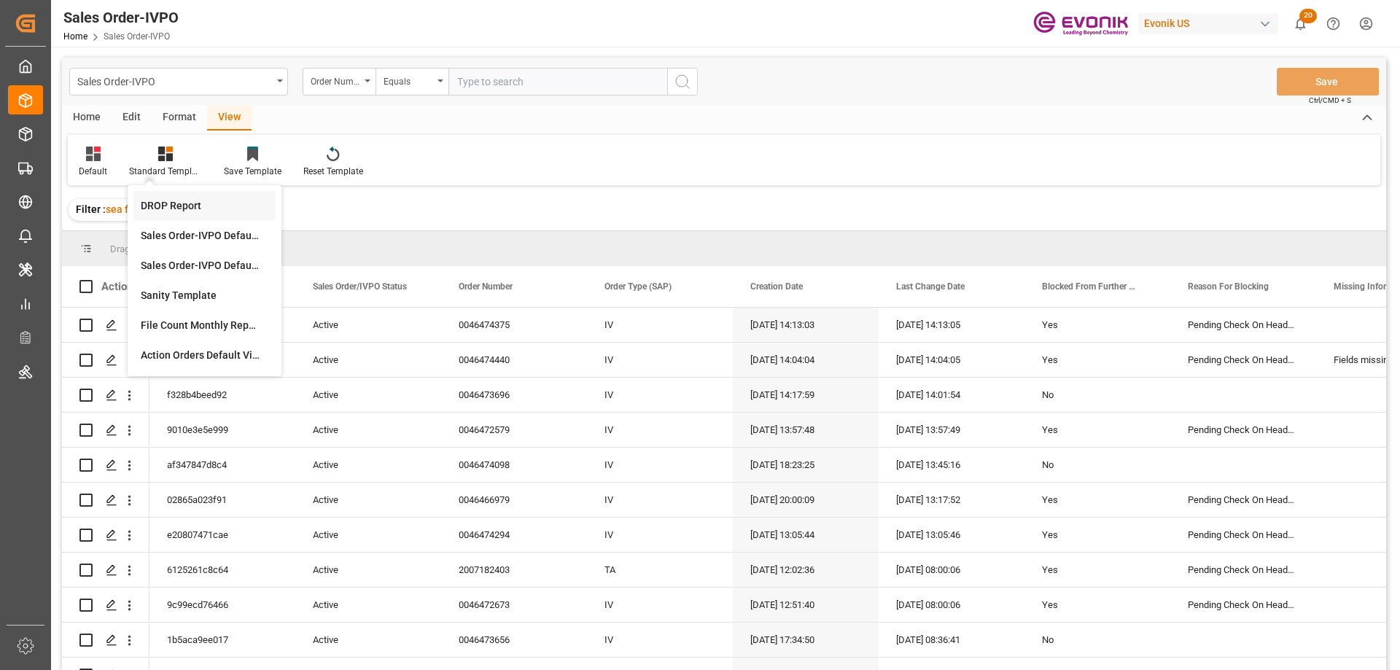
click at [197, 209] on div "DROP Report" at bounding box center [205, 205] width 128 height 15
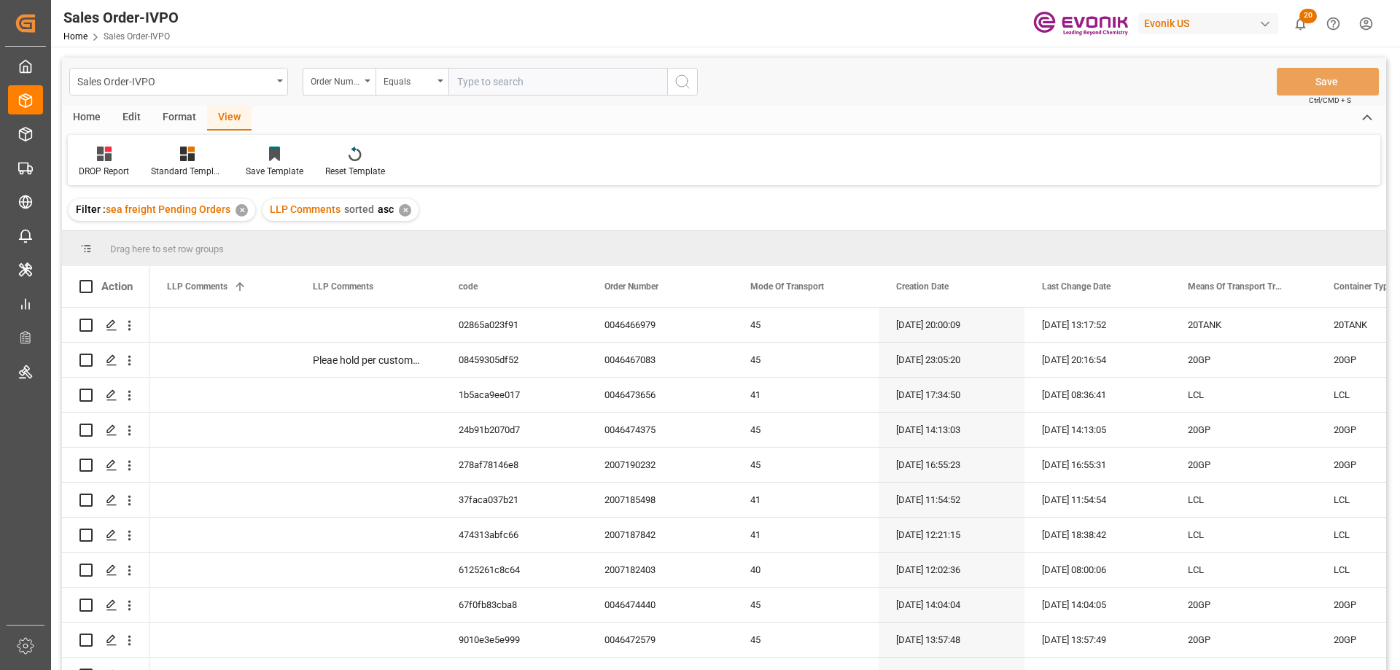
click at [87, 112] on div "Home" at bounding box center [87, 118] width 50 height 25
click at [160, 169] on div "Download" at bounding box center [162, 171] width 40 height 13
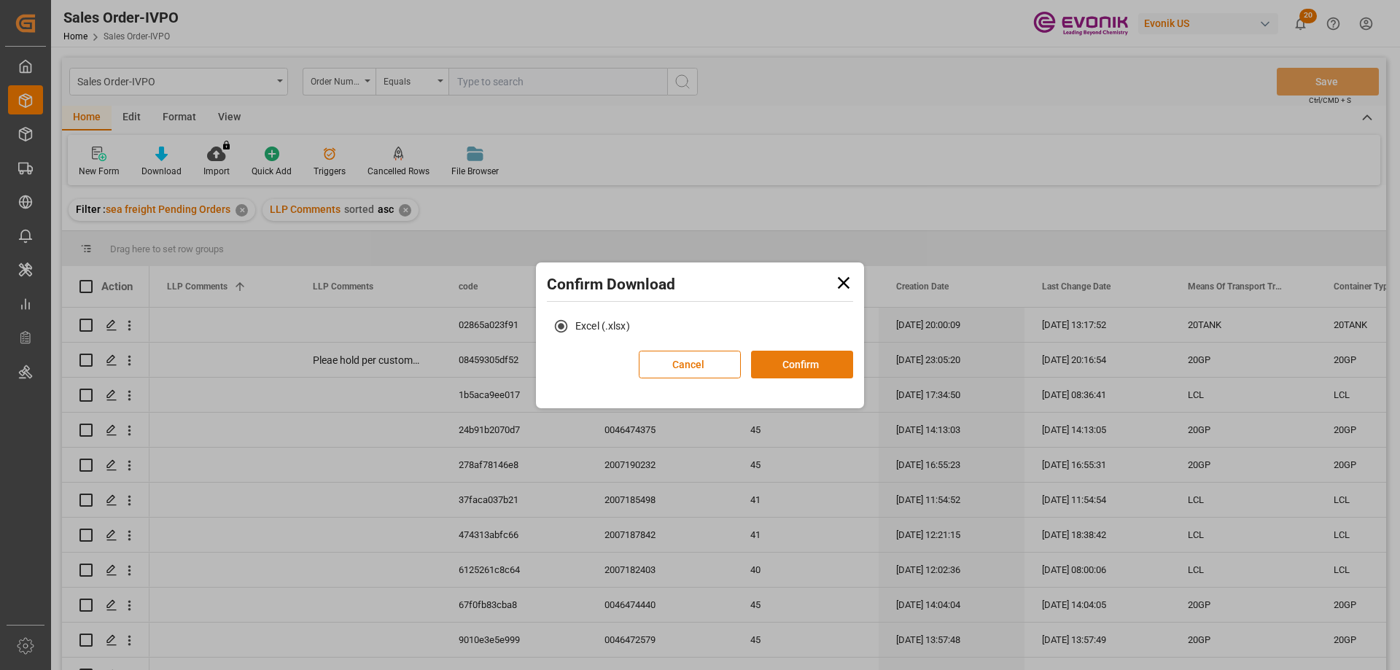
click at [767, 363] on button "Confirm" at bounding box center [802, 365] width 102 height 28
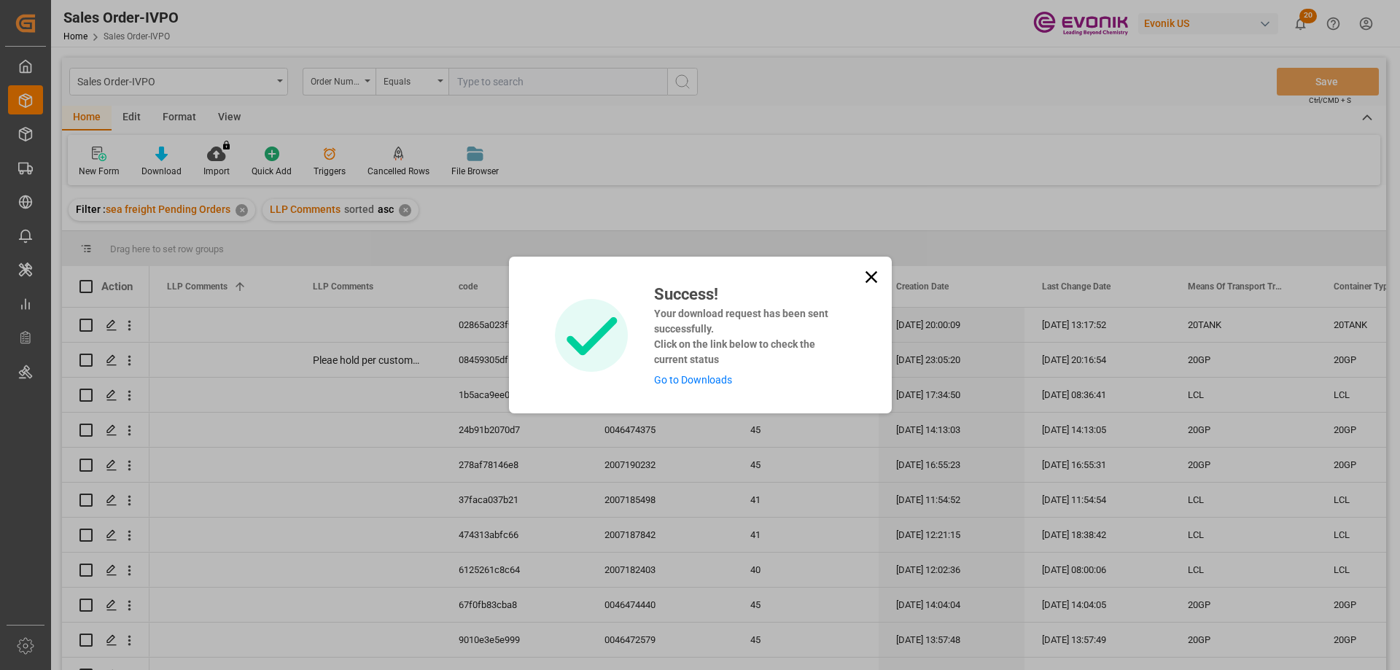
click at [708, 376] on link "Go to Downloads" at bounding box center [693, 380] width 78 height 12
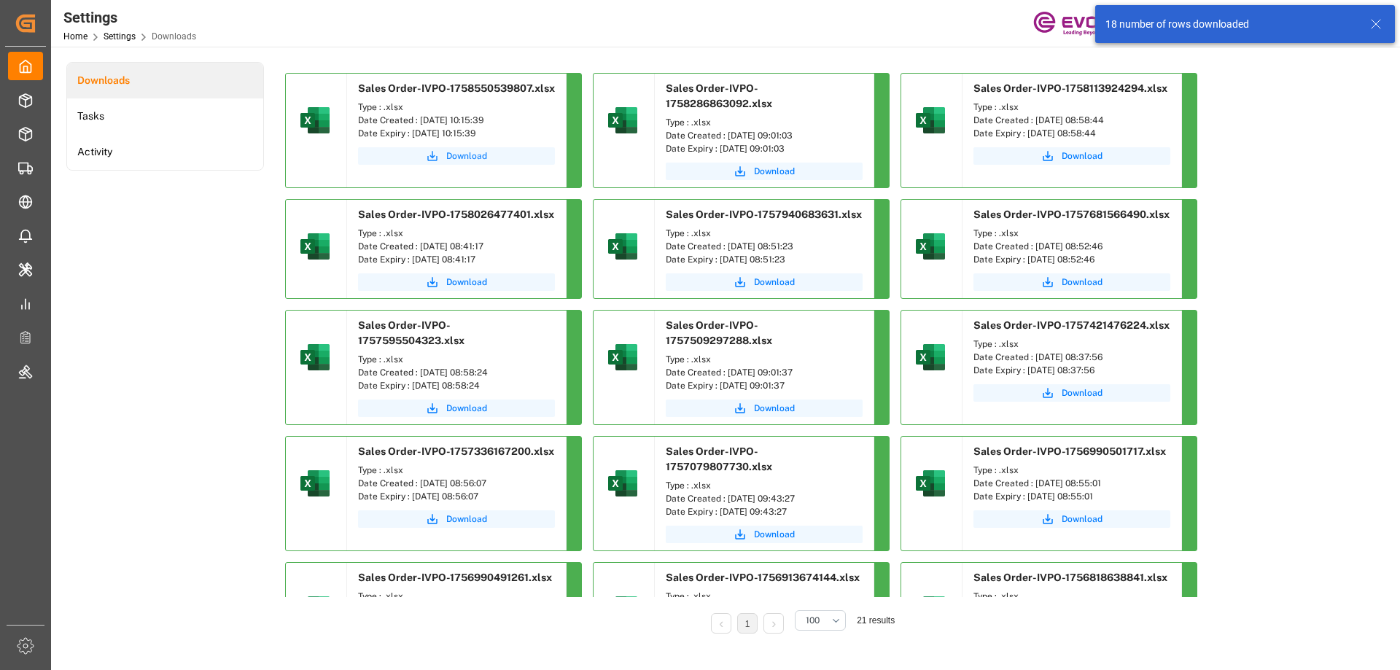
click at [438, 157] on icon "submit" at bounding box center [432, 156] width 13 height 13
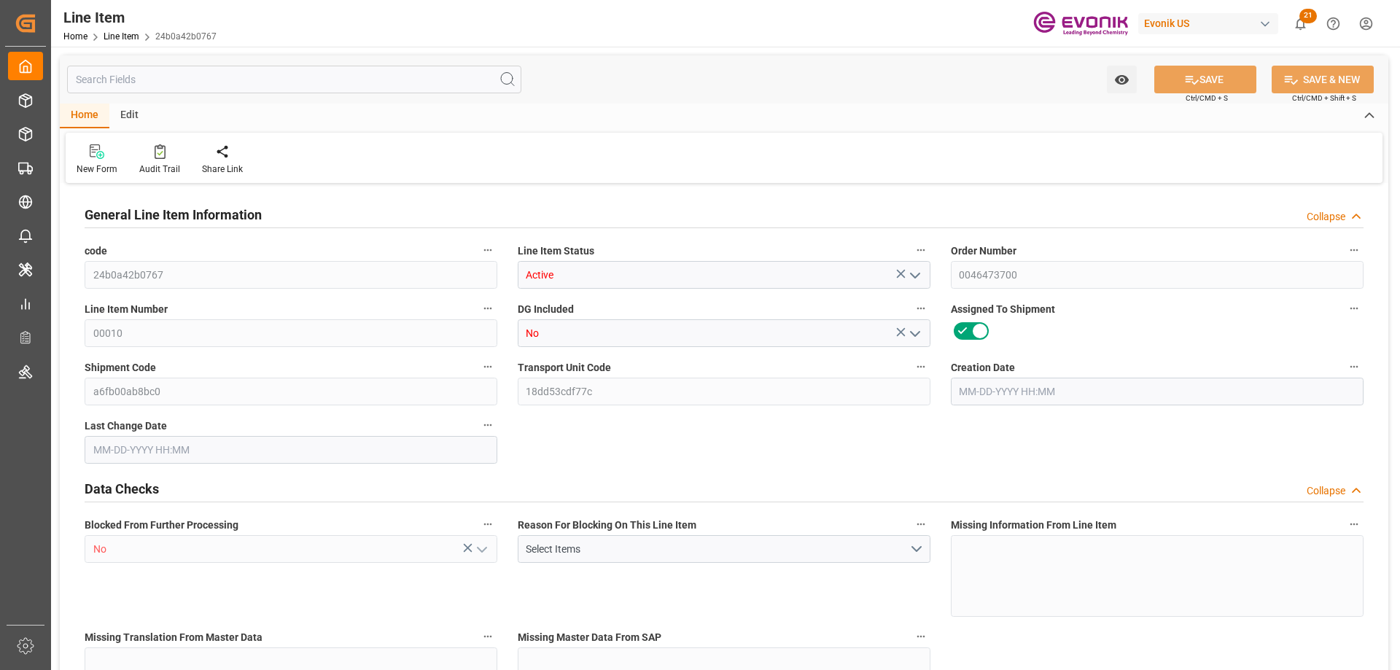
type input "8"
type input "1065.6"
type input "900"
type input "7.6608"
type input "30"
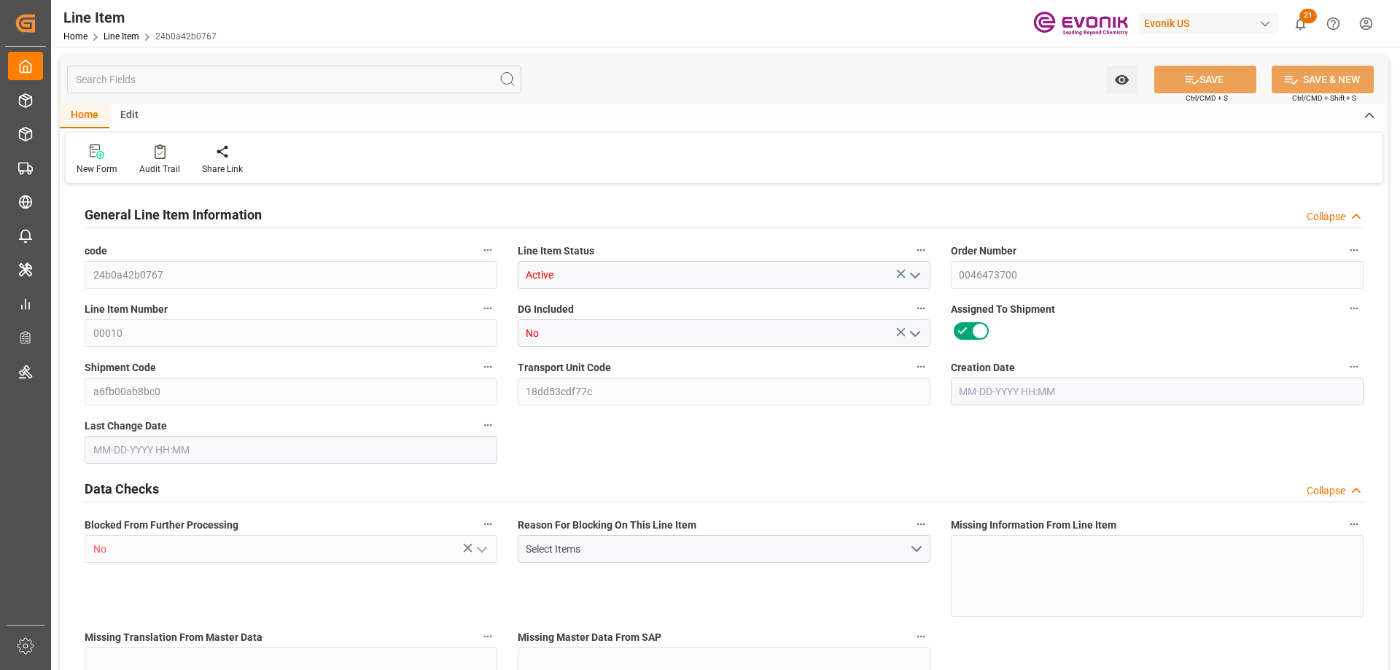
type input "9747"
type input "30"
type input "900"
type input "1065.6"
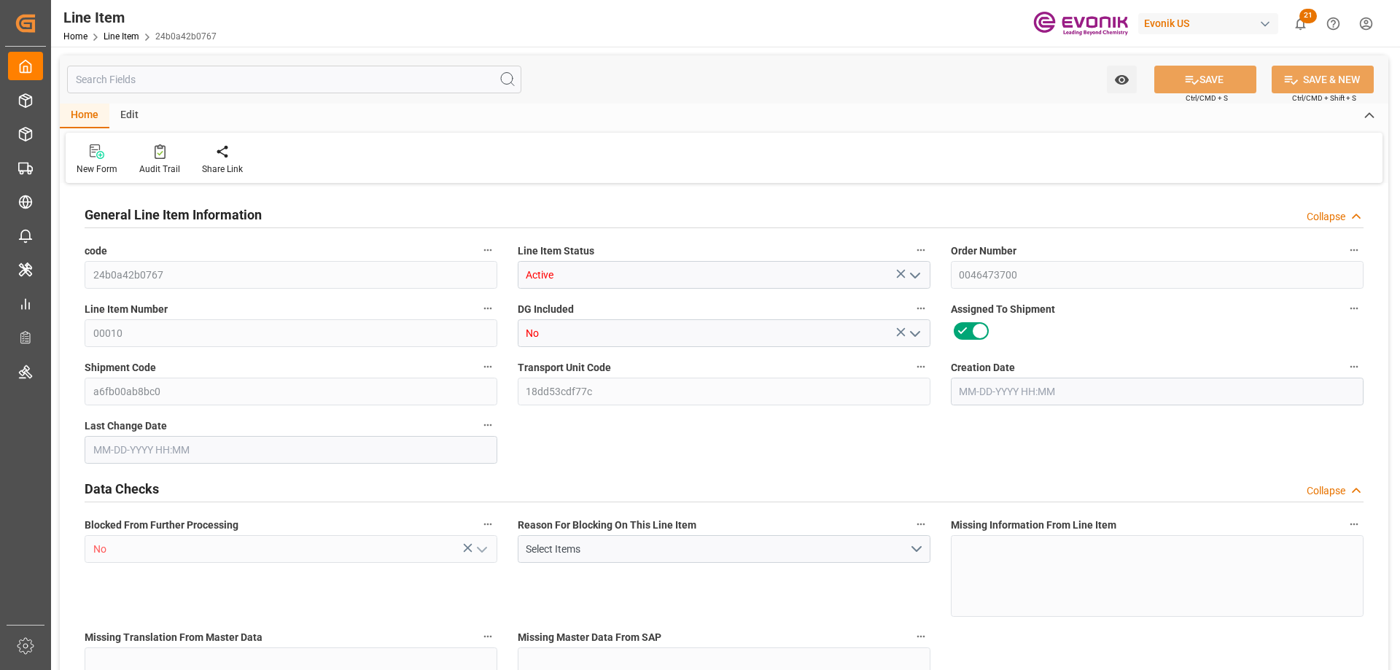
type input "1225.6"
type input "900"
type input "7.6608"
type input "7660.8"
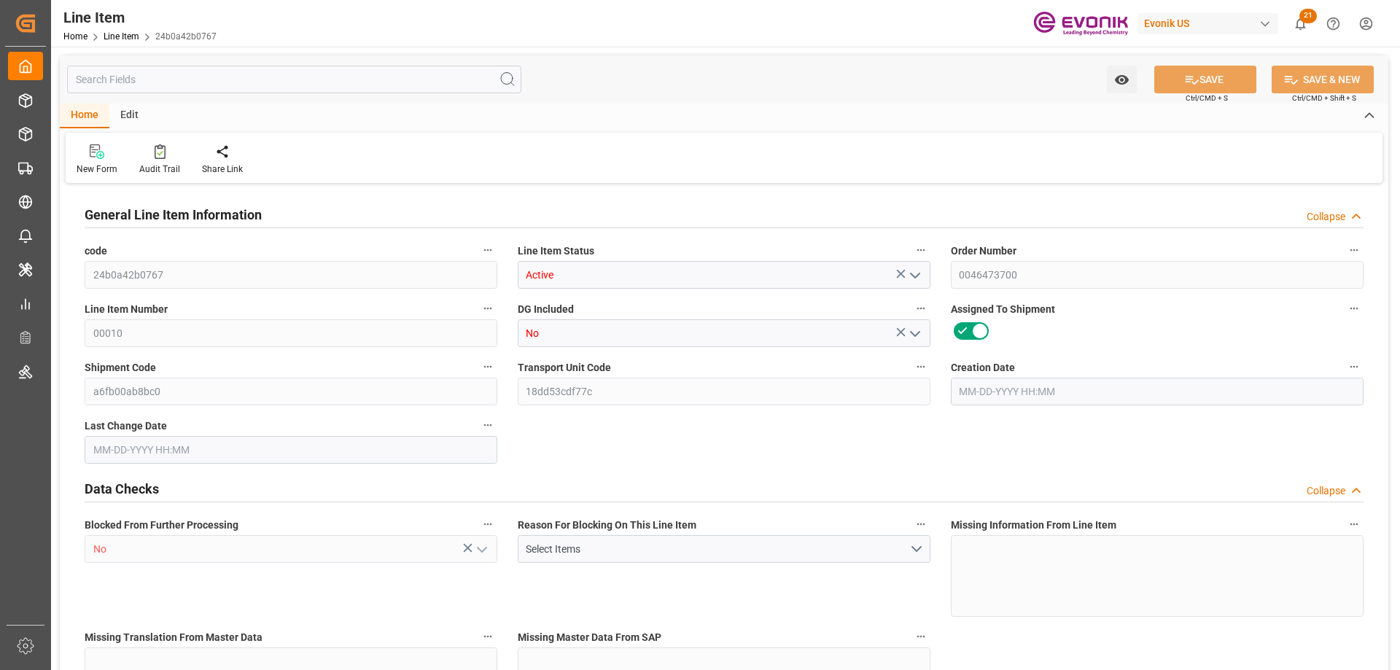
type input "0"
type input "09-17-2025 14:25"
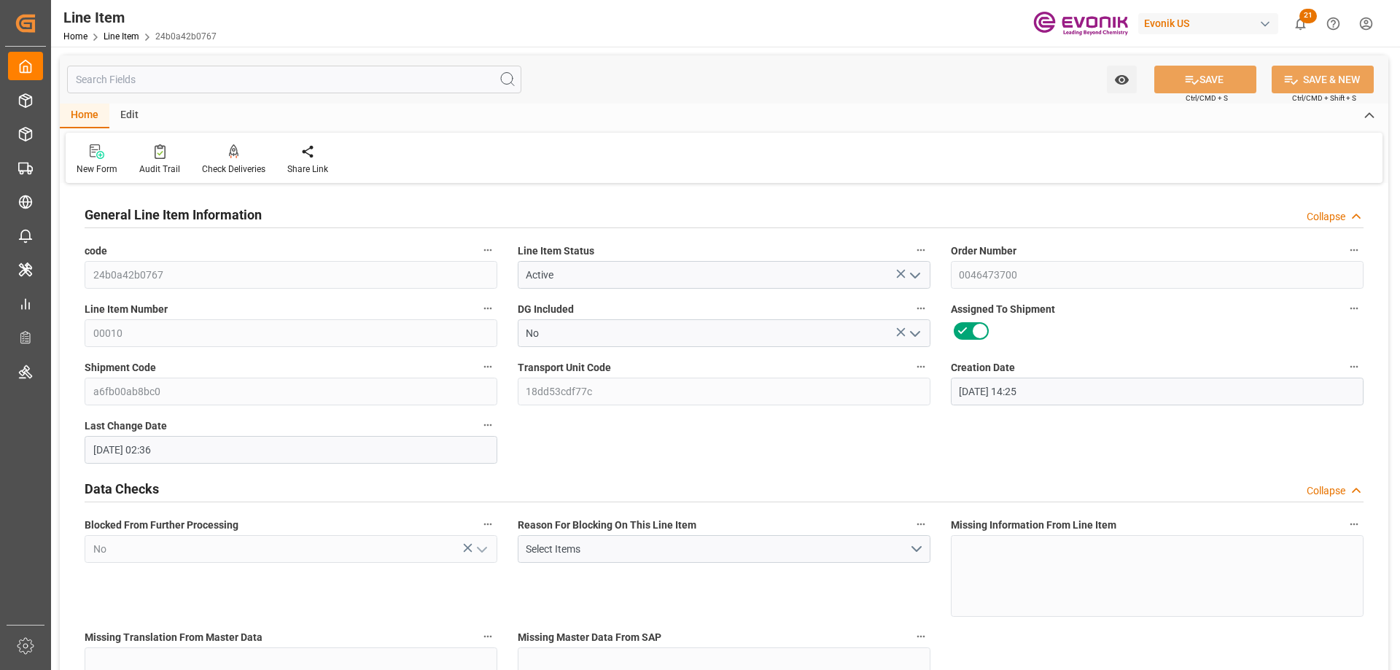
type input "09-19-2025 02:36"
type input "10-27-2025"
type input "09-23-2025"
type input "09-16-2025"
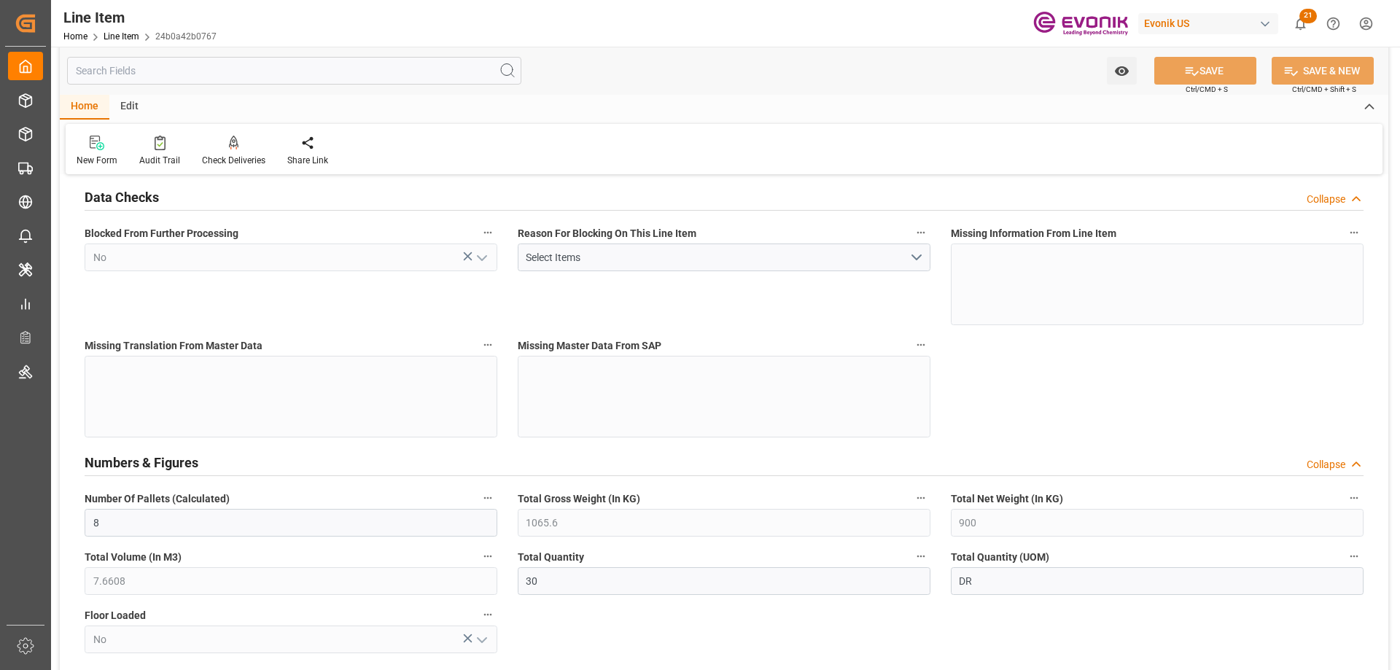
scroll to position [584, 0]
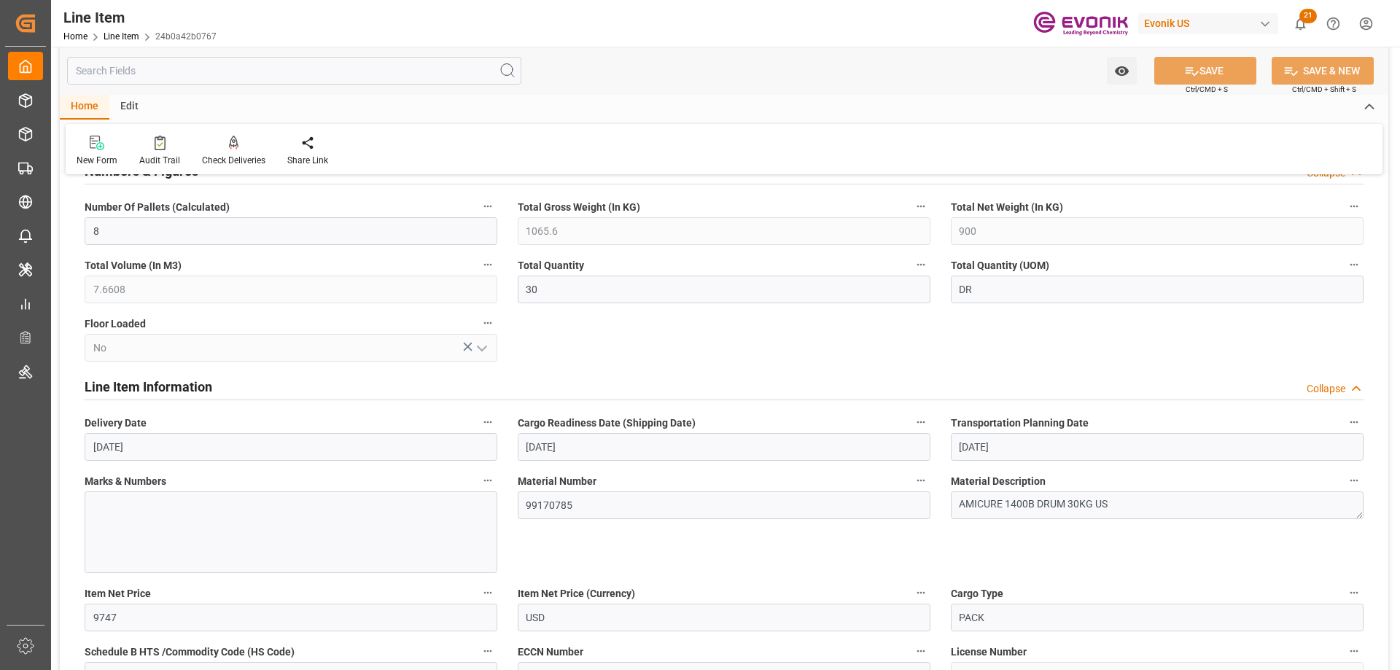
click at [154, 76] on input "text" at bounding box center [294, 71] width 454 height 28
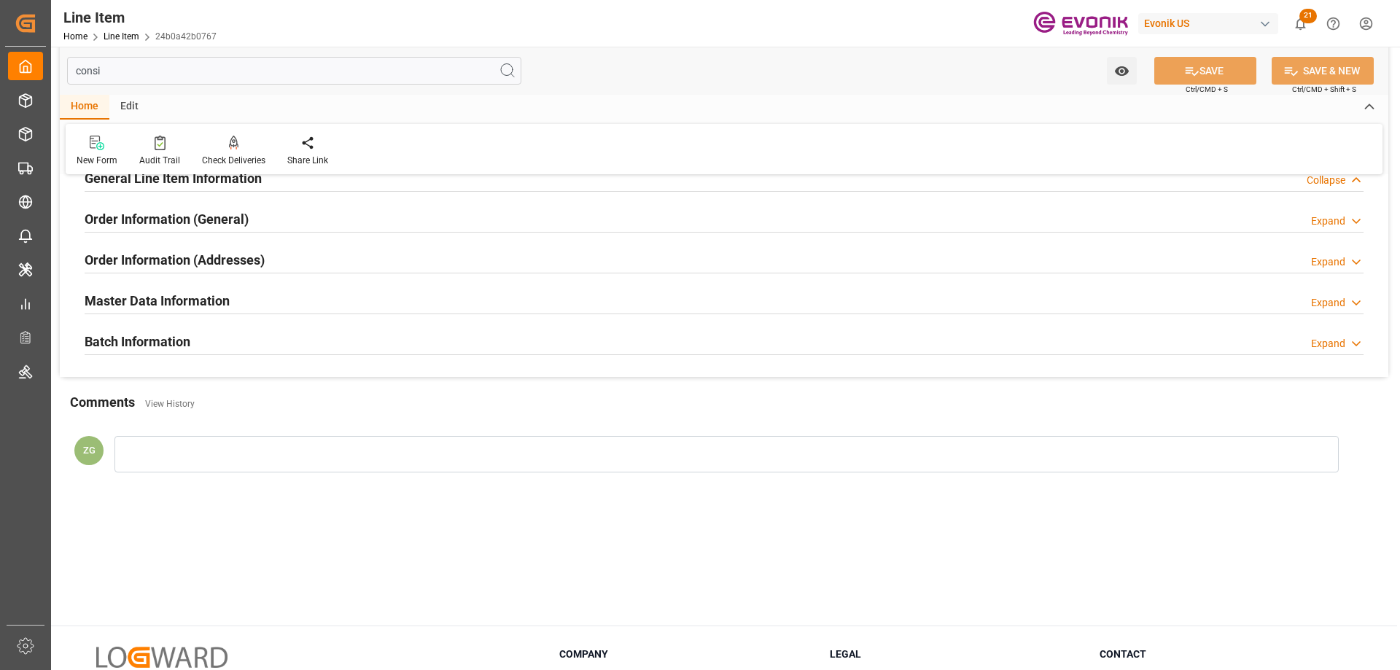
scroll to position [0, 0]
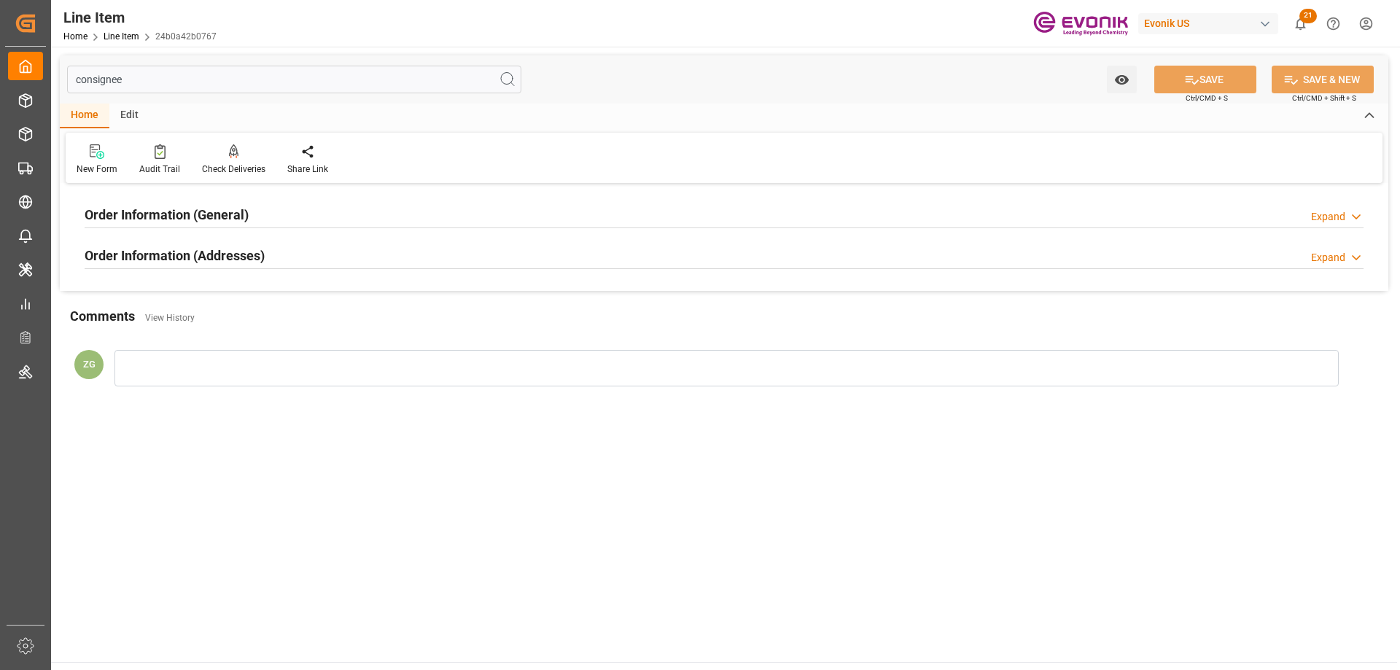
type input "consignee"
click at [185, 260] on h2 "Order Information (Addresses)" at bounding box center [175, 256] width 180 height 20
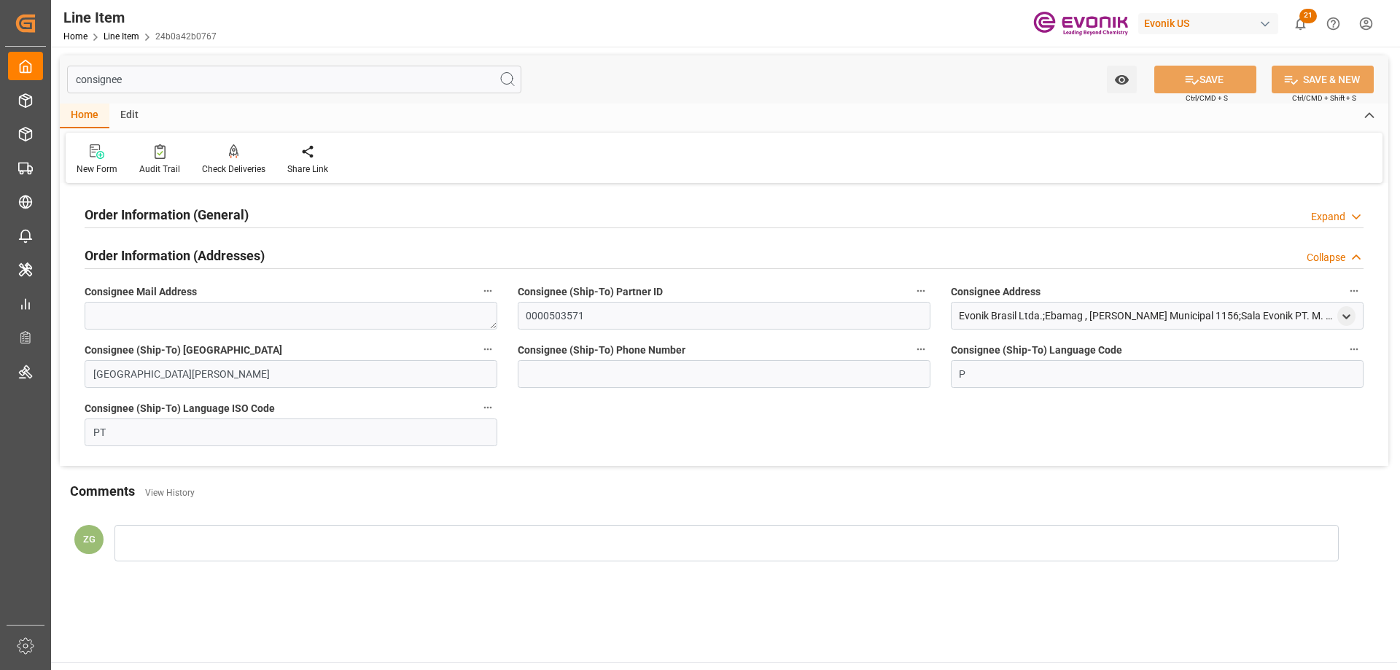
click at [187, 211] on h2 "Order Information (General)" at bounding box center [167, 215] width 164 height 20
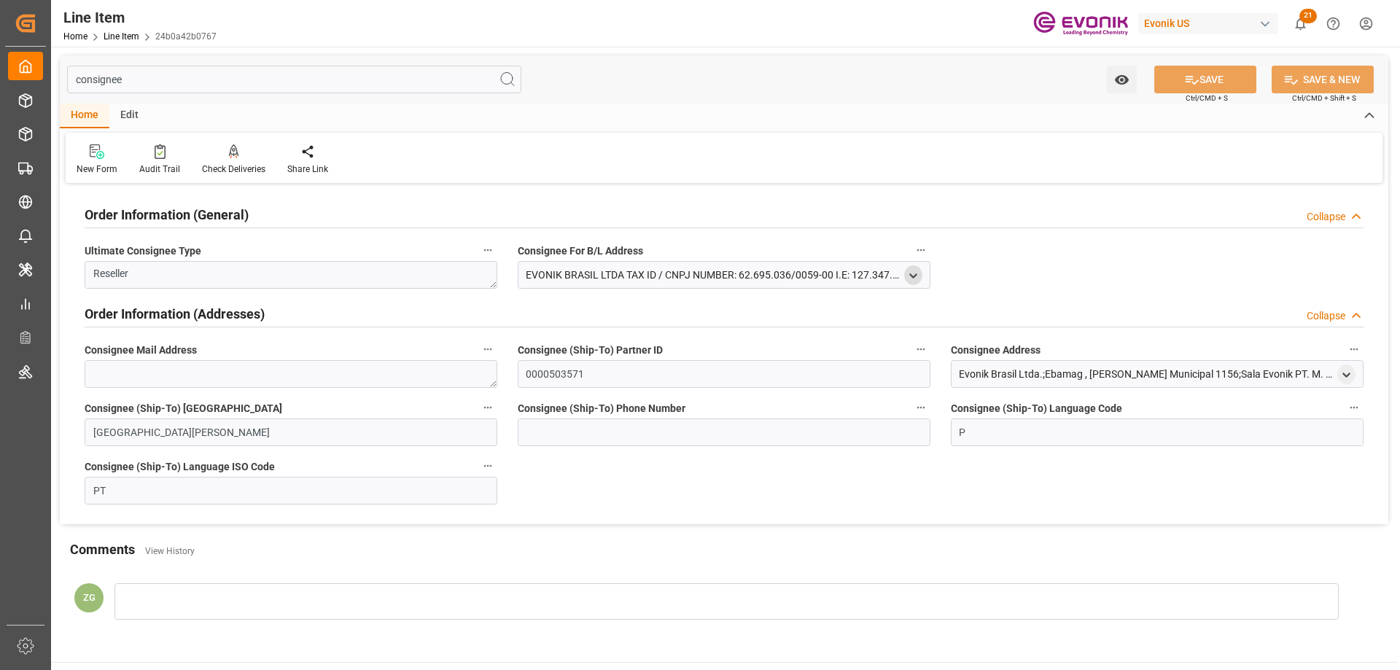
click at [916, 272] on icon "open menu" at bounding box center [913, 276] width 12 height 12
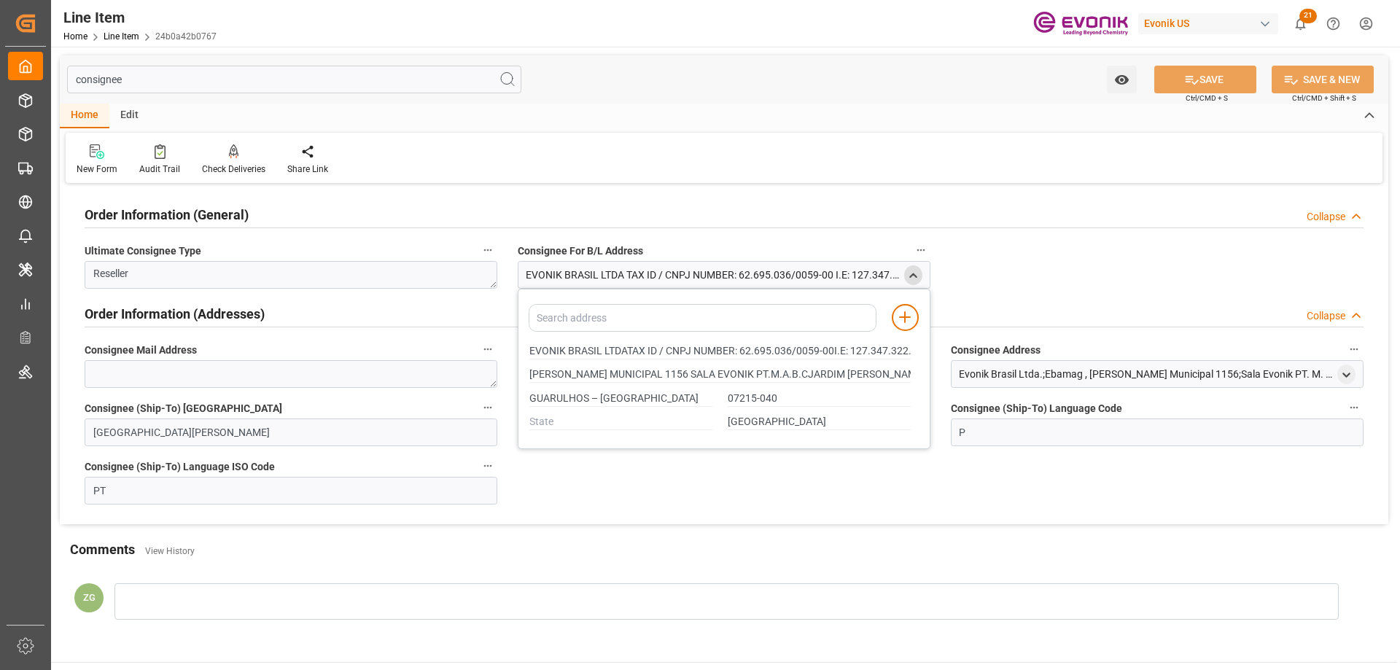
type input "EVONIK BRASIL LTDATAX ID / CNPJ NUMBER: 62.695.036/0059-00I.E: 127.347.322.116"
type input "ESTRADA MUNICIPAL 1156 SALA EVONIK PT.M.A.B.CJARDIM SANTO AFONSO"
type input "EVONIK BRASIL LTDATAX ID / CNPJ NUMBER: 62.695.036/0059-00I.E: 127.347.322.116"
type input "ESTRADA MUNICIPAL 1156 SALA EVONIK PT.M.A.B.CJARDIM SANTO AFONSO"
type input "EVONIK BRASIL LTDATAX ID / CNPJ NUMBER: 62.695.036/0059-00I.E: 127.347.322.116"
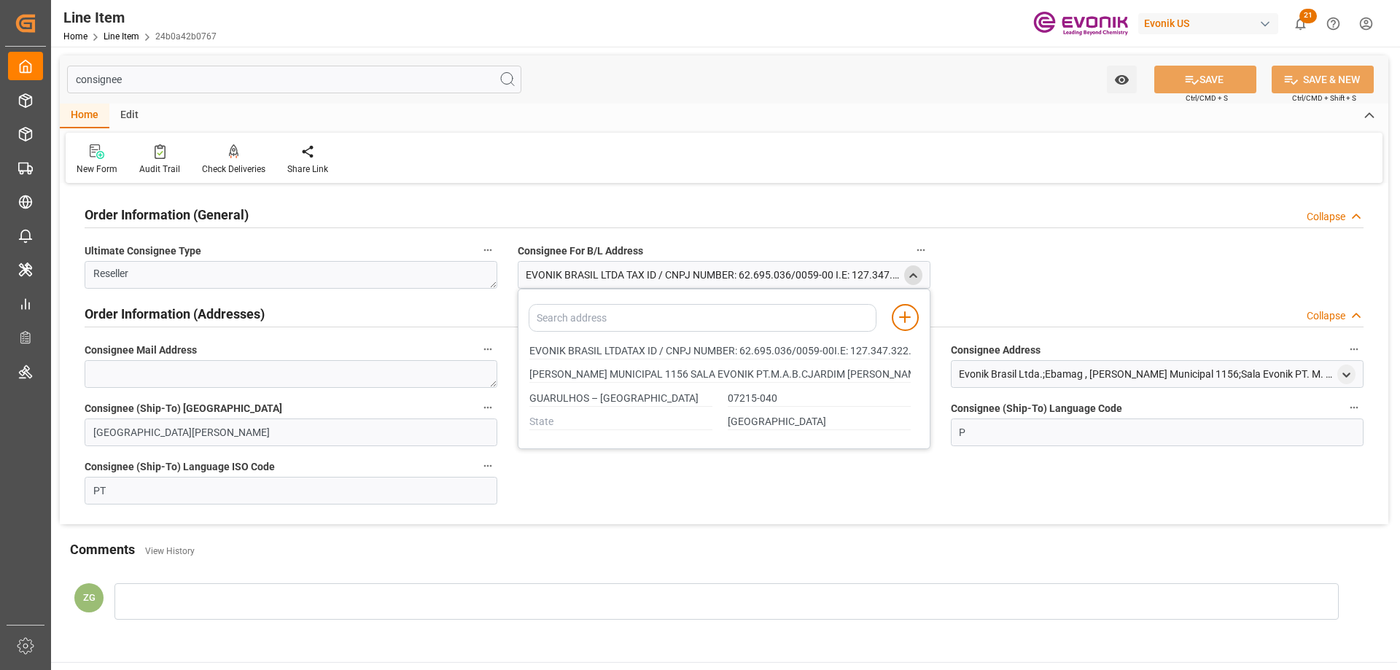
type input "ESTRADA MUNICIPAL 1156 SALA EVONIK PT.M.A.B.CJARDIM SANTO AFONSO"
type input "EVONIK BRASIL LTDATAX ID / CNPJ NUMBER: 62.695.036/0059-00I.E: 127.347.322.116"
type input "ESTRADA MUNICIPAL 1156 SALA EVONIK PT.M.A.B.CJARDIM SANTO AFONSO"
type input "EVONIK BRASIL LTDATAX ID / CNPJ NUMBER: 62.695.036/0059-00I.E: 127.347.322.116"
type input "ESTRADA MUNICIPAL 1156 SALA EVONIK PT.M.A.B.CJARDIM SANTO AFONSO"
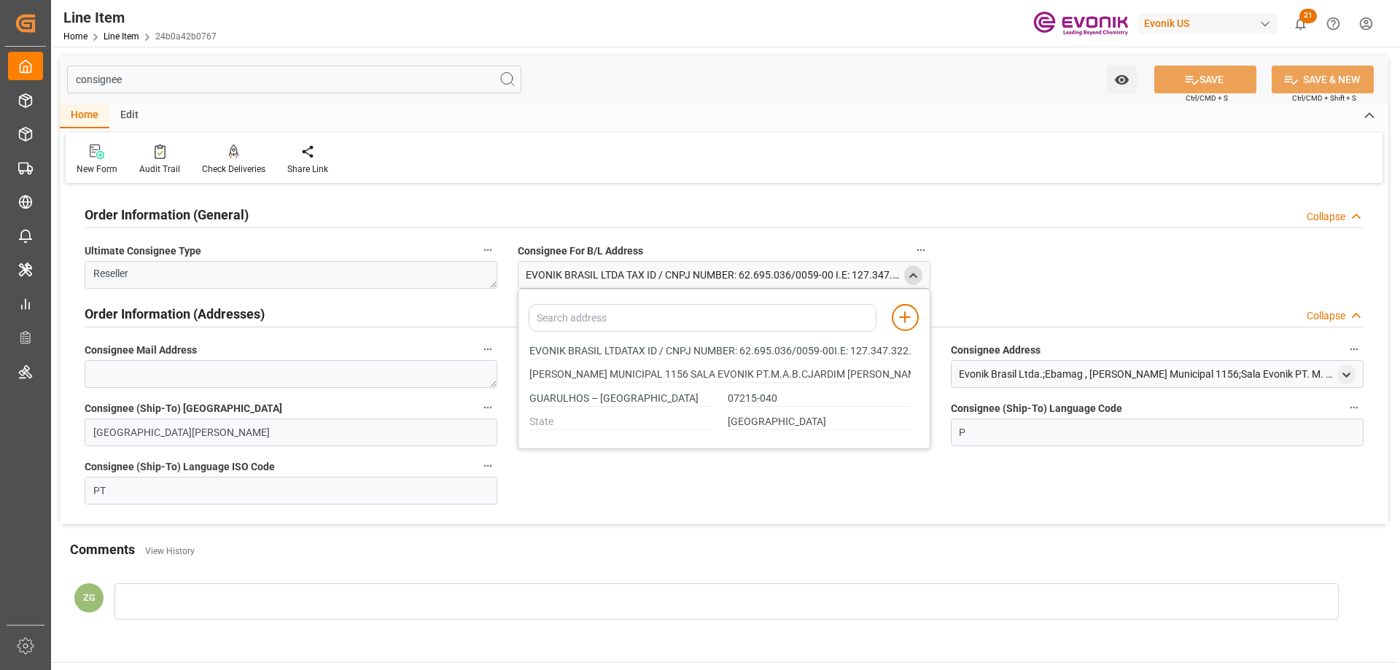
type input "EVONIK BRASIL LTDATAX ID / CNPJ NUMBER: 62.695.036/0059-00I.E: 127.347.322.116"
type input "ESTRADA MUNICIPAL 1156 SALA EVONIK PT.M.A.B.CJARDIM SANTO AFONSO"
type input "EVONIK BRASIL LTDATAX ID / CNPJ NUMBER: 62.695.036/0059-00I.E: 127.347.322.116"
type input "ESTRADA MUNICIPAL 1156 SALA EVONIK PT.M.A.B.CJARDIM SANTO AFONSO"
type input "EVONIK BRASIL LTDATAX ID / CNPJ NUMBER: 62.695.036/0059-00I.E: 127.347.322.116"
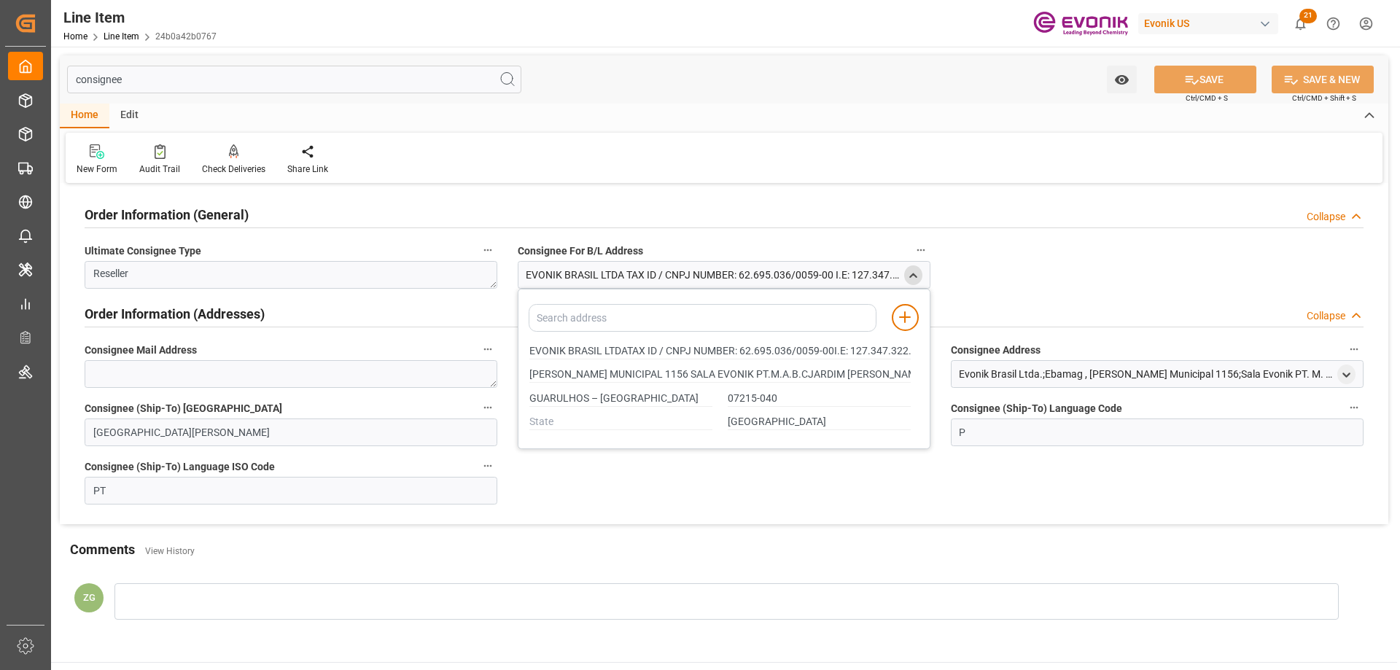
type input "ESTRADA MUNICIPAL 1156 SALA EVONIK PT.M.A.B.CJARDIM SANTO AFONSO"
type input "EVONIK BRASIL LTDATAX ID / CNPJ NUMBER: 62.695.036/0059-00I.E: 127.347.322.116"
type input "ESTRADA MUNICIPAL 1156 SALA EVONIK PT.M.A.B.CJARDIM SANTO AFONSO"
type input "EVONIK BRASIL LTDATAX ID / CNPJ NUMBER: 62.695.036/0059-00I.E: 127.347.322.116"
type input "ESTRADA MUNICIPAL 1156 SALA EVONIK PT.M.A.B.CJARDIM SANTO AFONSO"
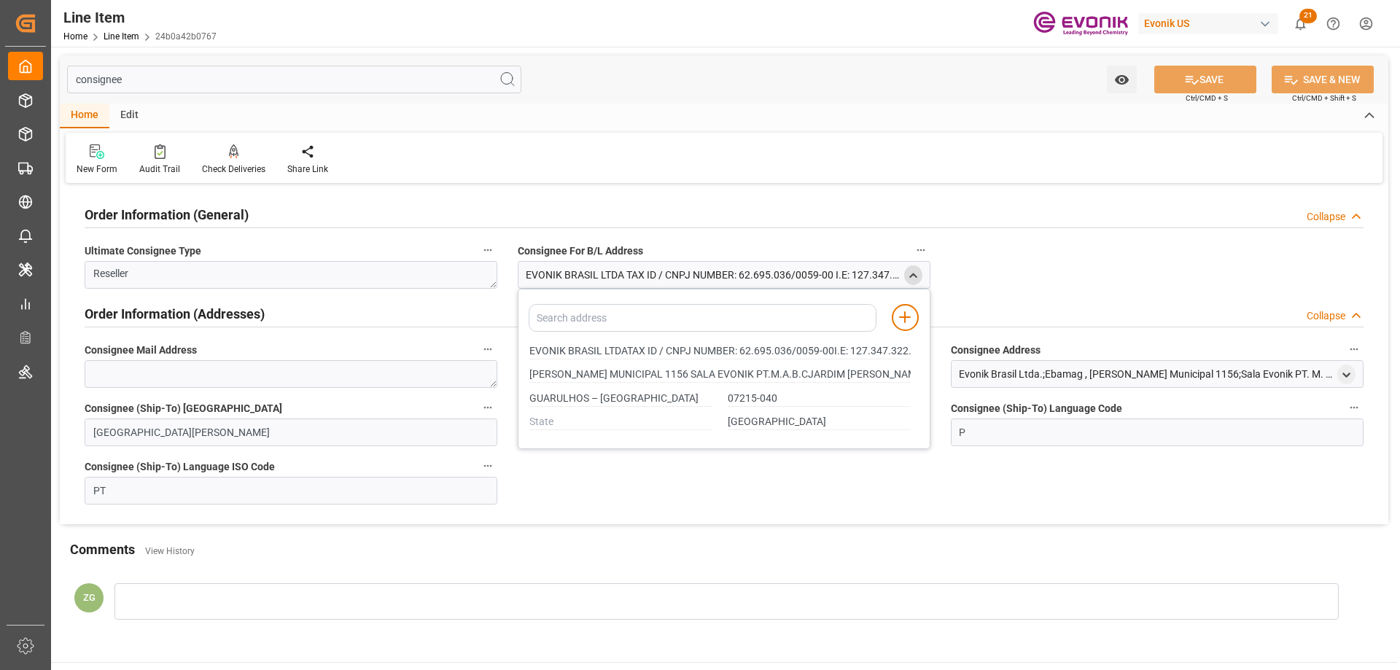
type input "EVONIK BRASIL LTDATAX ID / CNPJ NUMBER: 62.695.036/0059-00I.E: 127.347.322.116"
type input "ESTRADA MUNICIPAL 1156 SALA EVONIK PT.M.A.B.CJARDIM SANTO AFONSO"
type input "EVONIK BRASIL LTDATAX ID / CNPJ NUMBER: 62.695.036/0059-00I.E: 127.347.322.116"
type input "ESTRADA MUNICIPAL 1156 SALA EVONIK PT.M.A.B.CJARDIM SANTO AFONSO"
type input "EVONIK BRASIL LTDATAX ID / CNPJ NUMBER: 62.695.036/0059-00I.E: 127.347.322.116"
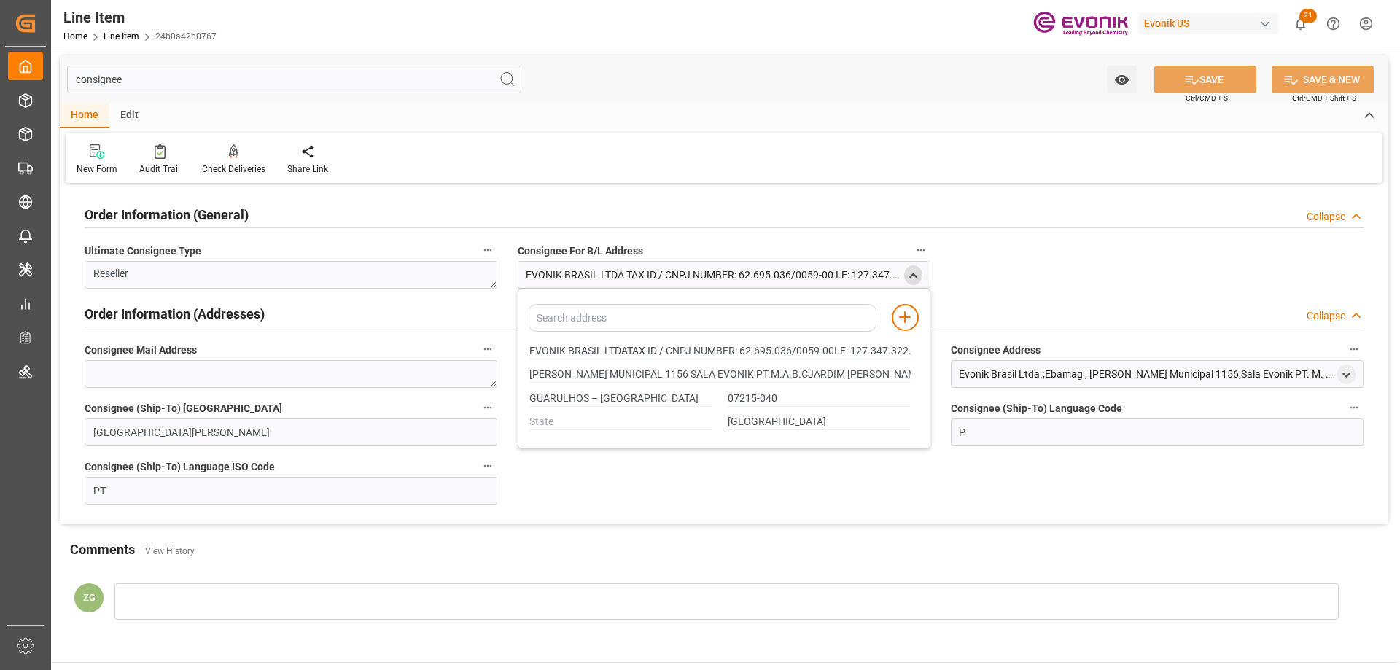
type input "ESTRADA MUNICIPAL 1156 SALA EVONIK PT.M.A.B.CJARDIM SANTO AFONSO"
type input "EVONIK BRASIL LTDATAX ID / CNPJ NUMBER: 62.695.036/0059-00I.E: 127.347.322.116"
type input "ESTRADA MUNICIPAL 1156 SALA EVONIK PT.M.A.B.CJARDIM SANTO AFONSO"
type input "EVONIK BRASIL LTDATAX ID / CNPJ NUMBER: 62.695.036/0059-00I.E: 127.347.322.116"
type input "ESTRADA MUNICIPAL 1156 SALA EVONIK PT.M.A.B.CJARDIM SANTO AFONSO"
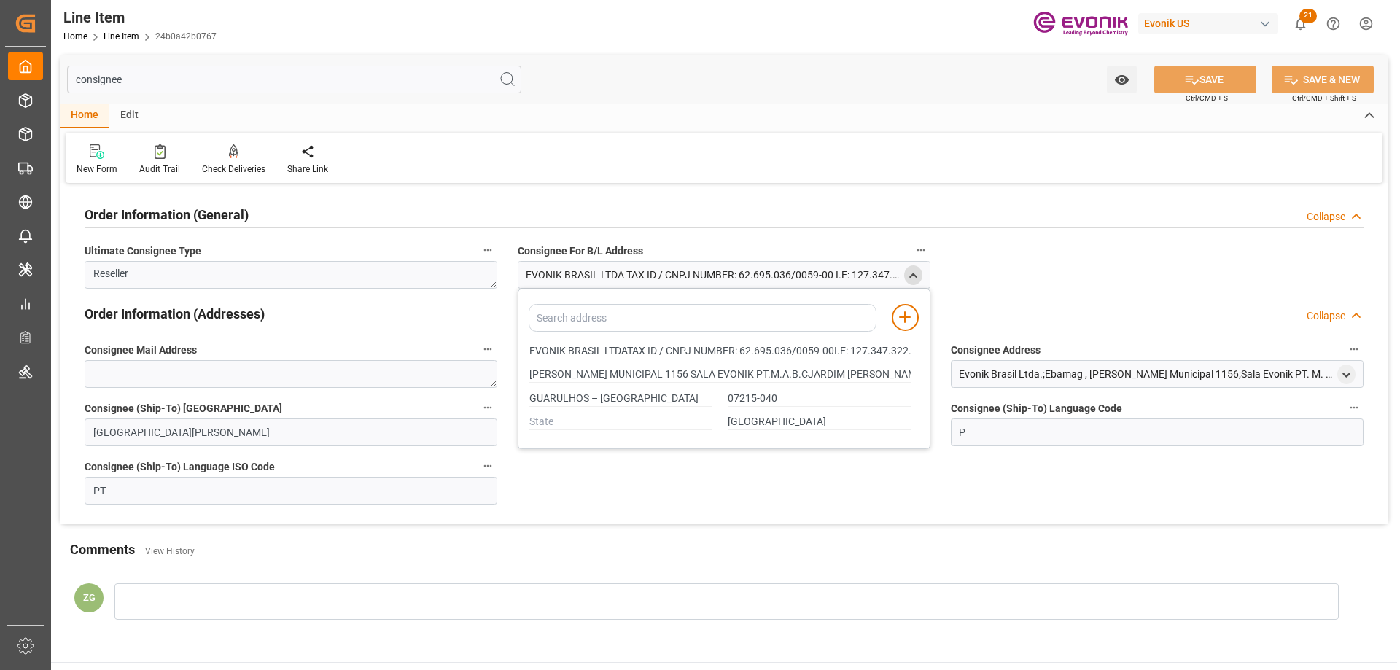
type input "EVONIK BRASIL LTDATAX ID / CNPJ NUMBER: 62.695.036/0059-00I.E: 127.347.322.116"
type input "ESTRADA MUNICIPAL 1156 SALA EVONIK PT.M.A.B.CJARDIM SANTO AFONSO"
type input "EVONIK BRASIL LTDATAX ID / CNPJ NUMBER: 62.695.036/0059-00I.E: 127.347.322.116"
type input "ESTRADA MUNICIPAL 1156 SALA EVONIK PT.M.A.B.CJARDIM SANTO AFONSO"
type input "EVONIK BRASIL LTDATAX ID / CNPJ NUMBER: 62.695.036/0059-00I.E: 127.347.322.116"
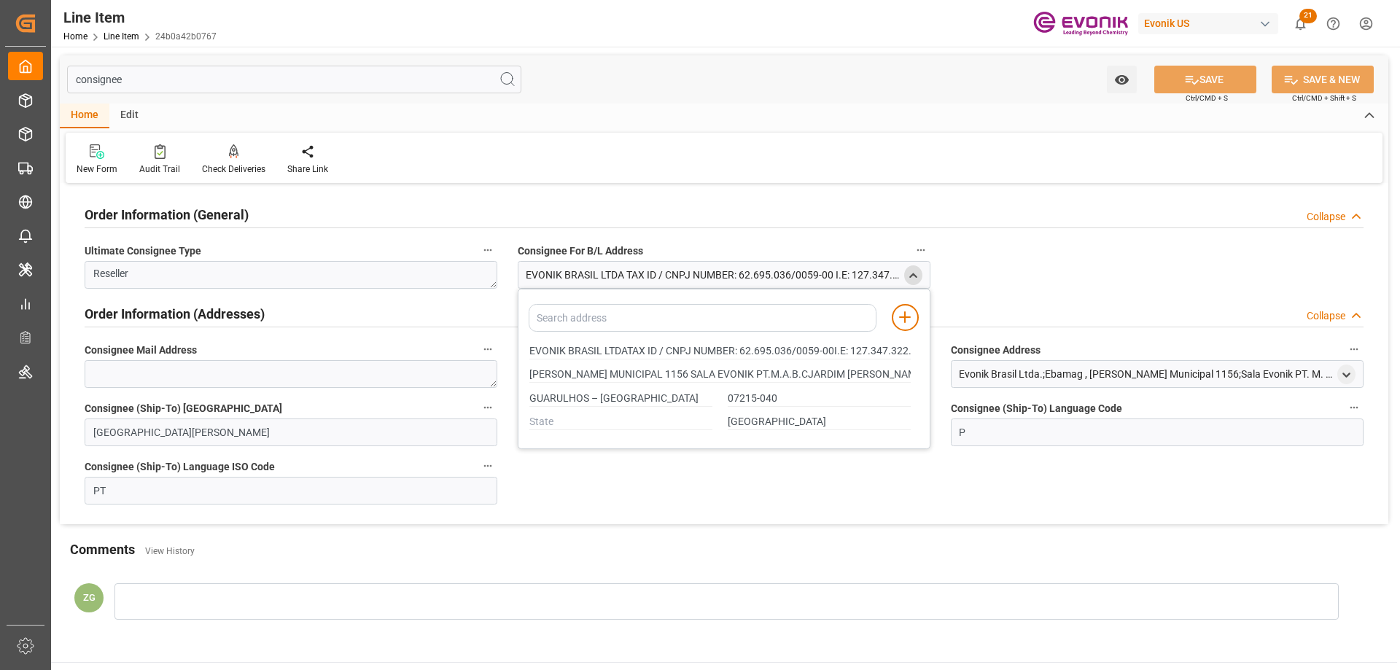
type input "ESTRADA MUNICIPAL 1156 SALA EVONIK PT.M.A.B.CJARDIM SANTO AFONSO"
type input "EVONIK BRASIL LTDATAX ID / CNPJ NUMBER: 62.695.036/0059-00I.E: 127.347.322.116"
type input "ESTRADA MUNICIPAL 1156 SALA EVONIK PT.M.A.B.CJARDIM SANTO AFONSO"
type input "EVONIK BRASIL LTDATAX ID / CNPJ NUMBER: 62.695.036/0059-00I.E: 127.347.322.116"
type input "ESTRADA MUNICIPAL 1156 SALA EVONIK PT.M.A.B.CJARDIM SANTO AFONSO"
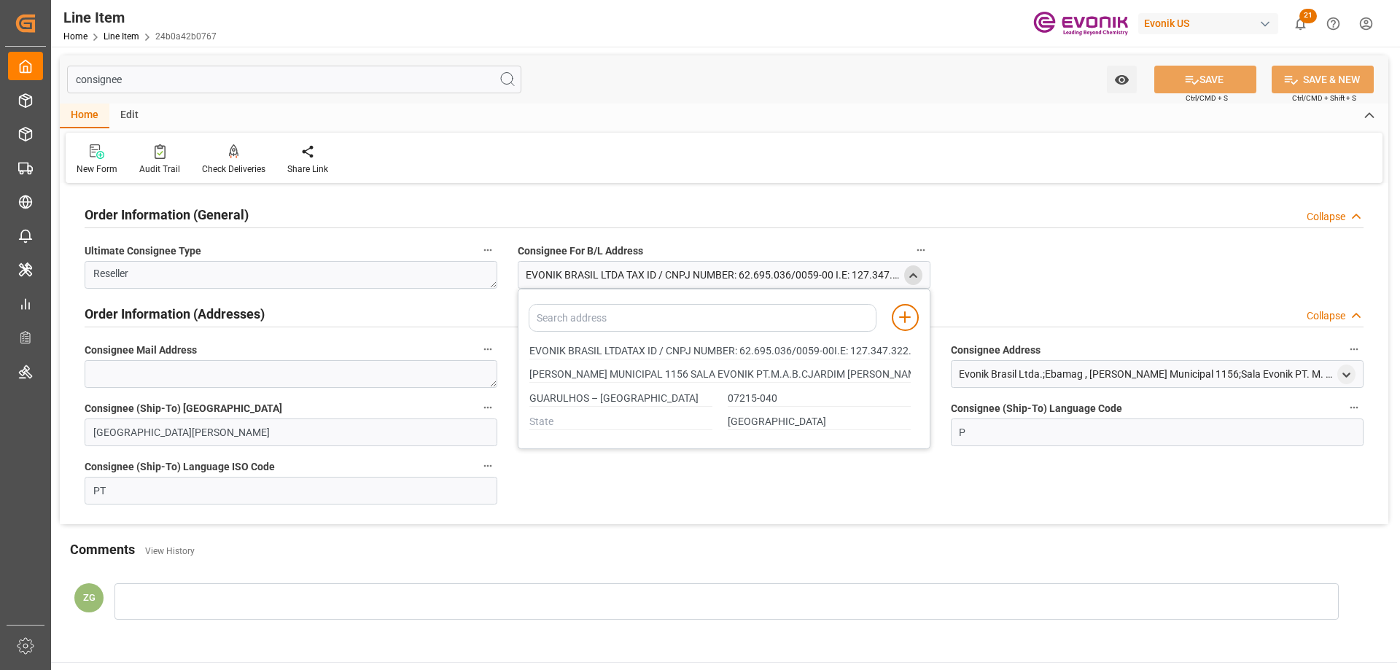
type input "EVONIK BRASIL LTDATAX ID / CNPJ NUMBER: 62.695.036/0059-00I.E: 127.347.322.116"
type input "ESTRADA MUNICIPAL 1156 SALA EVONIK PT.M.A.B.CJARDIM SANTO AFONSO"
type input "EVONIK BRASIL LTDATAX ID / CNPJ NUMBER: 62.695.036/0059-00I.E: 127.347.322.116"
type input "ESTRADA MUNICIPAL 1156 SALA EVONIK PT.M.A.B.CJARDIM SANTO AFONSO"
drag, startPoint x: 530, startPoint y: 347, endPoint x: 602, endPoint y: 353, distance: 72.4
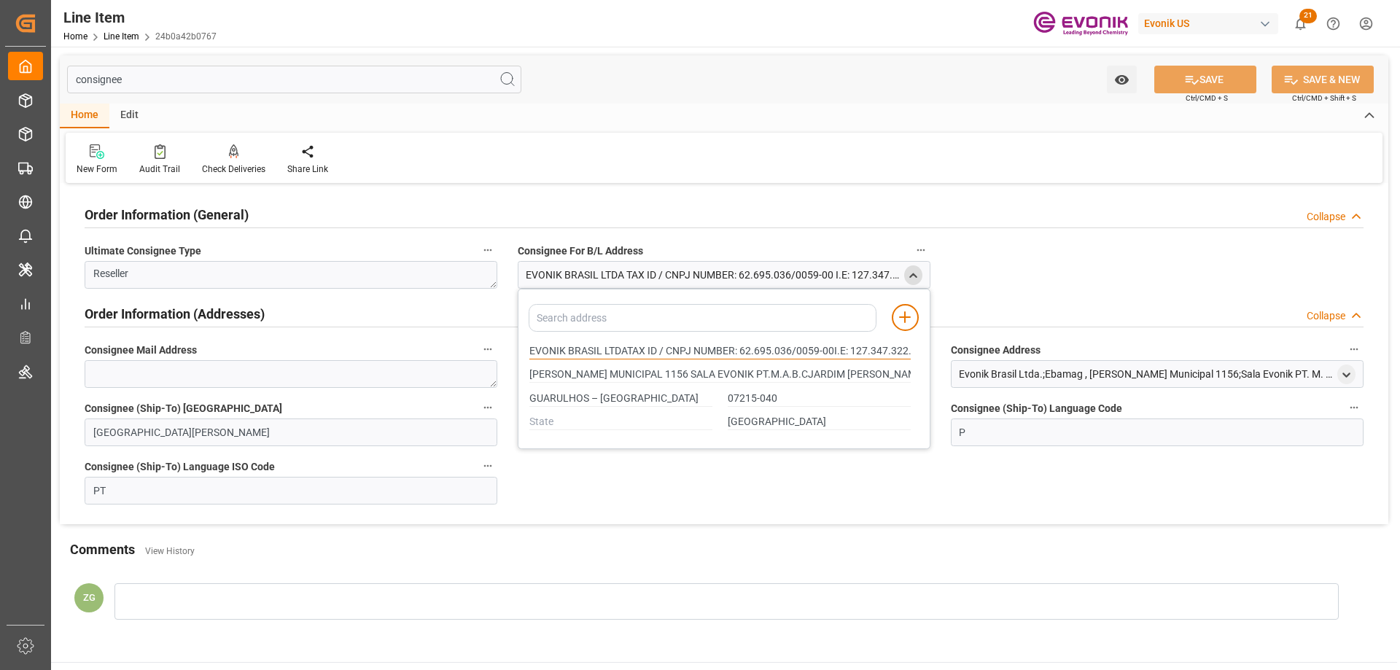
click at [602, 353] on input "EVONIK BRASIL LTDATAX ID / CNPJ NUMBER: 62.695.036/0059-00I.E: 127.347.322.116" at bounding box center [720, 352] width 381 height 16
type input "EVONIK BRASIL LTDATAX ID / CNPJ NUMBER: 62.695.036/0059-00I.E: 127.347.322.116"
type input "ESTRADA MUNICIPAL 1156 SALA EVONIK PT.M.A.B.CJARDIM SANTO AFONSO"
type input "EVONIK BRASIL LTDATAX ID / CNPJ NUMBER: 62.695.036/0059-00I.E: 127.347.322.116"
type input "ESTRADA MUNICIPAL 1156 SALA EVONIK PT.M.A.B.CJARDIM SANTO AFONSO"
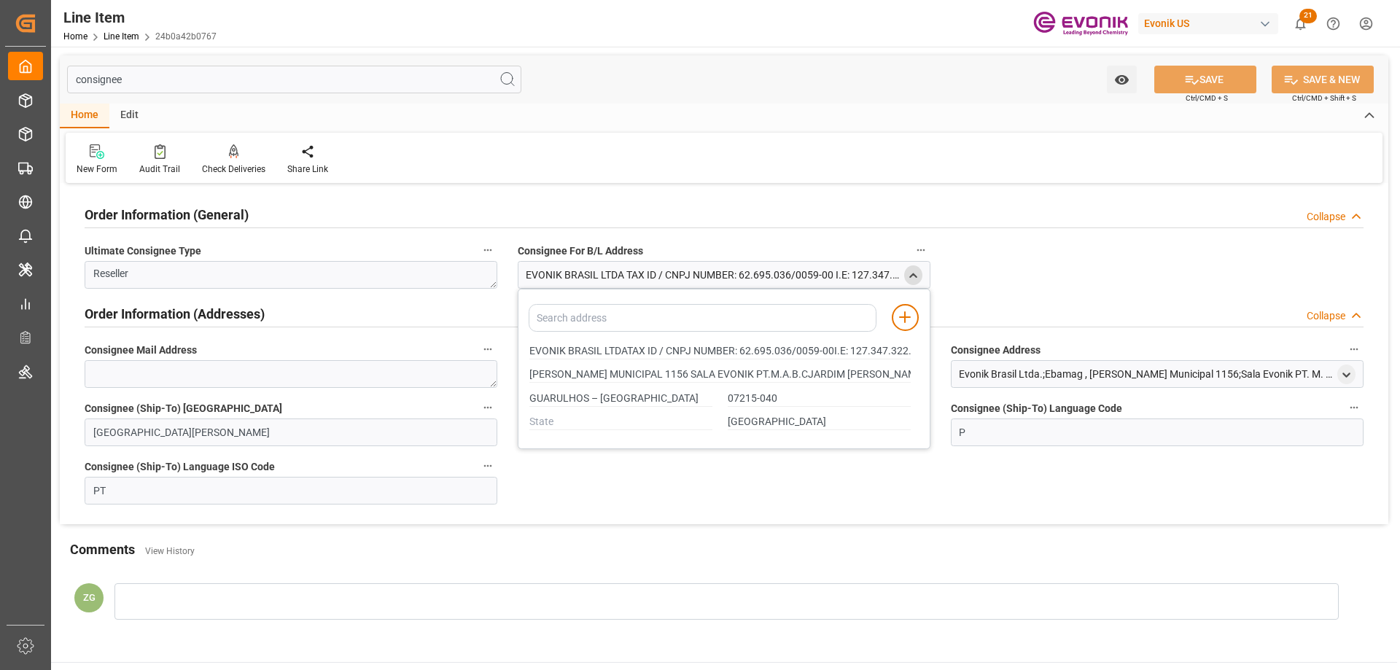
drag, startPoint x: 527, startPoint y: 375, endPoint x: 549, endPoint y: 375, distance: 21.9
click at [549, 375] on div "ESTRADA MUNICIPAL 1156 SALA EVONIK PT.M.A.B.CJARDIM SANTO AFONSO" at bounding box center [720, 375] width 397 height 24
drag, startPoint x: 530, startPoint y: 373, endPoint x: 653, endPoint y: 373, distance: 122.5
click at [653, 373] on input "ESTRADA MUNICIPAL 1156 SALA EVONIK PT.M.A.B.CJARDIM SANTO AFONSO" at bounding box center [720, 375] width 381 height 16
type input "EVONIK BRASIL LTDATAX ID / CNPJ NUMBER: 62.695.036/0059-00I.E: 127.347.322.116"
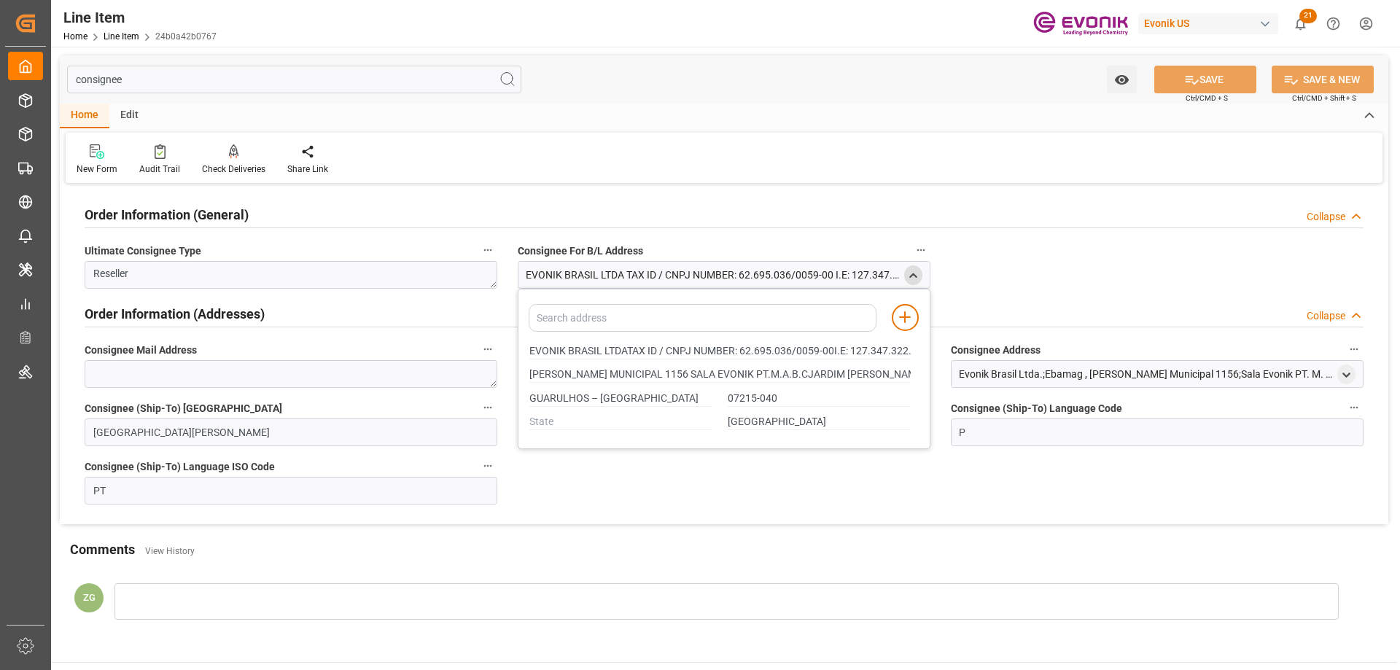
type input "ESTRADA MUNICIPAL 1156 SALA EVONIK PT.M.A.B.CJARDIM SANTO AFONSO"
type input "EVONIK BRASIL LTDATAX ID / CNPJ NUMBER: 62.695.036/0059-00I.E: 127.347.322.116"
type input "ESTRADA MUNICIPAL 1156 SALA EVONIK PT.M.A.B.CJARDIM SANTO AFONSO"
type input "EVONIK BRASIL LTDATAX ID / CNPJ NUMBER: 62.695.036/0059-00I.E: 127.347.322.116"
type input "ESTRADA MUNICIPAL 1156 SALA EVONIK PT.M.A.B.CJARDIM SANTO AFONSO"
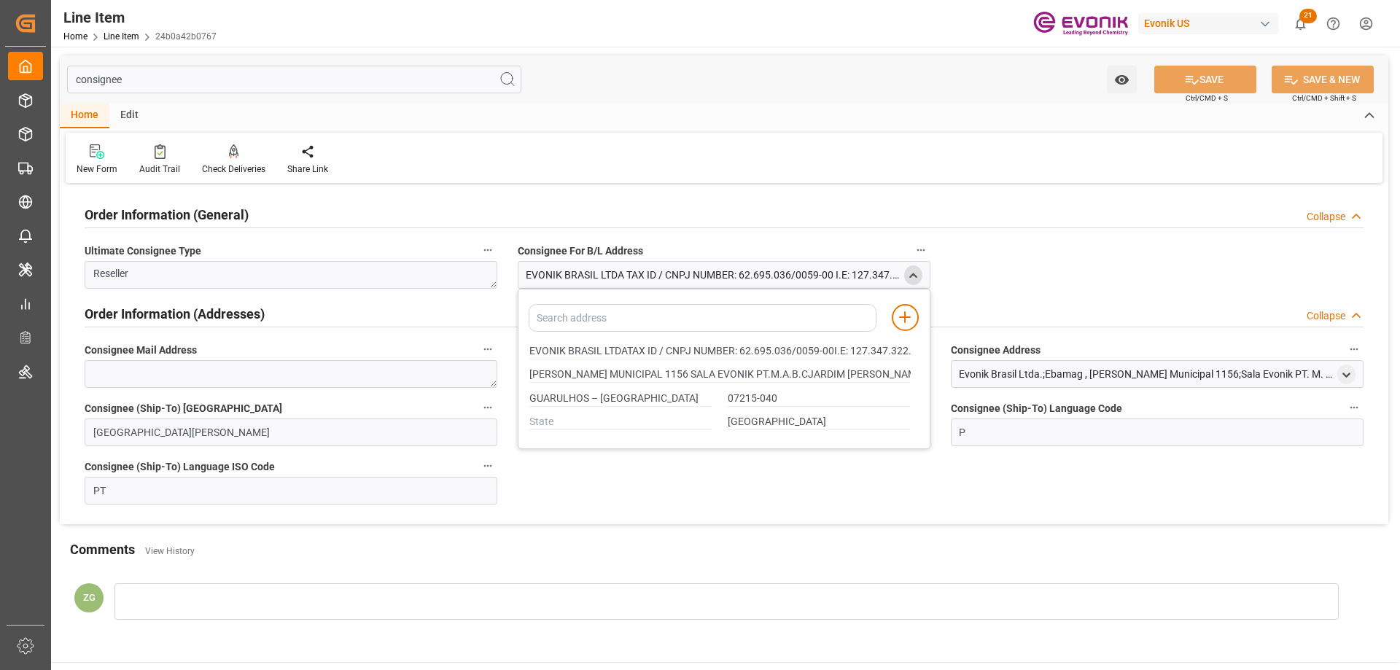
type input "EVONIK BRASIL LTDATAX ID / CNPJ NUMBER: 62.695.036/0059-00I.E: 127.347.322.116"
type input "ESTRADA MUNICIPAL 1156 SALA EVONIK PT.M.A.B.CJARDIM SANTO AFONSO"
type input "EVONIK BRASIL LTDATAX ID / CNPJ NUMBER: 62.695.036/0059-00I.E: 127.347.322.116"
type input "ESTRADA MUNICIPAL 1156 SALA EVONIK PT.M.A.B.CJARDIM SANTO AFONSO"
type input "EVONIK BRASIL LTDATAX ID / CNPJ NUMBER: 62.695.036/0059-00I.E: 127.347.322.116"
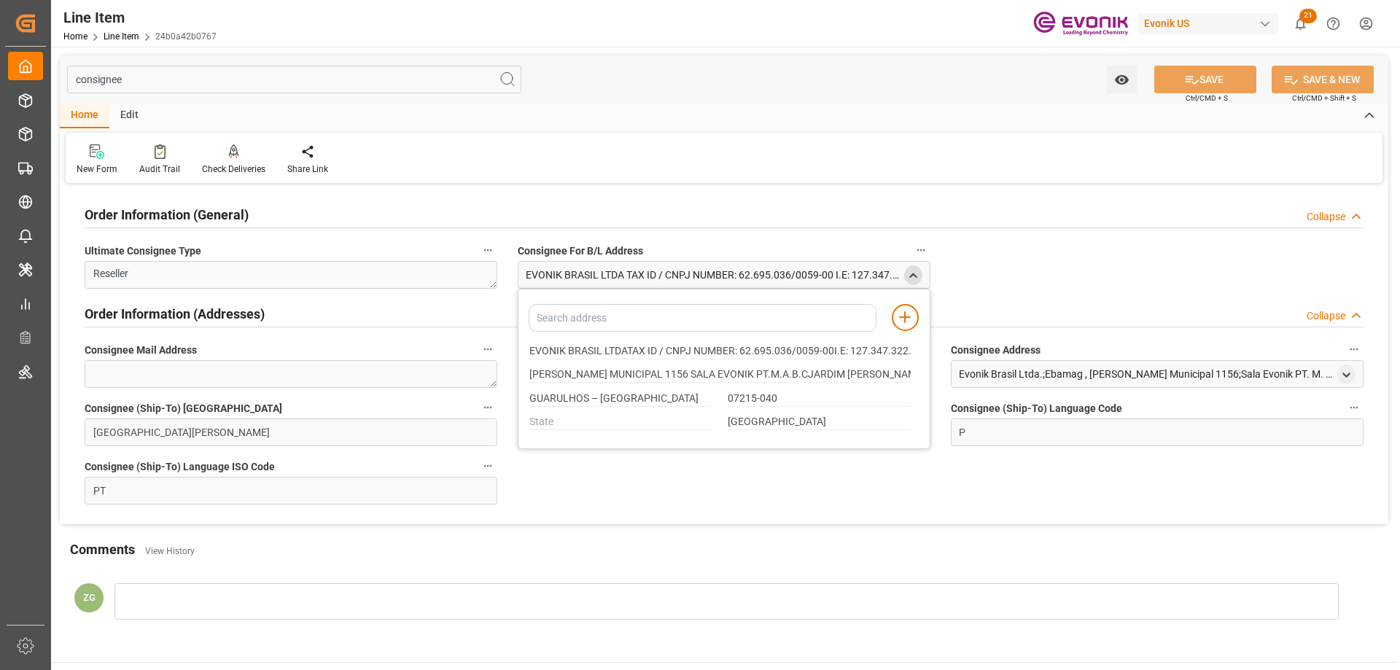
type input "ESTRADA MUNICIPAL 1156 SALA EVONIK PT.M.A.B.CJARDIM SANTO AFONSO"
type input "EVONIK BRASIL LTDATAX ID / CNPJ NUMBER: 62.695.036/0059-00I.E: 127.347.322.116"
type input "ESTRADA MUNICIPAL 1156 SALA EVONIK PT.M.A.B.CJARDIM SANTO AFONSO"
type input "EVONIK BRASIL LTDATAX ID / CNPJ NUMBER: 62.695.036/0059-00I.E: 127.347.322.116"
type input "ESTRADA MUNICIPAL 1156 SALA EVONIK PT.M.A.B.CJARDIM SANTO AFONSO"
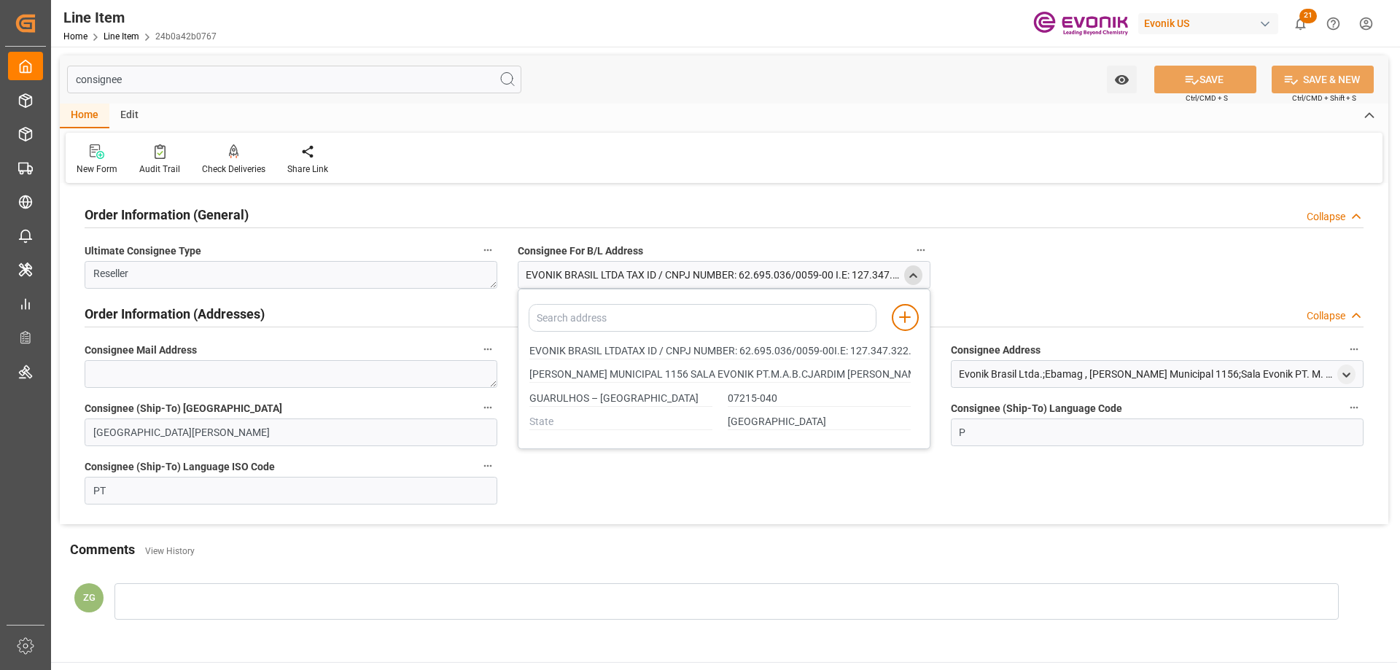
type input "EVONIK BRASIL LTDATAX ID / CNPJ NUMBER: 62.695.036/0059-00I.E: 127.347.322.116"
type input "ESTRADA MUNICIPAL 1156 SALA EVONIK PT.M.A.B.CJARDIM SANTO AFONSO"
type input "EVONIK BRASIL LTDATAX ID / CNPJ NUMBER: 62.695.036/0059-00I.E: 127.347.322.116"
type input "ESTRADA MUNICIPAL 1156 SALA EVONIK PT.M.A.B.CJARDIM SANTO AFONSO"
type input "EVONIK BRASIL LTDATAX ID / CNPJ NUMBER: 62.695.036/0059-00I.E: 127.347.322.116"
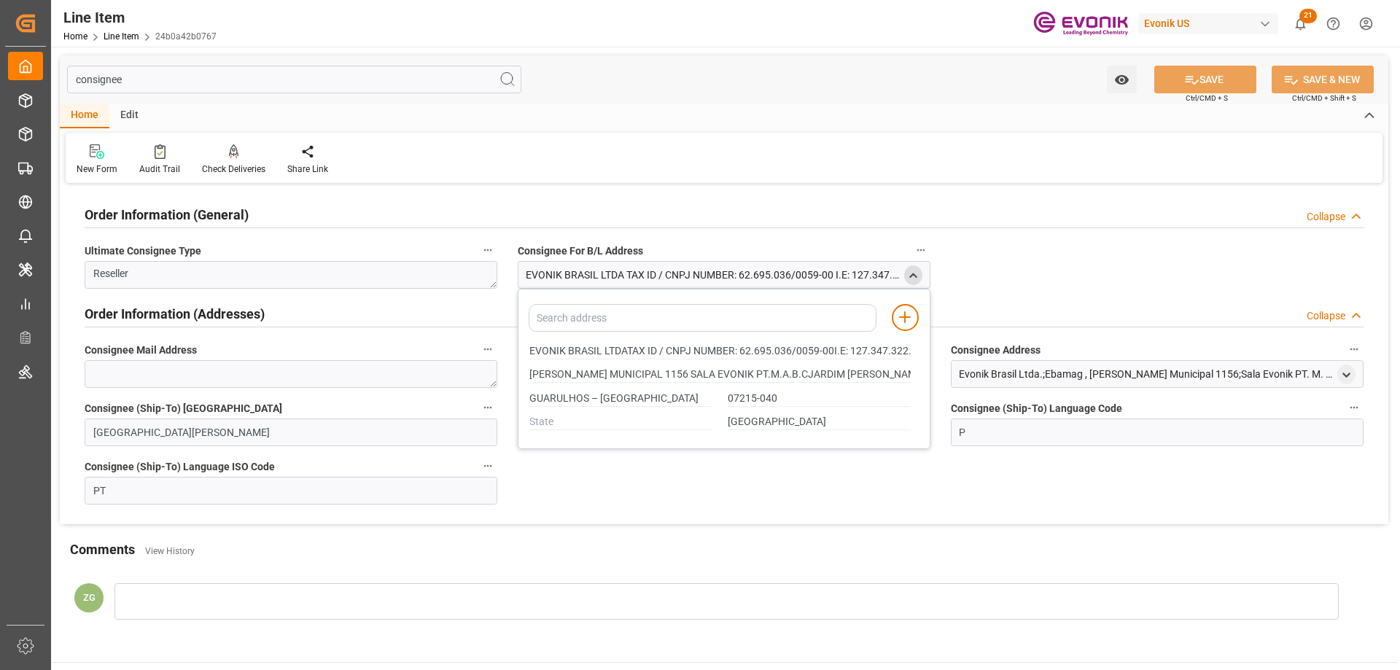
type input "ESTRADA MUNICIPAL 1156 SALA EVONIK PT.M.A.B.CJARDIM SANTO AFONSO"
type input "EVONIK BRASIL LTDATAX ID / CNPJ NUMBER: 62.695.036/0059-00I.E: 127.347.322.116"
type input "ESTRADA MUNICIPAL 1156 SALA EVONIK PT.M.A.B.CJARDIM SANTO AFONSO"
type input "EVONIK BRASIL LTDATAX ID / CNPJ NUMBER: 62.695.036/0059-00I.E: 127.347.322.116"
type input "ESTRADA MUNICIPAL 1156 SALA EVONIK PT.M.A.B.CJARDIM SANTO AFONSO"
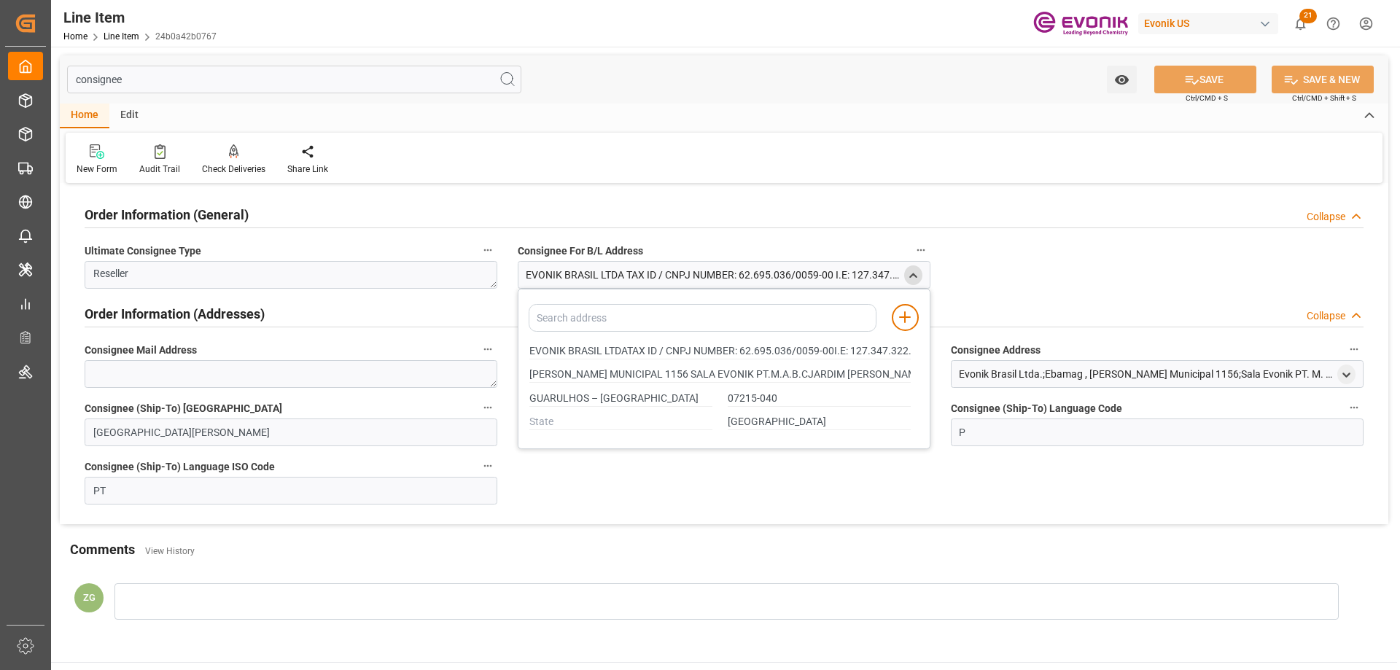
type input "EVONIK BRASIL LTDATAX ID / CNPJ NUMBER: 62.695.036/0059-00I.E: 127.347.322.116"
type input "ESTRADA MUNICIPAL 1156 SALA EVONIK PT.M.A.B.CJARDIM SANTO AFONSO"
type input "EVONIK BRASIL LTDATAX ID / CNPJ NUMBER: 62.695.036/0059-00I.E: 127.347.322.116"
type input "ESTRADA MUNICIPAL 1156 SALA EVONIK PT.M.A.B.CJARDIM SANTO AFONSO"
type input "EVONIK BRASIL LTDATAX ID / CNPJ NUMBER: 62.695.036/0059-00I.E: 127.347.322.116"
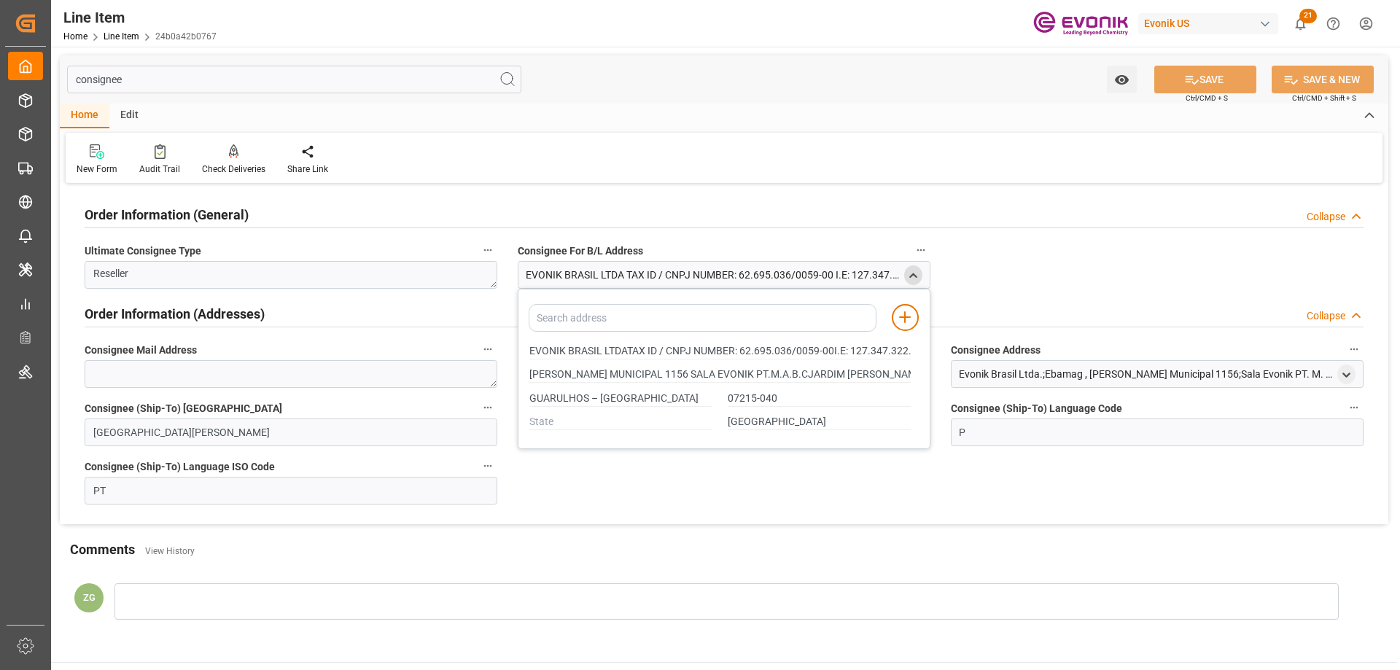
type input "ESTRADA MUNICIPAL 1156 SALA EVONIK PT.M.A.B.CJARDIM SANTO AFONSO"
type input "EVONIK BRASIL LTDATAX ID / CNPJ NUMBER: 62.695.036/0059-00I.E: 127.347.322.116"
type input "ESTRADA MUNICIPAL 1156 SALA EVONIK PT.M.A.B.CJARDIM SANTO AFONSO"
type input "EVONIK BRASIL LTDATAX ID / CNPJ NUMBER: 62.695.036/0059-00I.E: 127.347.322.116"
type input "ESTRADA MUNICIPAL 1156 SALA EVONIK PT.M.A.B.CJARDIM SANTO AFONSO"
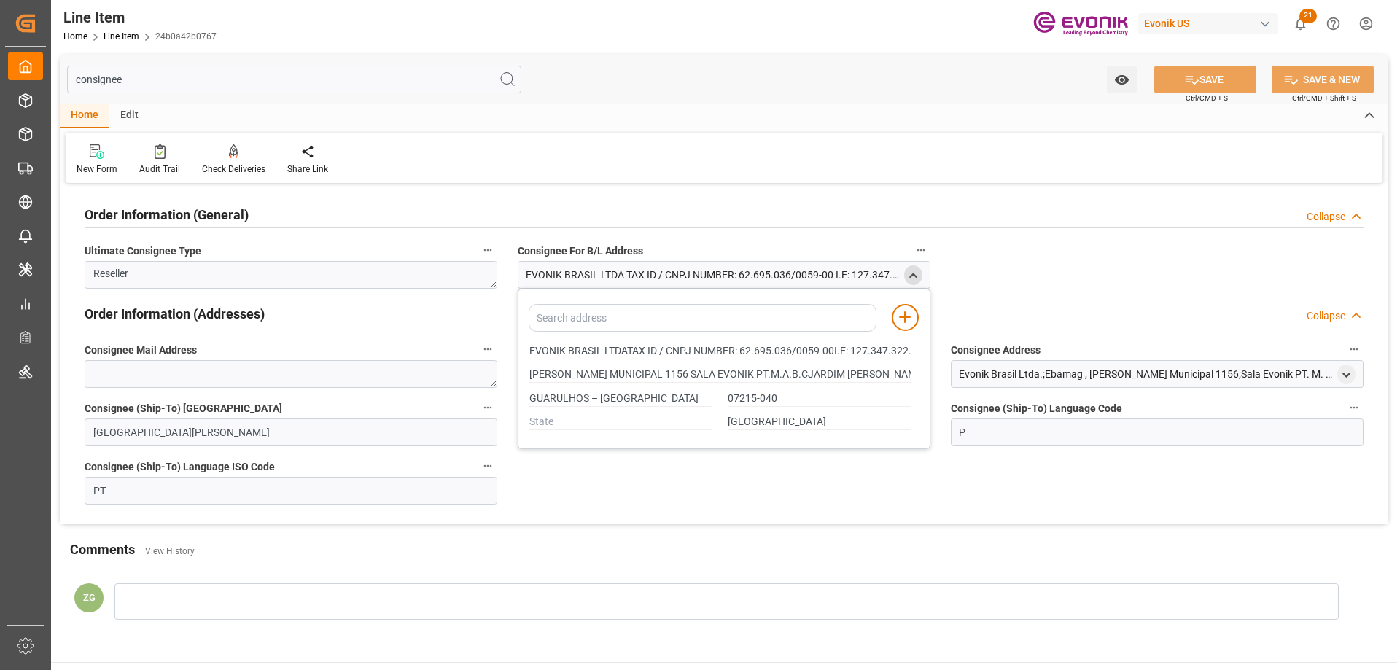
type input "EVONIK BRASIL LTDATAX ID / CNPJ NUMBER: 62.695.036/0059-00I.E: 127.347.322.116"
type input "ESTRADA MUNICIPAL 1156 SALA EVONIK PT.M.A.B.CJARDIM SANTO AFONSO"
type input "EVONIK BRASIL LTDATAX ID / CNPJ NUMBER: 62.695.036/0059-00I.E: 127.347.322.116"
type input "ESTRADA MUNICIPAL 1156 SALA EVONIK PT.M.A.B.CJARDIM SANTO AFONSO"
type input "EVONIK BRASIL LTDATAX ID / CNPJ NUMBER: 62.695.036/0059-00I.E: 127.347.322.116"
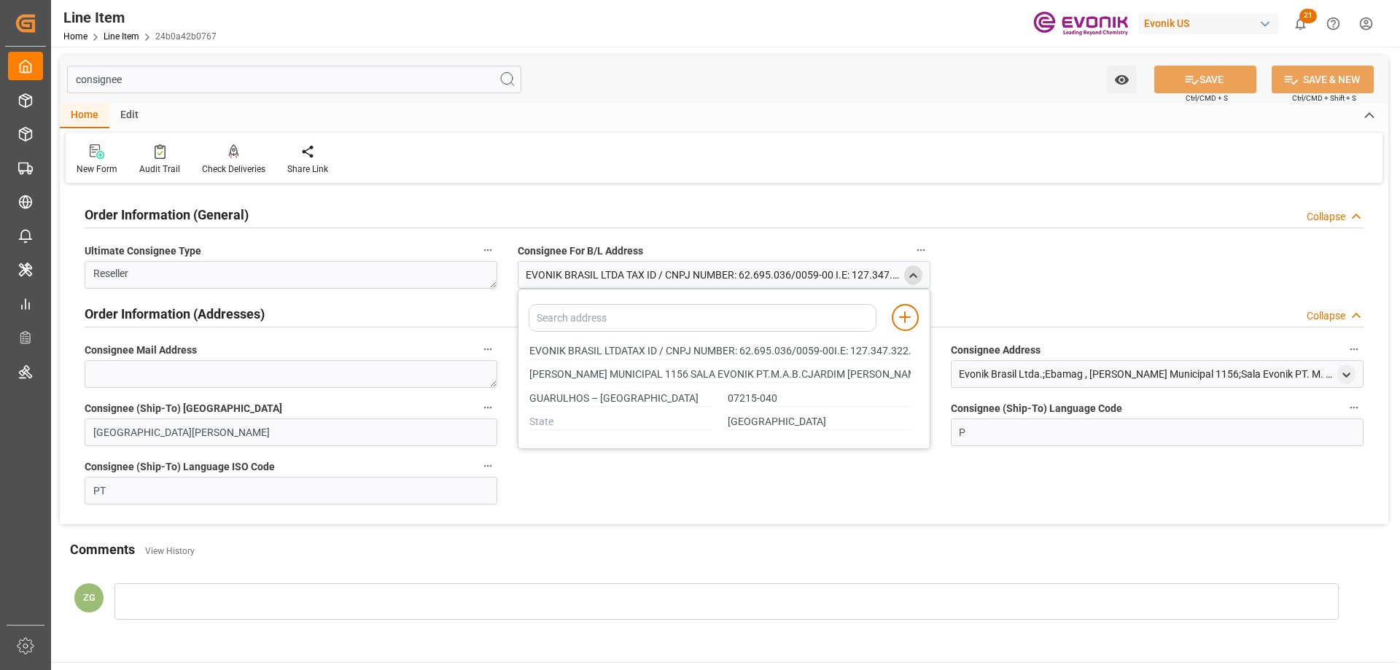
type input "ESTRADA MUNICIPAL 1156 SALA EVONIK PT.M.A.B.CJARDIM SANTO AFONSO"
type input "EVONIK BRASIL LTDATAX ID / CNPJ NUMBER: 62.695.036/0059-00I.E: 127.347.322.116"
type input "ESTRADA MUNICIPAL 1156 SALA EVONIK PT.M.A.B.CJARDIM SANTO AFONSO"
type input "EVONIK BRASIL LTDATAX ID / CNPJ NUMBER: 62.695.036/0059-00I.E: 127.347.322.116"
type input "ESTRADA MUNICIPAL 1156 SALA EVONIK PT.M.A.B.CJARDIM SANTO AFONSO"
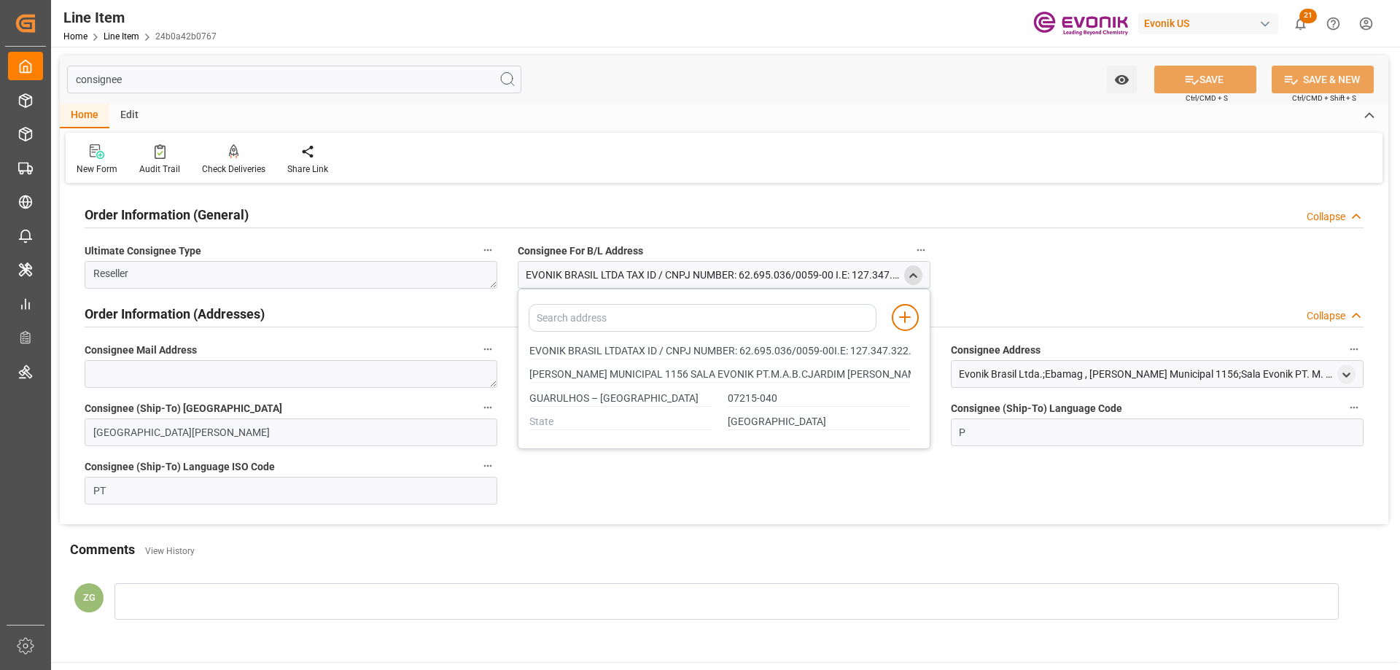
type input "EVONIK BRASIL LTDATAX ID / CNPJ NUMBER: 62.695.036/0059-00I.E: 127.347.322.116"
type input "ESTRADA MUNICIPAL 1156 SALA EVONIK PT.M.A.B.CJARDIM SANTO AFONSO"
type input "EVONIK BRASIL LTDATAX ID / CNPJ NUMBER: 62.695.036/0059-00I.E: 127.347.322.116"
type input "ESTRADA MUNICIPAL 1156 SALA EVONIK PT.M.A.B.CJARDIM SANTO AFONSO"
type input "EVONIK BRASIL LTDATAX ID / CNPJ NUMBER: 62.695.036/0059-00I.E: 127.347.322.116"
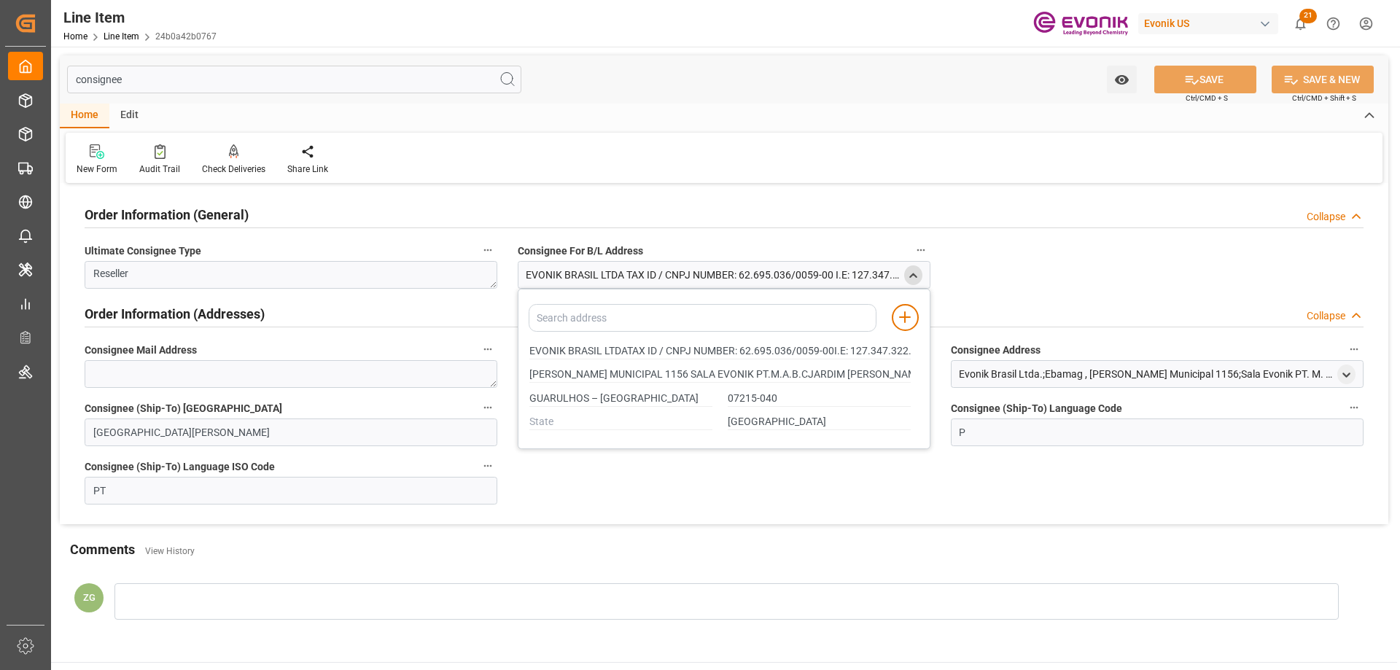
type input "ESTRADA MUNICIPAL 1156 SALA EVONIK PT.M.A.B.CJARDIM SANTO AFONSO"
type input "EVONIK BRASIL LTDATAX ID / CNPJ NUMBER: 62.695.036/0059-00I.E: 127.347.322.116"
type input "ESTRADA MUNICIPAL 1156 SALA EVONIK PT.M.A.B.CJARDIM SANTO AFONSO"
type input "EVONIK BRASIL LTDATAX ID / CNPJ NUMBER: 62.695.036/0059-00I.E: 127.347.322.116"
type input "ESTRADA MUNICIPAL 1156 SALA EVONIK PT.M.A.B.CJARDIM SANTO AFONSO"
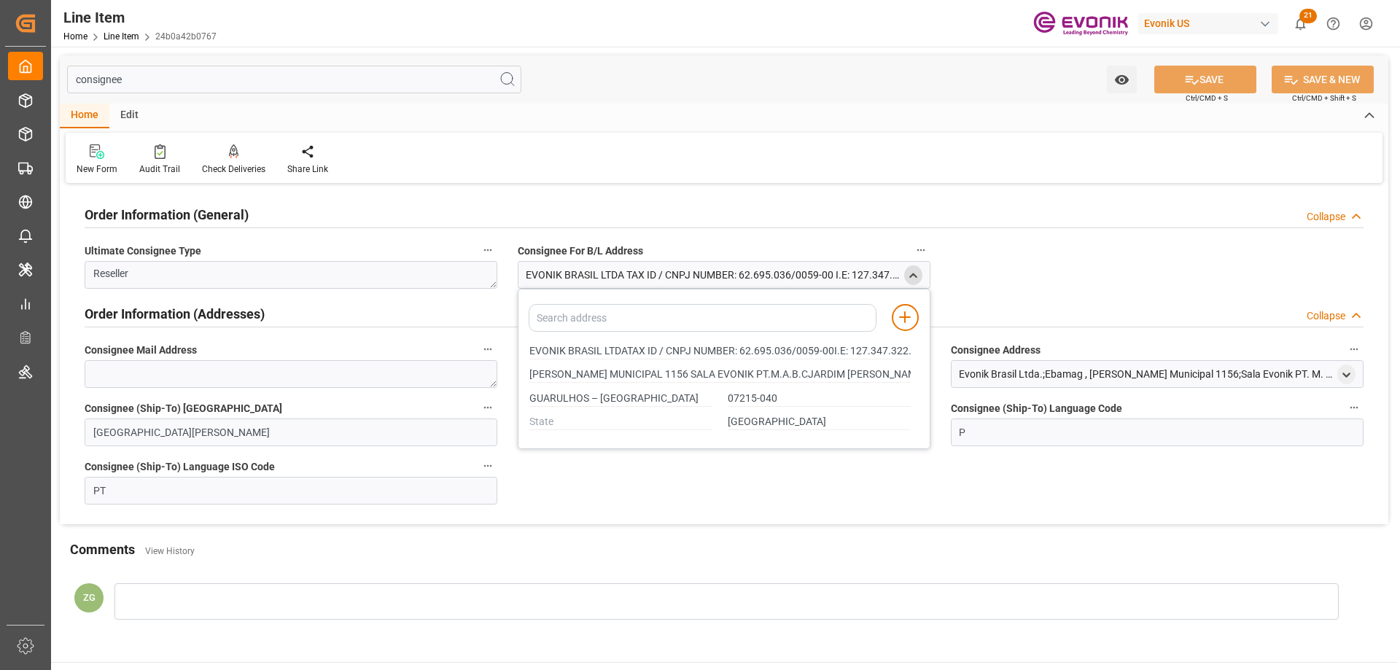
type input "EVONIK BRASIL LTDATAX ID / CNPJ NUMBER: 62.695.036/0059-00I.E: 127.347.322.116"
type input "ESTRADA MUNICIPAL 1156 SALA EVONIK PT.M.A.B.CJARDIM SANTO AFONSO"
type input "EVONIK BRASIL LTDATAX ID / CNPJ NUMBER: 62.695.036/0059-00I.E: 127.347.322.116"
type input "ESTRADA MUNICIPAL 1156 SALA EVONIK PT.M.A.B.CJARDIM SANTO AFONSO"
type input "EVONIK BRASIL LTDATAX ID / CNPJ NUMBER: 62.695.036/0059-00I.E: 127.347.322.116"
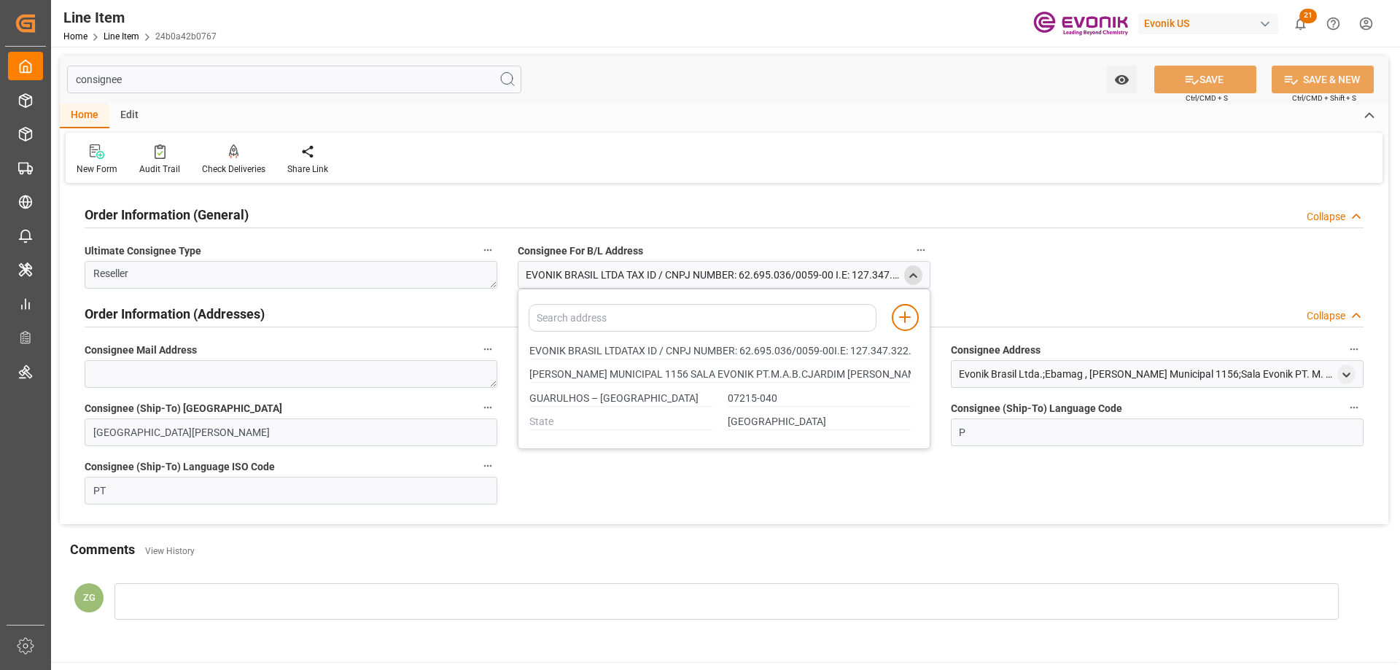
type input "ESTRADA MUNICIPAL 1156 SALA EVONIK PT.M.A.B.CJARDIM SANTO AFONSO"
type input "EVONIK BRASIL LTDATAX ID / CNPJ NUMBER: 62.695.036/0059-00I.E: 127.347.322.116"
type input "ESTRADA MUNICIPAL 1156 SALA EVONIK PT.M.A.B.CJARDIM SANTO AFONSO"
type input "EVONIK BRASIL LTDATAX ID / CNPJ NUMBER: 62.695.036/0059-00I.E: 127.347.322.116"
type input "ESTRADA MUNICIPAL 1156 SALA EVONIK PT.M.A.B.CJARDIM SANTO AFONSO"
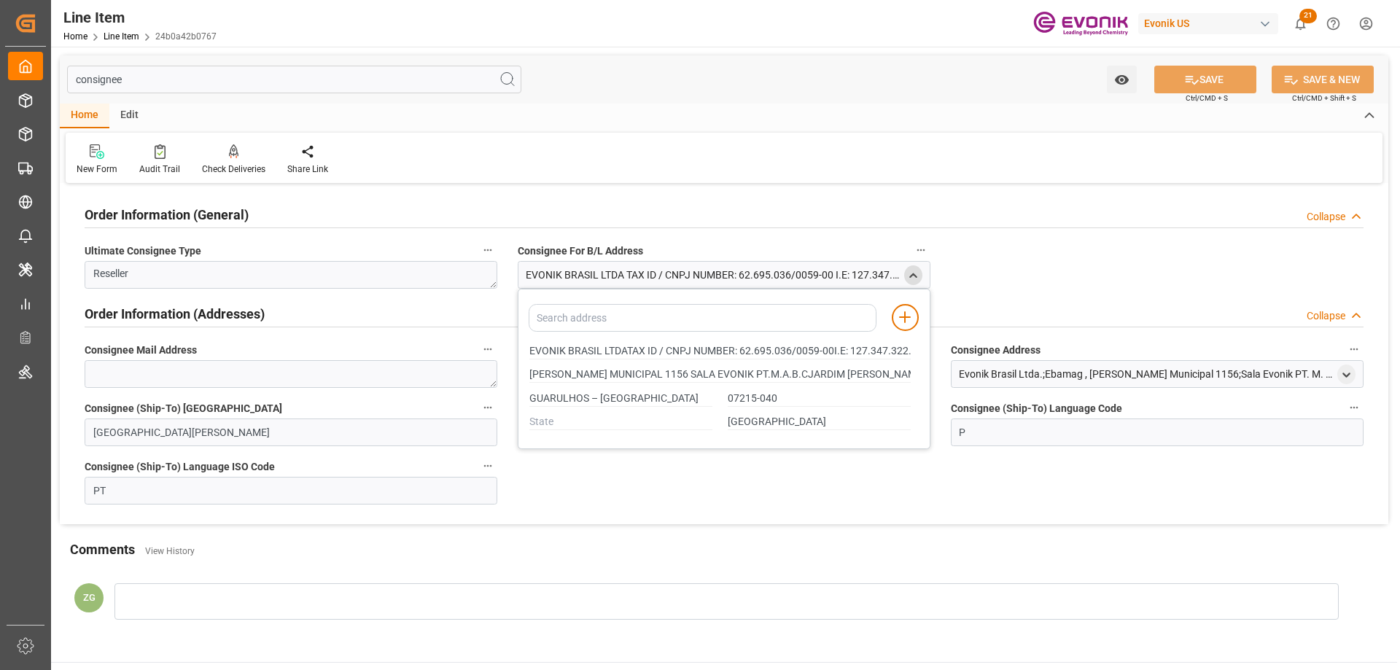
type input "EVONIK BRASIL LTDATAX ID / CNPJ NUMBER: 62.695.036/0059-00I.E: 127.347.322.116"
type input "ESTRADA MUNICIPAL 1156 SALA EVONIK PT.M.A.B.CJARDIM SANTO AFONSO"
type input "EVONIK BRASIL LTDATAX ID / CNPJ NUMBER: 62.695.036/0059-00I.E: 127.347.322.116"
type input "ESTRADA MUNICIPAL 1156 SALA EVONIK PT.M.A.B.CJARDIM SANTO AFONSO"
type input "EVONIK BRASIL LTDATAX ID / CNPJ NUMBER: 62.695.036/0059-00I.E: 127.347.322.116"
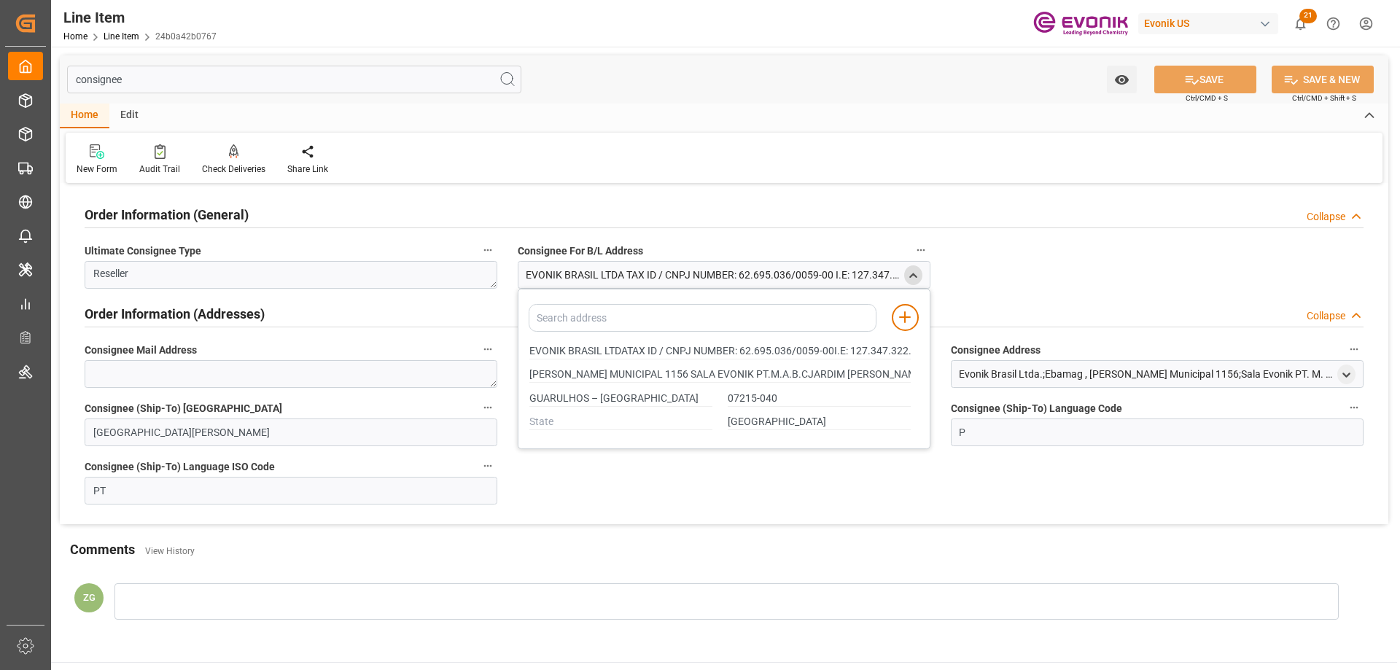
type input "ESTRADA MUNICIPAL 1156 SALA EVONIK PT.M.A.B.CJARDIM SANTO AFONSO"
type input "EVONIK BRASIL LTDATAX ID / CNPJ NUMBER: 62.695.036/0059-00I.E: 127.347.322.116"
type input "ESTRADA MUNICIPAL 1156 SALA EVONIK PT.M.A.B.CJARDIM SANTO AFONSO"
type input "EVONIK BRASIL LTDATAX ID / CNPJ NUMBER: 62.695.036/0059-00I.E: 127.347.322.116"
type input "ESTRADA MUNICIPAL 1156 SALA EVONIK PT.M.A.B.CJARDIM SANTO AFONSO"
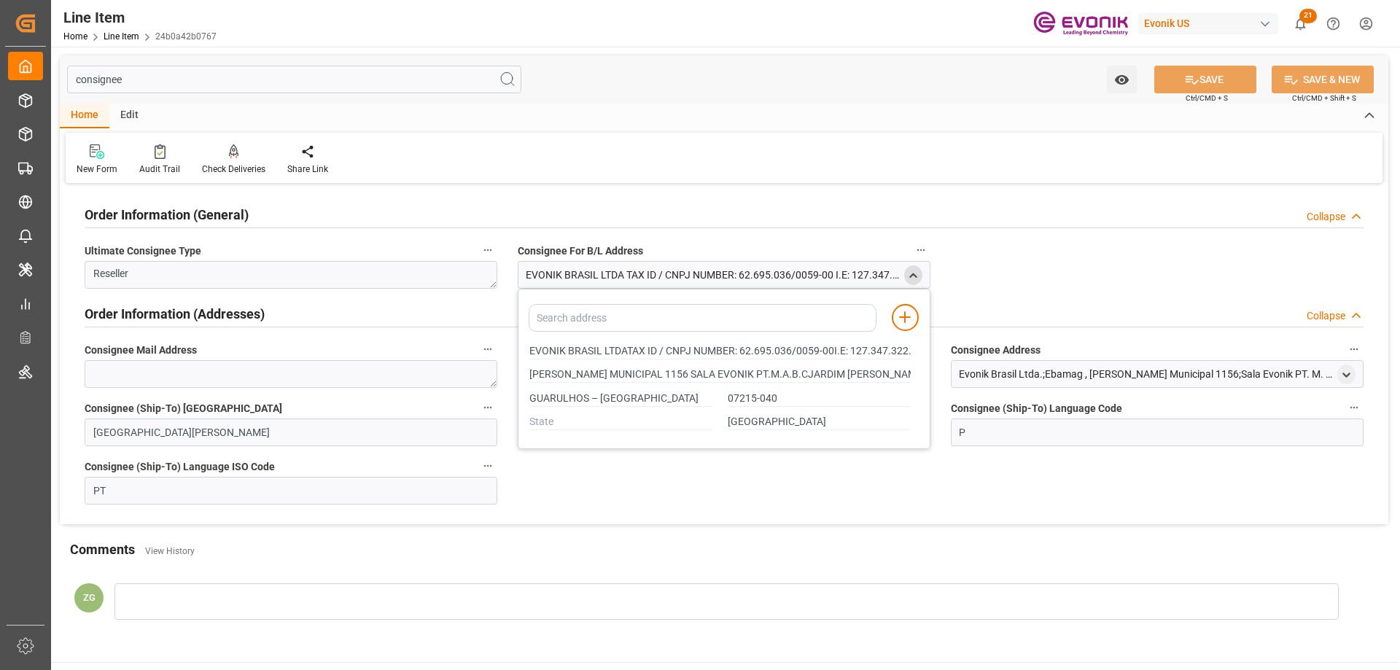
type input "EVONIK BRASIL LTDATAX ID / CNPJ NUMBER: 62.695.036/0059-00I.E: 127.347.322.116"
type input "ESTRADA MUNICIPAL 1156 SALA EVONIK PT.M.A.B.CJARDIM SANTO AFONSO"
type input "EVONIK BRASIL LTDATAX ID / CNPJ NUMBER: 62.695.036/0059-00I.E: 127.347.322.116"
type input "ESTRADA MUNICIPAL 1156 SALA EVONIK PT.M.A.B.CJARDIM SANTO AFONSO"
type input "EVONIK BRASIL LTDATAX ID / CNPJ NUMBER: 62.695.036/0059-00I.E: 127.347.322.116"
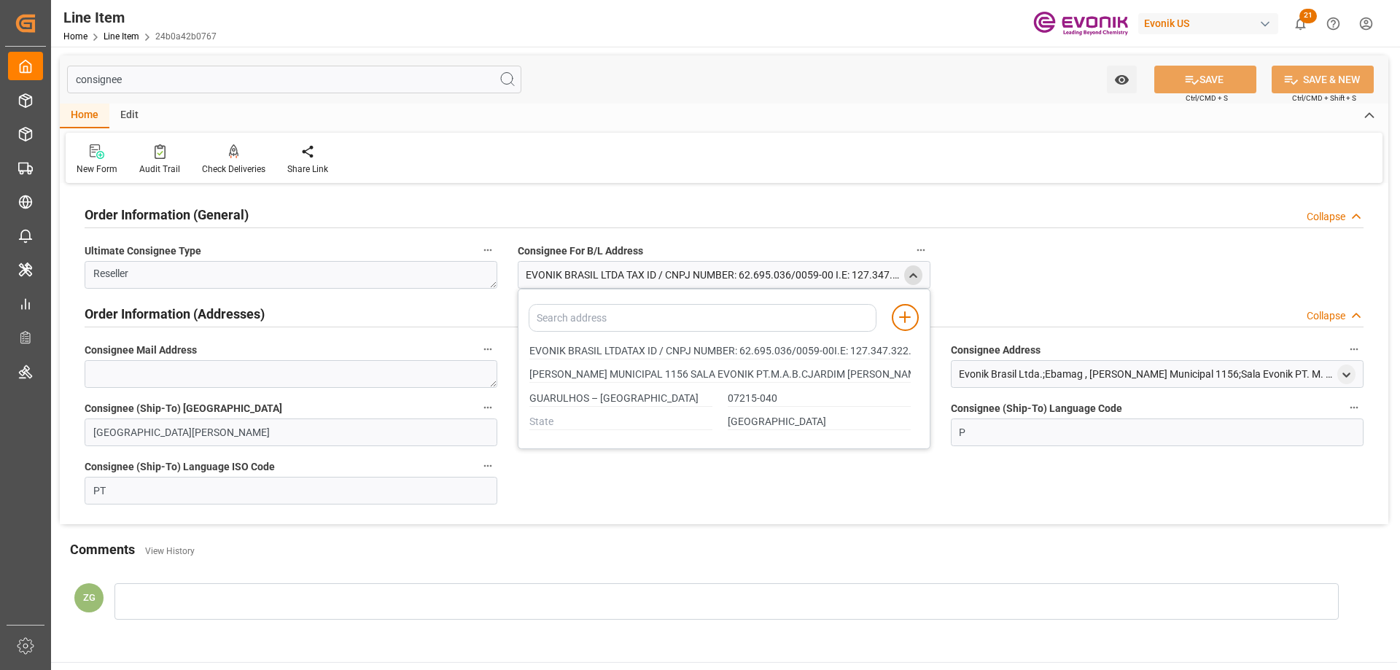
type input "ESTRADA MUNICIPAL 1156 SALA EVONIK PT.M.A.B.CJARDIM SANTO AFONSO"
type input "EVONIK BRASIL LTDATAX ID / CNPJ NUMBER: 62.695.036/0059-00I.E: 127.347.322.116"
type input "ESTRADA MUNICIPAL 1156 SALA EVONIK PT.M.A.B.CJARDIM SANTO AFONSO"
type input "EVONIK BRASIL LTDATAX ID / CNPJ NUMBER: 62.695.036/0059-00I.E: 127.347.322.116"
type input "ESTRADA MUNICIPAL 1156 SALA EVONIK PT.M.A.B.CJARDIM SANTO AFONSO"
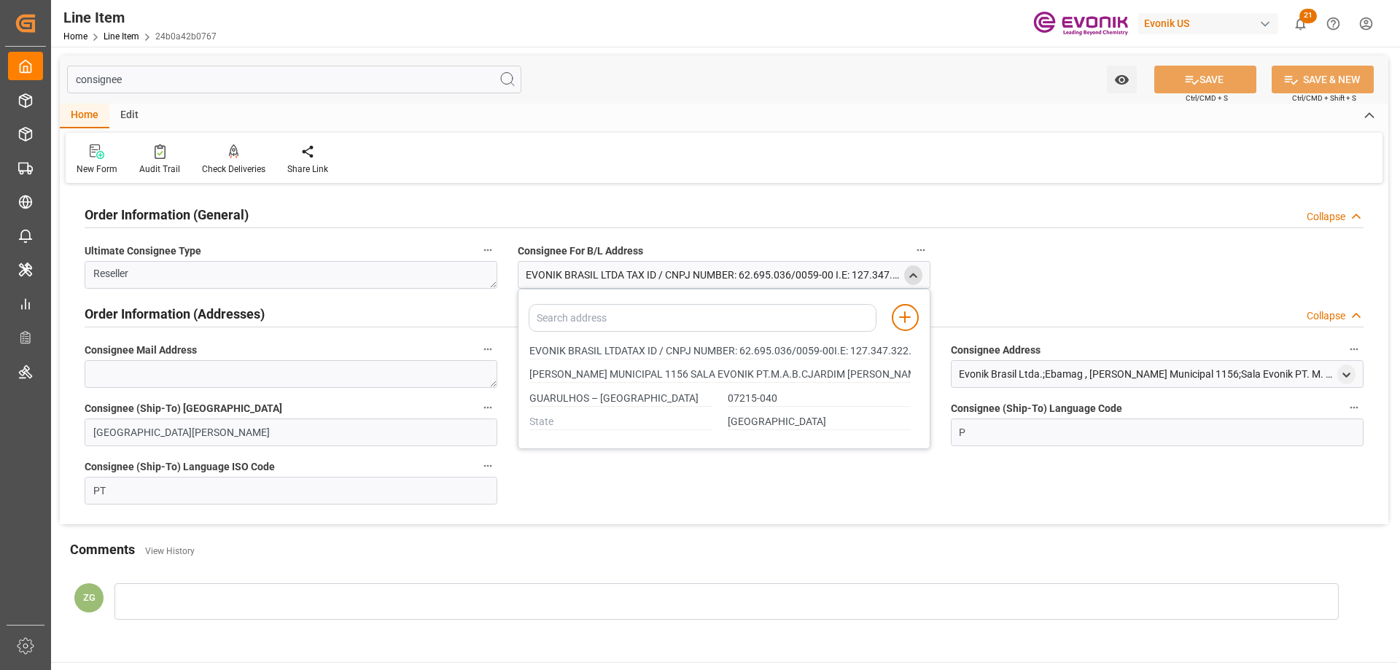
type input "EVONIK BRASIL LTDATAX ID / CNPJ NUMBER: 62.695.036/0059-00I.E: 127.347.322.116"
type input "ESTRADA MUNICIPAL 1156 SALA EVONIK PT.M.A.B.CJARDIM SANTO AFONSO"
type input "EVONIK BRASIL LTDATAX ID / CNPJ NUMBER: 62.695.036/0059-00I.E: 127.347.322.116"
type input "ESTRADA MUNICIPAL 1156 SALA EVONIK PT.M.A.B.CJARDIM SANTO AFONSO"
type input "EVONIK BRASIL LTDATAX ID / CNPJ NUMBER: 62.695.036/0059-00I.E: 127.347.322.116"
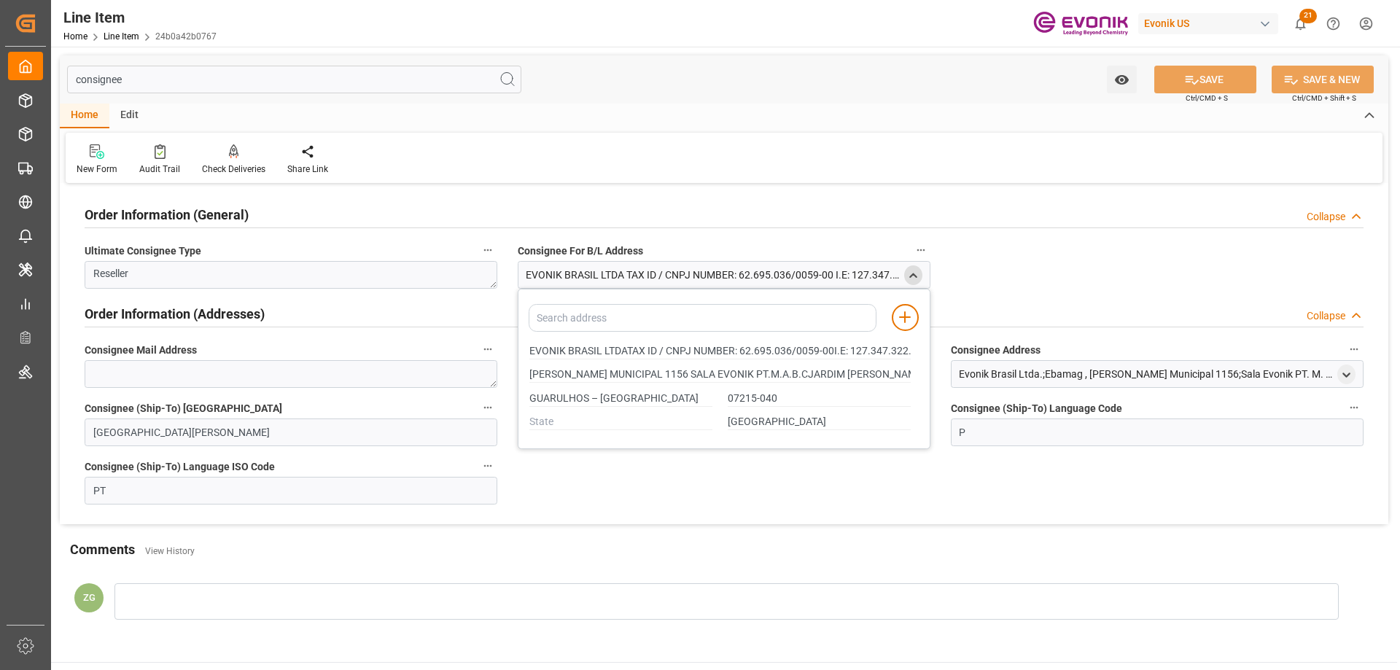
type input "ESTRADA MUNICIPAL 1156 SALA EVONIK PT.M.A.B.CJARDIM SANTO AFONSO"
type input "EVONIK BRASIL LTDATAX ID / CNPJ NUMBER: 62.695.036/0059-00I.E: 127.347.322.116"
type input "ESTRADA MUNICIPAL 1156 SALA EVONIK PT.M.A.B.CJARDIM SANTO AFONSO"
type input "EVONIK BRASIL LTDATAX ID / CNPJ NUMBER: 62.695.036/0059-00I.E: 127.347.322.116"
type input "ESTRADA MUNICIPAL 1156 SALA EVONIK PT.M.A.B.CJARDIM SANTO AFONSO"
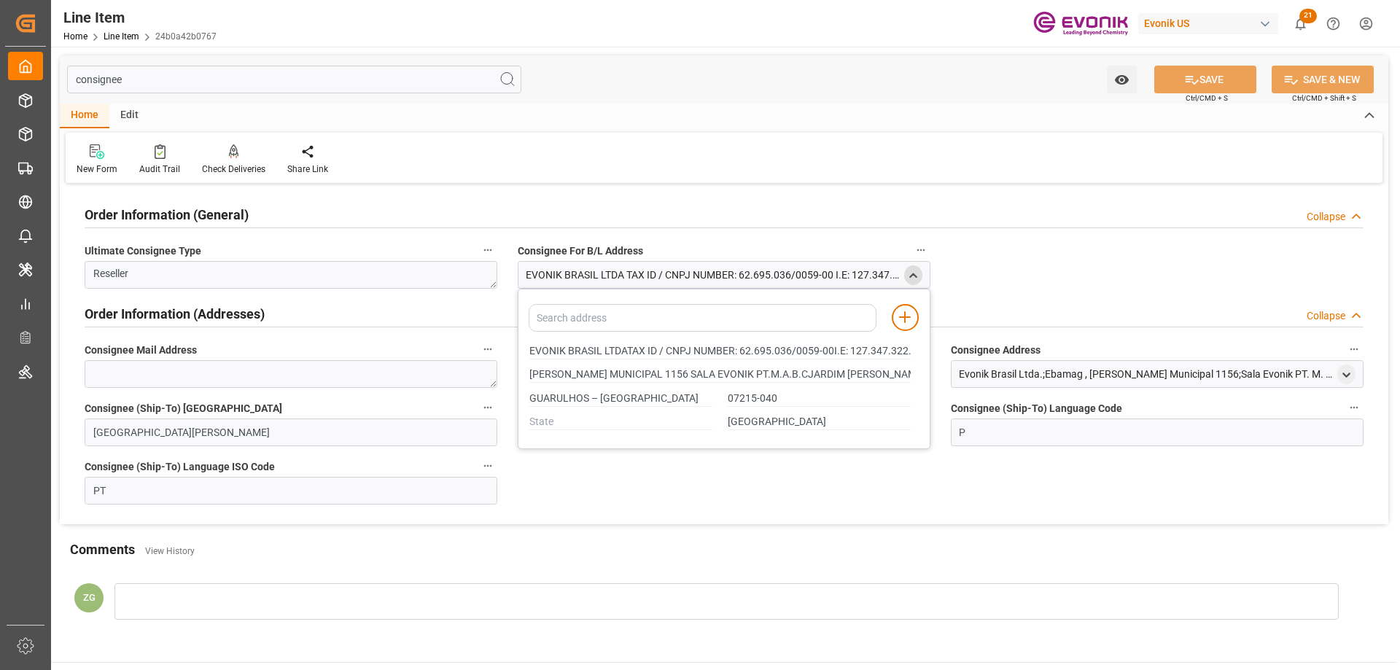
type input "EVONIK BRASIL LTDATAX ID / CNPJ NUMBER: 62.695.036/0059-00I.E: 127.347.322.116"
type input "ESTRADA MUNICIPAL 1156 SALA EVONIK PT.M.A.B.CJARDIM SANTO AFONSO"
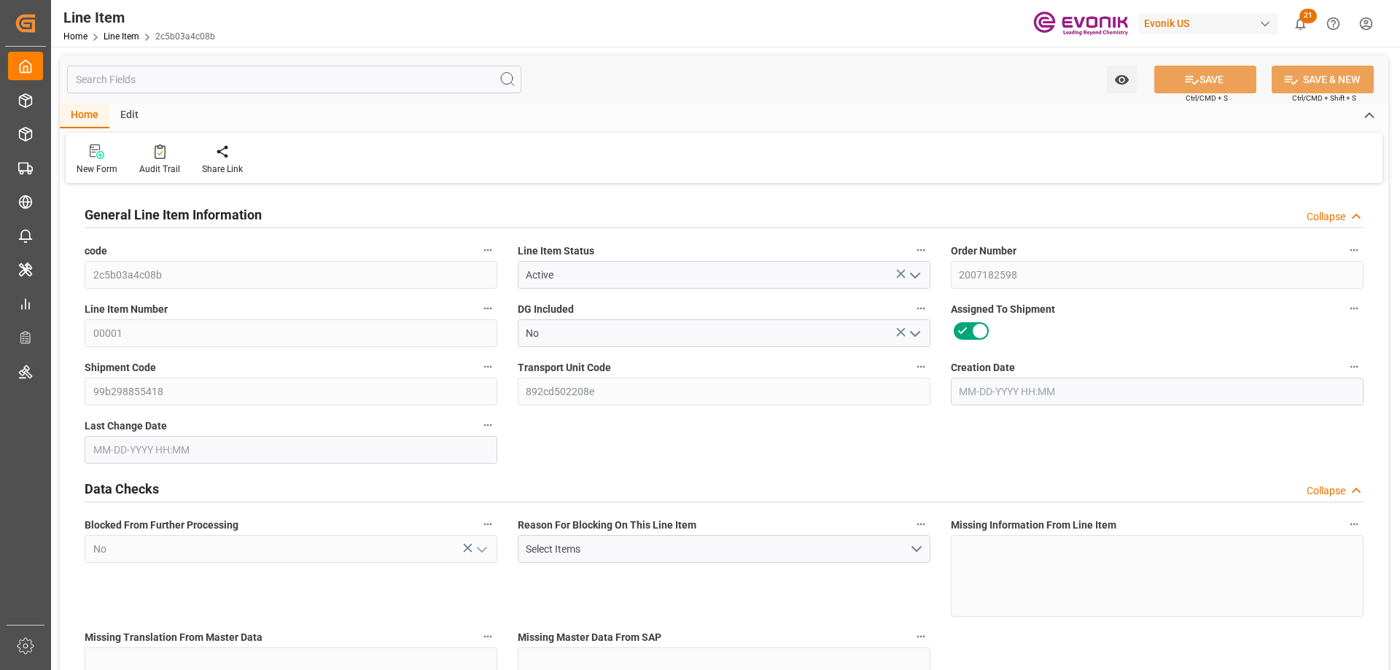
type input "1"
type input "883.2"
type input "816"
type input "1.1501"
type input "4"
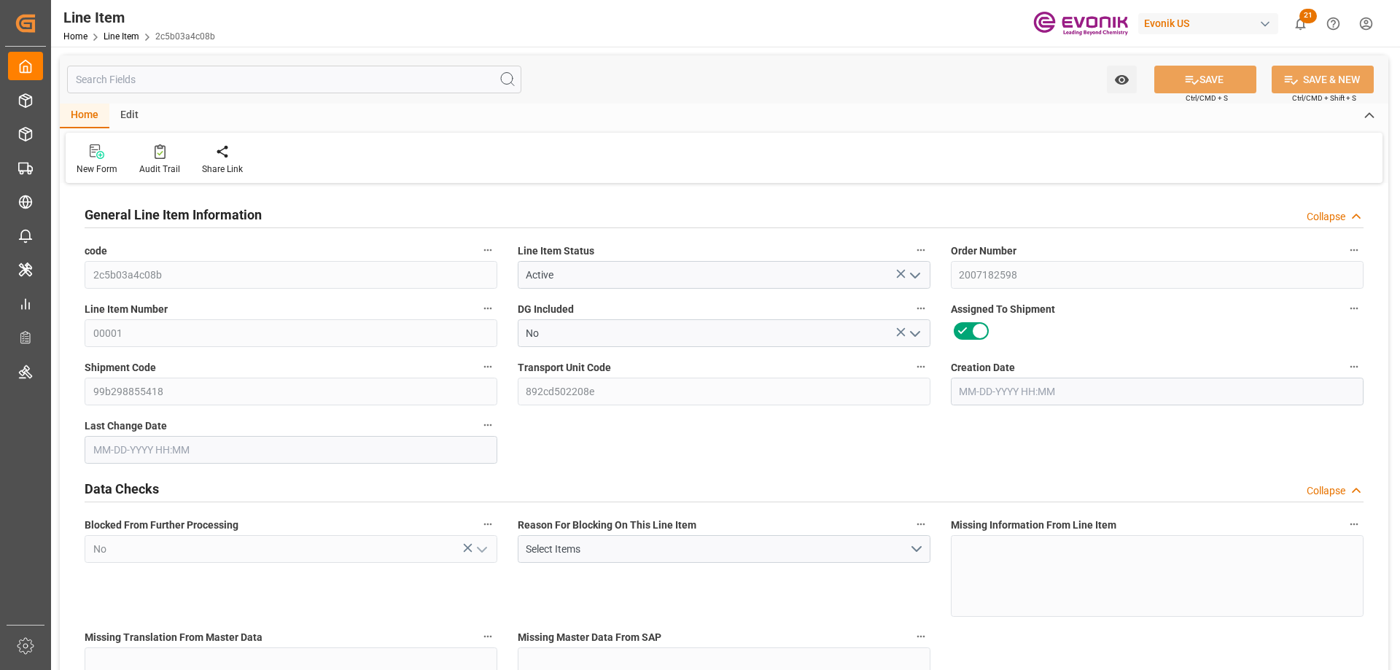
type input "5475.36"
type input "4"
type input "883.2"
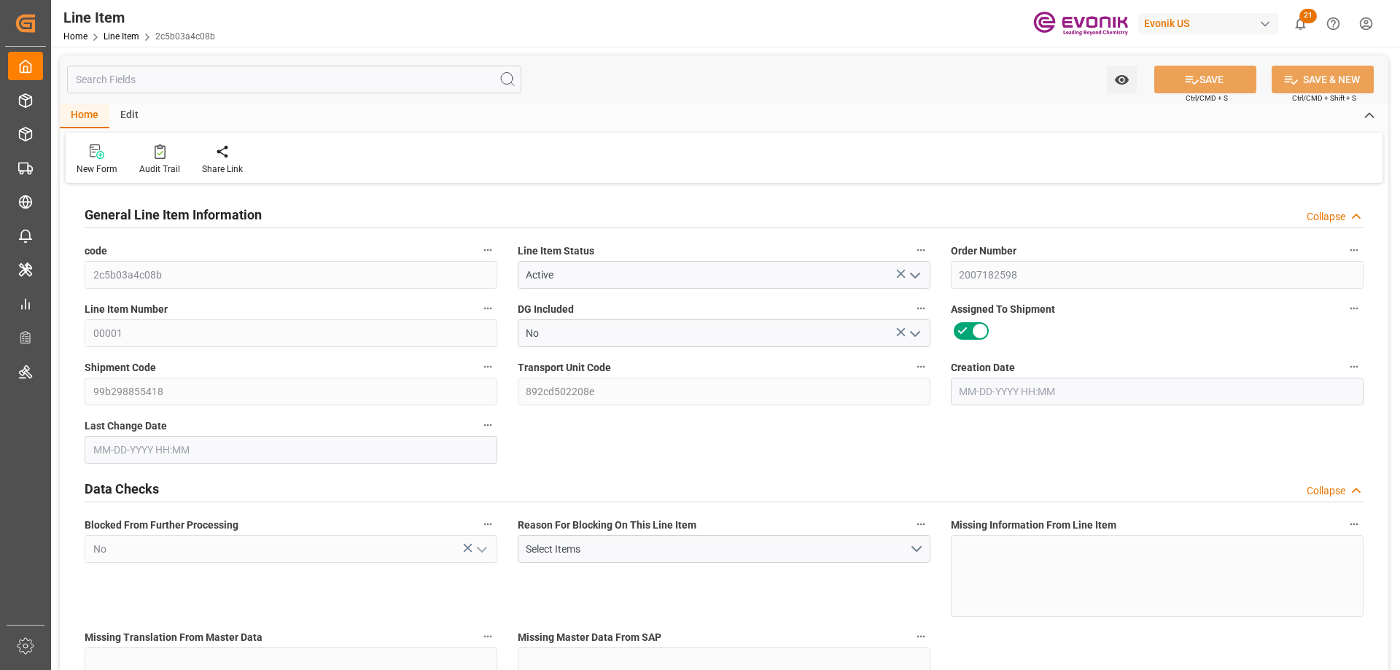
type input "903.2"
type input "816"
type input "1.1501"
type input "1150.148"
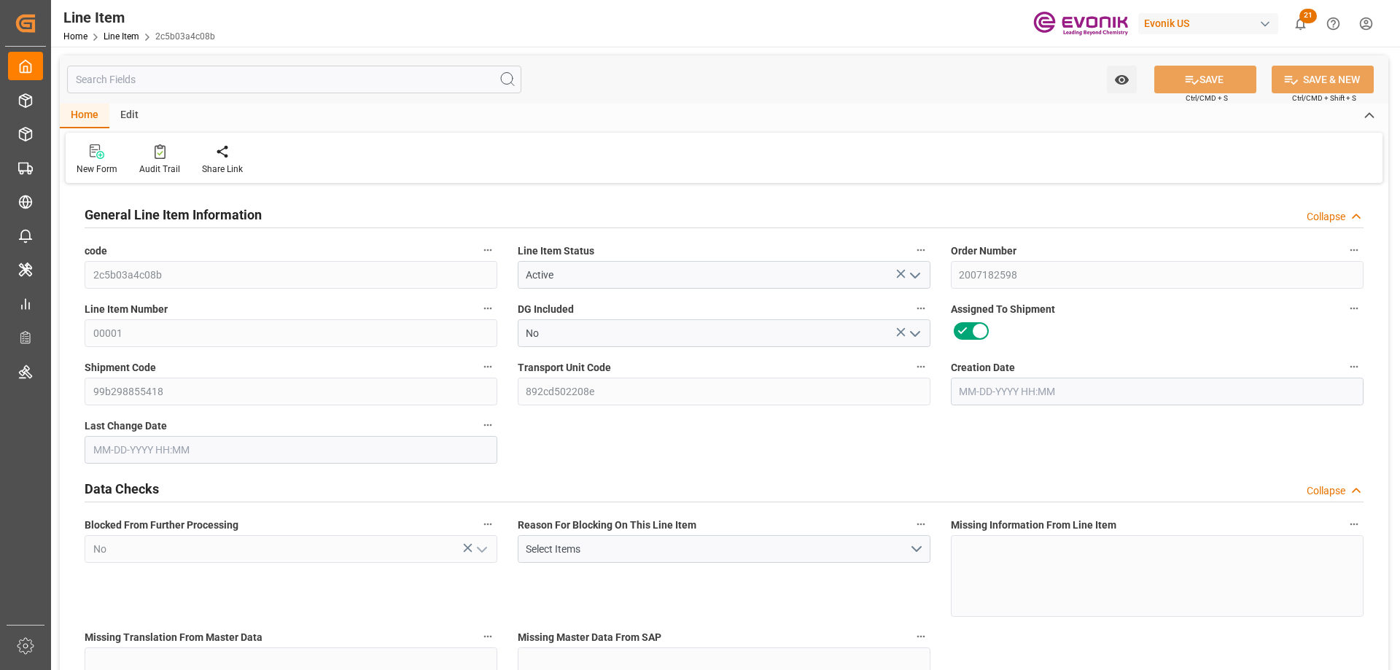
type input "4"
type input "883.2"
type input "816"
type input "1.1501"
type input "09-15-2025 20:26"
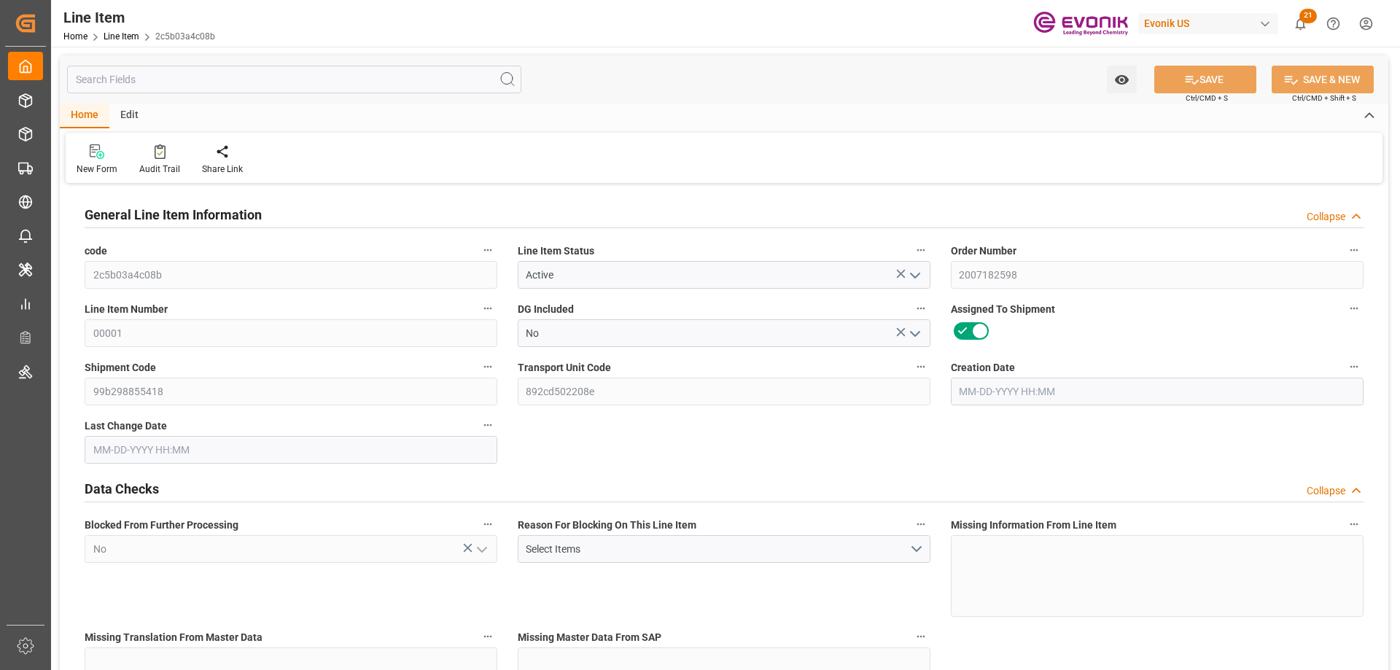
type input "09-19-2025 16:32"
type input "11-01-2025"
type input "09-25-2025"
type input "09-15-2025"
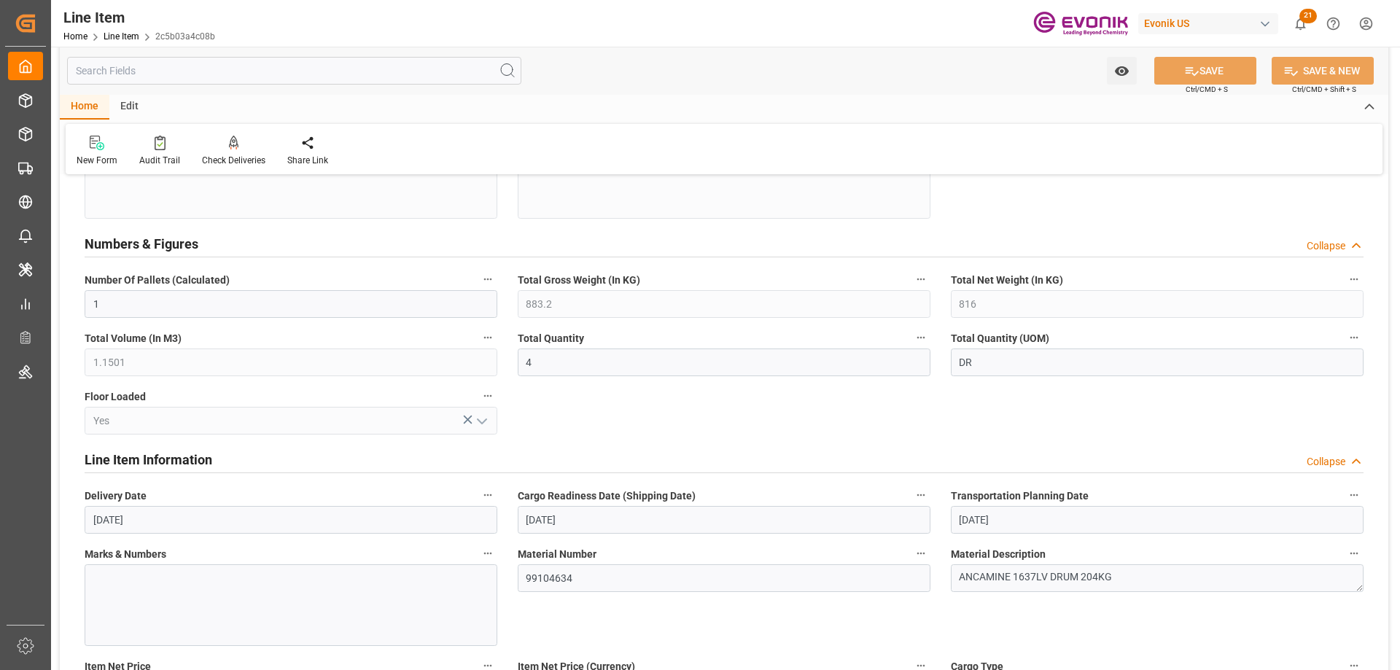
scroll to position [802, 0]
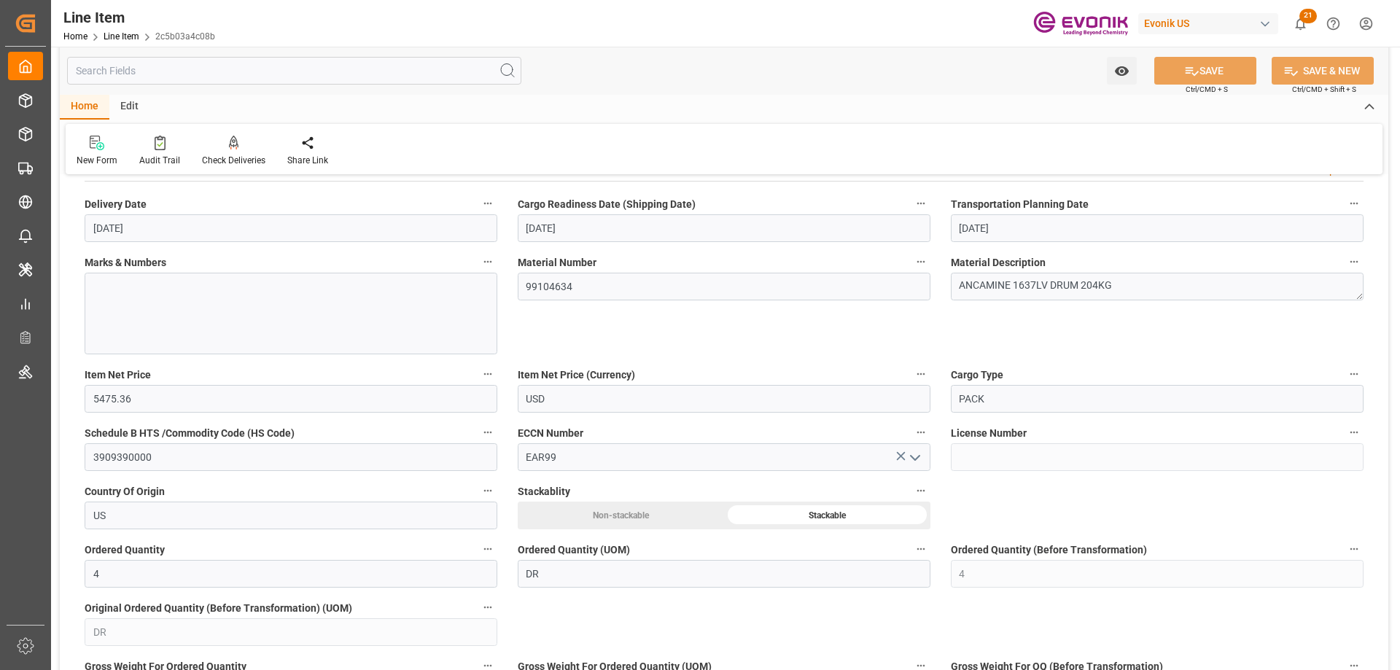
click at [309, 58] on input "text" at bounding box center [294, 71] width 454 height 28
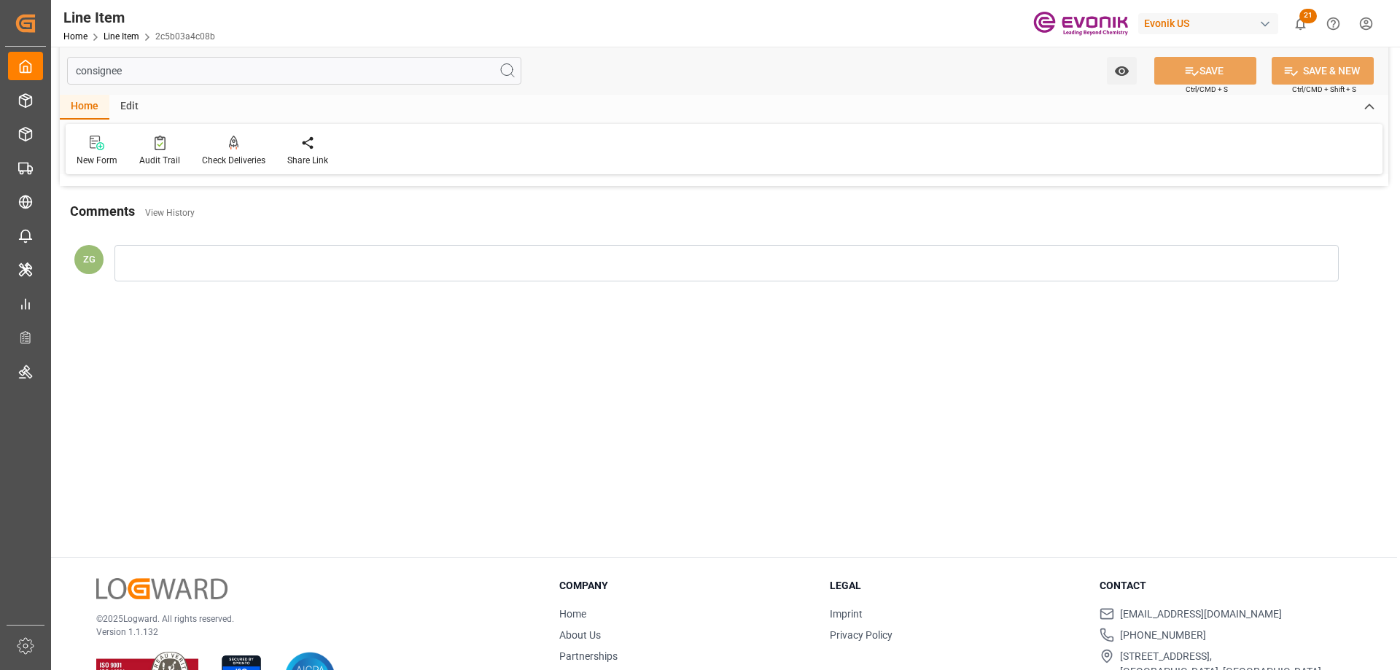
scroll to position [0, 0]
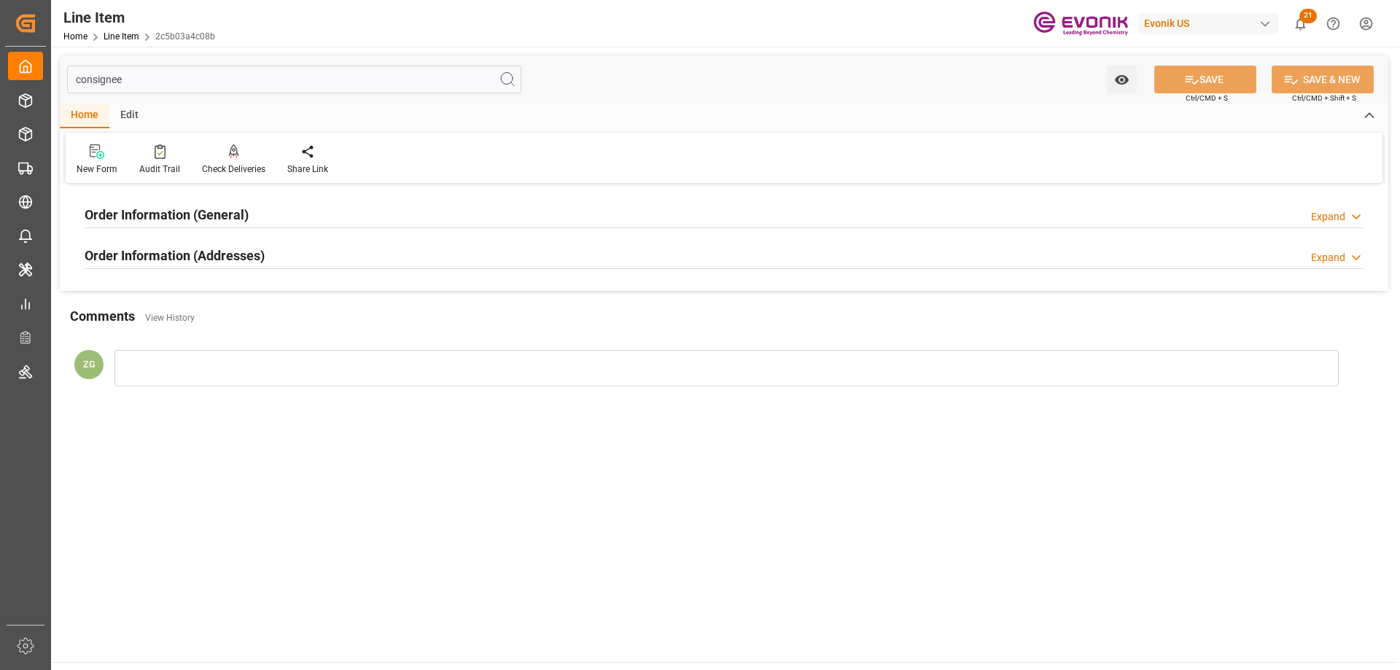
type input "consignee"
click at [189, 228] on div at bounding box center [724, 228] width 1279 height 1
click at [187, 249] on h2 "Order Information (Addresses)" at bounding box center [175, 256] width 180 height 20
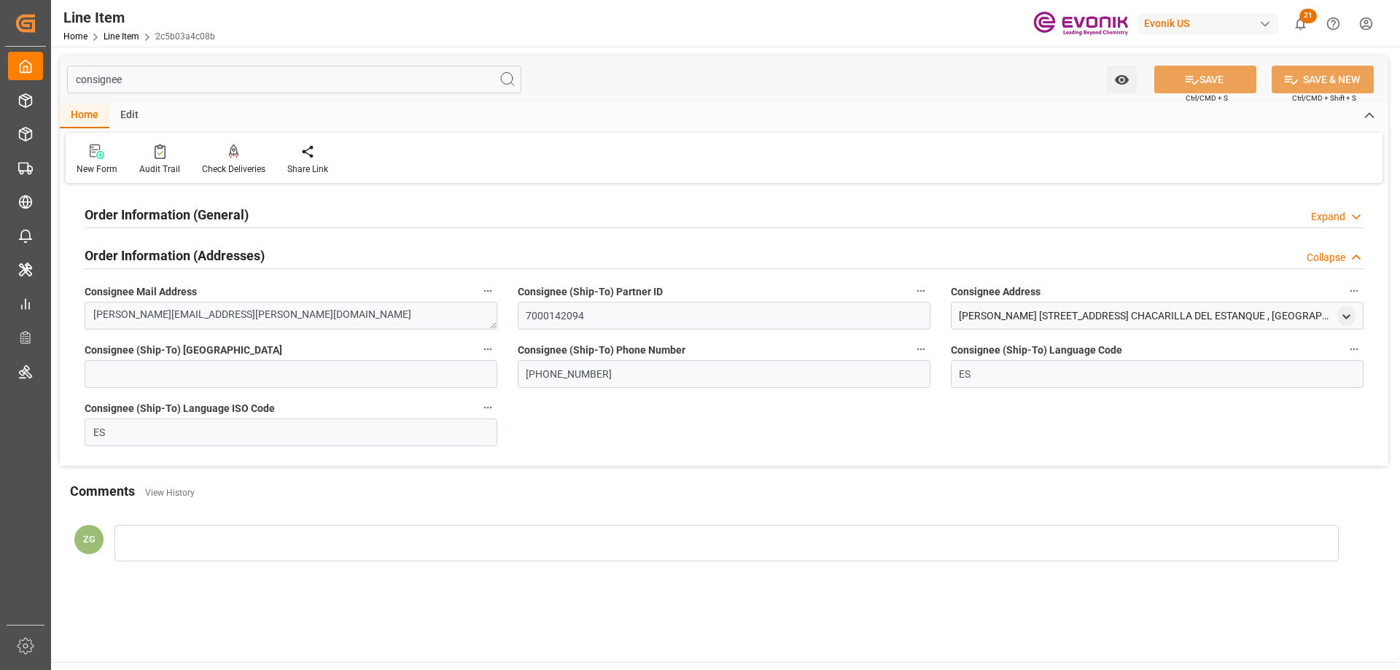
click at [187, 228] on div at bounding box center [724, 228] width 1279 height 1
click at [195, 217] on h2 "Order Information (General)" at bounding box center [167, 215] width 164 height 20
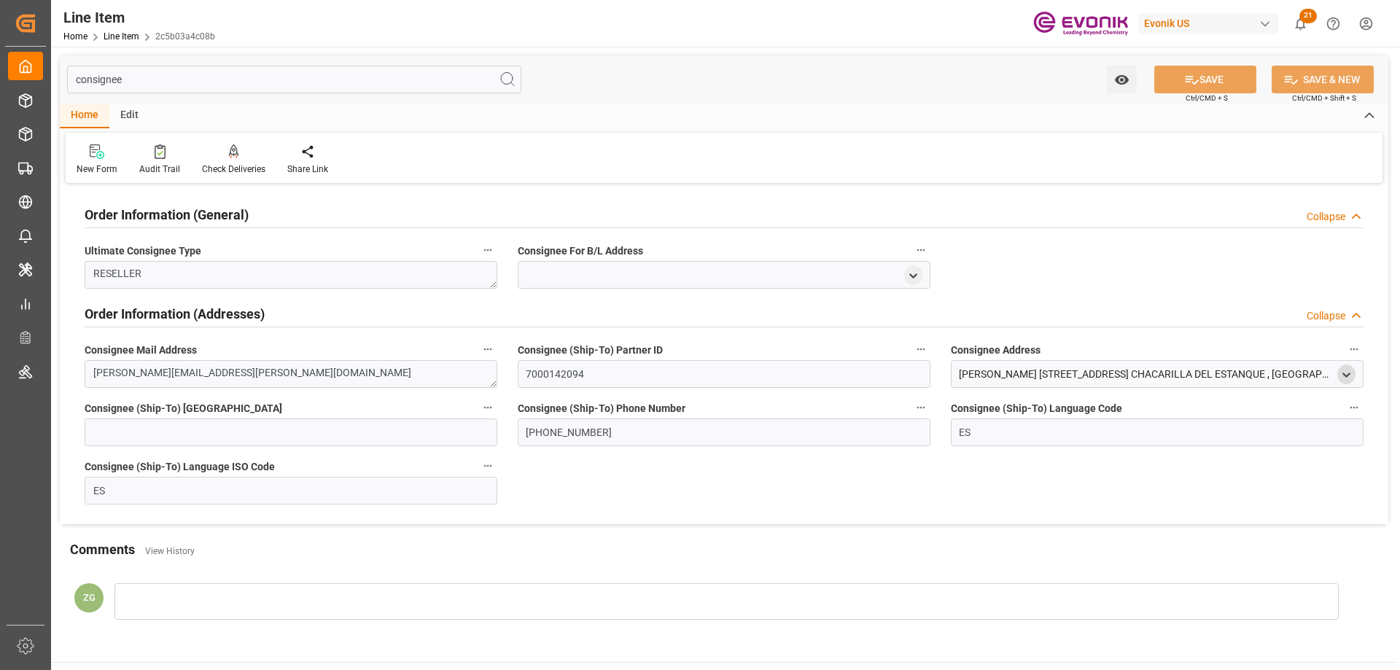
click at [1348, 369] on icon "open menu" at bounding box center [1347, 375] width 12 height 12
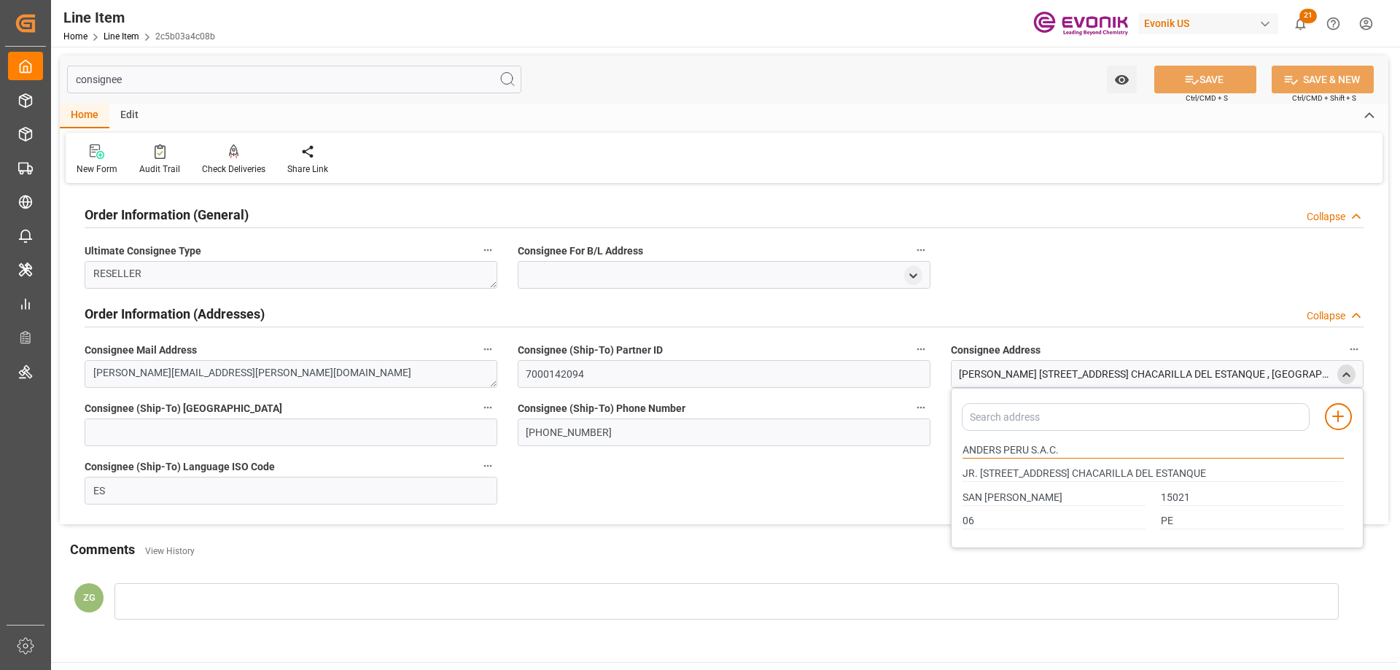
drag, startPoint x: 965, startPoint y: 449, endPoint x: 1028, endPoint y: 451, distance: 62.8
click at [1028, 451] on input "ANDERS PERU S.A.C." at bounding box center [1153, 451] width 381 height 16
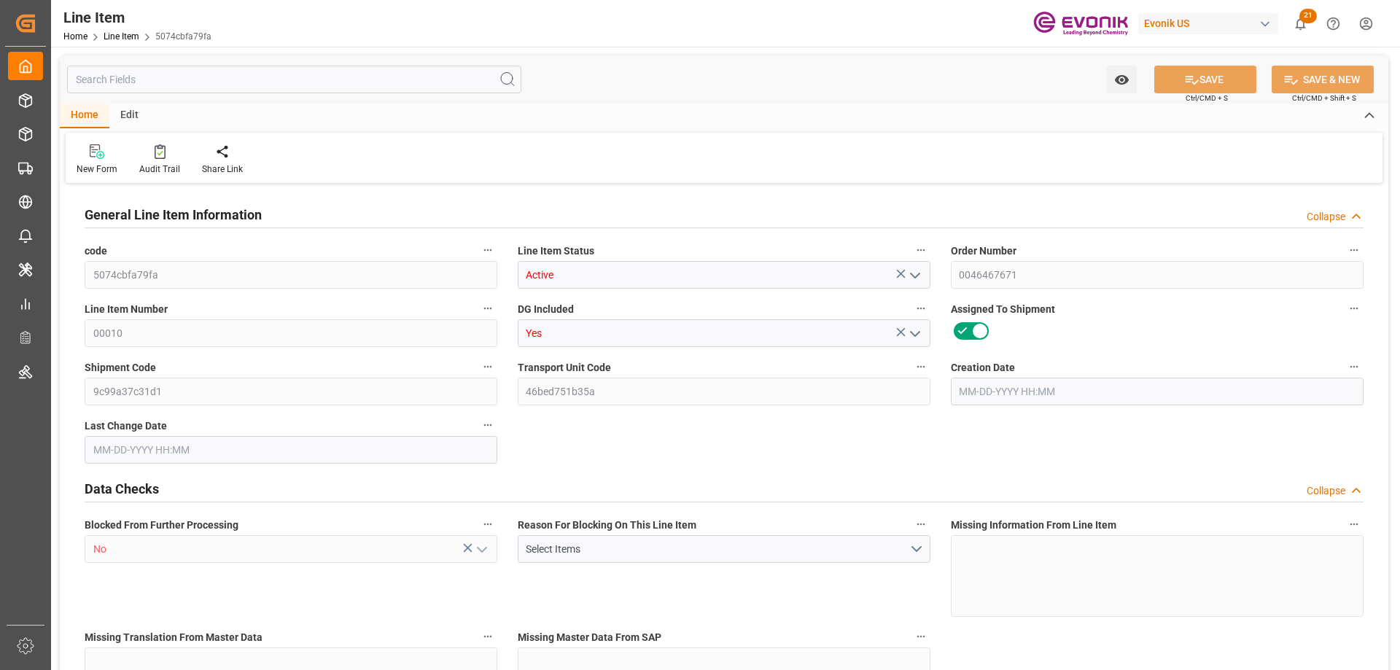
type input "10"
type input "9117"
type input "9072"
type input "20.9337"
type input "10"
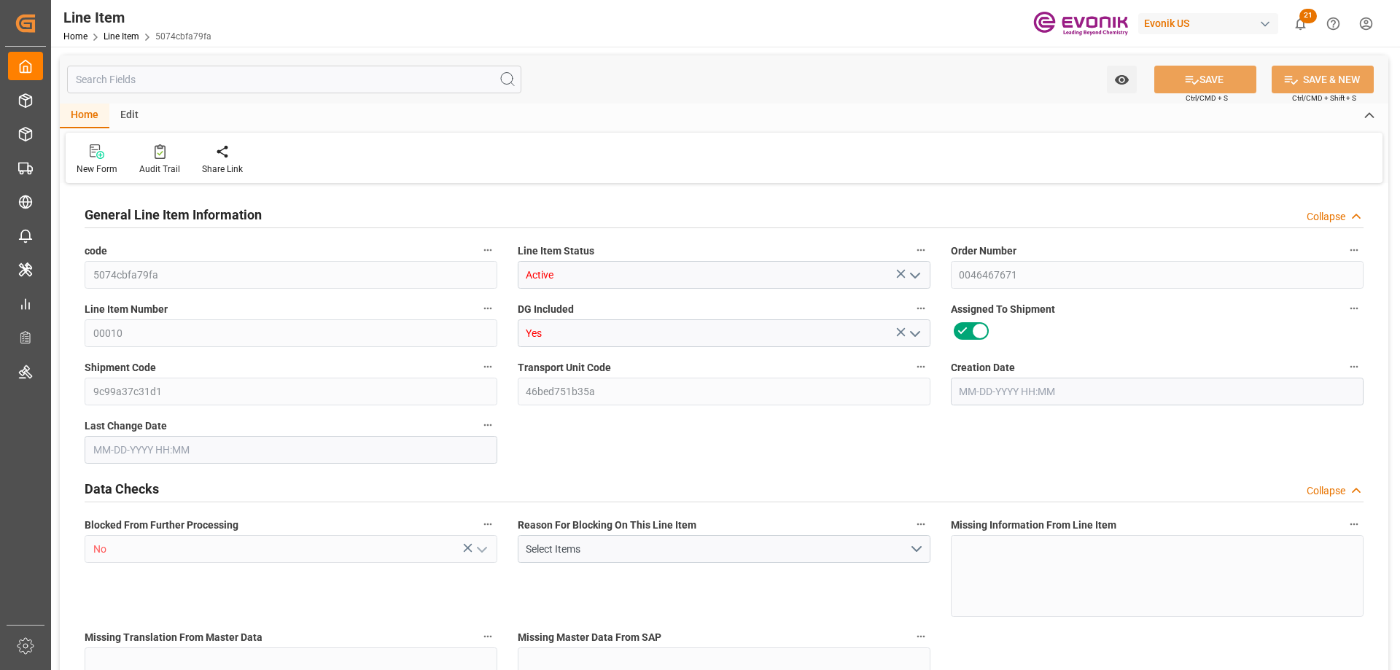
type input "170462.88"
type input "10"
type input "9117"
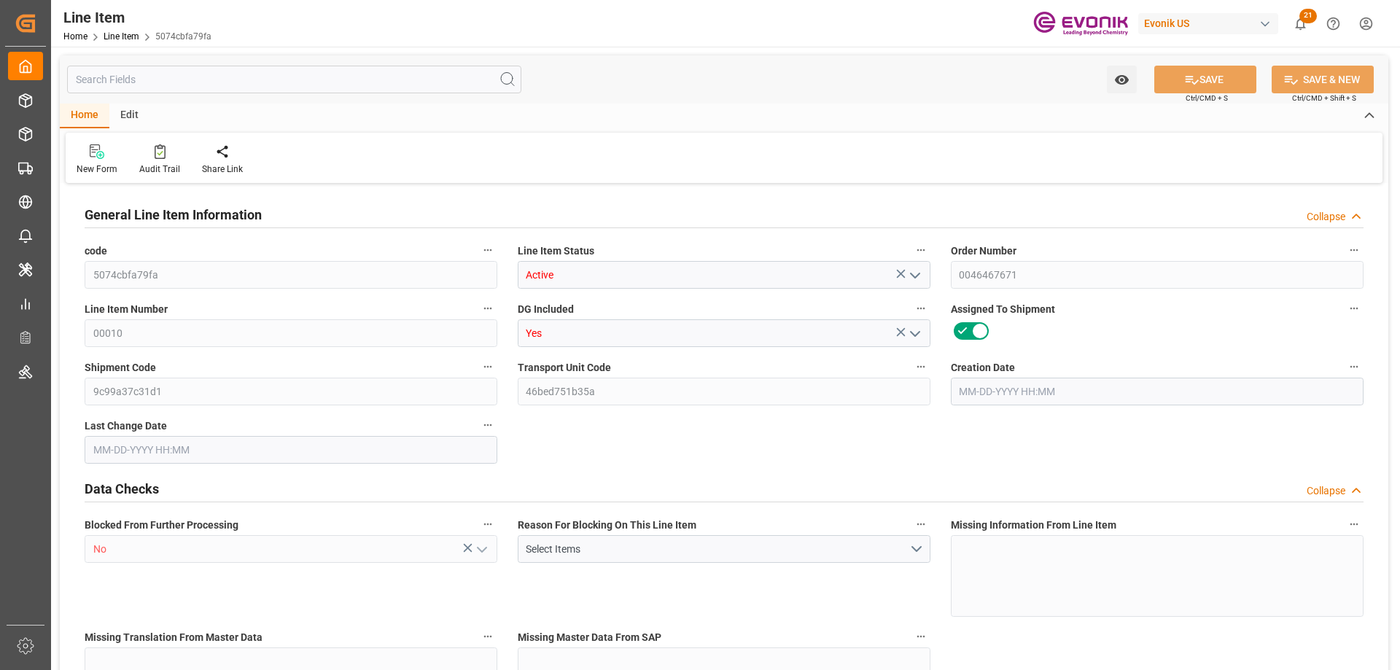
type input "9366"
type input "9072"
type input "20.9337"
type input "20933.74"
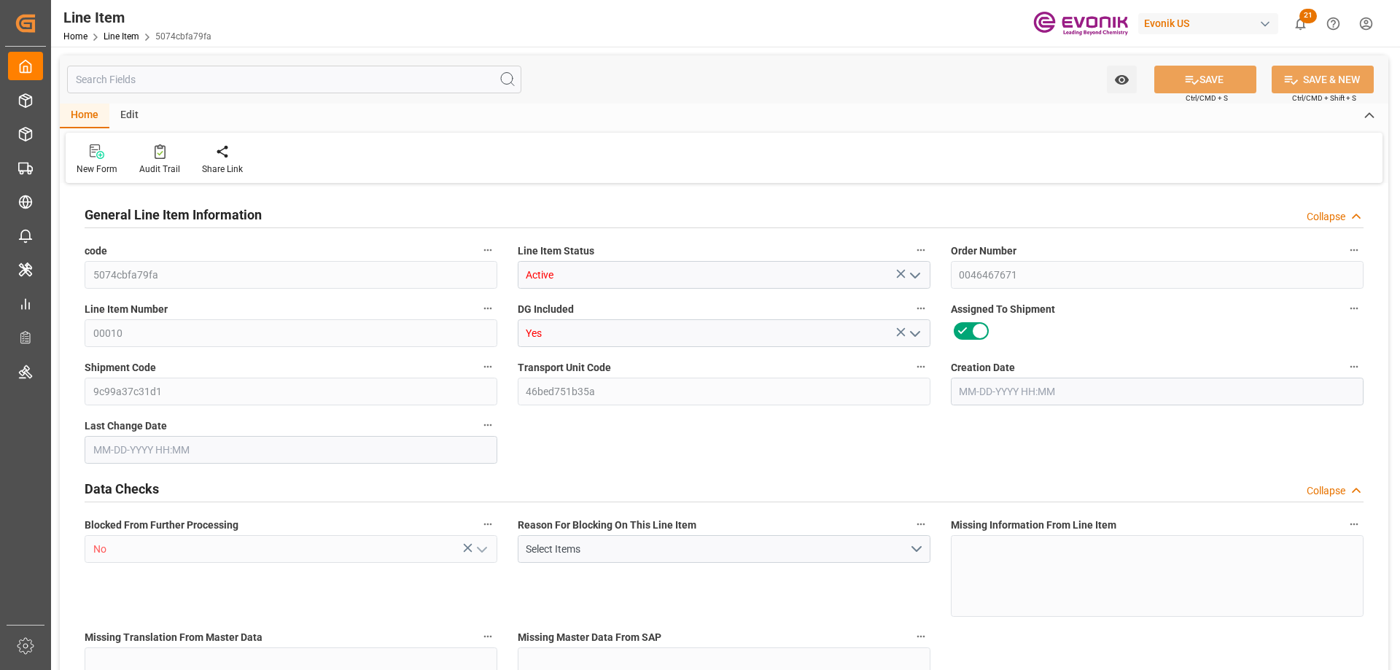
type input "10"
type input "9117"
type input "9072"
type input "20.9337"
type input "[DATE] 20:45"
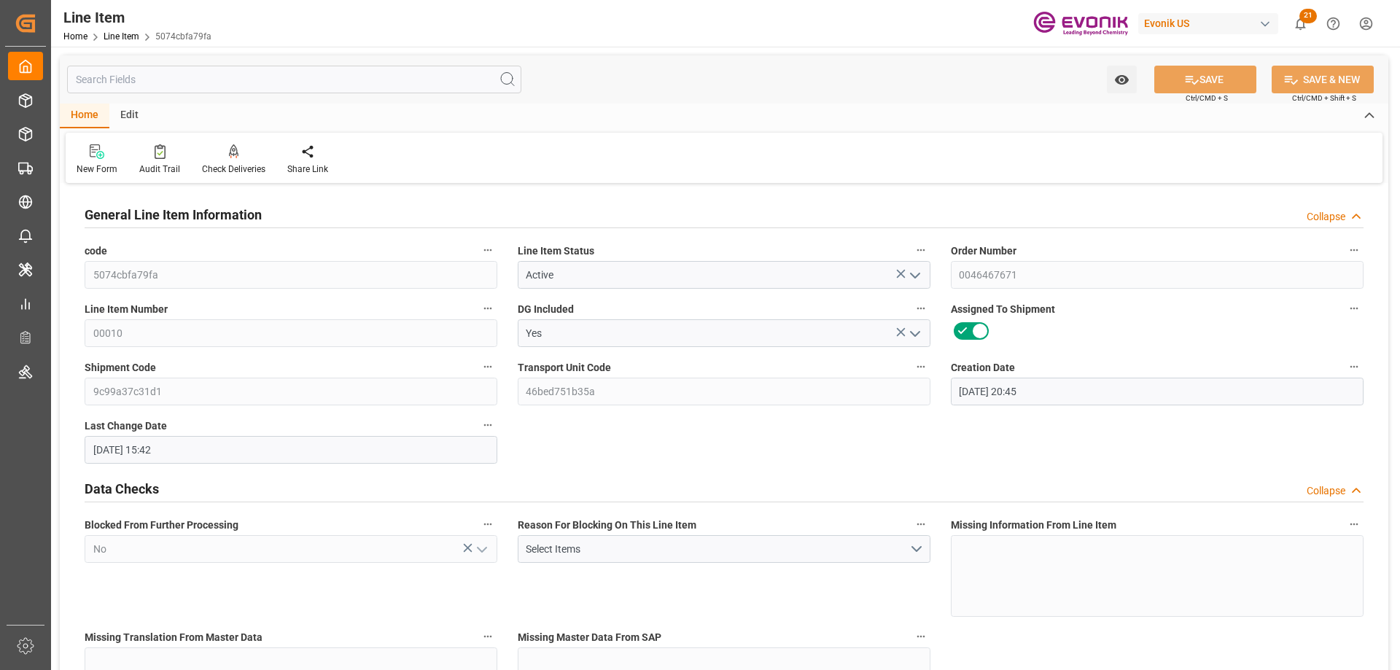
type input "[DATE] 15:42"
type input "[DATE]"
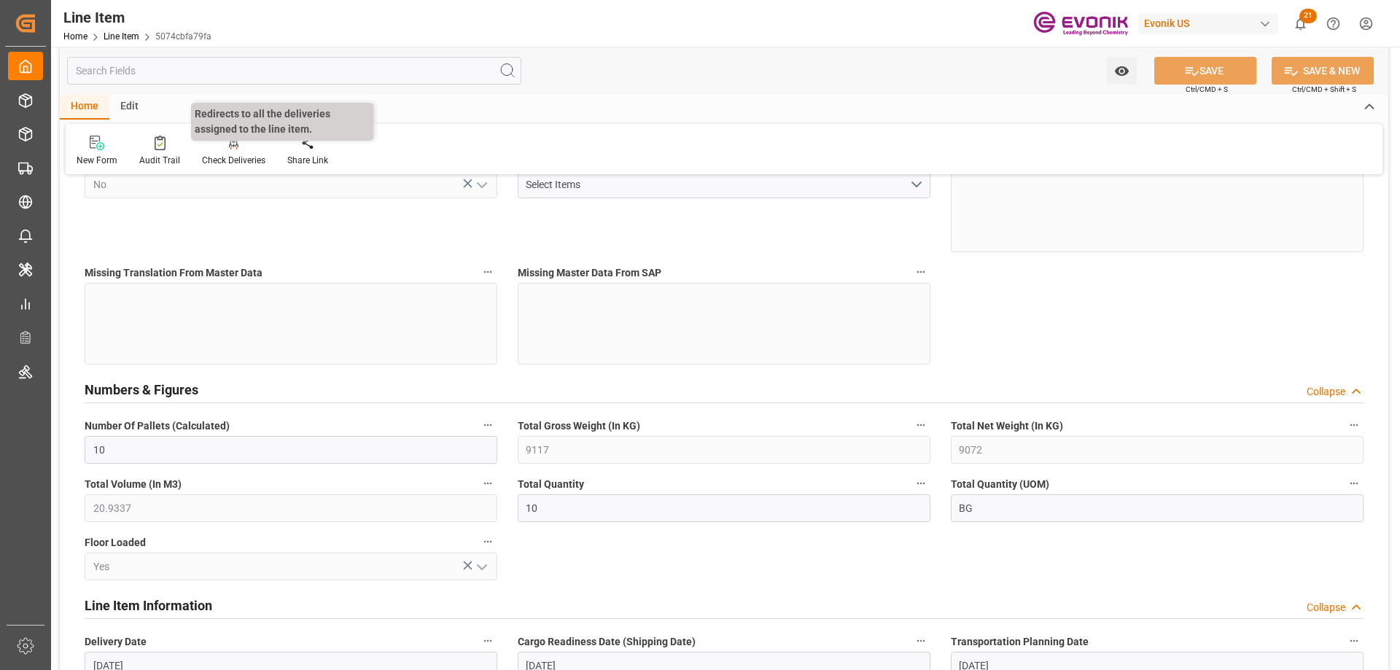
scroll to position [292, 0]
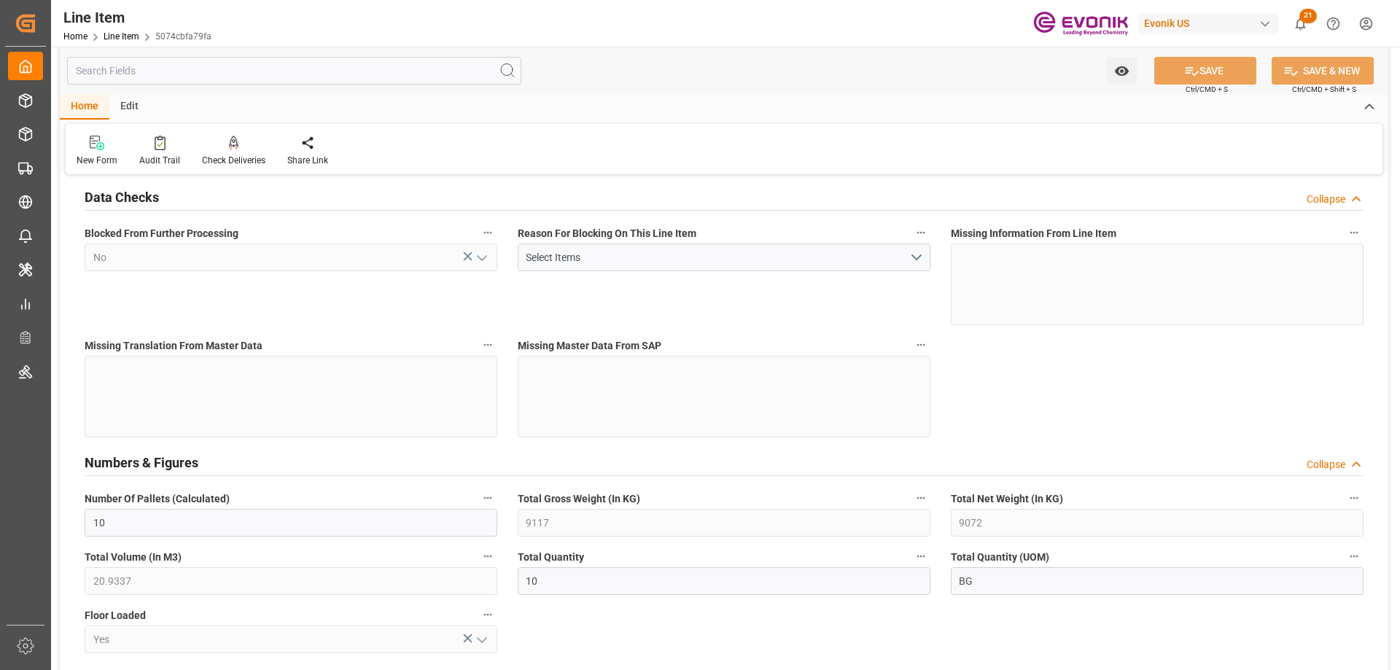
click at [142, 63] on input "text" at bounding box center [294, 71] width 454 height 28
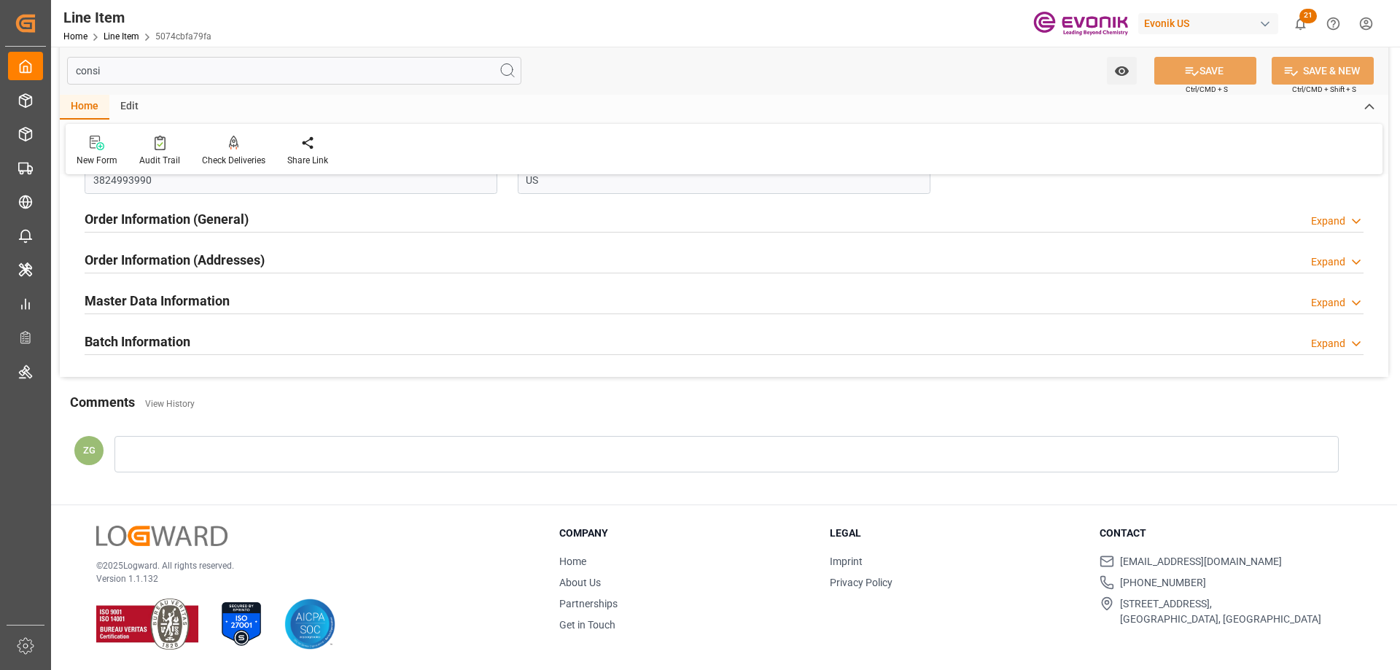
scroll to position [0, 0]
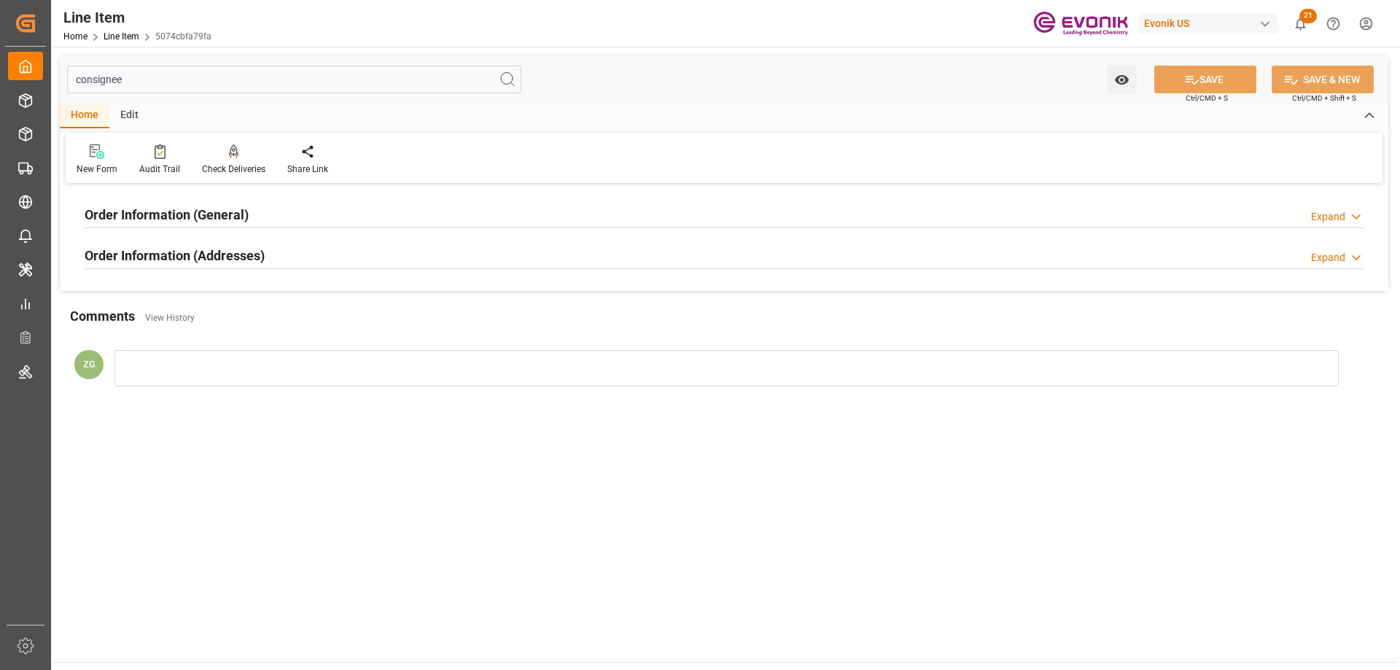
type input "consignee"
click at [143, 249] on h2 "Order Information (Addresses)" at bounding box center [175, 256] width 180 height 20
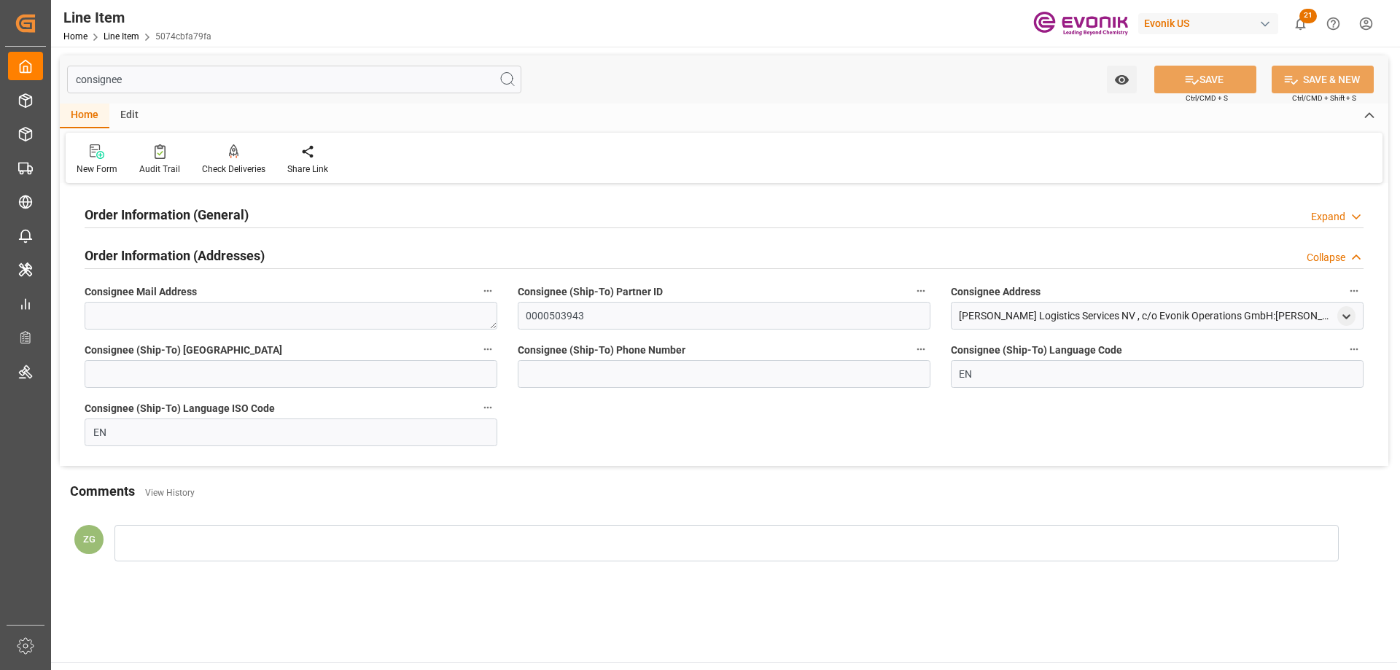
click at [153, 198] on div "Order Information (General) Expand" at bounding box center [724, 215] width 1300 height 41
click at [156, 204] on div "Order Information (General)" at bounding box center [167, 214] width 164 height 28
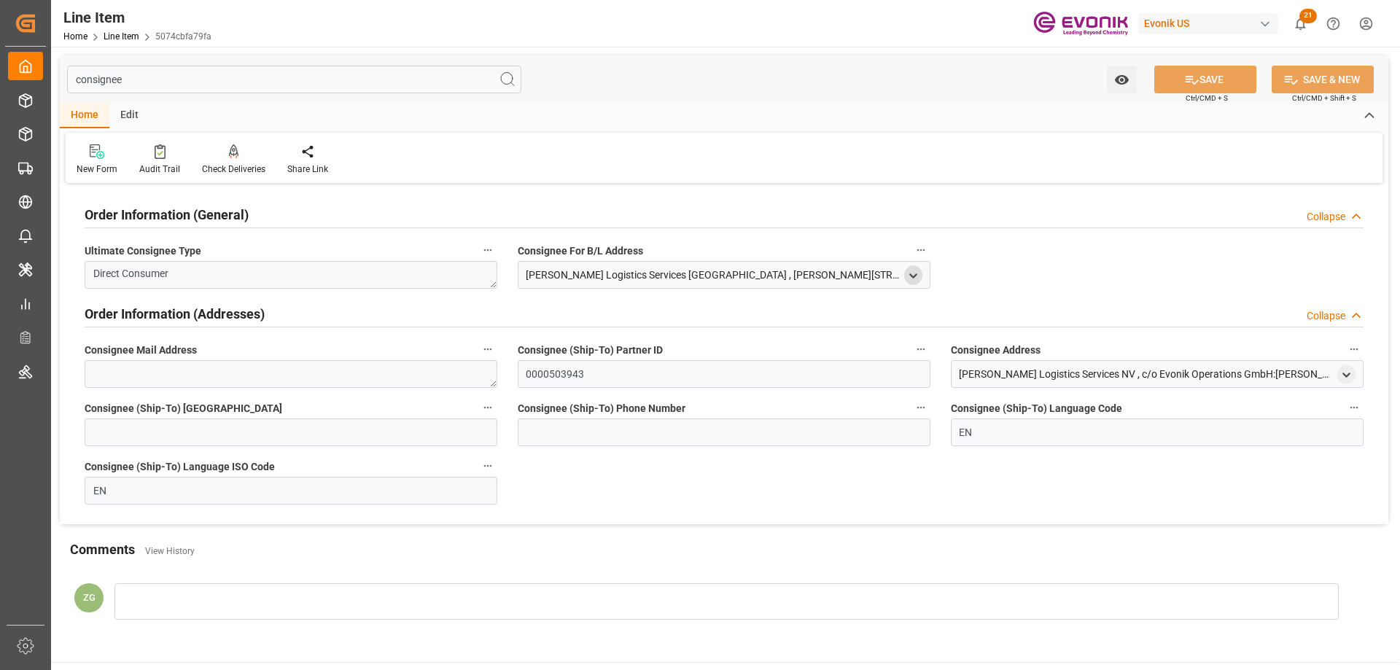
click at [915, 277] on polyline "open menu" at bounding box center [913, 275] width 7 height 3
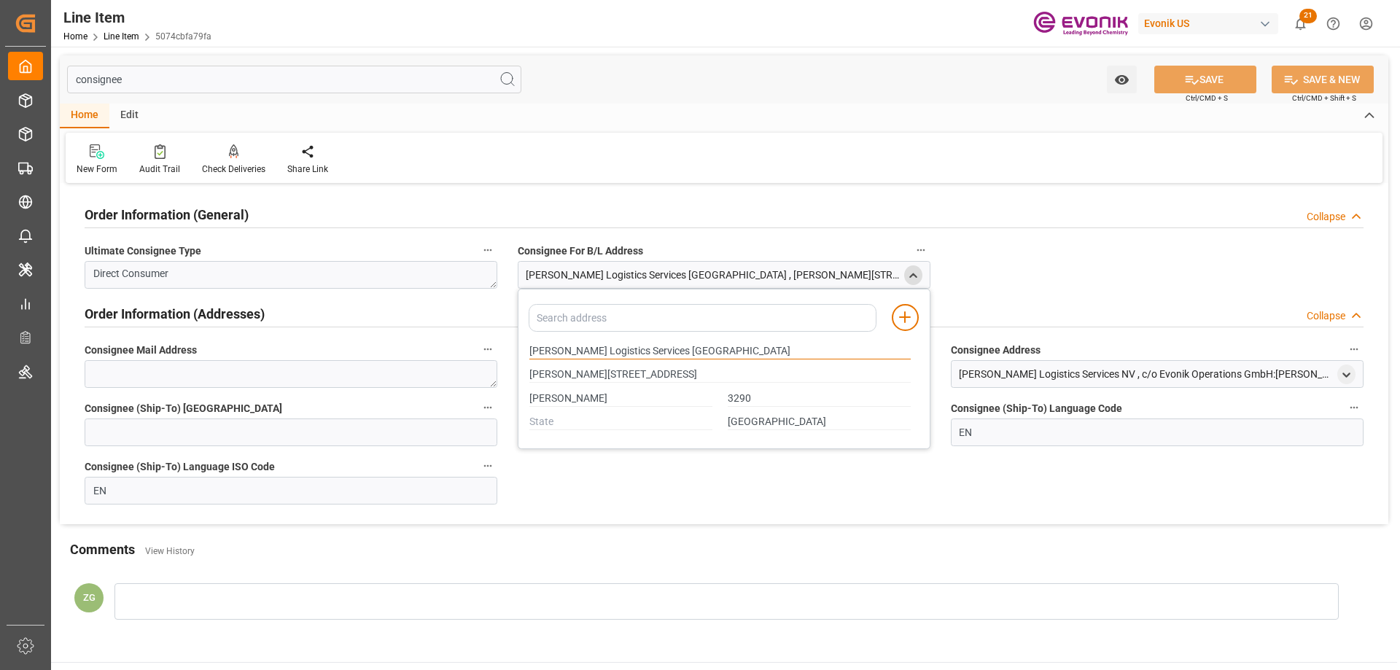
drag, startPoint x: 530, startPoint y: 351, endPoint x: 613, endPoint y: 350, distance: 82.4
click at [613, 350] on input "[PERSON_NAME] Logistics Services [GEOGRAPHIC_DATA]" at bounding box center [720, 352] width 381 height 16
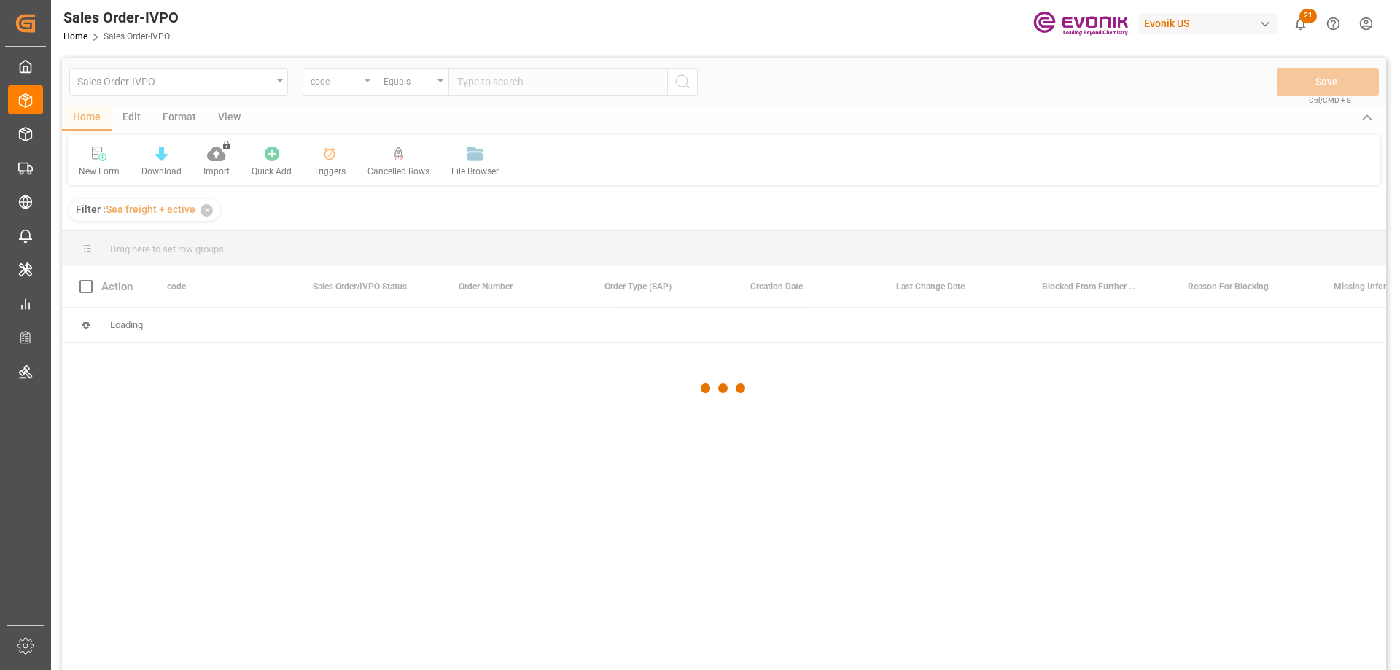
click at [363, 80] on div at bounding box center [724, 389] width 1325 height 662
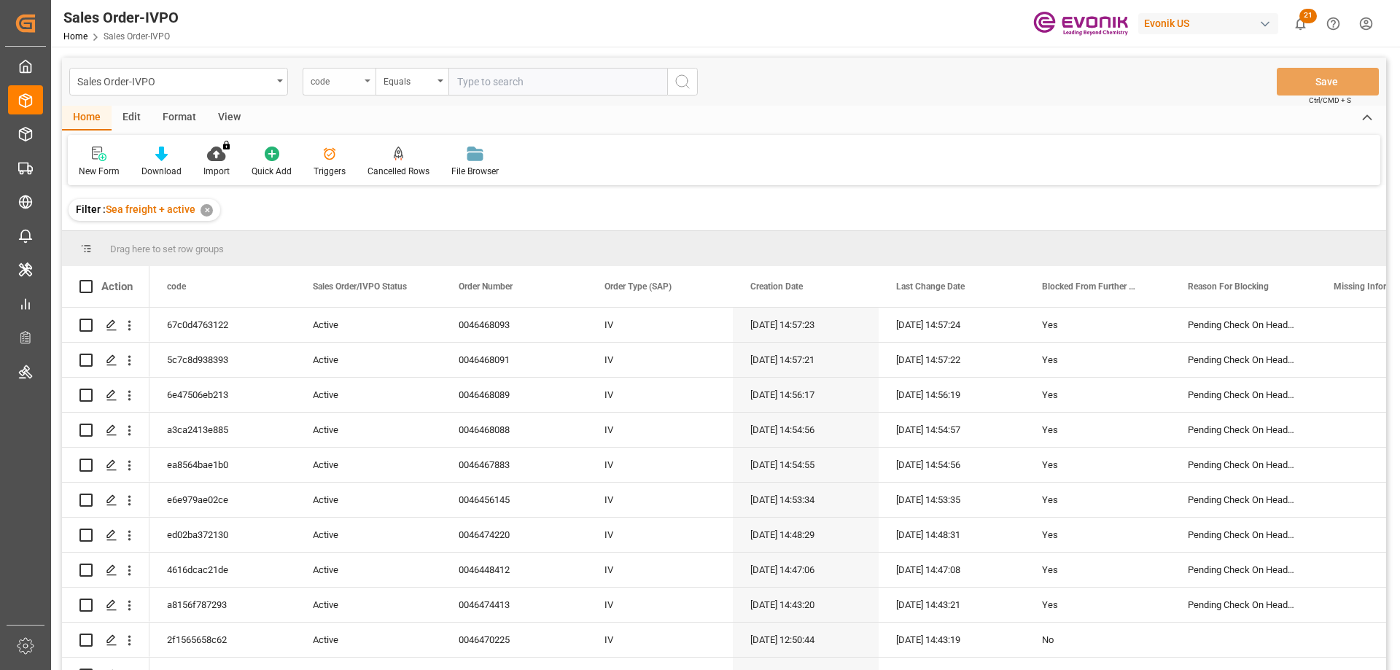
click at [365, 82] on icon "open menu" at bounding box center [368, 81] width 6 height 3
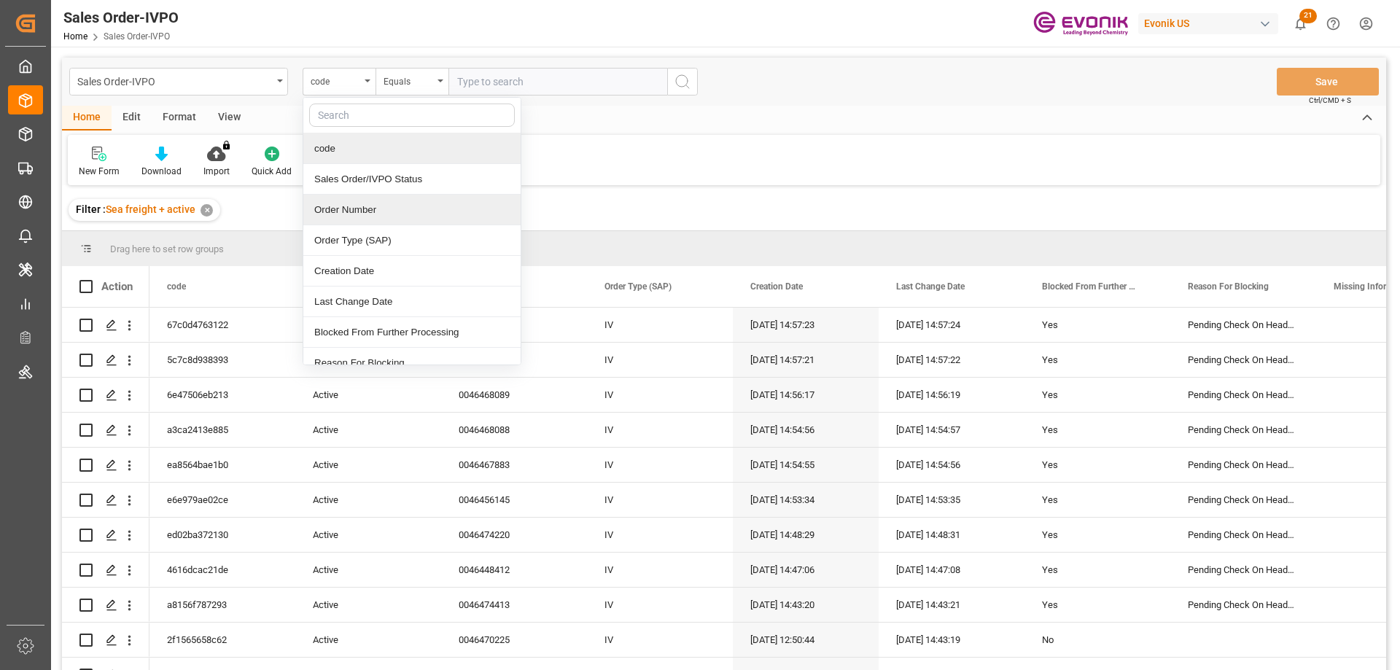
click at [342, 212] on div "Order Number" at bounding box center [411, 210] width 217 height 31
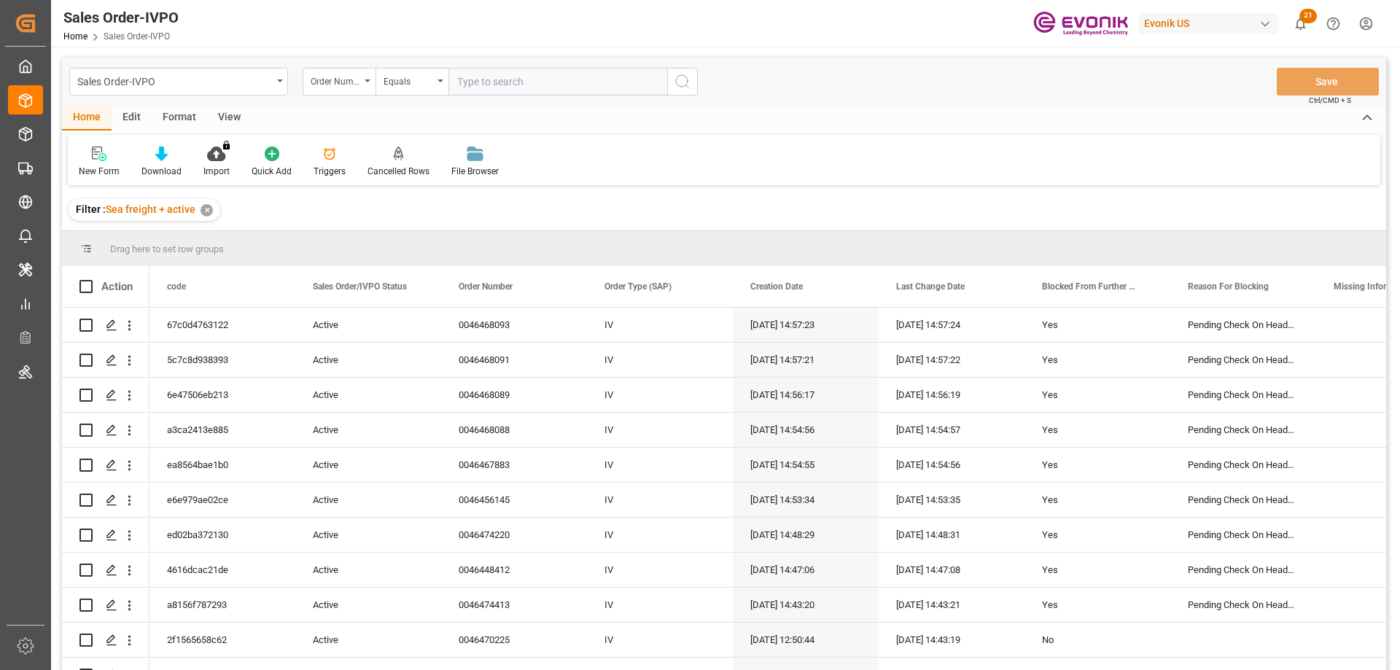
click at [486, 85] on input "text" at bounding box center [558, 82] width 219 height 28
paste input "2006812129"
type input "2006812129"
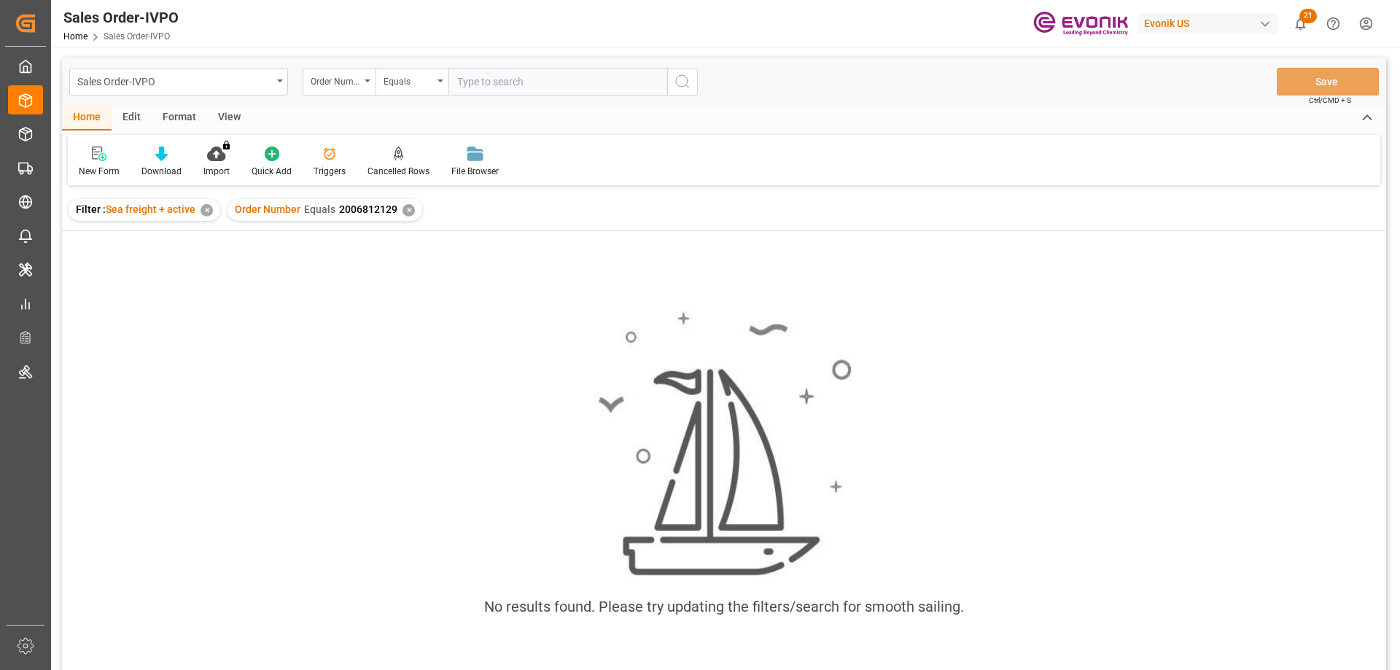
click at [204, 214] on div "✕" at bounding box center [207, 210] width 12 height 12
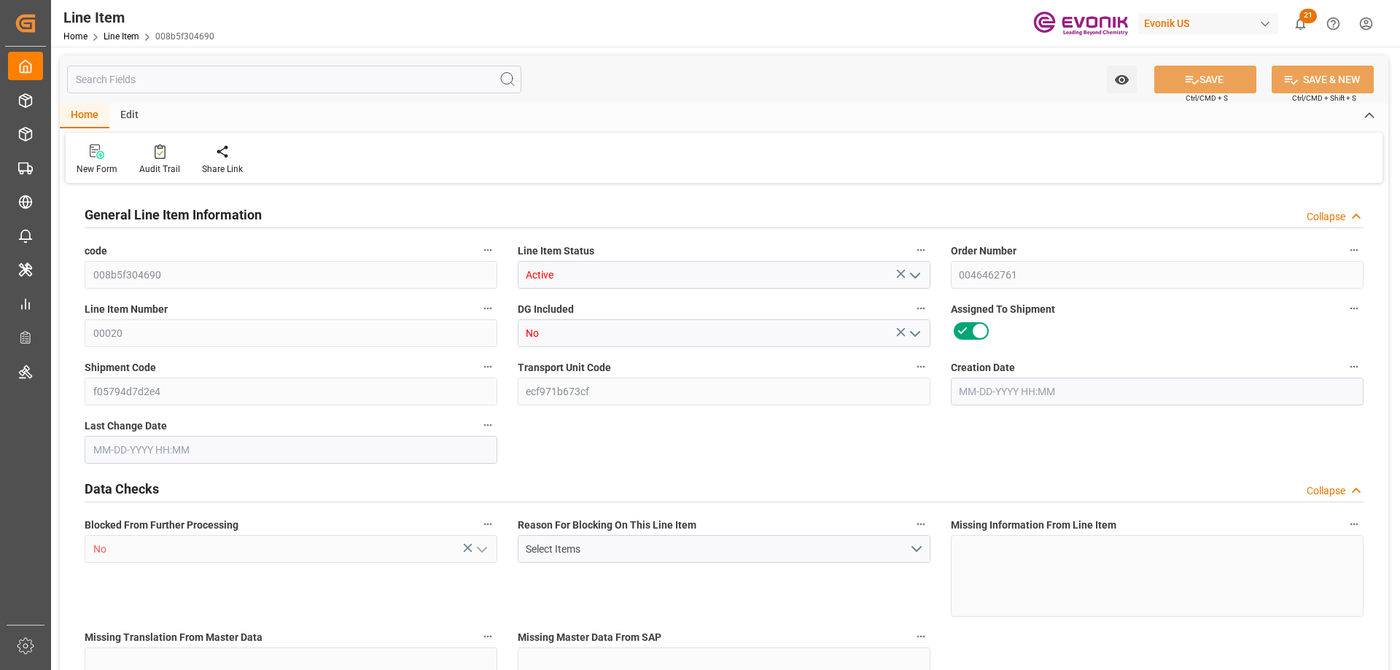
type input "20"
type input "18198.432"
type input "18144"
type input "38.0661"
type input "20"
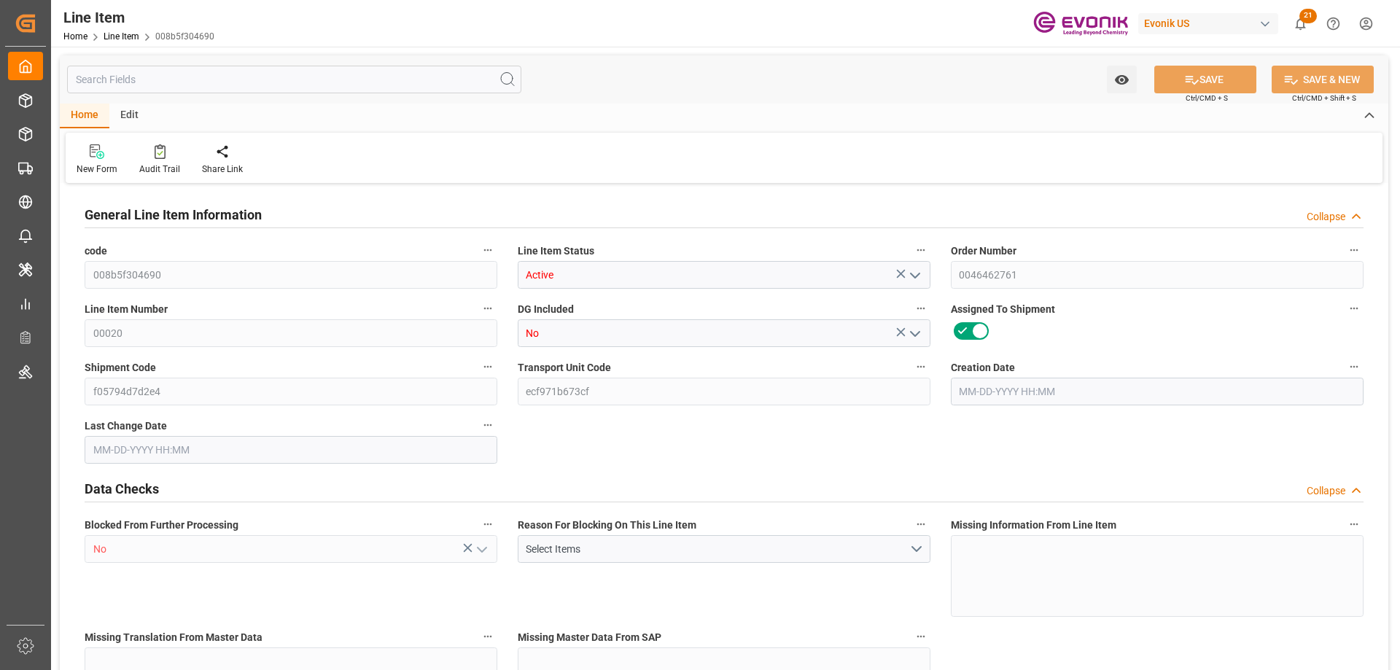
type input "47846.63"
type input "20"
type input "18144"
type input "18198.432"
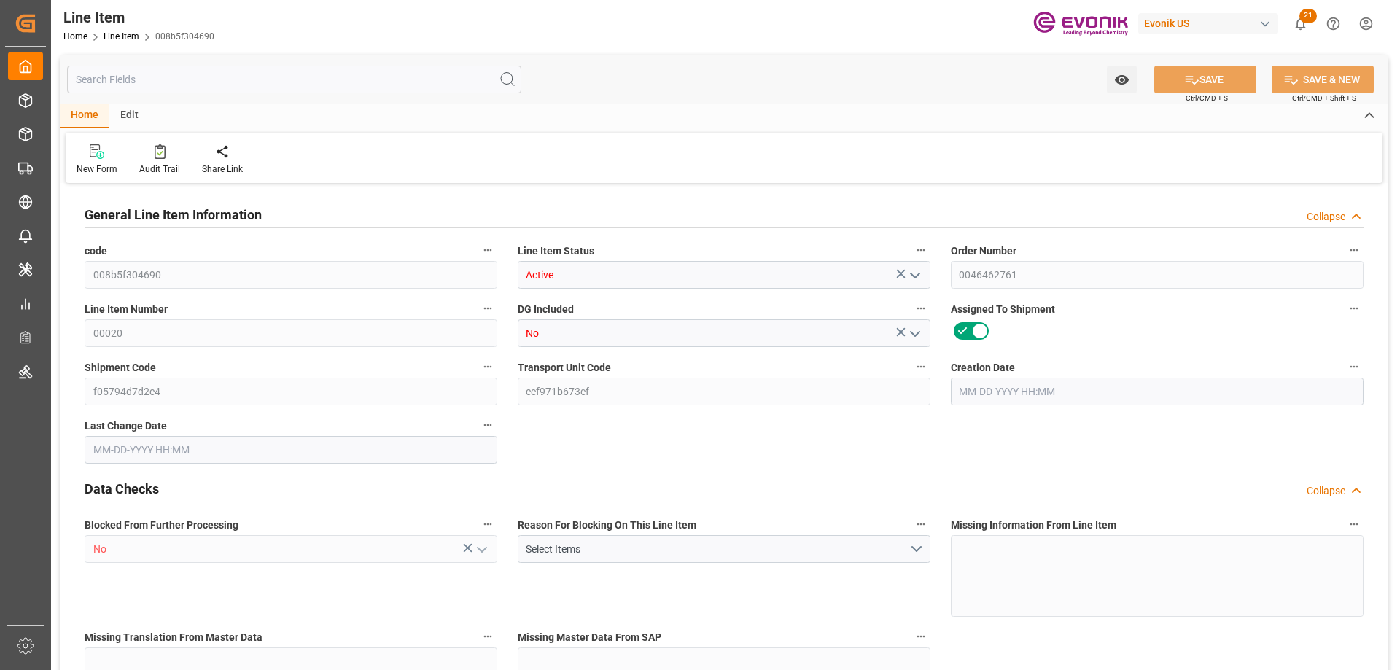
type input "18696.432"
type input "18144"
type input "38.0661"
type input "38066.112"
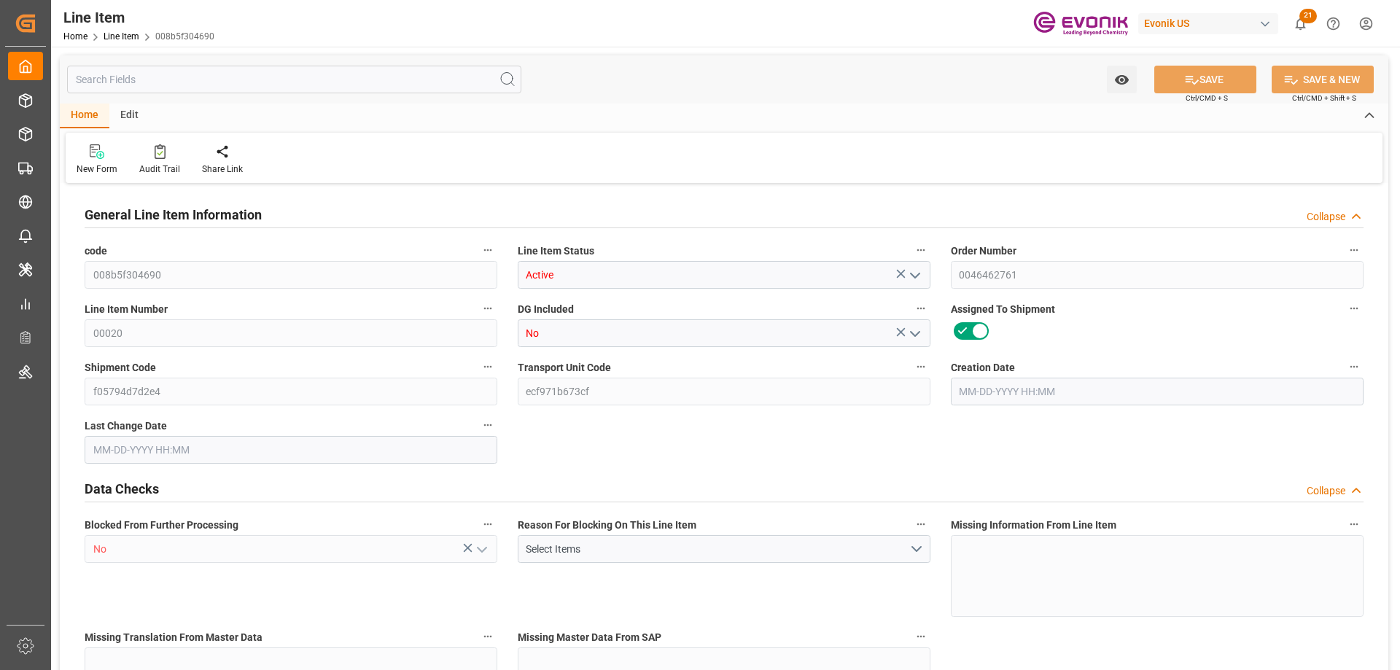
type input "20"
type input "18198.433"
type input "18144"
type input "38.066"
type input "08-18-2025 18:01"
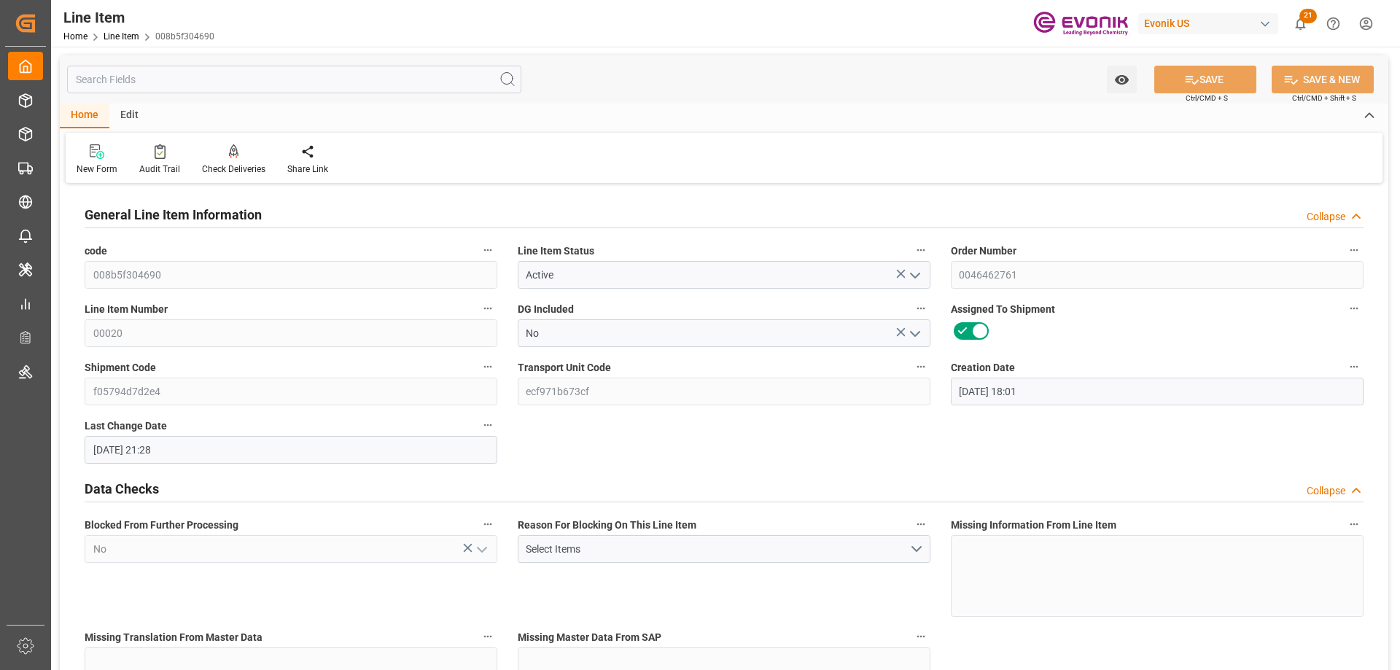
type input "09-05-2025 21:28"
type input "11-01-2025"
type input "[DATE]"
type input "09-12-2025"
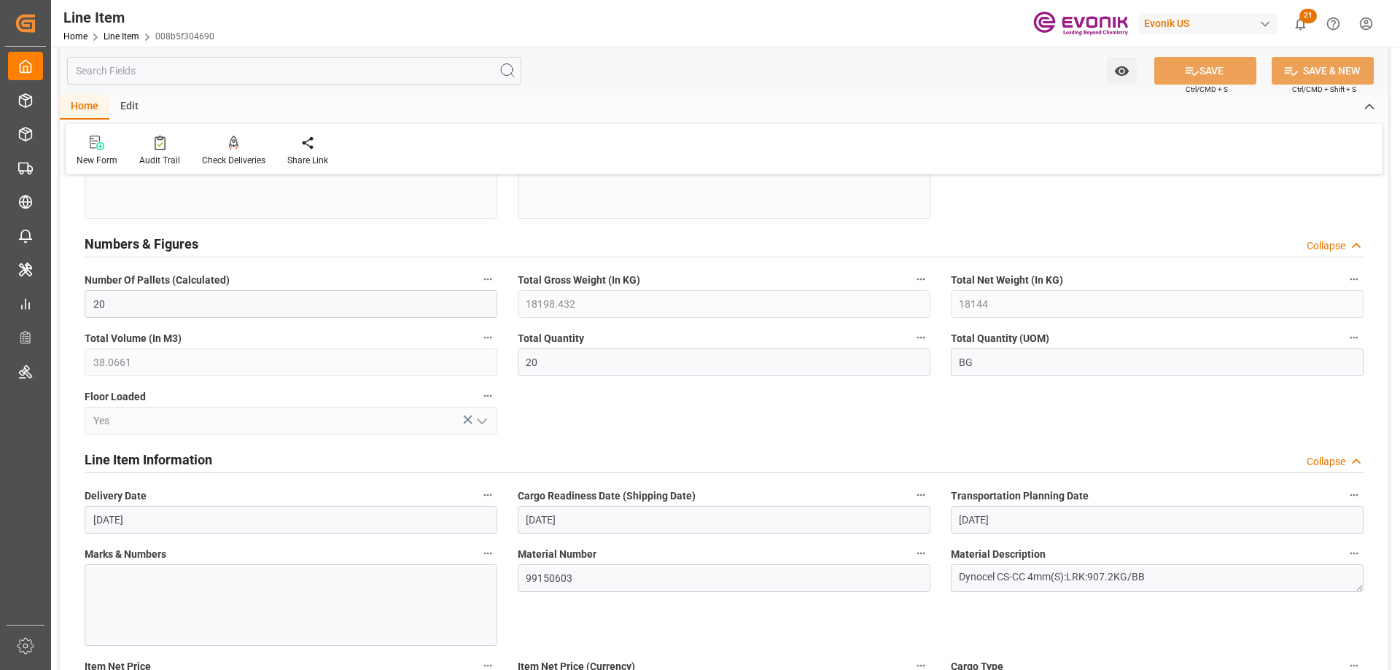
scroll to position [1021, 0]
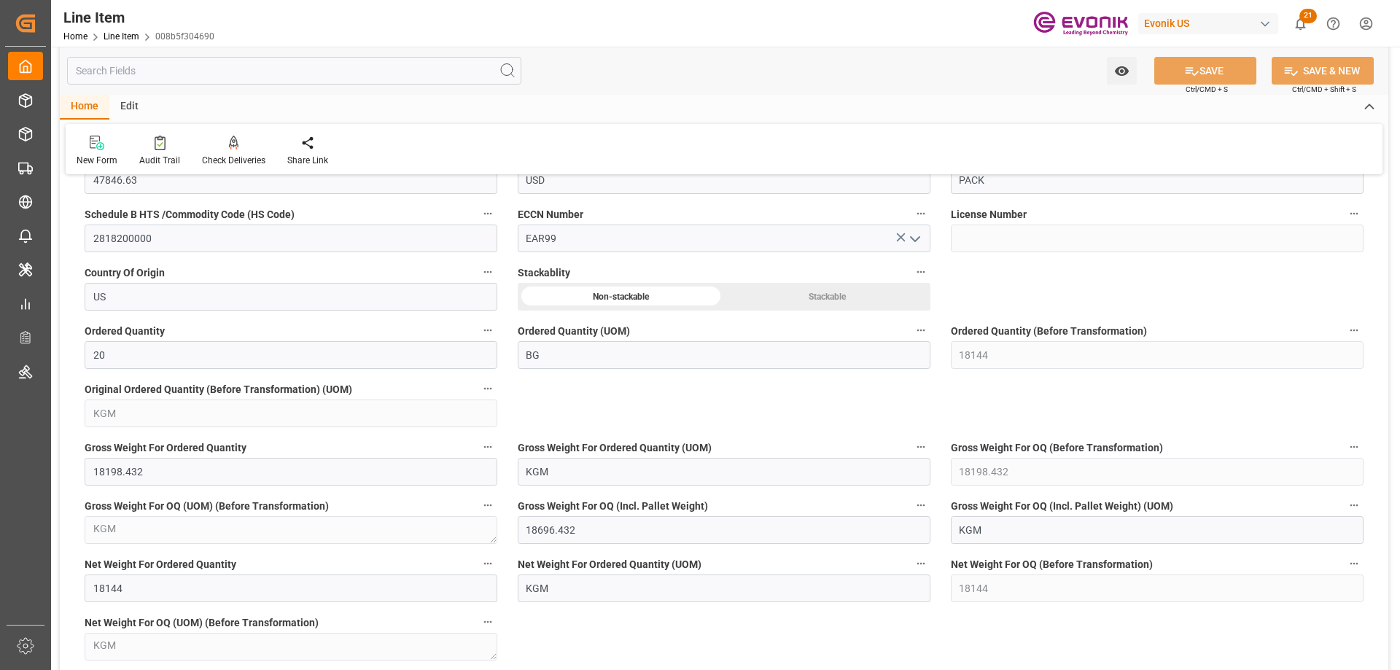
click at [196, 72] on input "text" at bounding box center [294, 71] width 454 height 28
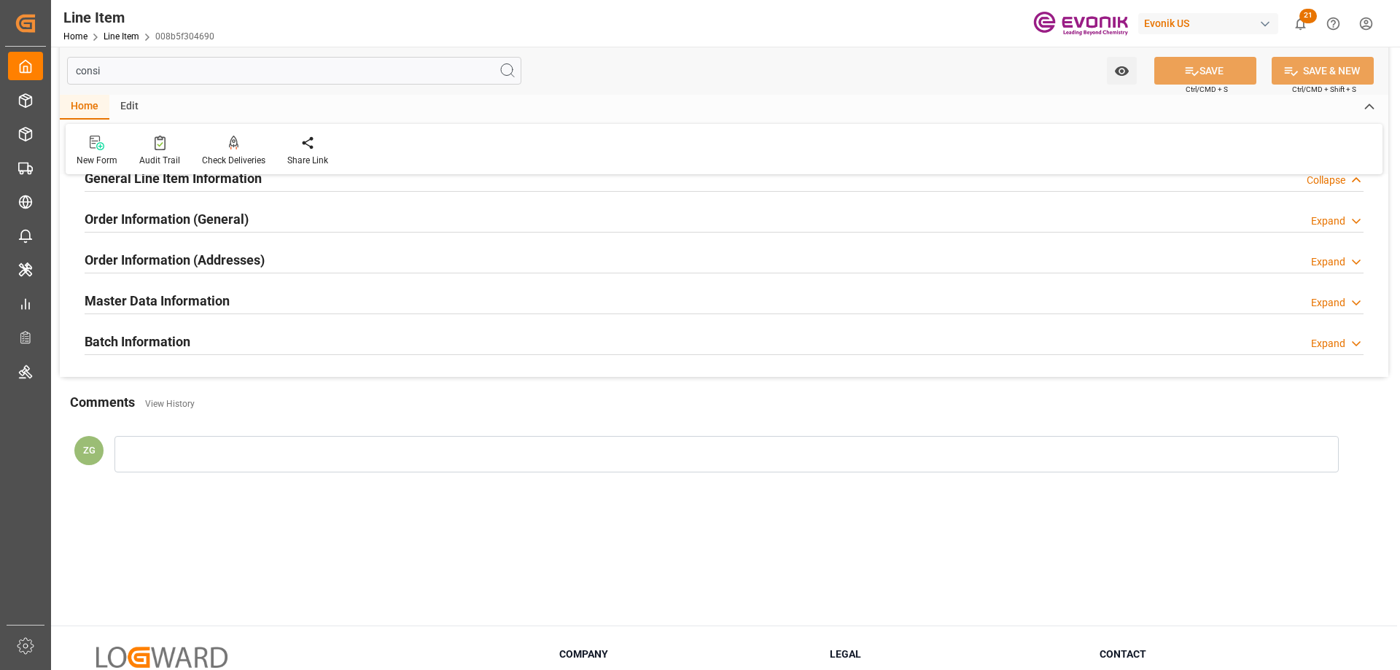
scroll to position [0, 0]
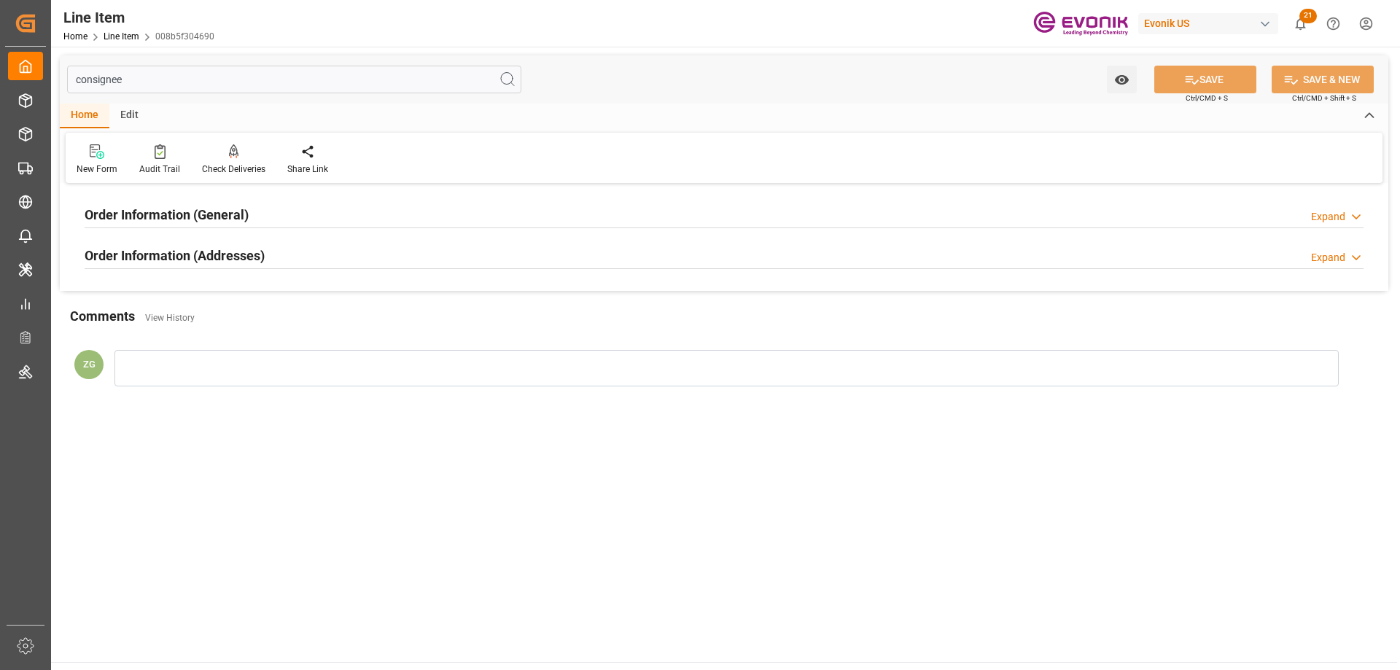
type input "consignee"
click at [151, 253] on h2 "Order Information (Addresses)" at bounding box center [175, 256] width 180 height 20
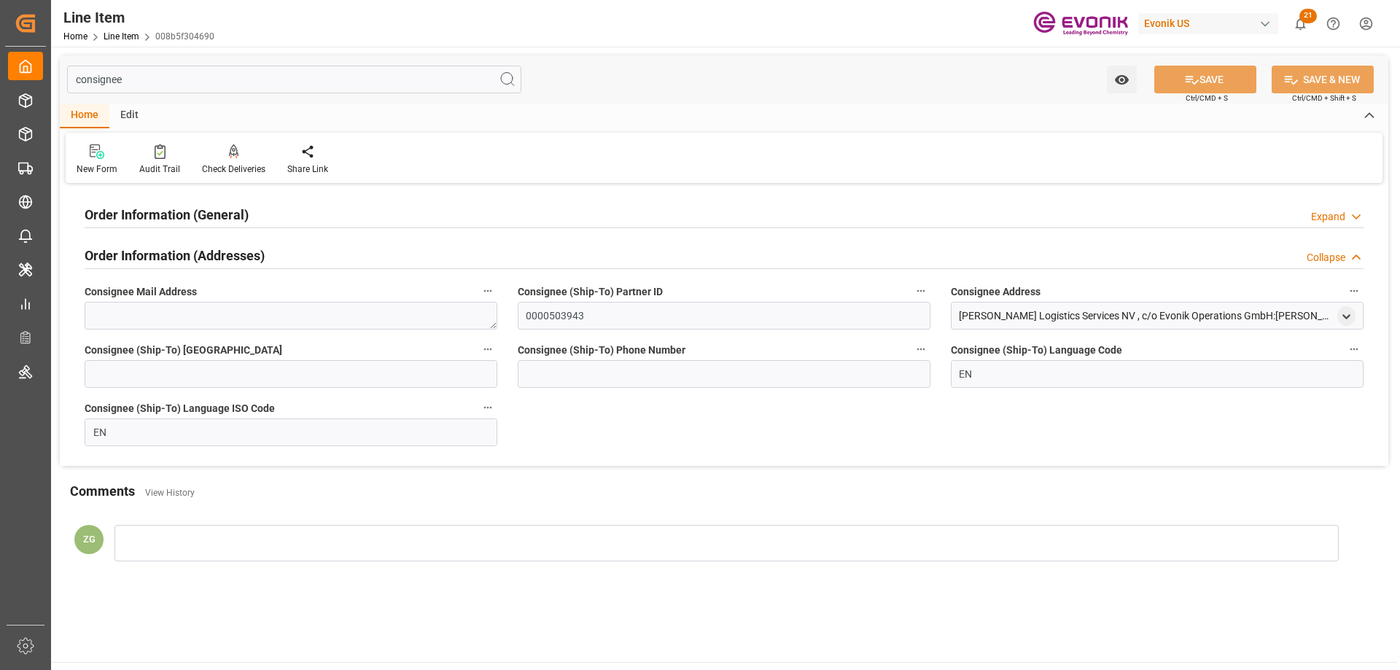
click at [151, 222] on h2 "Order Information (General)" at bounding box center [167, 215] width 164 height 20
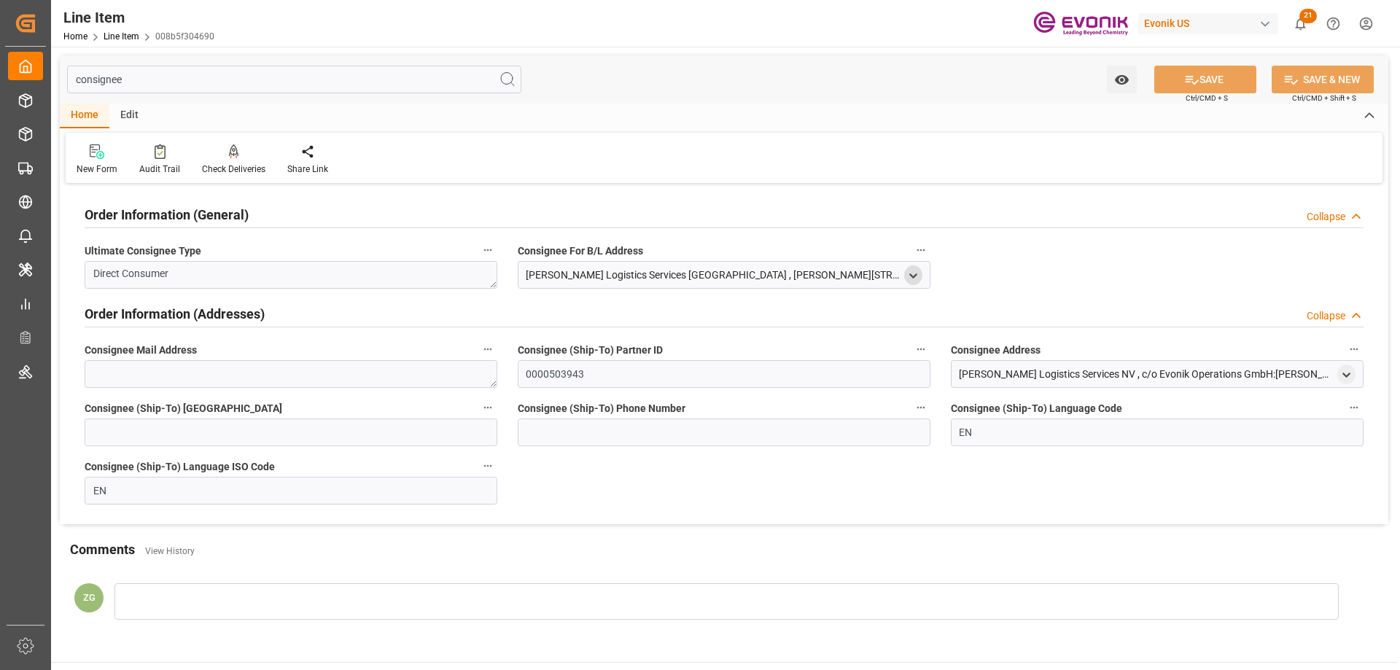
click at [912, 270] on icon "open menu" at bounding box center [913, 276] width 12 height 12
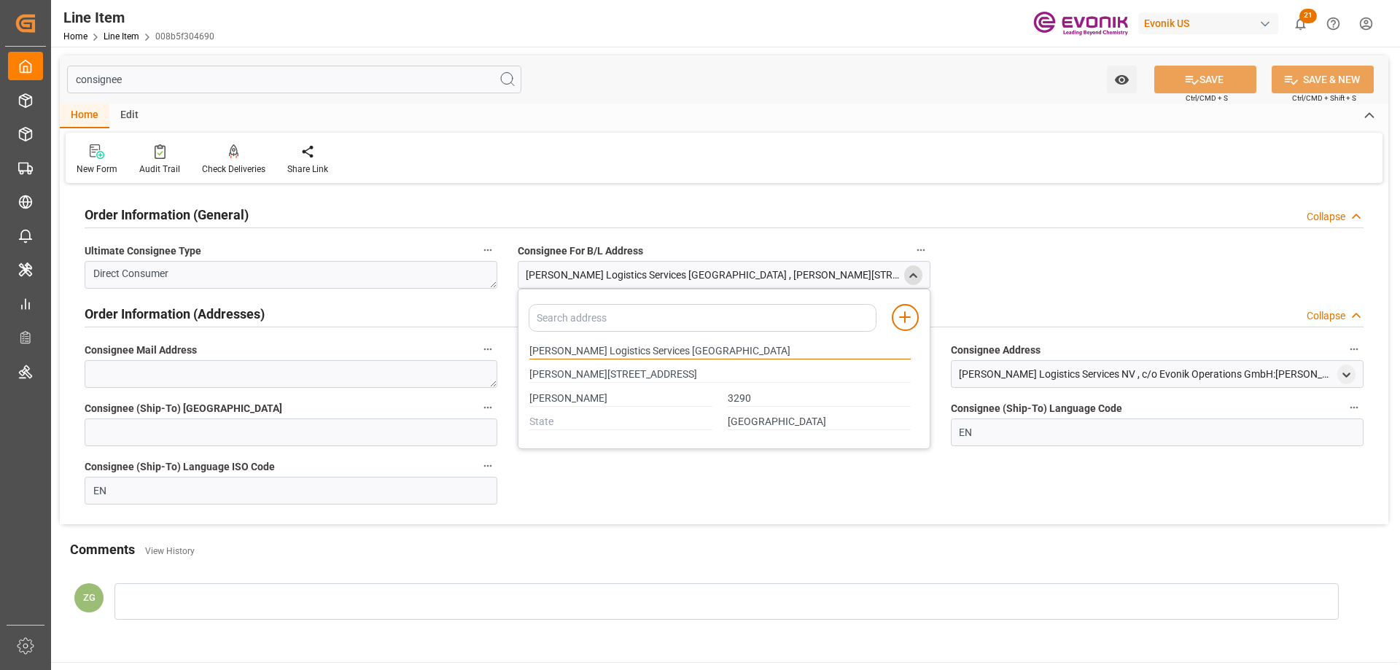
drag, startPoint x: 532, startPoint y: 351, endPoint x: 612, endPoint y: 351, distance: 79.5
click at [612, 351] on input "H.Essers Logistics Services NV" at bounding box center [720, 352] width 381 height 16
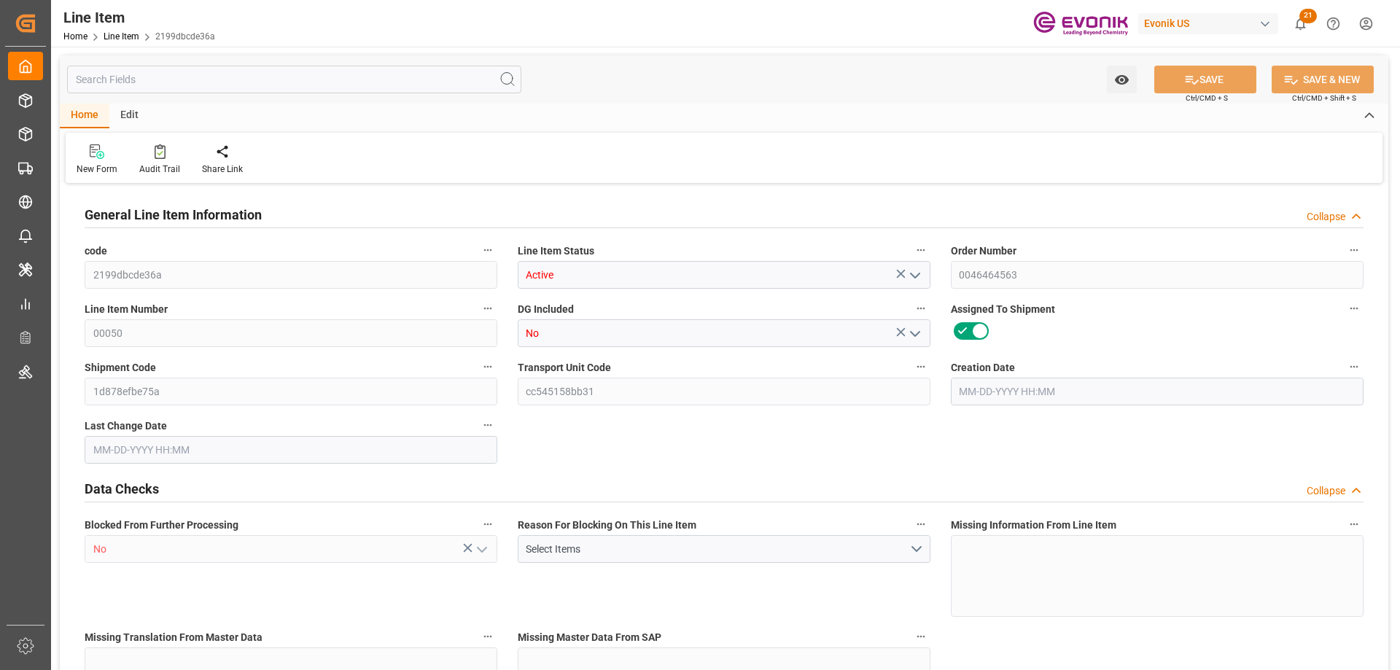
type input "1"
type input "19.2"
type input "18"
type input "0.0577"
type input "1"
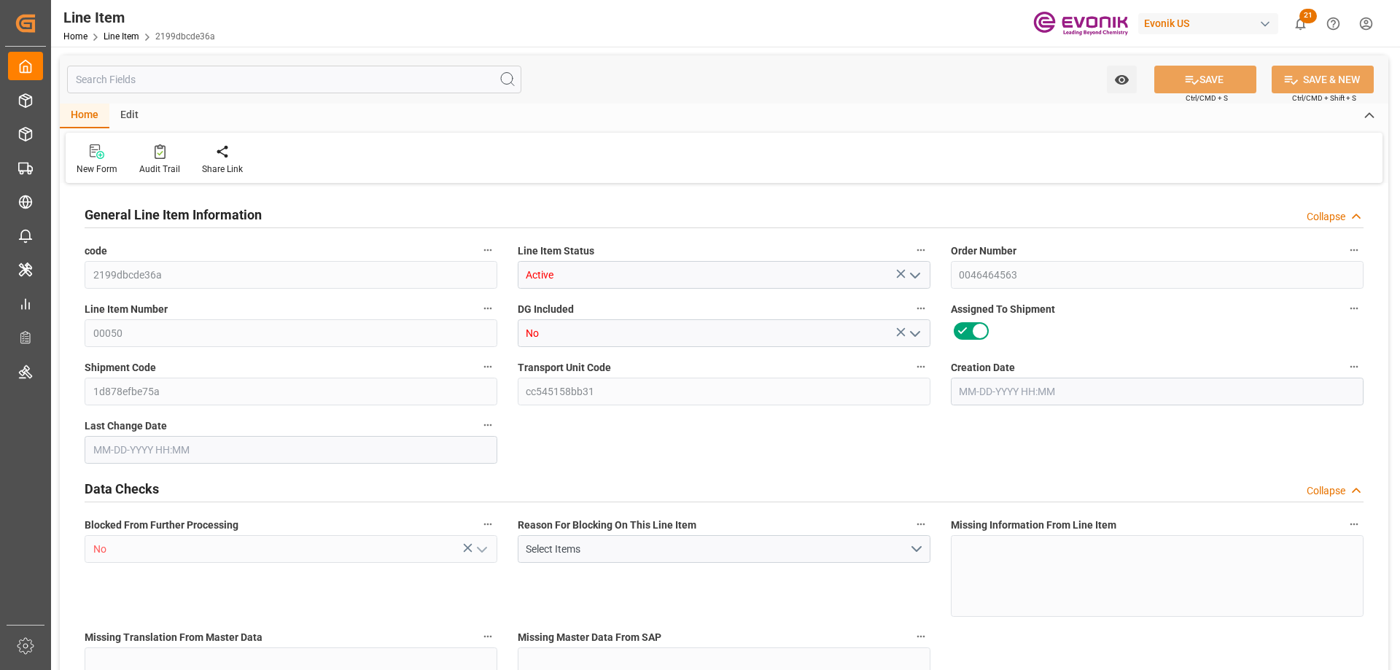
type input "129.29"
type input "1"
type input "19.2"
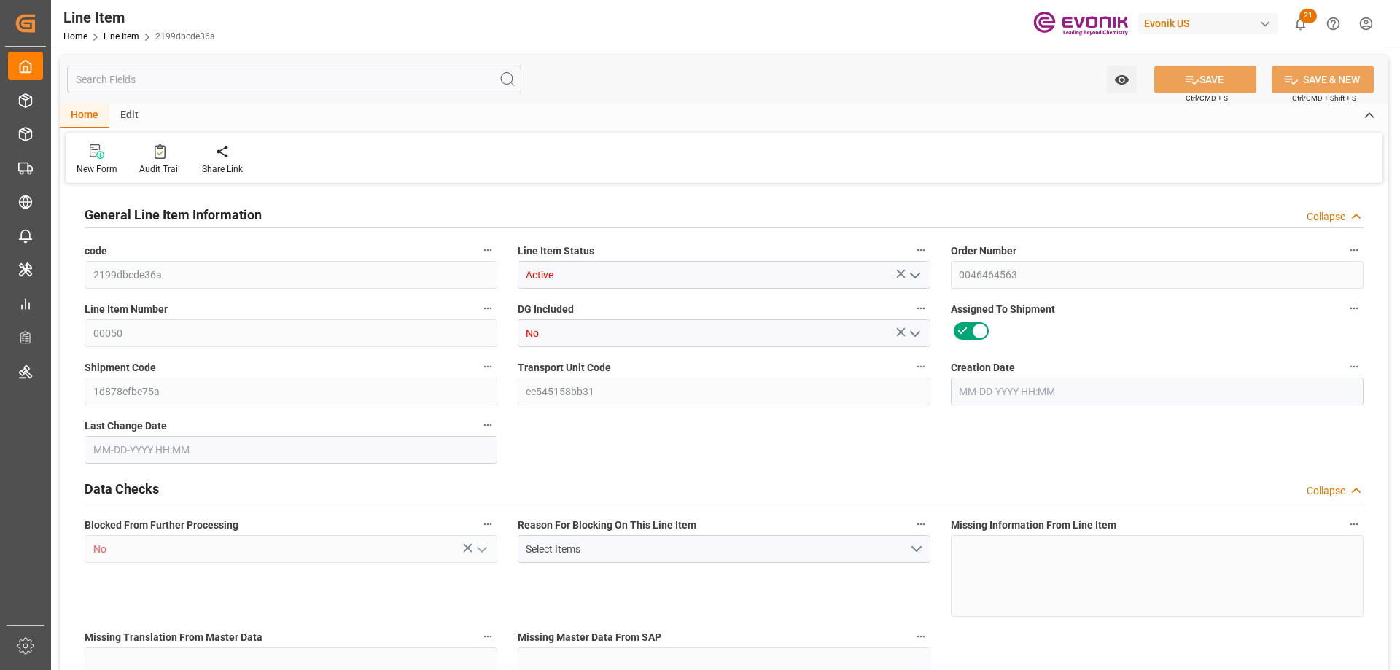
type input "44.2"
type input "18"
type input "0.0577"
type input "57.705"
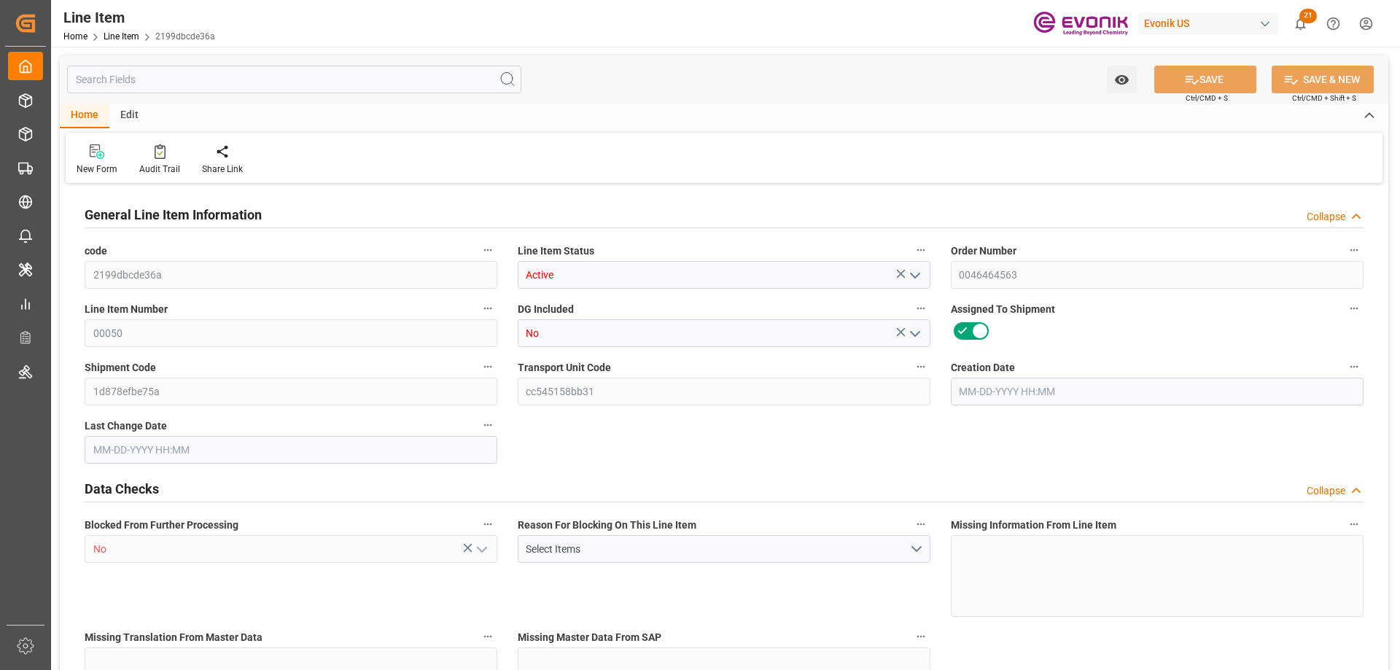
type input "0"
type input "09-12-2025 18:06"
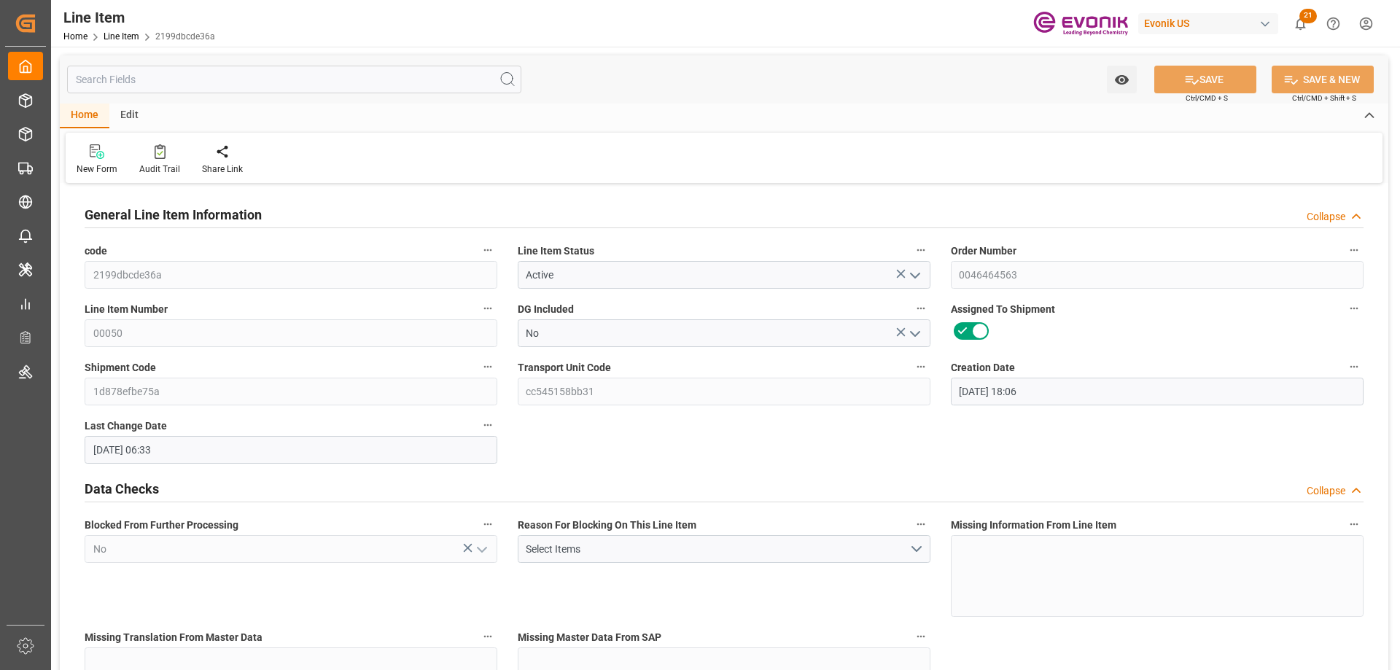
type input "09-17-2025 06:33"
type input "10-22-2025"
type input "09-22-2025"
type input "09-15-2025"
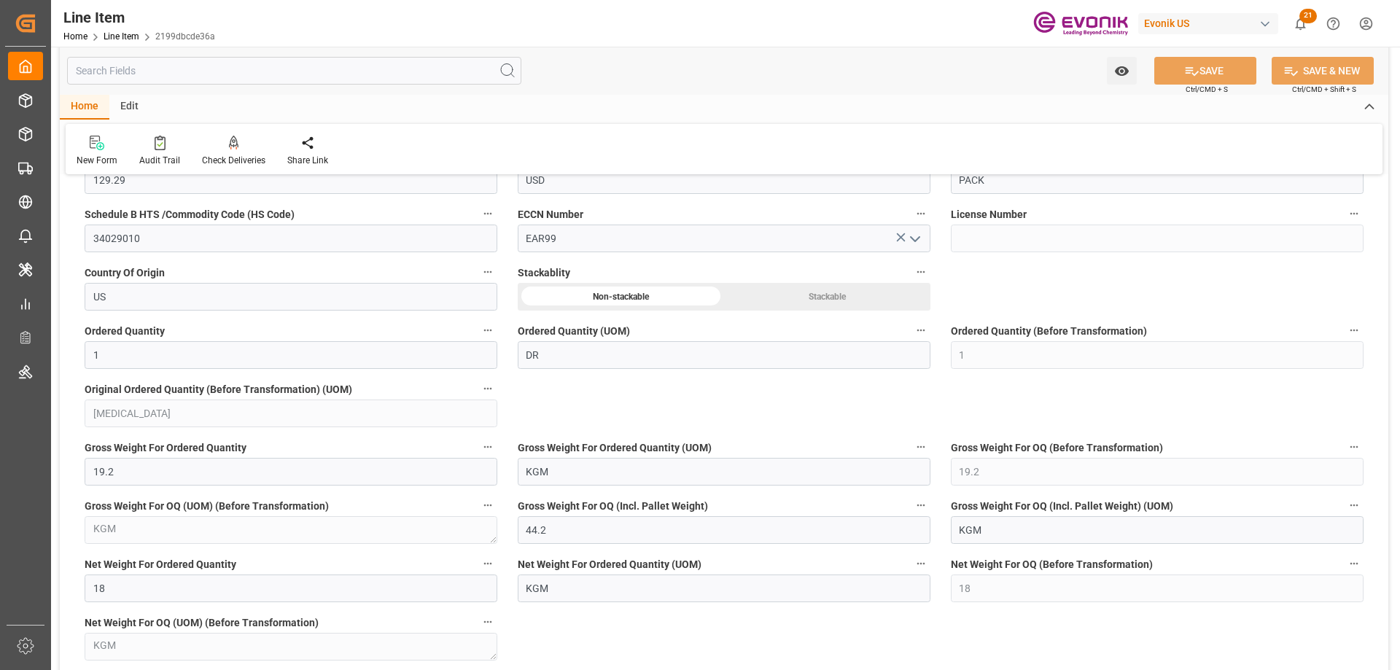
scroll to position [1459, 0]
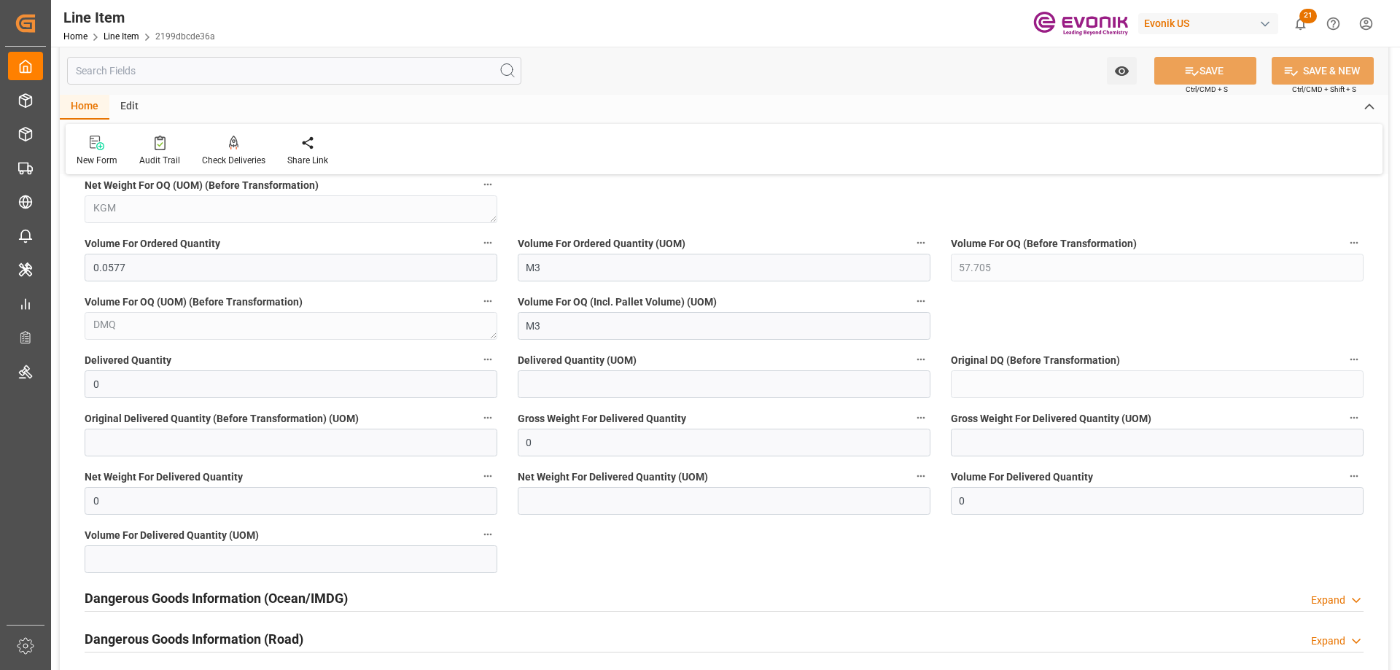
click at [180, 83] on input "text" at bounding box center [294, 71] width 454 height 28
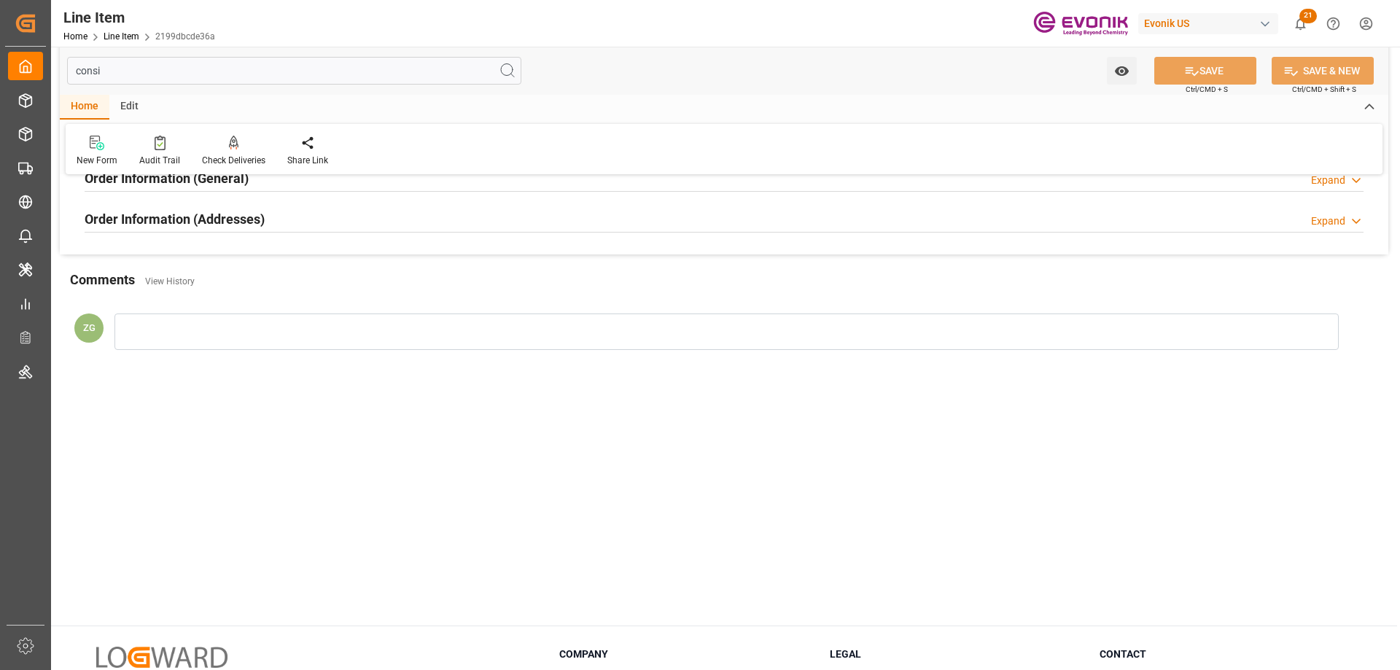
scroll to position [0, 0]
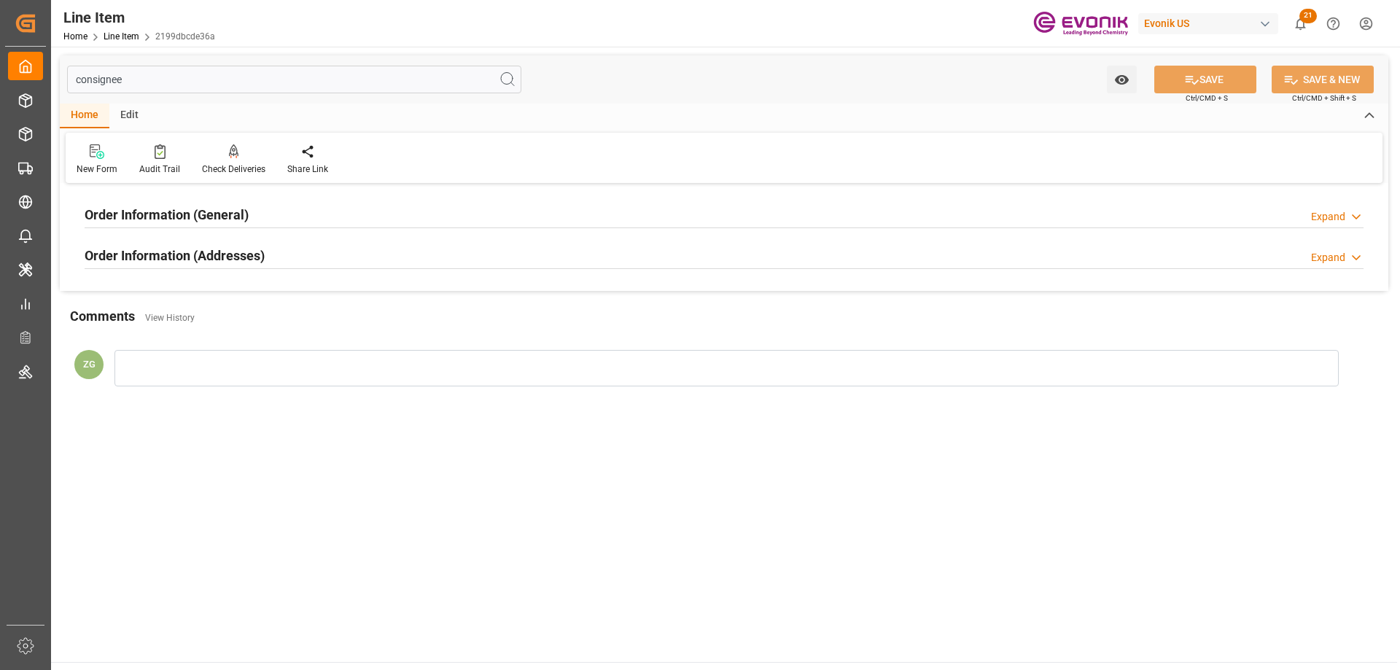
type input "consignee"
click at [253, 257] on h2 "Order Information (Addresses)" at bounding box center [175, 256] width 180 height 20
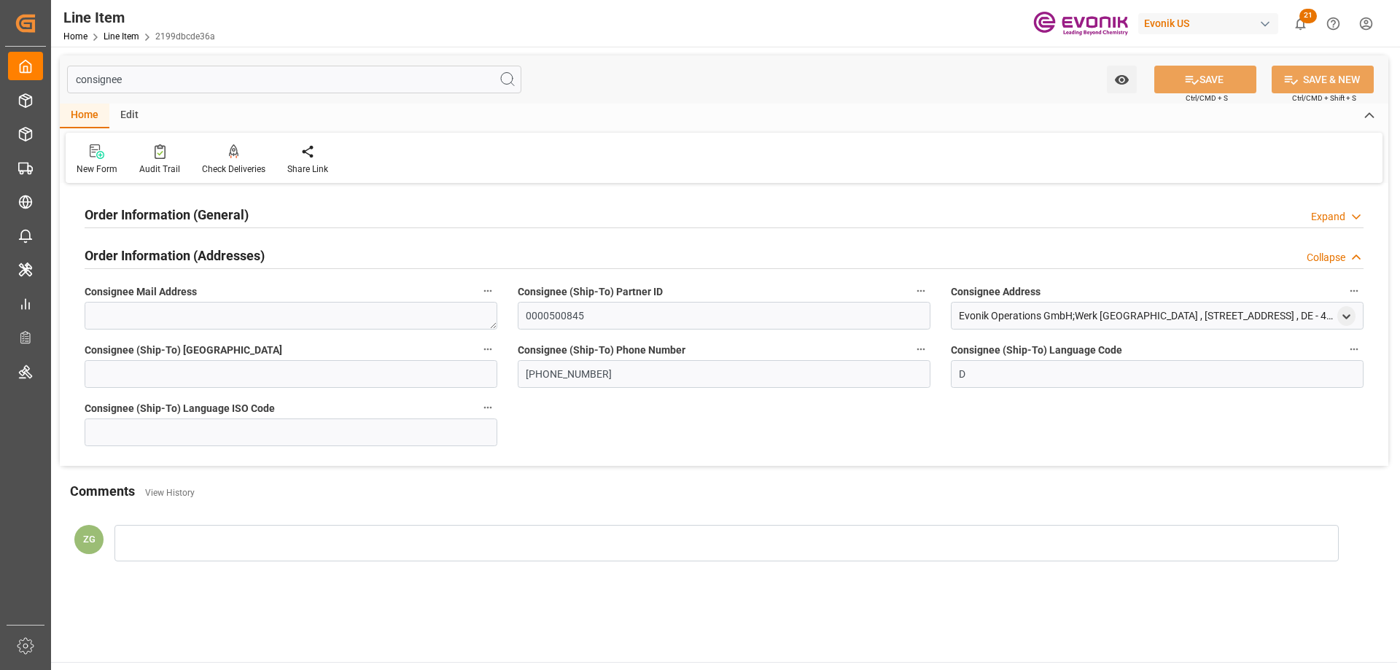
click at [239, 209] on h2 "Order Information (General)" at bounding box center [167, 215] width 164 height 20
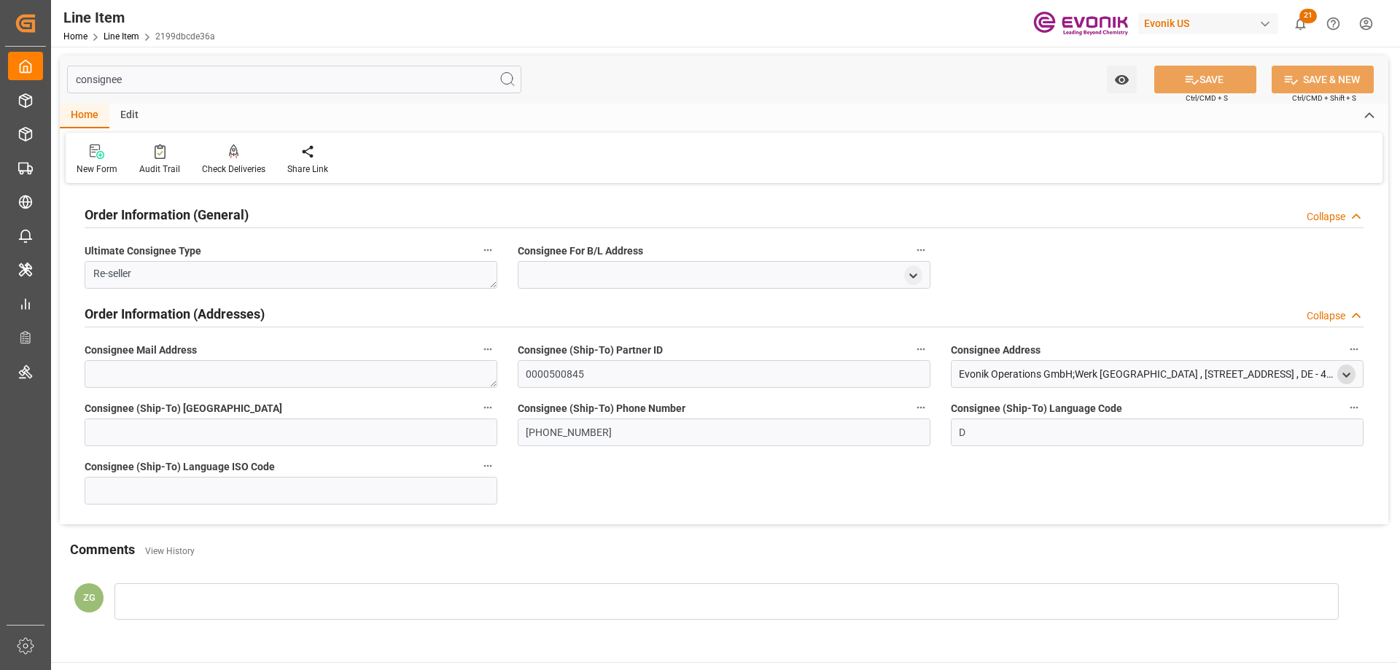
click at [1347, 378] on icon "open menu" at bounding box center [1347, 375] width 12 height 12
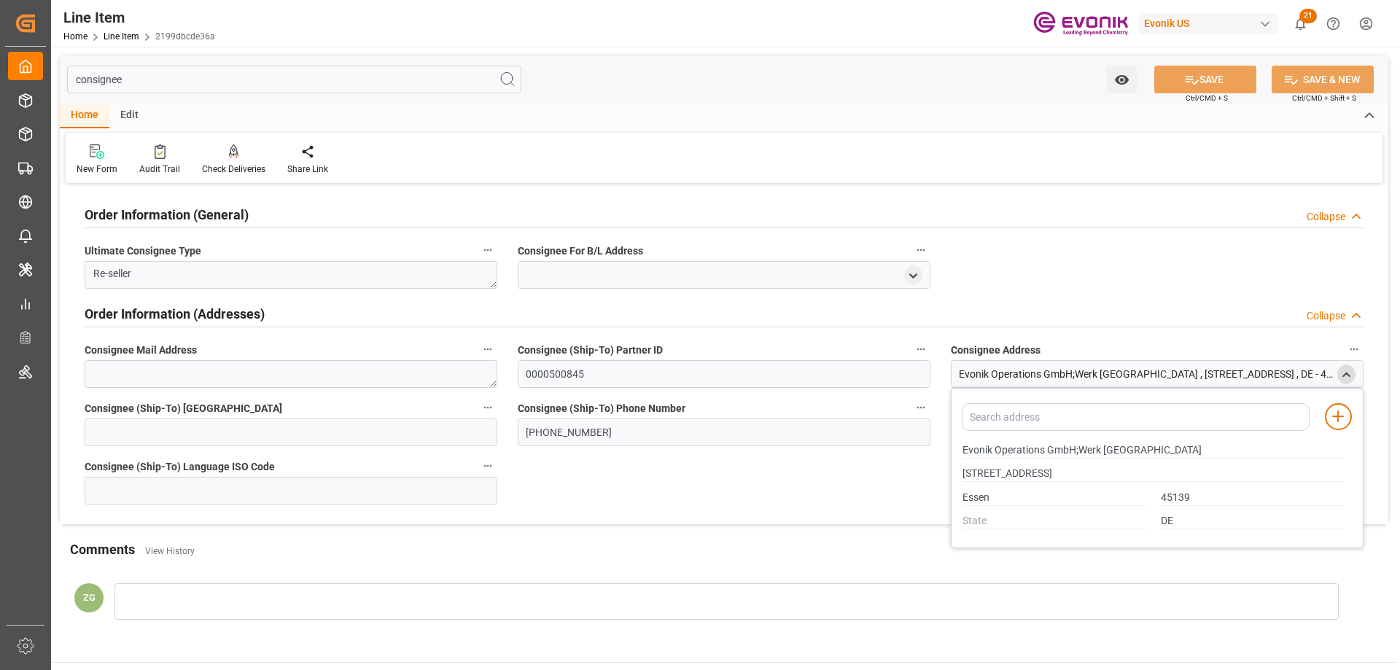
click at [958, 448] on div "Evonik Operations GmbH;Werk Essen" at bounding box center [1154, 450] width 397 height 24
drag, startPoint x: 965, startPoint y: 449, endPoint x: 1044, endPoint y: 447, distance: 78.8
click at [1044, 447] on input "Evonik Operations GmbH;Werk Essen" at bounding box center [1153, 451] width 381 height 16
click at [977, 500] on input "Essen" at bounding box center [1054, 498] width 183 height 16
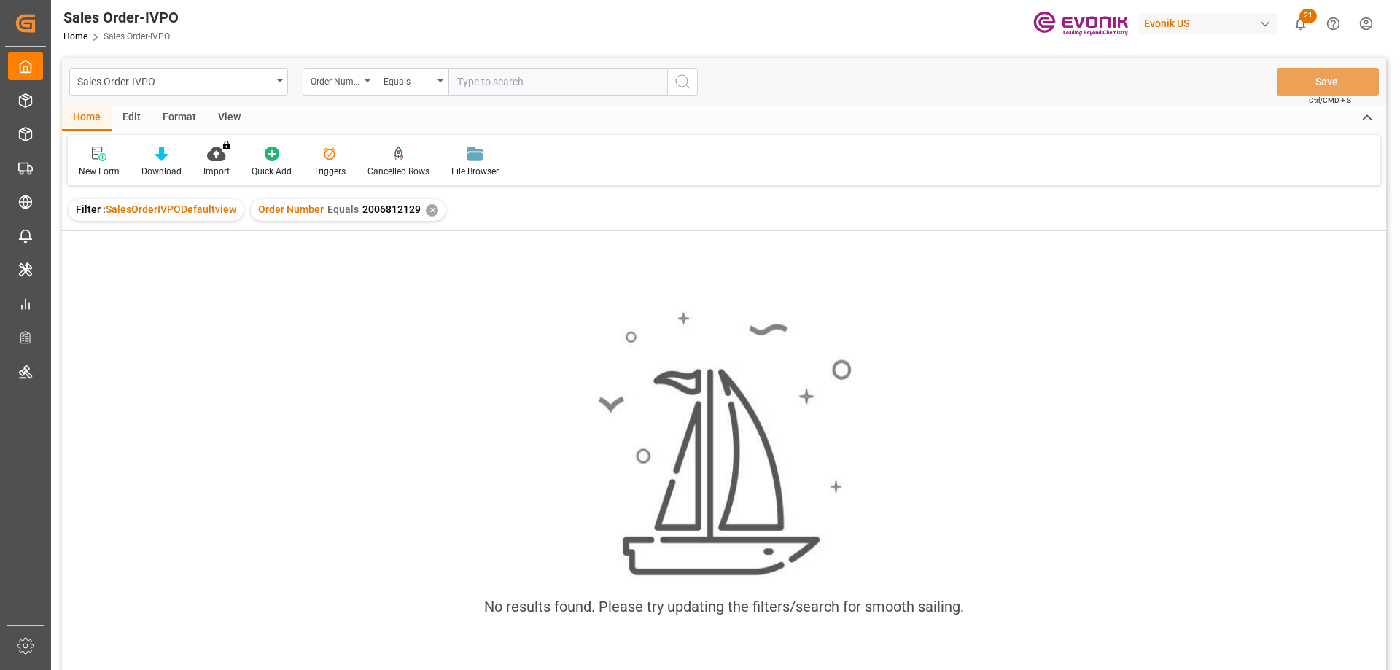
click at [528, 79] on input "text" at bounding box center [558, 82] width 219 height 28
paste input "2007104230"
type input "2007104230"
click at [433, 214] on div "✕" at bounding box center [432, 210] width 12 height 12
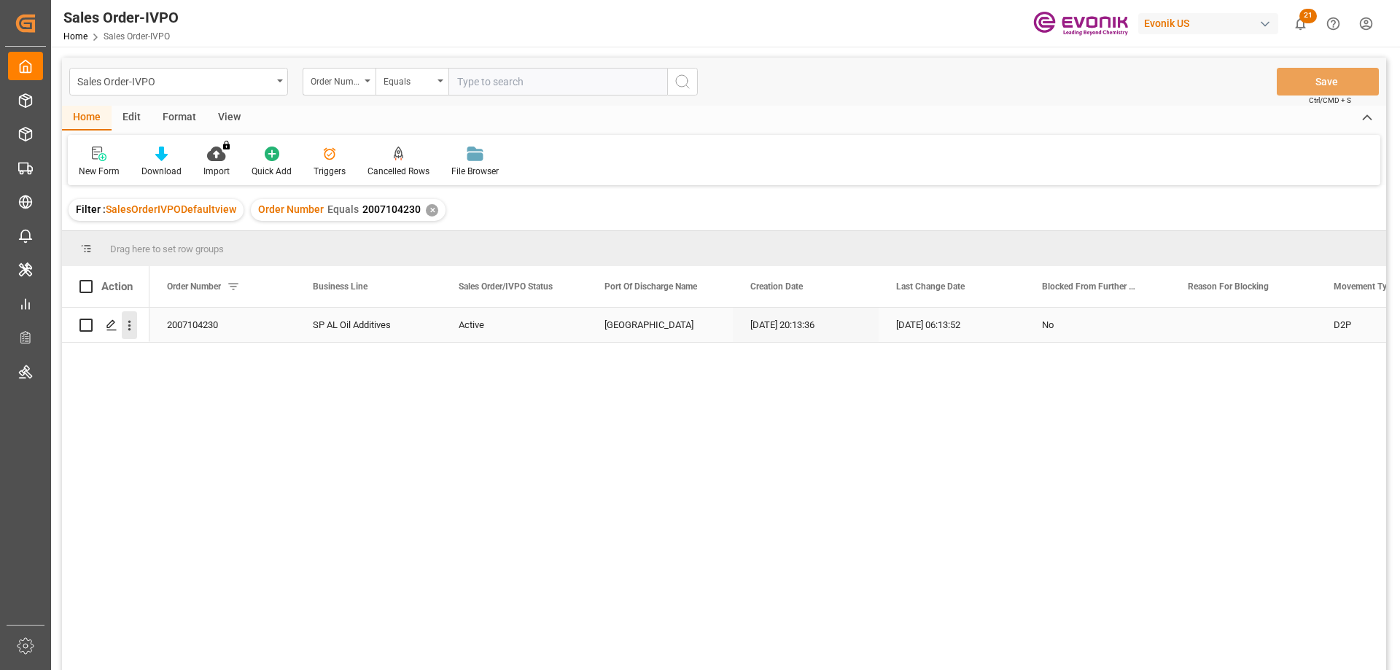
click at [126, 326] on icon "open menu" at bounding box center [129, 325] width 15 height 15
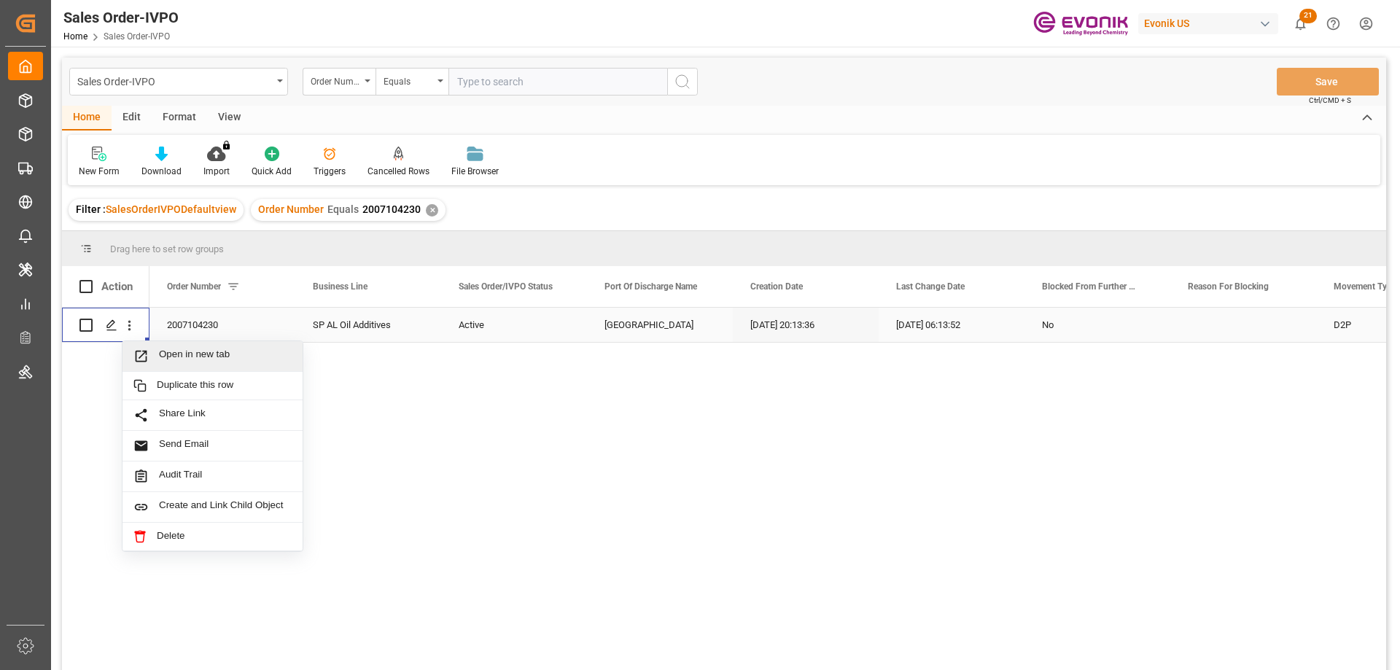
click at [187, 365] on div "Open in new tab" at bounding box center [213, 356] width 180 height 31
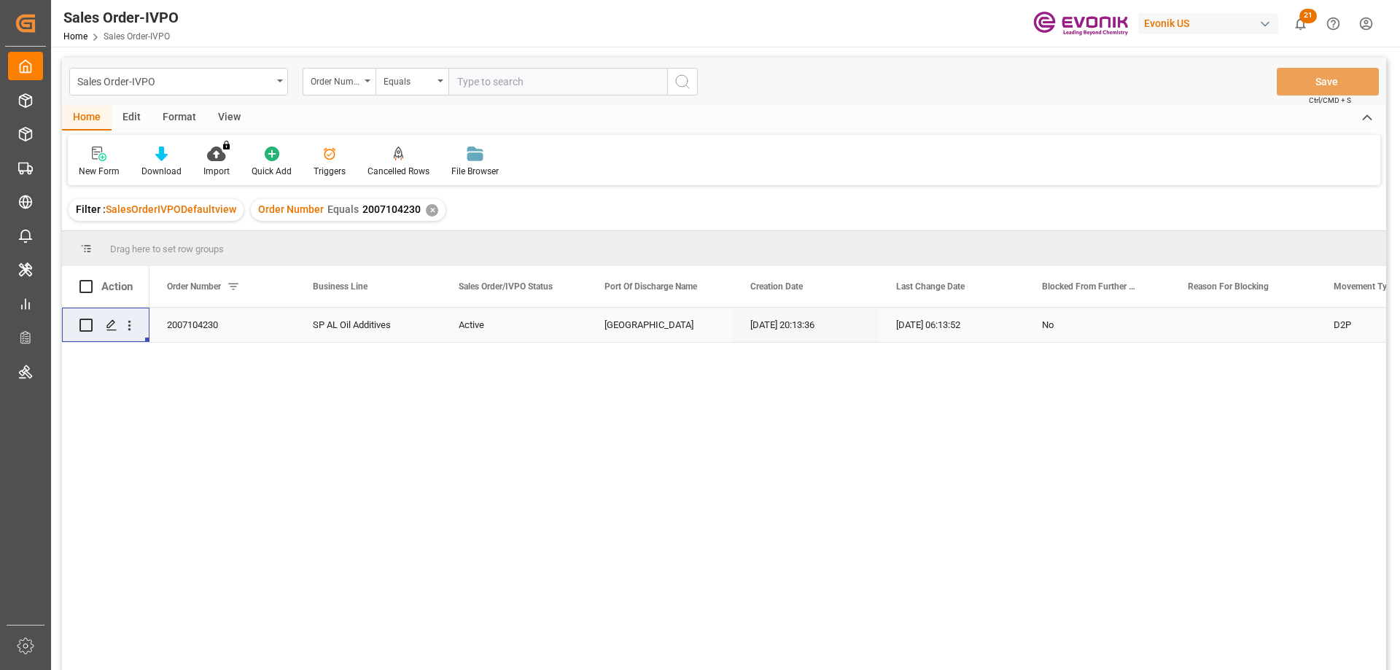
click at [478, 79] on input "text" at bounding box center [558, 82] width 219 height 28
paste input "0046467583"
type input "0046467583"
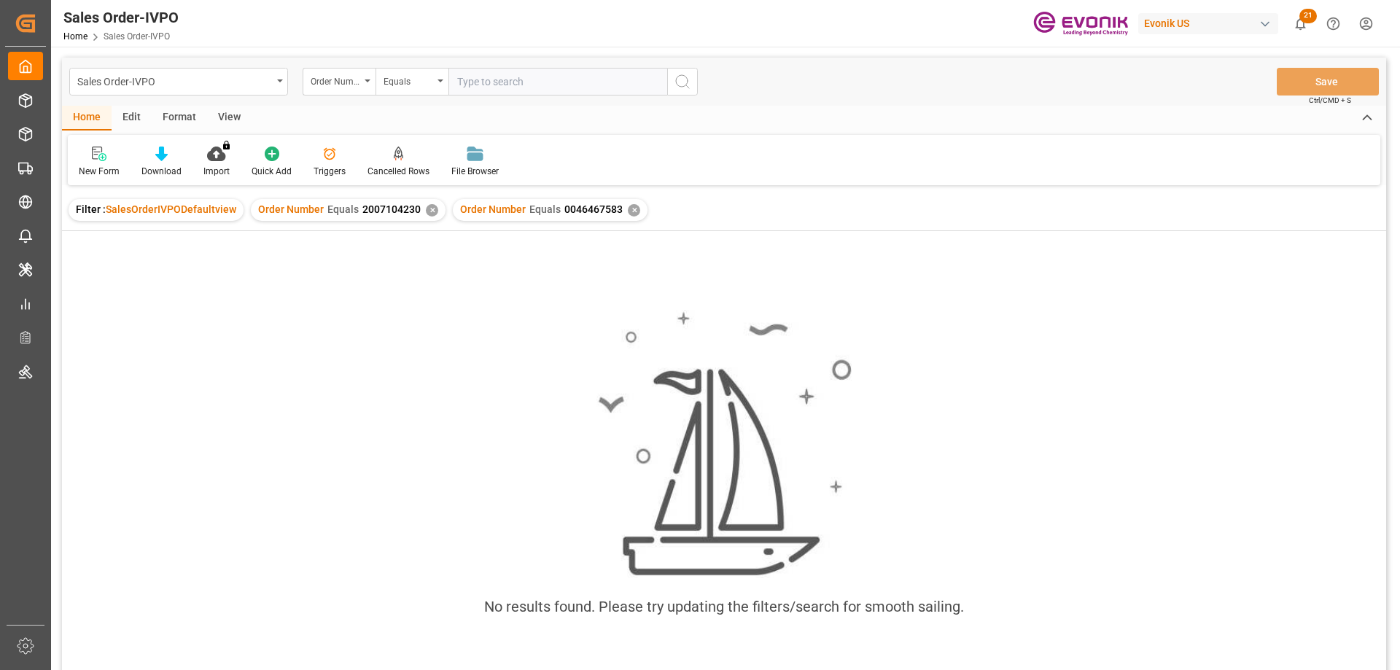
click at [429, 211] on div "✕" at bounding box center [432, 210] width 12 height 12
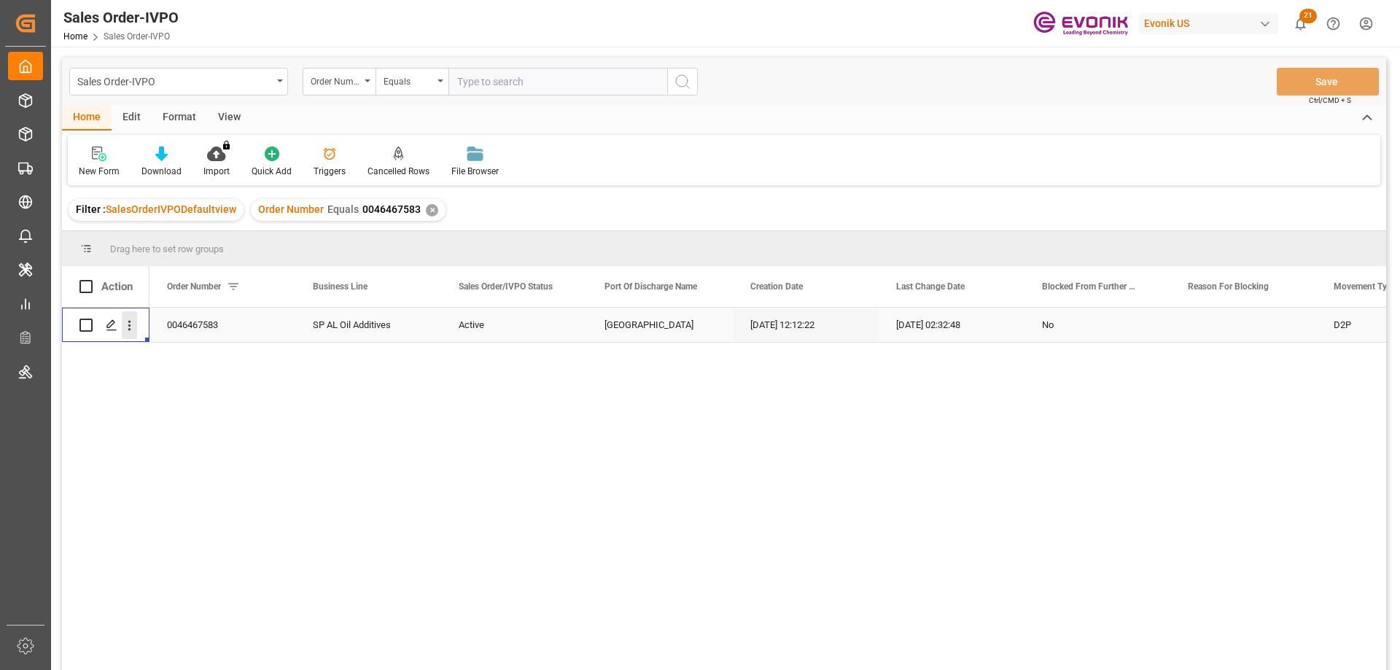
click at [134, 319] on icon "open menu" at bounding box center [129, 325] width 15 height 15
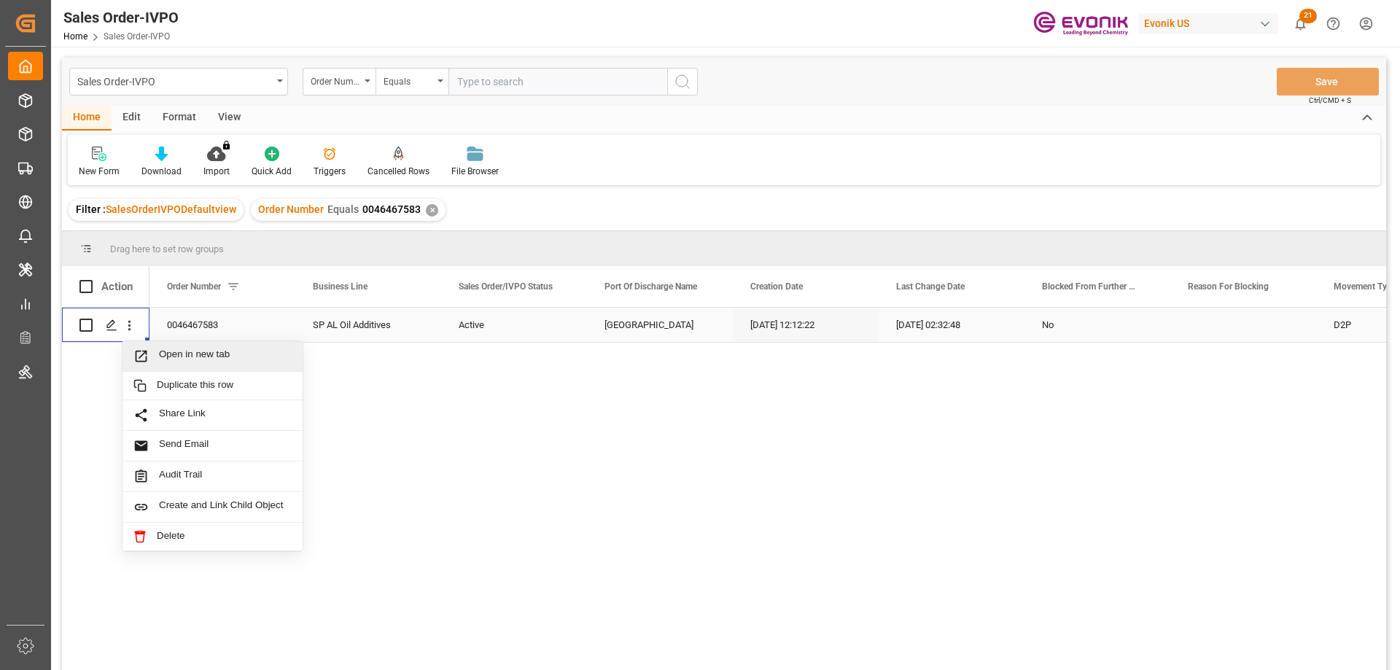
click at [174, 358] on span "Open in new tab" at bounding box center [225, 356] width 133 height 15
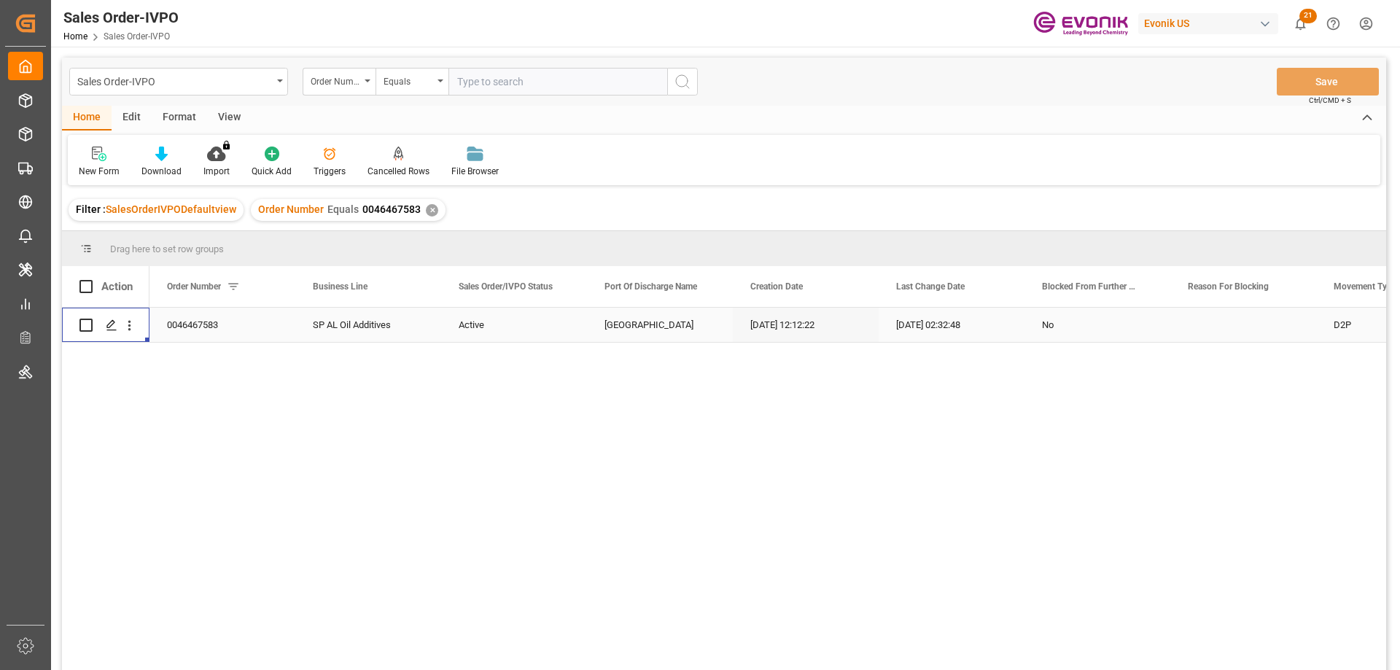
click at [536, 93] on input "text" at bounding box center [558, 82] width 219 height 28
paste input "2006999564"
type input "2006999564"
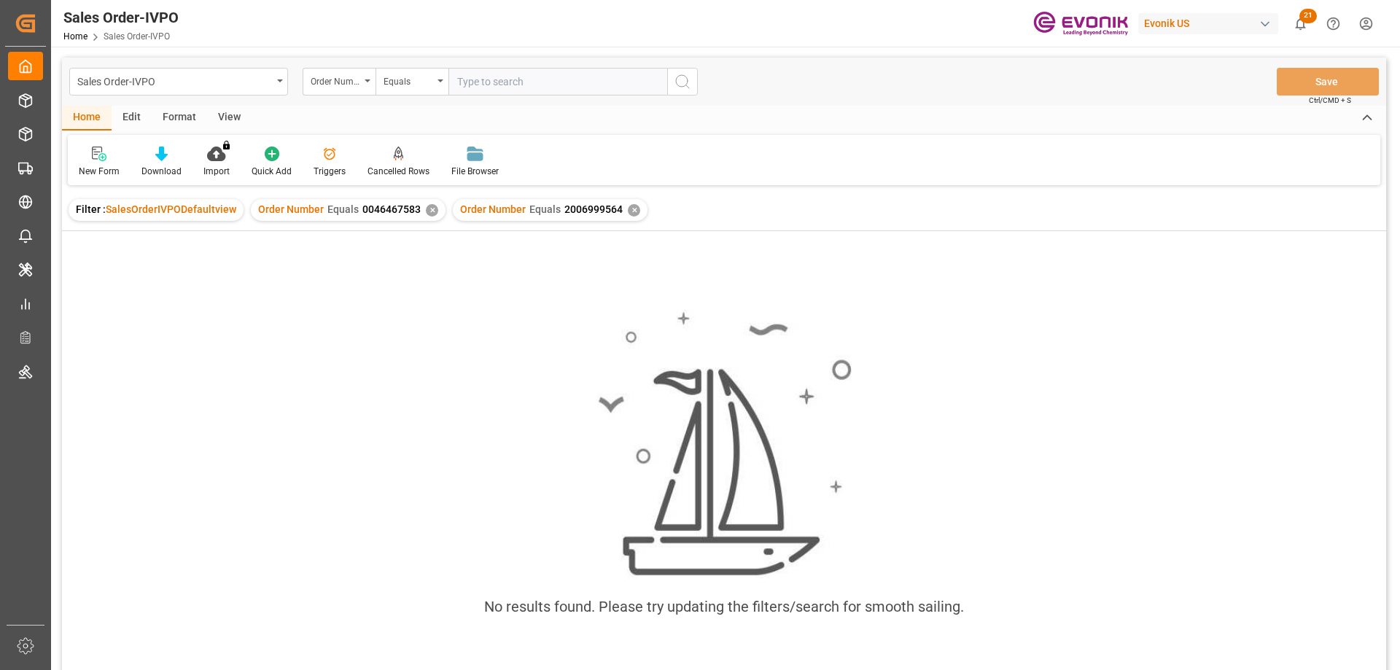
click at [429, 212] on div "✕" at bounding box center [432, 210] width 12 height 12
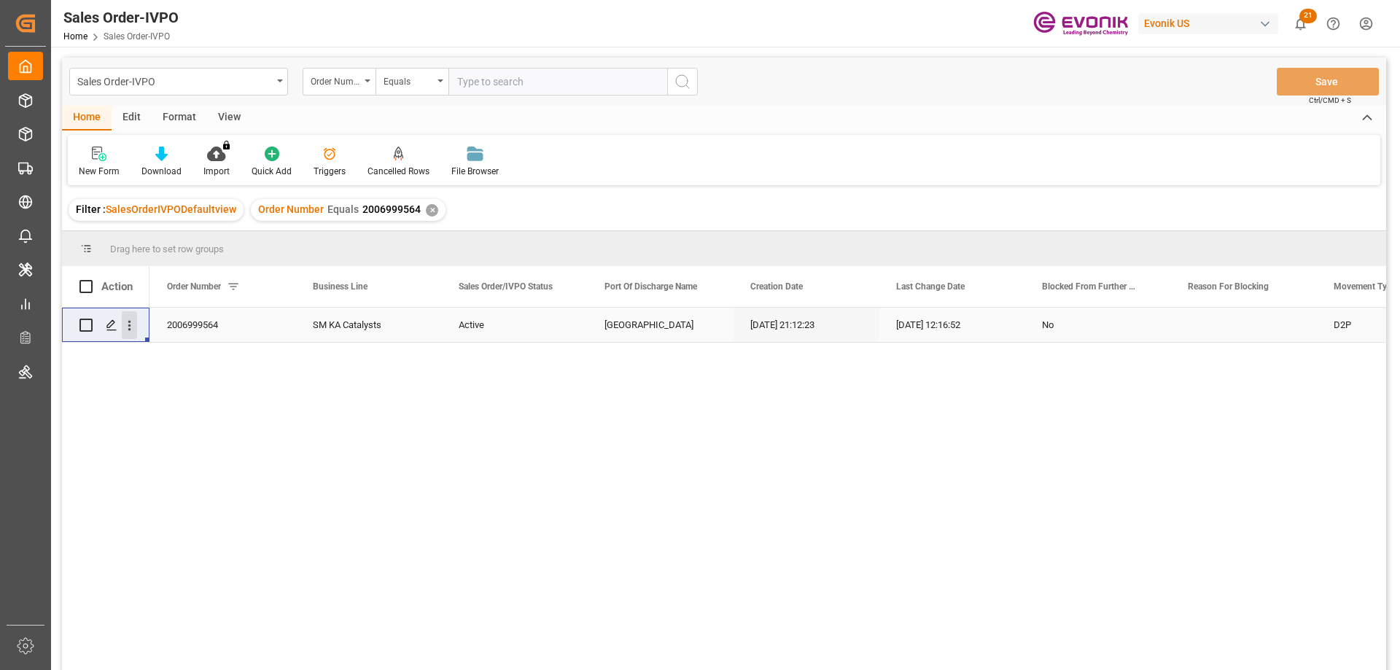
click at [131, 327] on icon "open menu" at bounding box center [129, 325] width 15 height 15
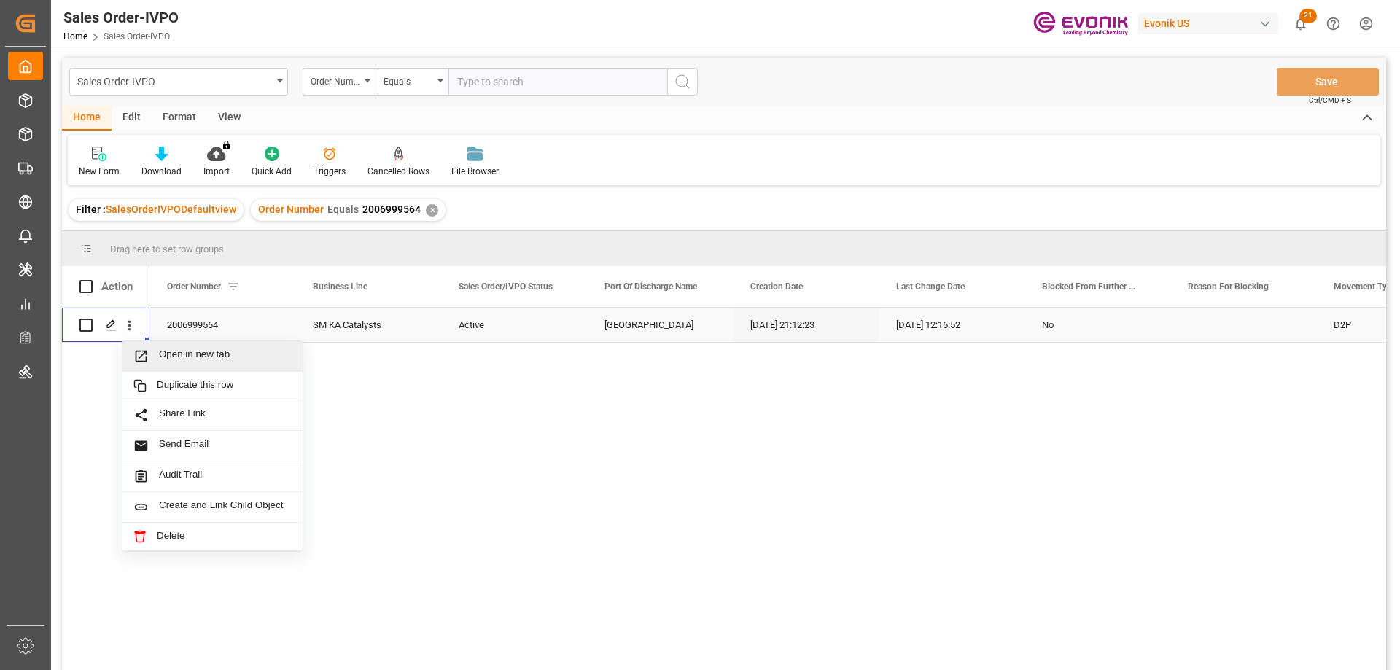
click at [171, 357] on span "Open in new tab" at bounding box center [225, 356] width 133 height 15
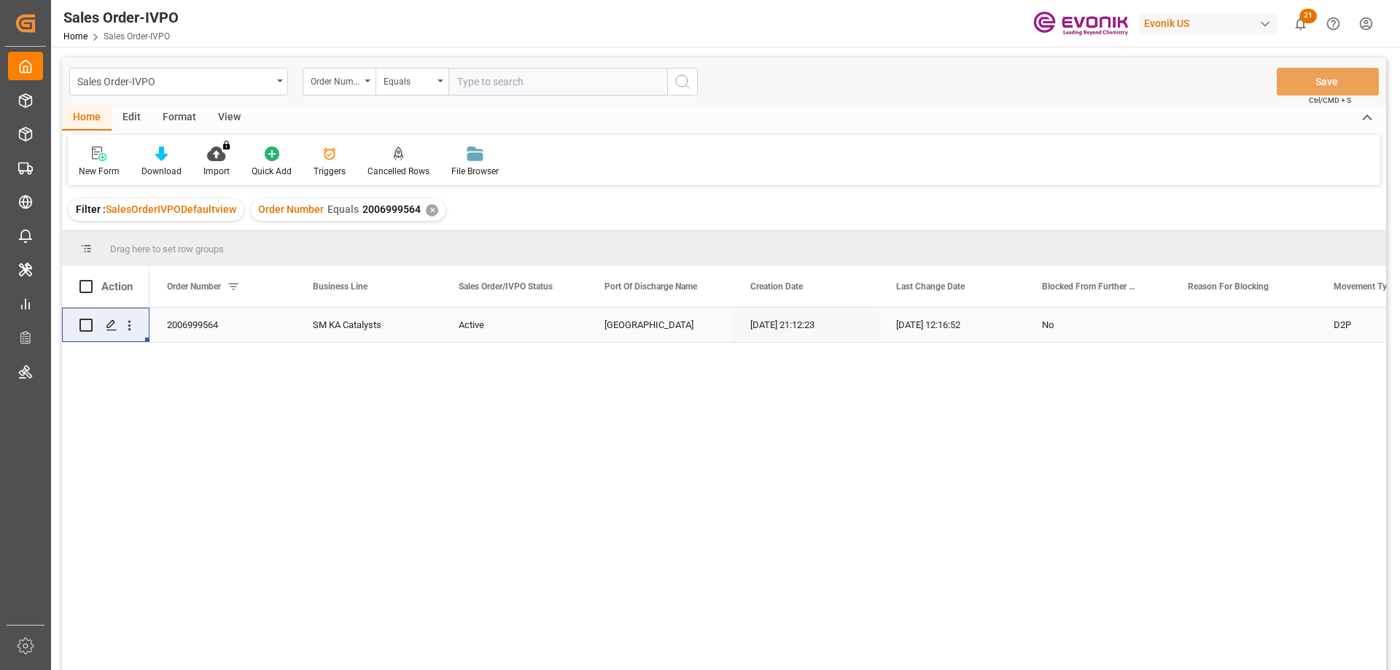
click at [471, 79] on input "text" at bounding box center [558, 82] width 219 height 28
paste input "251005000056"
drag, startPoint x: 528, startPoint y: 82, endPoint x: 446, endPoint y: 82, distance: 81.7
click at [446, 82] on div "Order Number Equals 251005000056" at bounding box center [500, 82] width 395 height 28
paste input "007150034"
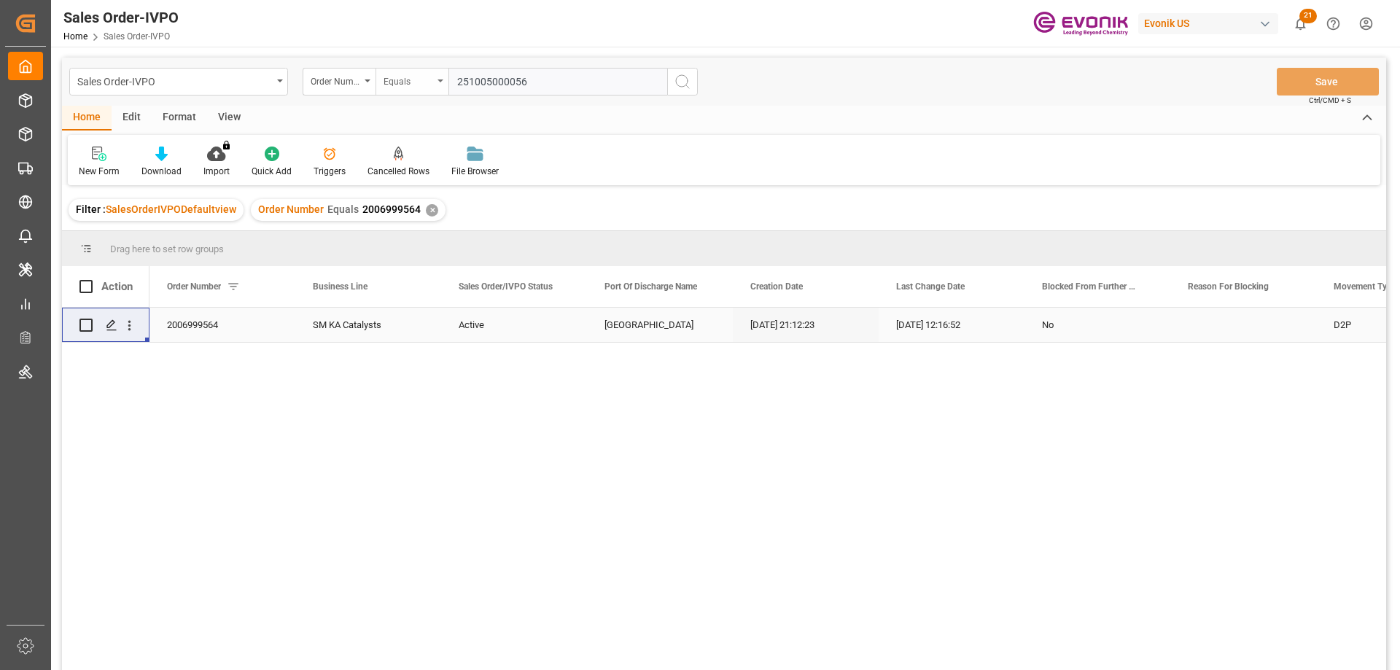
type input "2007150034"
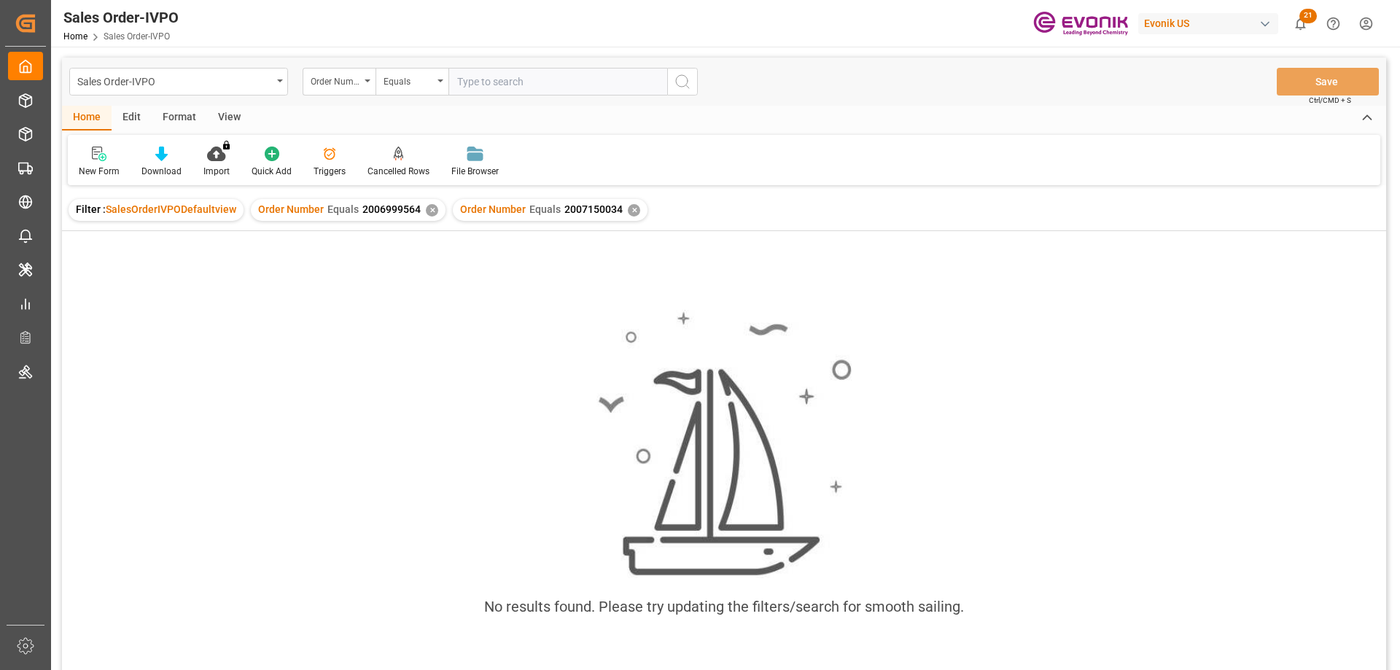
click at [426, 212] on div "✕" at bounding box center [432, 210] width 12 height 12
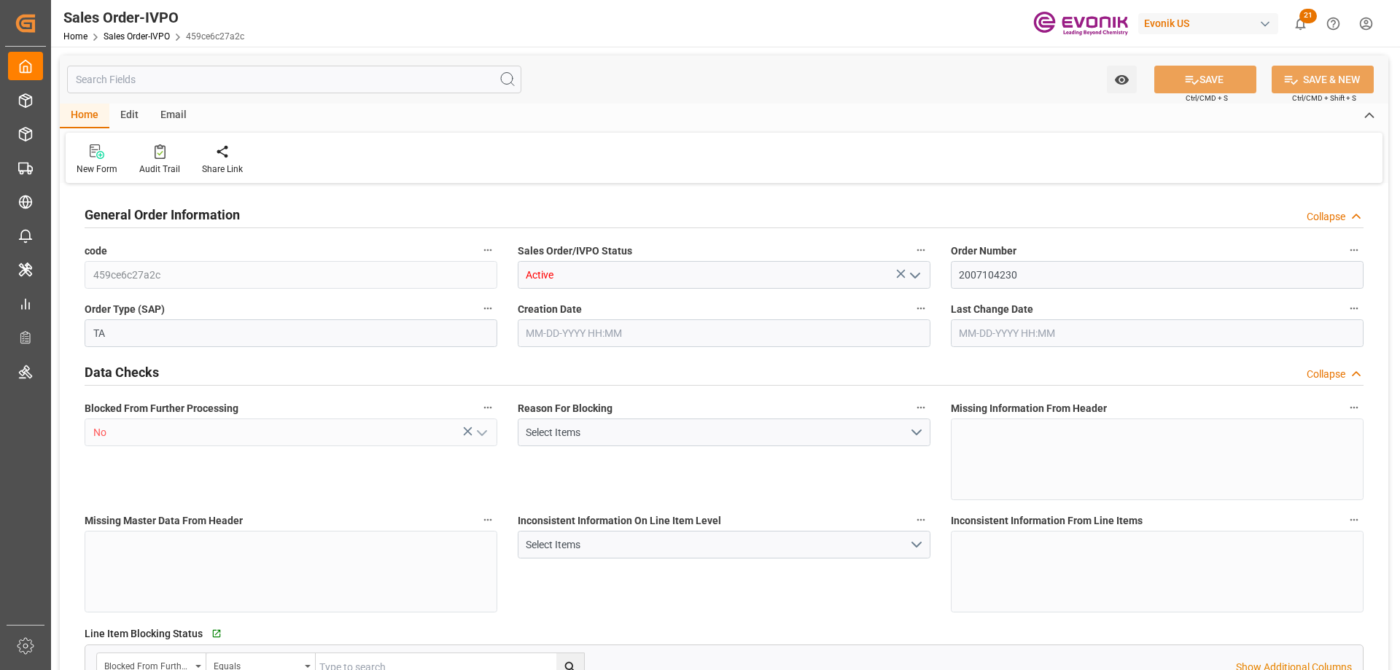
type input "BEANR"
type input "0"
type input "1"
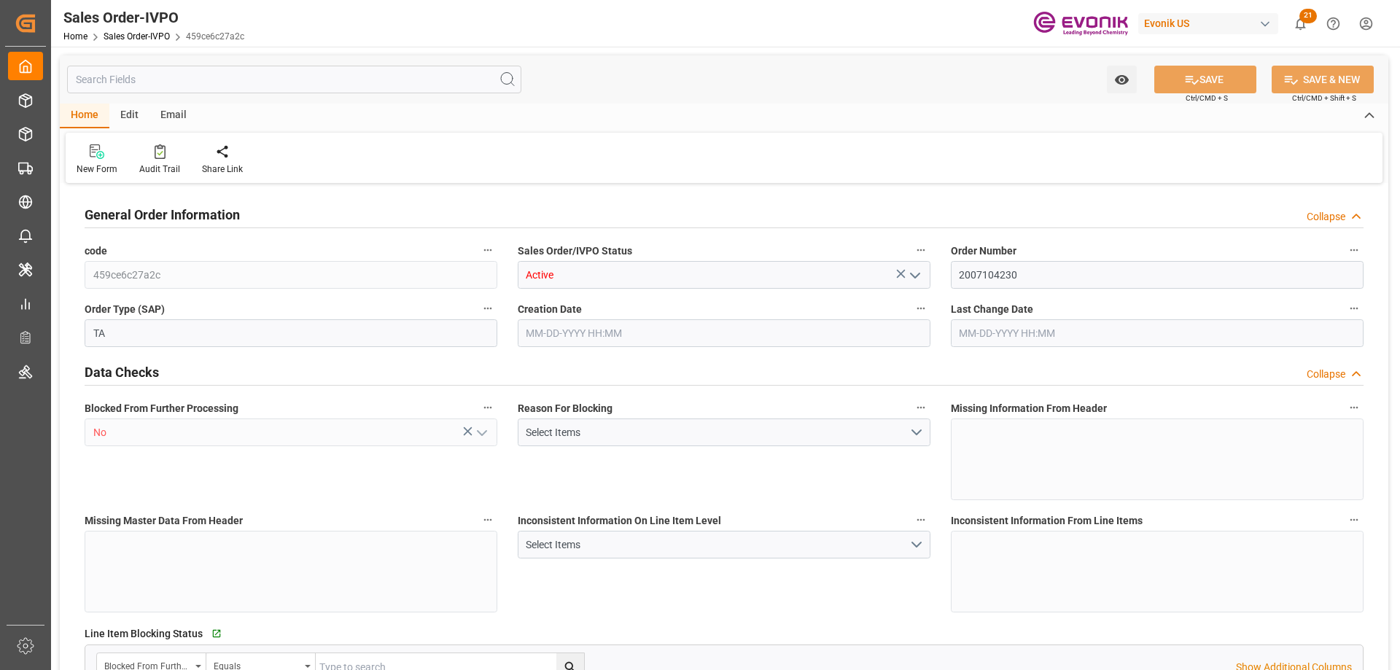
type input "8070"
type input "13.2102"
type input "17000"
type input "30"
type input "08-25-2025 20:13"
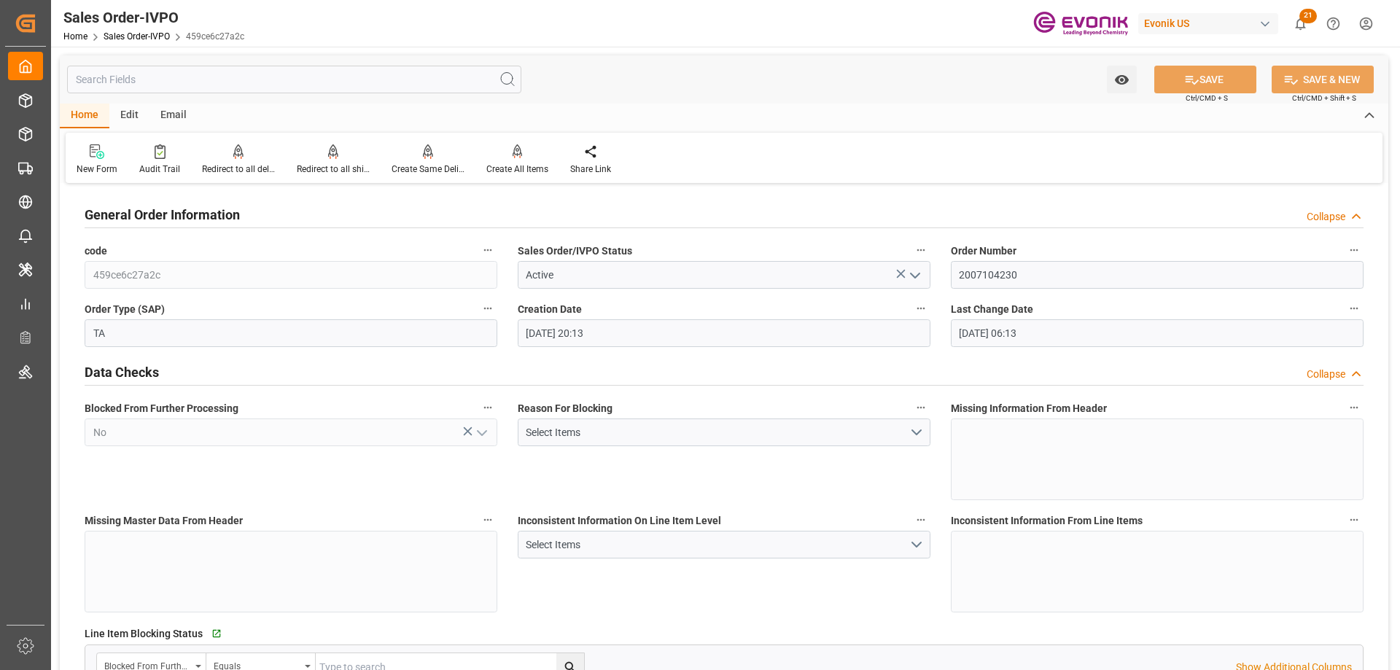
type input "[DATE] 06:13"
click at [332, 162] on div "Redirect to all shipments" at bounding box center [333, 160] width 95 height 32
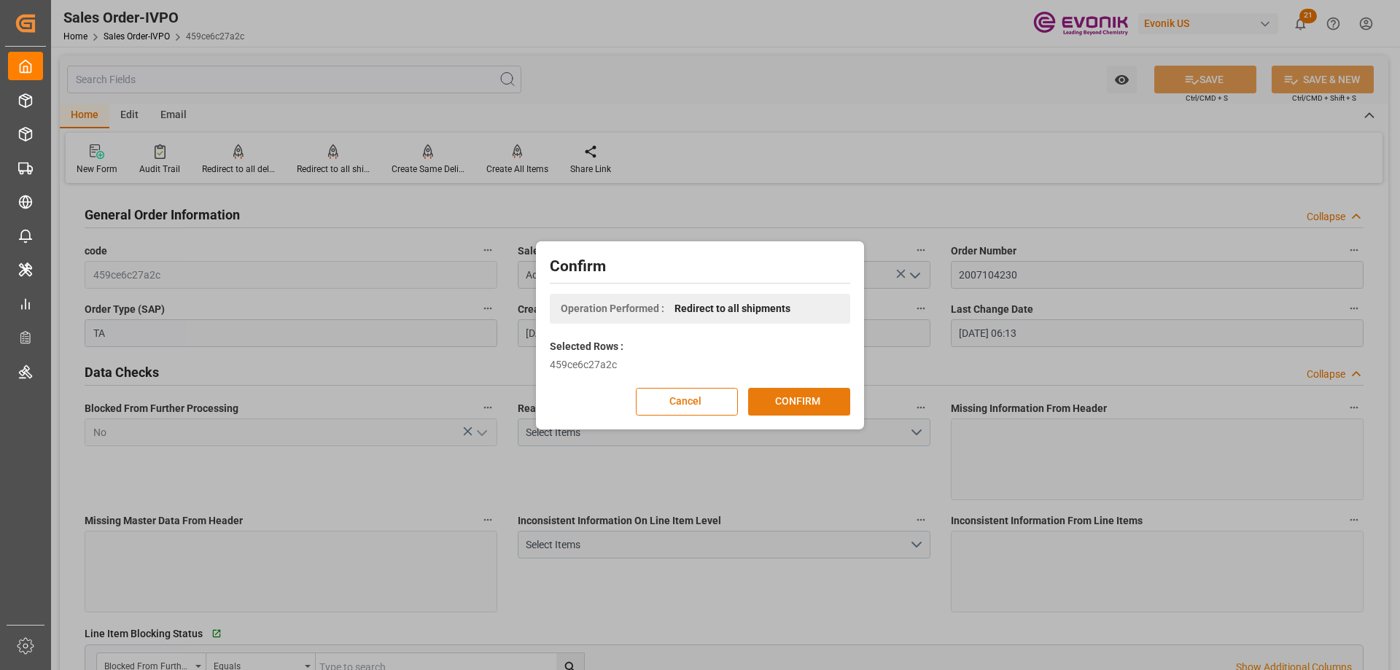
click at [762, 396] on button "CONFIRM" at bounding box center [799, 402] width 102 height 28
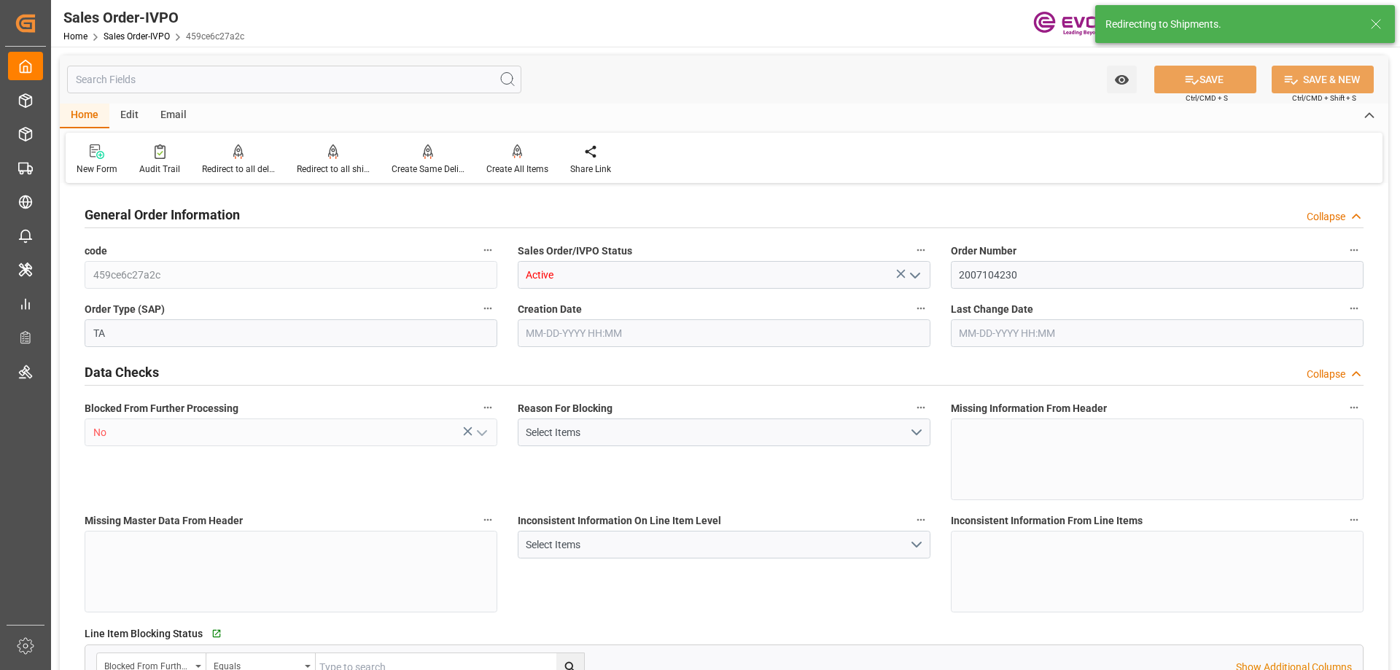
type input "BEANR"
type input "0"
type input "1"
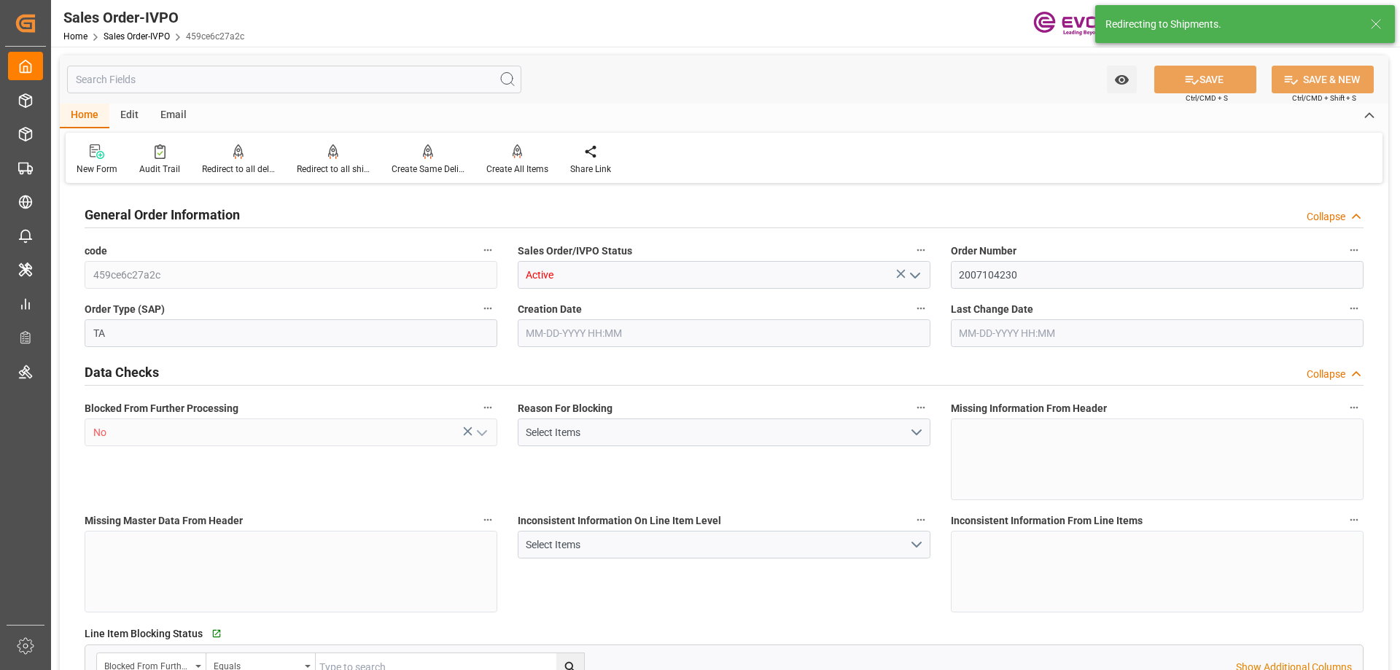
type input "8070"
type input "13.2102"
type input "17000"
type input "30"
type input "08-25-2025 20:13"
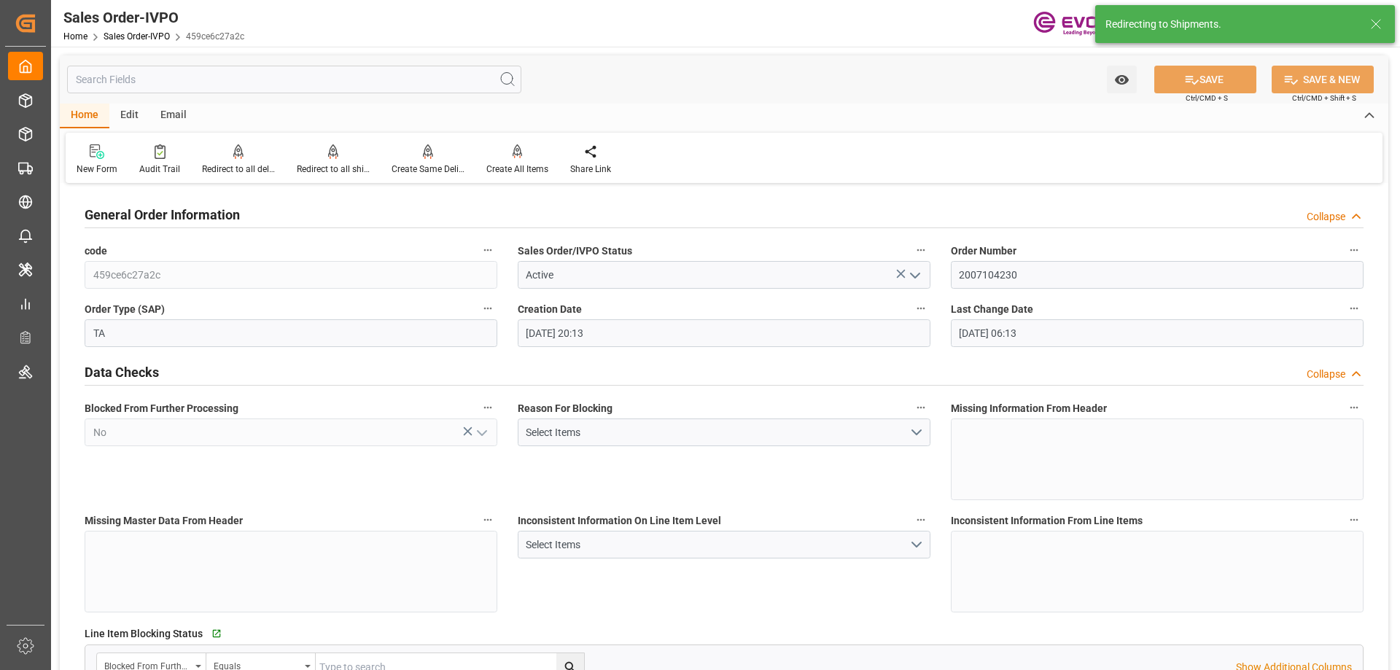
type input "[DATE] 06:13"
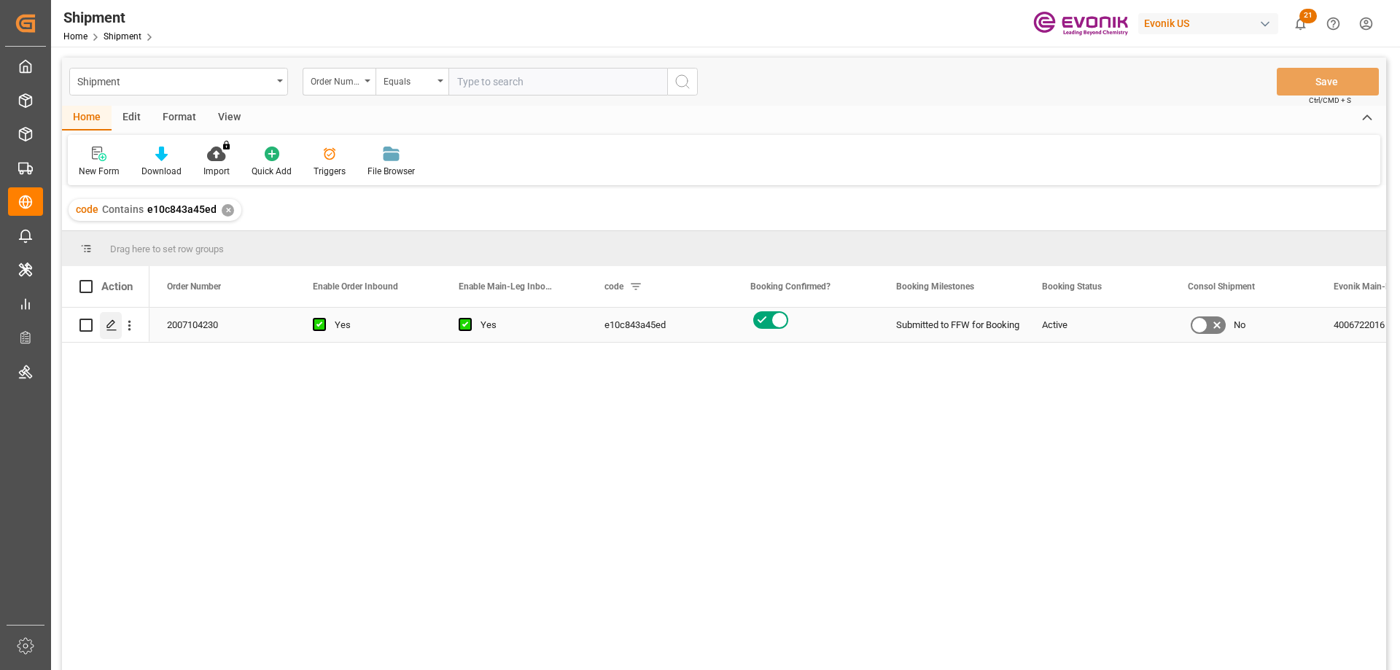
click at [106, 328] on icon "Press SPACE to select this row." at bounding box center [112, 325] width 12 height 12
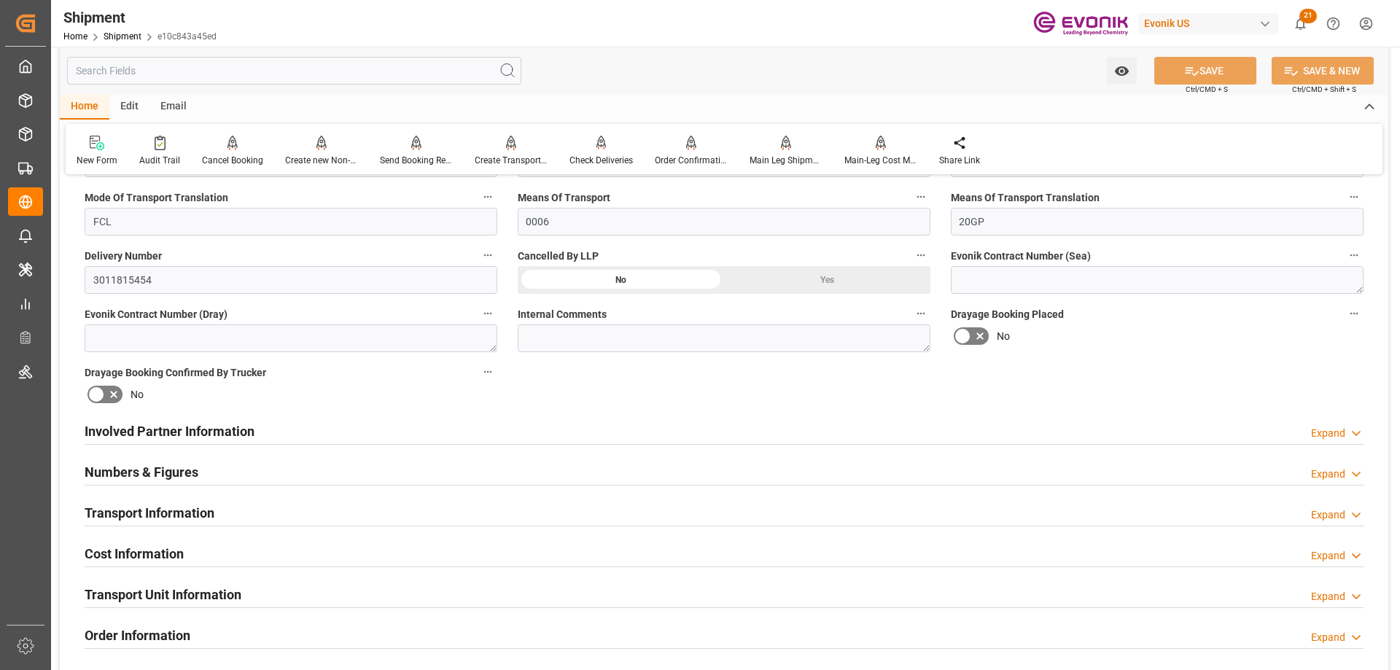
scroll to position [511, 0]
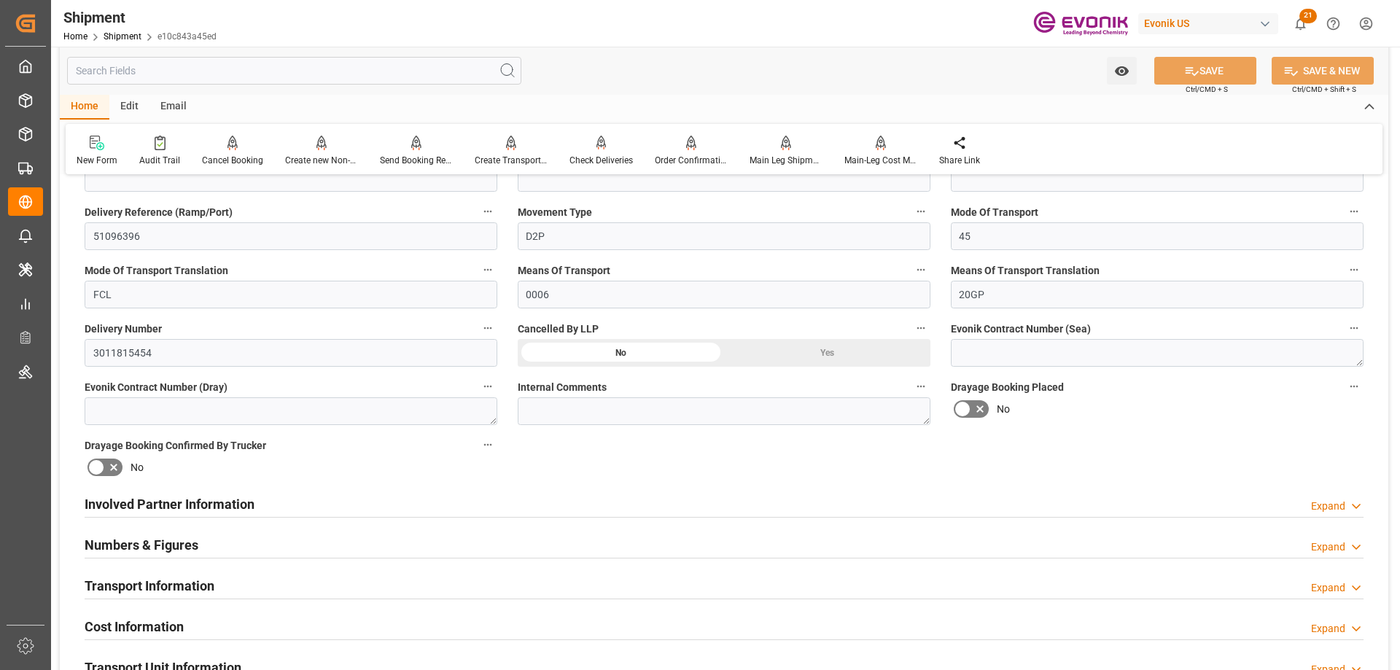
click at [150, 436] on label "Drayage Booking Confirmed By Trucker" at bounding box center [291, 445] width 413 height 20
click at [478, 436] on button "Drayage Booking Confirmed By Trucker" at bounding box center [487, 444] width 19 height 19
click at [176, 498] on div at bounding box center [700, 335] width 1400 height 670
click at [208, 503] on h2 "Involved Partner Information" at bounding box center [170, 505] width 170 height 20
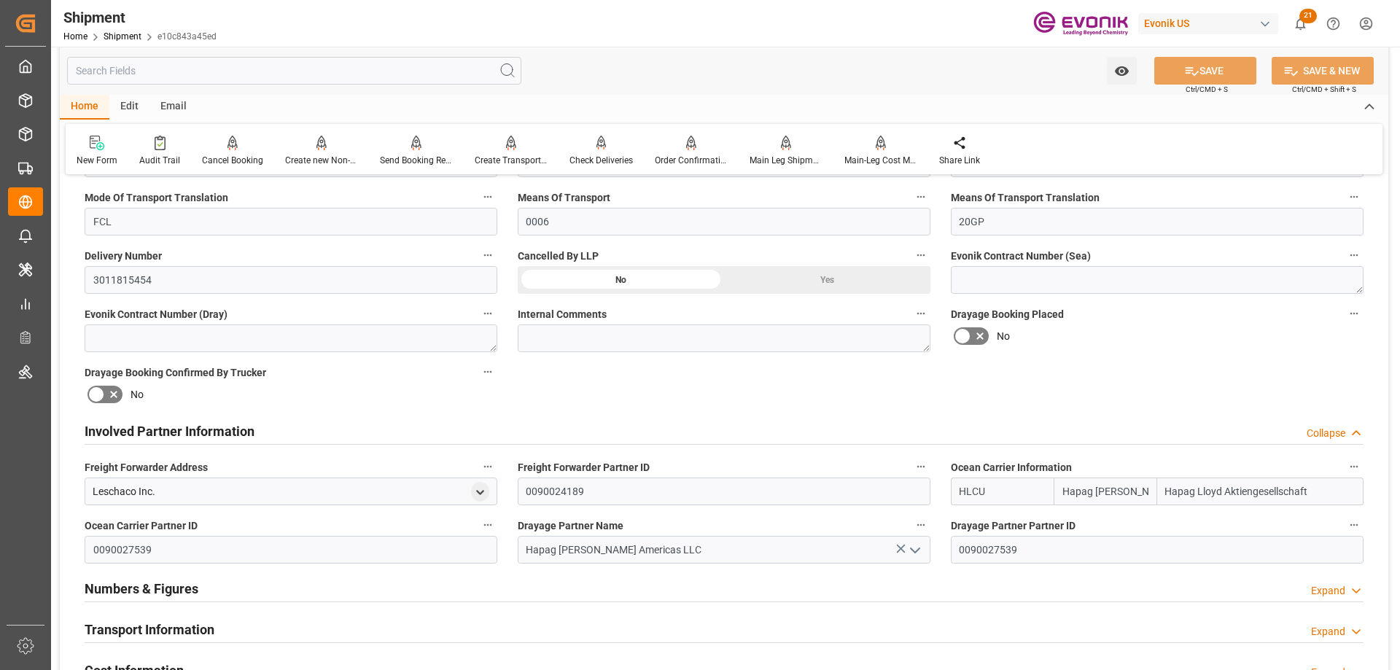
scroll to position [729, 0]
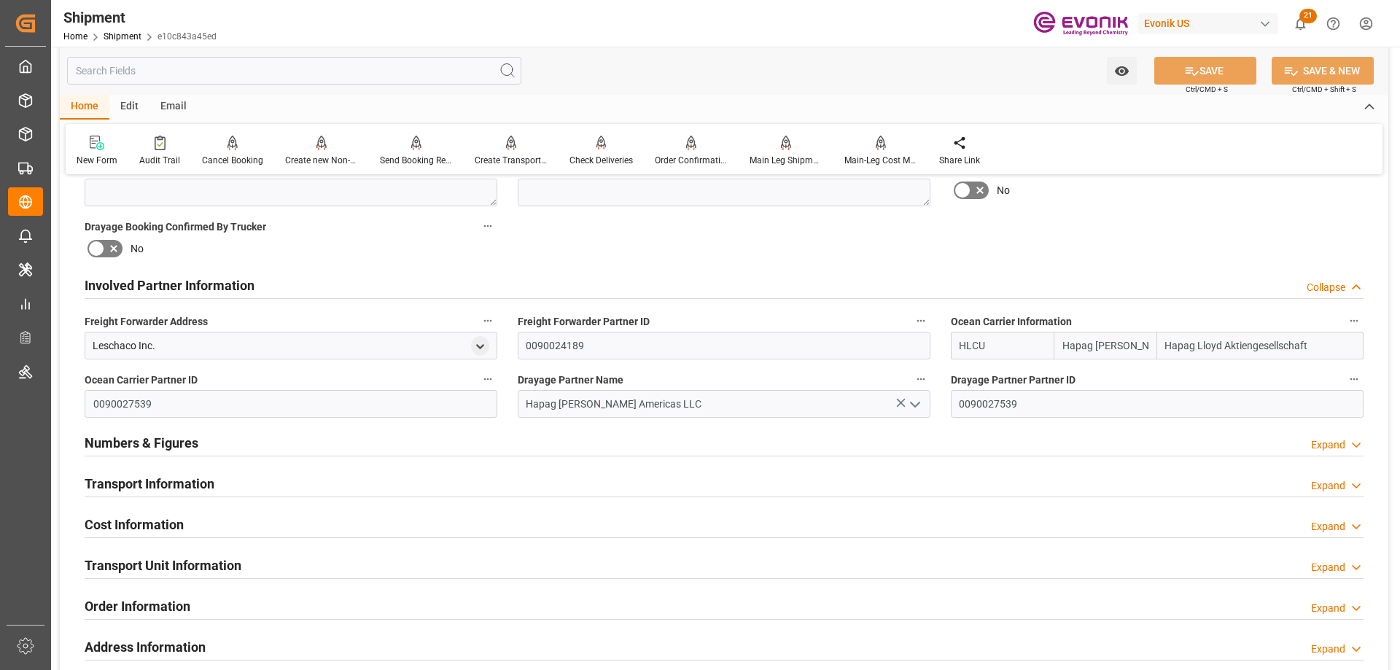
drag, startPoint x: 177, startPoint y: 567, endPoint x: 238, endPoint y: 476, distance: 109.9
click at [177, 567] on h2 "Transport Unit Information" at bounding box center [163, 566] width 157 height 20
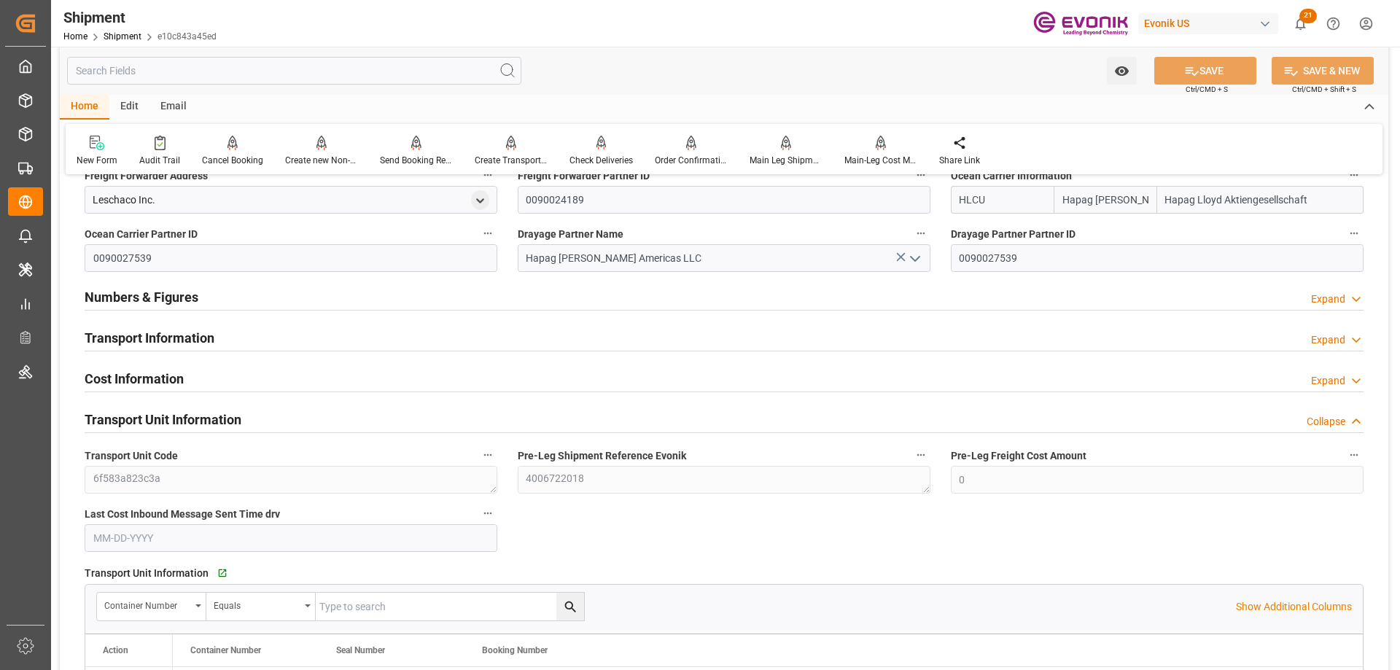
scroll to position [1021, 0]
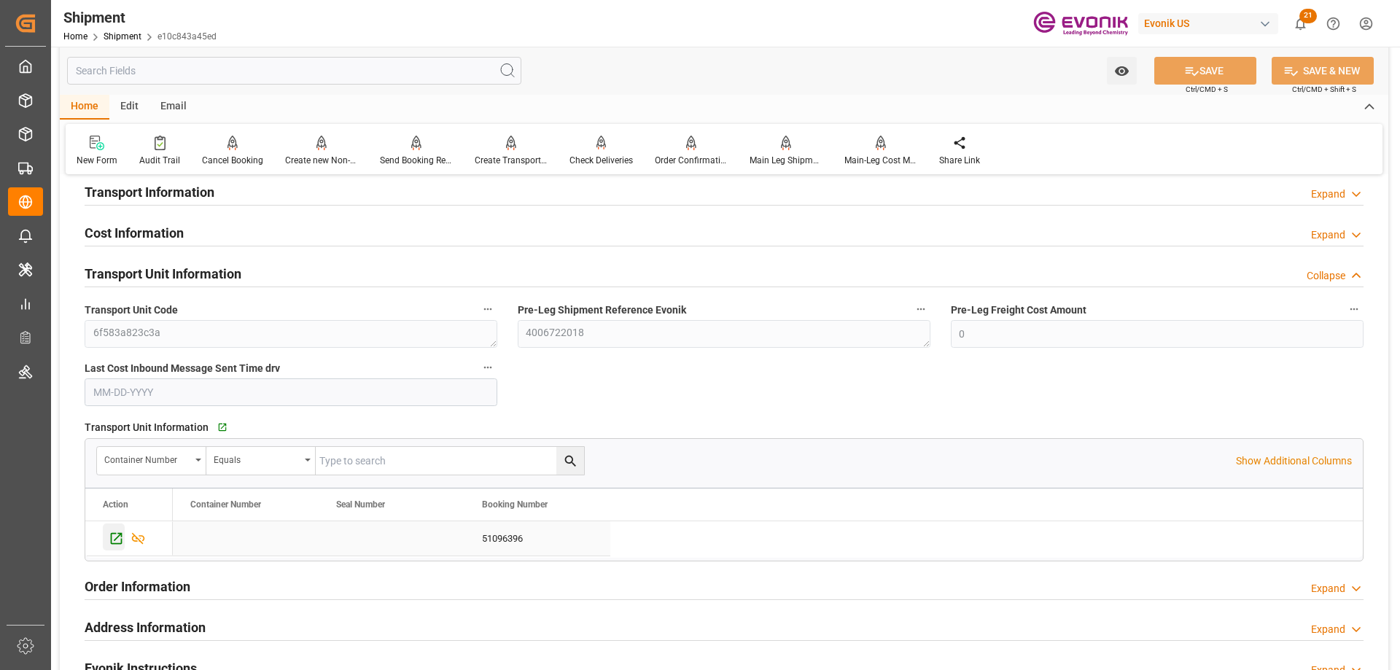
click at [114, 533] on icon "Press SPACE to select this row." at bounding box center [117, 539] width 12 height 12
click at [763, 160] on div "Main Leg Shipment" at bounding box center [786, 160] width 73 height 13
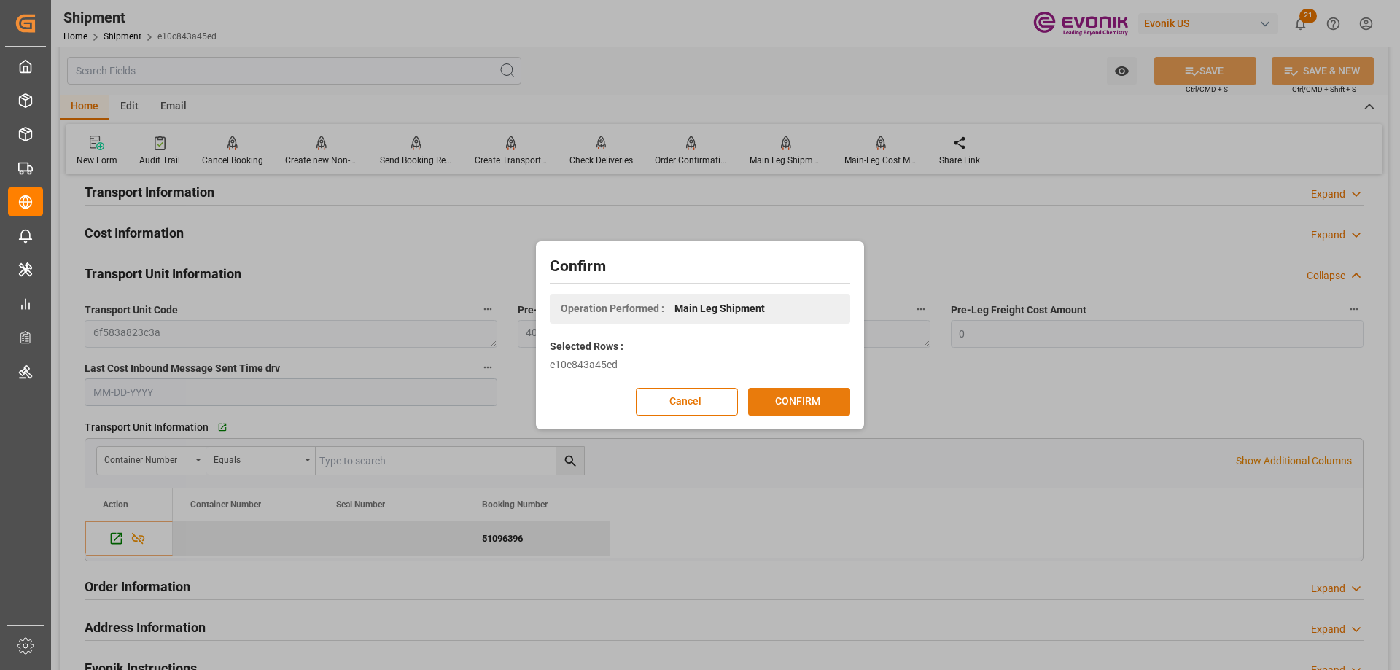
click at [821, 399] on button "CONFIRM" at bounding box center [799, 402] width 102 height 28
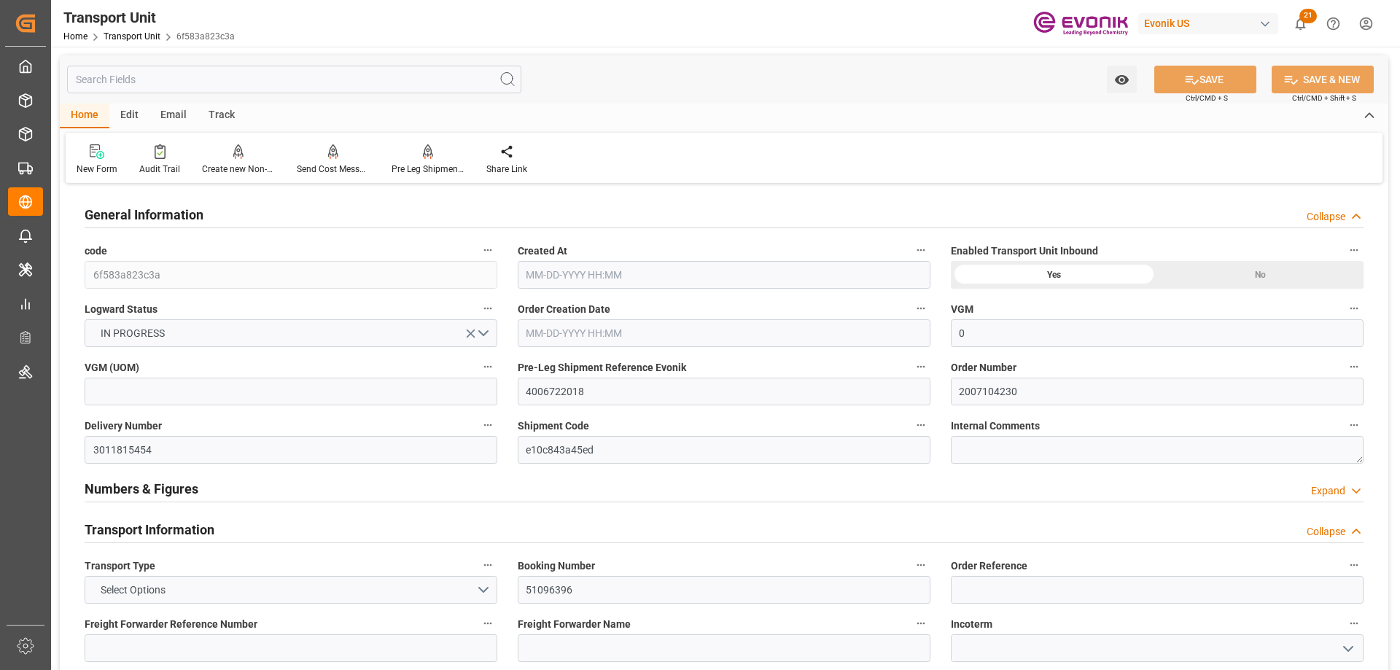
type input "0"
type input "Hapag [PERSON_NAME]"
type input "Hapag Lloyd Aktiengesellschaft"
type input "CAMTR"
type input "BEANR"
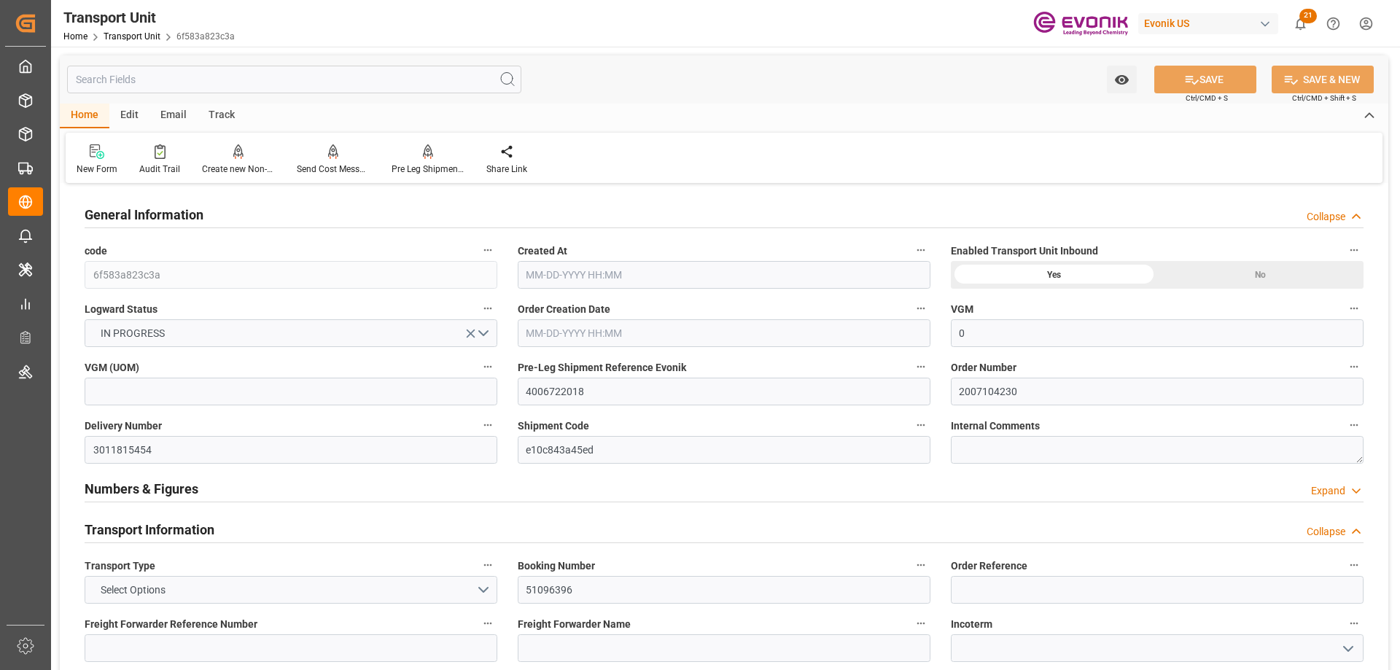
type input "8070"
type input "[DATE] 06:13"
type input "[DATE]"
type input "[DATE] 00:00"
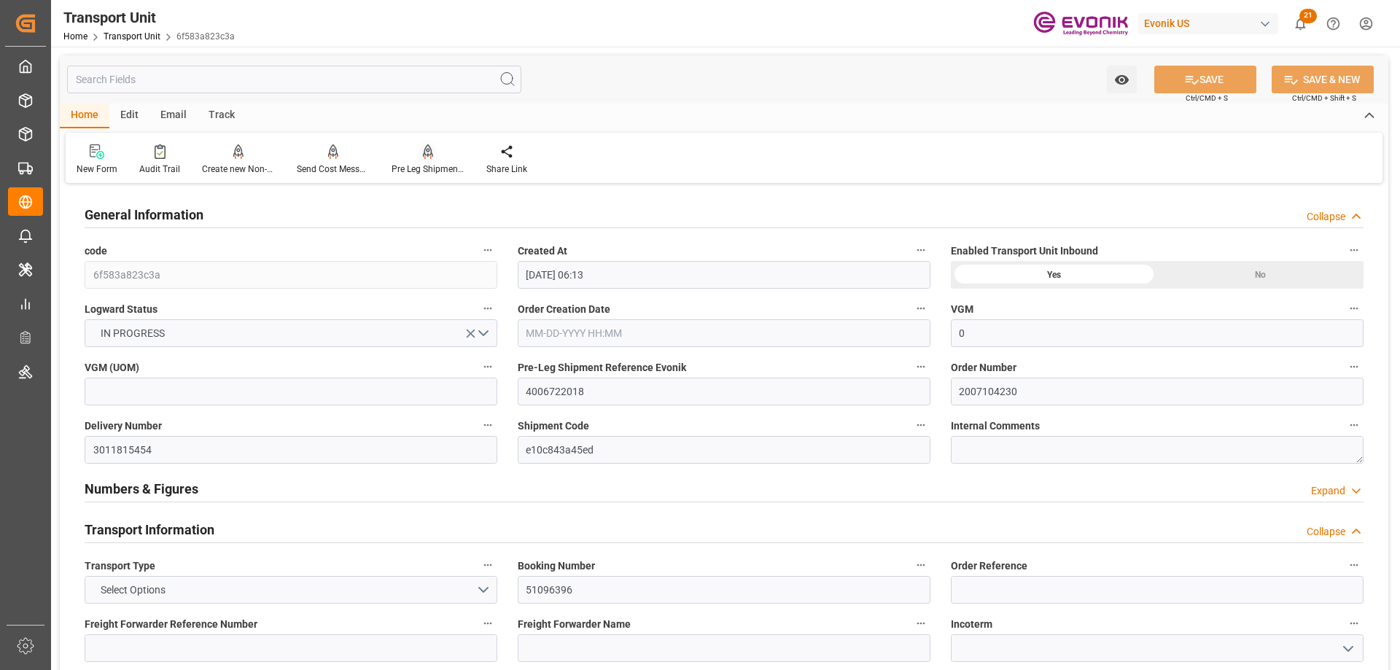
type input "11-06-2025 00:00"
type input "10-23-2025 00:00"
type input "10-20-2025 00:00"
click at [421, 163] on div "Pre Leg Shipment Inbound" at bounding box center [428, 169] width 73 height 13
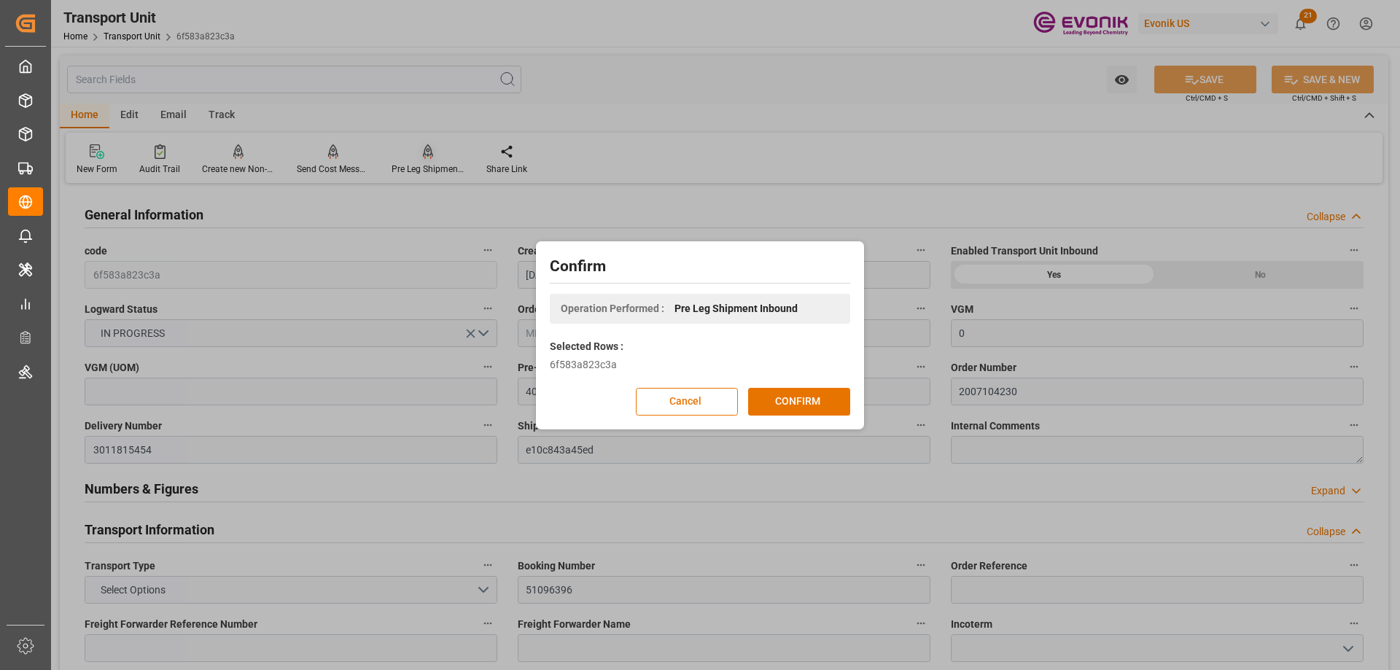
scroll to position [146, 0]
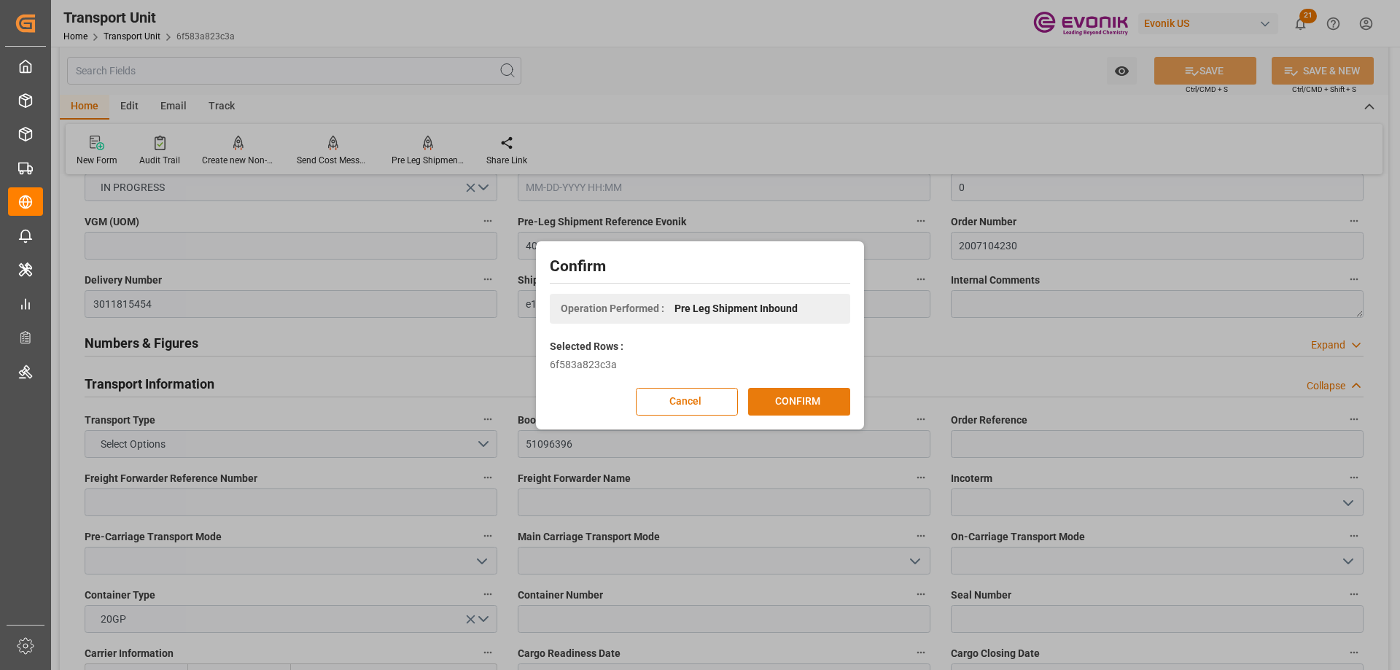
click at [793, 396] on button "CONFIRM" at bounding box center [799, 402] width 102 height 28
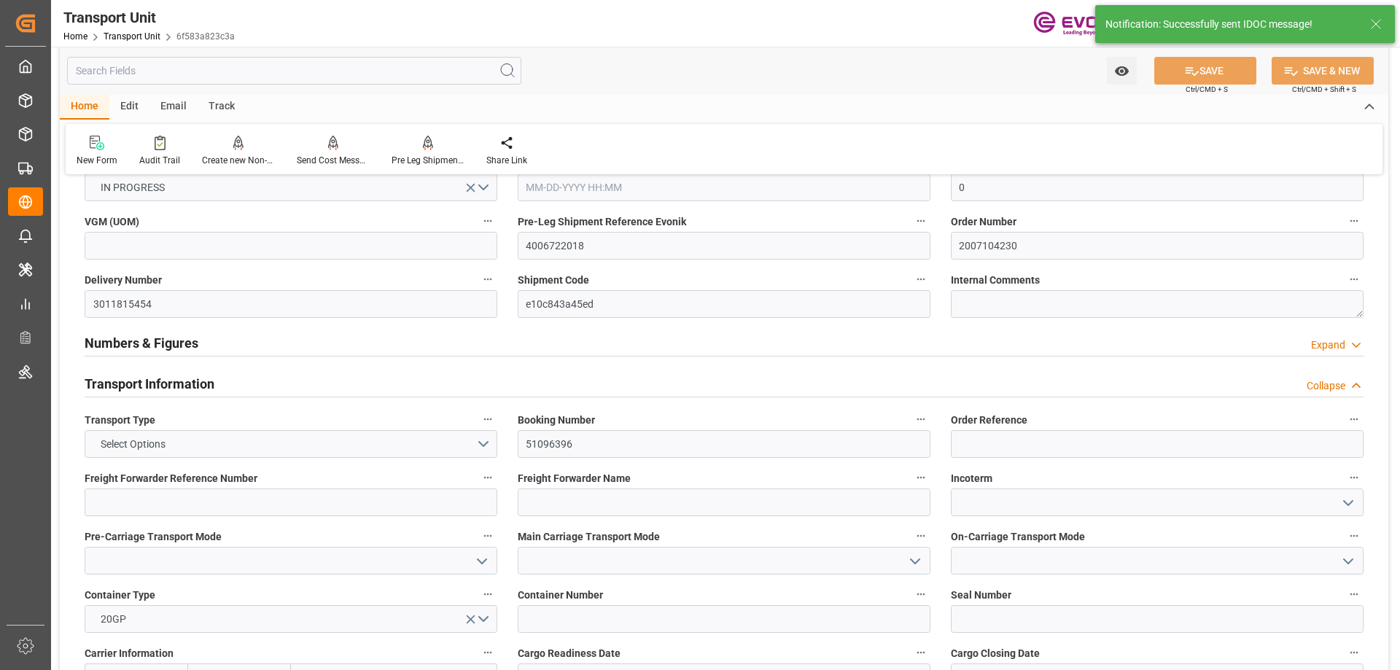
type input "0"
type input "Hapag Lloyd"
type input "Hapag Lloyd Aktiengesellschaft"
type input "CAMTR"
type input "BEANR"
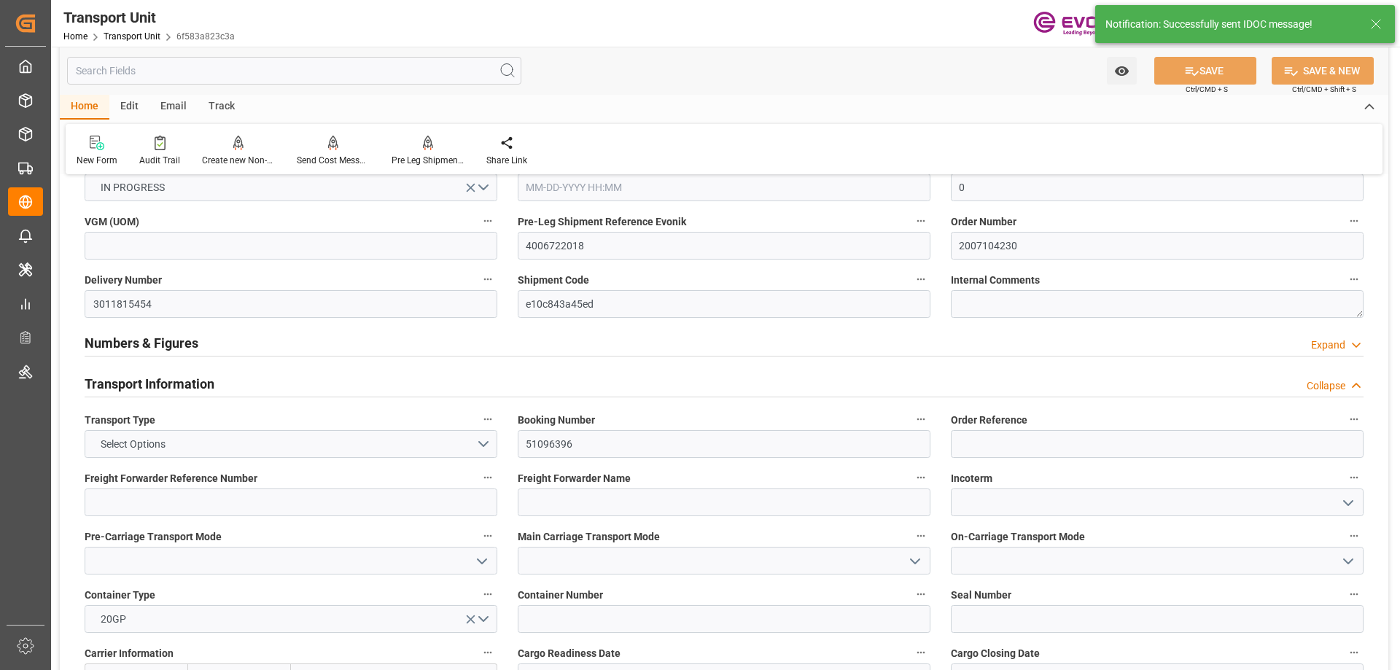
type input "8070"
type input "09-22-2025 06:13"
type input "10-20-2025"
type input "10-24-2025 00:00"
type input "10-10-2025 00:00"
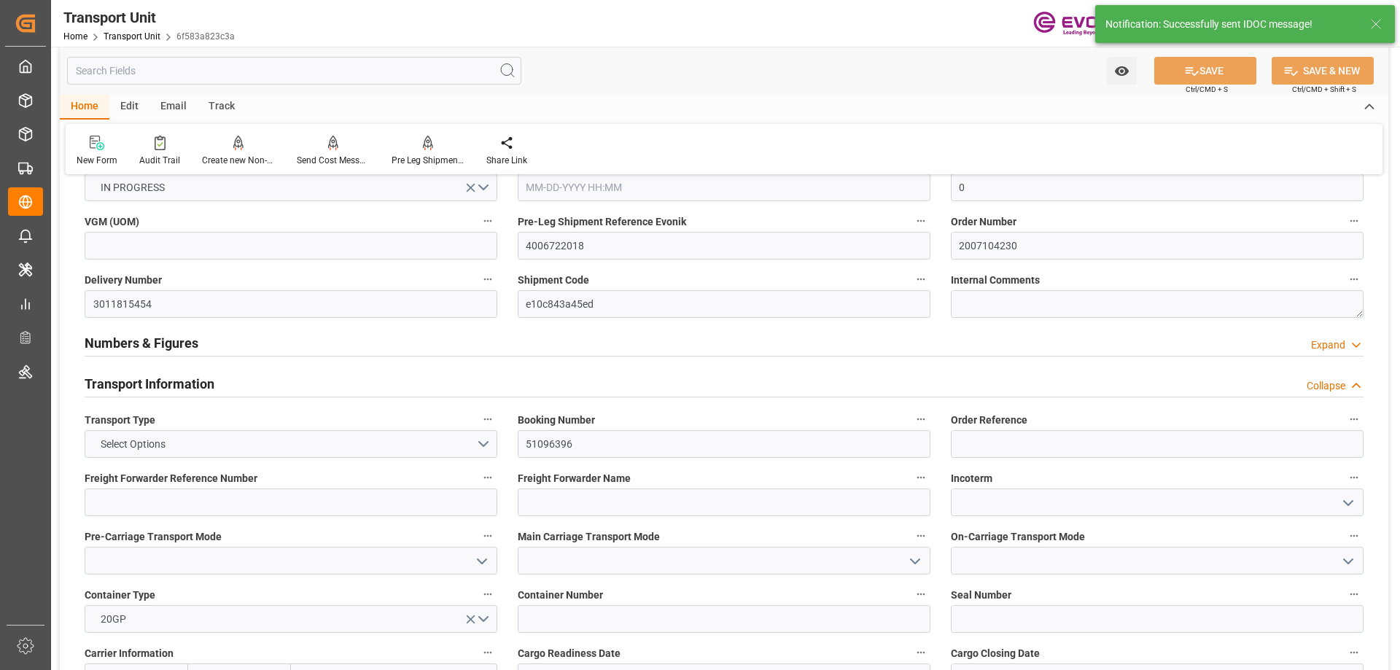
type input "11-06-2025 00:00"
type input "[DATE] 00:00"
type input "10-20-2025 00:00"
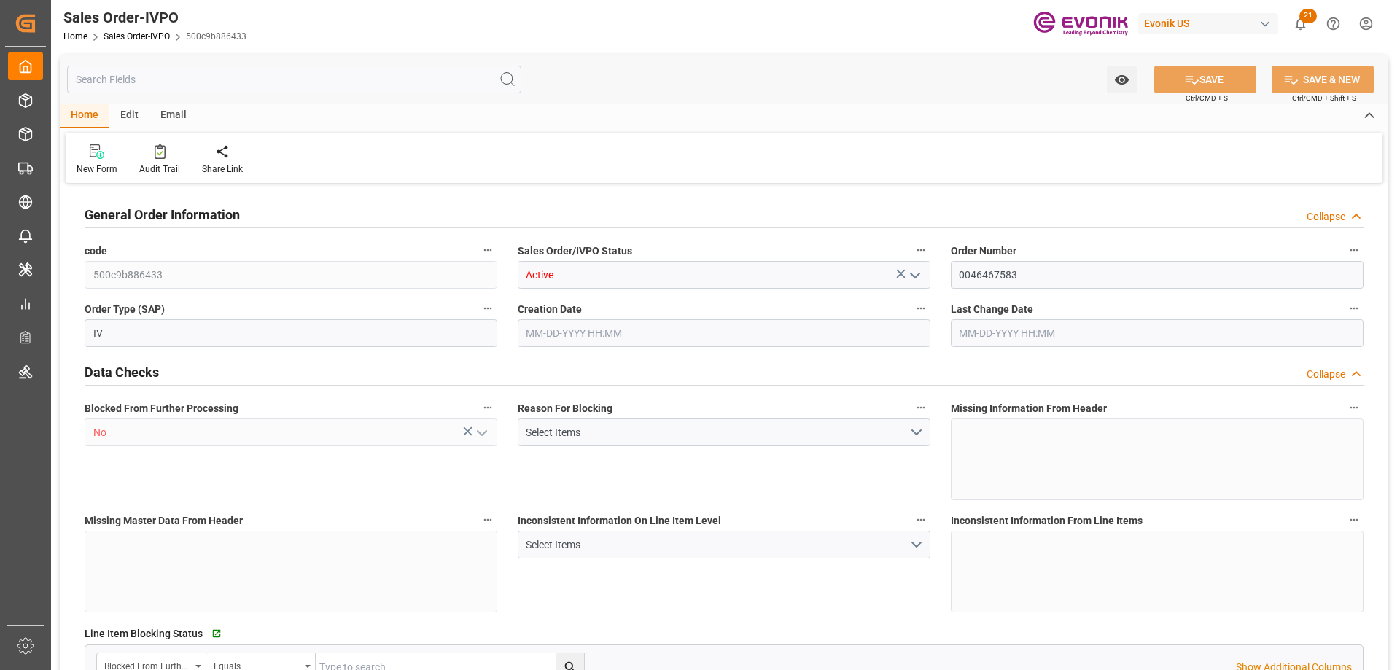
type input "JPYOK"
type input "0"
type input "1"
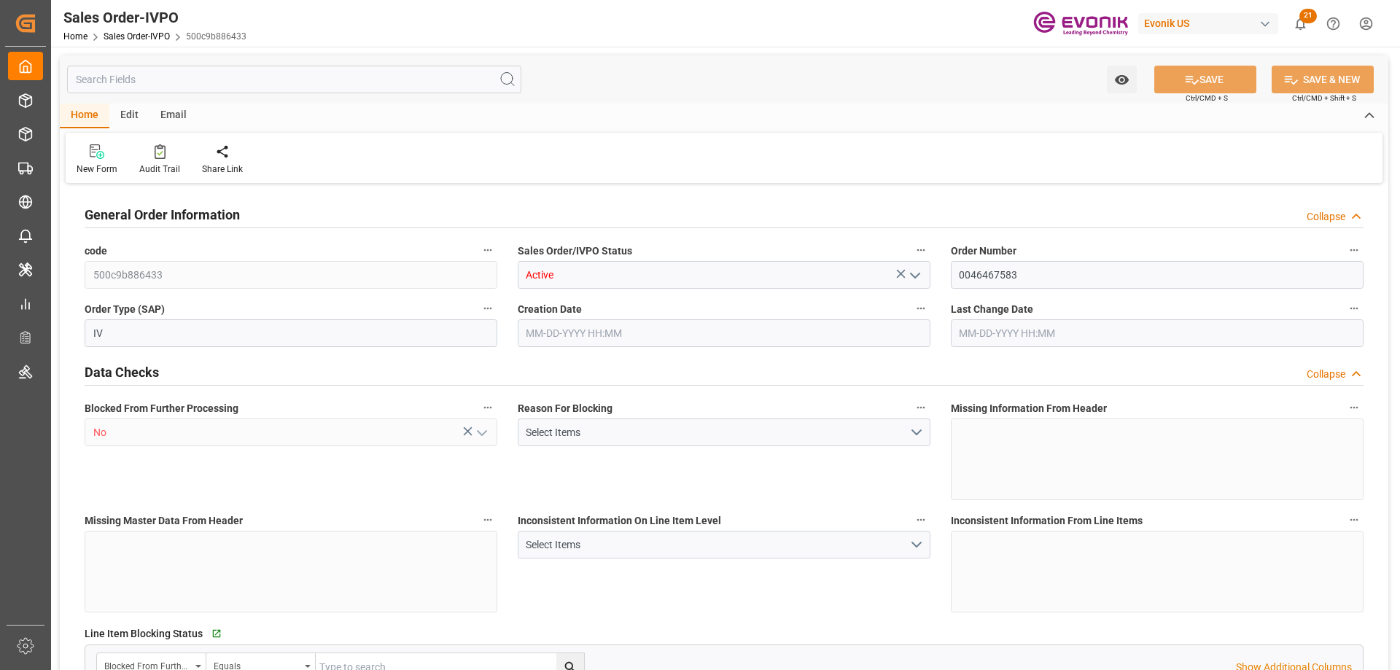
type input "8070"
type input "13.2102"
type input "17000"
type input "30"
type input "[DATE] 12:12"
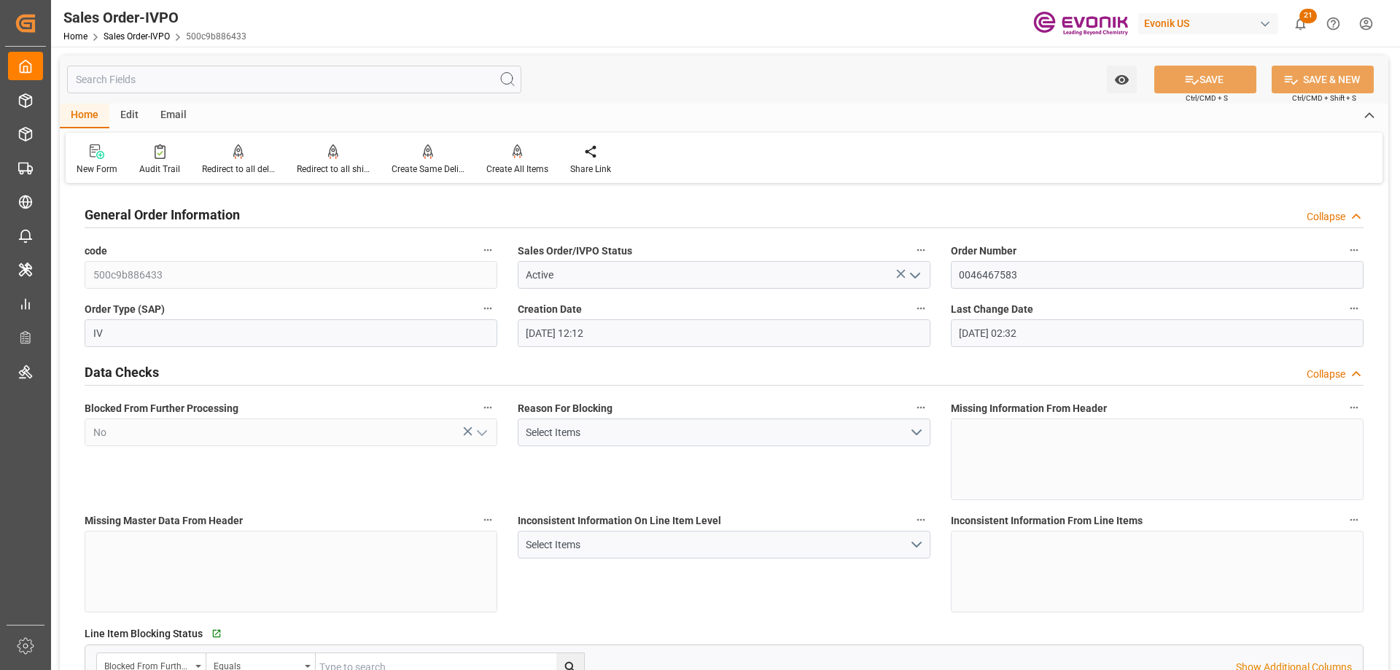
type input "[DATE] 02:32"
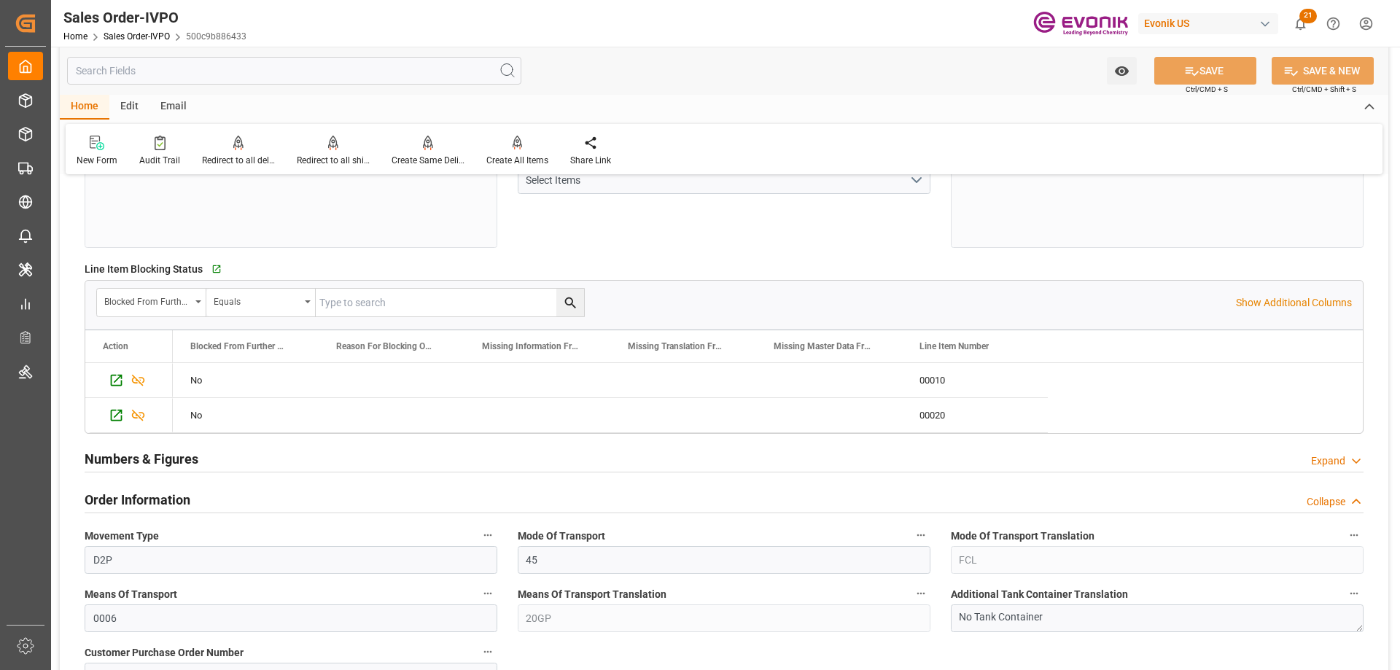
scroll to position [438, 0]
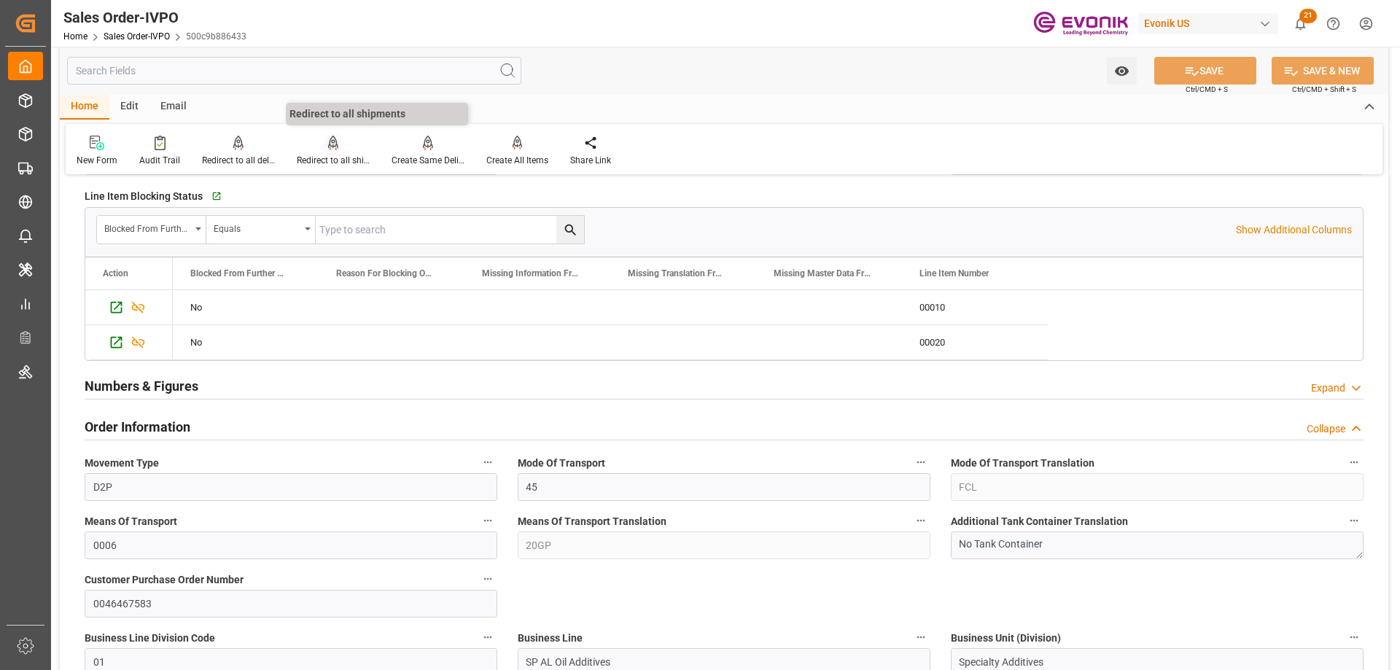
click at [328, 166] on div "Redirect to all shipments" at bounding box center [333, 160] width 73 height 13
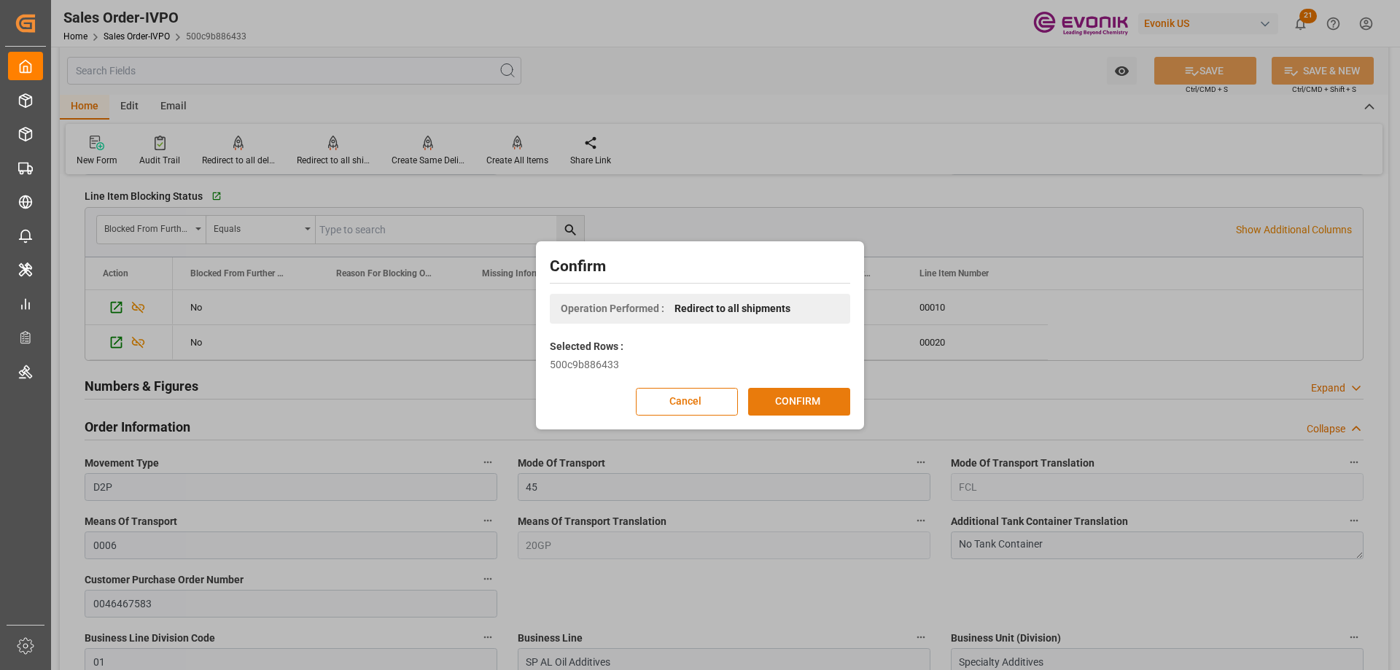
click at [796, 400] on button "CONFIRM" at bounding box center [799, 402] width 102 height 28
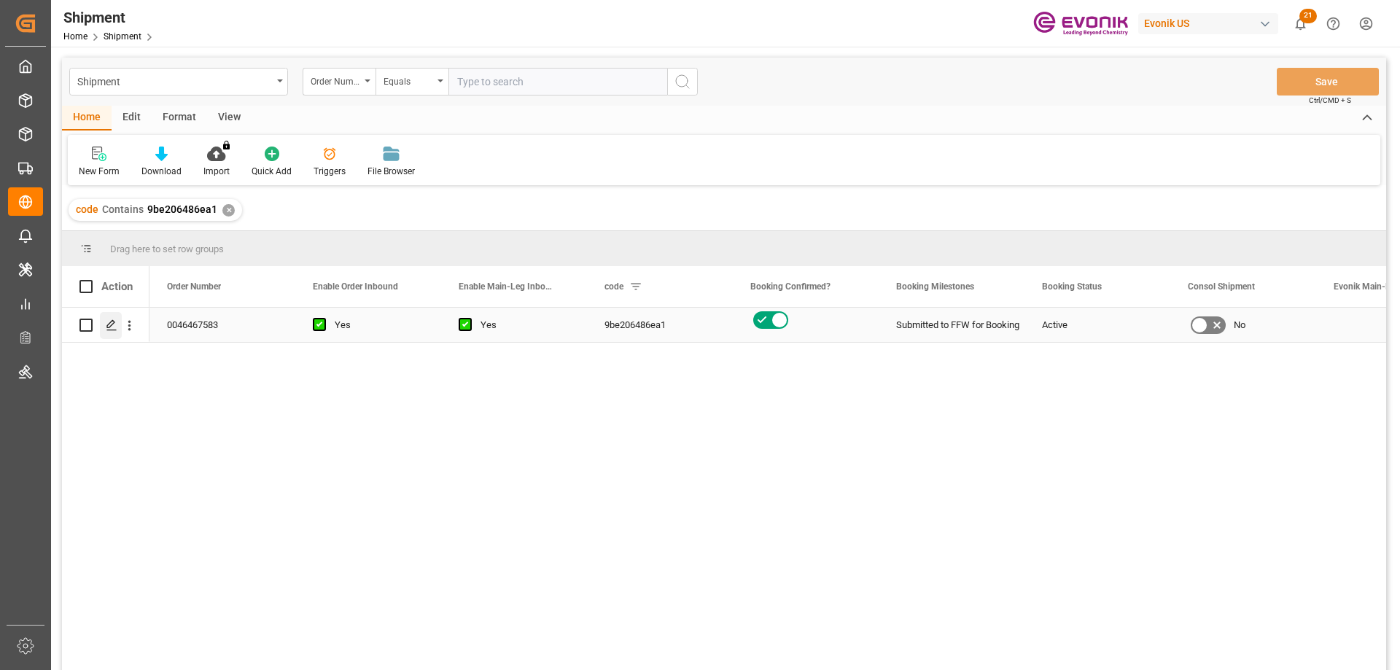
click at [113, 324] on polygon "Press SPACE to select this row." at bounding box center [110, 324] width 7 height 7
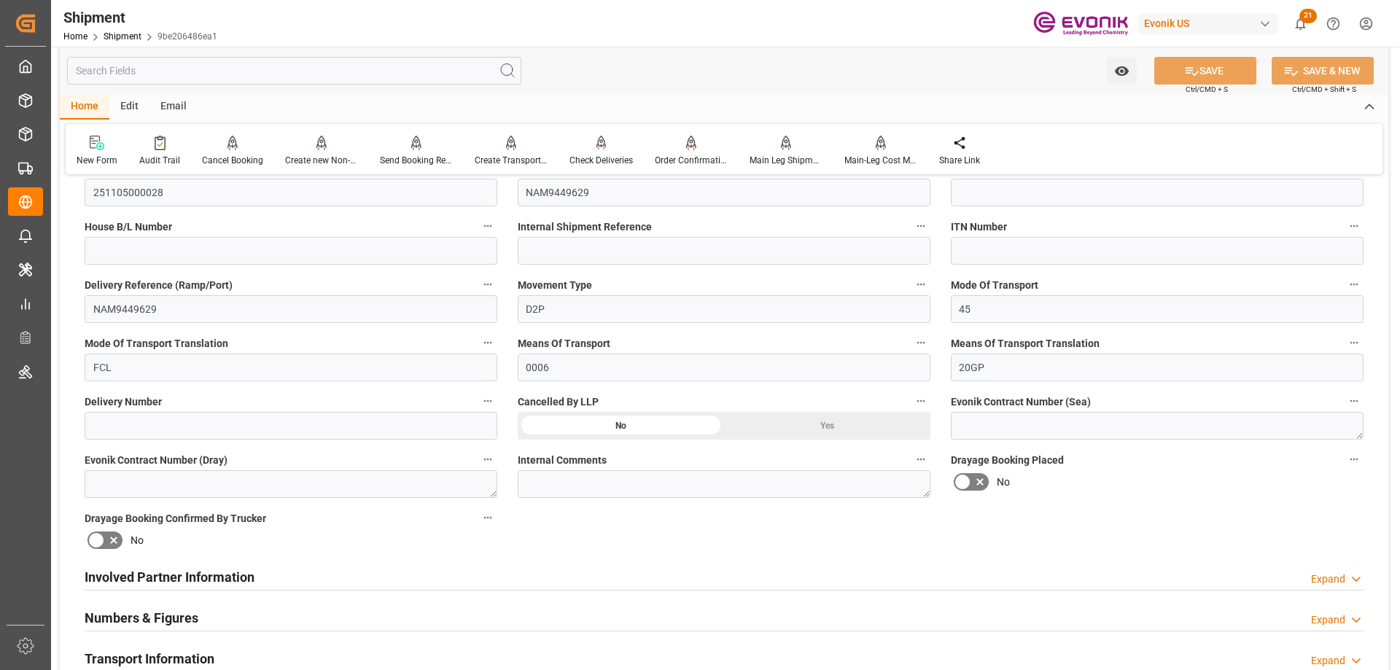
scroll to position [511, 0]
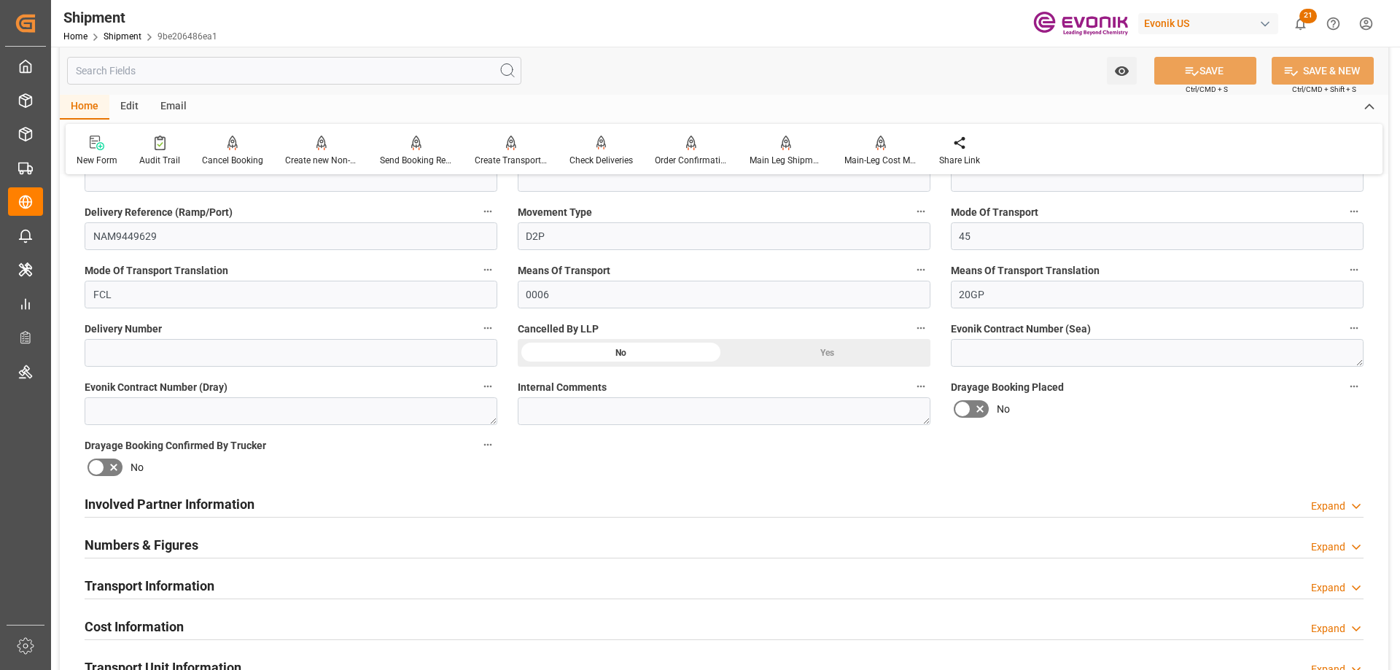
click at [237, 507] on h2 "Involved Partner Information" at bounding box center [170, 505] width 170 height 20
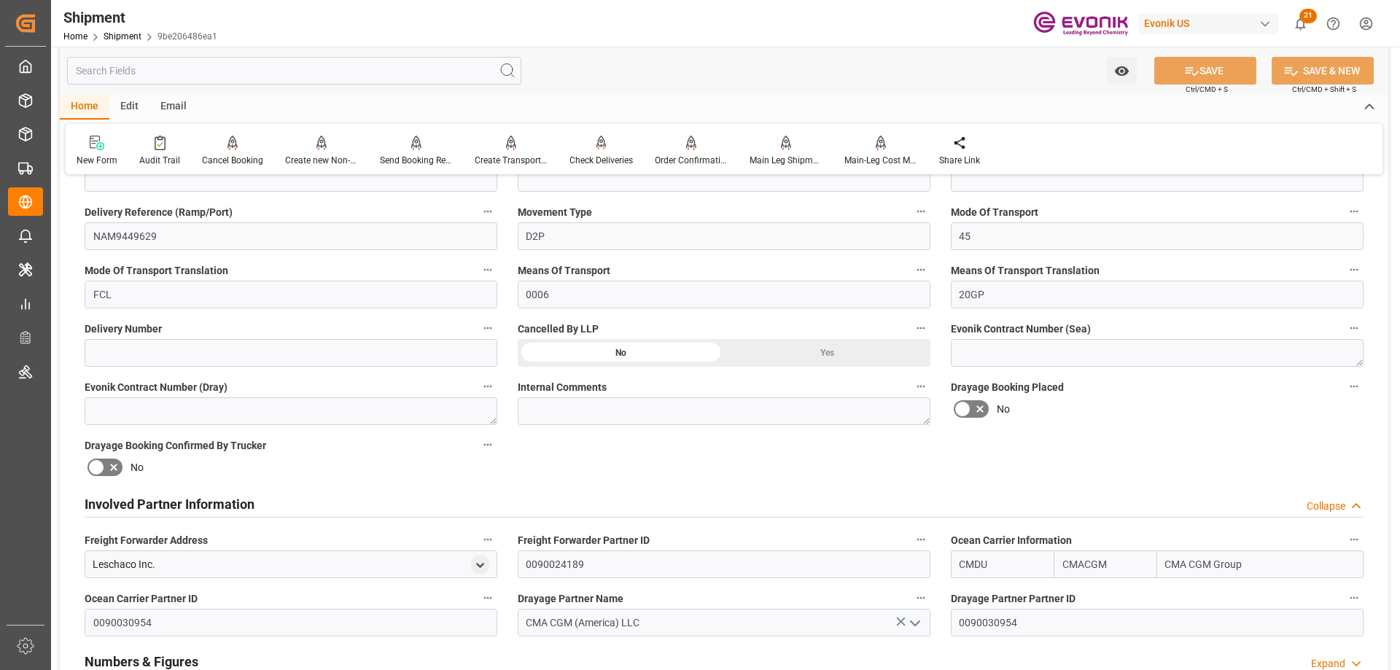
scroll to position [729, 0]
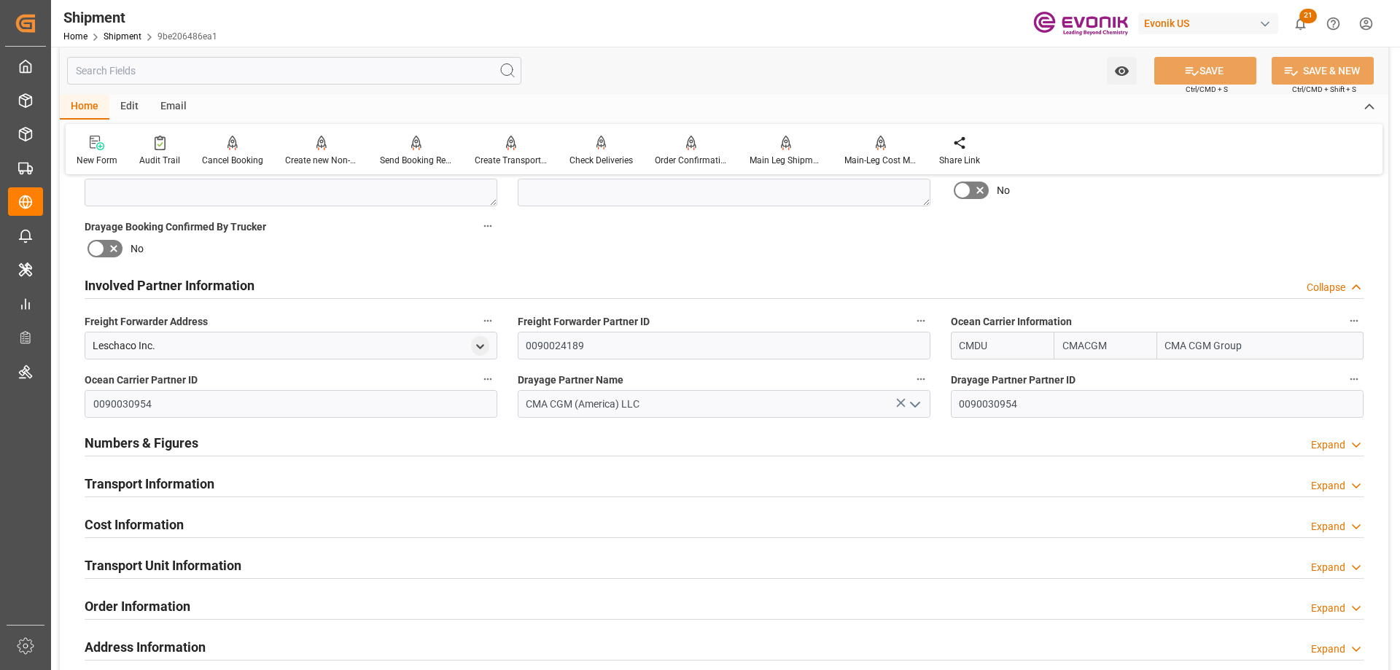
click at [145, 485] on h2 "Transport Information" at bounding box center [150, 484] width 130 height 20
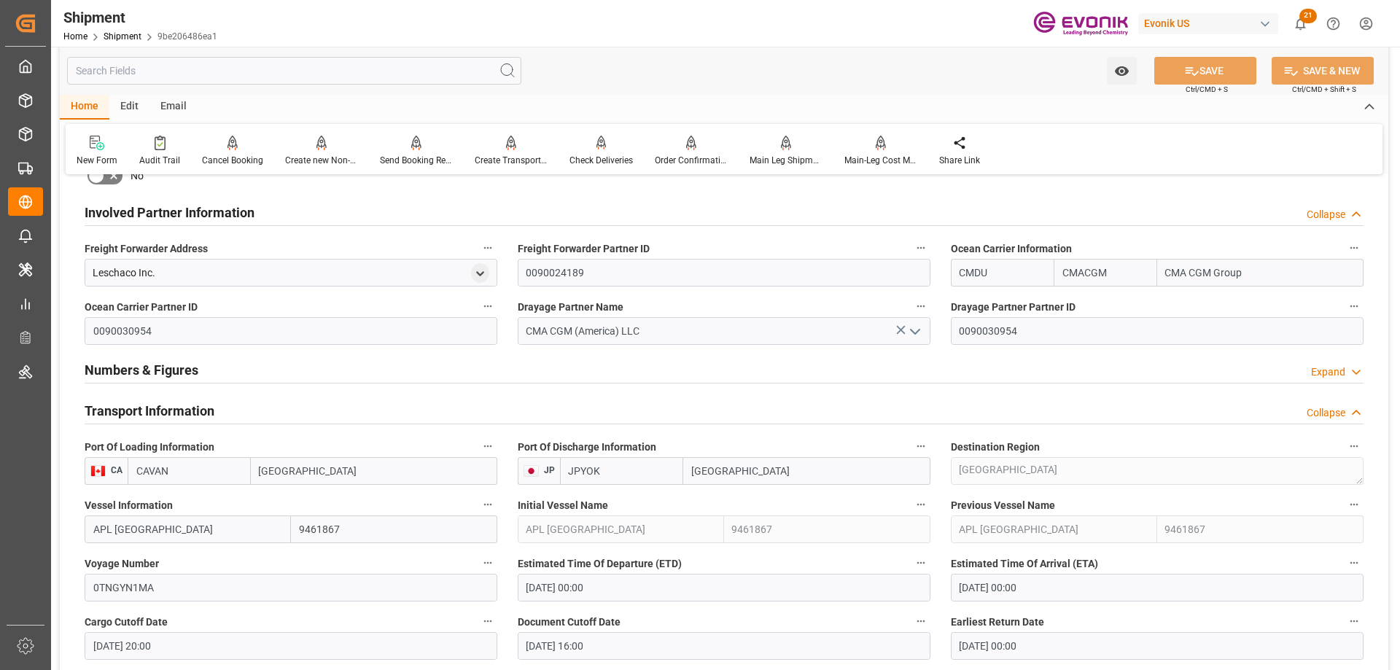
scroll to position [875, 0]
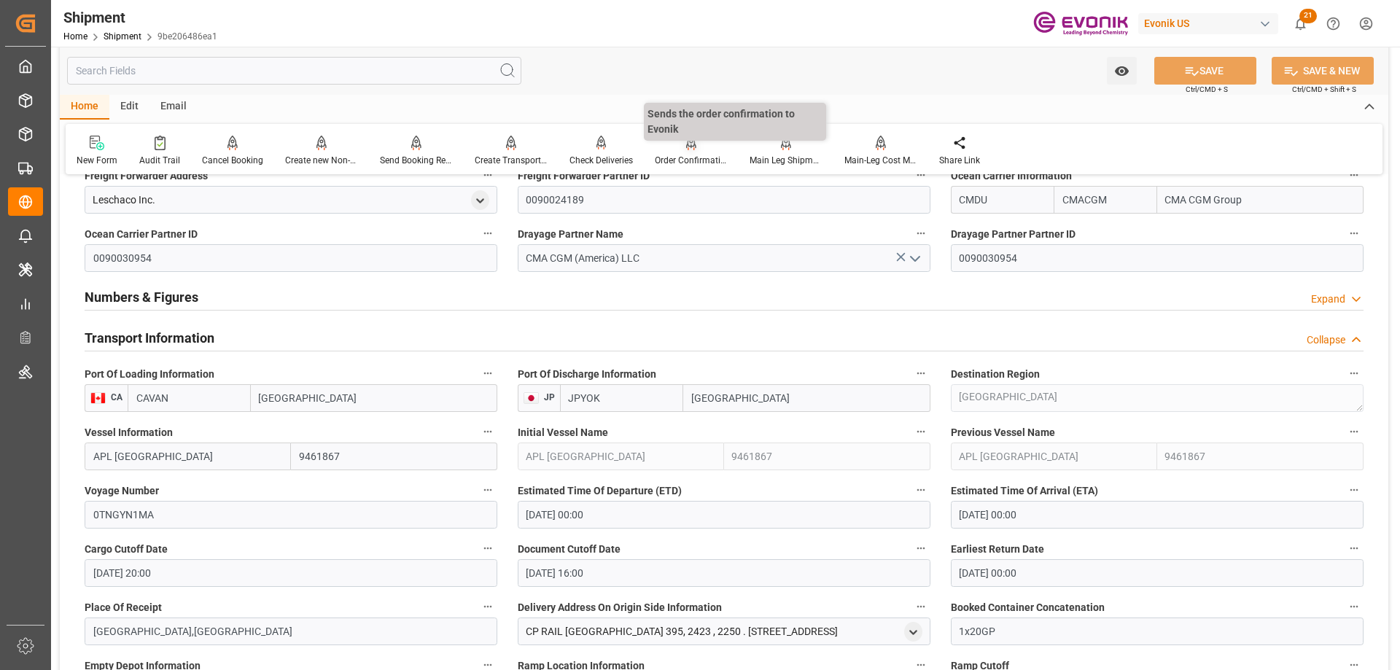
click at [679, 165] on div "Order Confirmation" at bounding box center [691, 160] width 73 height 13
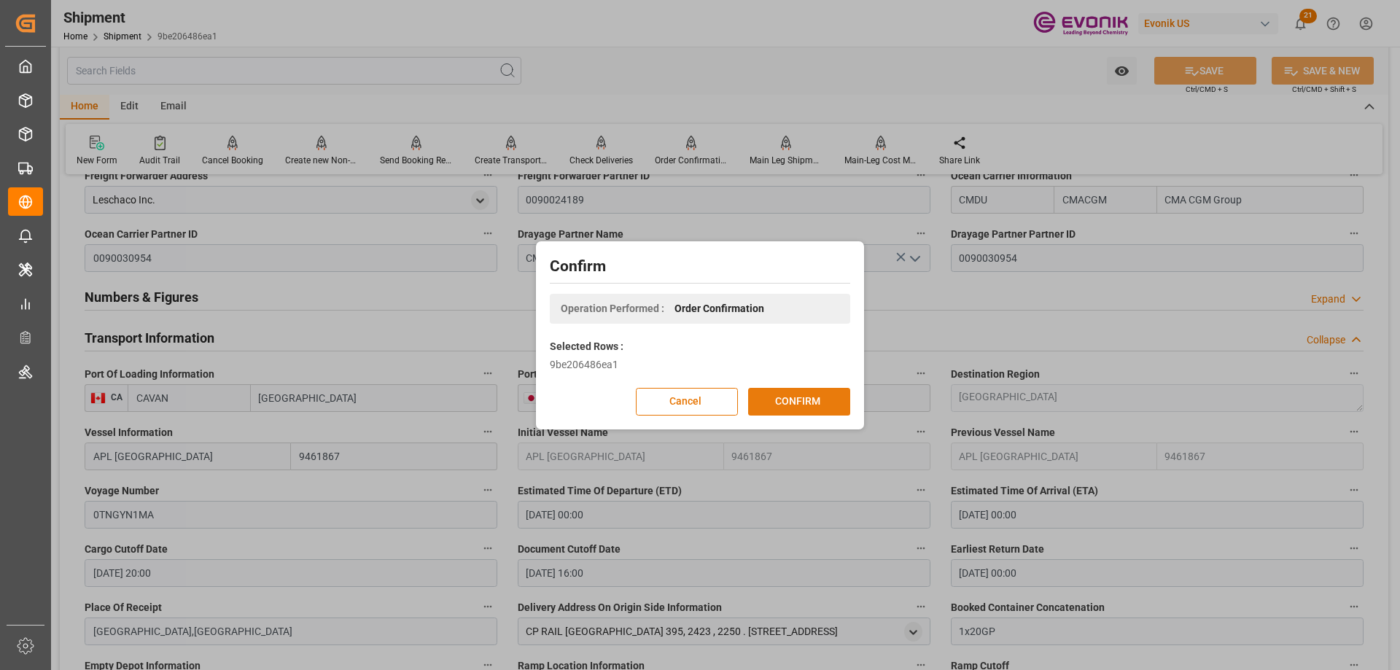
click at [801, 404] on button "CONFIRM" at bounding box center [799, 402] width 102 height 28
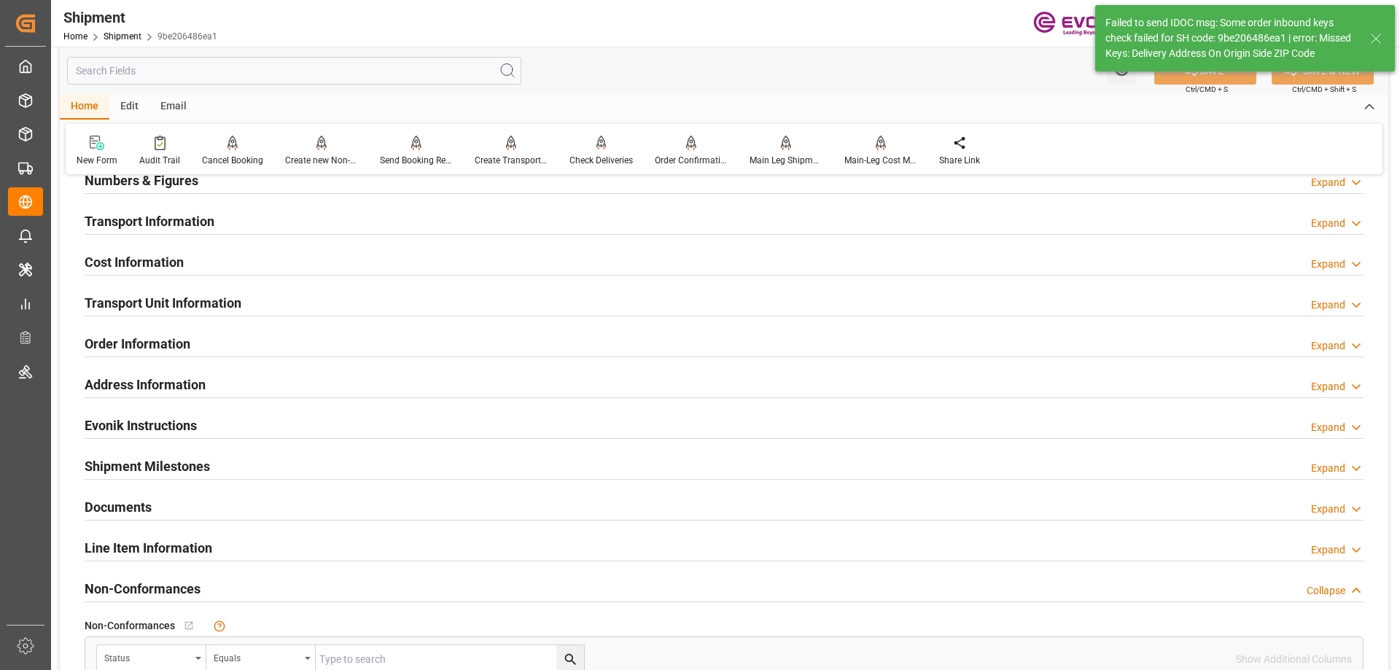
click at [191, 74] on input "text" at bounding box center [294, 71] width 454 height 28
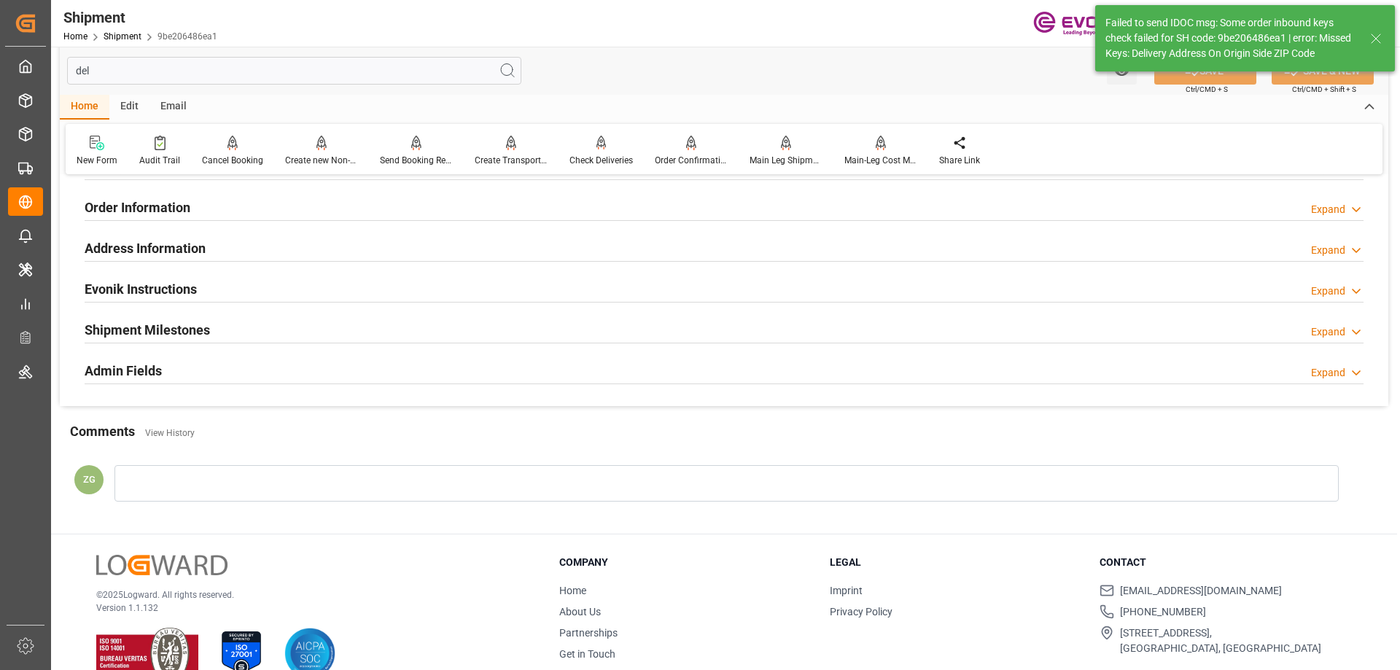
scroll to position [158, 0]
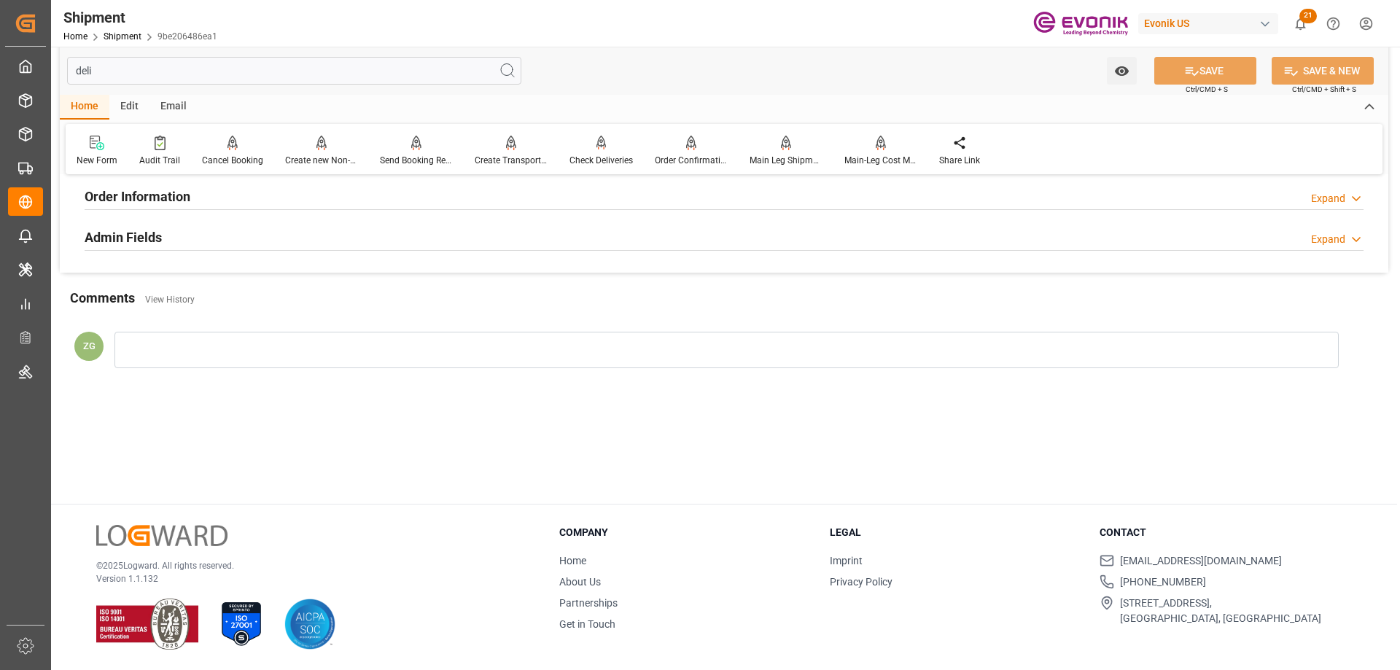
type input "deli"
click at [216, 199] on div "Order Information Expand" at bounding box center [724, 196] width 1279 height 28
click at [155, 282] on div "Admin Fields" at bounding box center [123, 295] width 77 height 28
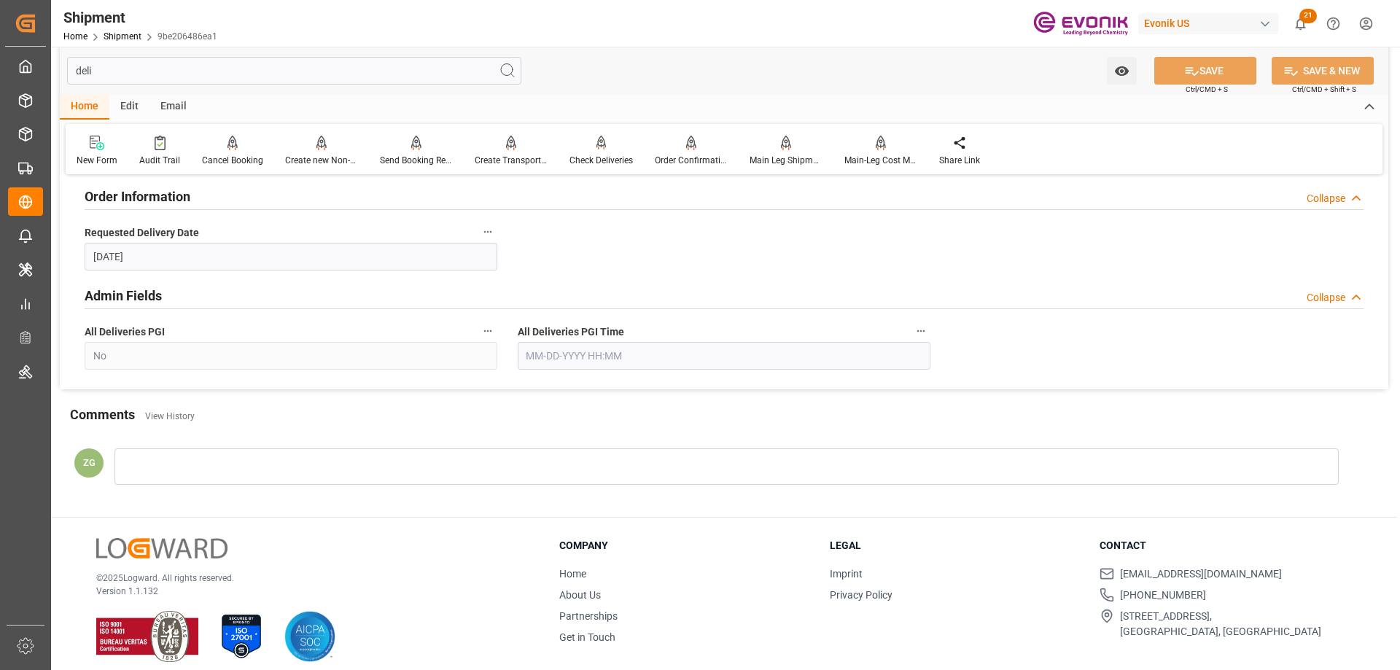
scroll to position [12, 0]
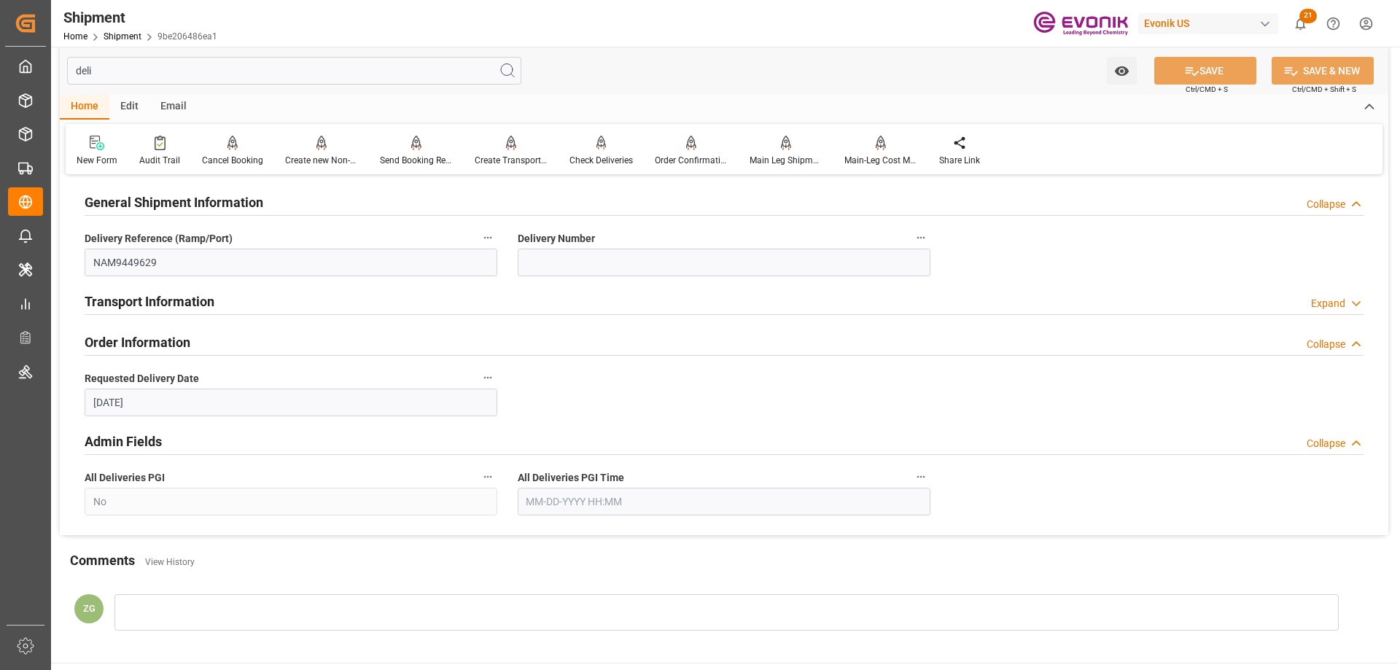
click at [134, 331] on div "Order Information" at bounding box center [138, 342] width 106 height 28
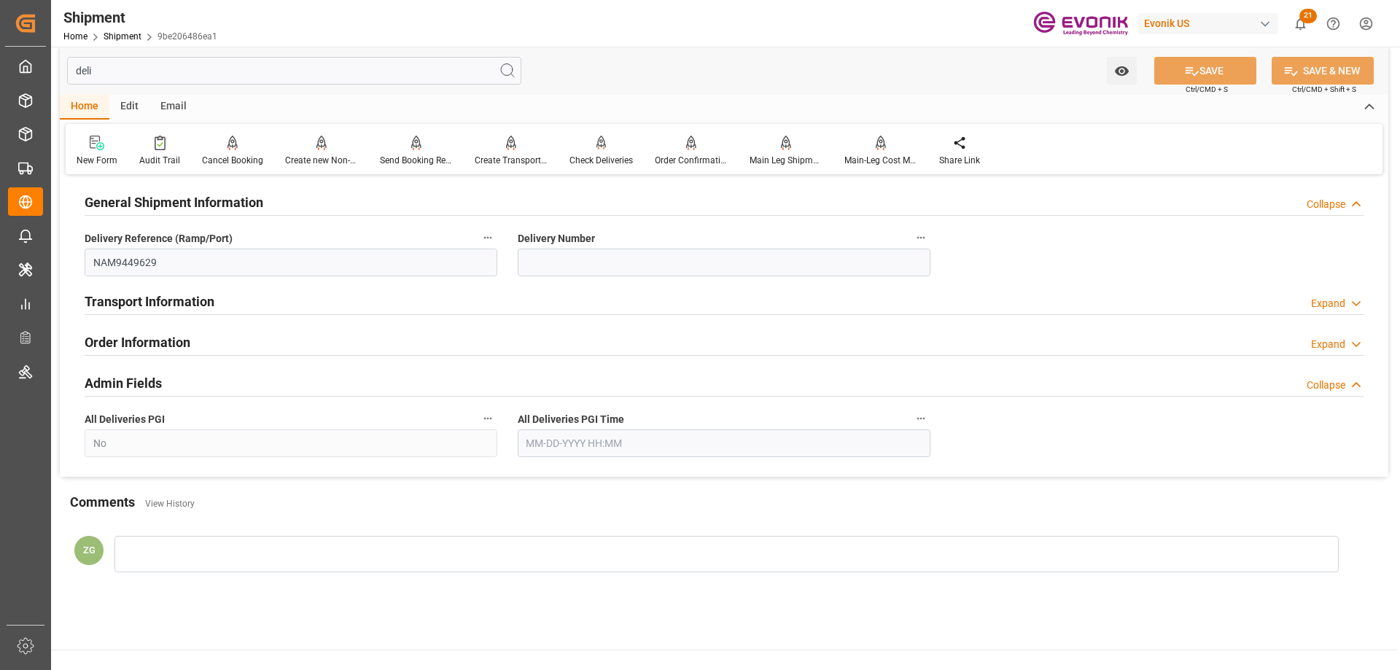
click at [144, 306] on h2 "Transport Information" at bounding box center [150, 302] width 130 height 20
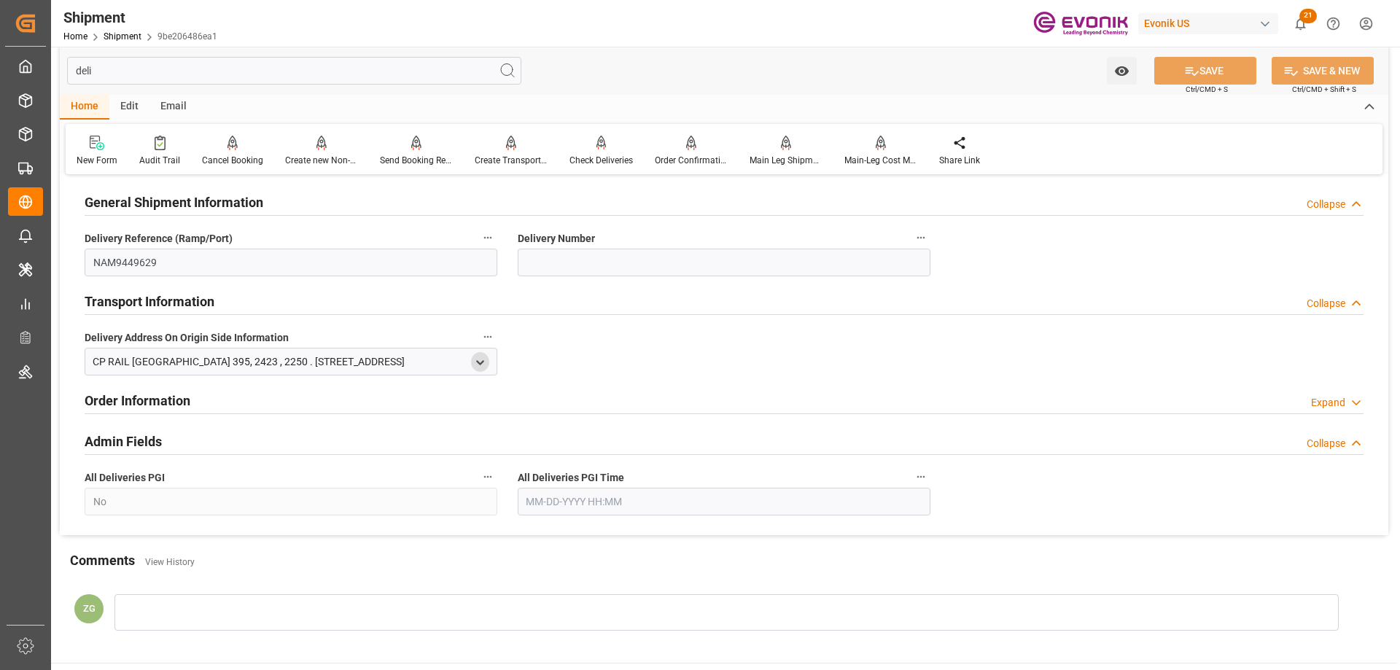
click at [480, 363] on polyline "open menu" at bounding box center [480, 362] width 7 height 3
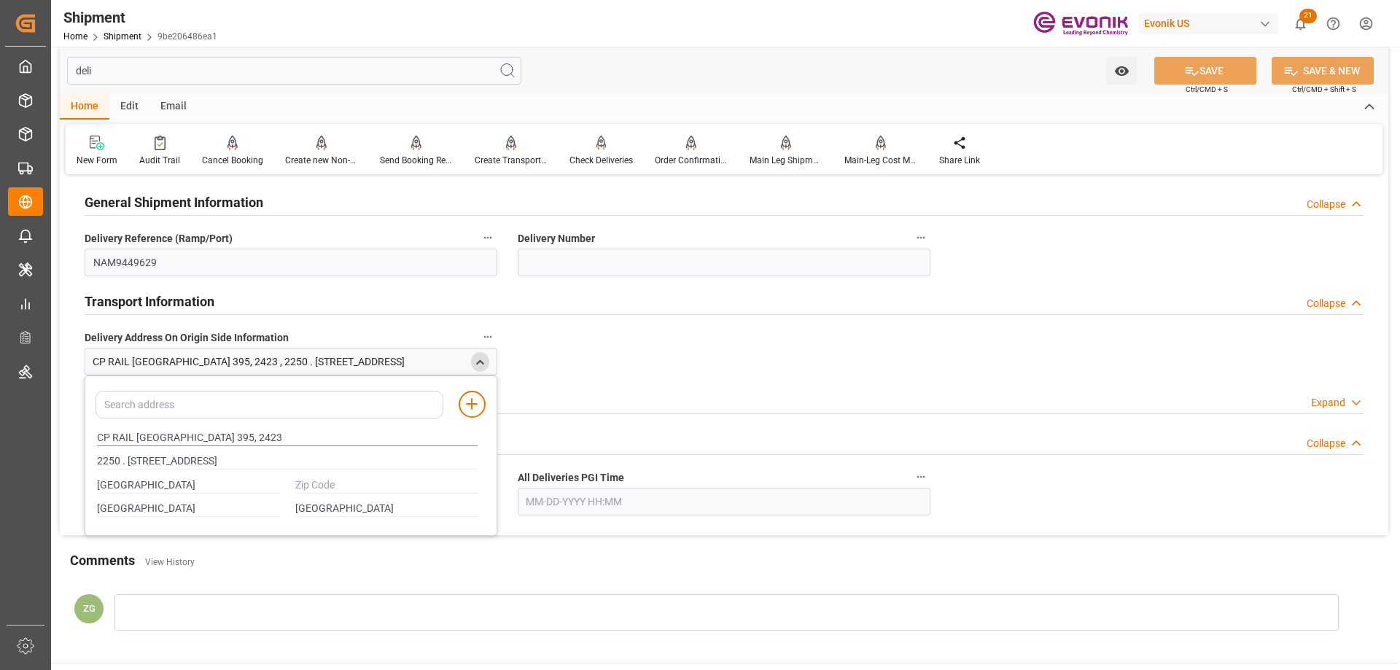
drag, startPoint x: 100, startPoint y: 435, endPoint x: 143, endPoint y: 510, distance: 86.6
click at [143, 510] on div "CP RAIL MONTREAL 395, 2423 2250 . 43 AVENUE MONTREAL Quebec Canada" at bounding box center [287, 473] width 397 height 95
click at [112, 436] on input "CP RAIL MONTREAL 395, 2423" at bounding box center [287, 438] width 381 height 16
drag, startPoint x: 98, startPoint y: 434, endPoint x: 242, endPoint y: 438, distance: 144.5
click at [242, 438] on input "CP RAIL MONTREAL 395, 2423" at bounding box center [287, 438] width 381 height 16
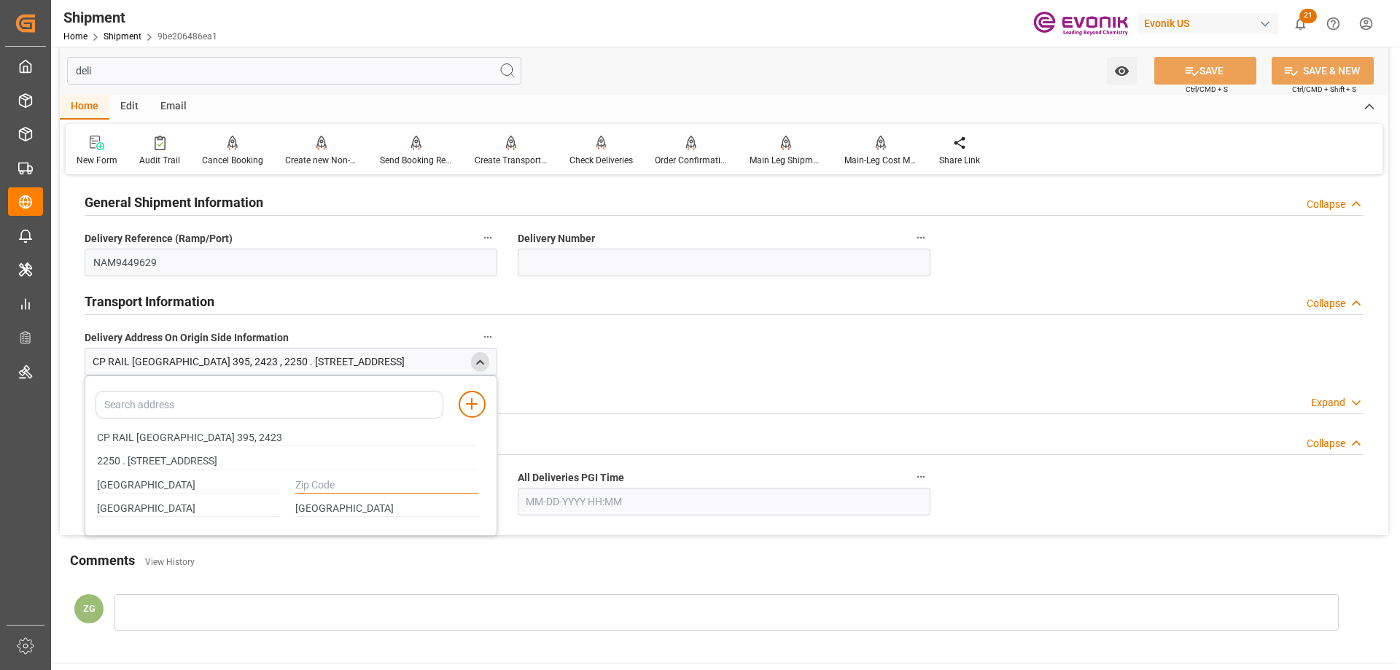
click at [309, 482] on input "text" at bounding box center [386, 486] width 183 height 16
paste input "H2Y 2C2"
type input "H2Y 2C2"
click at [1206, 63] on button "SAVE" at bounding box center [1206, 71] width 102 height 28
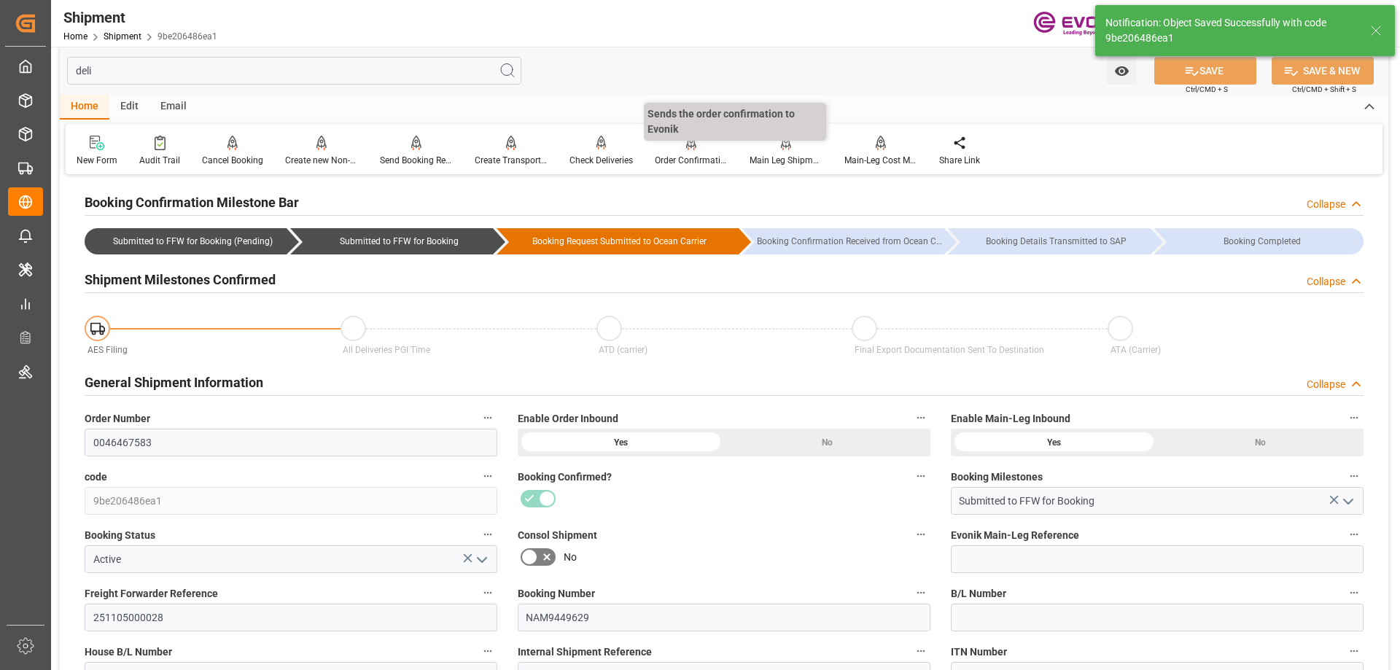
click at [695, 149] on div at bounding box center [691, 142] width 73 height 15
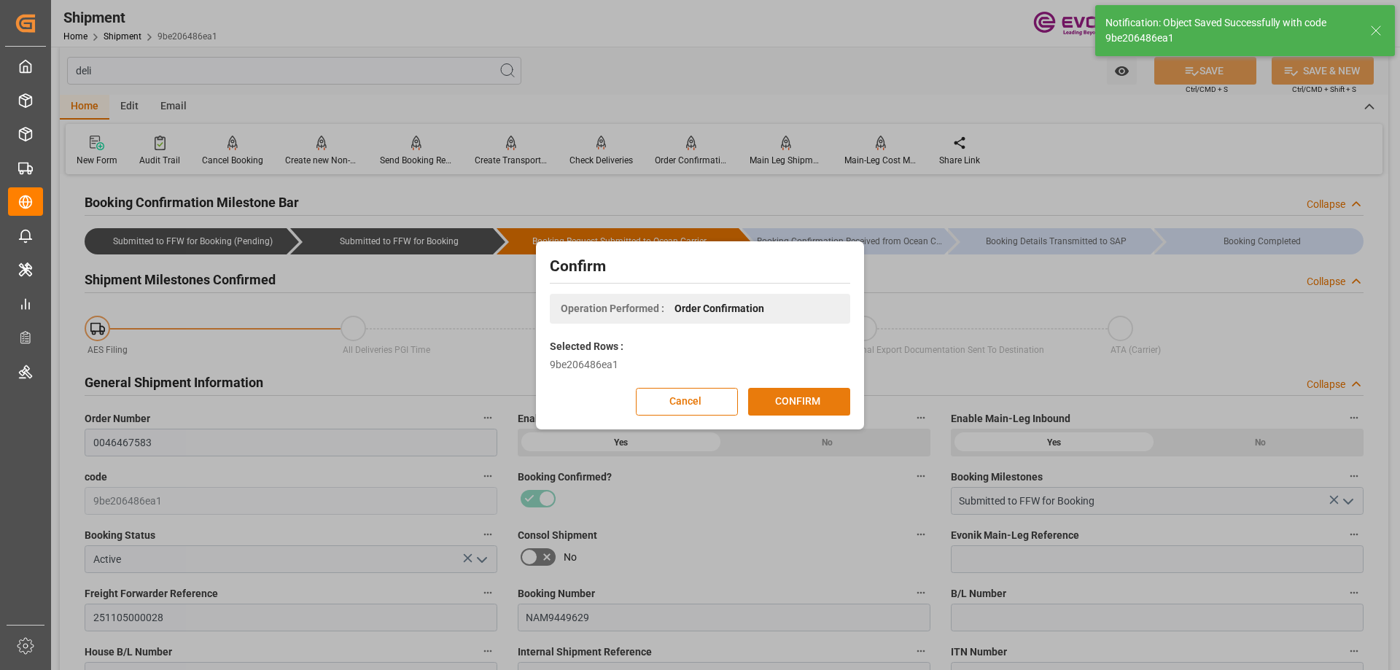
click at [806, 401] on button "CONFIRM" at bounding box center [799, 402] width 102 height 28
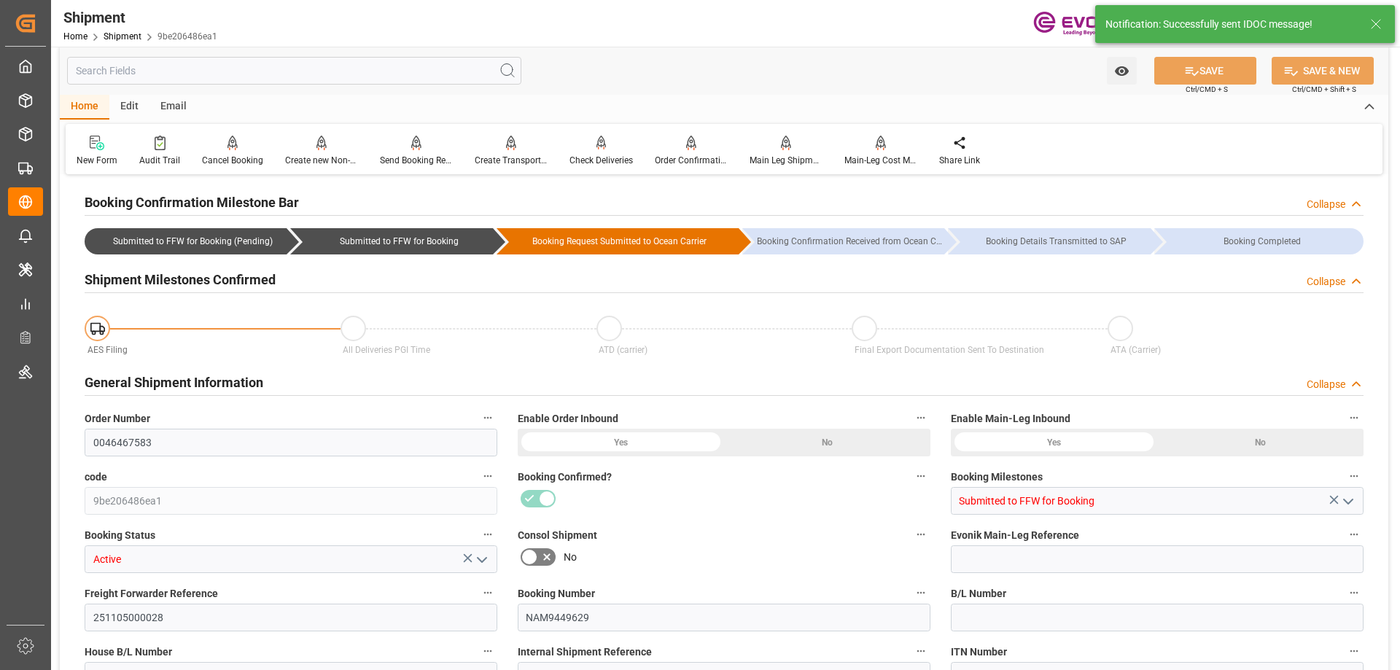
type input "CMACGM"
type input "CMA CGM Group"
type input "10"
type input "430"
type input "8070"
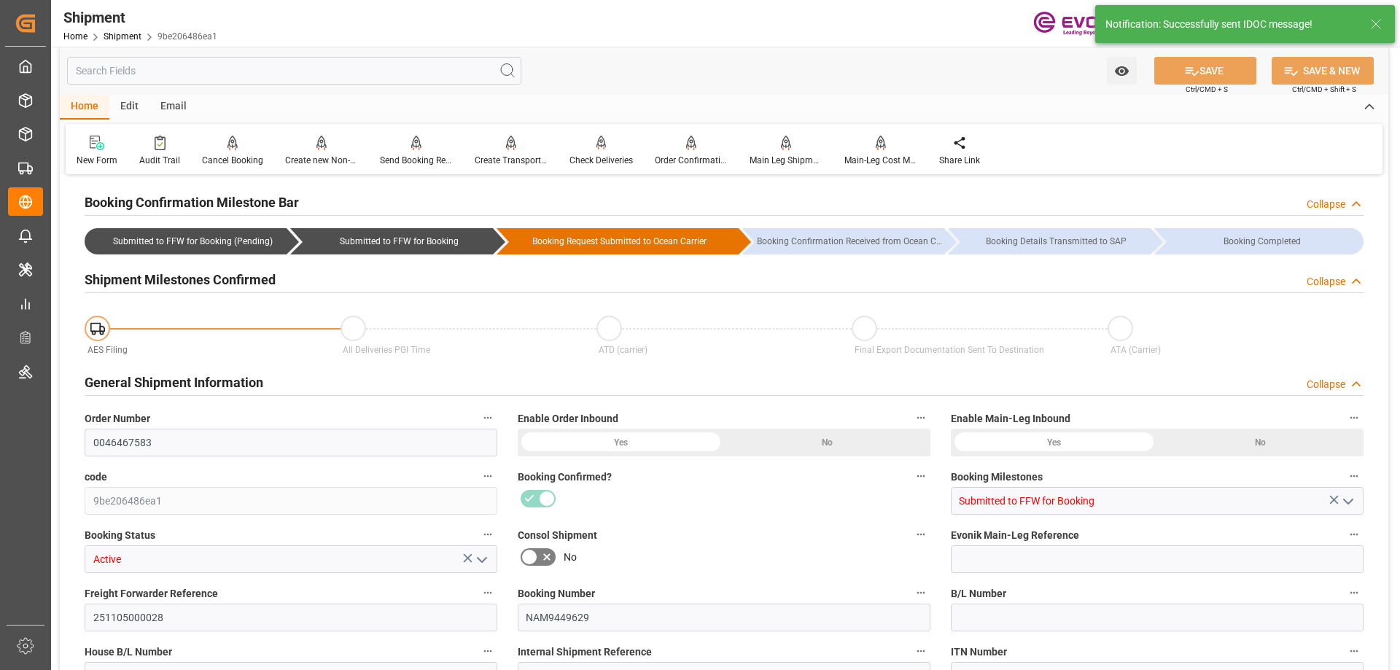
type input "15.3352"
type input "CAVAN"
type input "JPYOK"
type input "9461867"
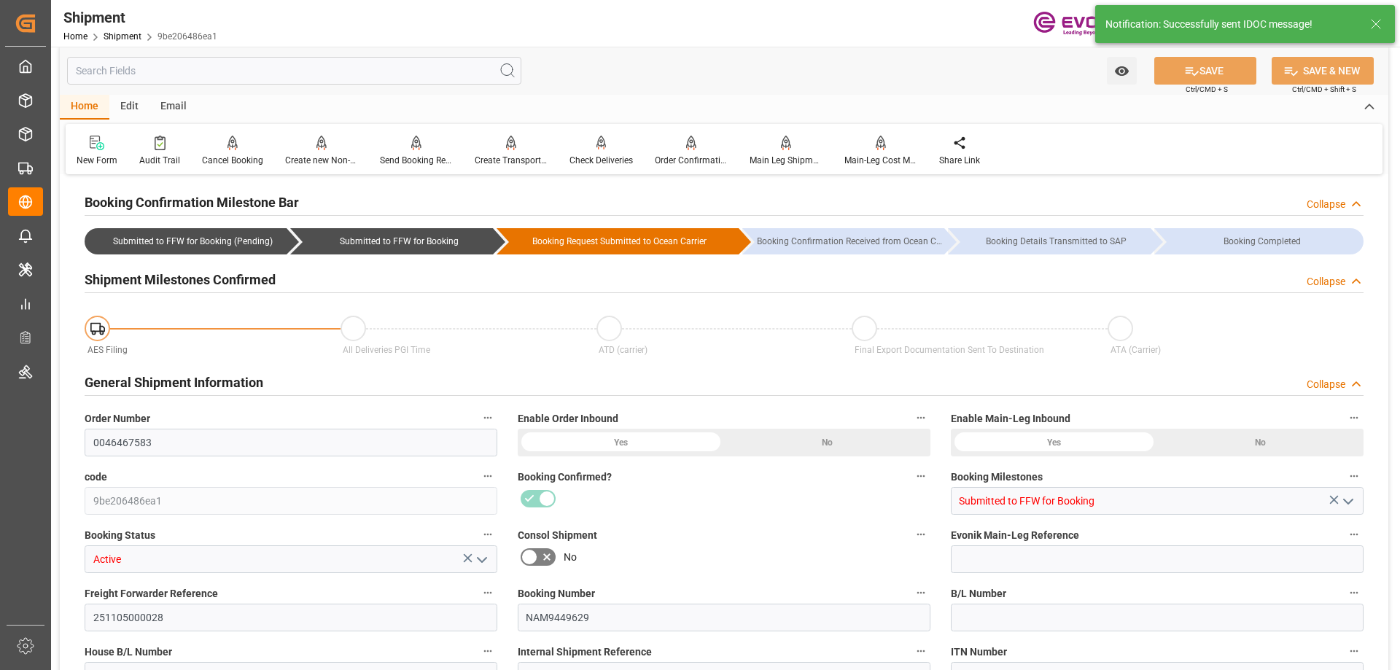
type input "9461867"
type input "2651"
type input "0"
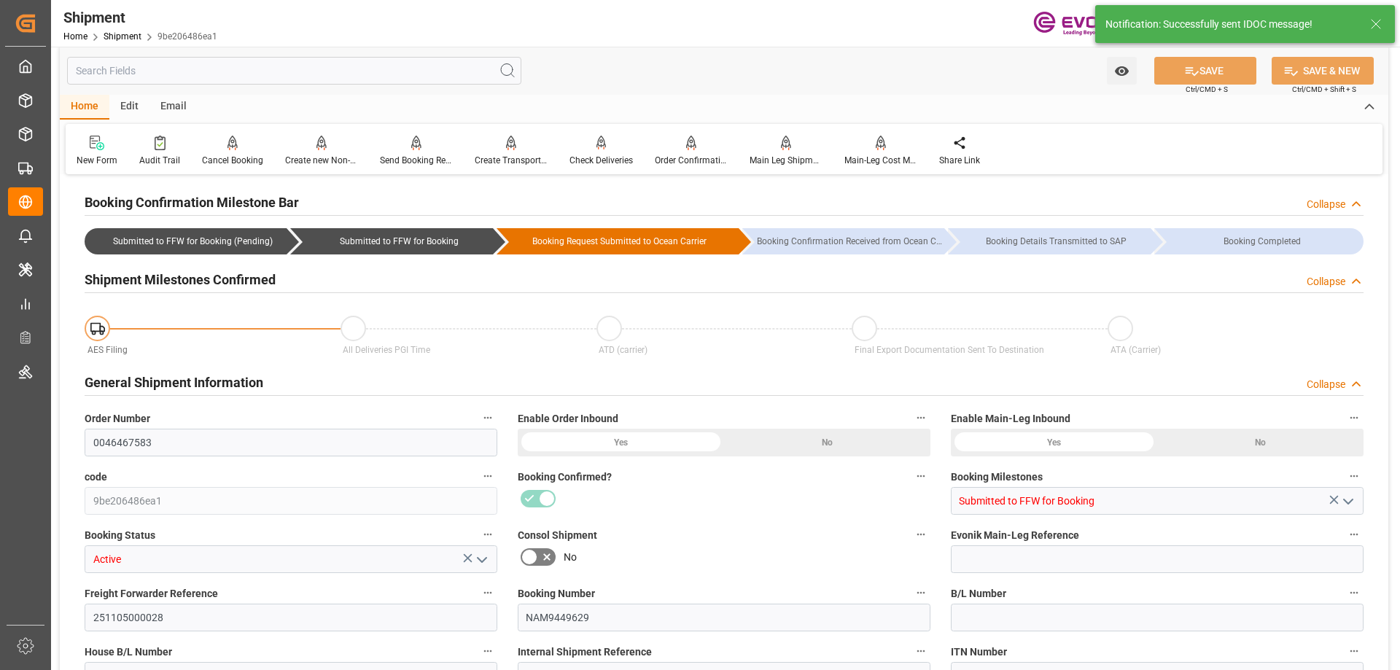
type input "40"
type input "DR"
type input "0"
type input "CMACGM"
type input "CMA CGM Group"
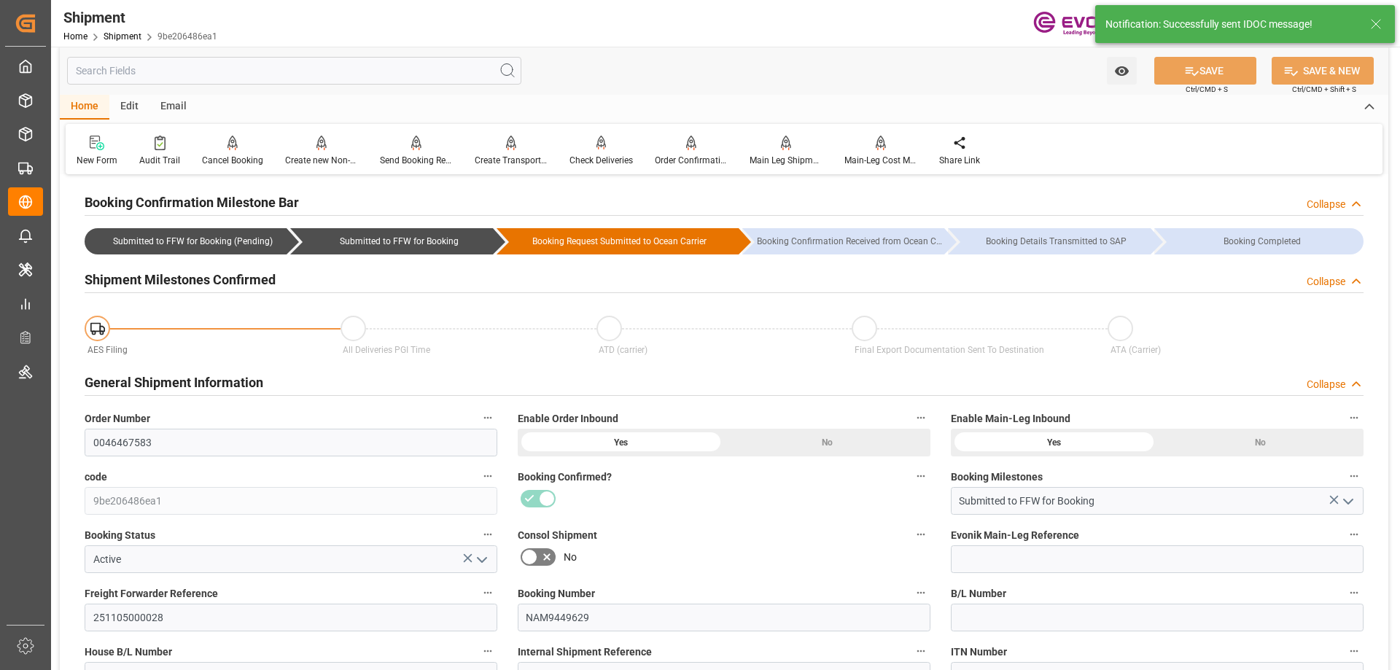
type input "11-15-2025 00:00"
type input "12-20-2025 00:00"
type input "11-04-2025 20:00"
type input "11-10-2025 16:00"
type input "10-23-2025 00:00"
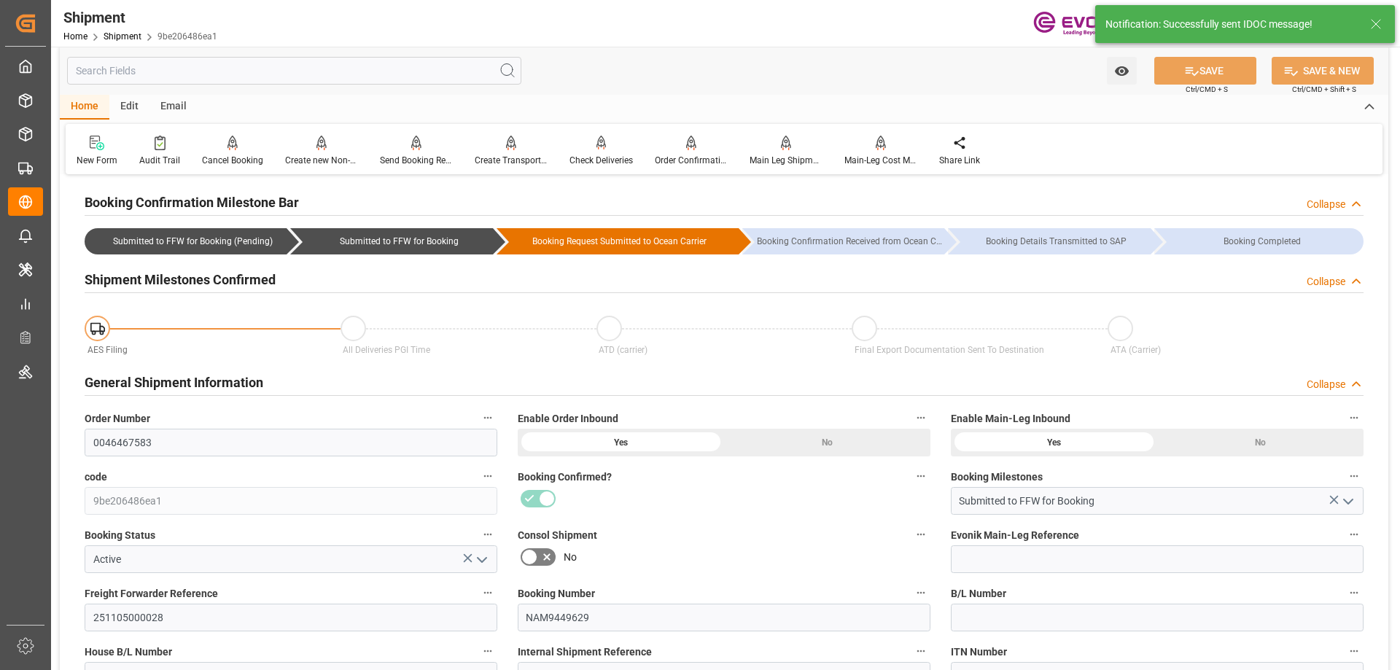
type input "11-04-2025 20:00"
type input "12-01-2025"
type input "09-22-2025 03:02"
type input "09-22-2025 02:35"
type input "09-22-2025 15:54"
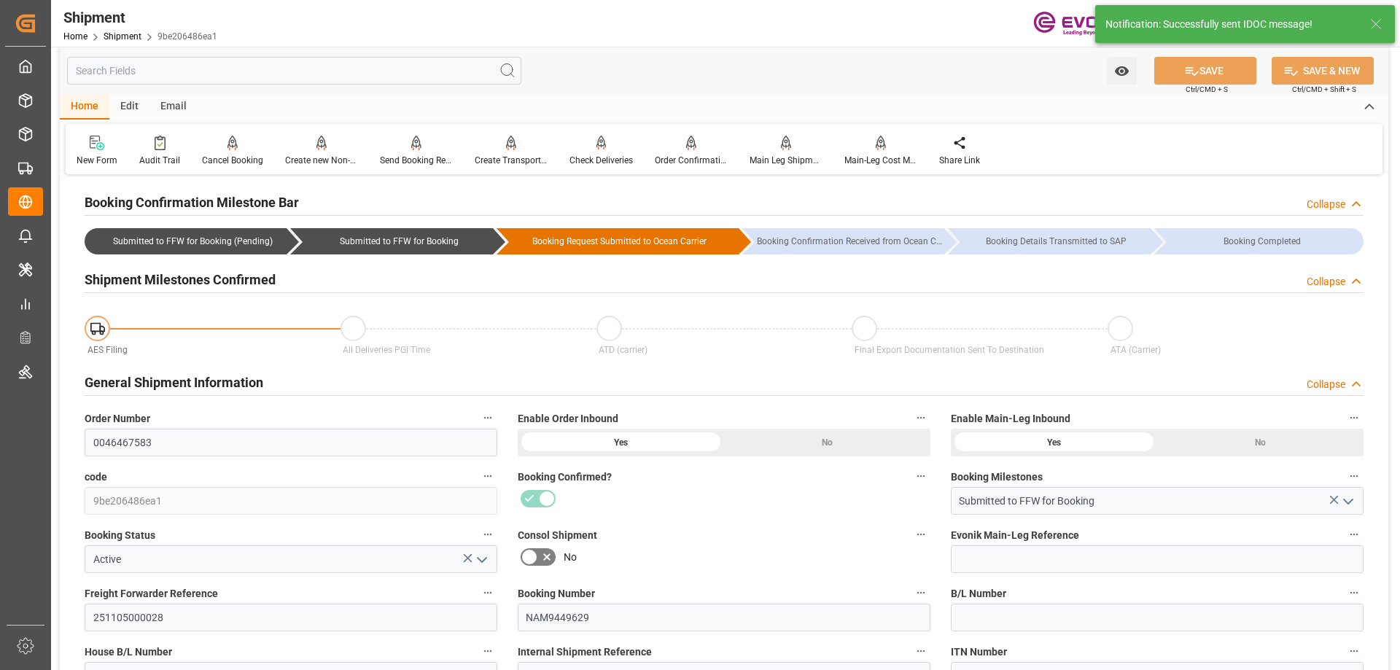
type input "09-22-2025 15:54"
type input "09-22-2025 02:32"
type input "09-22-2025 15:54"
type input "09-22-2025 00:00"
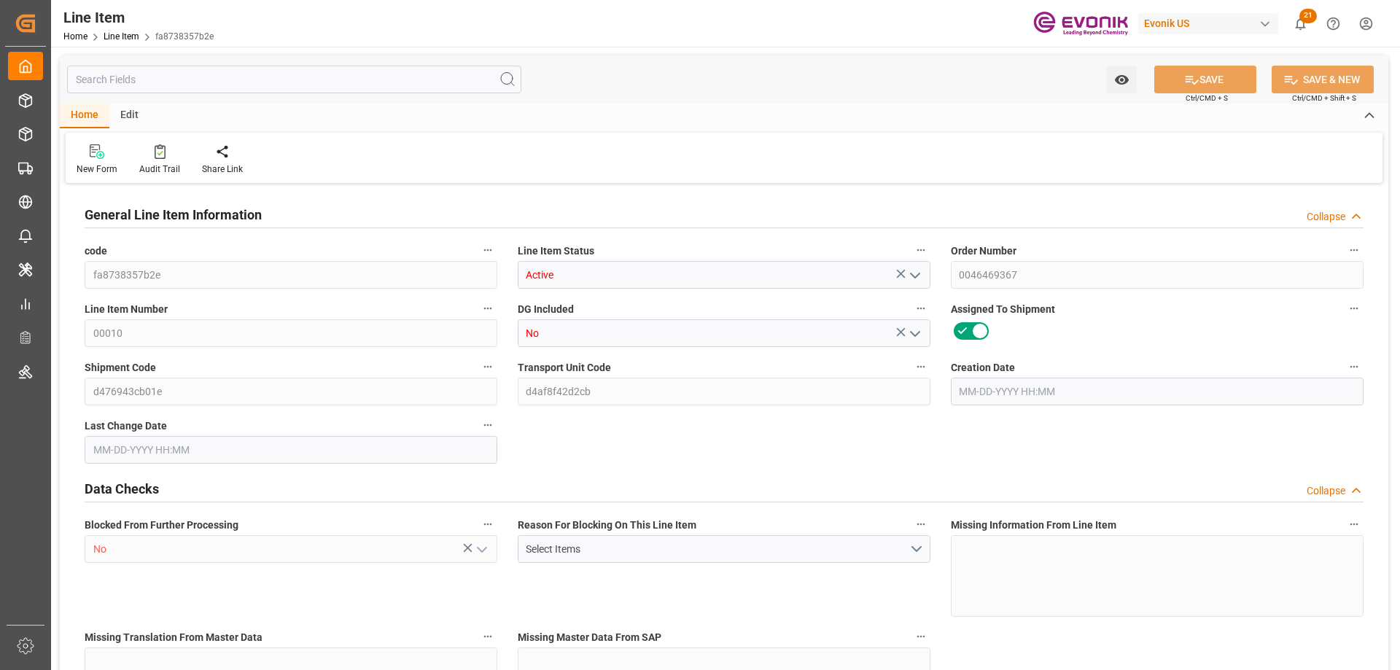
type input "16"
type input "16880"
type input "16000"
type input "22.272"
type input "16"
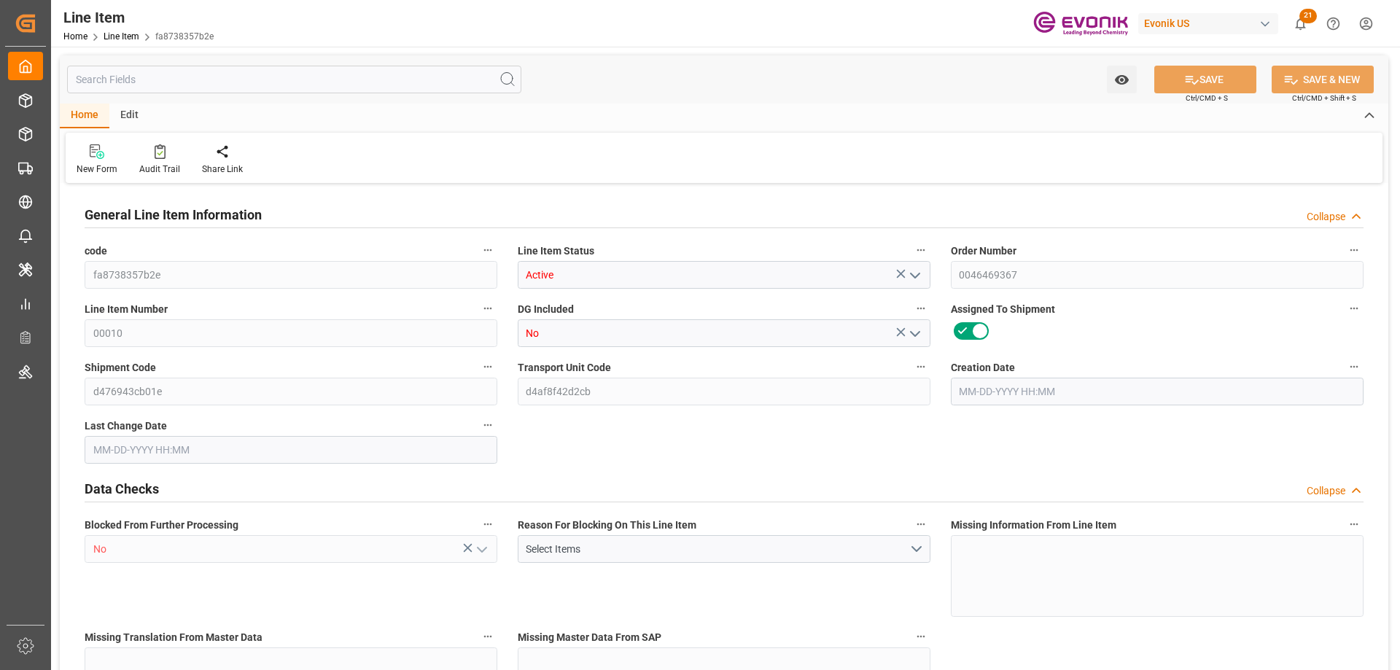
type input "60800"
type input "16"
type input "16880"
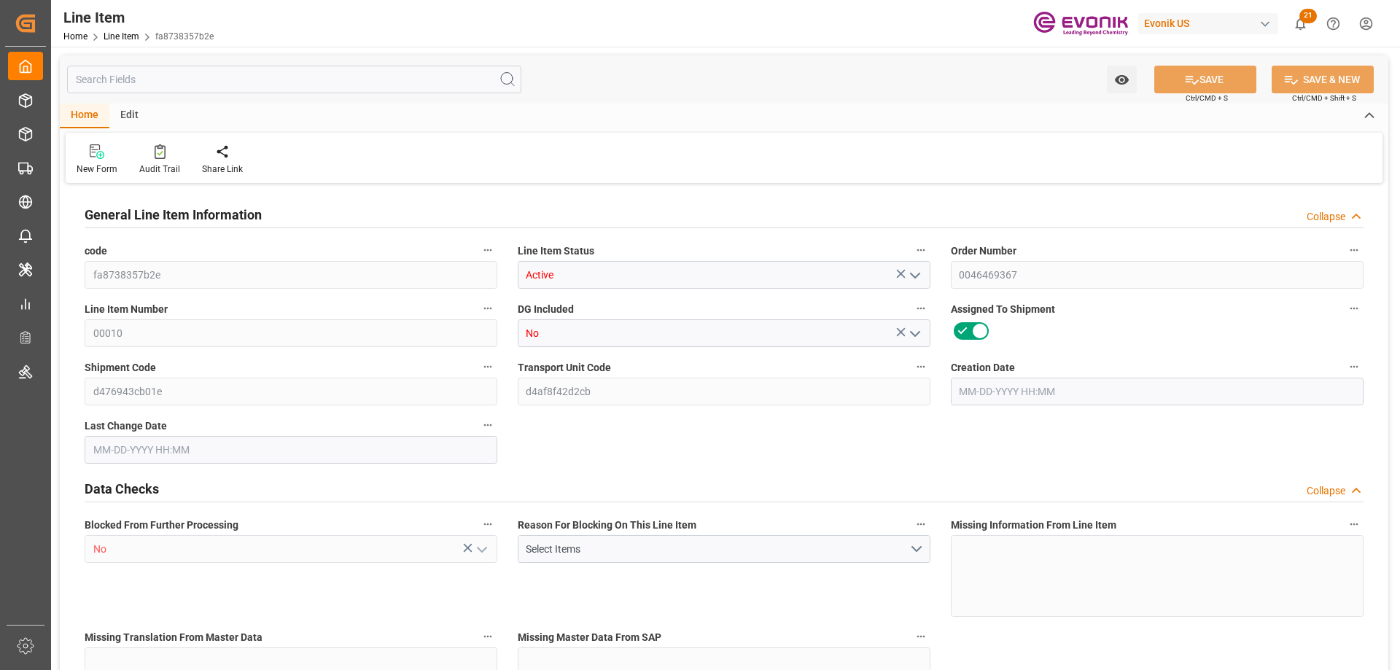
type input "16880"
type input "16000"
type input "22.272"
type input "22272"
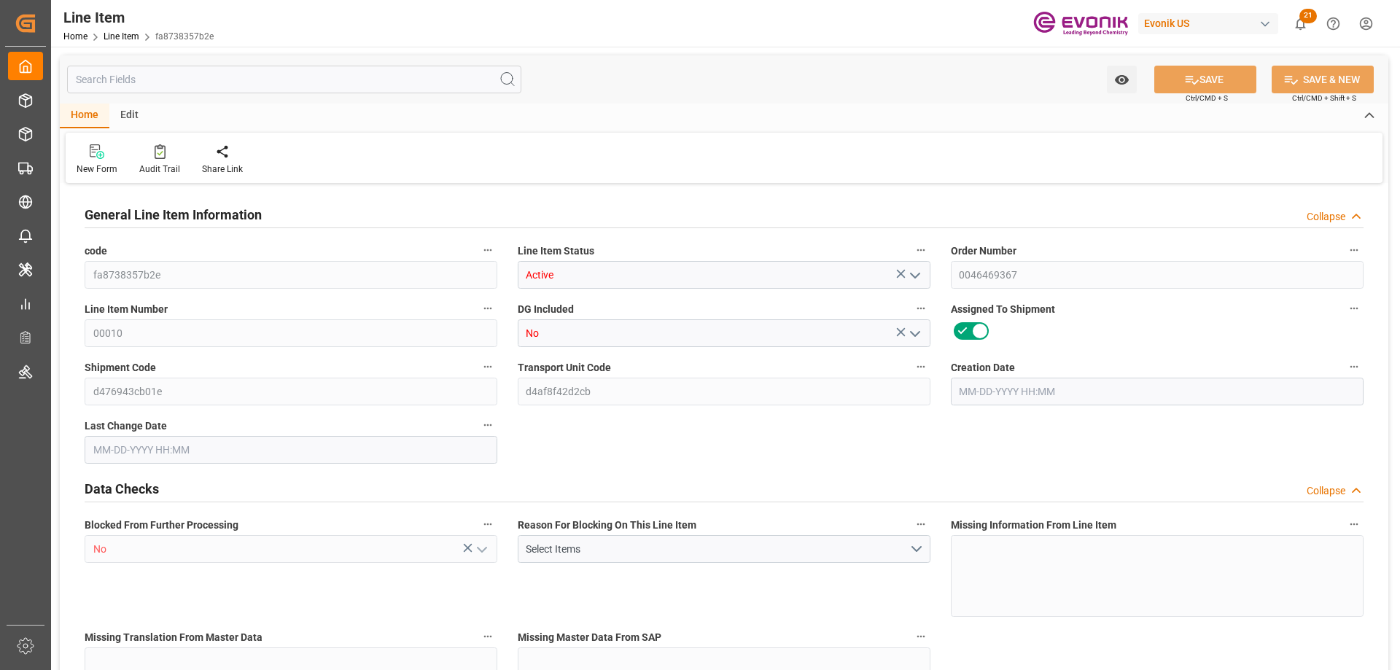
type input "0"
type input "09-17-2025 19:47"
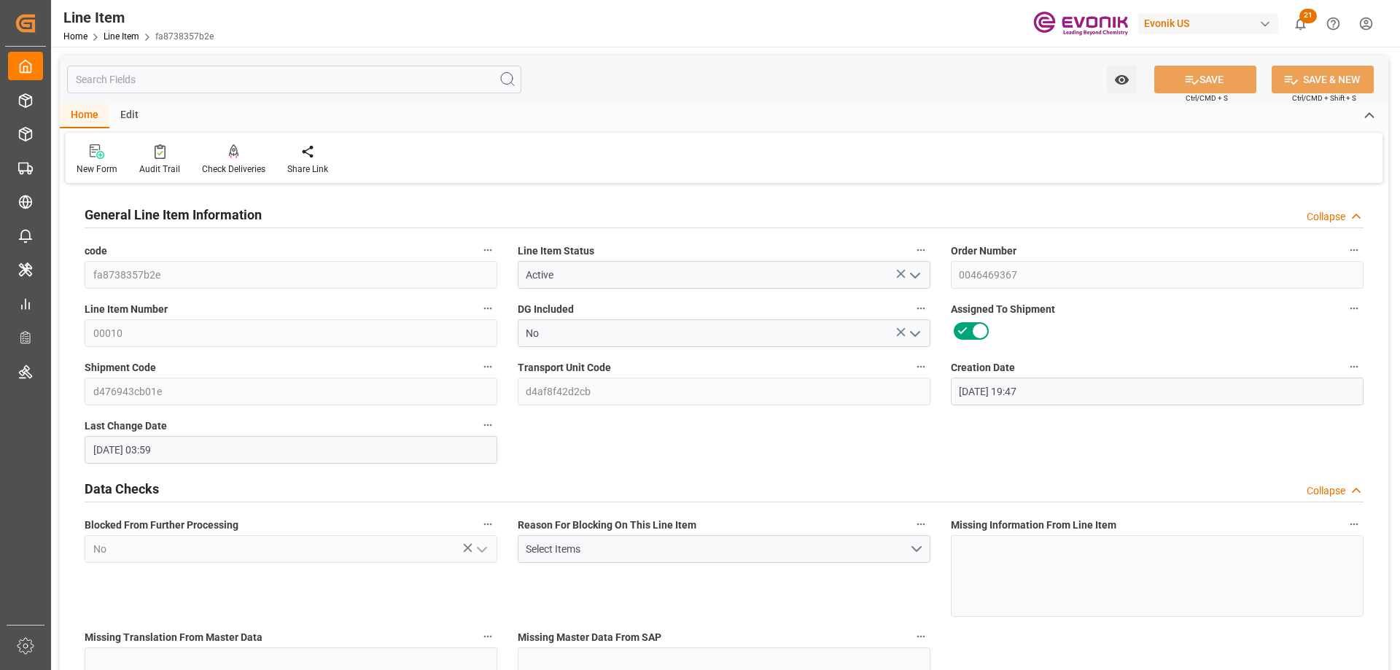
type input "09-18-2025 03:59"
type input "10-24-2025"
type input "[DATE]"
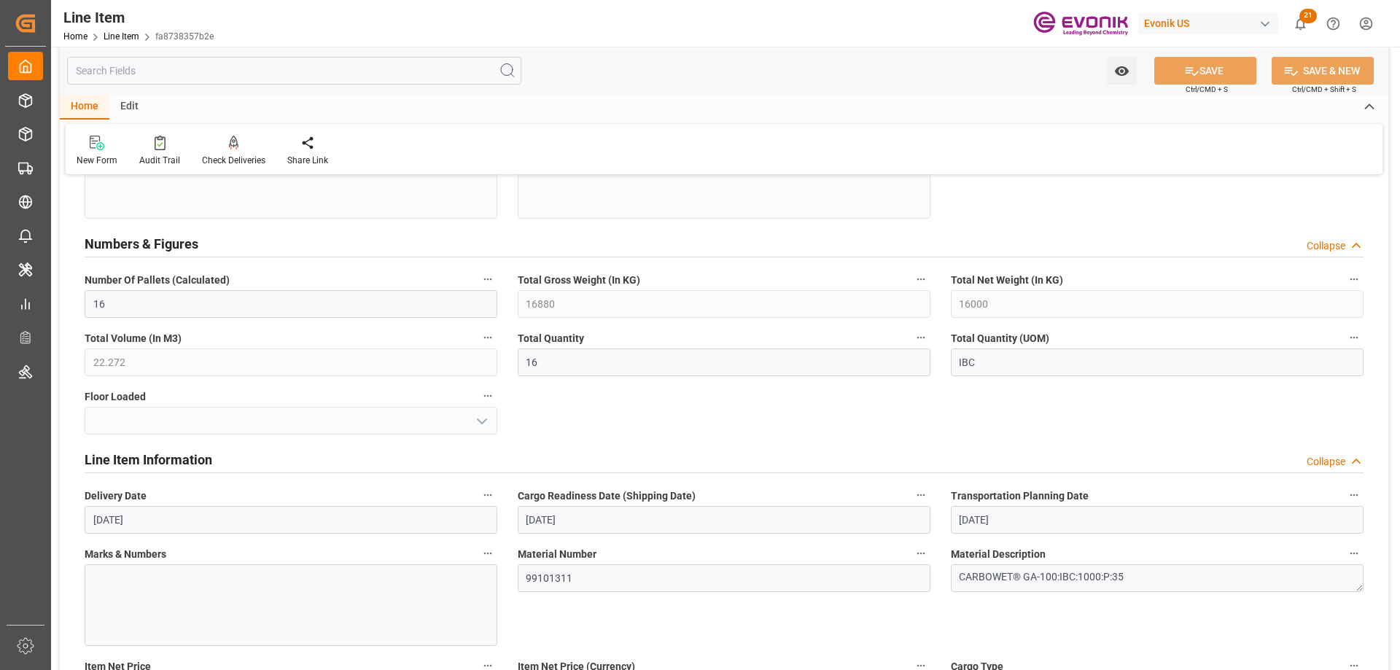
scroll to position [875, 0]
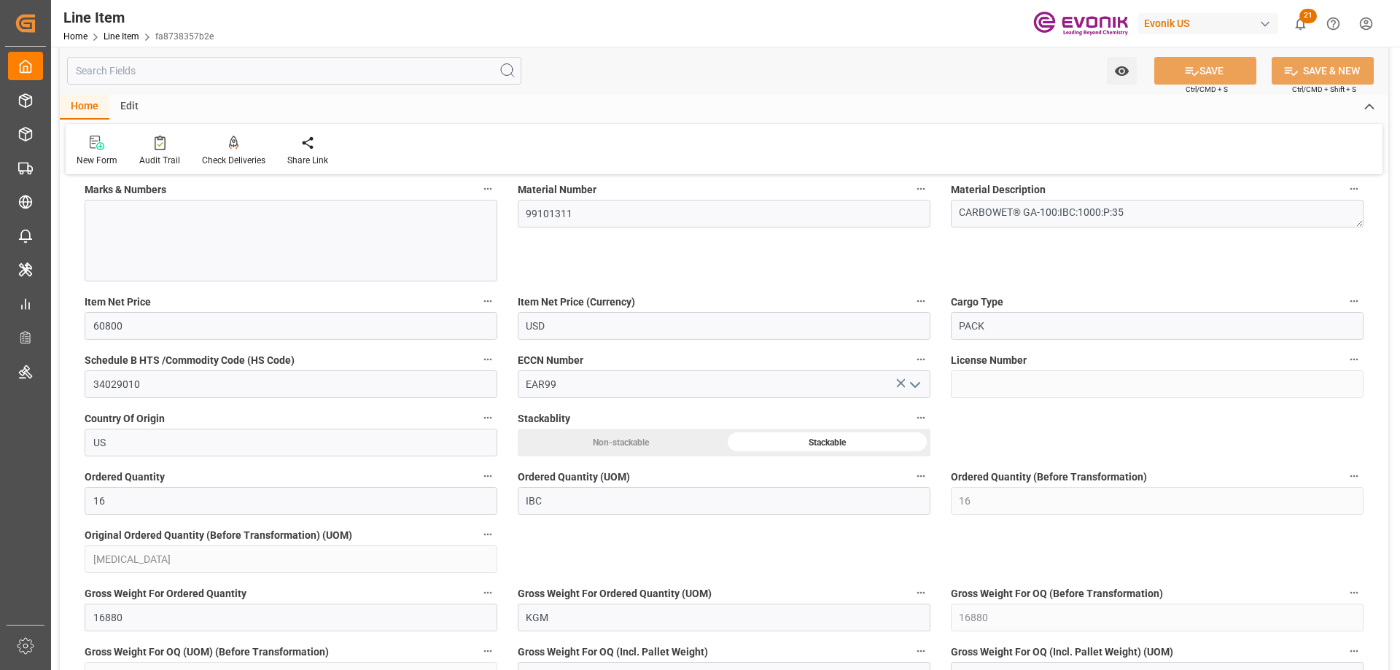
click at [112, 74] on input "text" at bounding box center [294, 71] width 454 height 28
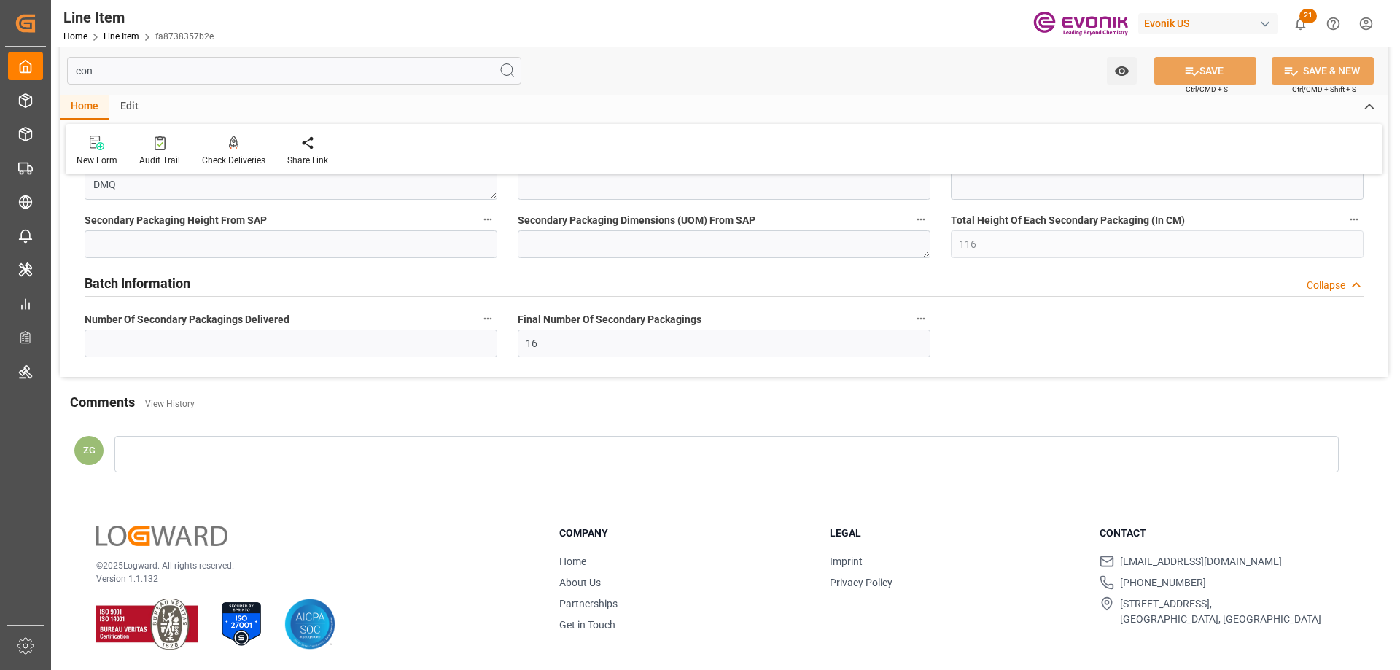
scroll to position [20, 0]
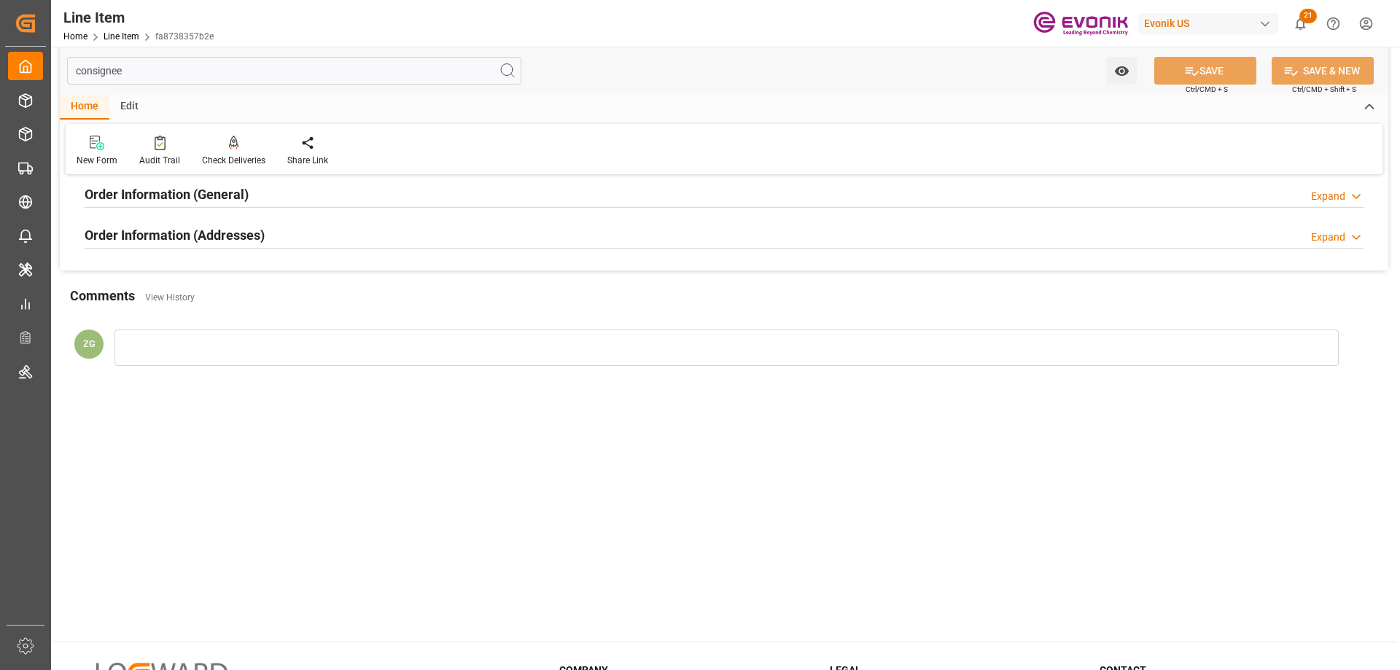
type input "consignee"
click at [205, 233] on h2 "Order Information (Addresses)" at bounding box center [175, 235] width 180 height 20
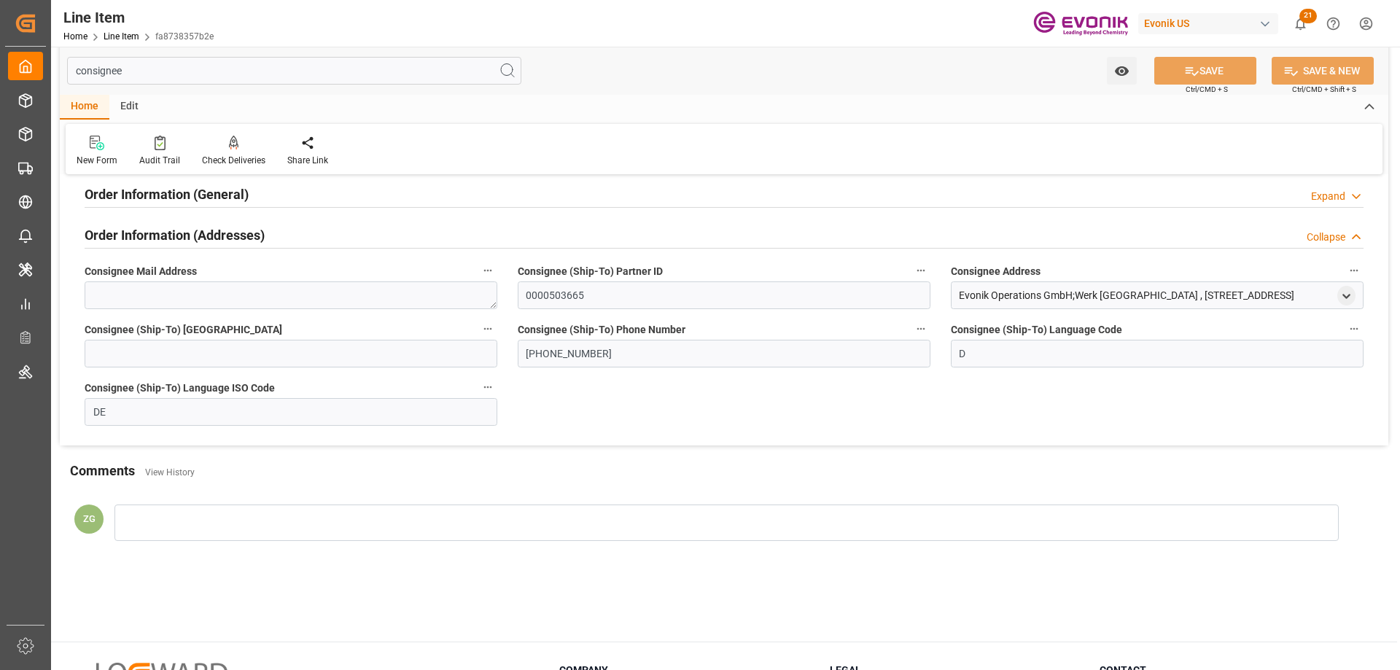
click at [188, 197] on h2 "Order Information (General)" at bounding box center [167, 195] width 164 height 20
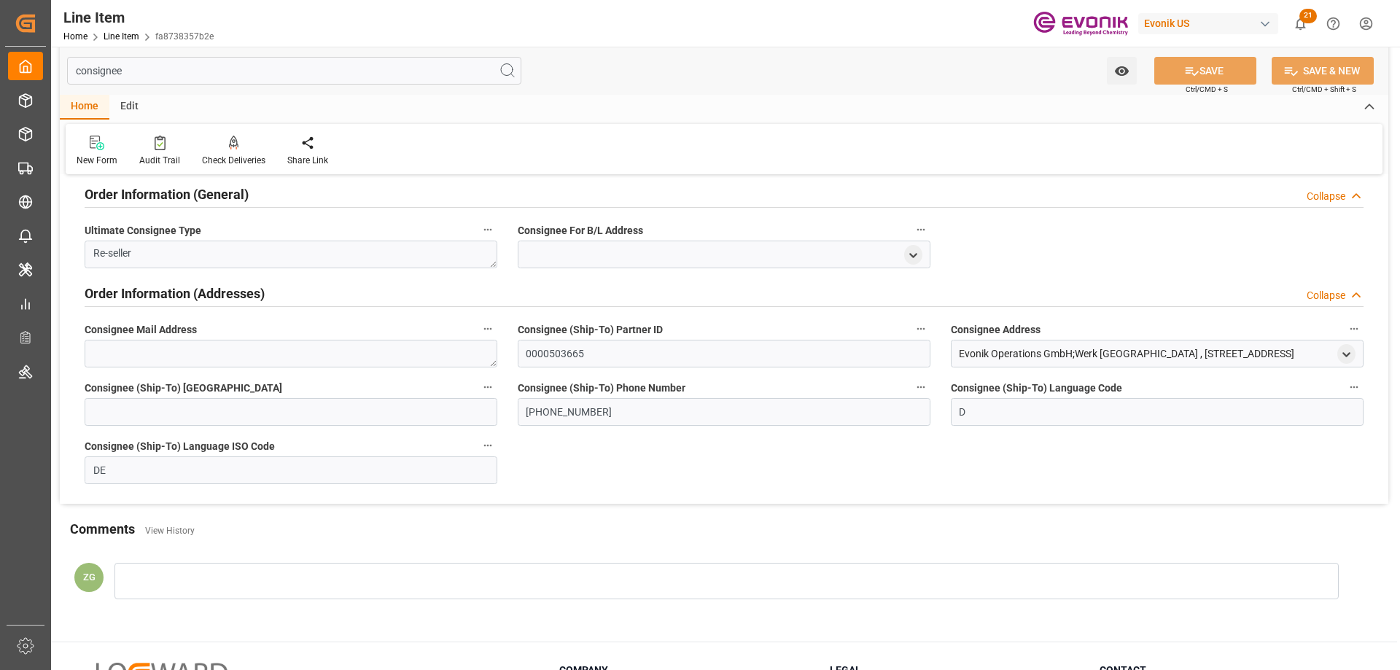
scroll to position [0, 0]
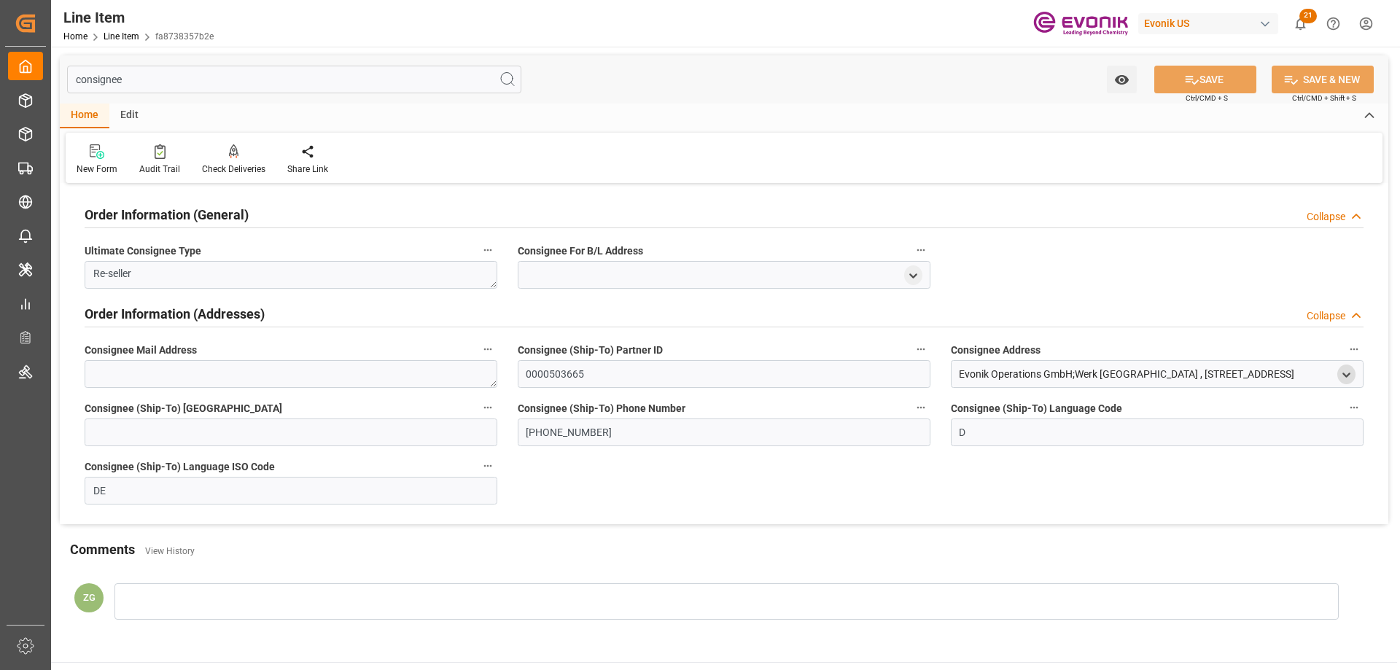
click at [1352, 376] on icon "open menu" at bounding box center [1347, 375] width 12 height 12
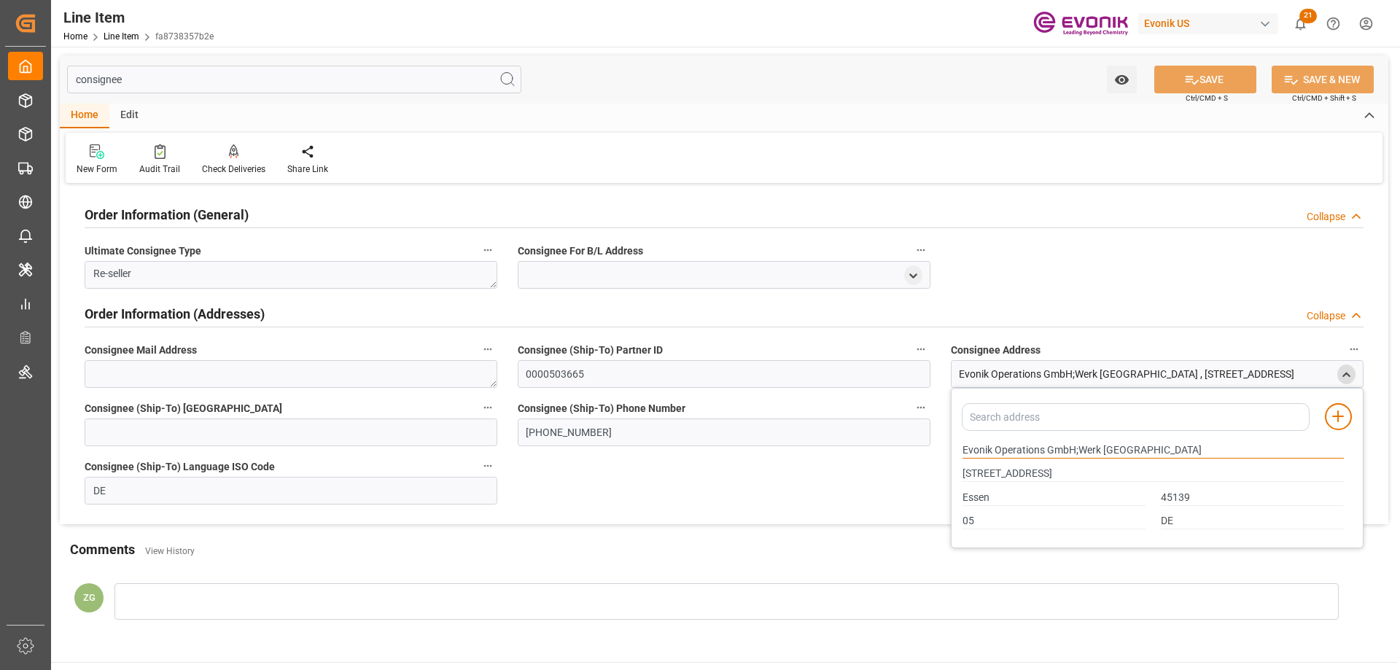
drag, startPoint x: 964, startPoint y: 449, endPoint x: 1043, endPoint y: 449, distance: 78.8
click at [1043, 449] on input "Evonik Operations GmbH;Werk Essen" at bounding box center [1153, 451] width 381 height 16
click at [972, 495] on input "Essen" at bounding box center [1054, 498] width 183 height 16
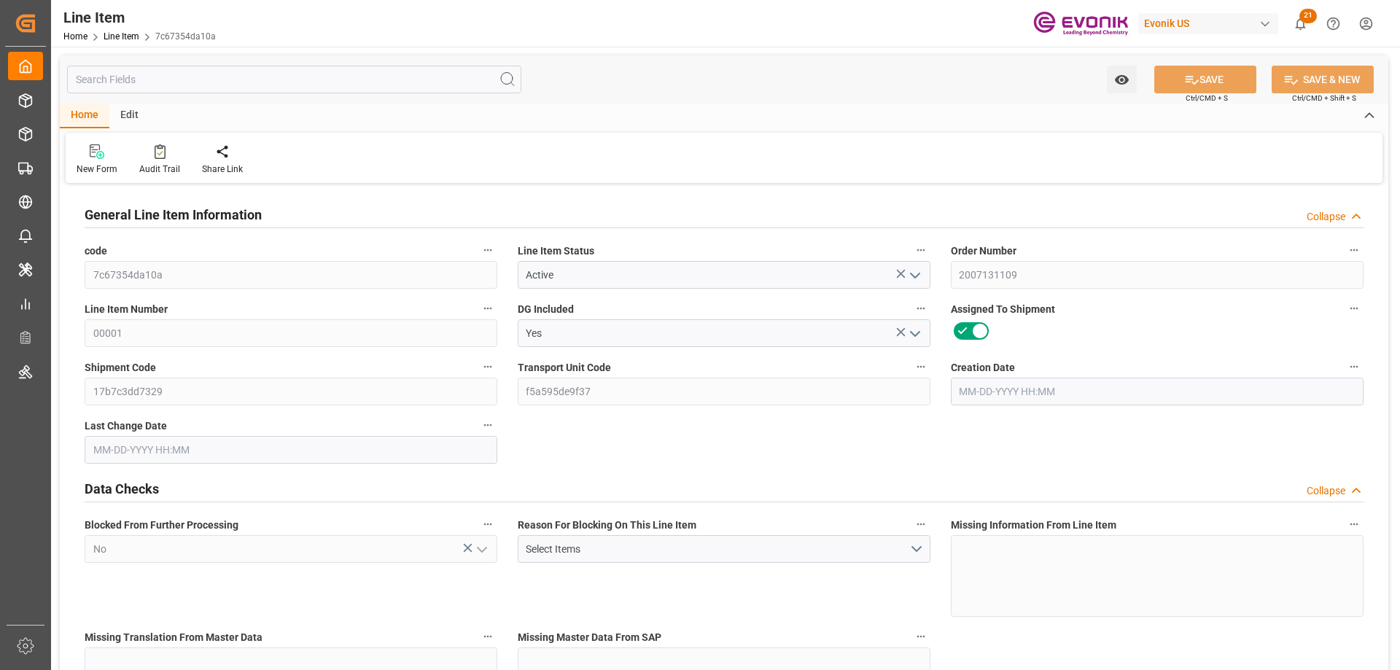
type input "[DATE] 15:26"
type input "[DATE] 13:48"
type input "[DATE]"
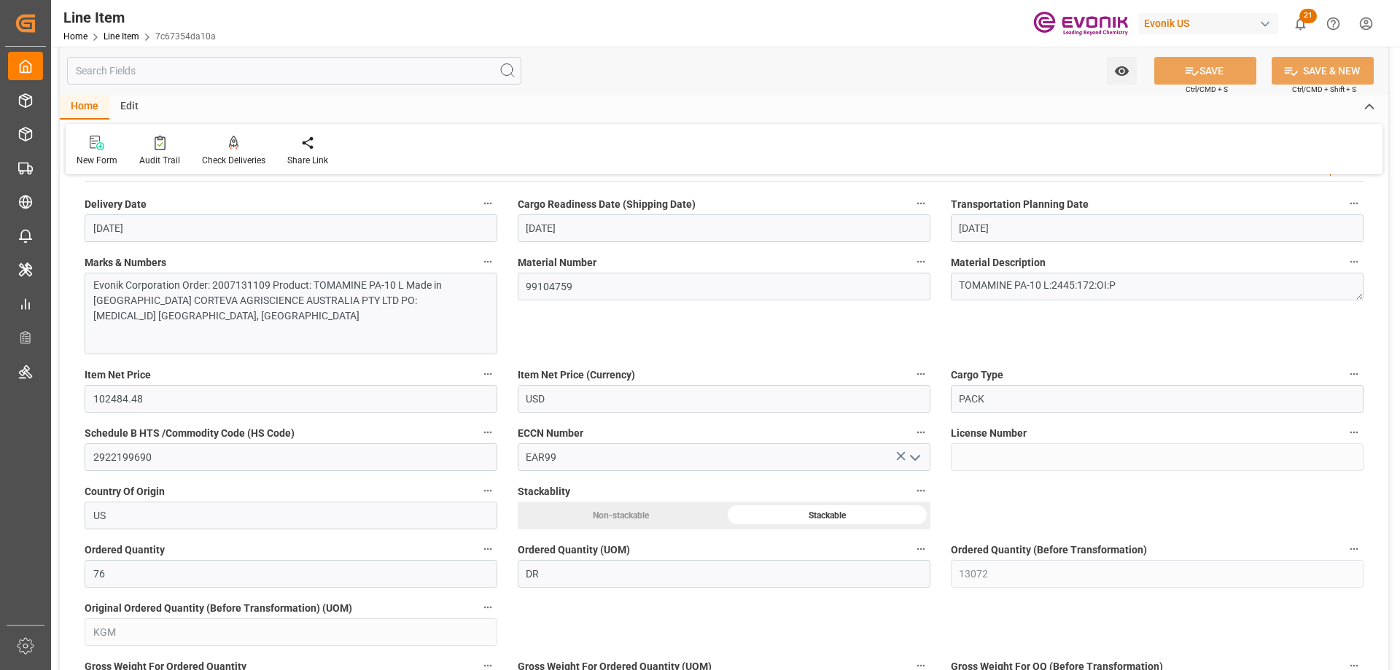
scroll to position [875, 0]
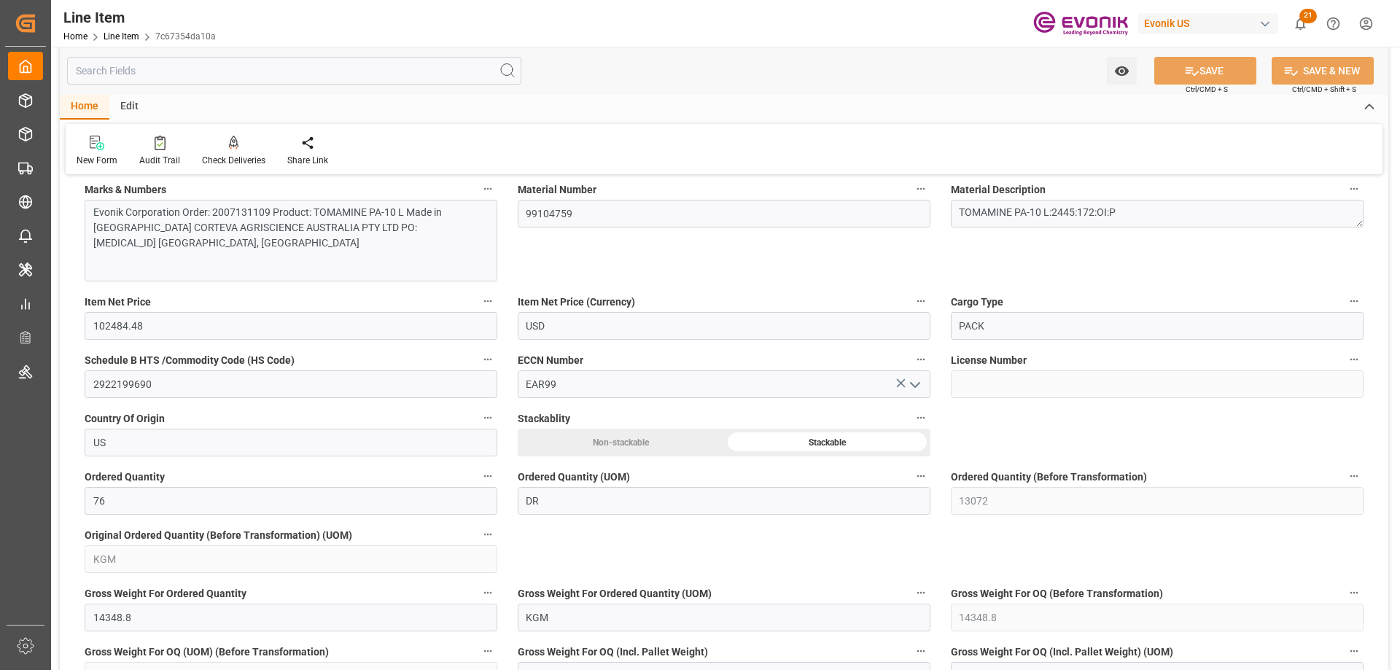
click at [242, 69] on input "text" at bounding box center [294, 71] width 454 height 28
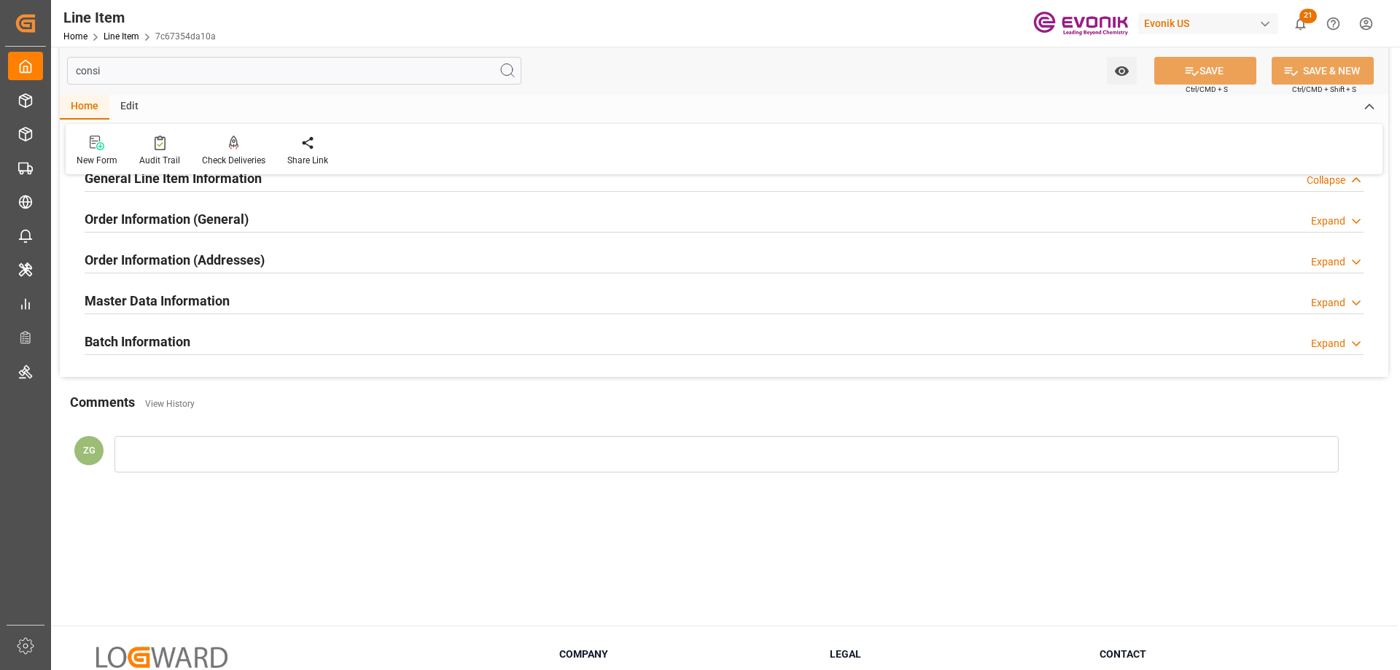
scroll to position [0, 0]
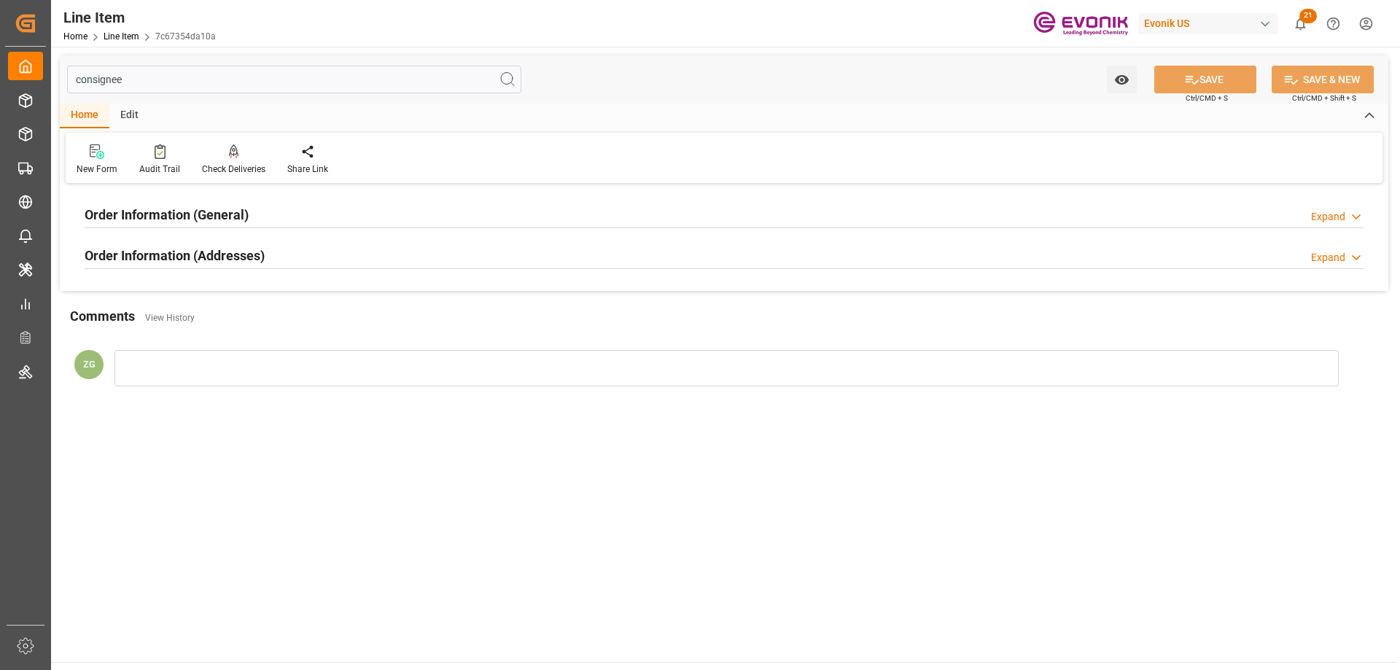
type input "consignee"
click at [212, 252] on h2 "Order Information (Addresses)" at bounding box center [175, 256] width 180 height 20
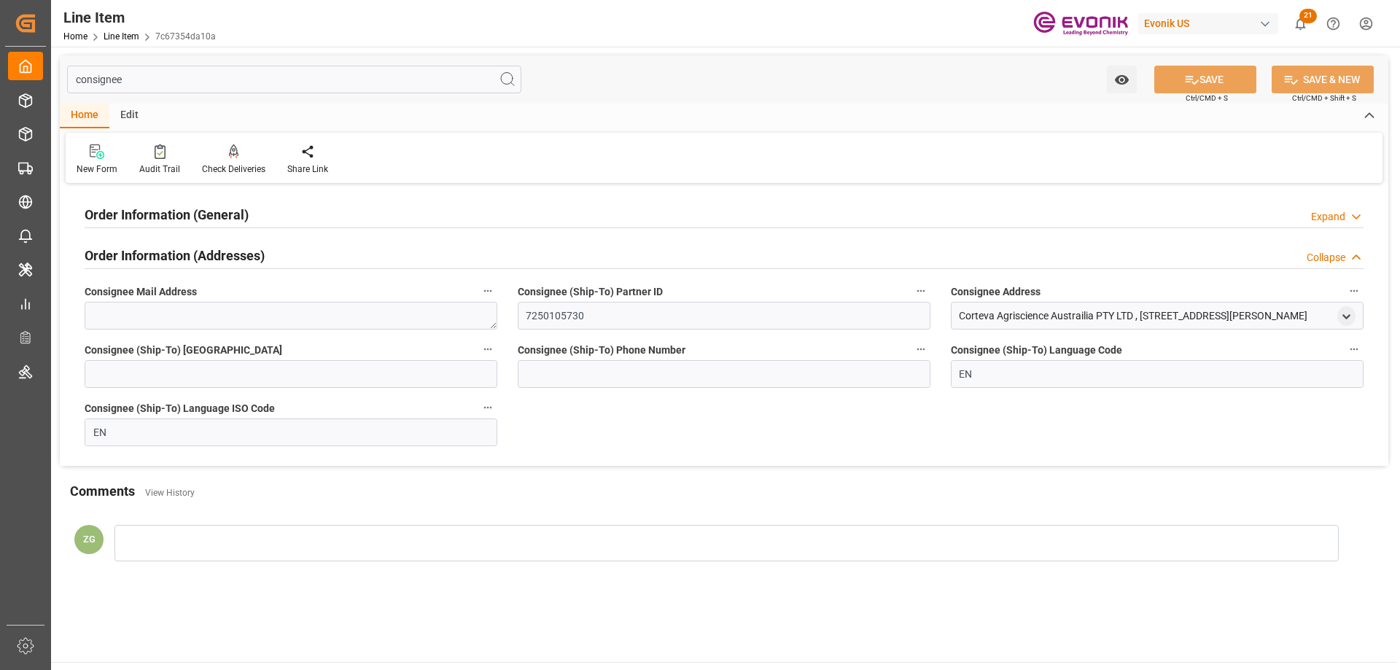
click at [195, 220] on h2 "Order Information (General)" at bounding box center [167, 215] width 164 height 20
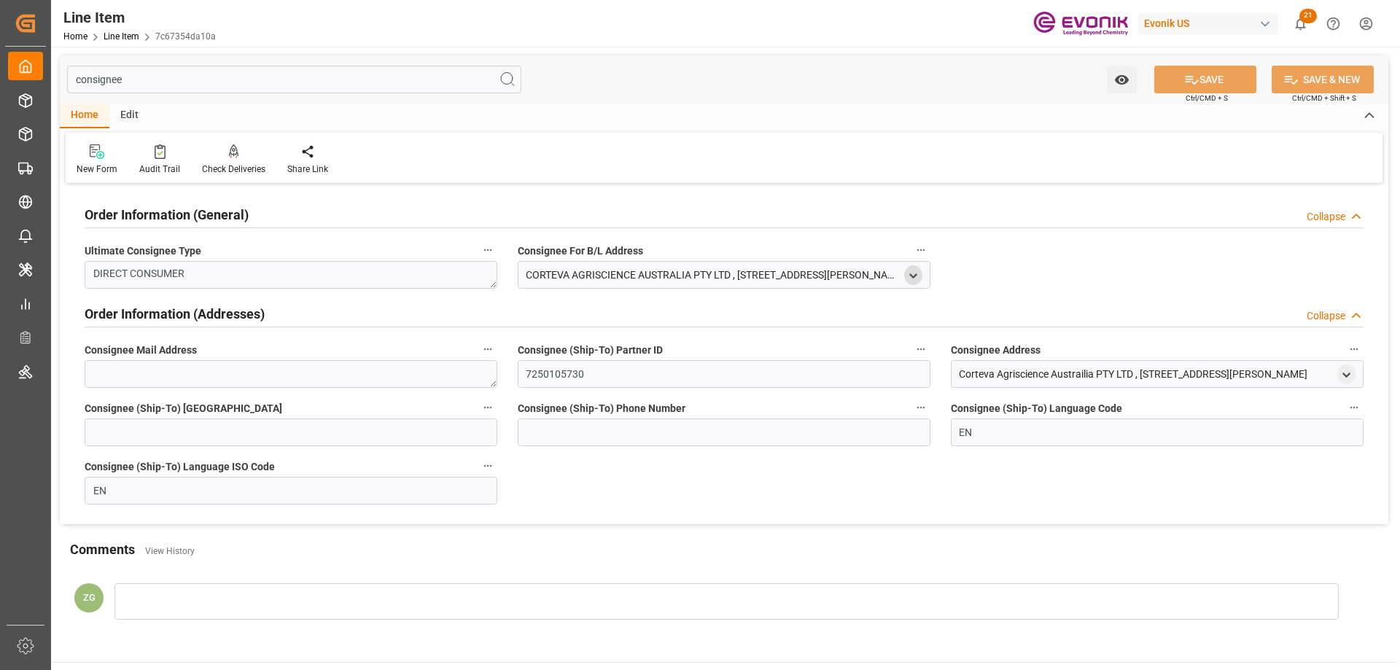
click at [904, 279] on div "CORTEVA AGRISCIENCE AUSTRALIA PTY LTD , [STREET_ADDRESS][PERSON_NAME] , [GEOGRA…" at bounding box center [724, 275] width 413 height 28
click at [912, 276] on polyline "open menu" at bounding box center [913, 275] width 7 height 3
click at [769, 415] on input "[GEOGRAPHIC_DATA]" at bounding box center [819, 422] width 183 height 16
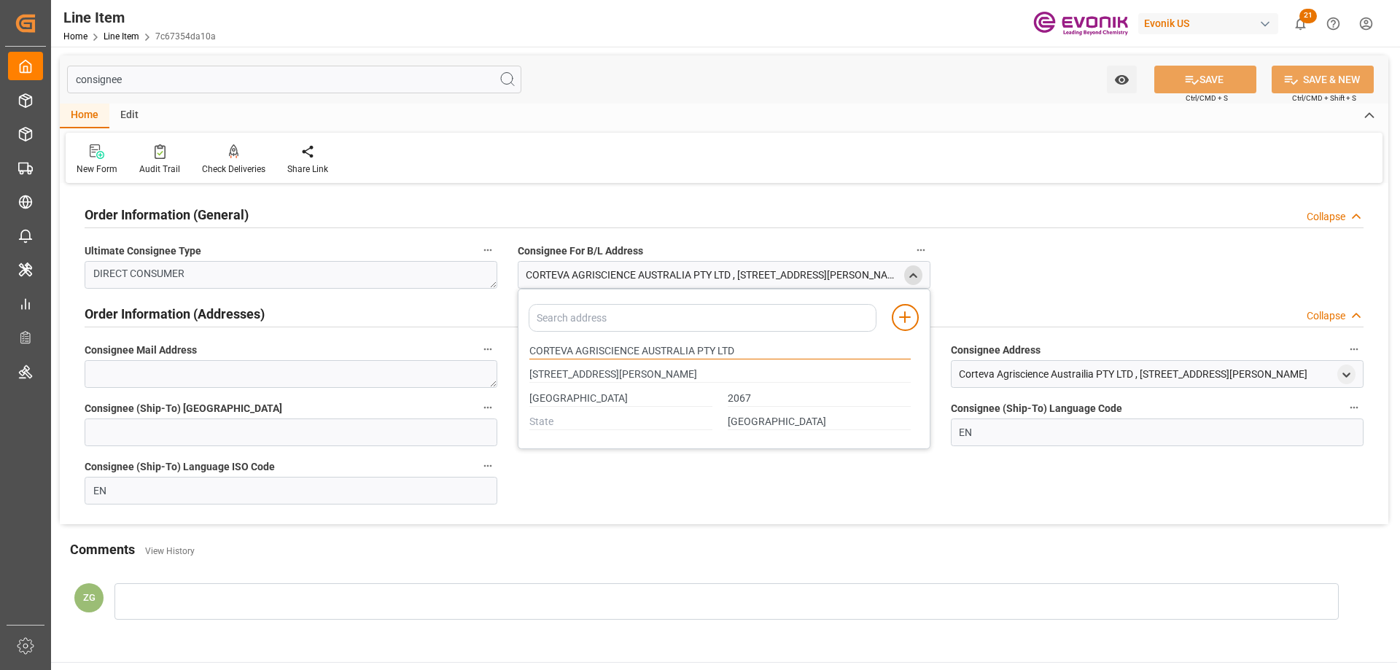
drag, startPoint x: 530, startPoint y: 349, endPoint x: 640, endPoint y: 351, distance: 110.2
click at [640, 351] on input "CORTEVA AGRISCIENCE AUSTRALIA PTY LTD" at bounding box center [720, 352] width 381 height 16
type input "[STREET_ADDRESS][PERSON_NAME]"
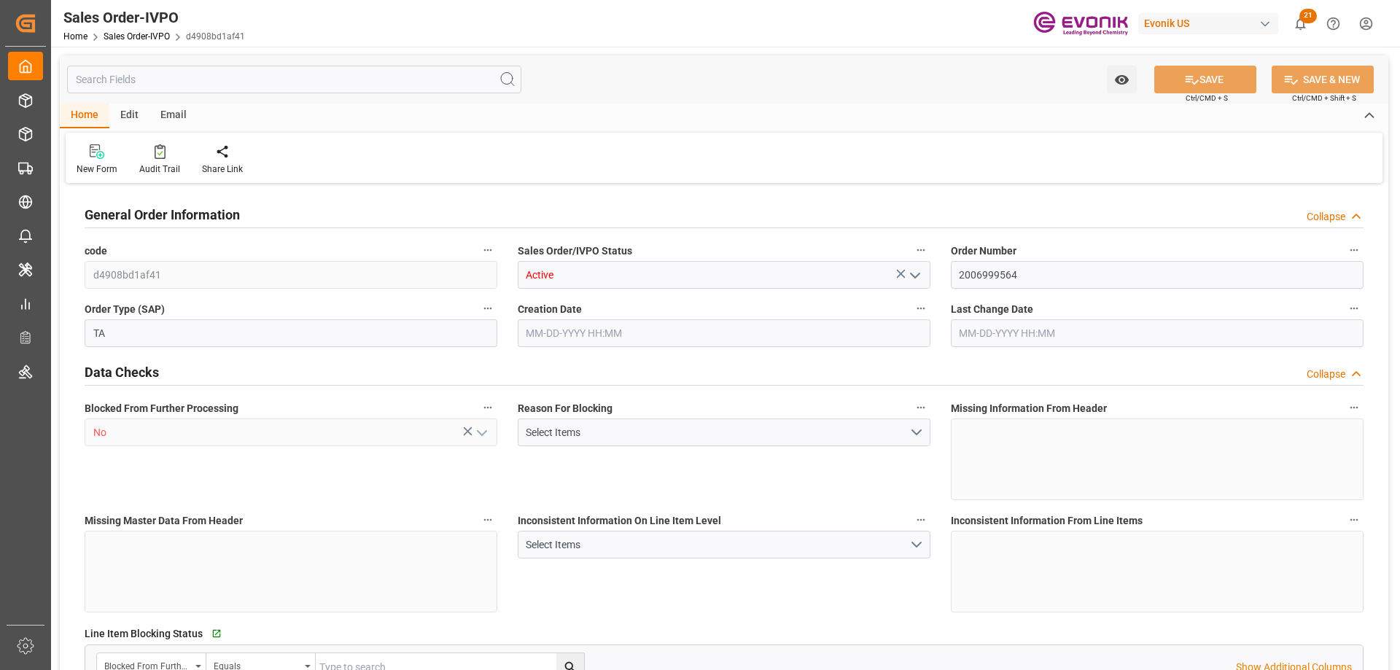
type input "ZADUR"
type input "0"
type input "1"
type input "2"
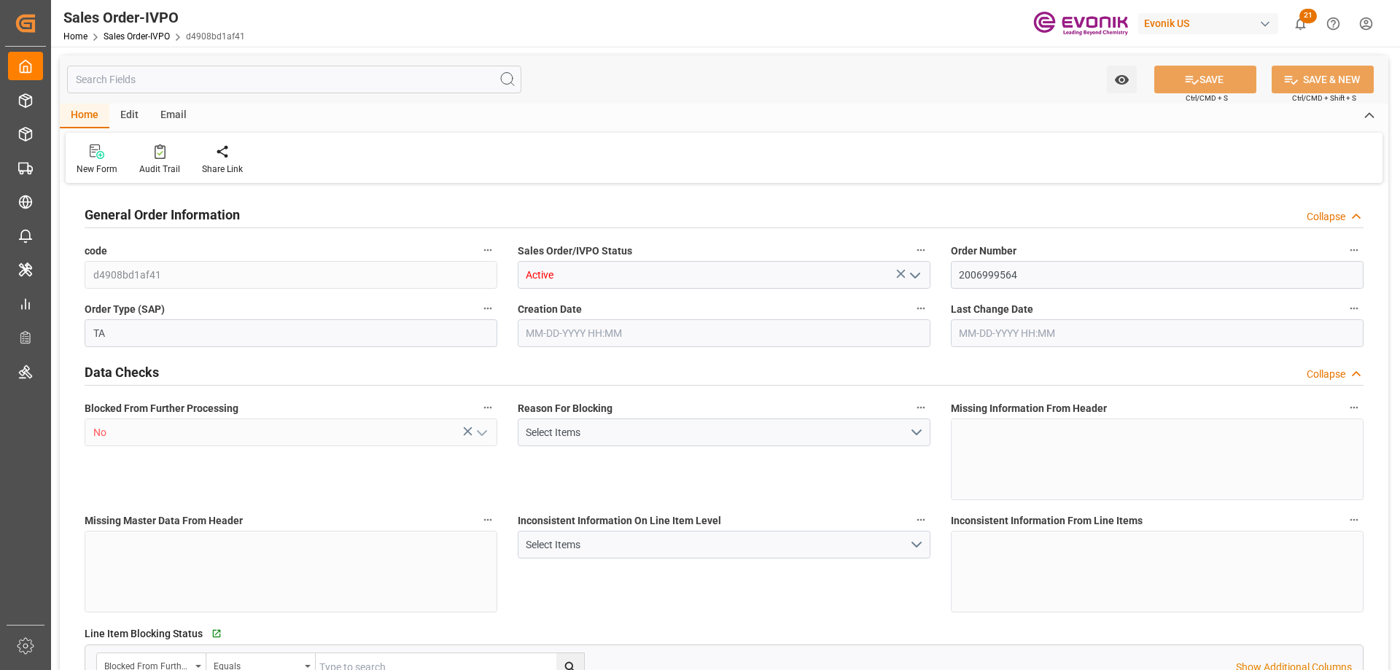
type input "15874.231"
type input "64.6778"
type input "19000"
type input "60"
type input "[DATE] 21:12"
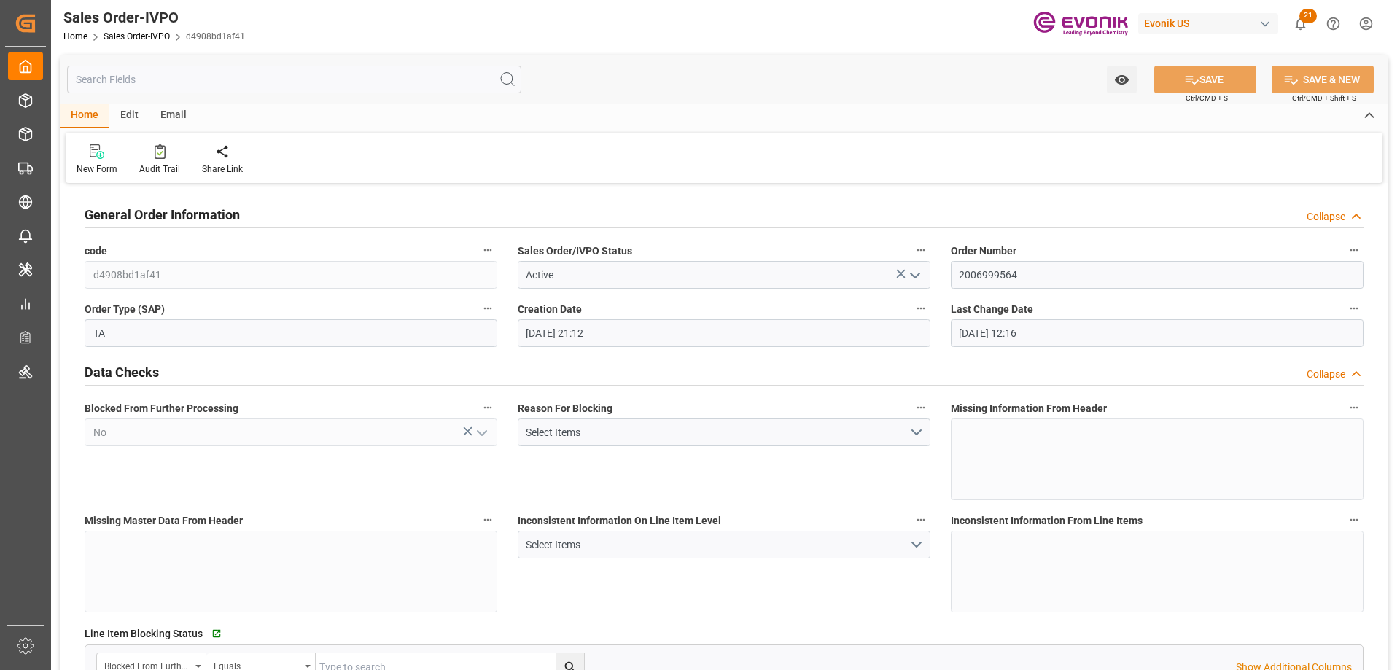
type input "[DATE] 12:16"
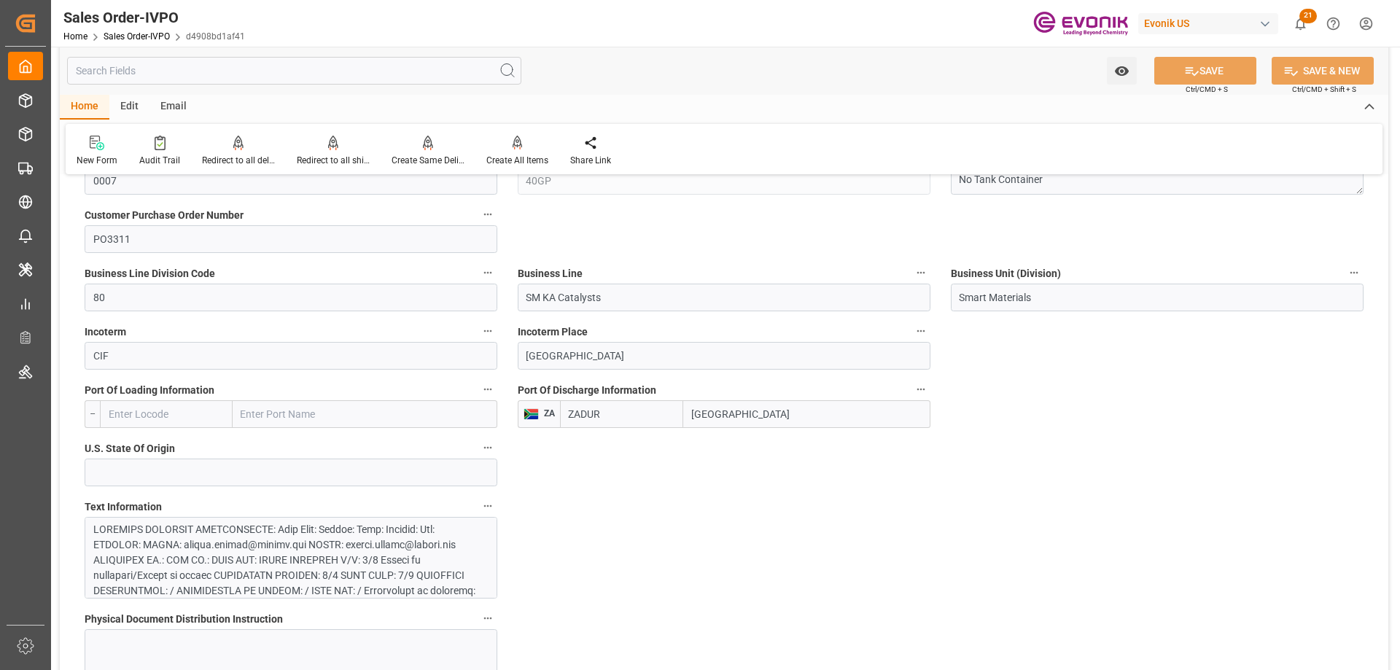
scroll to position [1094, 0]
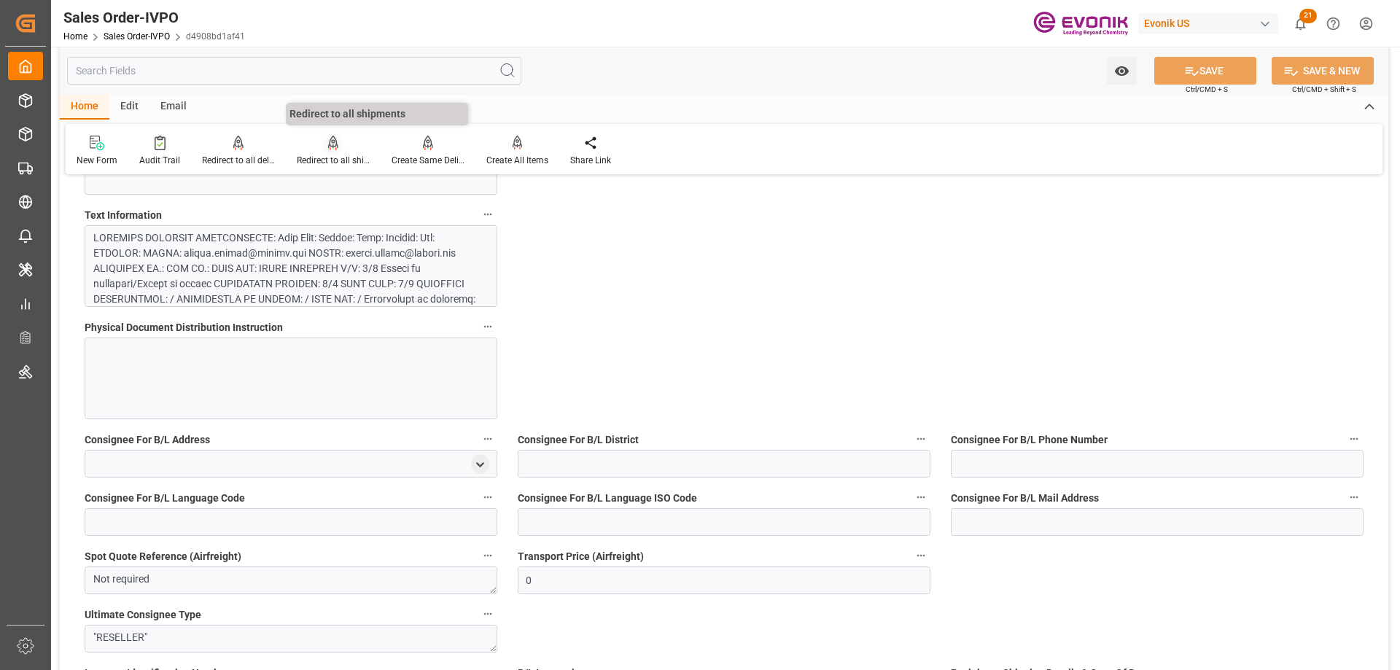
click at [330, 155] on div "Redirect to all shipments" at bounding box center [333, 160] width 73 height 13
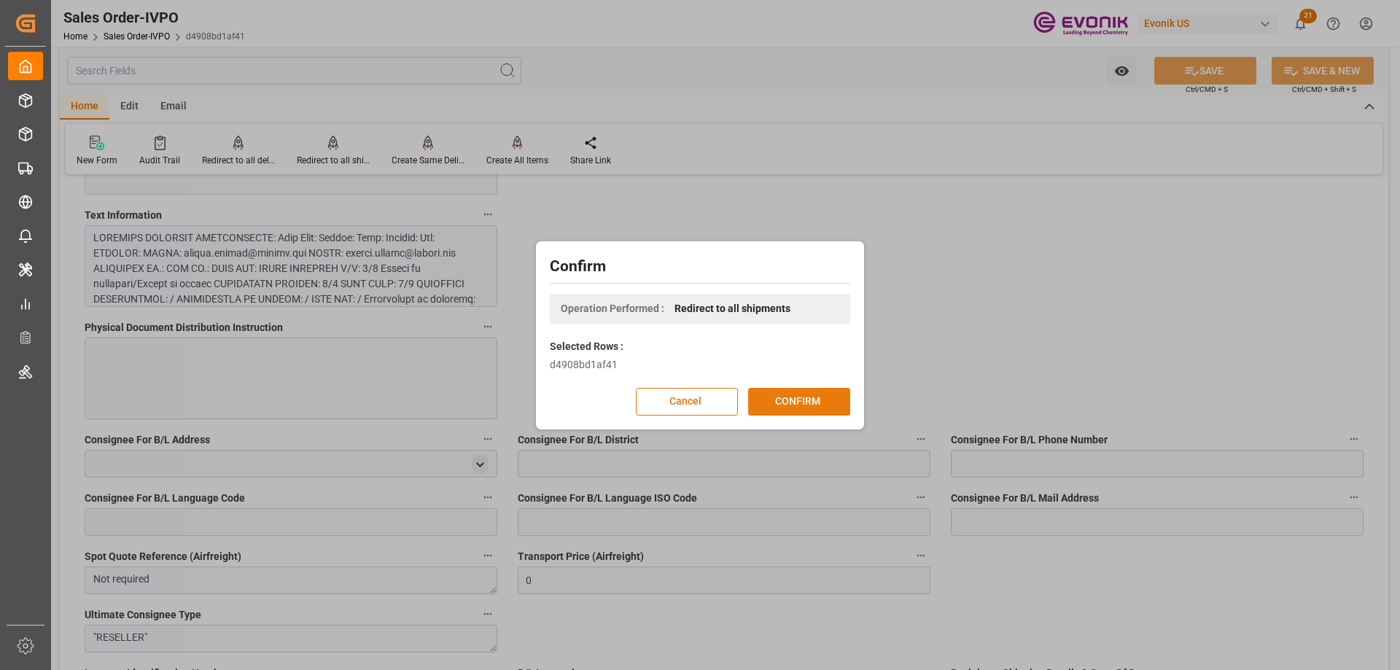
click at [801, 408] on button "CONFIRM" at bounding box center [799, 402] width 102 height 28
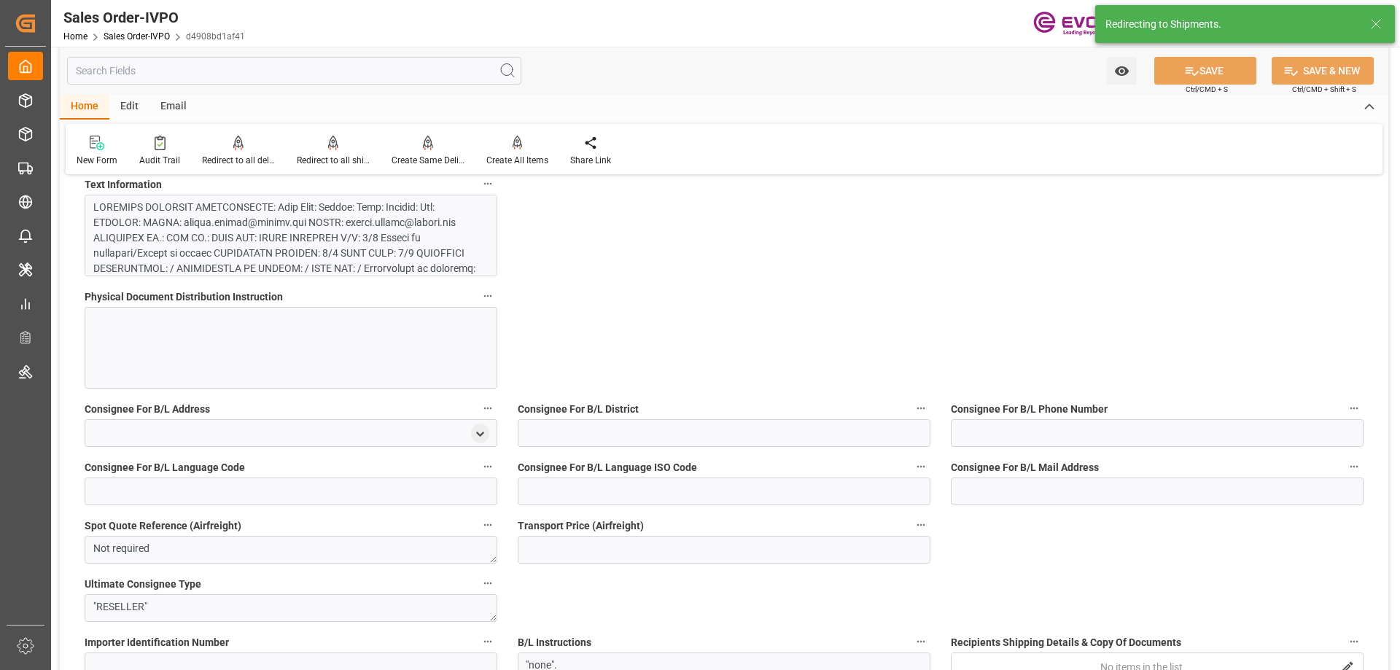
type input "ZADUR"
type input "0"
type input "1"
type input "2"
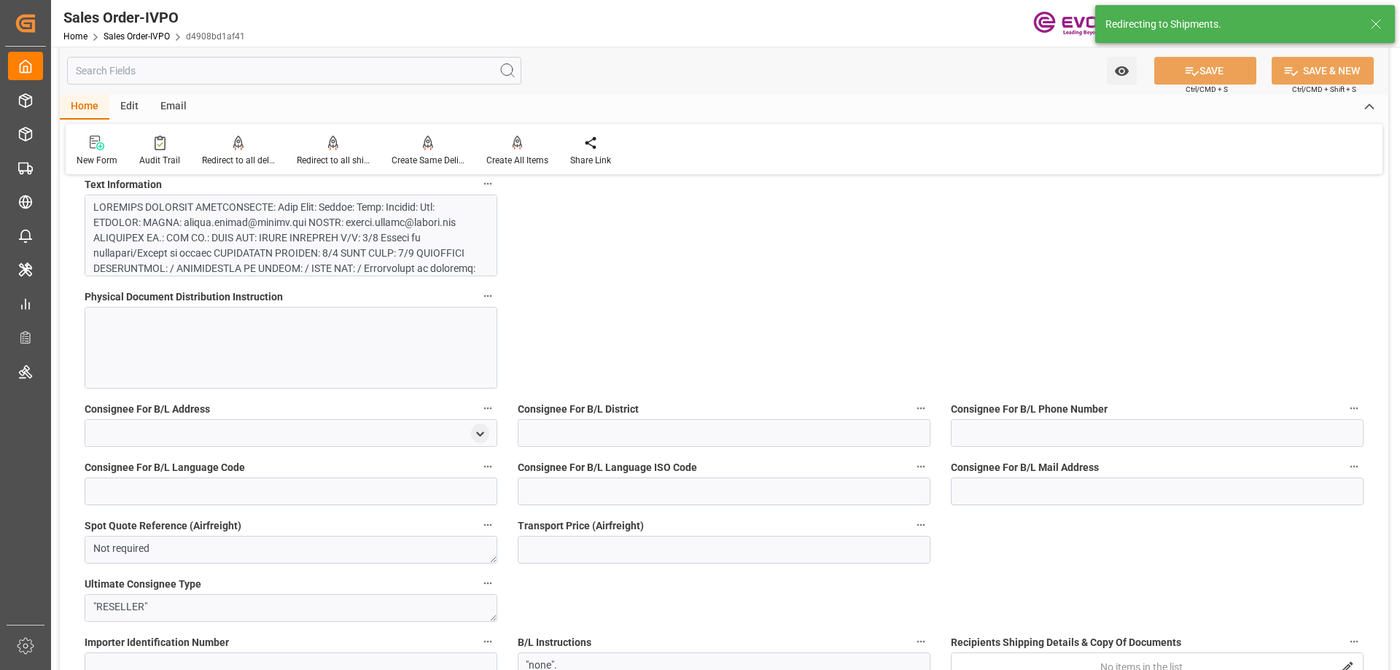
type input "15874.231"
type input "64.6778"
type input "19000"
type input "60"
type input "05-20-2025 21:12"
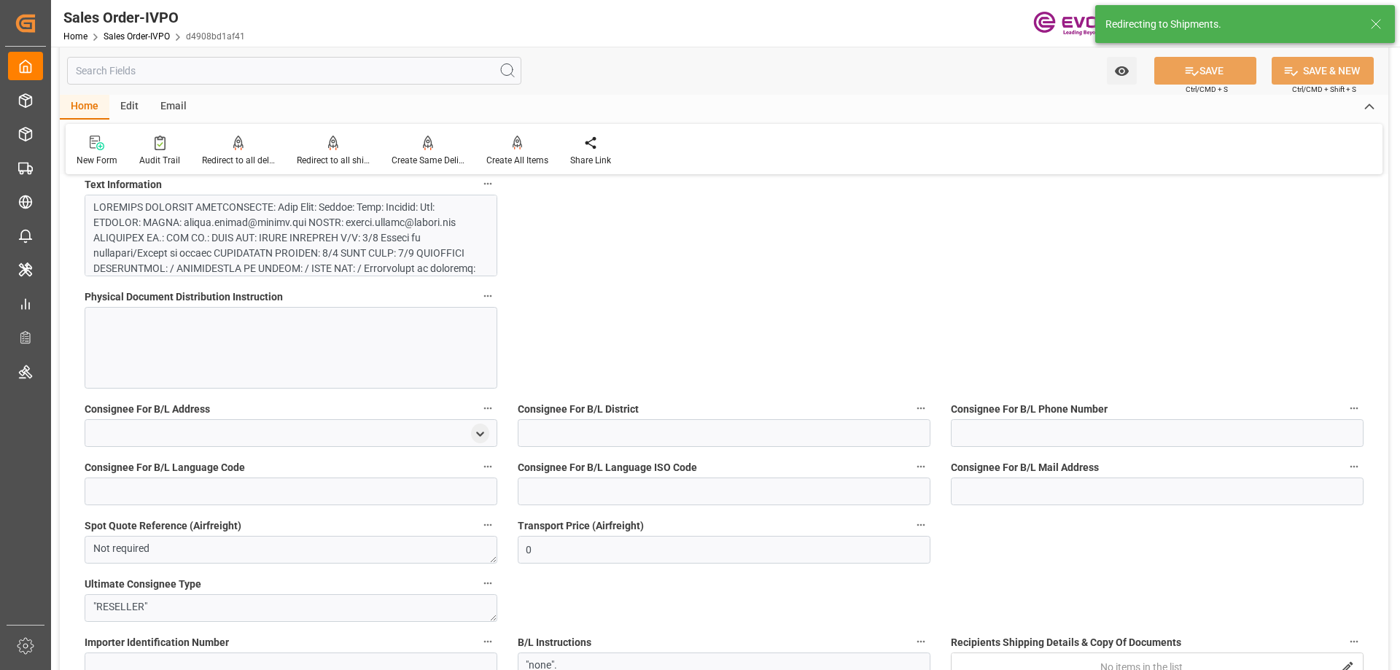
type input "08-15-2025 12:16"
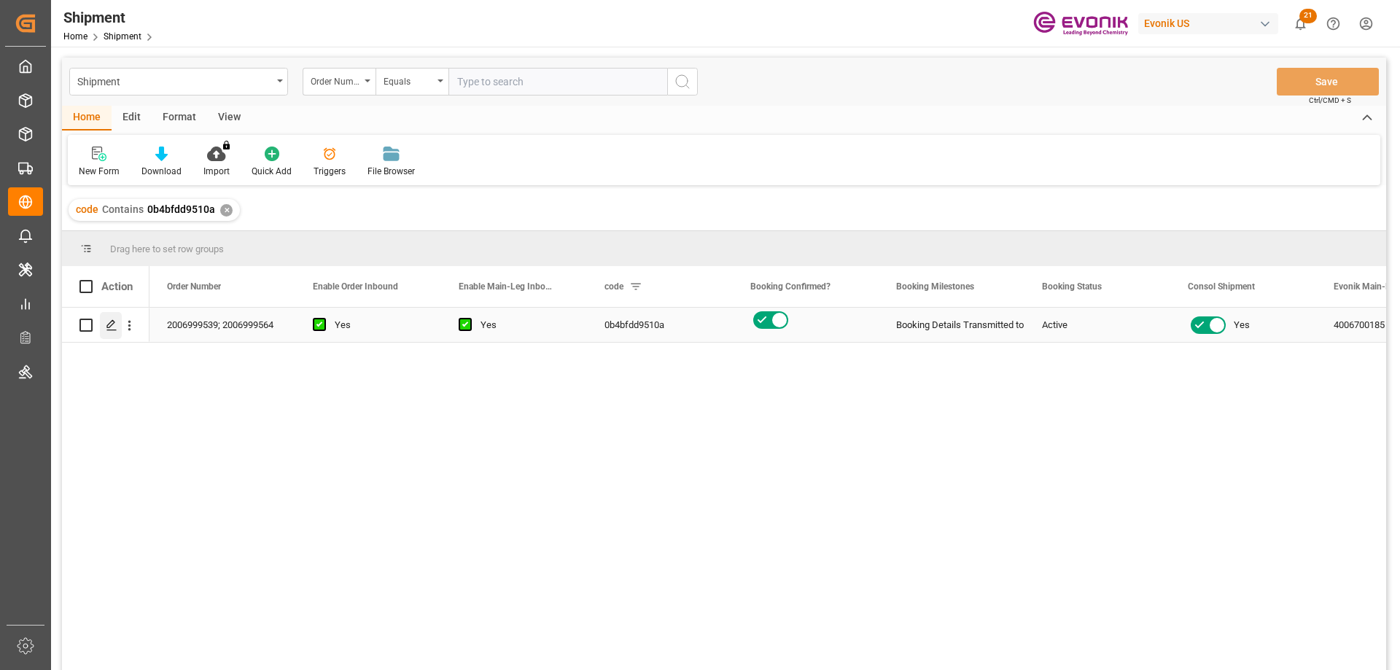
click at [116, 324] on icon "Press SPACE to select this row." at bounding box center [112, 325] width 12 height 12
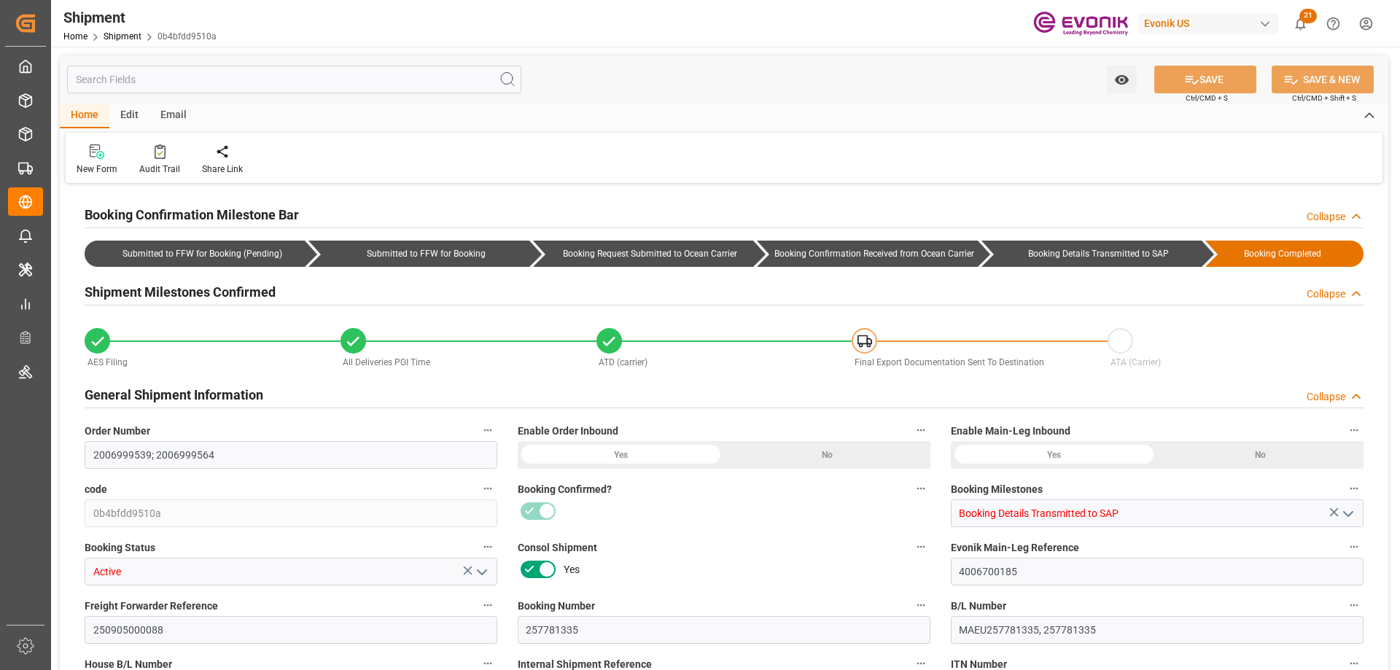
type input "0"
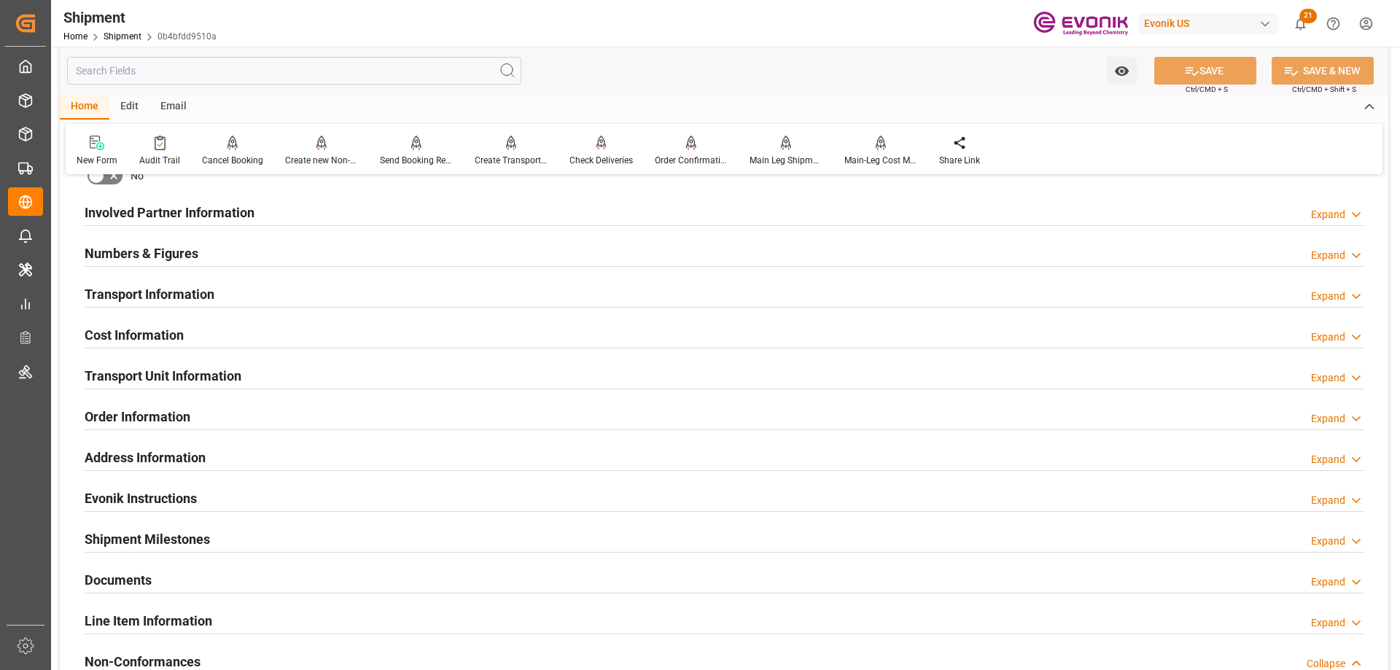
scroll to position [948, 0]
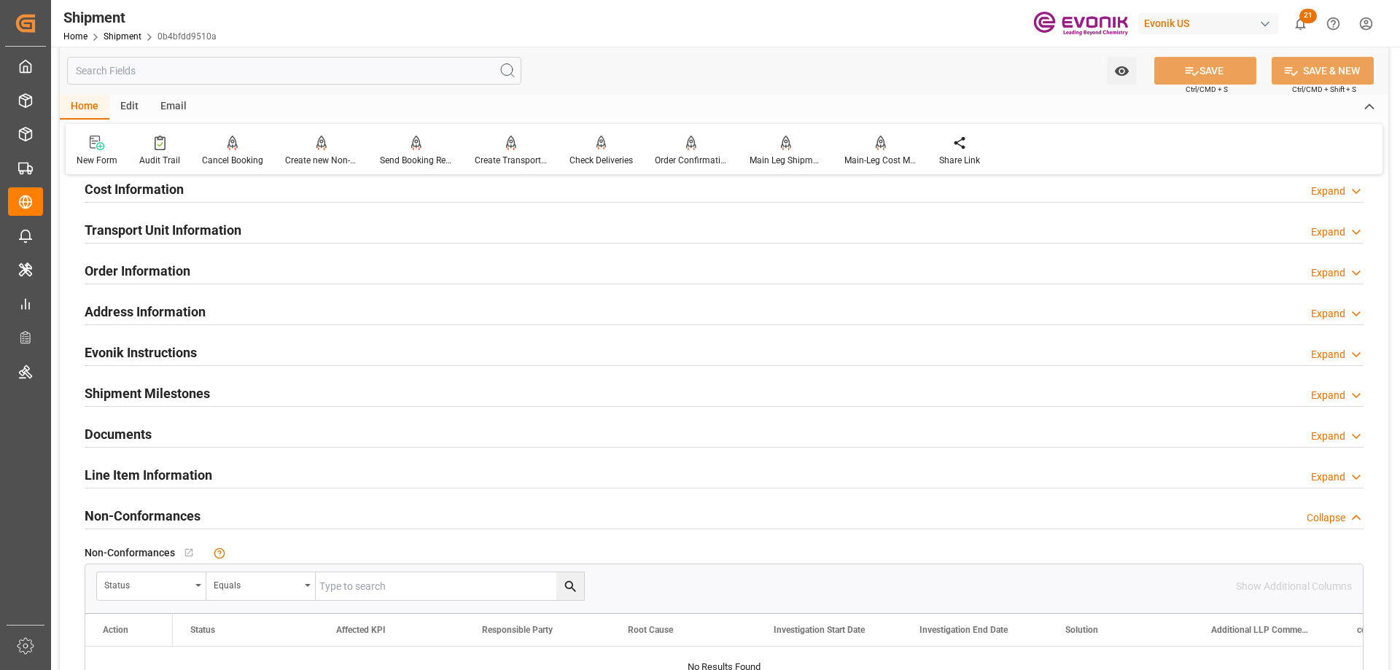
click at [159, 234] on h2 "Transport Unit Information" at bounding box center [163, 230] width 157 height 20
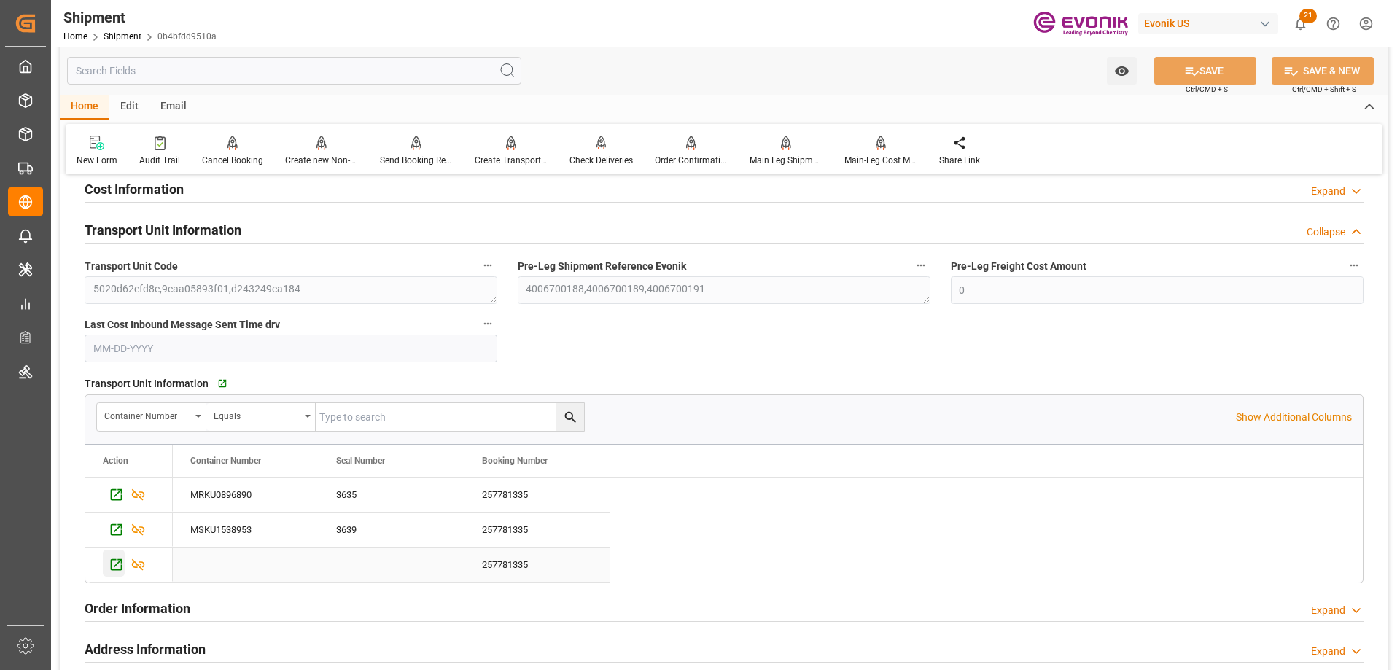
click at [114, 560] on icon "Press SPACE to select this row." at bounding box center [116, 564] width 15 height 15
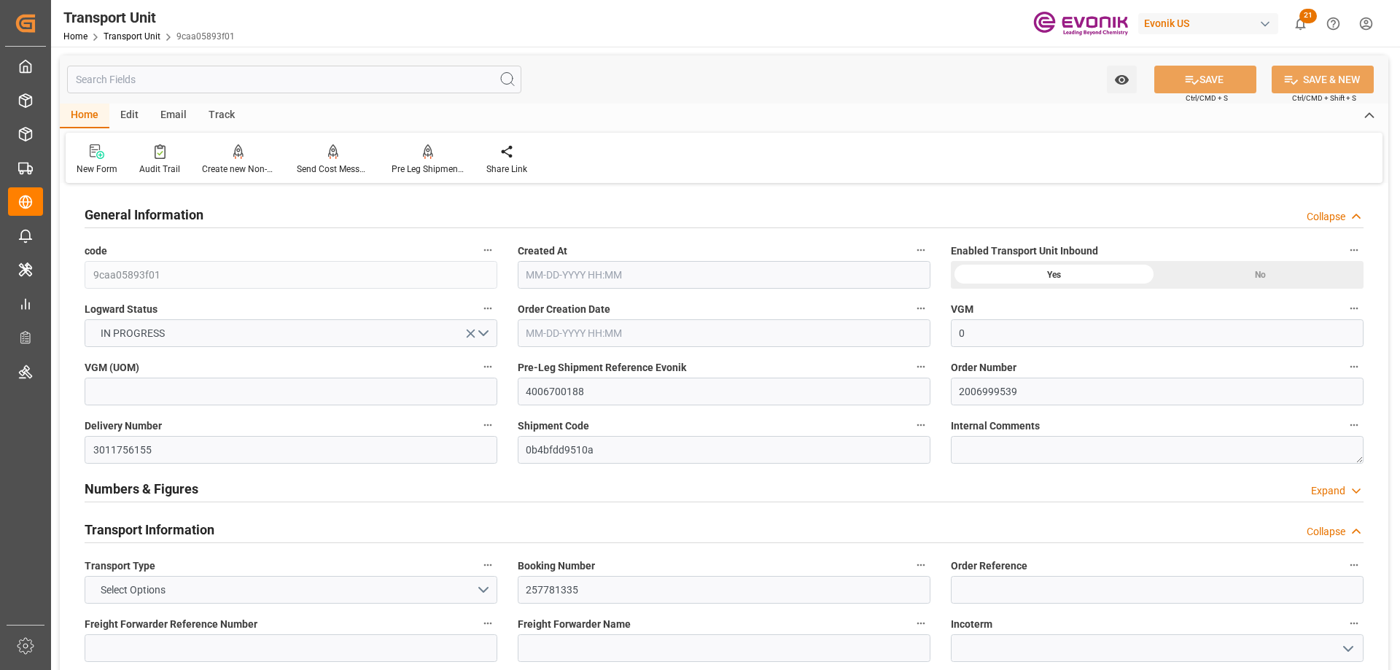
type input "0"
type input "Maersk"
type input "Maersk Line AS"
type input "USCHS"
type input "ZADUR"
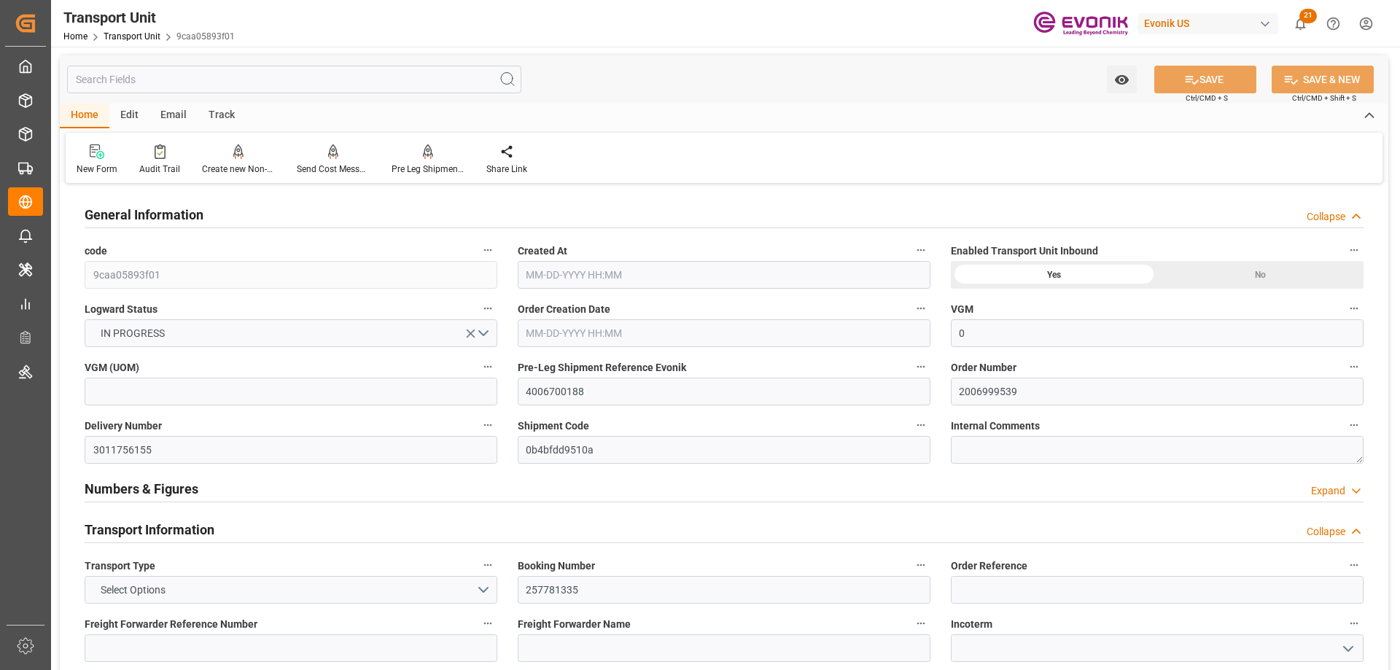
type input "9349825"
type input "USCHS"
type input "ZADUR"
type input "9349825"
type input "16819.47"
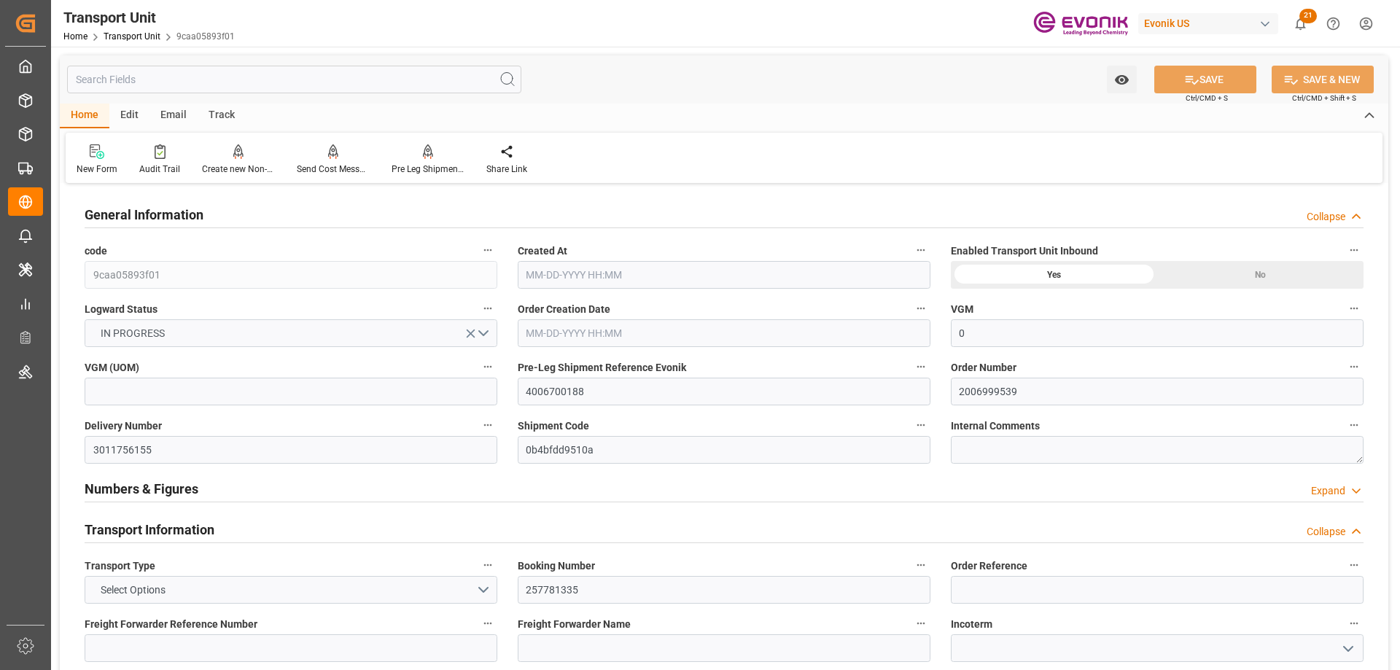
type input "07-31-2025 13:53"
type input "10-09-2025"
type input "09-14-2025 00:00"
type input "09-12-2025 00:00"
type input "09-14-2025 04:06"
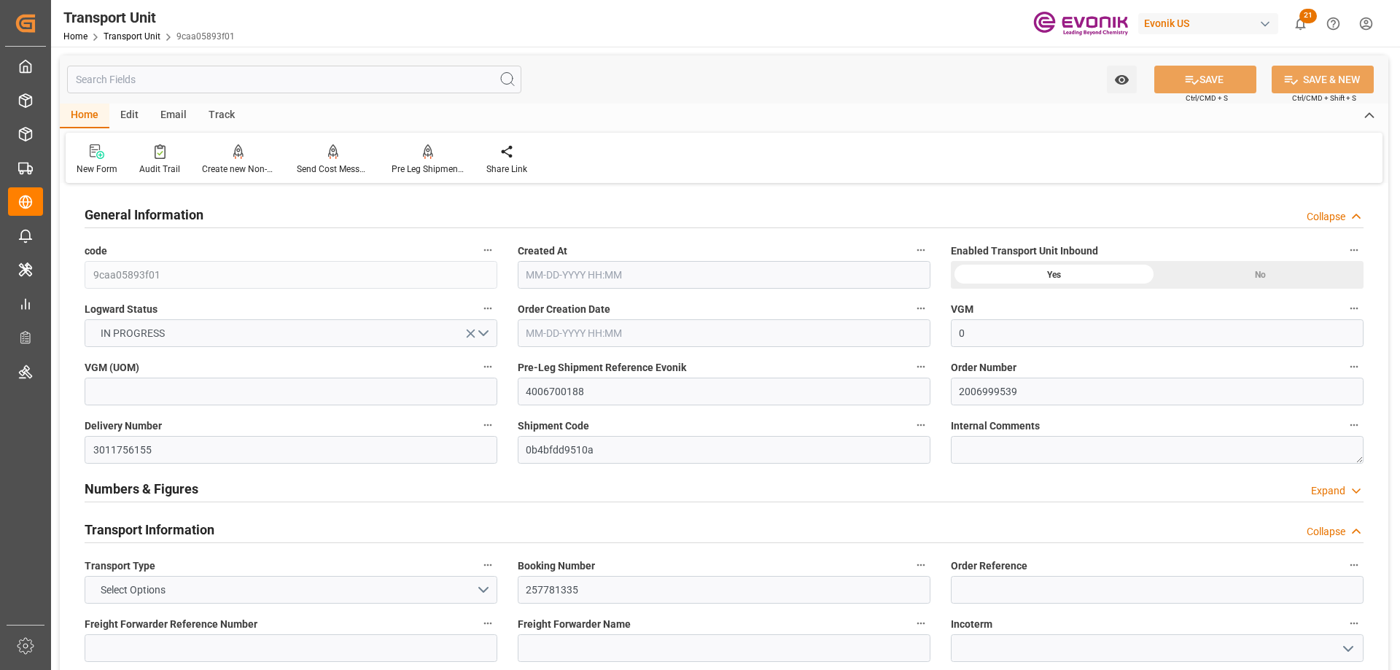
type input "10-11-2025 00:00"
type input "09-09-2025 17:00"
type input "09-14-2025"
type input "09-14-2025 06:00"
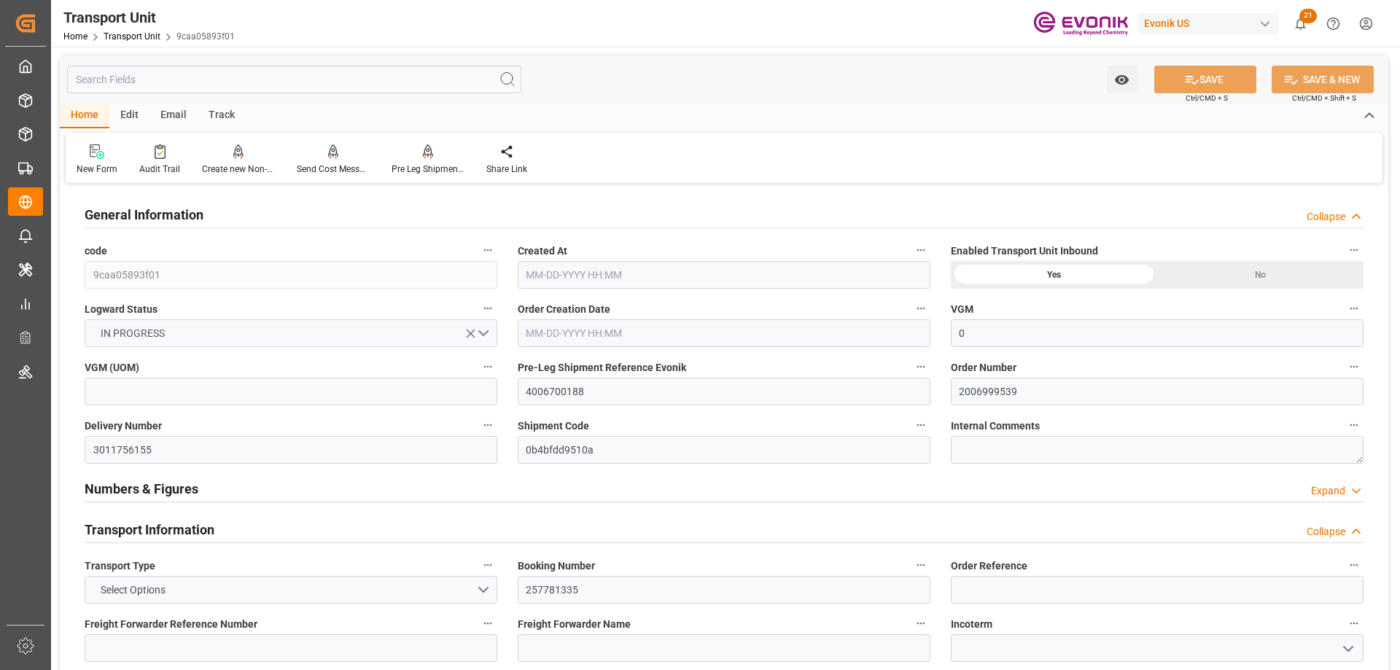
type input "09-14-2025 05:39"
type input "10-11-2025 12:54"
drag, startPoint x: 103, startPoint y: 451, endPoint x: 85, endPoint y: 451, distance: 18.2
click at [85, 451] on input "3011756155" at bounding box center [291, 450] width 413 height 28
click at [207, 83] on input "text" at bounding box center [294, 80] width 454 height 28
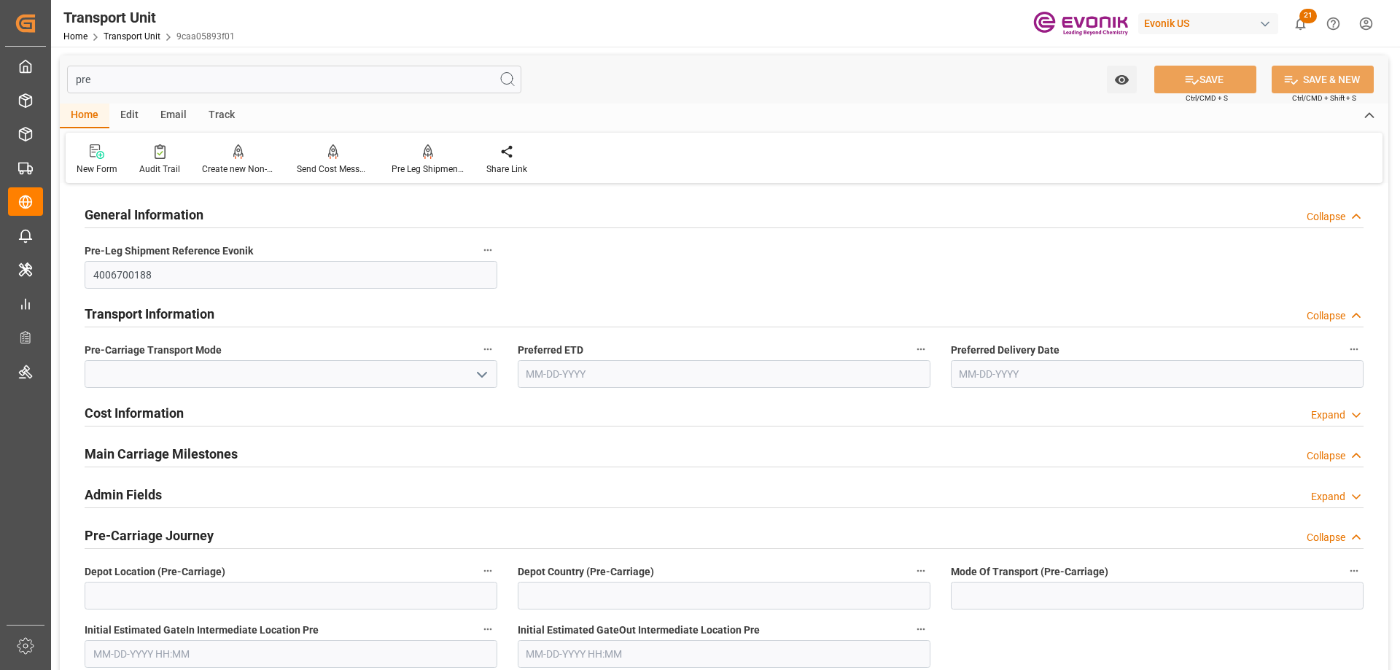
type input "pre"
drag, startPoint x: 190, startPoint y: 276, endPoint x: 78, endPoint y: 276, distance: 112.3
click at [78, 276] on div "Pre-Leg Shipment Reference Evonik 4006700188" at bounding box center [290, 265] width 433 height 58
click at [406, 168] on div "Pre Leg Shipment Inbound" at bounding box center [428, 169] width 73 height 13
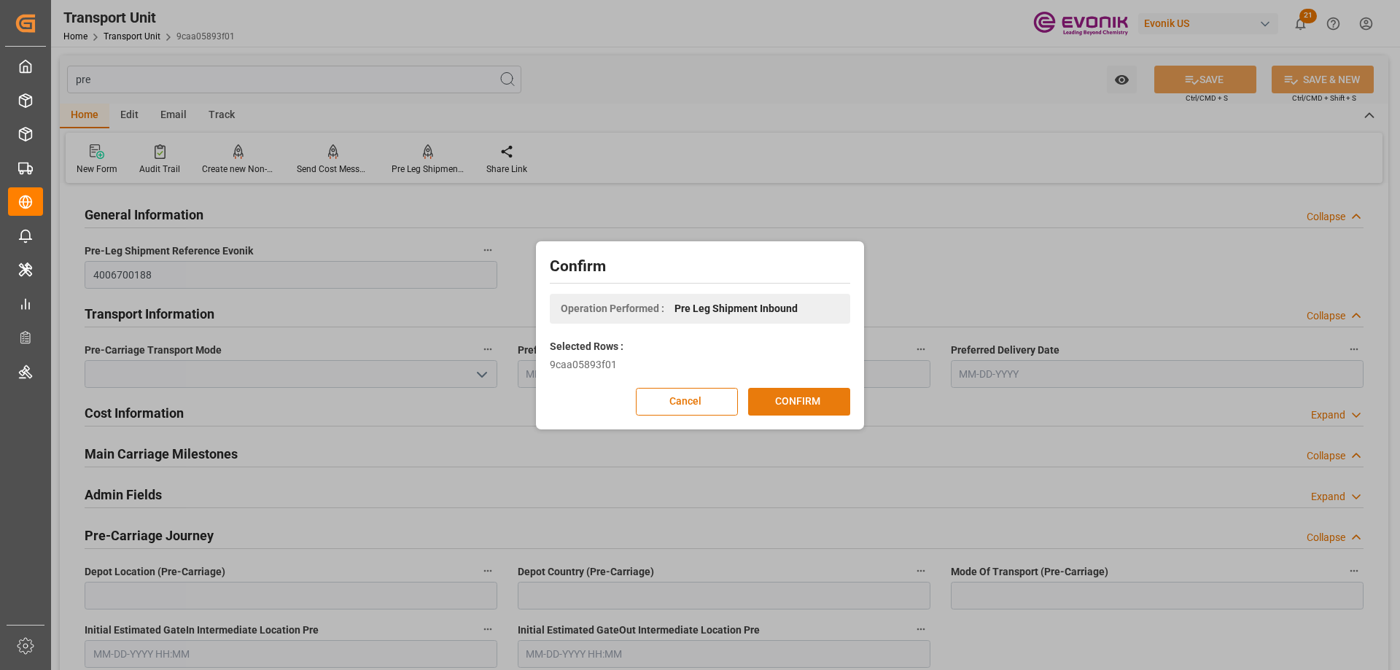
click at [780, 399] on button "CONFIRM" at bounding box center [799, 402] width 102 height 28
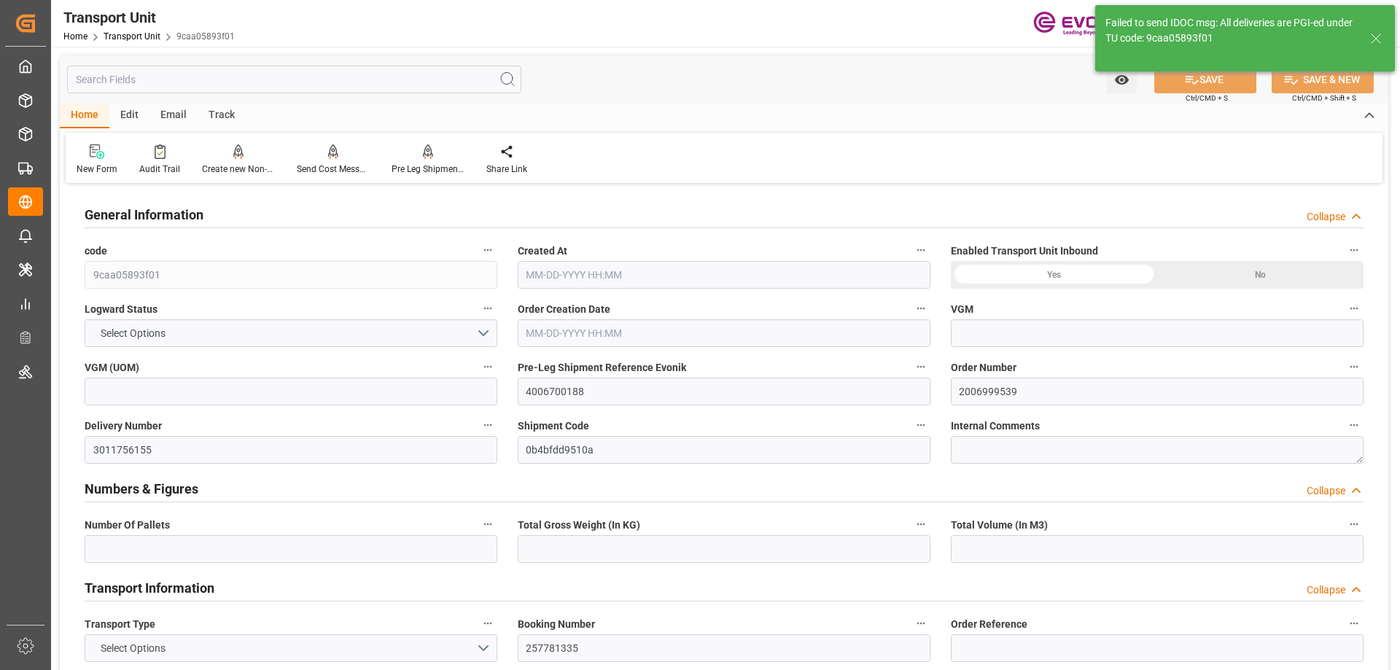
type input "0"
type input "18"
type input "16819.47"
type input "36.9758"
type input "Maersk"
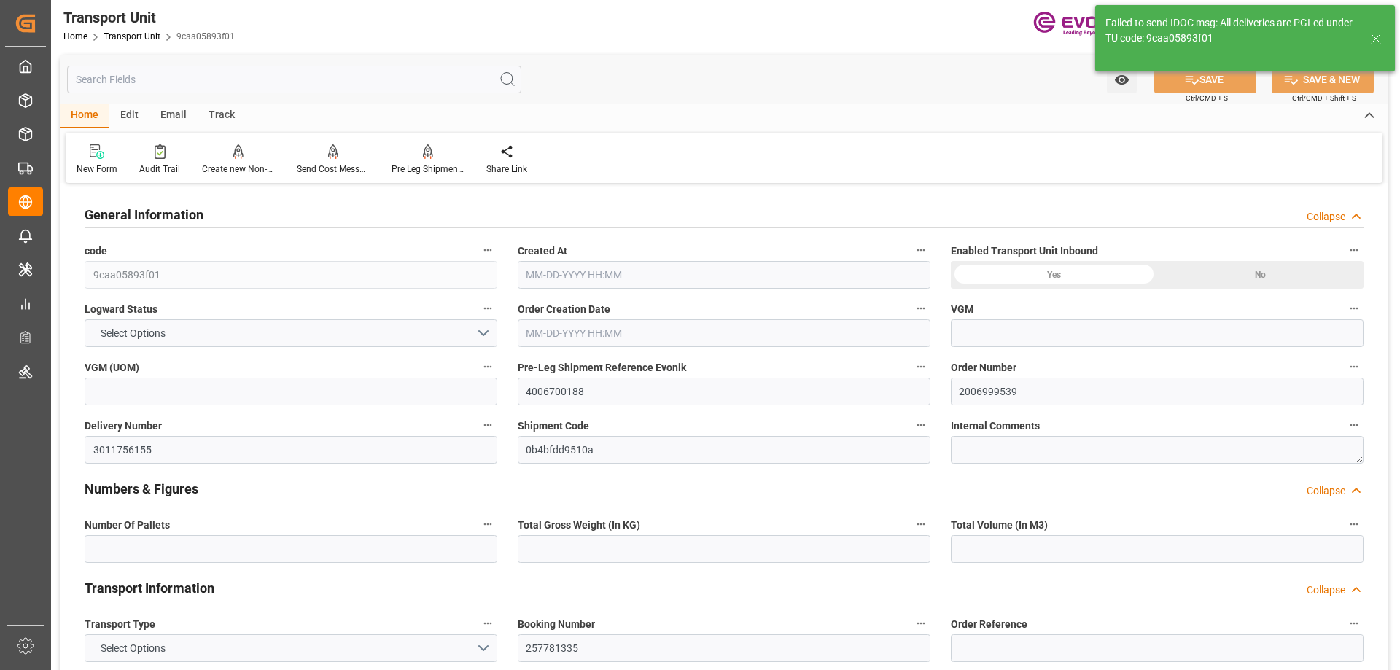
type input "Maersk Line AS"
type input "USCHS"
type input "ZADUR"
type input "9349825"
type input "0"
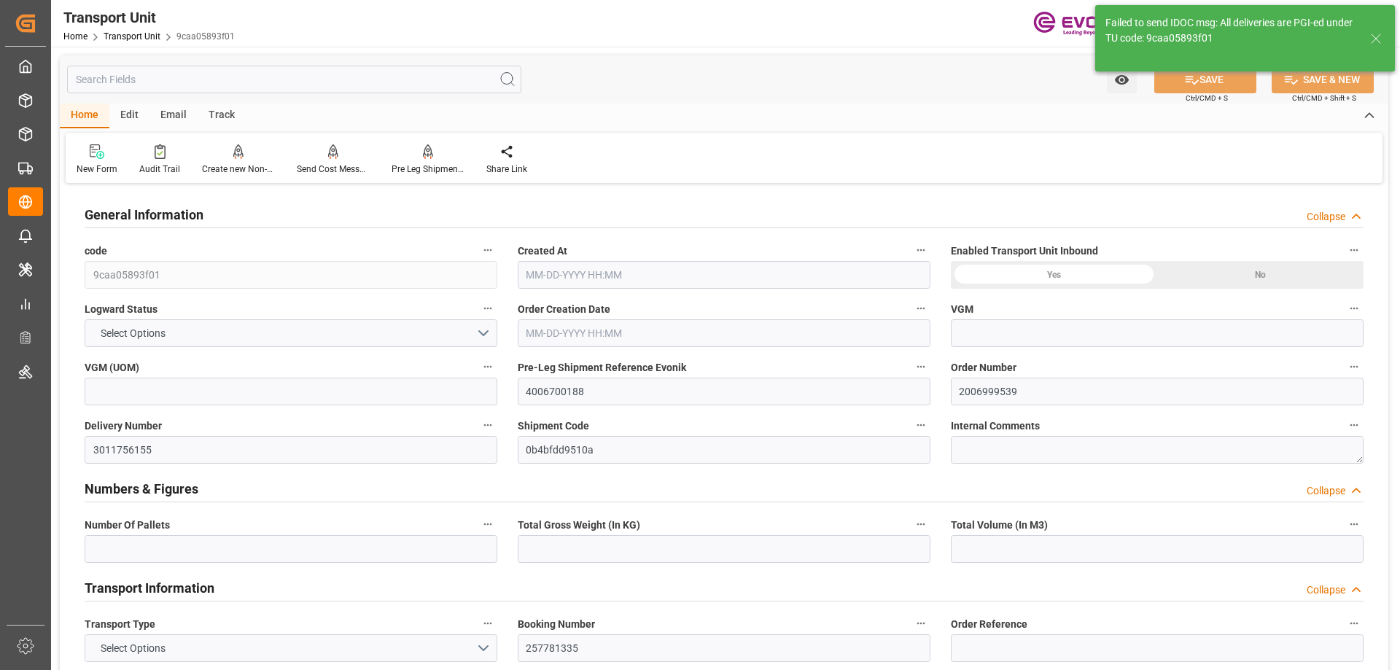
type input "0"
type input "16819.47"
type input "449.046"
type input "18"
type input "449.046"
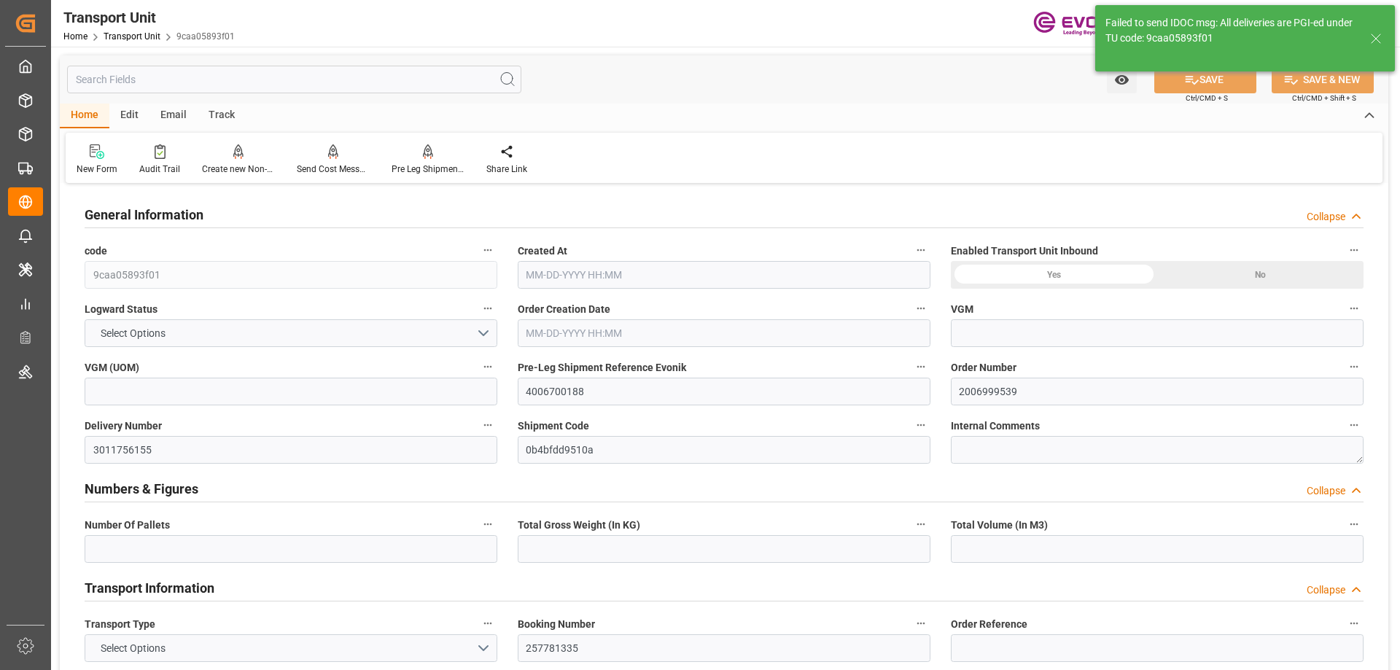
type input "16819.47"
type input "16818.624"
type input "18"
type input "36.9758"
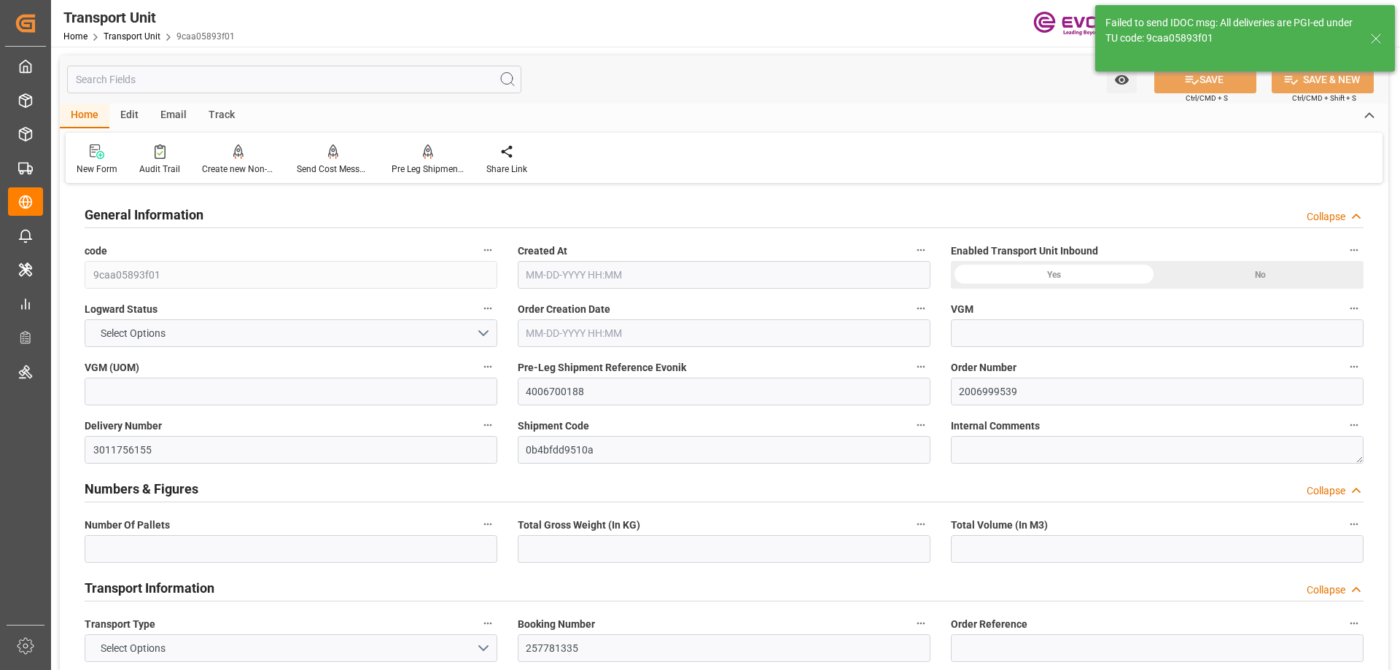
type input "36.976"
type input "449.046"
type input "448.2"
type input "USCHS"
type input "ZADUR"
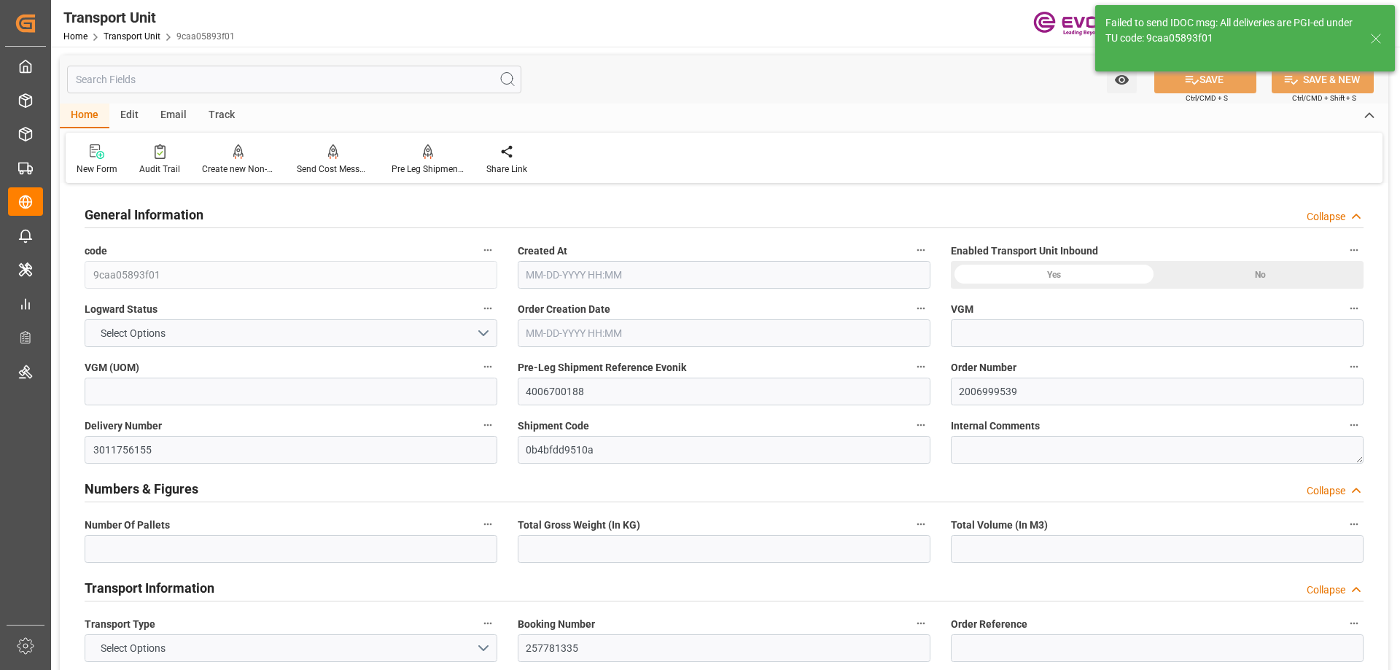
type input "9349825"
type input "16819.47"
type input "07-31-2025 13:53"
type input "10-09-2025"
type input "09-14-2025 00:00"
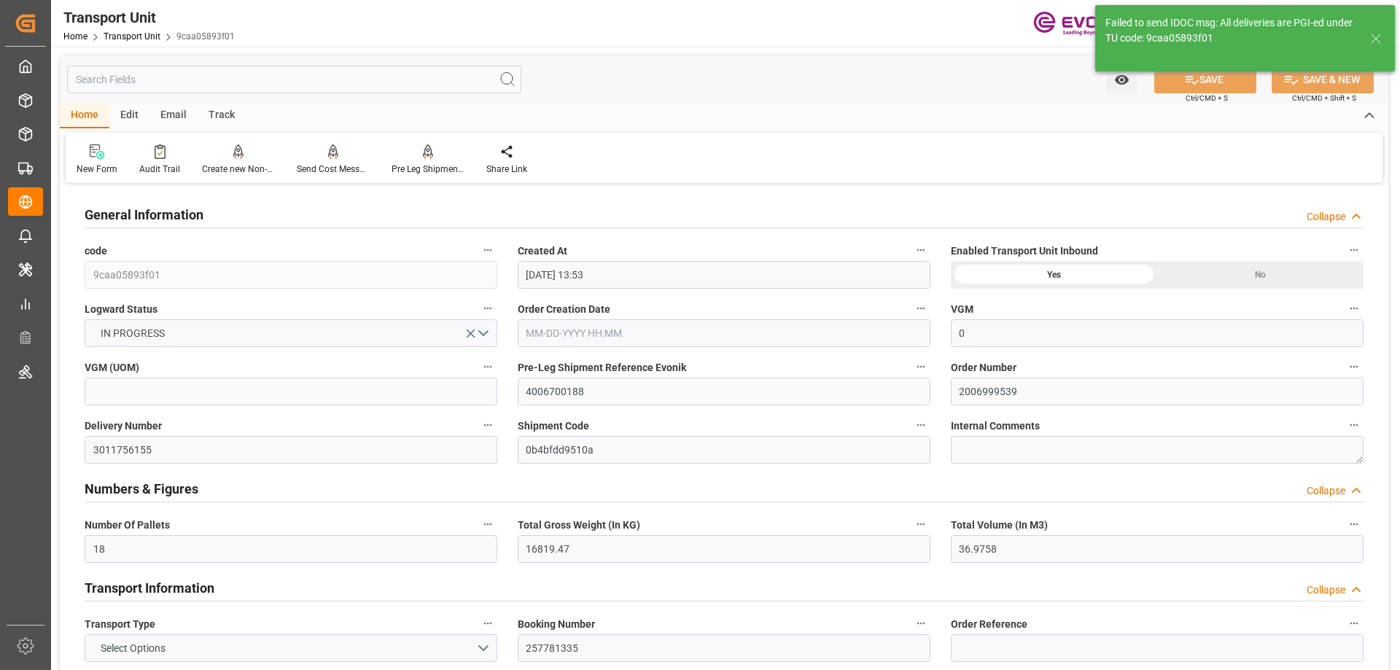
type input "09-12-2025 00:00"
type input "09-14-2025 04:06"
type input "10-11-2025 00:00"
type input "09-21-2025"
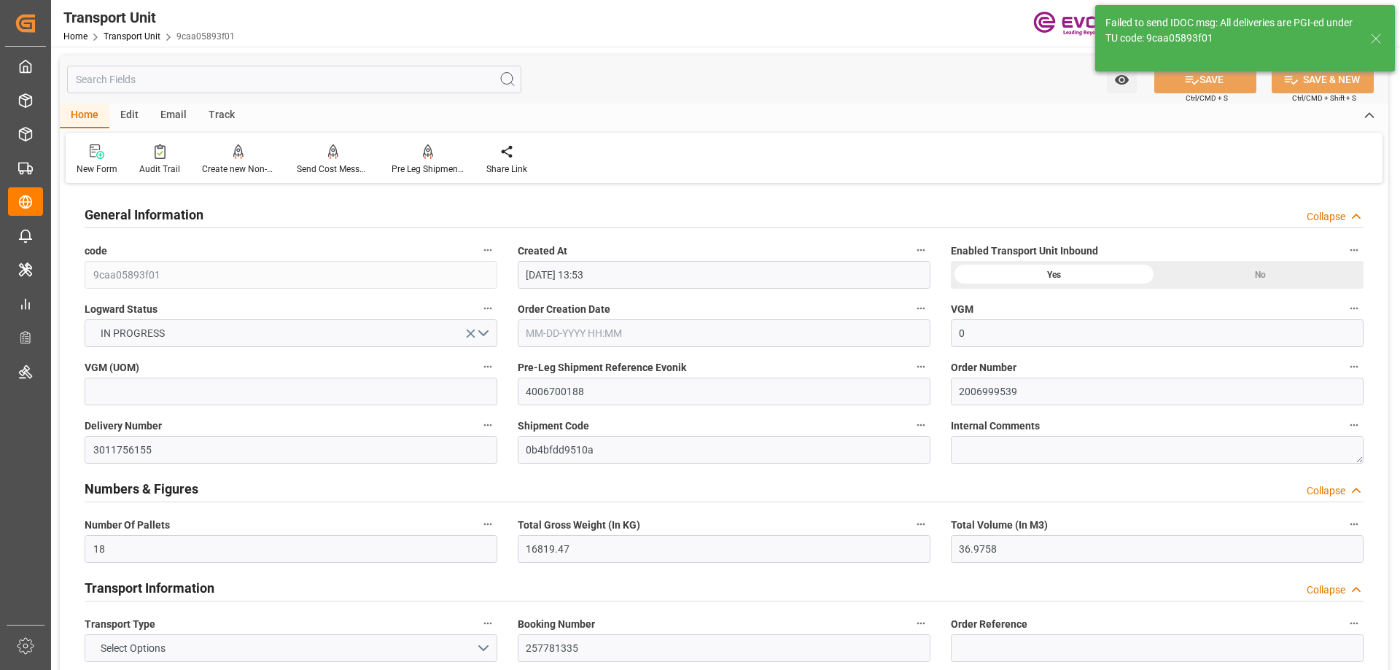
type input "08-28-2025 12:24"
type input "09-09-2025 17:00"
type input "09-14-2025"
type input "09-14-2025 06:00"
type input "09-14-2025 05:39"
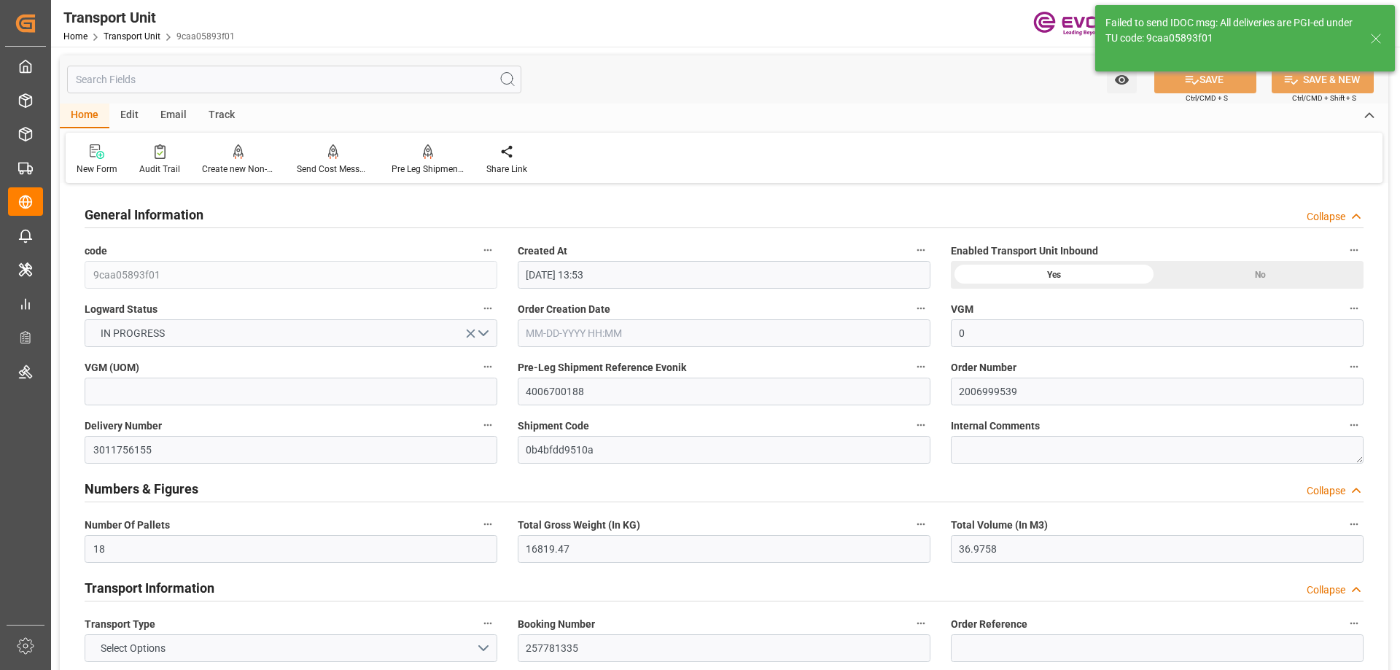
type input "10-11-2025 12:54"
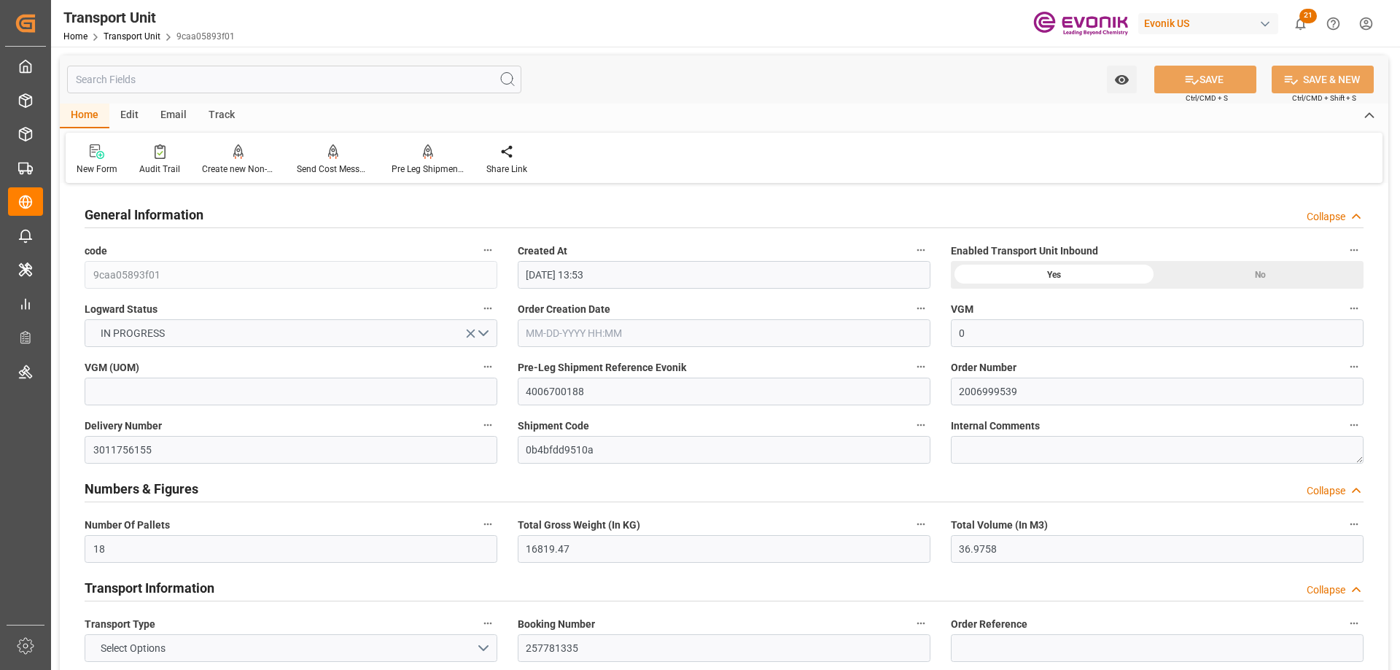
click at [173, 83] on input "text" at bounding box center [294, 80] width 454 height 28
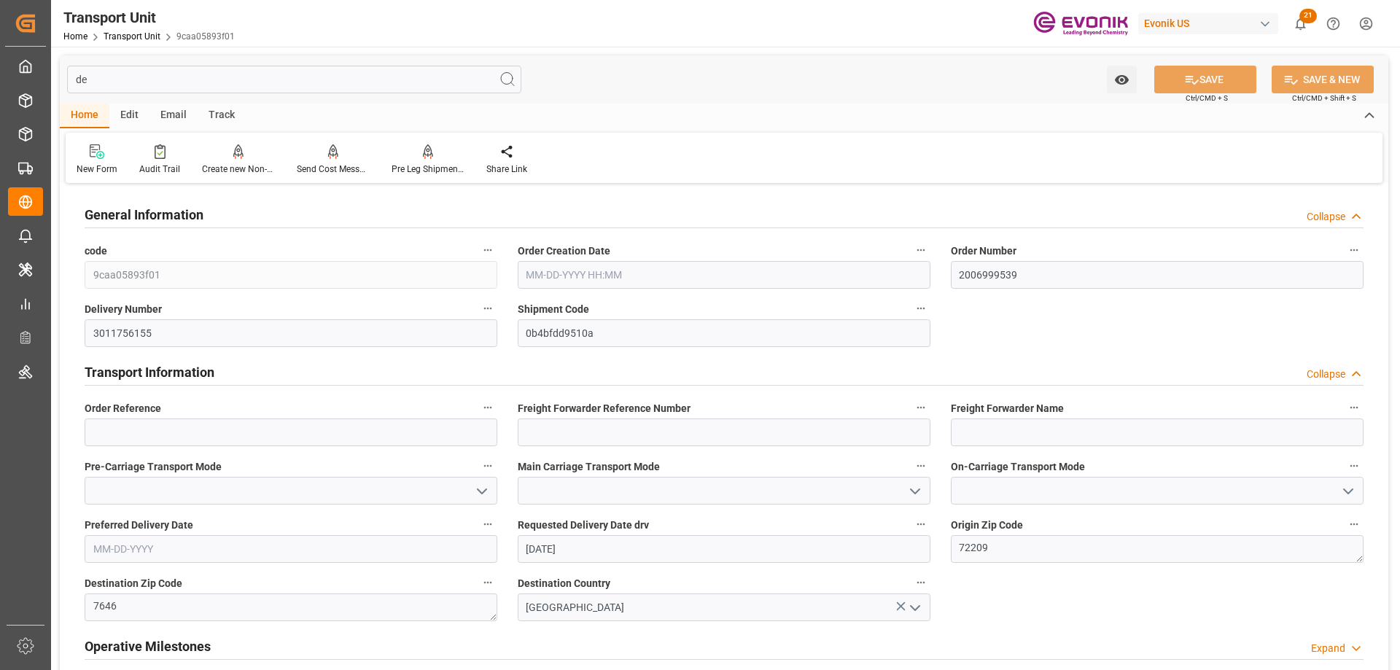
type input "de"
drag, startPoint x: 247, startPoint y: 338, endPoint x: 87, endPoint y: 335, distance: 160.5
click at [87, 335] on input "3011756155" at bounding box center [291, 333] width 413 height 28
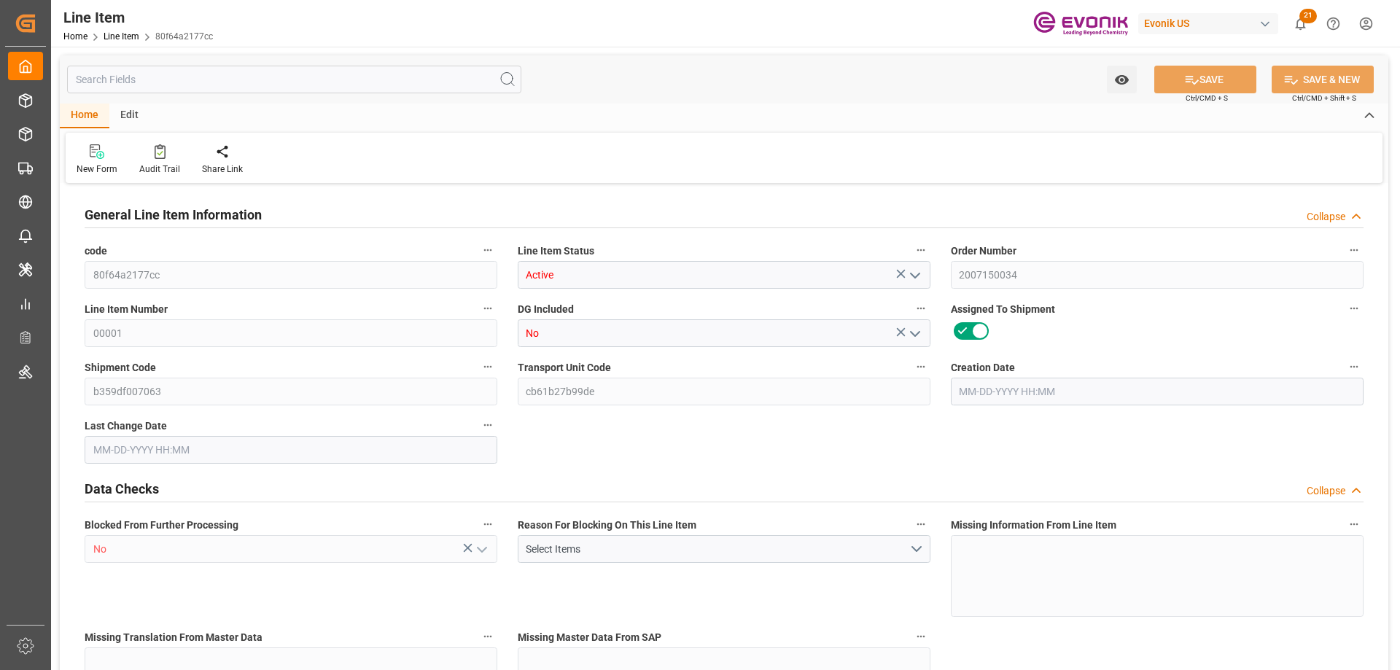
type input "20"
type input "18240"
type input "16800"
type input "27.0742"
type input "80"
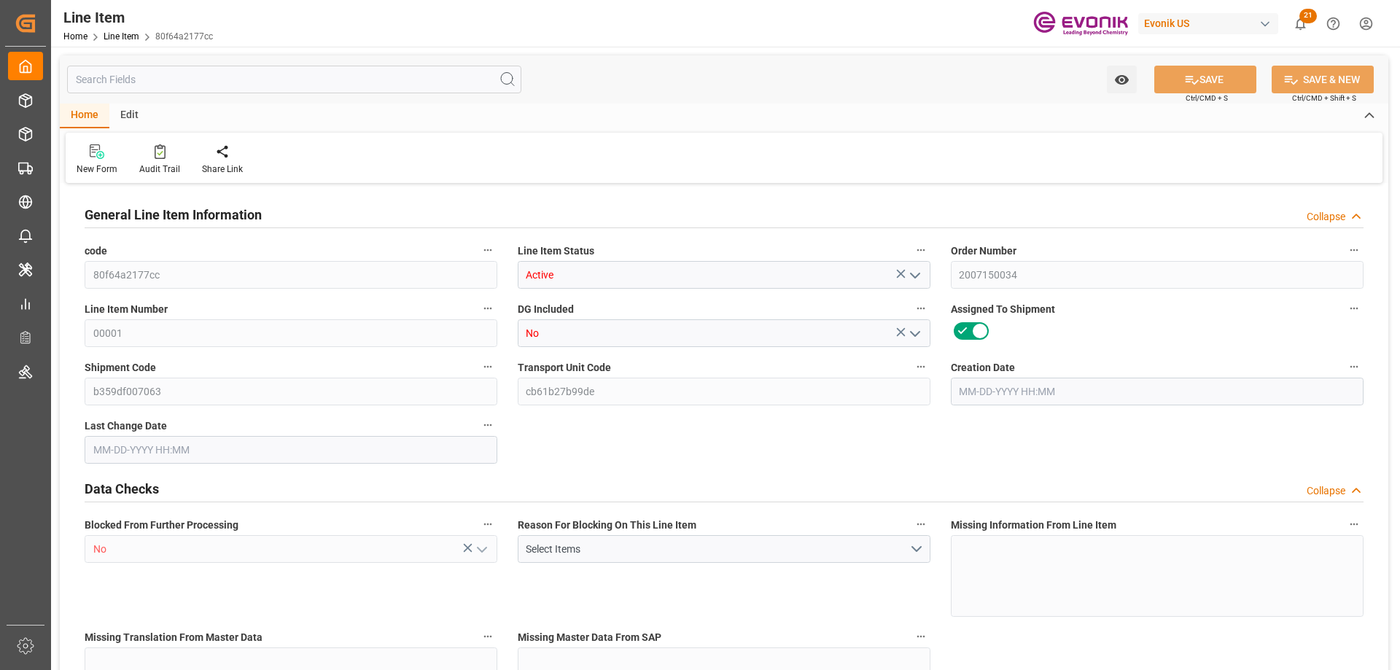
type input "98280"
type input "80"
type input "18240"
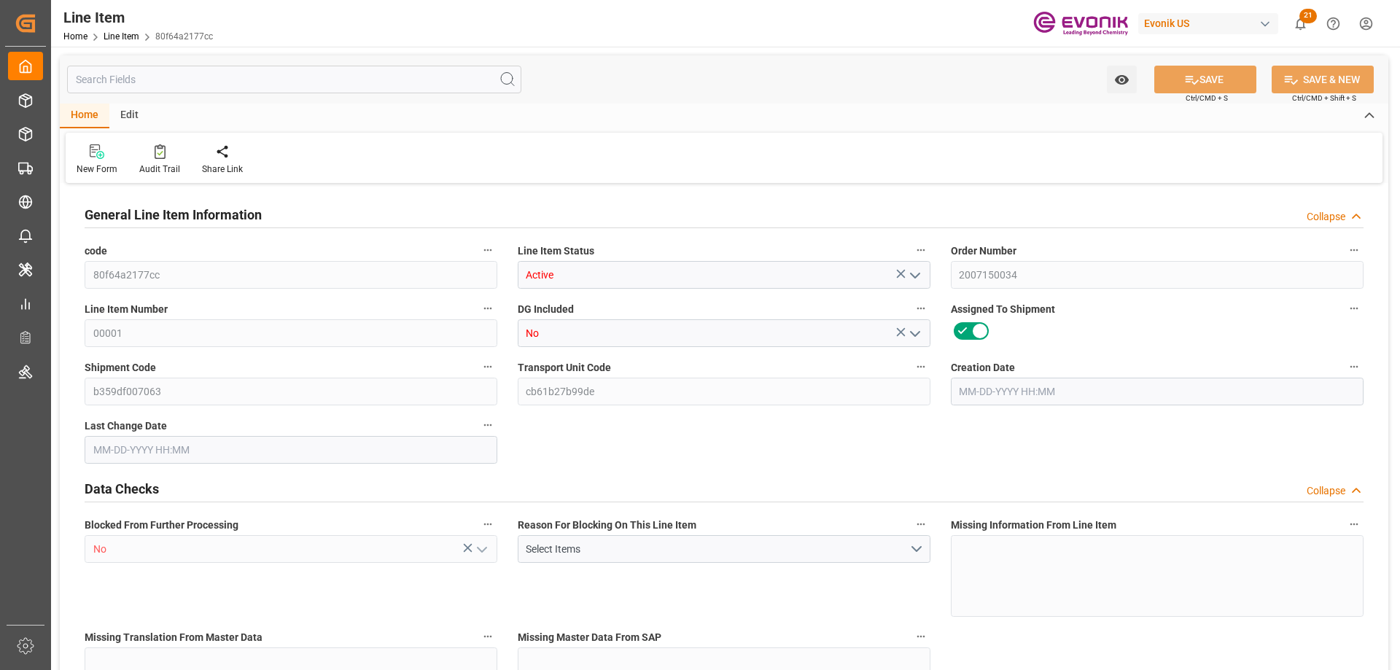
type input "18960"
type input "16800"
type input "27.0742"
type input "27074.24"
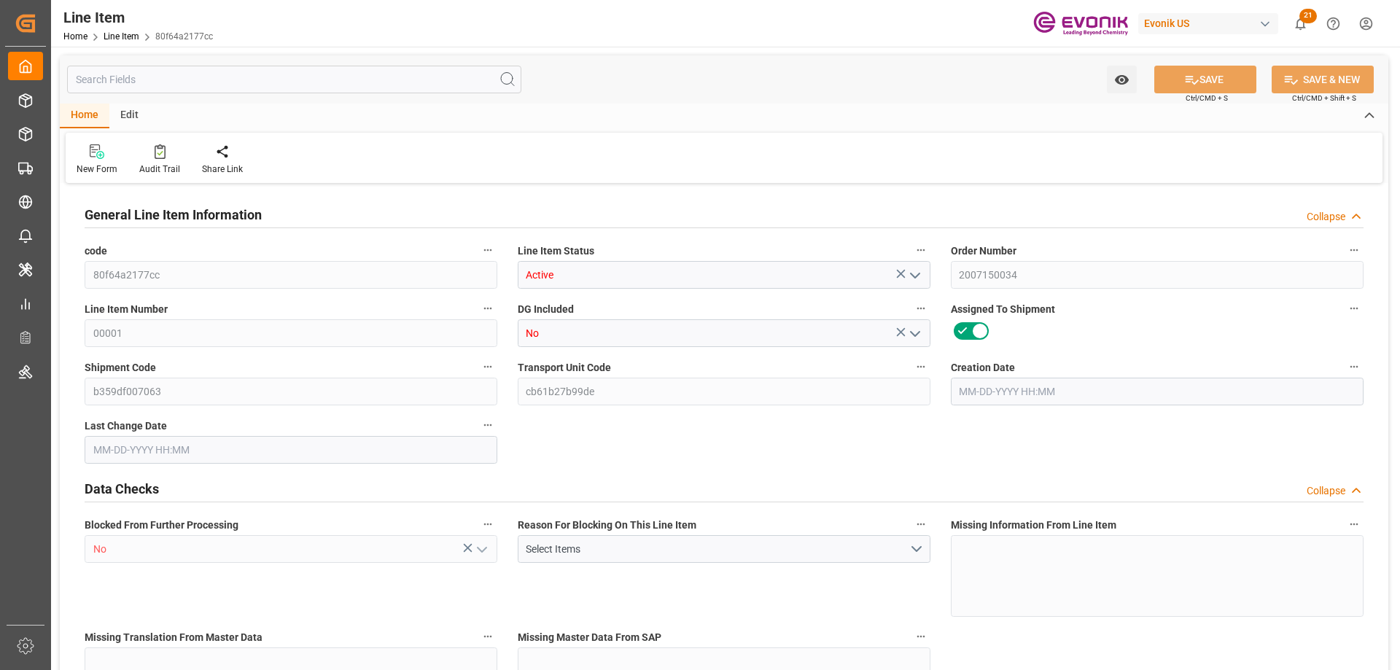
type input "0"
type input "[DATE] 11:58"
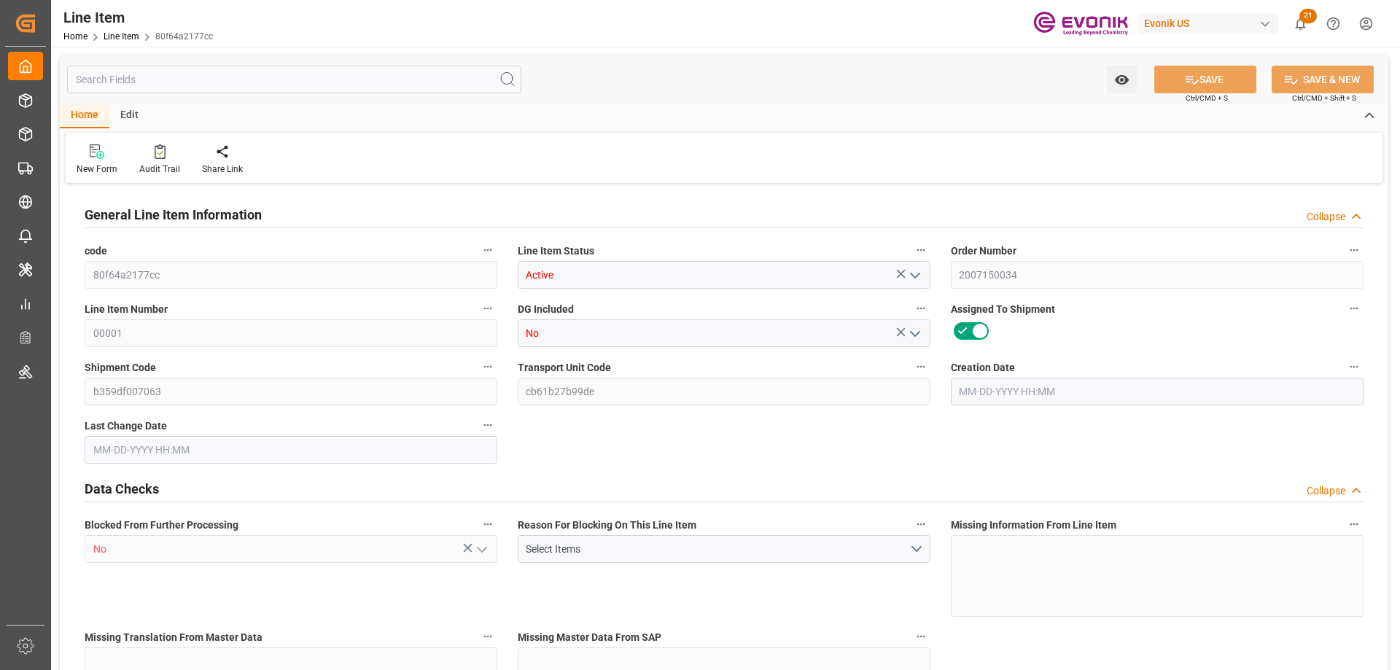
type input "[DATE] 07:57"
type input "[DATE]"
